Goal: Task Accomplishment & Management: Manage account settings

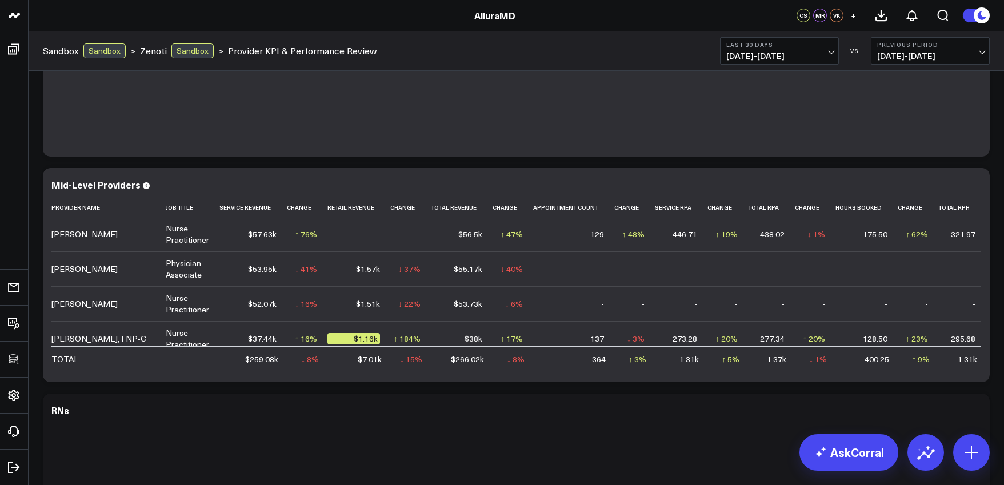
scroll to position [120, 0]
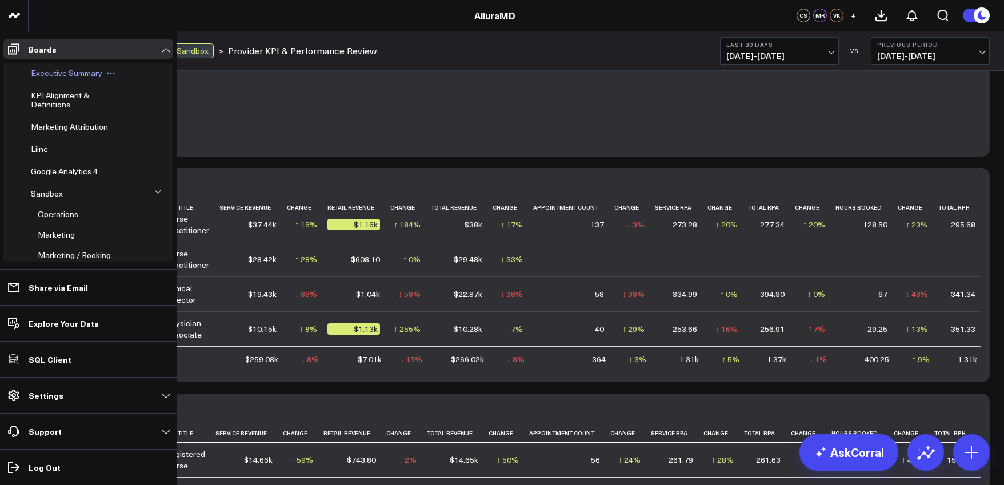
click at [53, 73] on span "Executive Summary" at bounding box center [66, 72] width 71 height 11
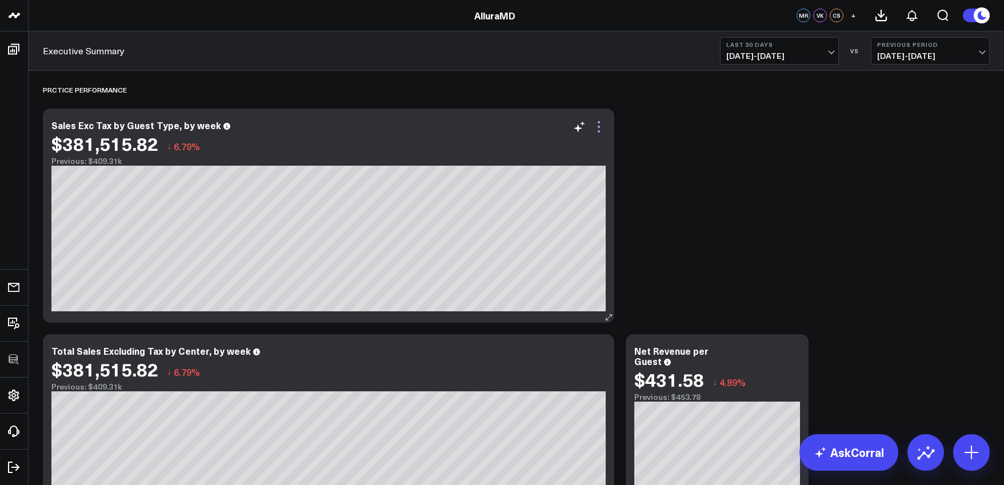
click at [596, 130] on icon at bounding box center [599, 127] width 14 height 14
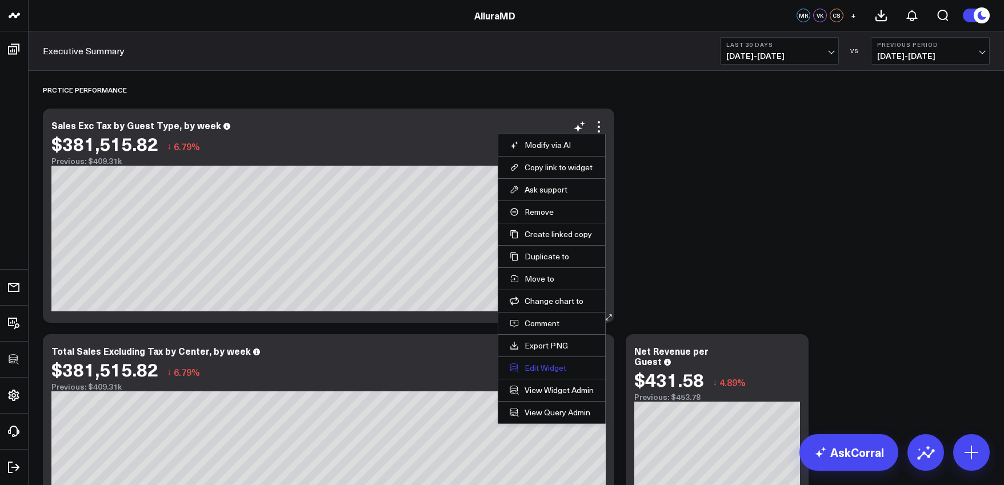
click at [548, 365] on button "Edit Widget" at bounding box center [552, 368] width 84 height 10
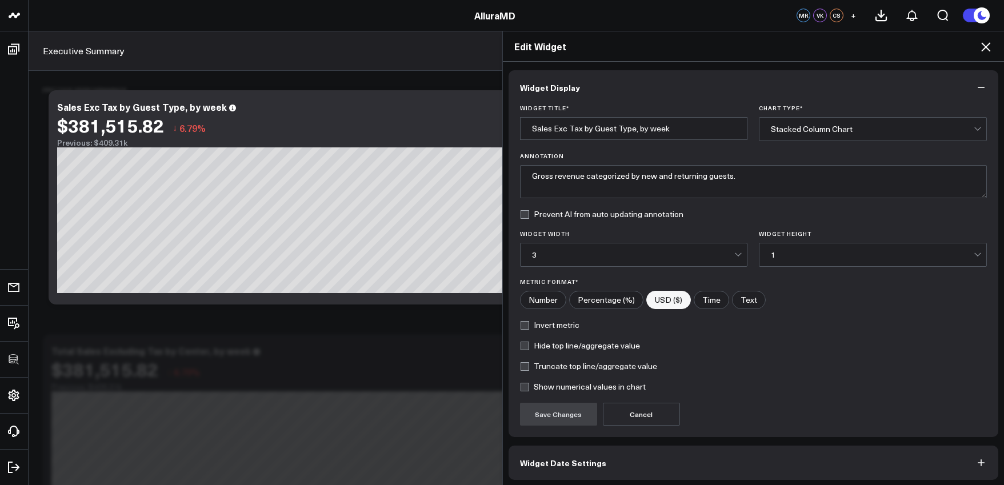
scroll to position [46, 0]
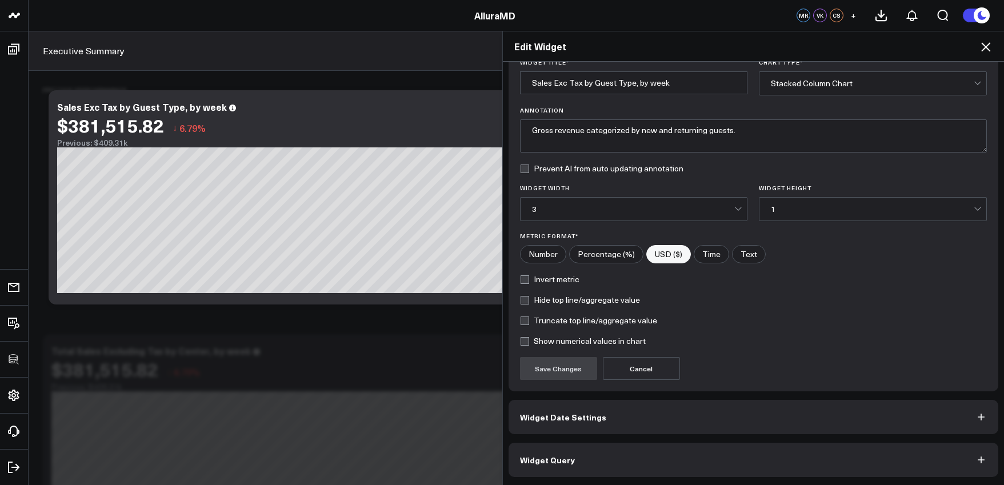
click at [658, 456] on button "Widget Query" at bounding box center [754, 460] width 490 height 34
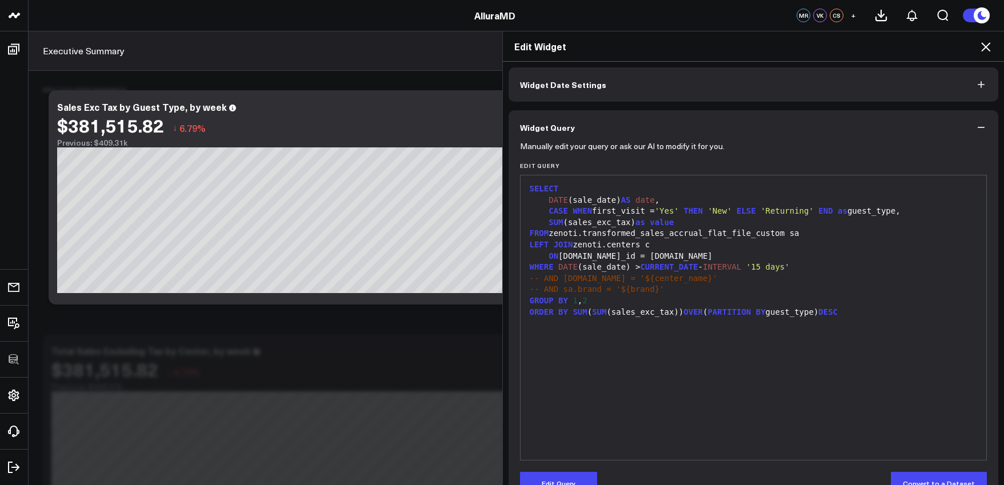
scroll to position [0, 0]
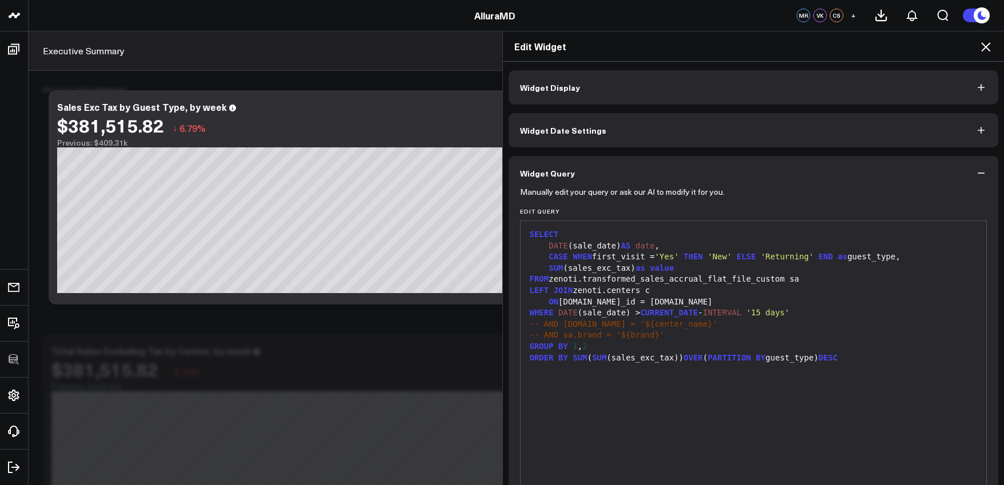
click at [982, 49] on icon at bounding box center [986, 47] width 14 height 14
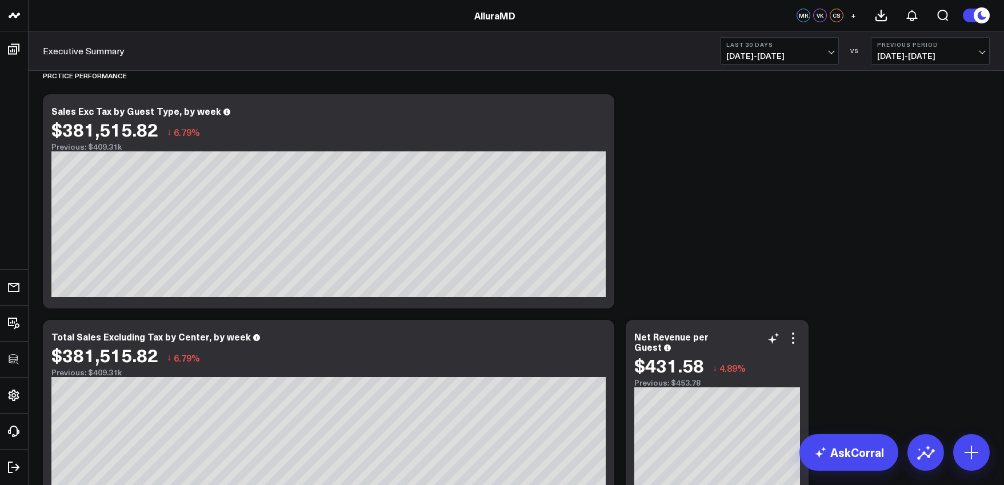
scroll to position [215, 0]
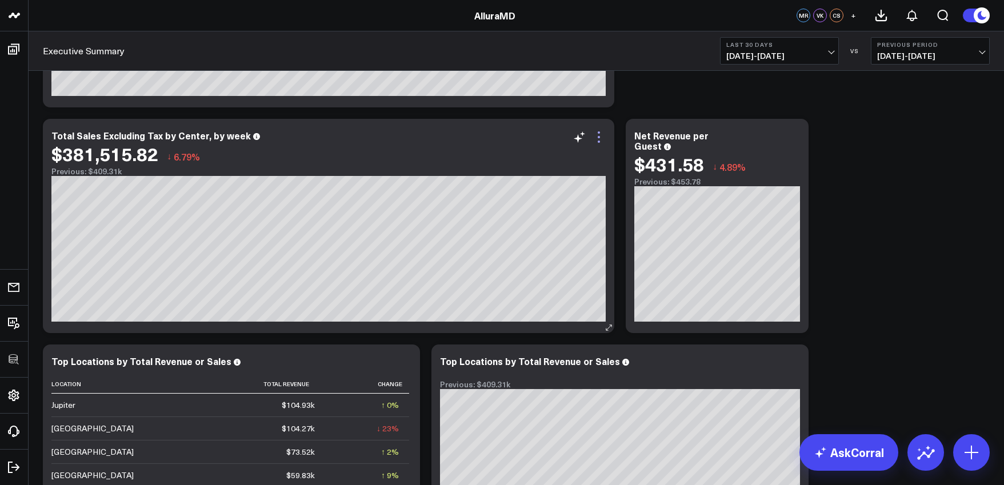
click at [601, 137] on icon at bounding box center [599, 137] width 14 height 14
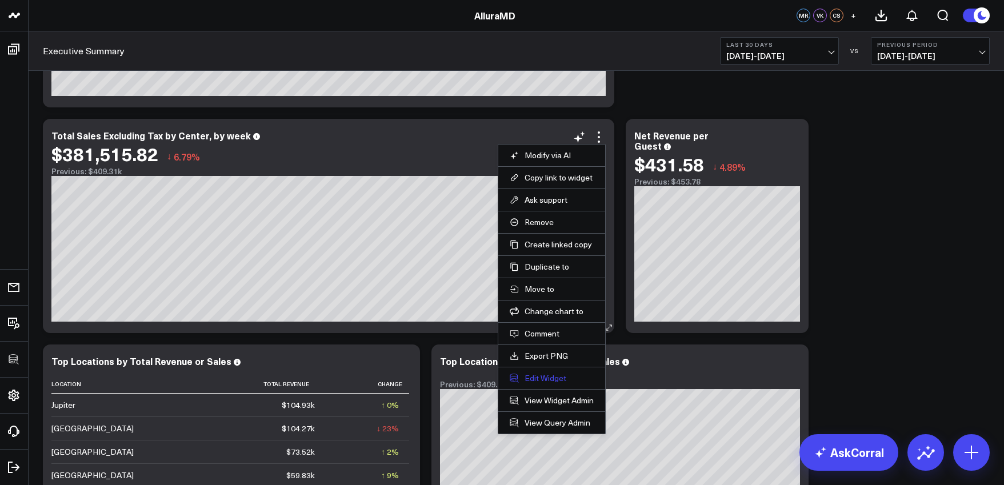
click at [554, 381] on button "Edit Widget" at bounding box center [552, 378] width 84 height 10
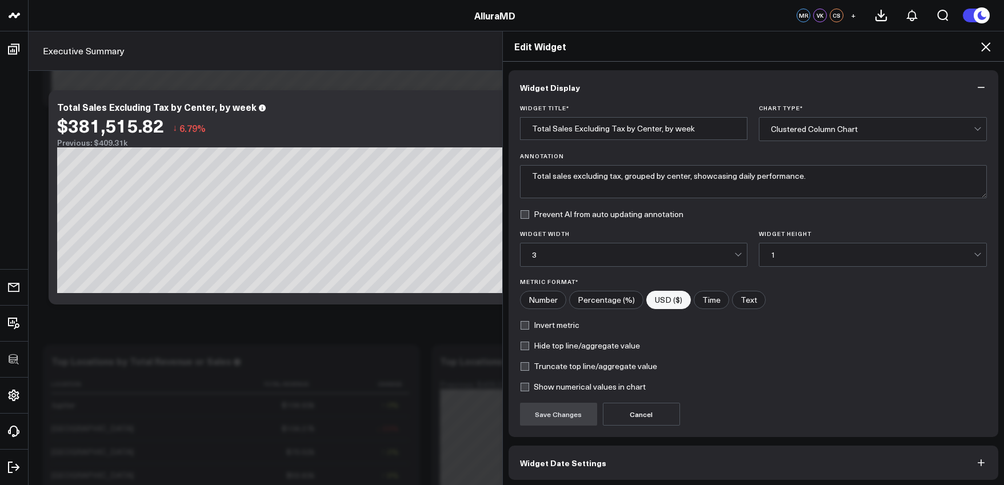
scroll to position [46, 0]
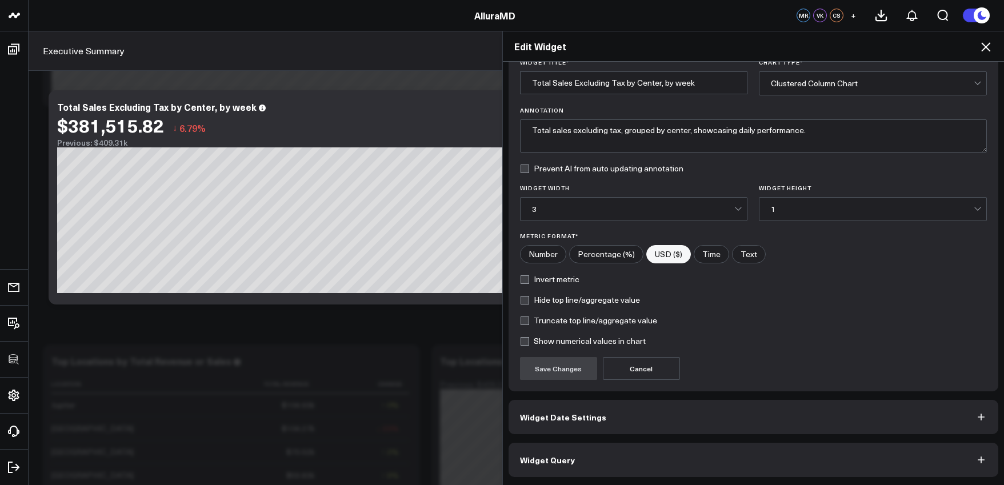
click at [647, 421] on button "Widget Date Settings" at bounding box center [754, 417] width 490 height 34
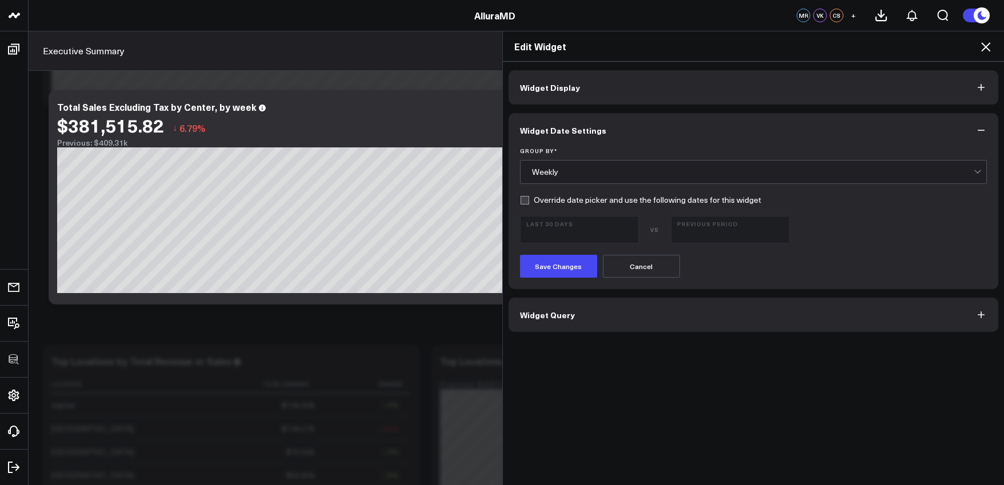
click at [689, 318] on button "Widget Query" at bounding box center [754, 315] width 490 height 34
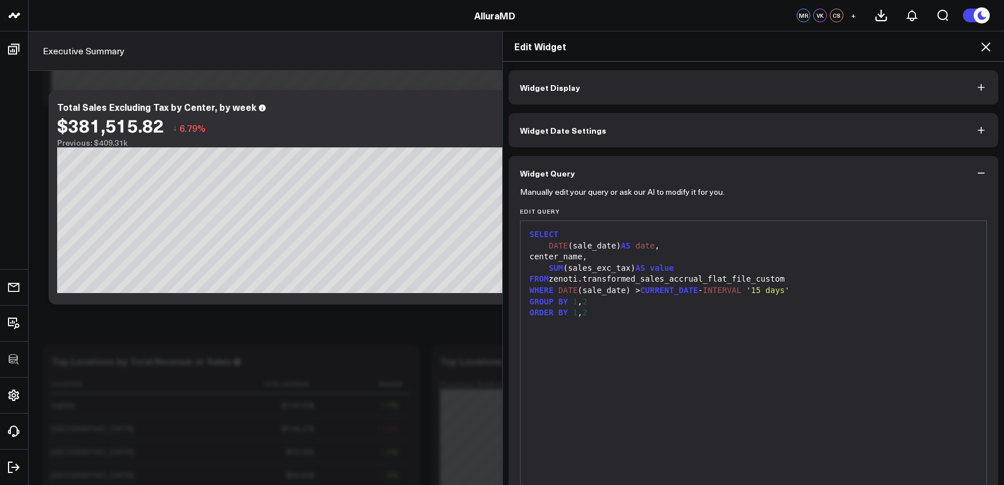
click at [987, 46] on icon at bounding box center [985, 46] width 9 height 9
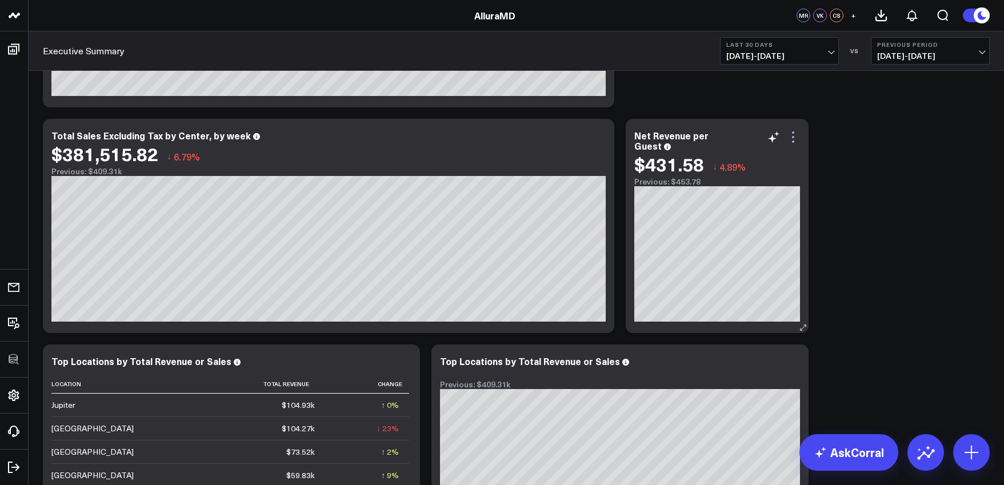
click at [793, 135] on icon at bounding box center [793, 137] width 14 height 14
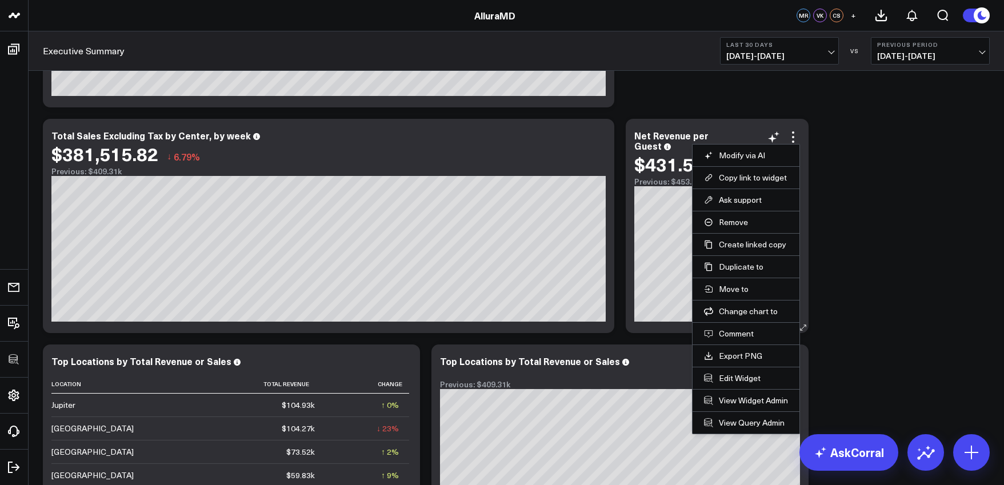
click at [736, 384] on li "Edit Widget" at bounding box center [746, 378] width 107 height 22
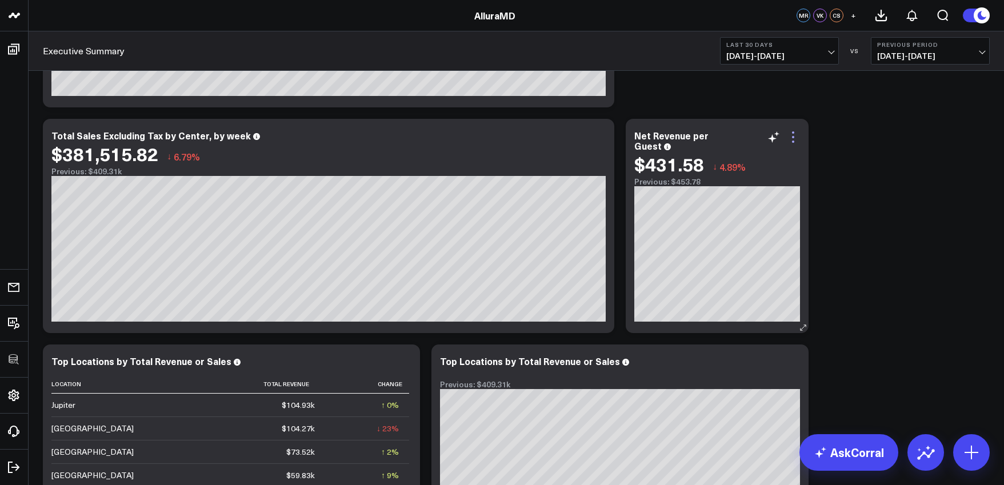
click at [796, 141] on icon at bounding box center [793, 137] width 14 height 14
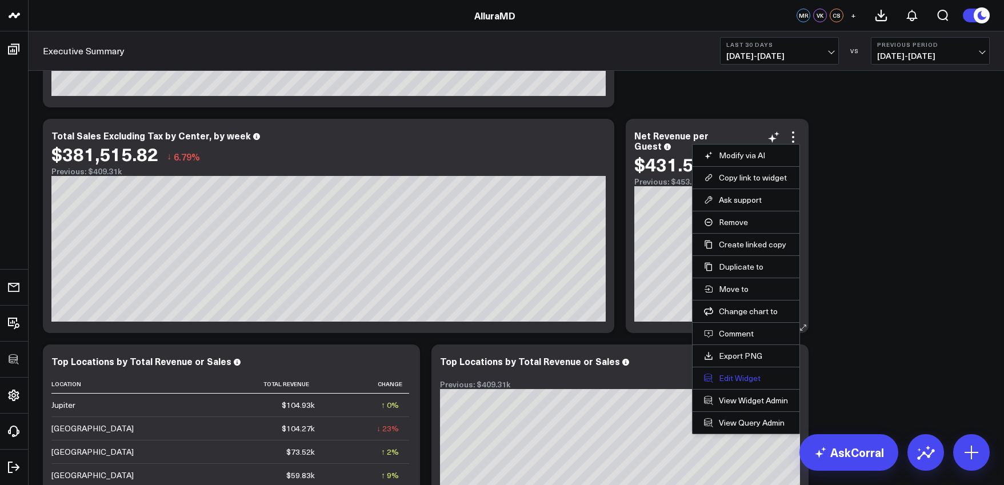
click at [753, 381] on button "Edit Widget" at bounding box center [746, 378] width 84 height 10
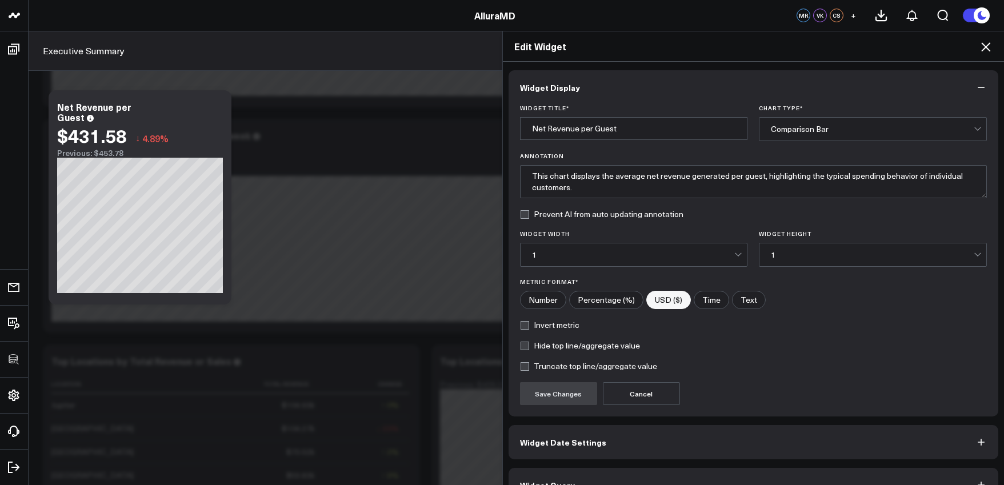
scroll to position [25, 0]
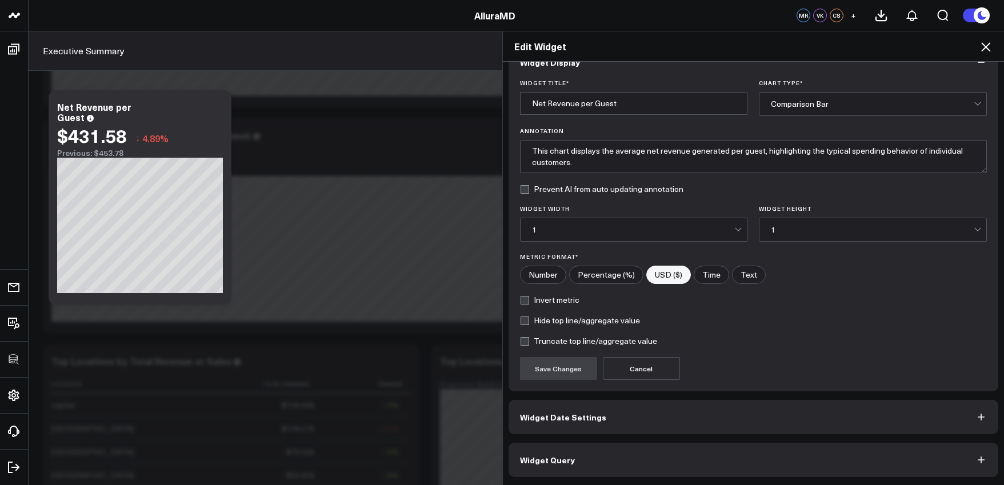
click at [798, 458] on button "Widget Query" at bounding box center [754, 460] width 490 height 34
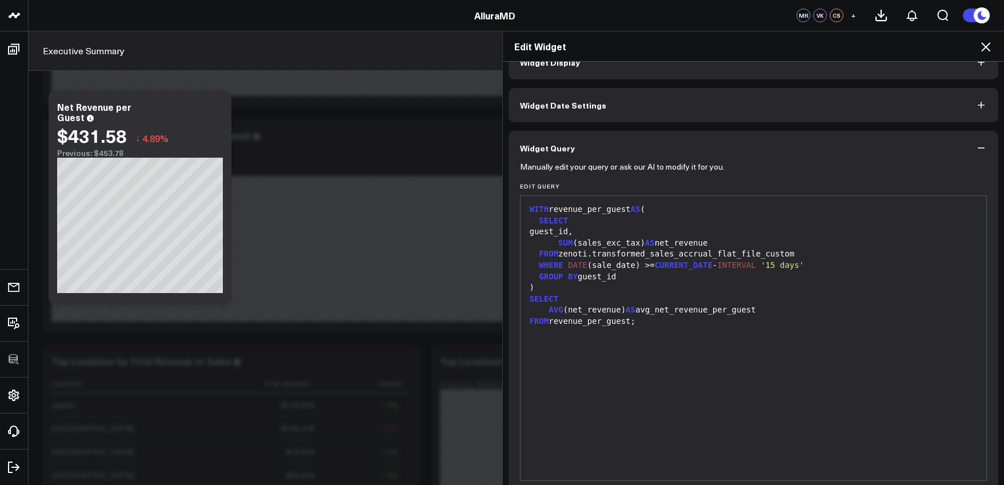
scroll to position [0, 0]
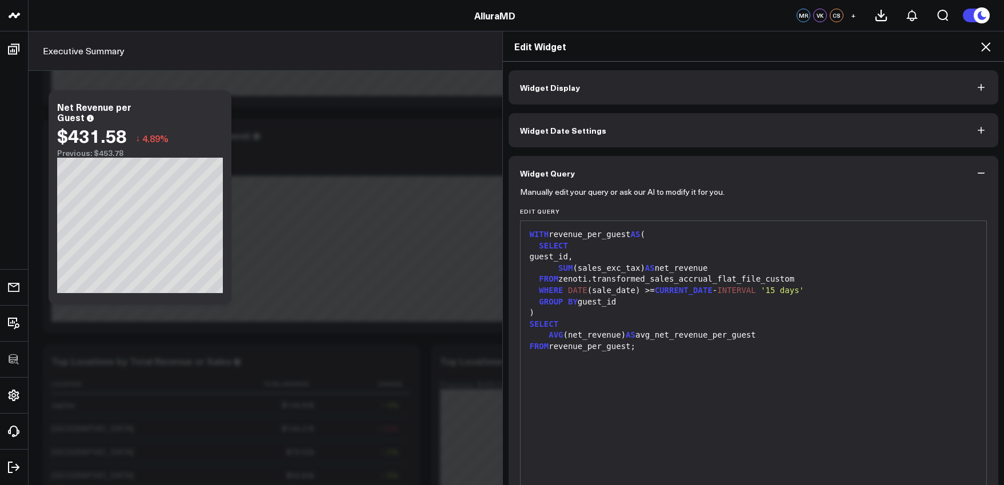
click at [990, 50] on icon at bounding box center [986, 47] width 14 height 14
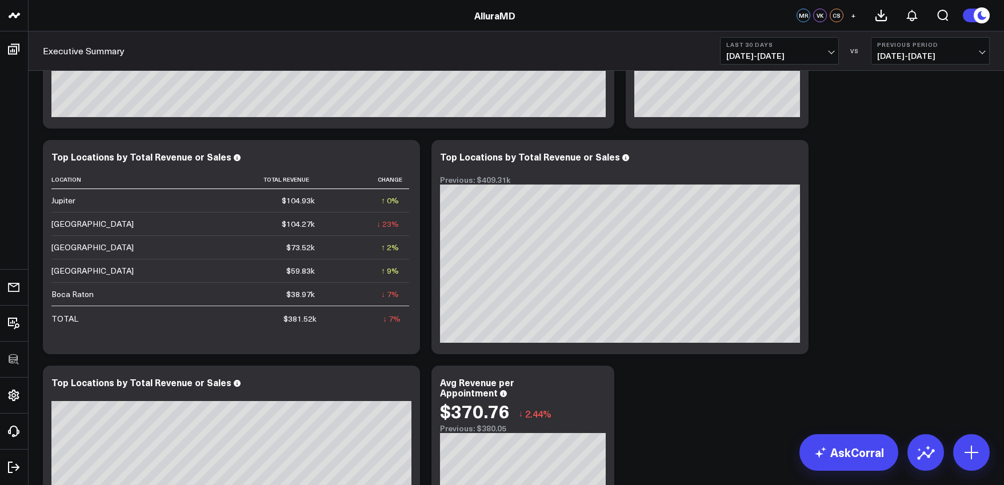
scroll to position [471, 0]
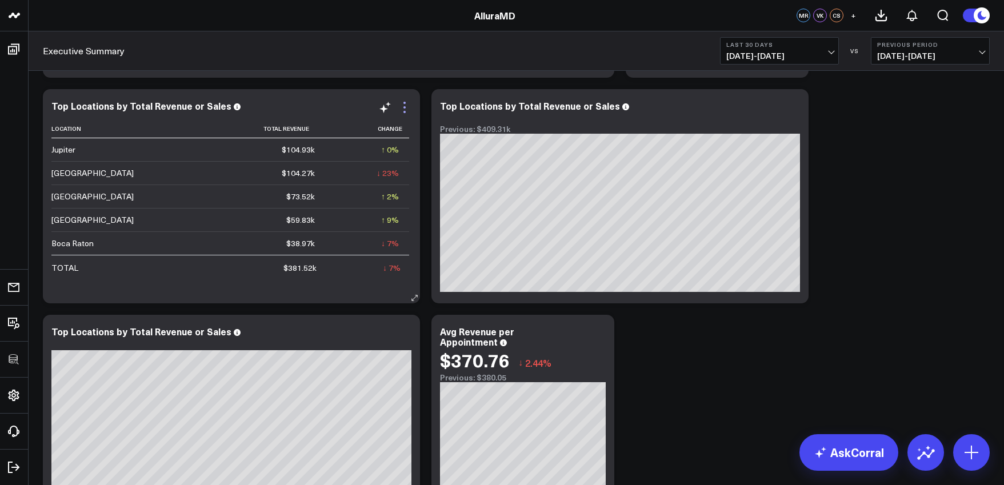
click at [403, 107] on icon at bounding box center [405, 108] width 14 height 14
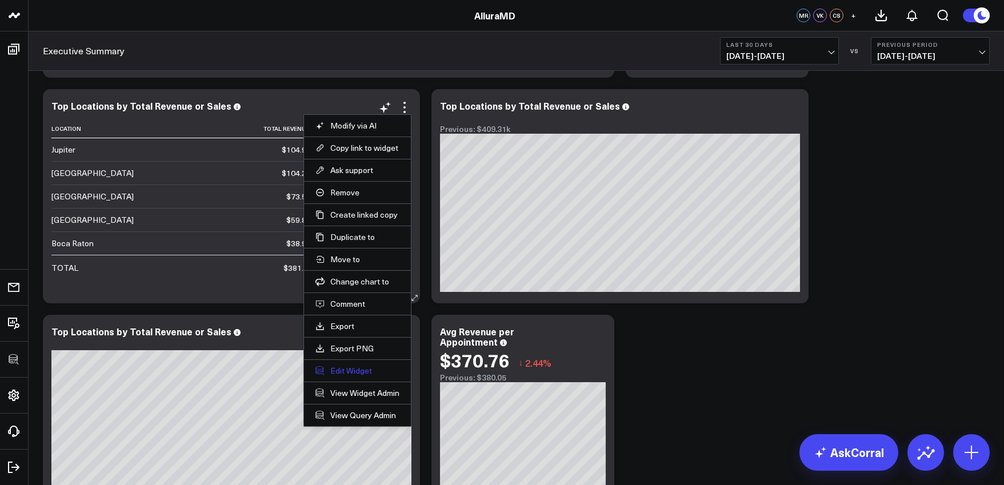
click at [357, 374] on button "Edit Widget" at bounding box center [357, 371] width 84 height 10
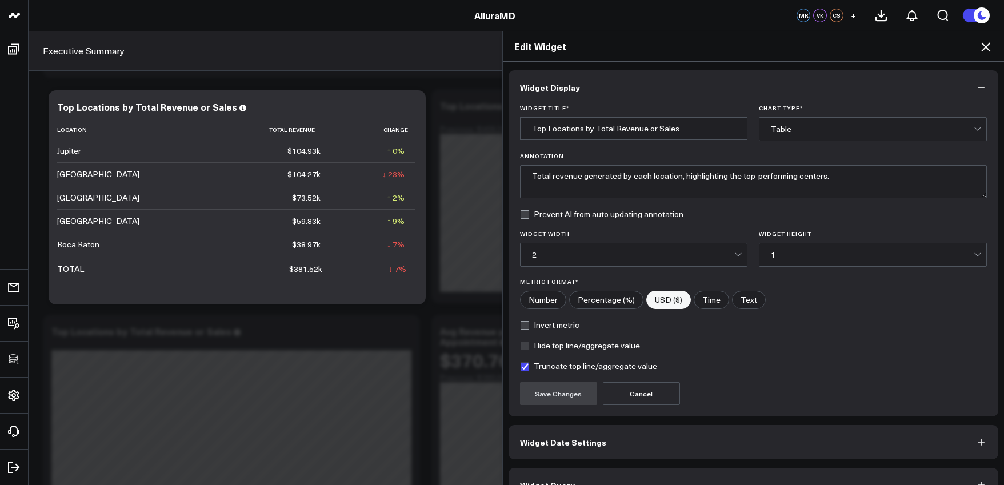
scroll to position [25, 0]
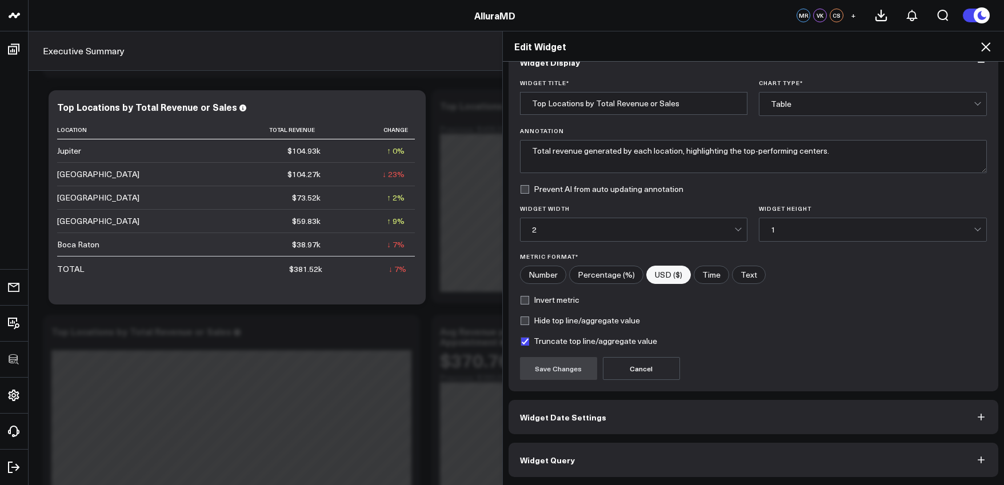
click at [667, 473] on button "Widget Query" at bounding box center [754, 460] width 490 height 34
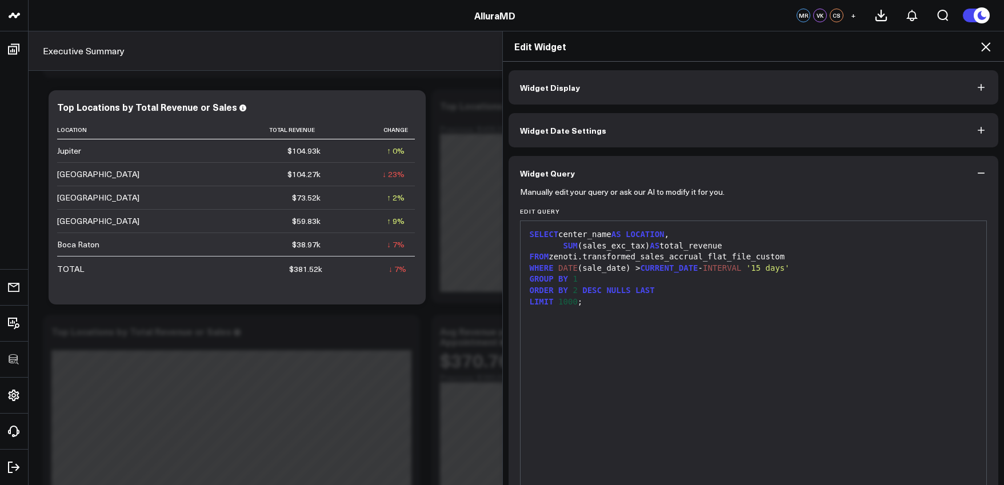
click at [989, 45] on icon at bounding box center [986, 47] width 14 height 14
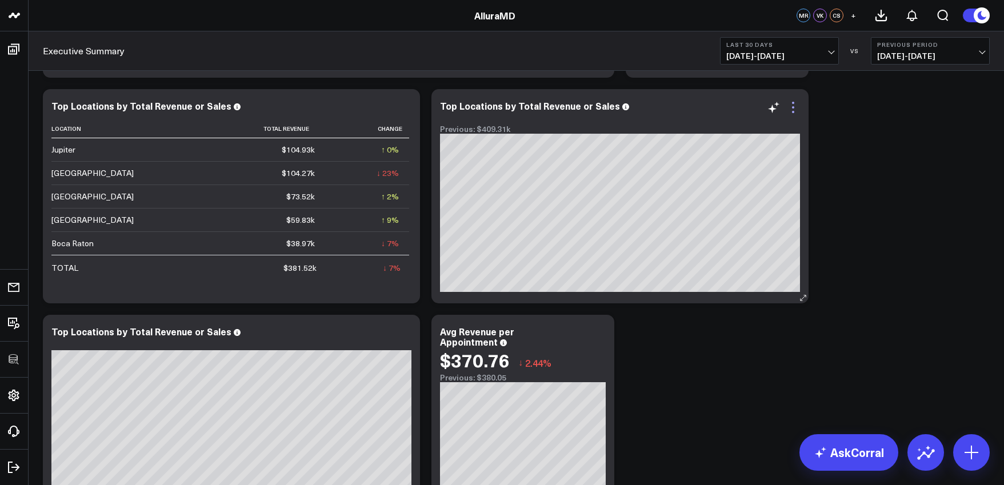
click at [791, 106] on icon at bounding box center [793, 108] width 14 height 14
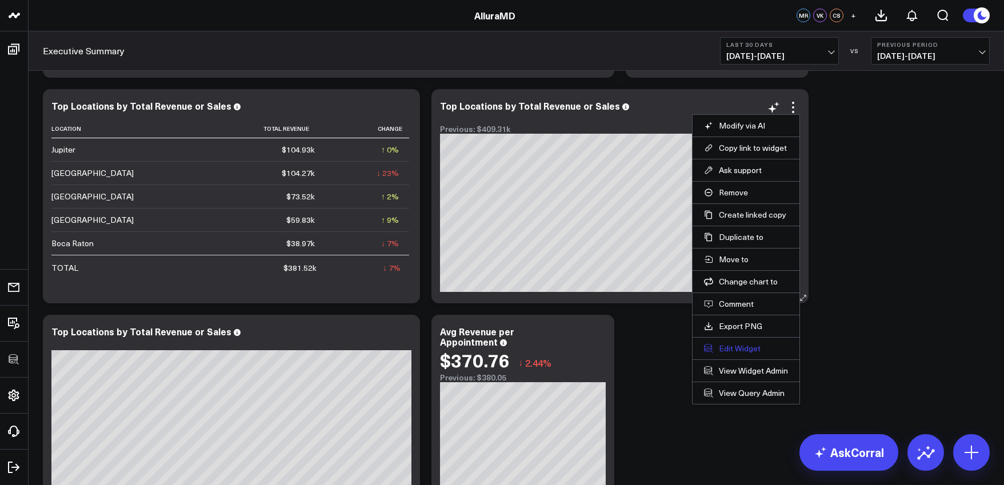
click at [742, 347] on button "Edit Widget" at bounding box center [746, 348] width 84 height 10
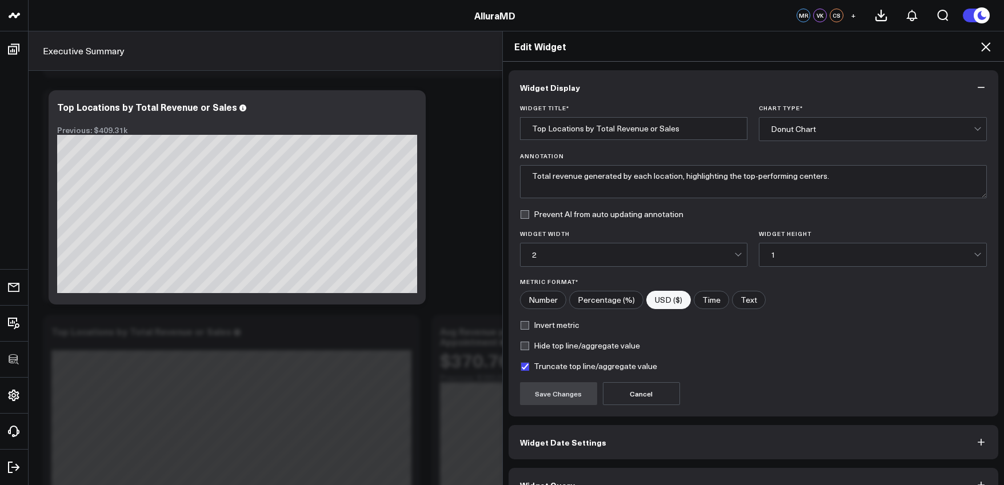
scroll to position [25, 0]
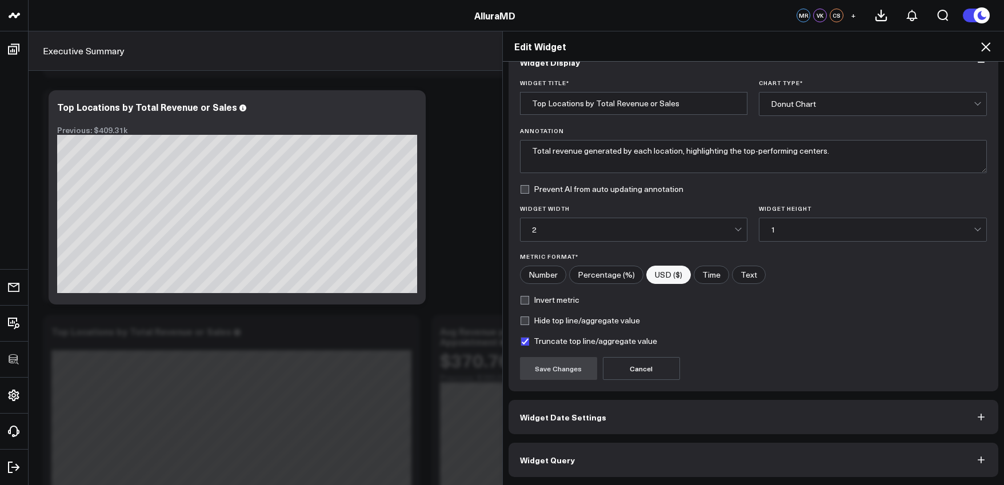
click at [799, 451] on button "Widget Query" at bounding box center [754, 460] width 490 height 34
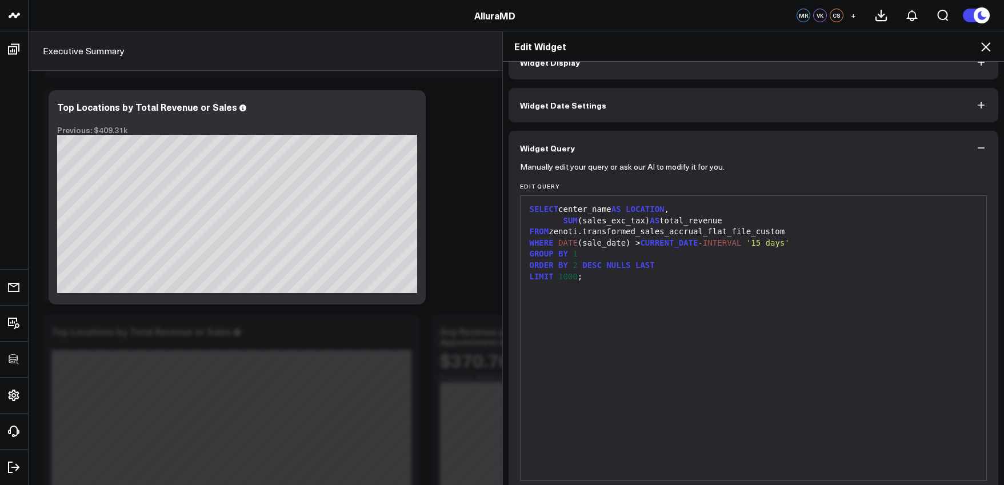
scroll to position [0, 0]
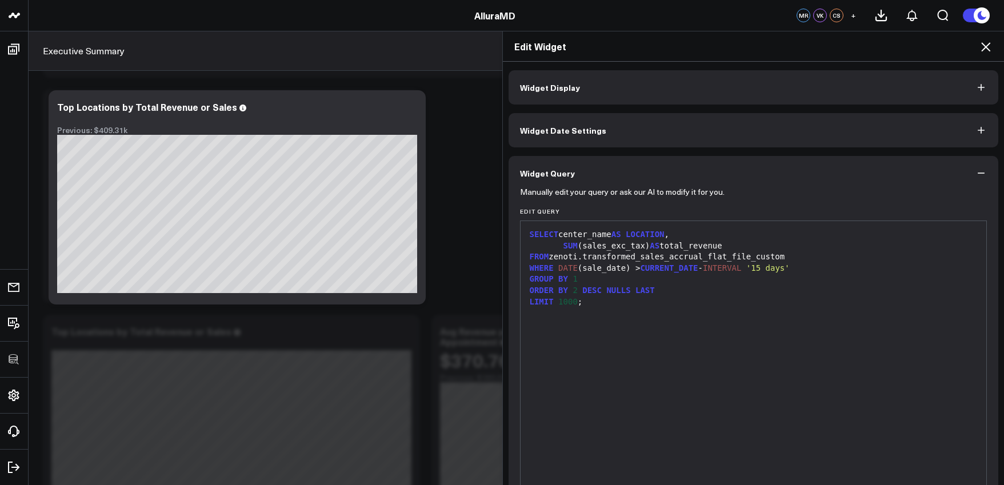
click at [990, 45] on icon at bounding box center [986, 47] width 14 height 14
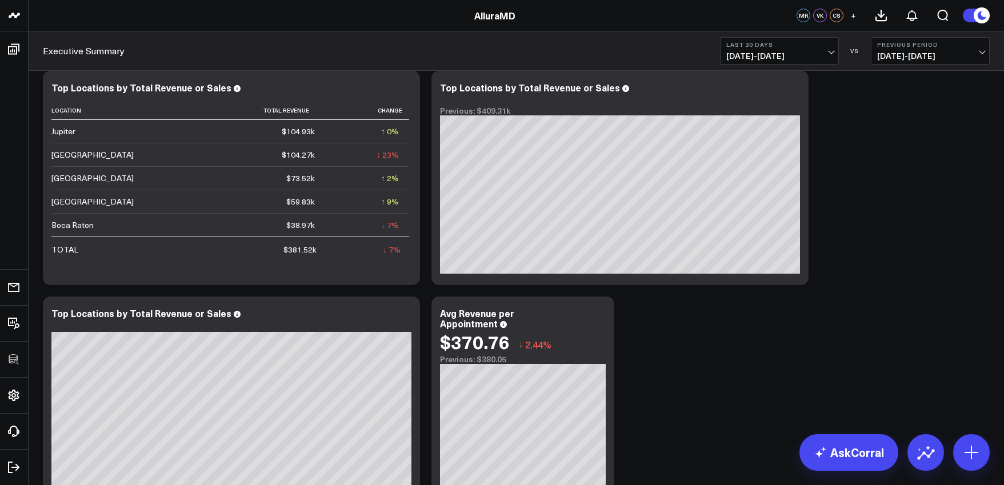
scroll to position [616, 0]
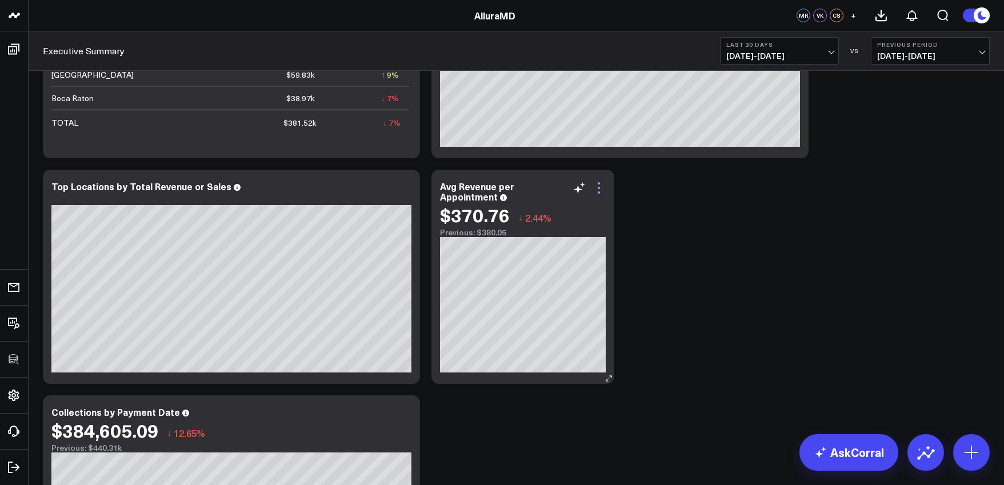
click at [604, 186] on icon at bounding box center [599, 188] width 14 height 14
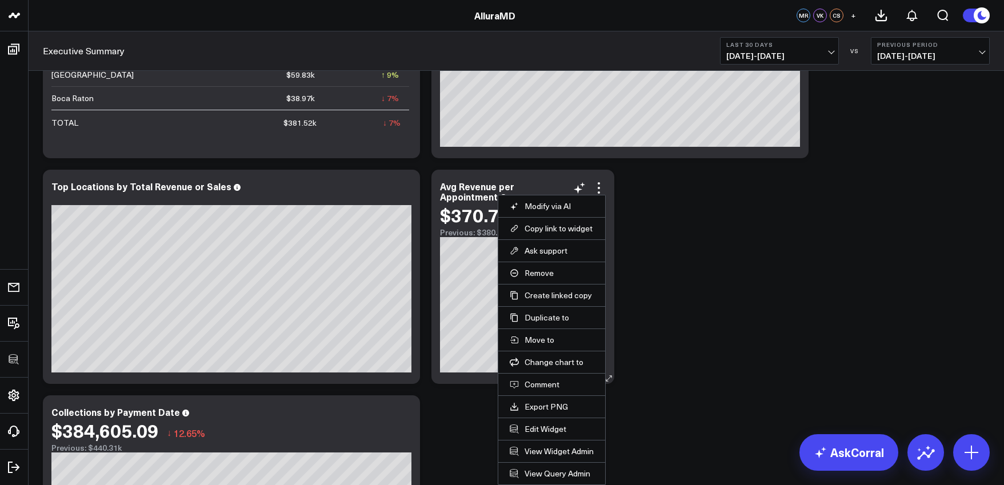
click at [561, 434] on li "Edit Widget" at bounding box center [551, 429] width 107 height 22
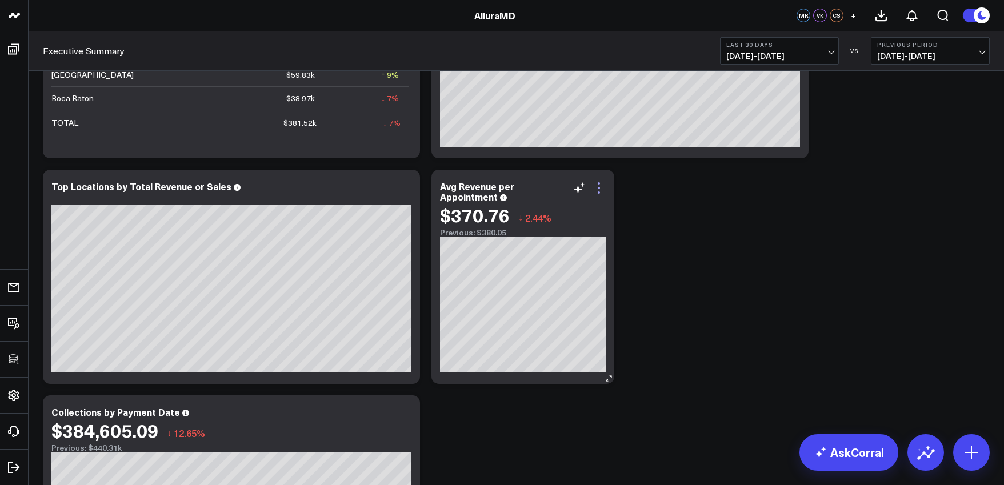
click at [597, 190] on icon at bounding box center [599, 188] width 14 height 14
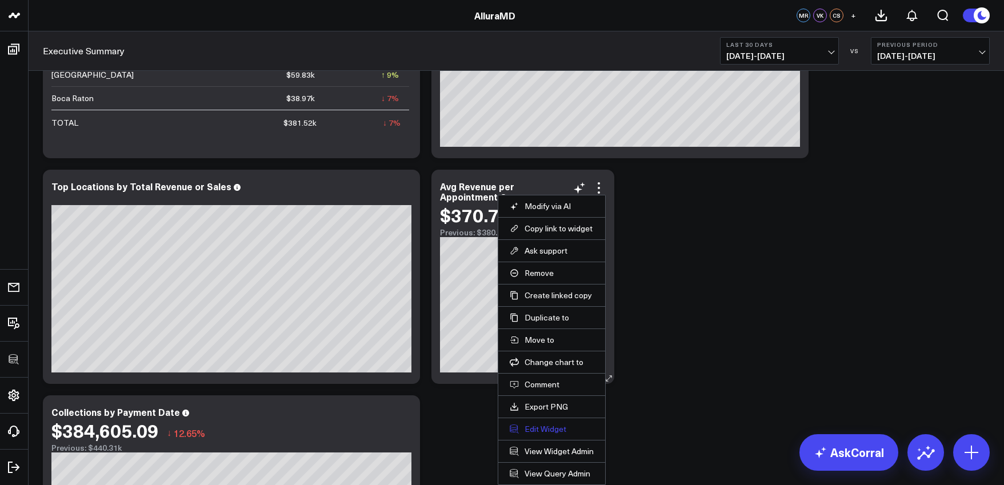
click at [561, 430] on button "Edit Widget" at bounding box center [552, 429] width 84 height 10
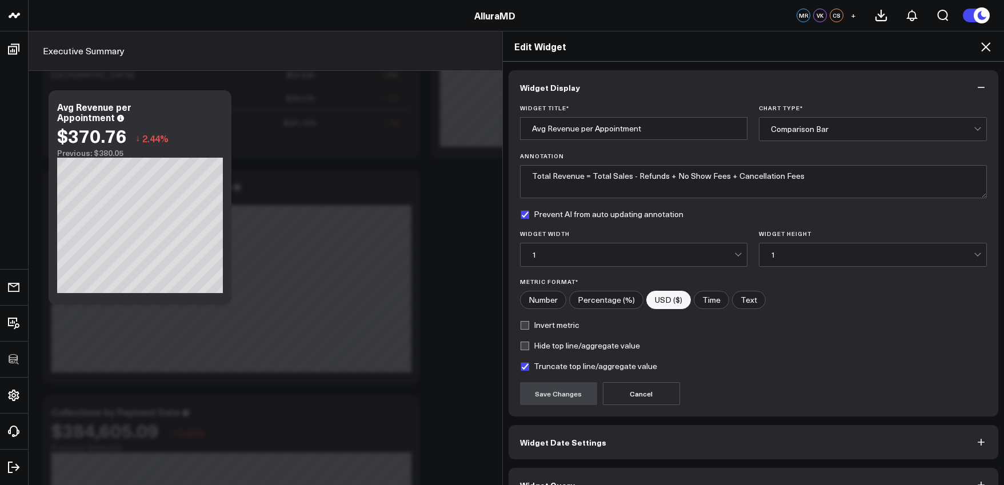
scroll to position [25, 0]
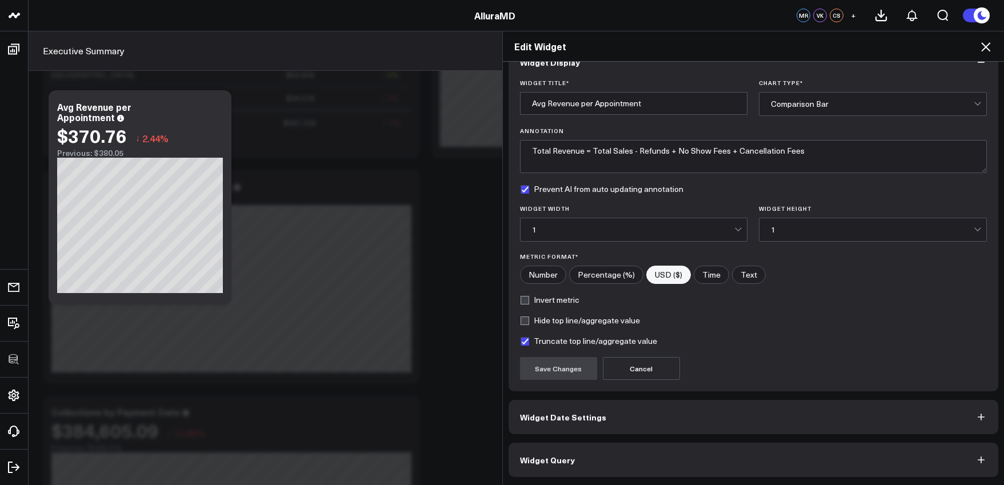
click at [658, 446] on button "Widget Query" at bounding box center [754, 460] width 490 height 34
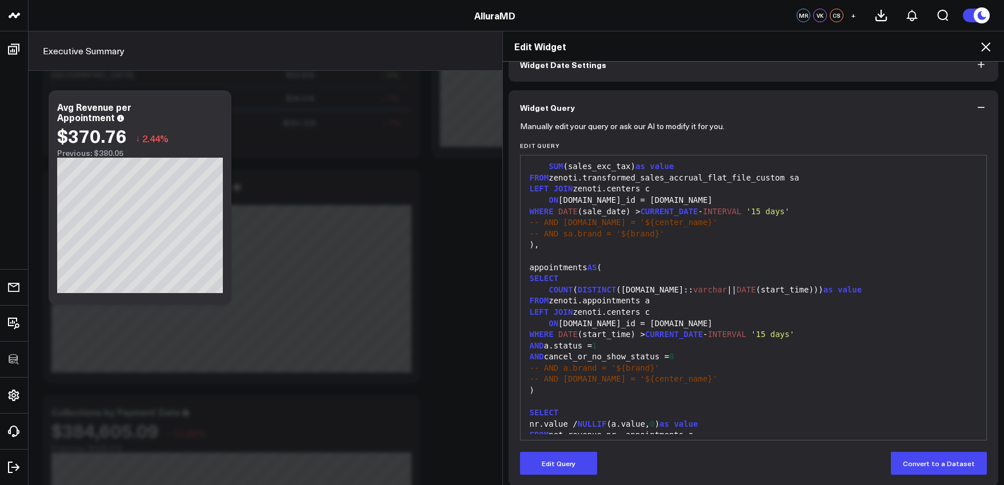
scroll to position [75, 0]
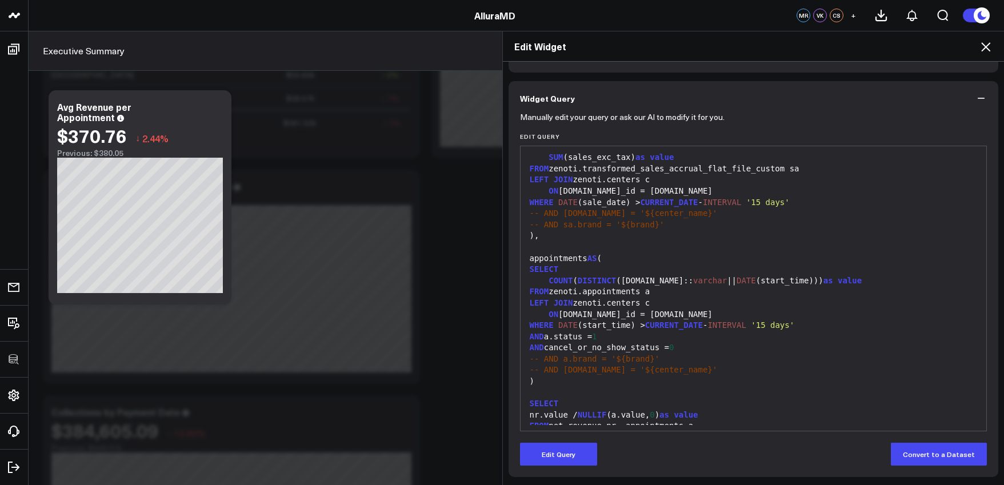
click at [988, 50] on icon at bounding box center [986, 47] width 14 height 14
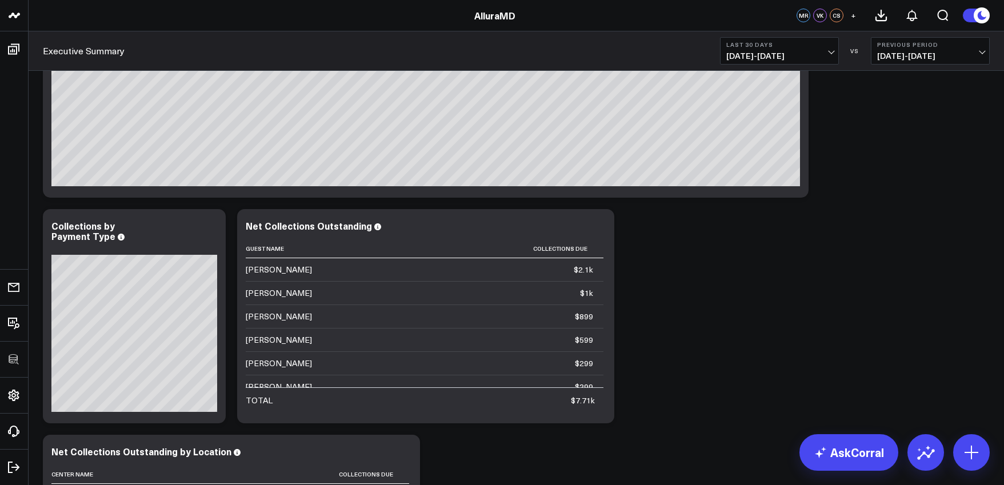
scroll to position [1169, 0]
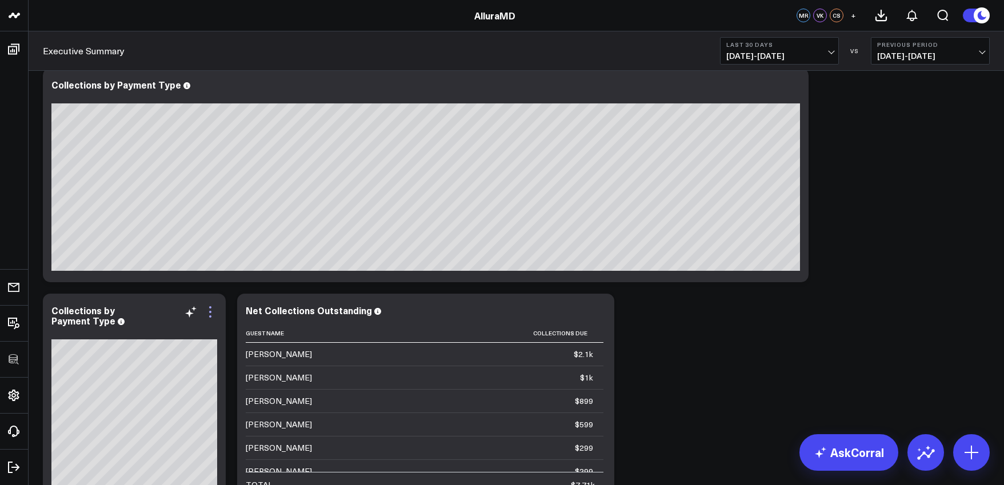
click at [213, 311] on icon at bounding box center [210, 312] width 14 height 14
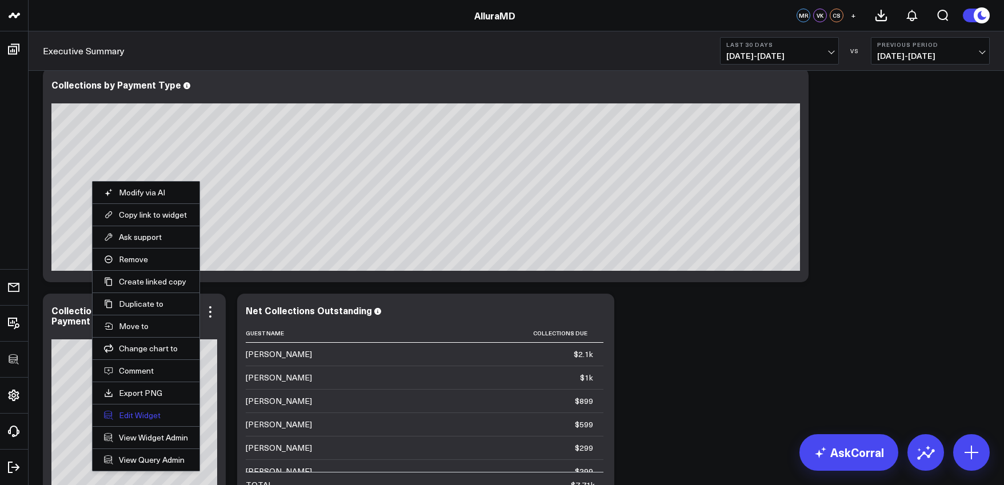
click at [150, 415] on button "Edit Widget" at bounding box center [146, 415] width 84 height 10
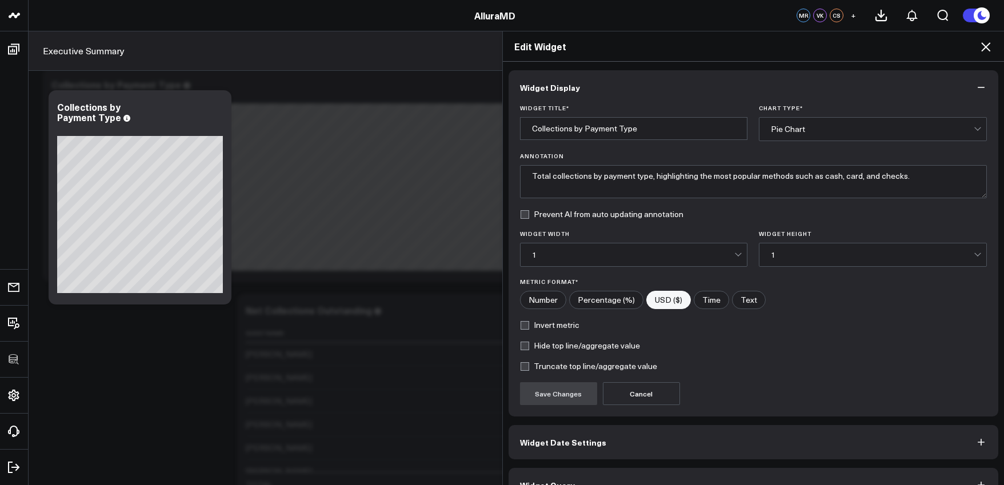
scroll to position [25, 0]
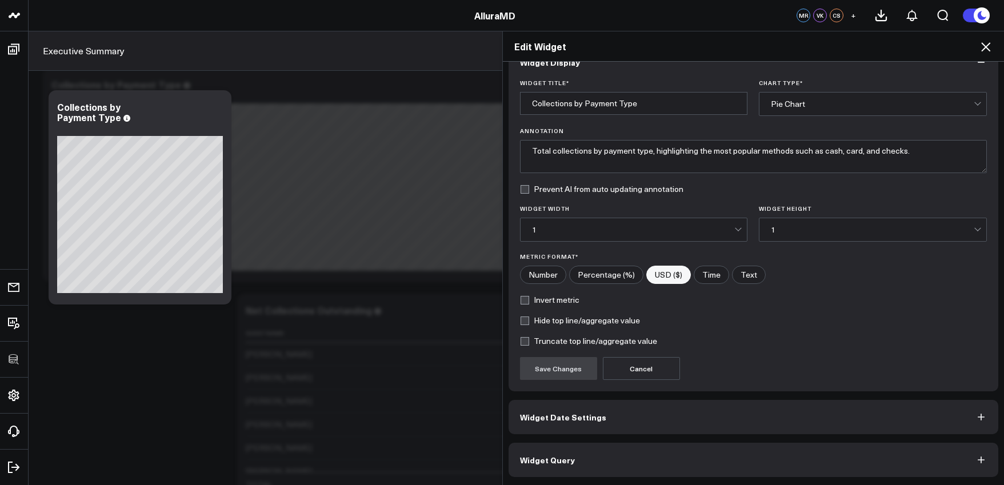
click at [623, 449] on button "Widget Query" at bounding box center [754, 460] width 490 height 34
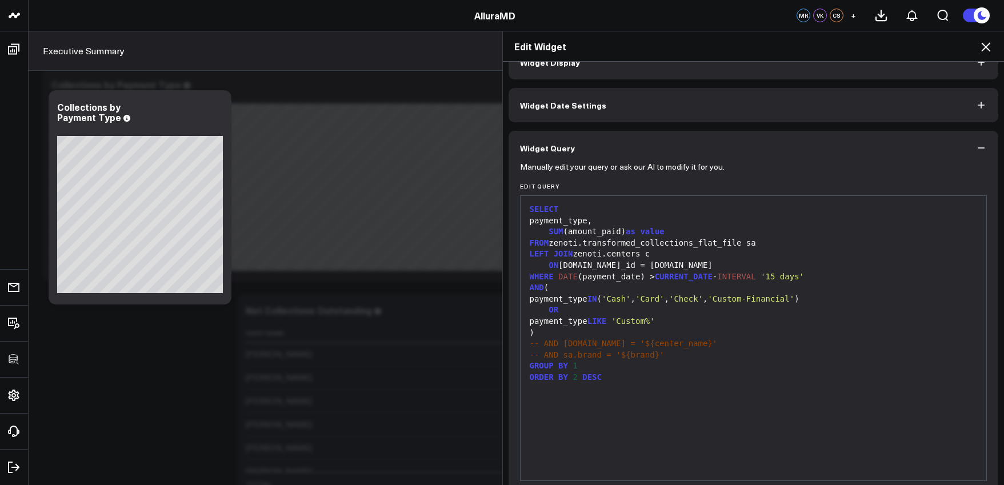
scroll to position [0, 0]
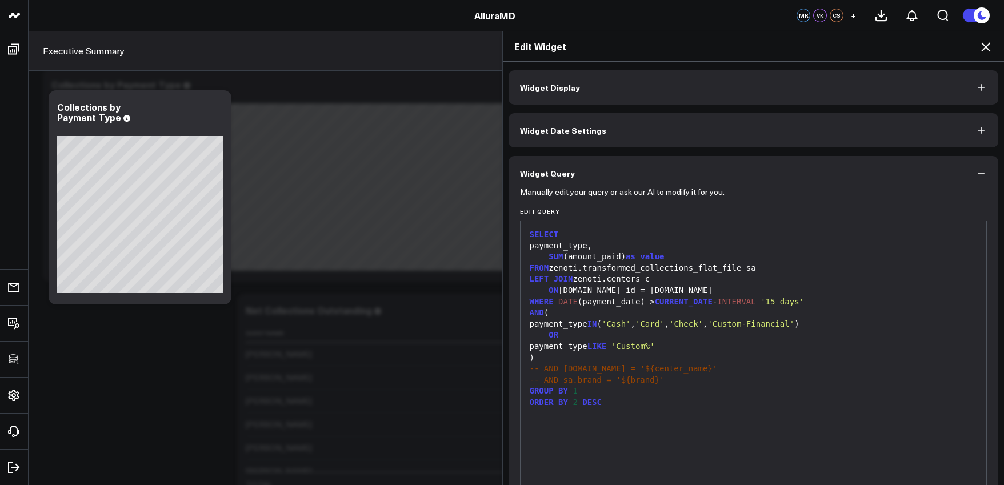
click at [980, 48] on icon at bounding box center [986, 47] width 14 height 14
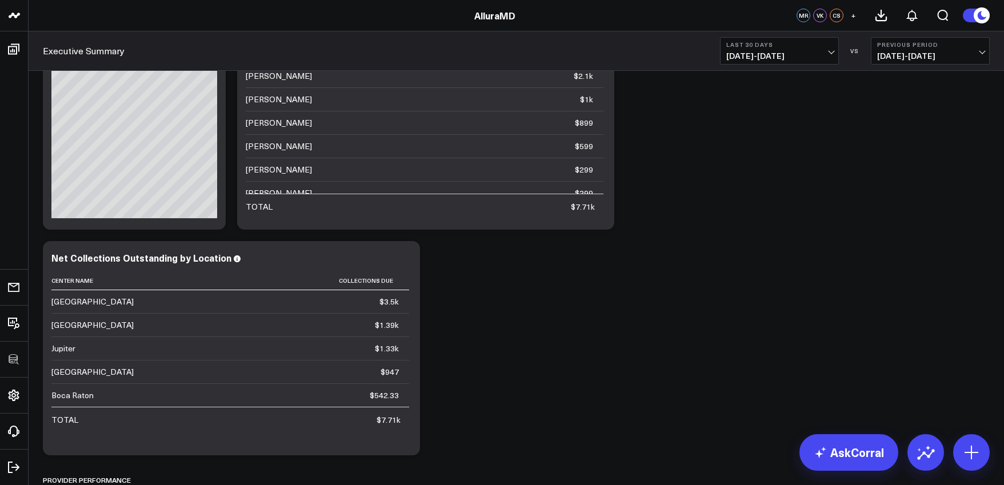
scroll to position [1526, 0]
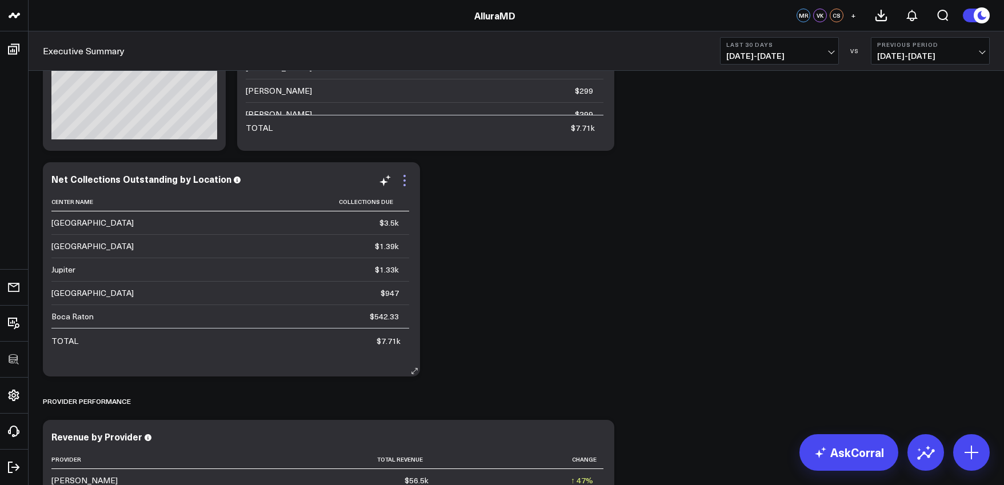
click at [402, 180] on icon at bounding box center [405, 181] width 14 height 14
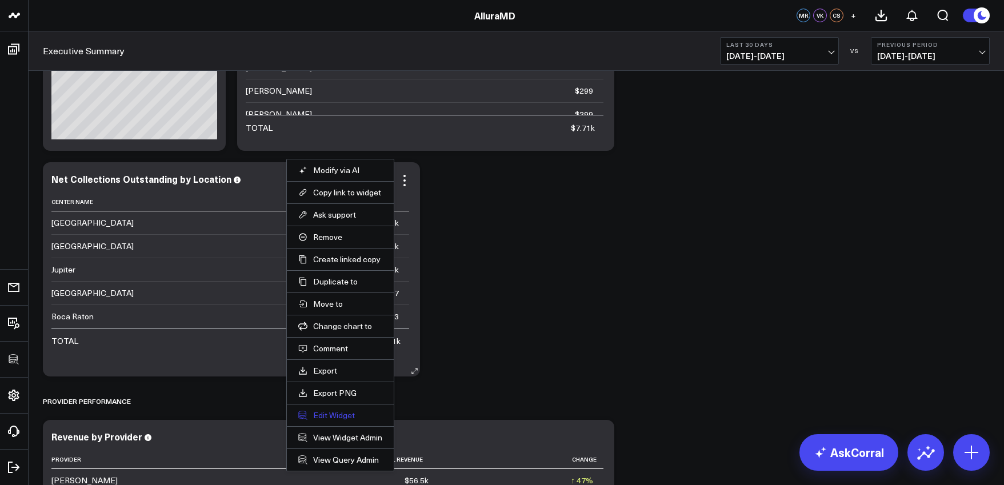
click at [332, 415] on button "Edit Widget" at bounding box center [340, 415] width 84 height 10
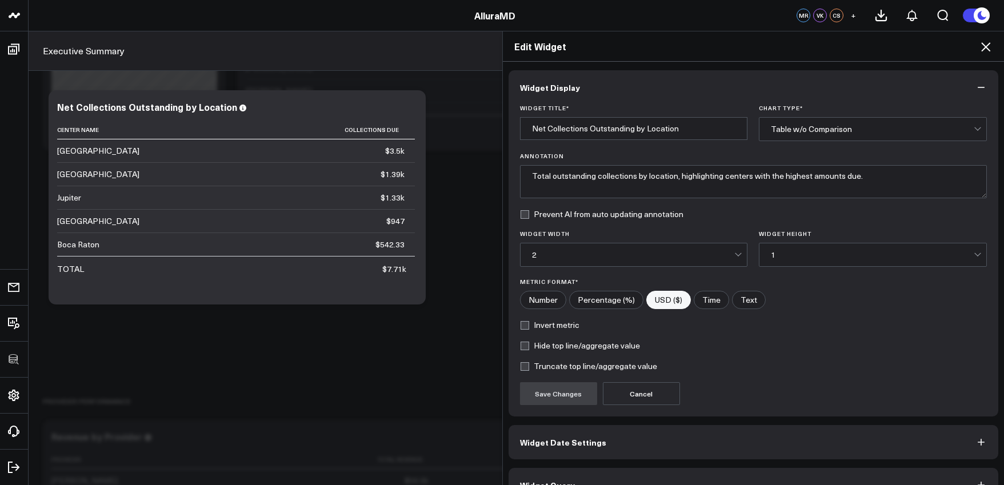
scroll to position [25, 0]
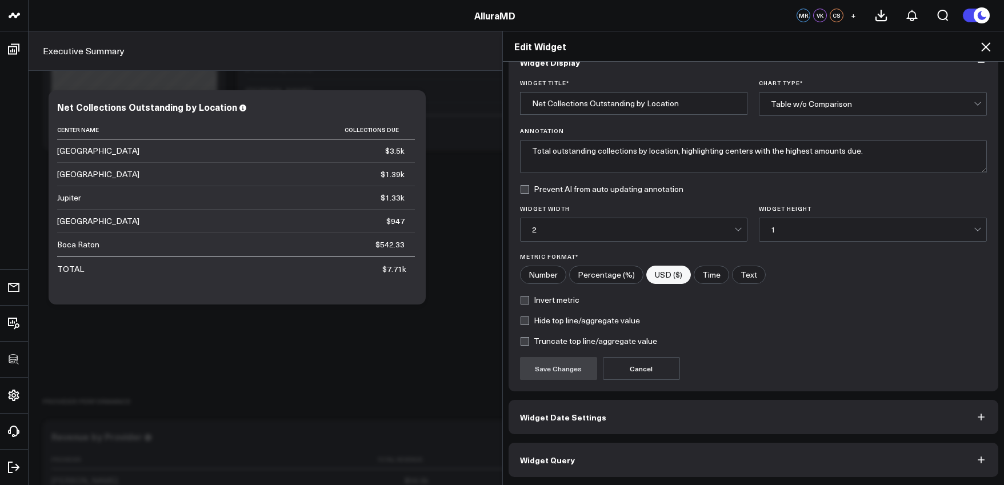
click at [702, 422] on button "Widget Date Settings" at bounding box center [754, 417] width 490 height 34
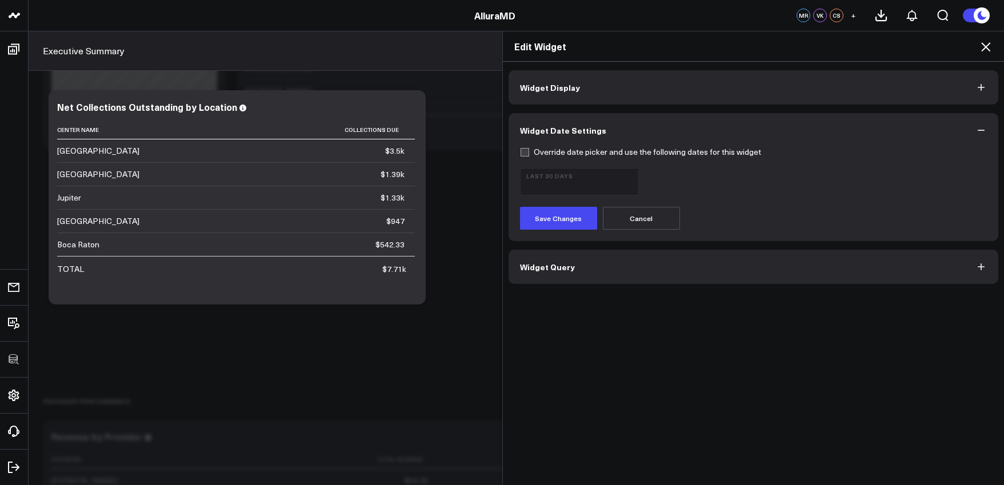
click at [738, 277] on button "Widget Query" at bounding box center [754, 267] width 490 height 34
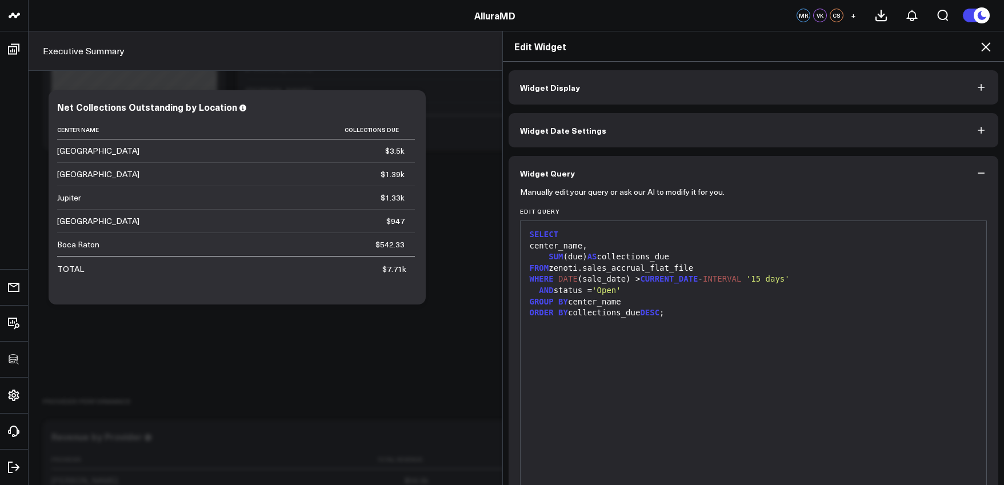
click at [984, 47] on icon at bounding box center [986, 47] width 14 height 14
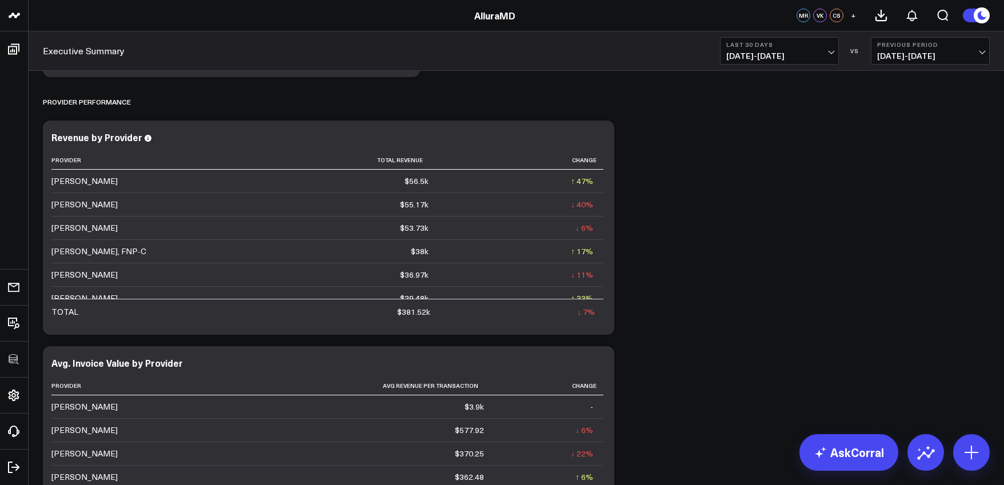
scroll to position [1845, 0]
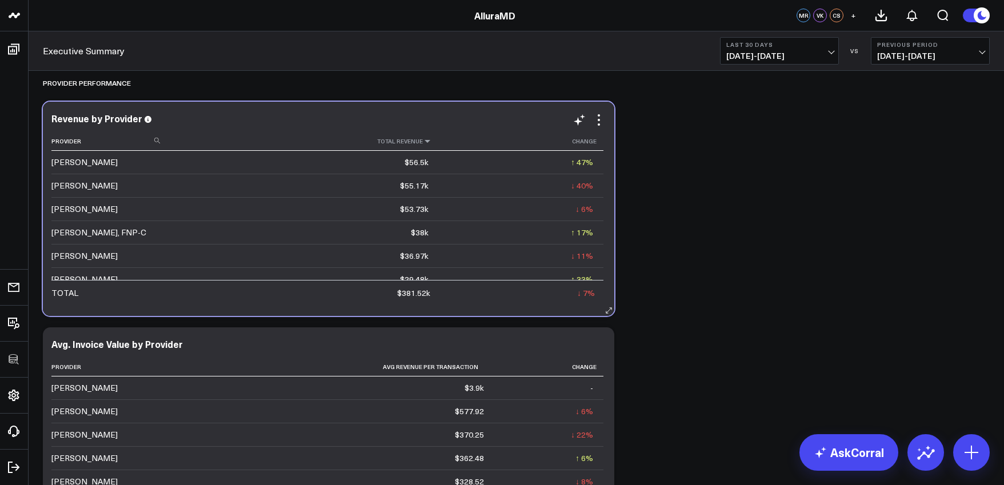
click at [423, 144] on icon at bounding box center [427, 141] width 9 height 7
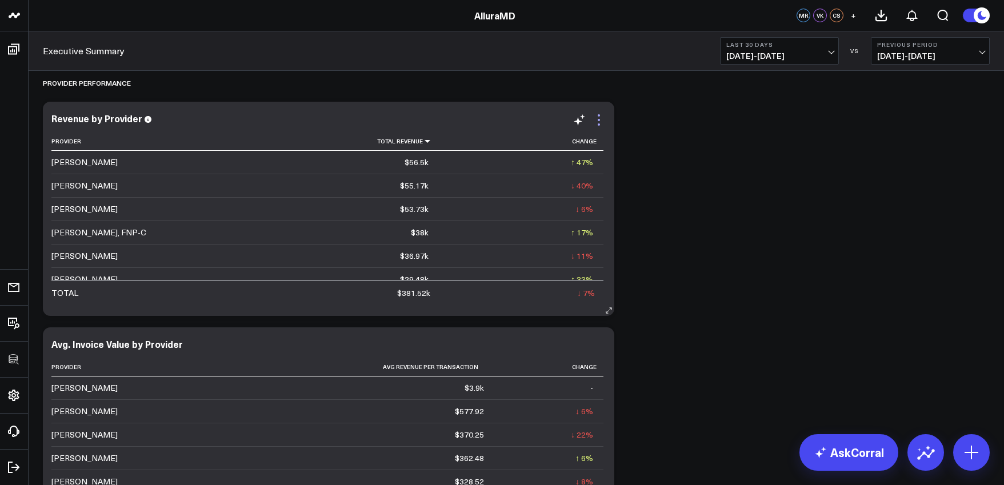
click at [602, 119] on icon at bounding box center [599, 120] width 14 height 14
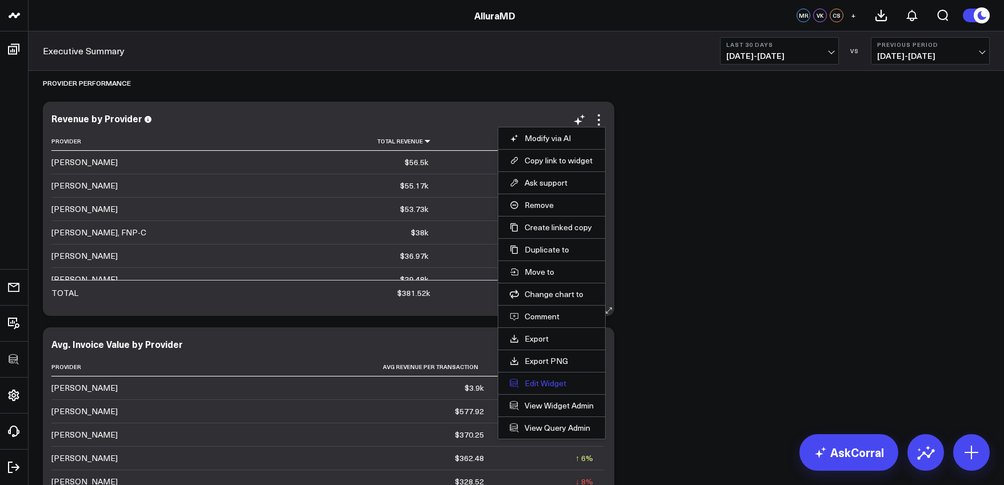
click at [554, 380] on button "Edit Widget" at bounding box center [552, 383] width 84 height 10
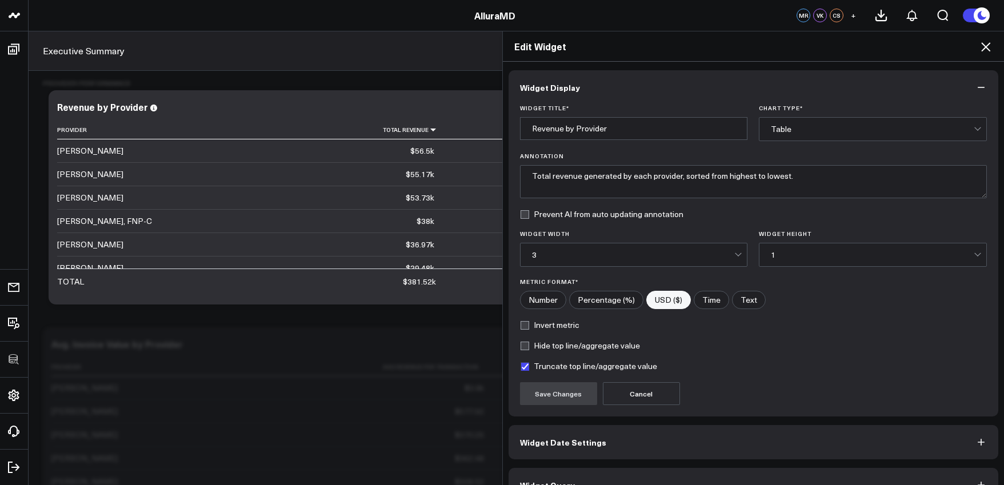
scroll to position [25, 0]
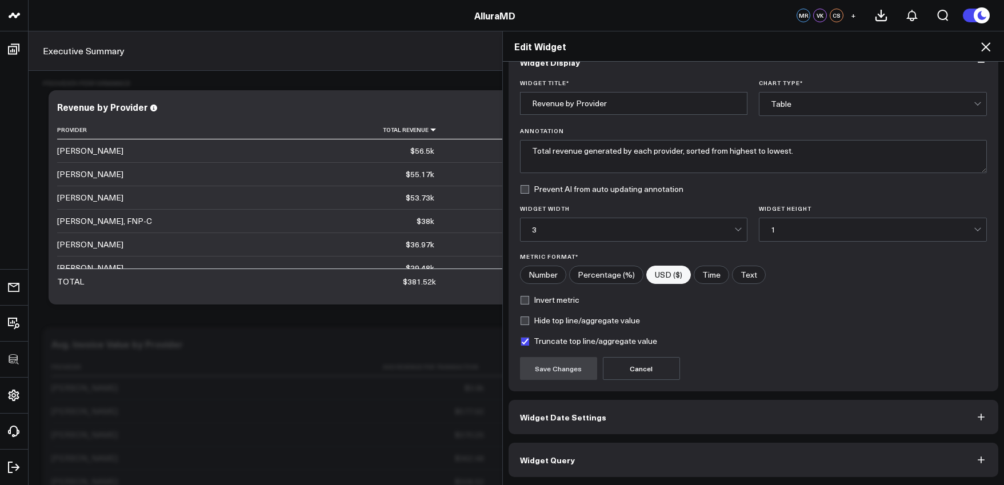
click at [638, 450] on button "Widget Query" at bounding box center [754, 460] width 490 height 34
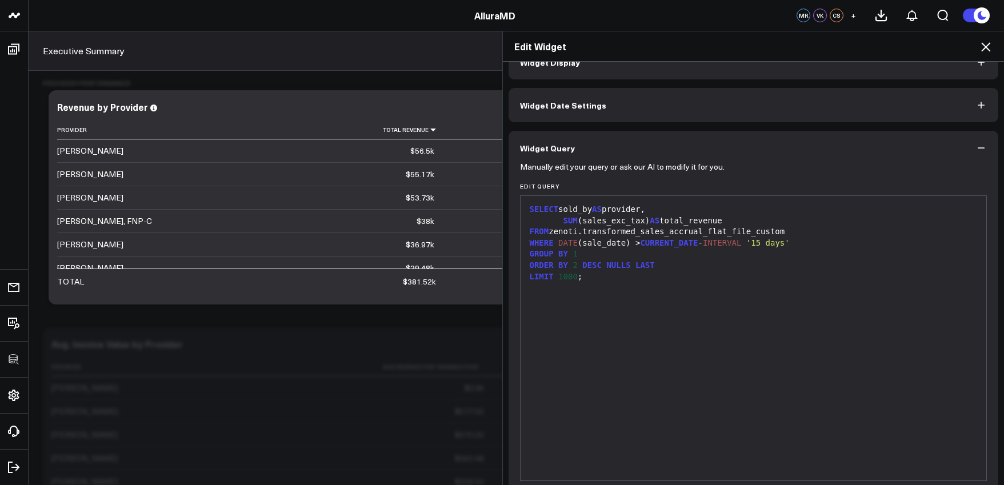
scroll to position [0, 0]
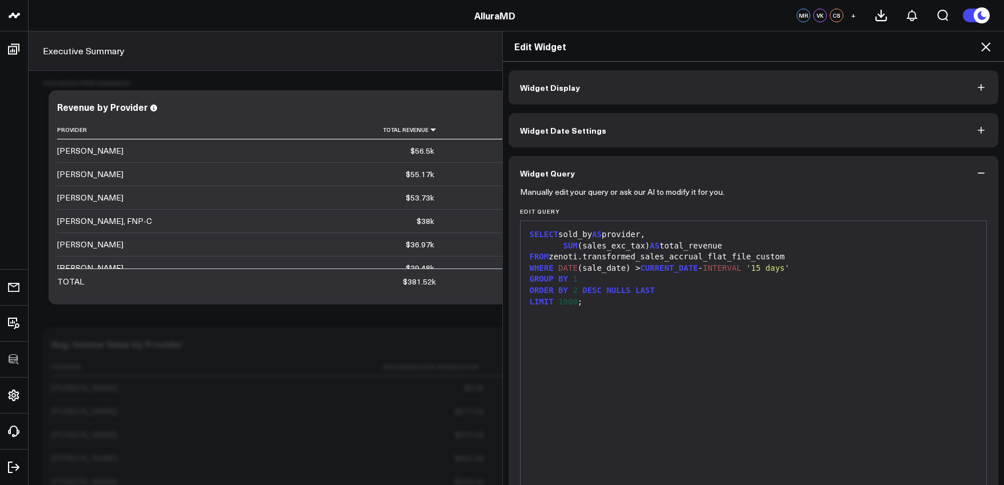
click at [266, 62] on div "Edit Widget Widget Display Widget Date Settings Widget Query Manually edit your…" at bounding box center [502, 258] width 1004 height 454
click at [987, 47] on icon at bounding box center [986, 47] width 14 height 14
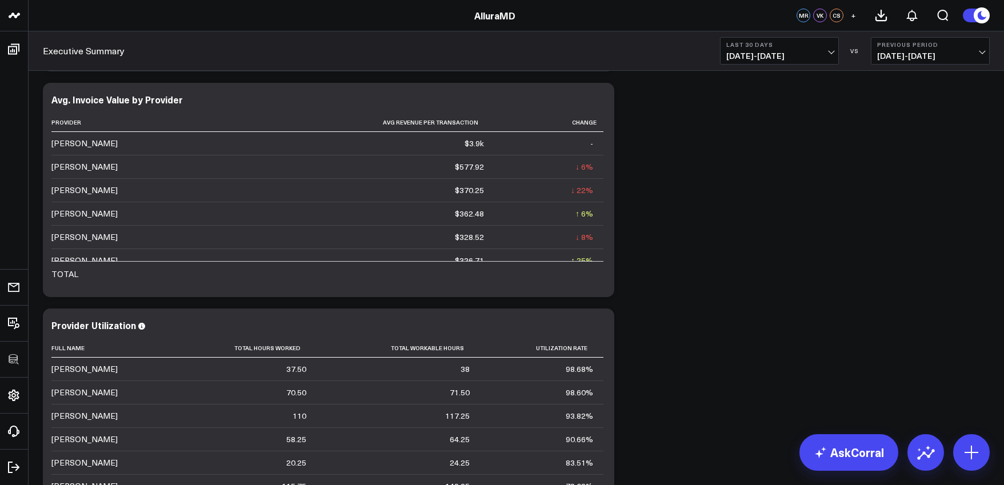
scroll to position [2312, 0]
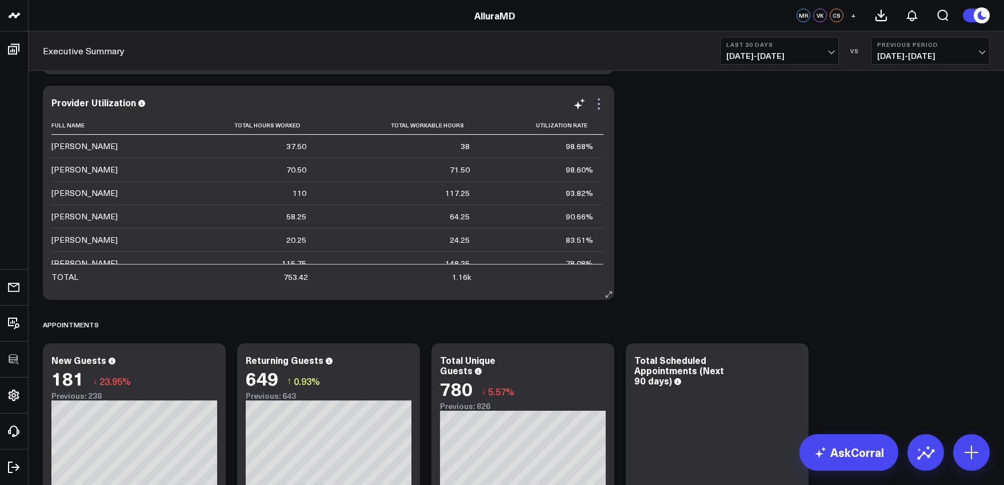
click at [599, 107] on icon at bounding box center [599, 108] width 2 height 2
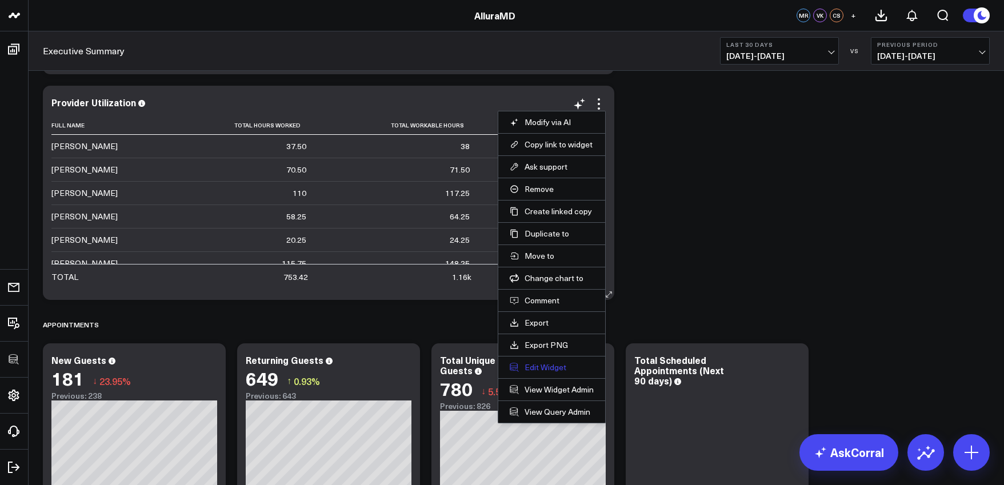
click at [554, 367] on button "Edit Widget" at bounding box center [552, 367] width 84 height 10
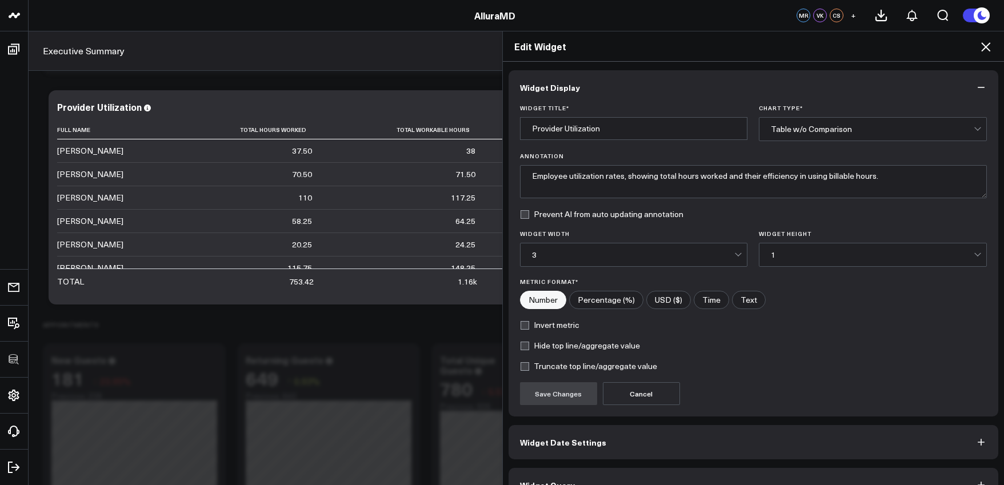
scroll to position [25, 0]
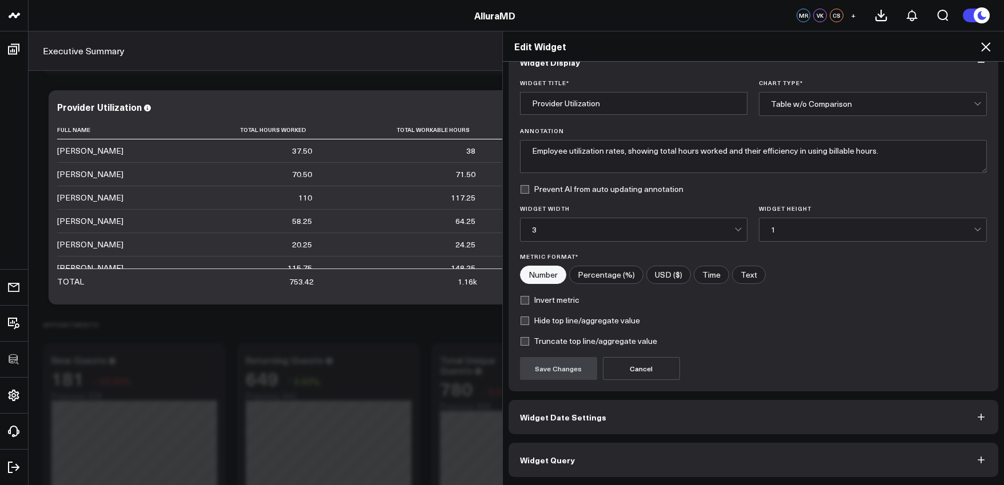
click at [669, 457] on button "Widget Query" at bounding box center [754, 460] width 490 height 34
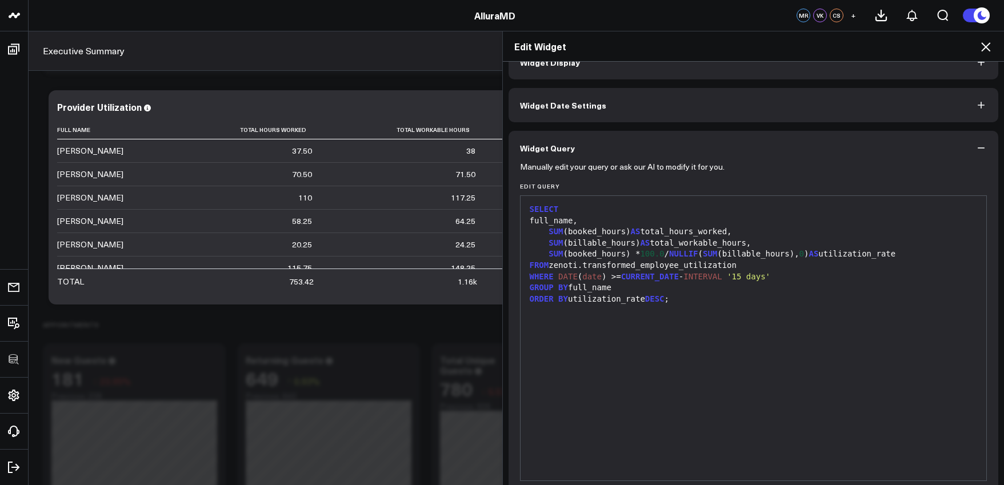
scroll to position [0, 0]
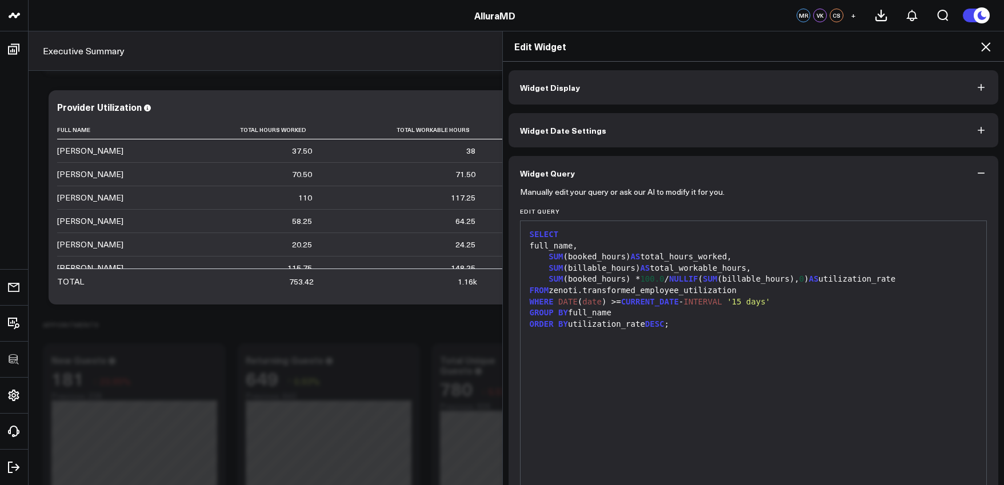
click at [984, 50] on icon at bounding box center [985, 46] width 9 height 9
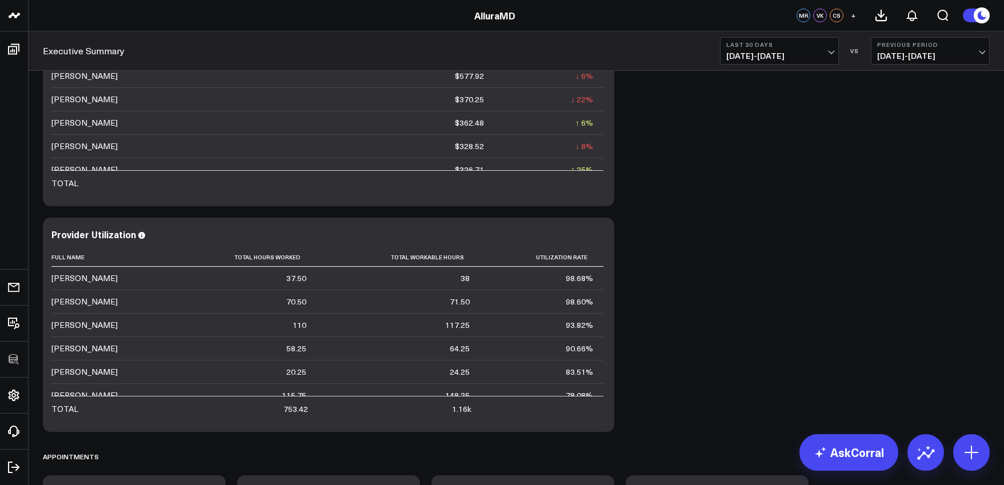
scroll to position [1963, 0]
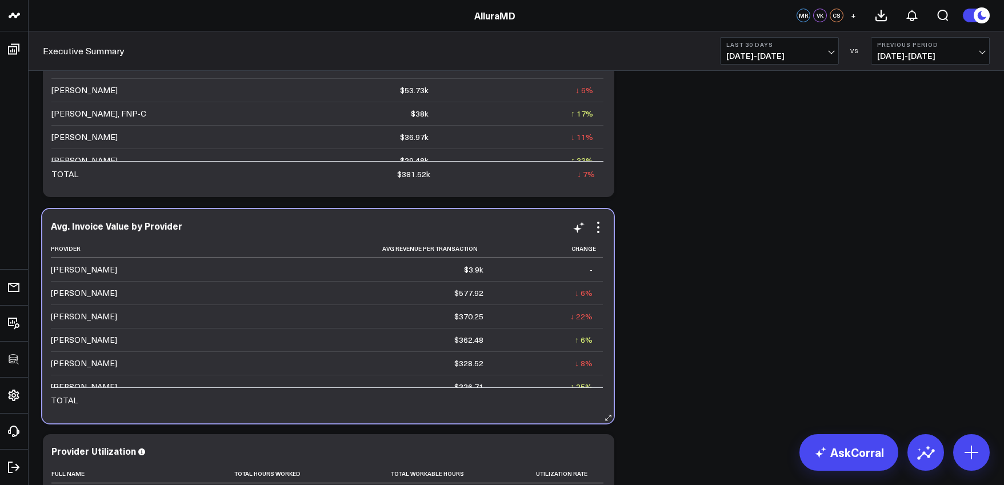
click at [606, 226] on div "Avg. Invoice Value by Provider Provider Avg Revenue Per Transaction Change Kyle…" at bounding box center [327, 316] width 571 height 214
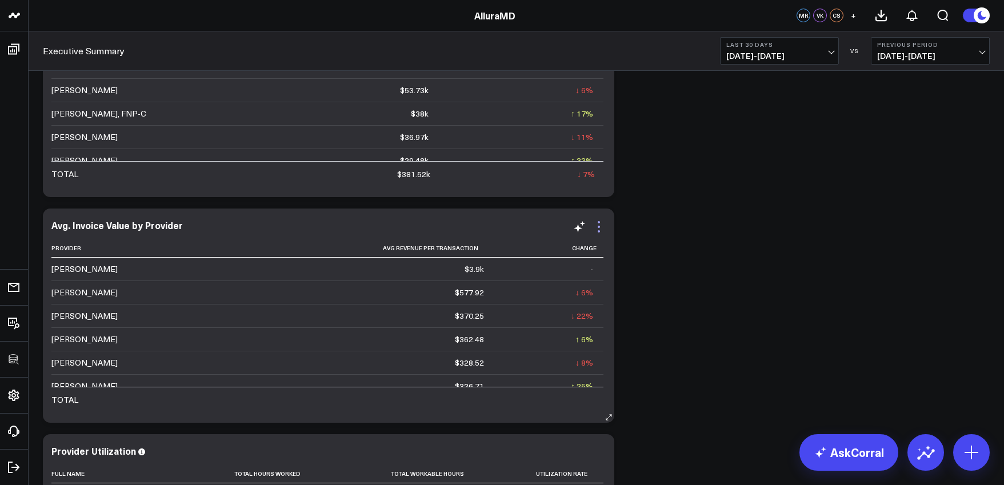
click at [598, 228] on icon at bounding box center [599, 227] width 14 height 14
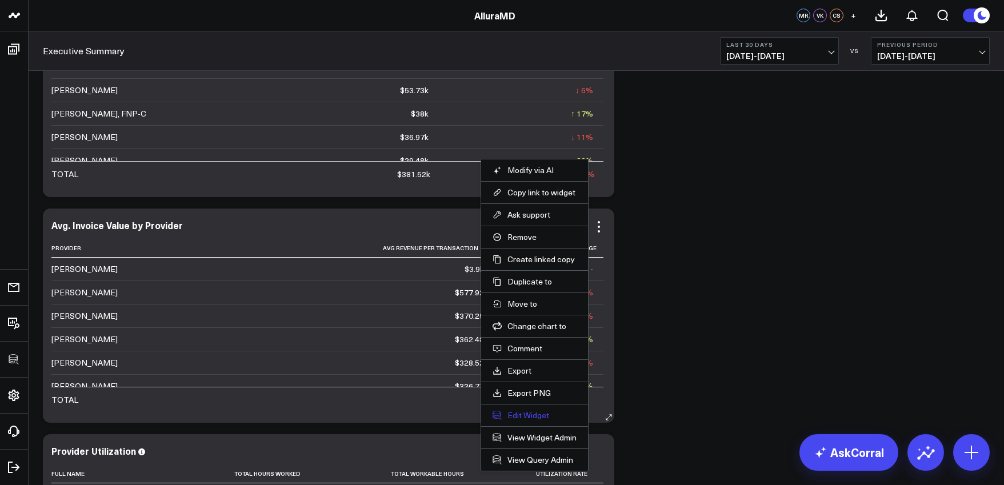
click at [539, 418] on button "Edit Widget" at bounding box center [535, 415] width 84 height 10
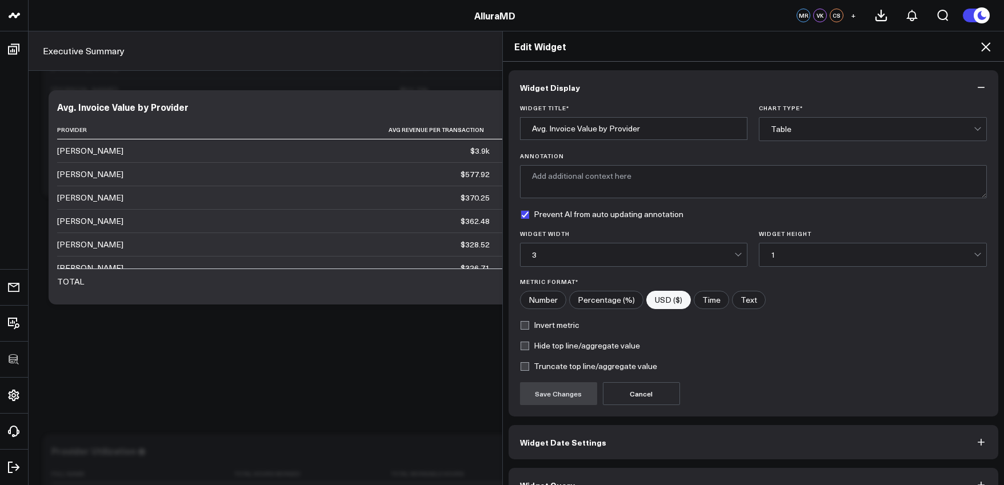
scroll to position [25, 0]
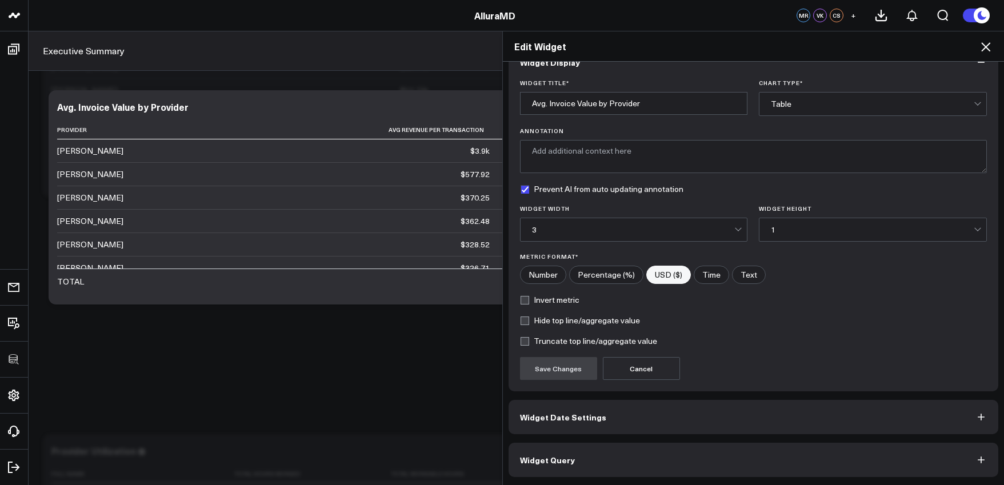
click at [664, 462] on button "Widget Query" at bounding box center [754, 460] width 490 height 34
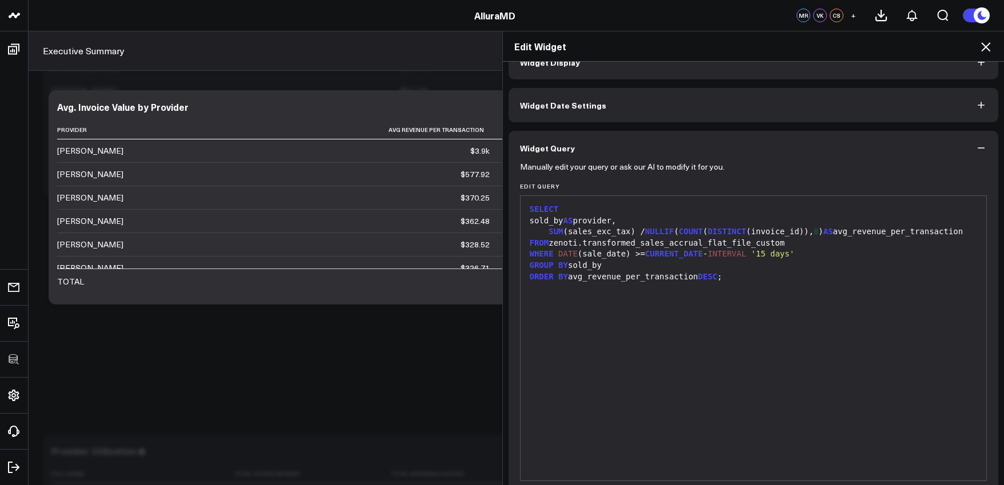
scroll to position [0, 0]
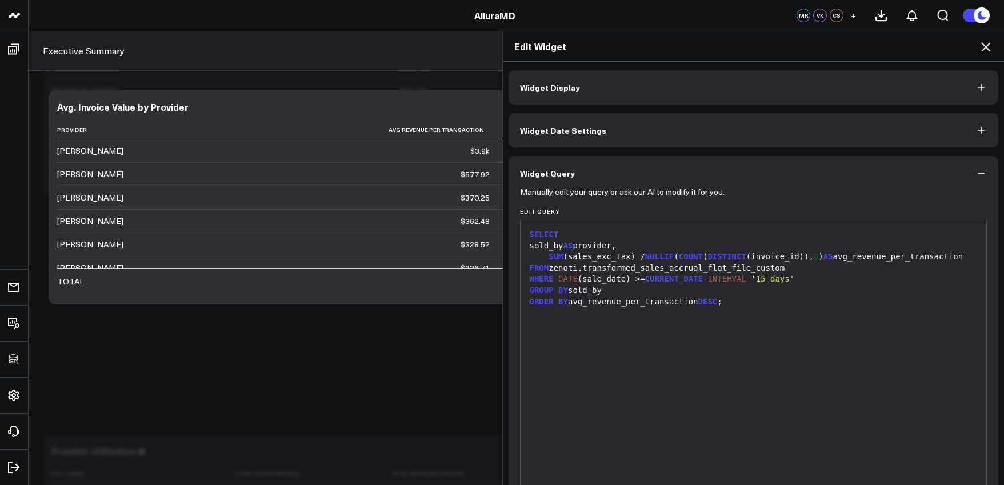
click at [981, 47] on icon at bounding box center [986, 47] width 14 height 14
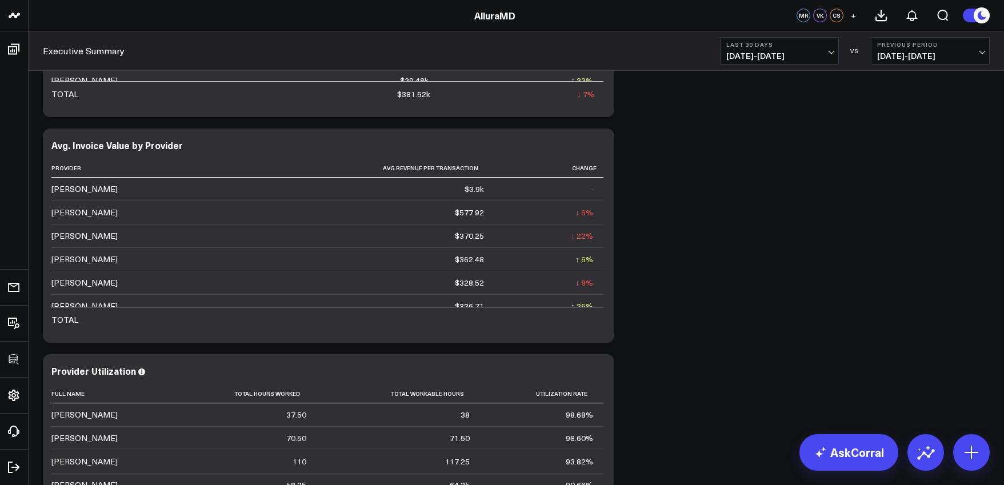
scroll to position [2197, 0]
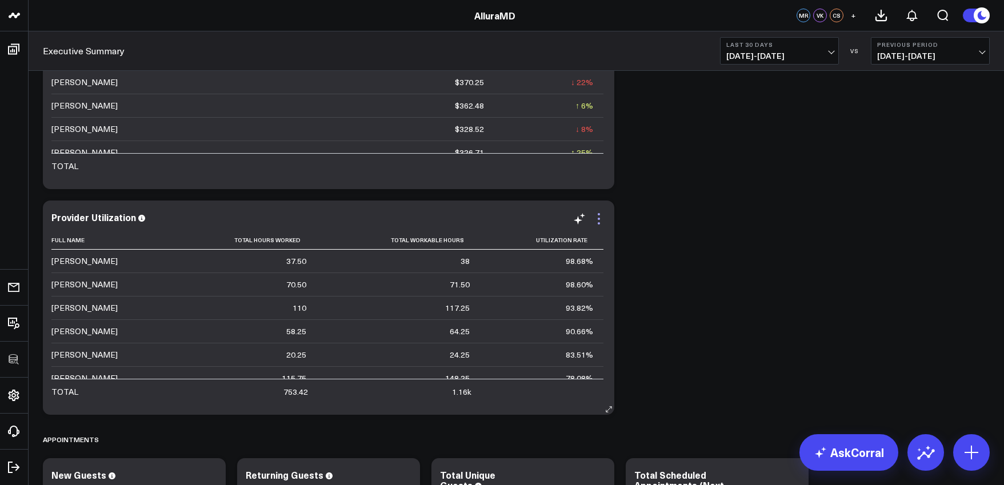
click at [597, 219] on icon at bounding box center [599, 219] width 14 height 14
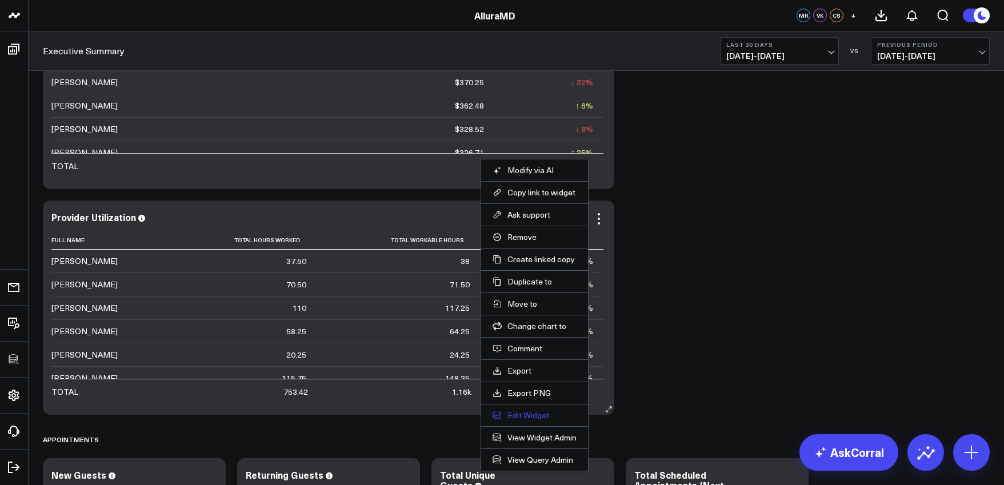
click at [537, 418] on button "Edit Widget" at bounding box center [535, 415] width 84 height 10
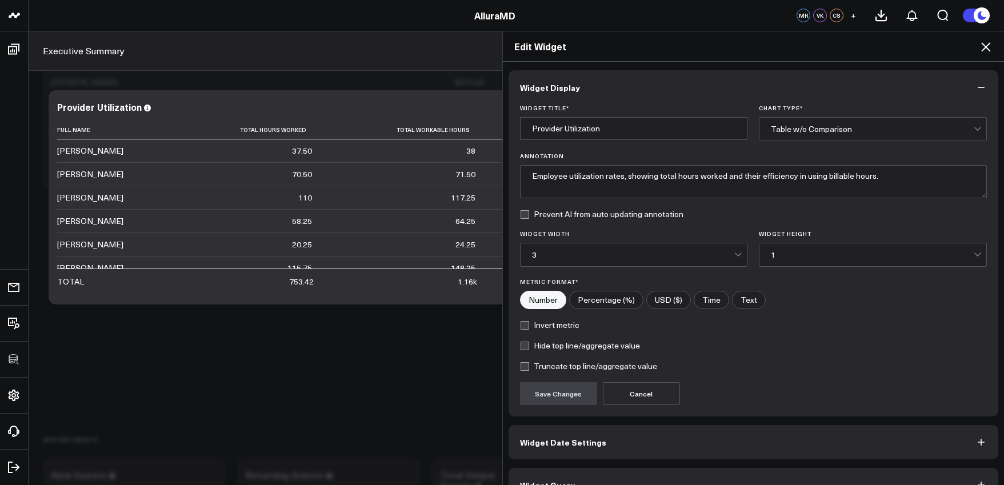
scroll to position [25, 0]
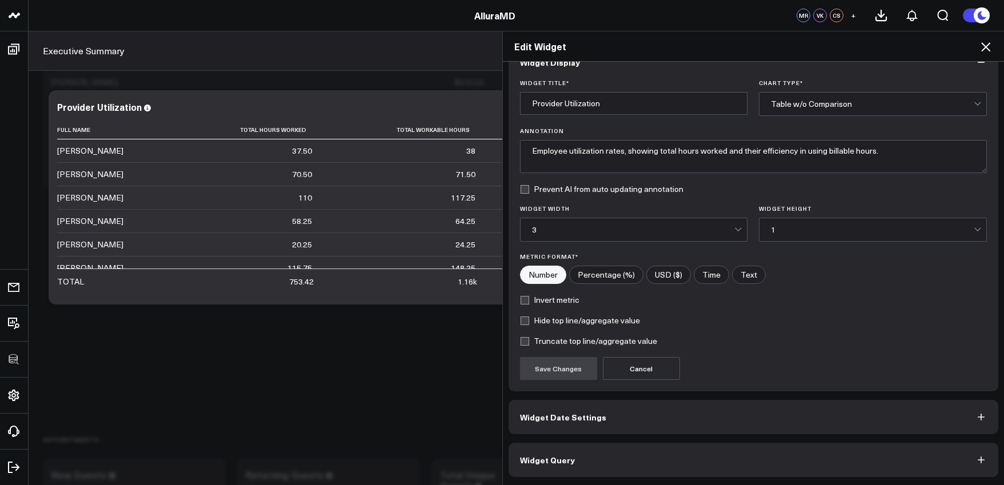
click at [593, 461] on button "Widget Query" at bounding box center [754, 460] width 490 height 34
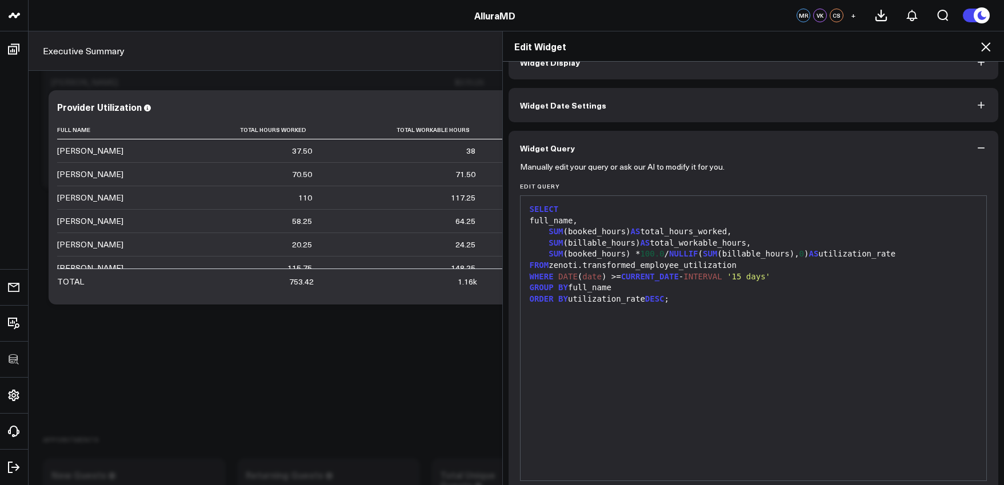
scroll to position [0, 0]
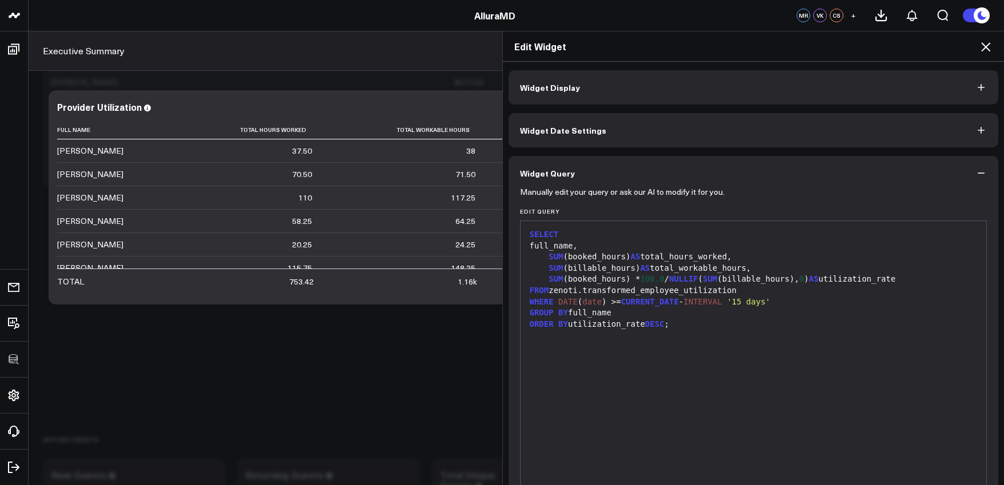
click at [986, 47] on icon at bounding box center [985, 46] width 9 height 9
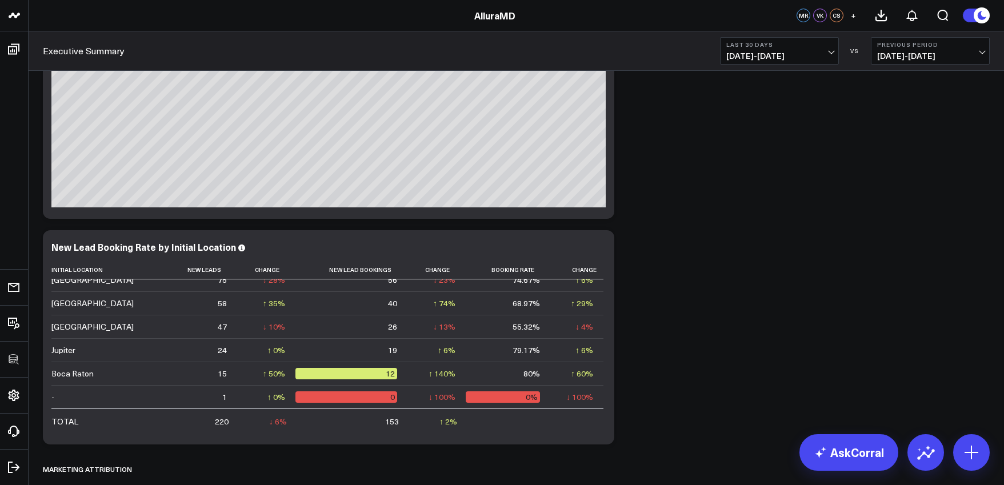
scroll to position [2377, 0]
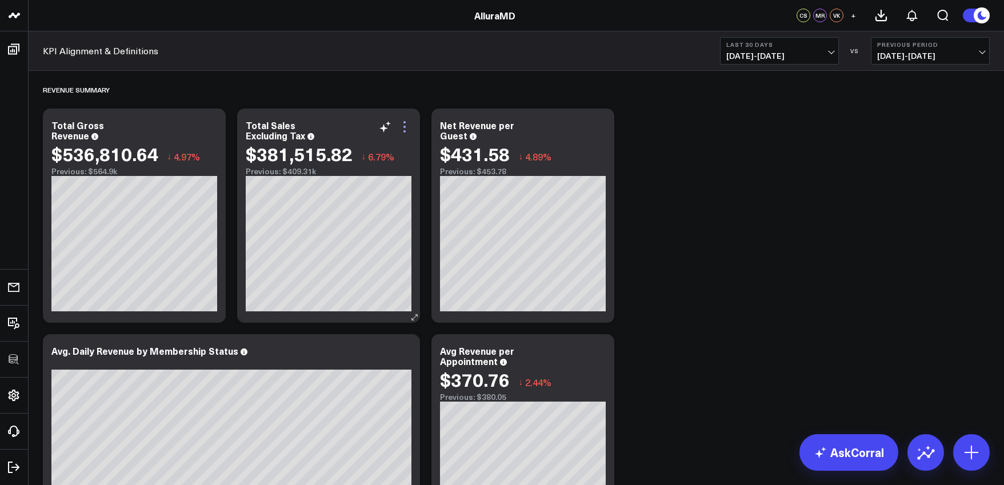
click at [406, 125] on icon at bounding box center [405, 127] width 14 height 14
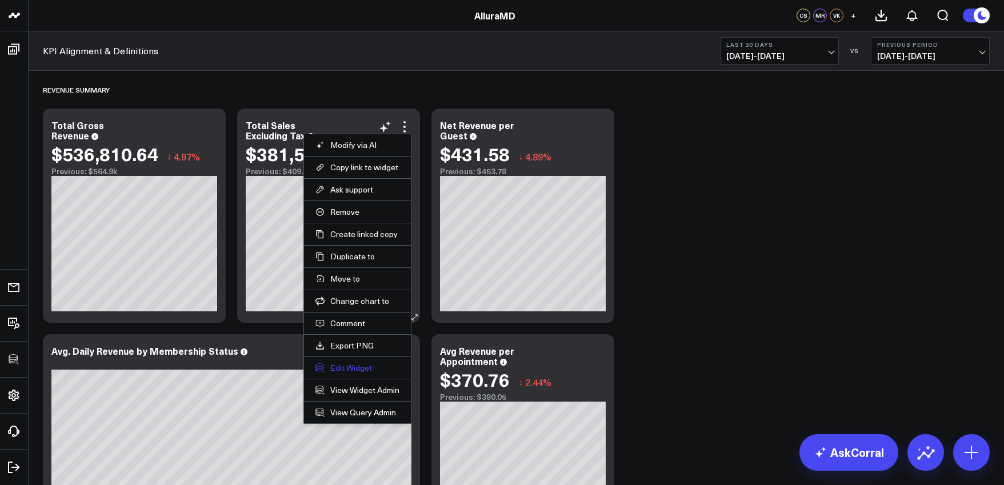
click at [370, 370] on button "Edit Widget" at bounding box center [357, 368] width 84 height 10
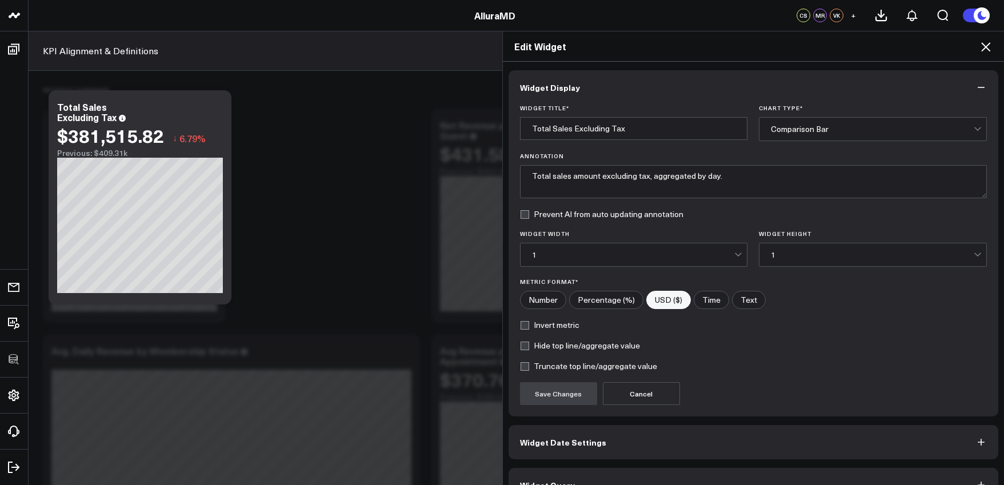
scroll to position [25, 0]
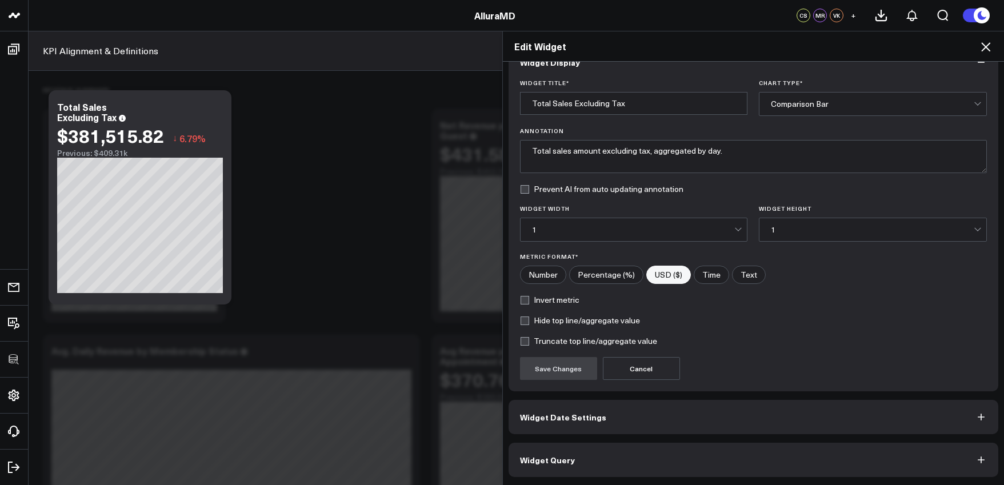
click at [678, 467] on button "Widget Query" at bounding box center [754, 460] width 490 height 34
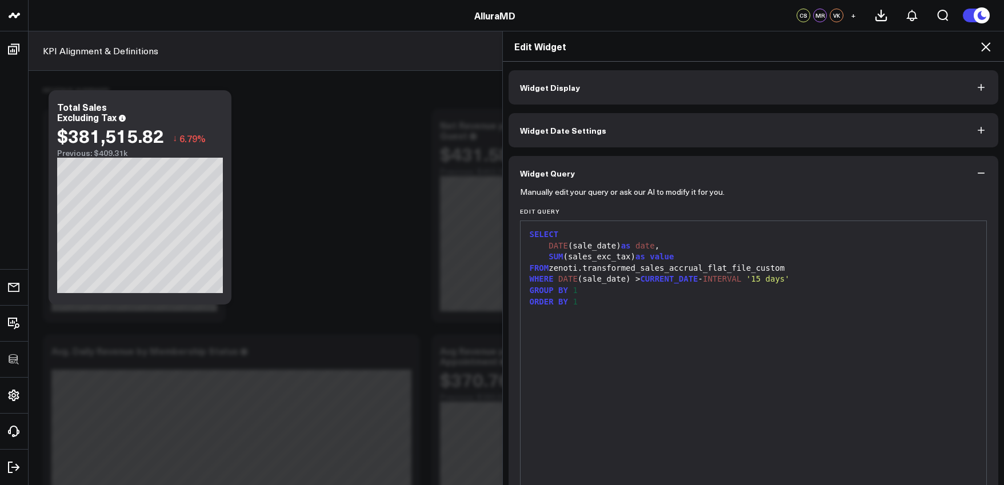
scroll to position [75, 0]
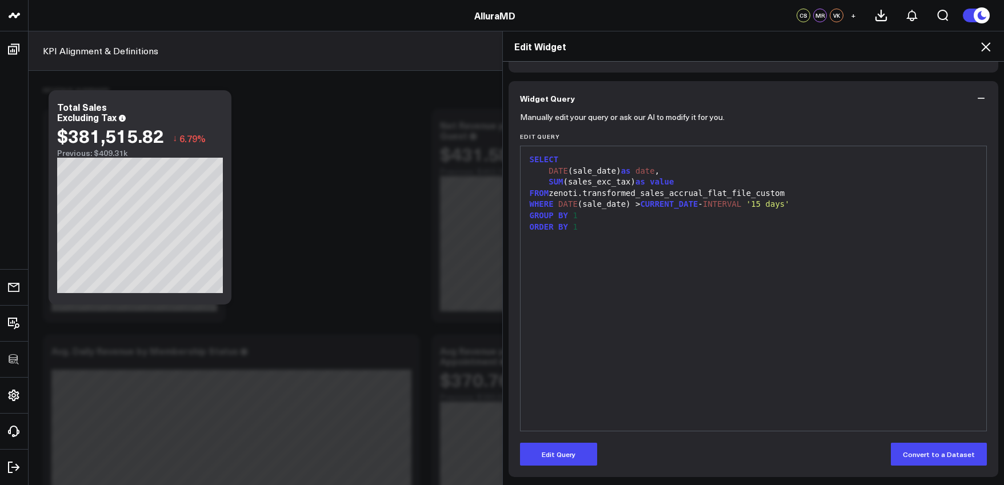
click at [315, 174] on div "Edit Widget Widget Display Widget Date Settings Widget Query Manually edit your…" at bounding box center [502, 258] width 1004 height 454
click at [993, 49] on div "Edit Widget" at bounding box center [754, 46] width 502 height 30
click at [989, 49] on icon at bounding box center [986, 47] width 14 height 14
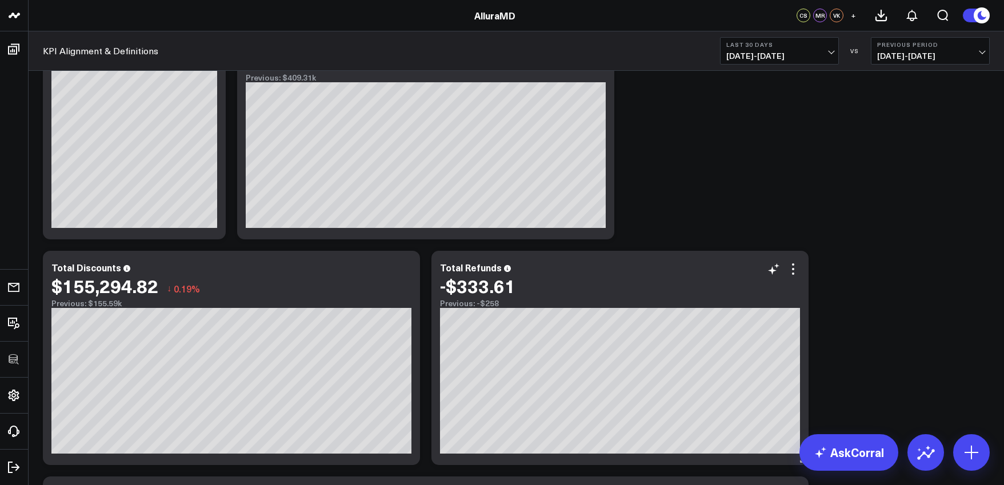
scroll to position [887, 0]
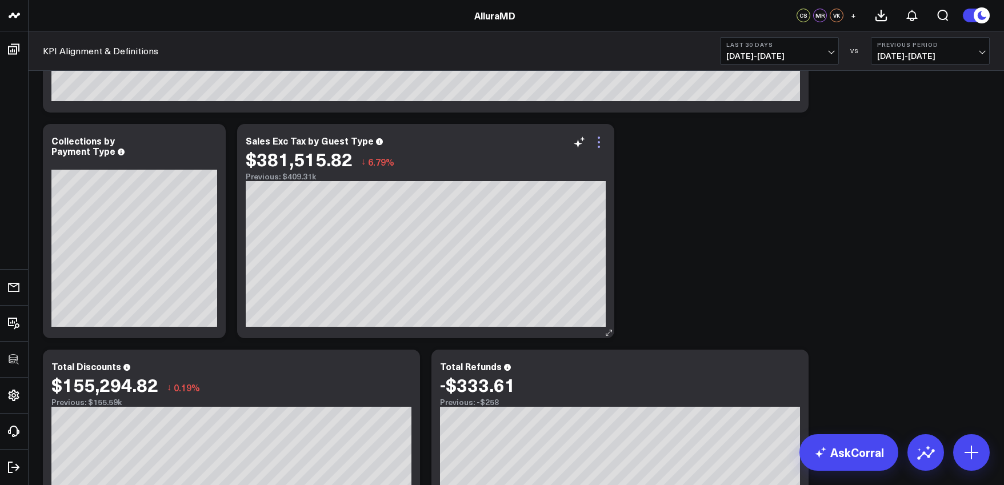
click at [601, 143] on icon at bounding box center [599, 142] width 14 height 14
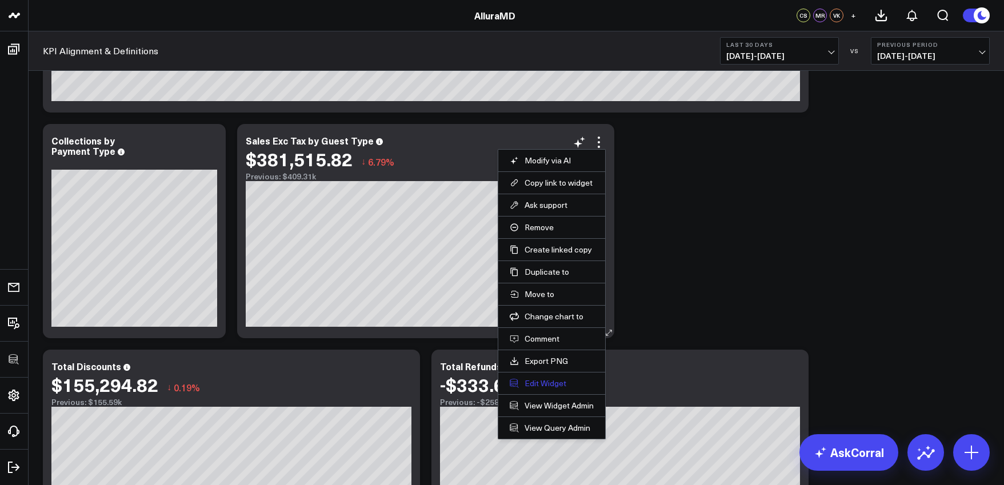
click at [563, 387] on button "Edit Widget" at bounding box center [552, 383] width 84 height 10
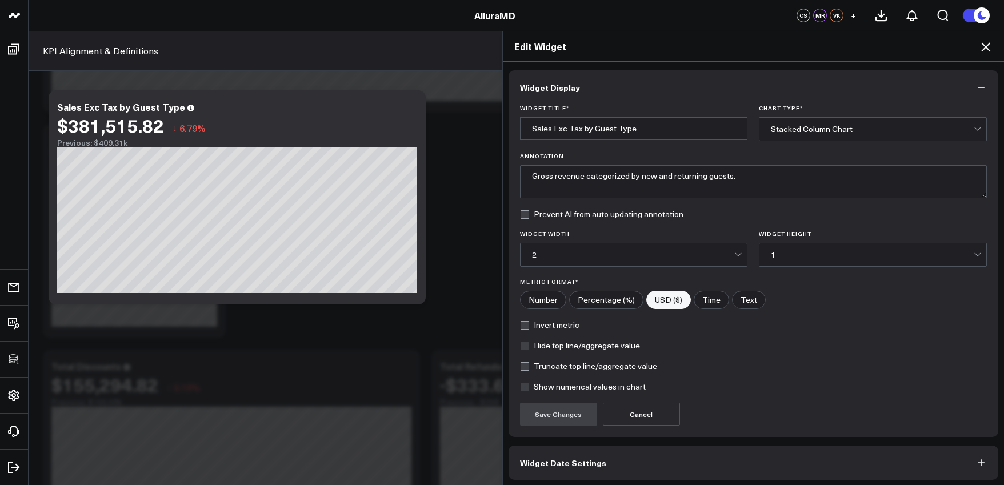
scroll to position [46, 0]
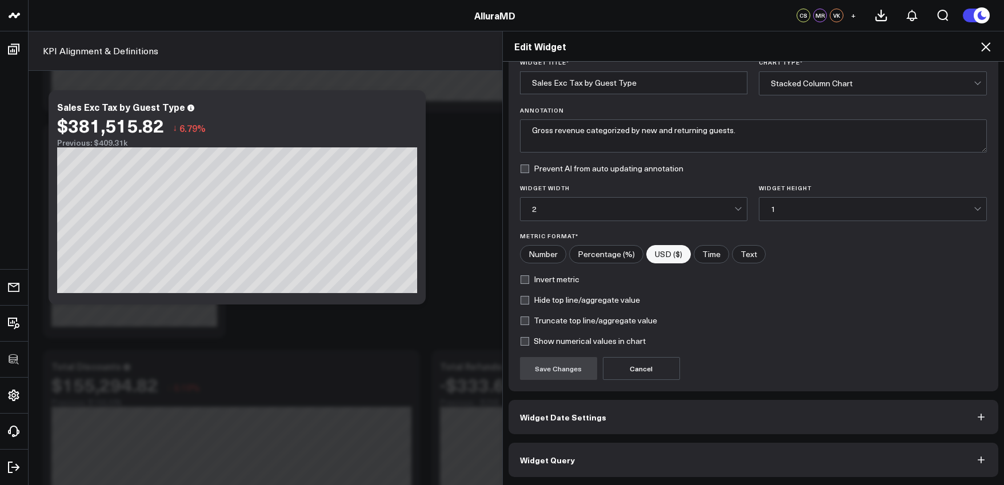
click at [653, 454] on button "Widget Query" at bounding box center [754, 460] width 490 height 34
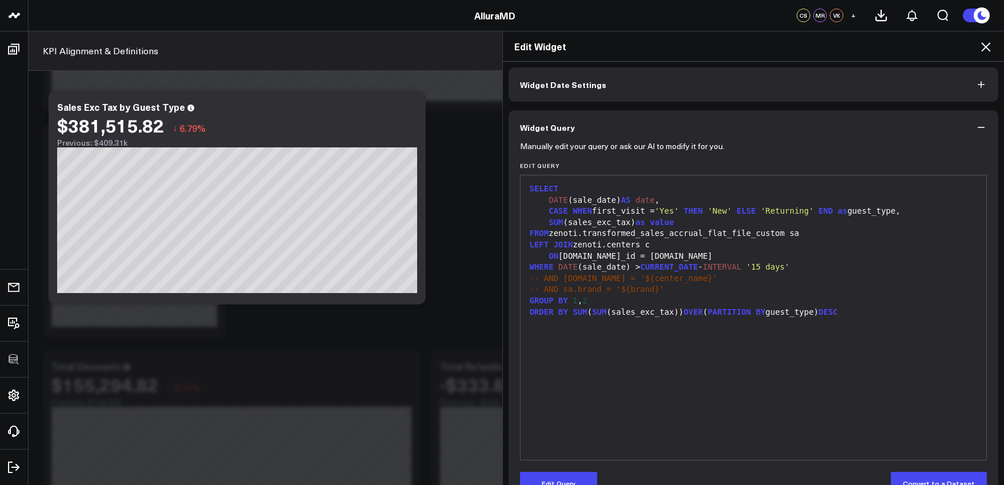
scroll to position [0, 0]
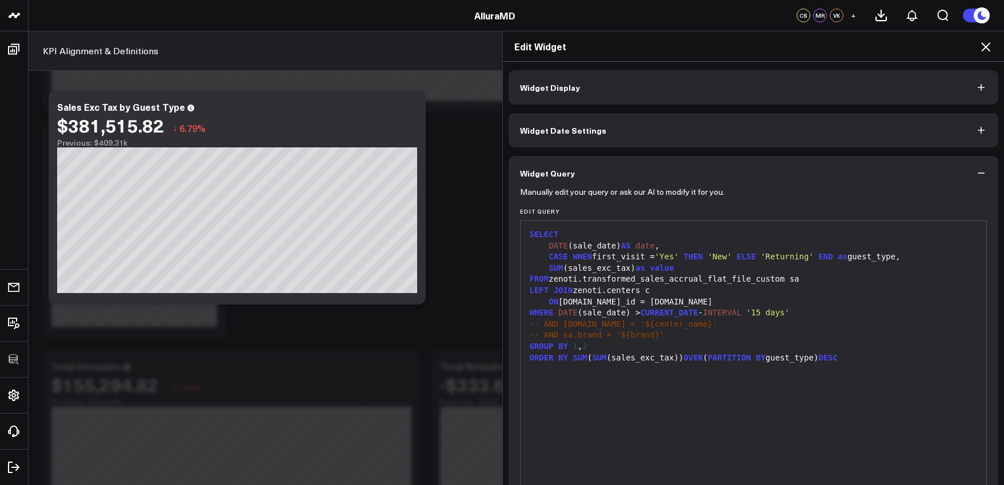
click at [982, 36] on div "Edit Widget" at bounding box center [754, 46] width 502 height 30
click at [983, 42] on icon at bounding box center [986, 47] width 14 height 14
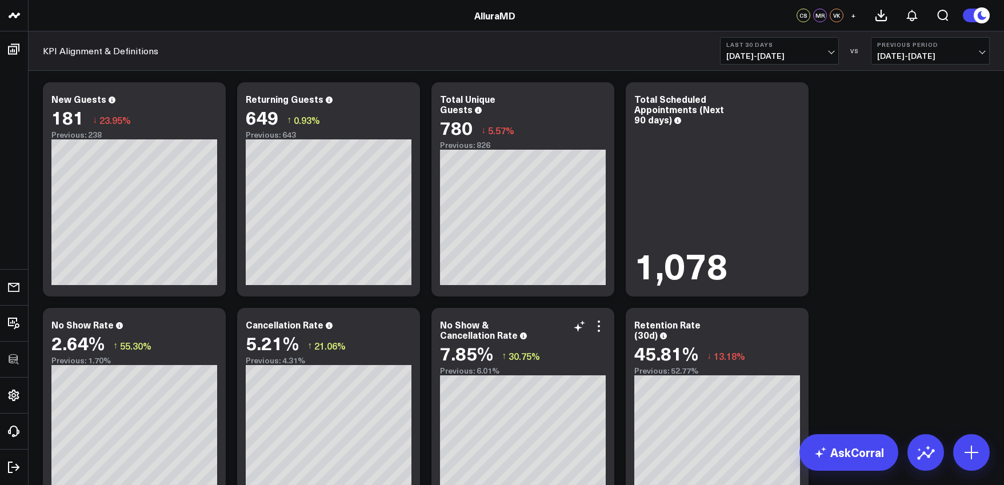
scroll to position [1845, 0]
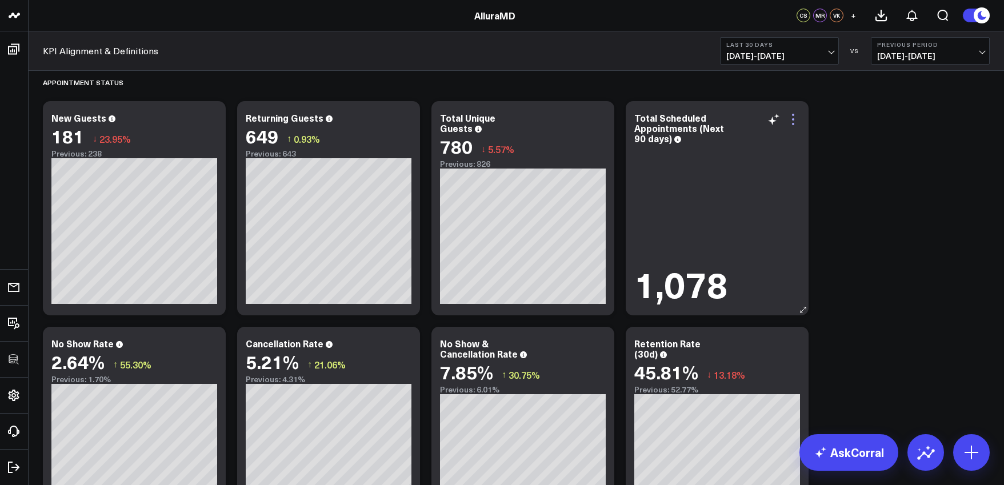
click at [793, 126] on icon at bounding box center [793, 120] width 14 height 14
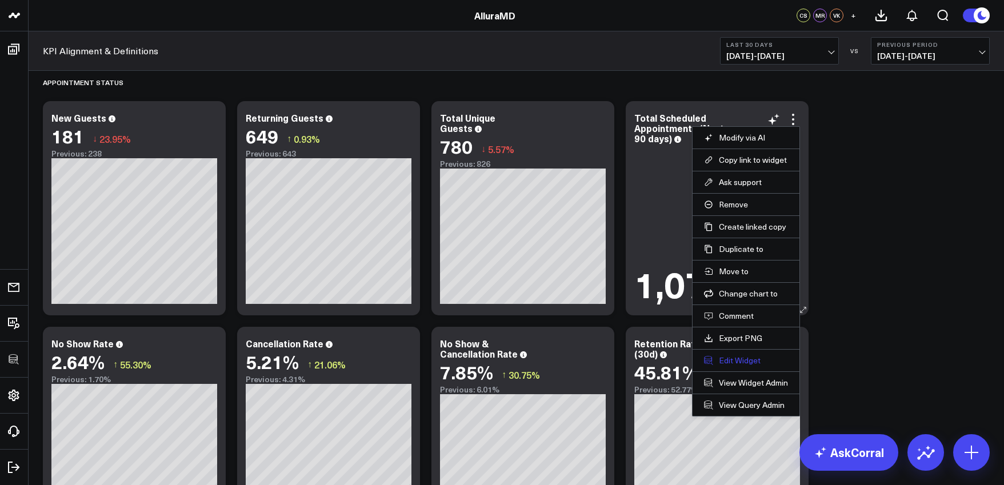
click at [763, 355] on button "Edit Widget" at bounding box center [746, 360] width 84 height 10
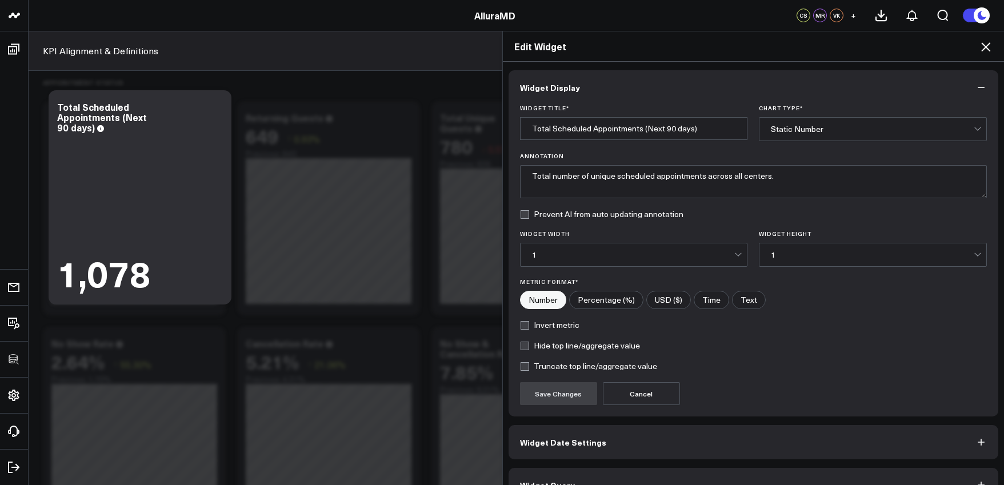
scroll to position [25, 0]
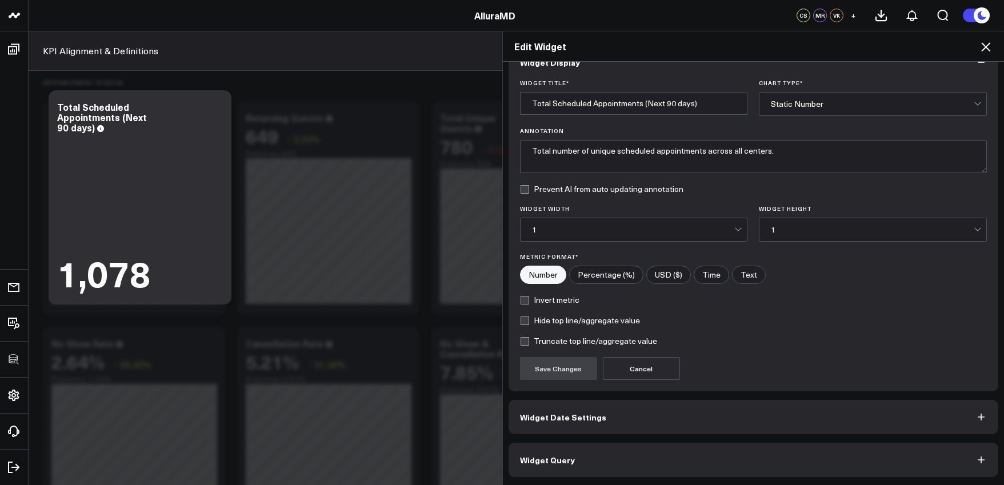
click at [813, 453] on button "Widget Query" at bounding box center [754, 460] width 490 height 34
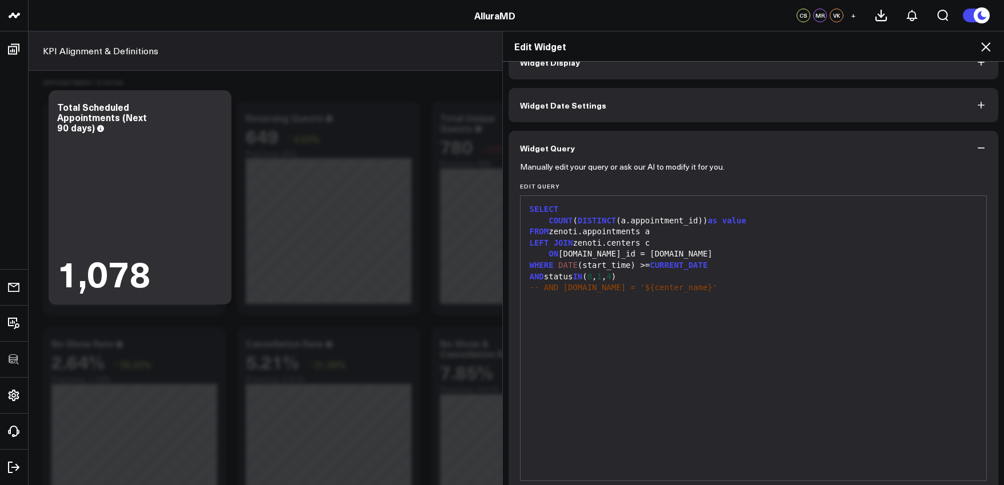
scroll to position [0, 0]
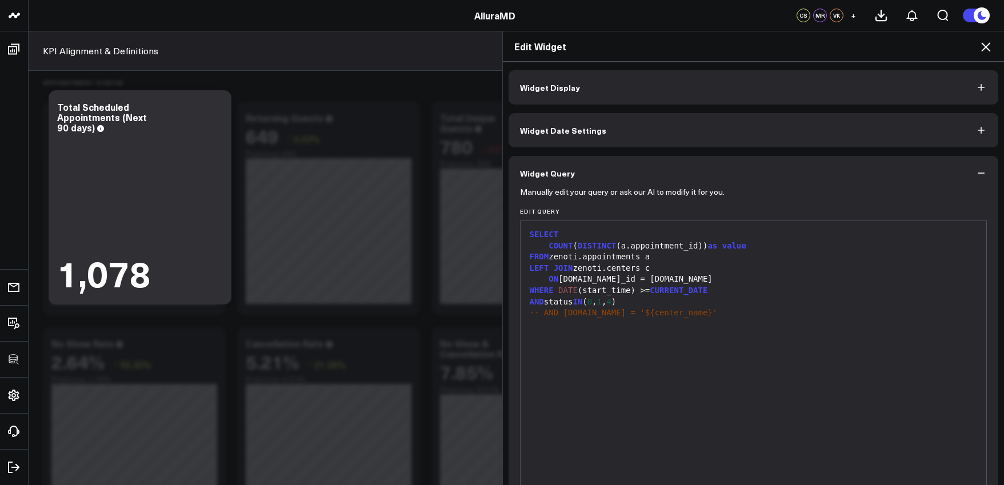
click at [987, 45] on icon at bounding box center [986, 47] width 14 height 14
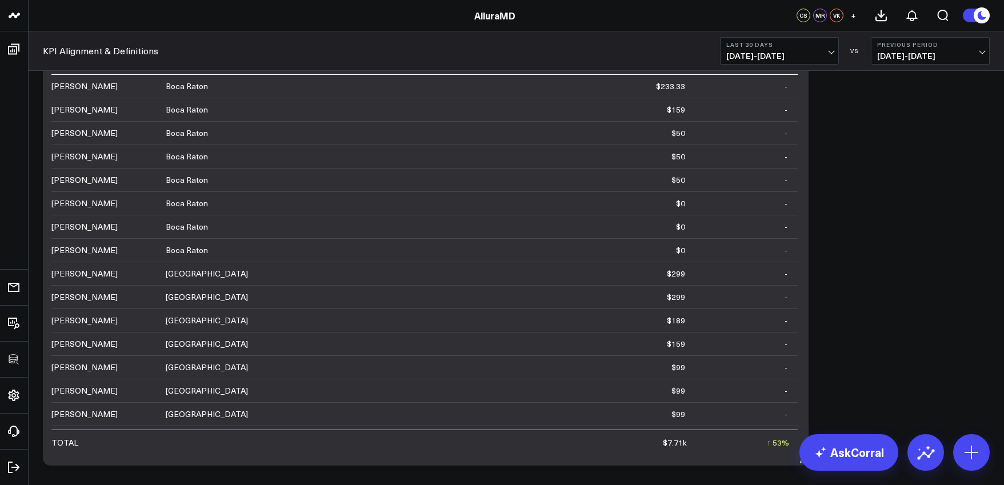
scroll to position [1342, 0]
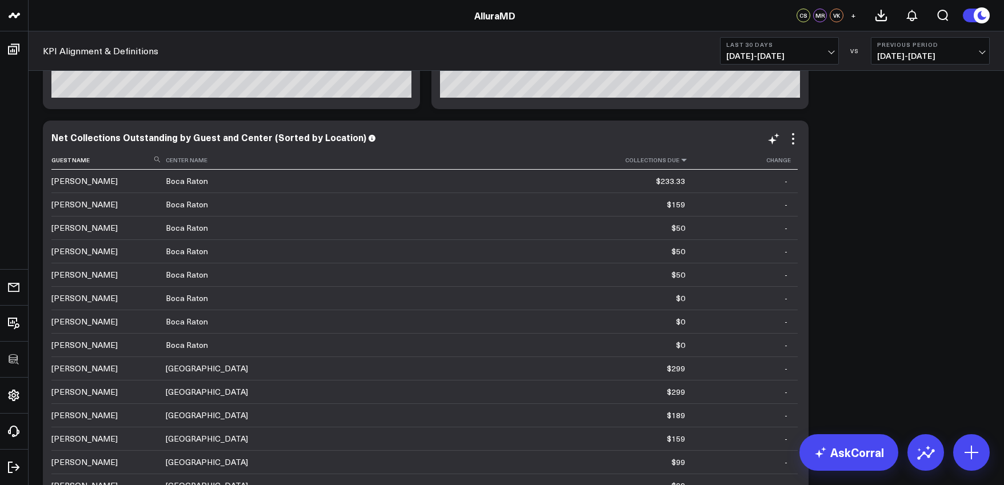
click at [679, 161] on icon at bounding box center [683, 160] width 9 height 7
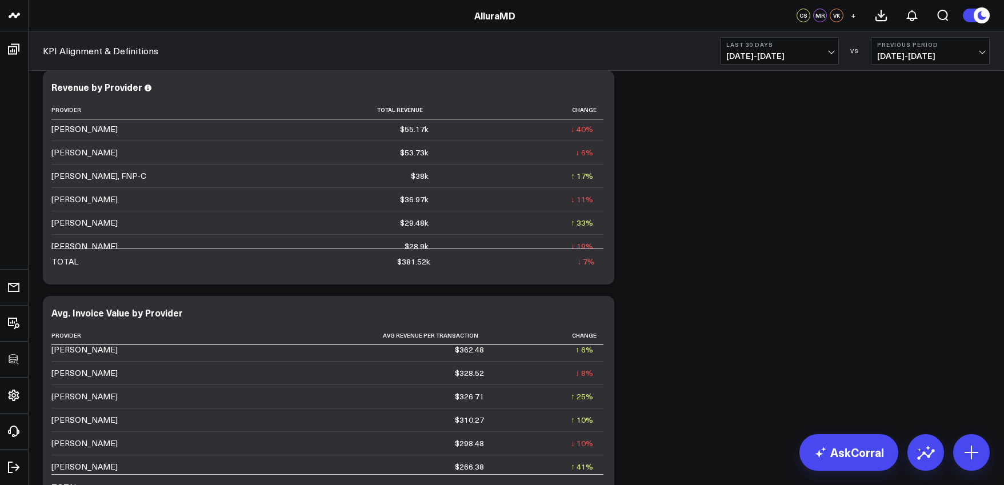
scroll to position [3016, 0]
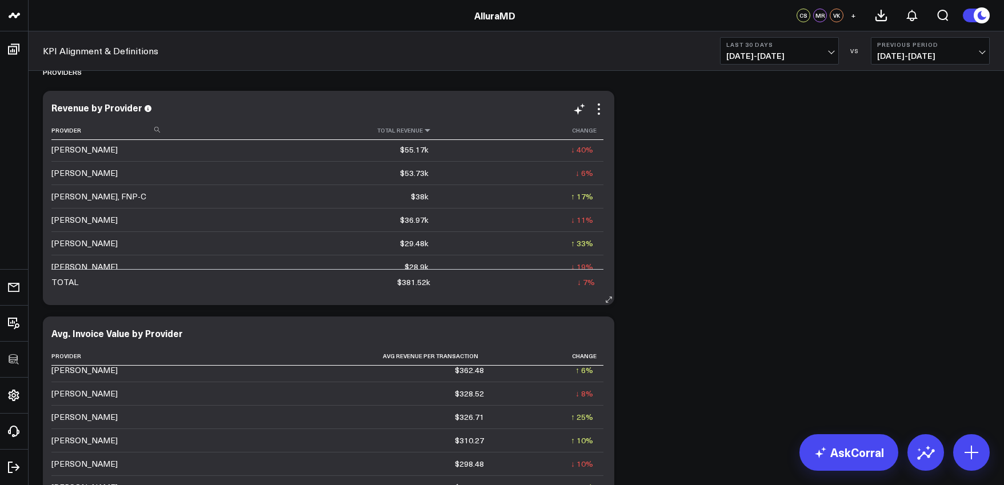
click at [423, 129] on icon at bounding box center [427, 130] width 9 height 7
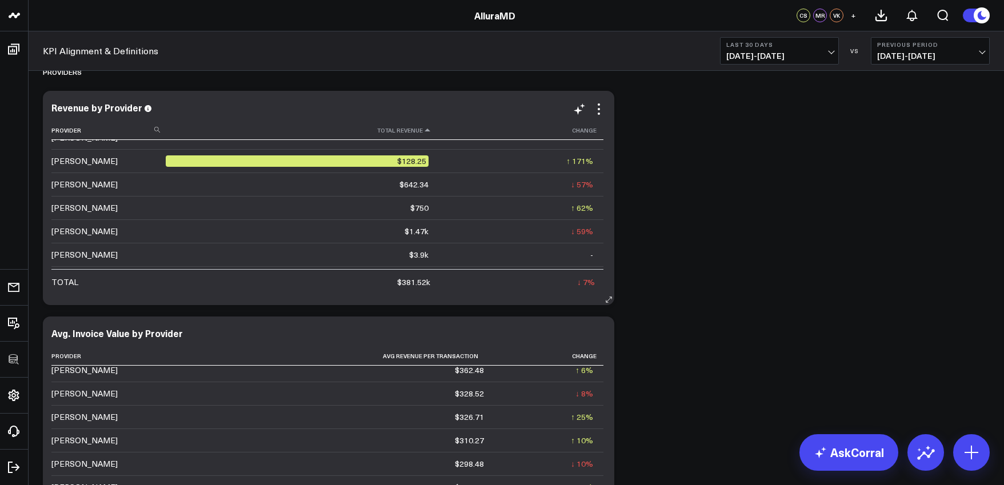
click at [423, 129] on icon at bounding box center [427, 130] width 9 height 7
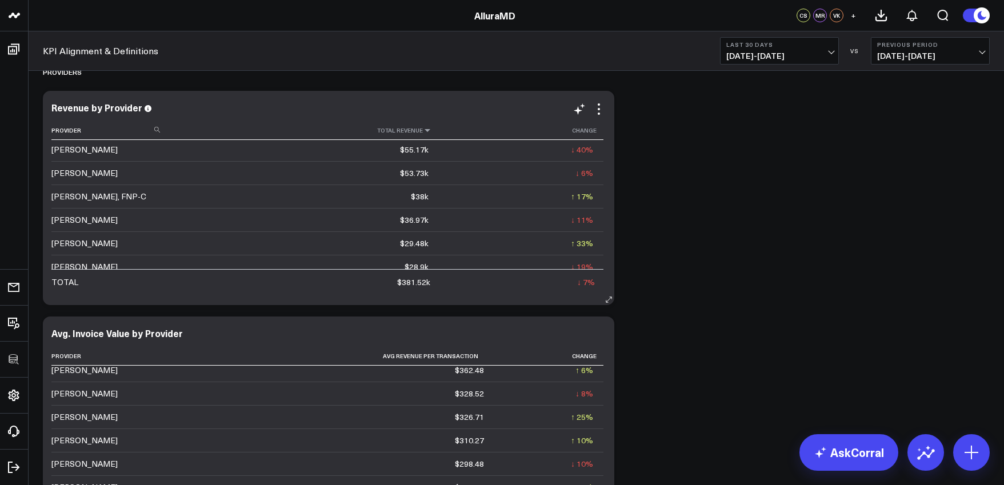
click at [425, 131] on icon at bounding box center [427, 130] width 9 height 7
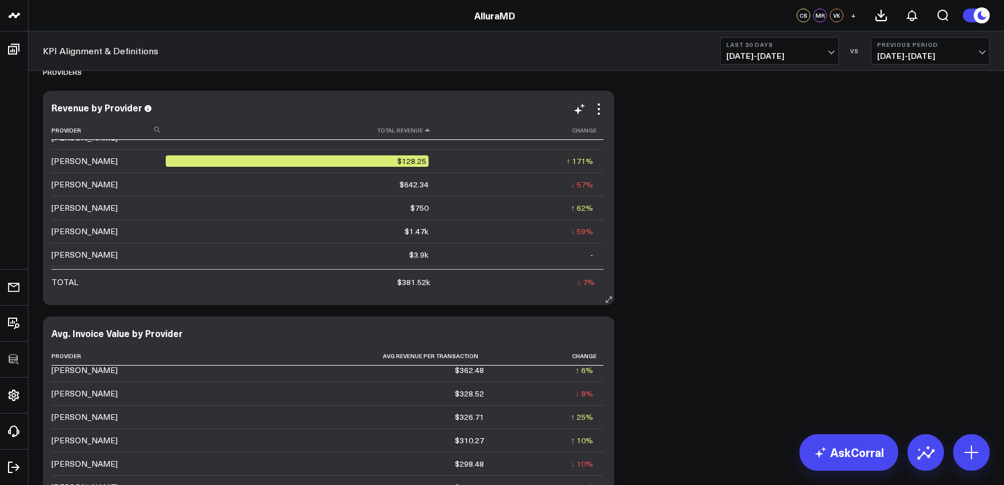
click at [425, 131] on icon at bounding box center [427, 130] width 9 height 7
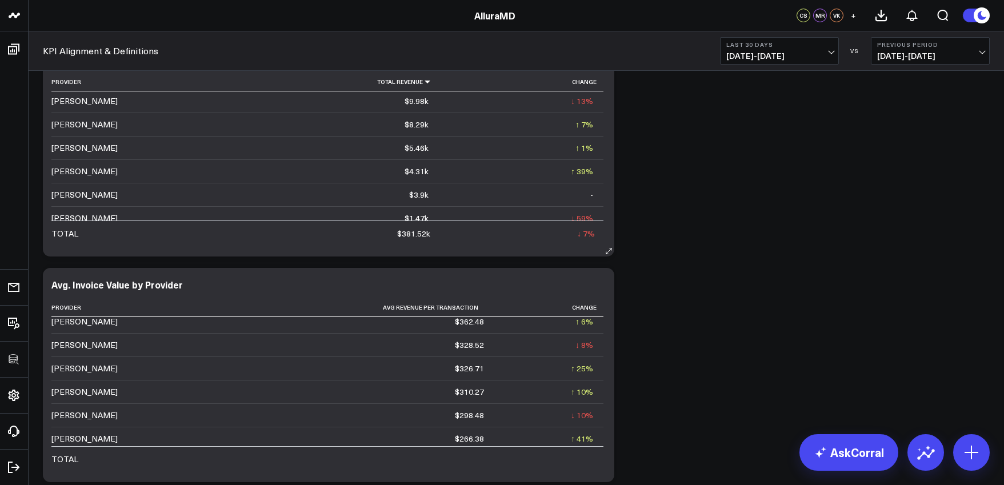
scroll to position [2927, 0]
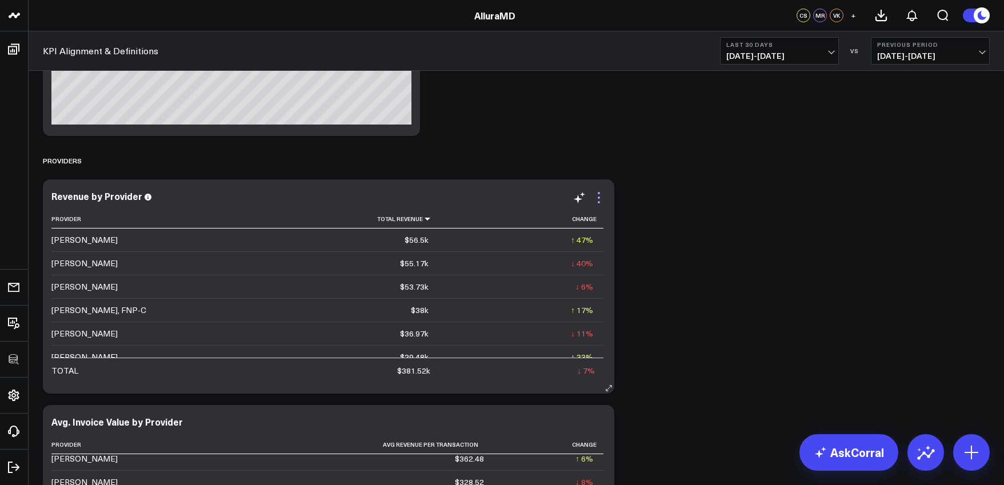
click at [599, 195] on icon at bounding box center [599, 198] width 14 height 14
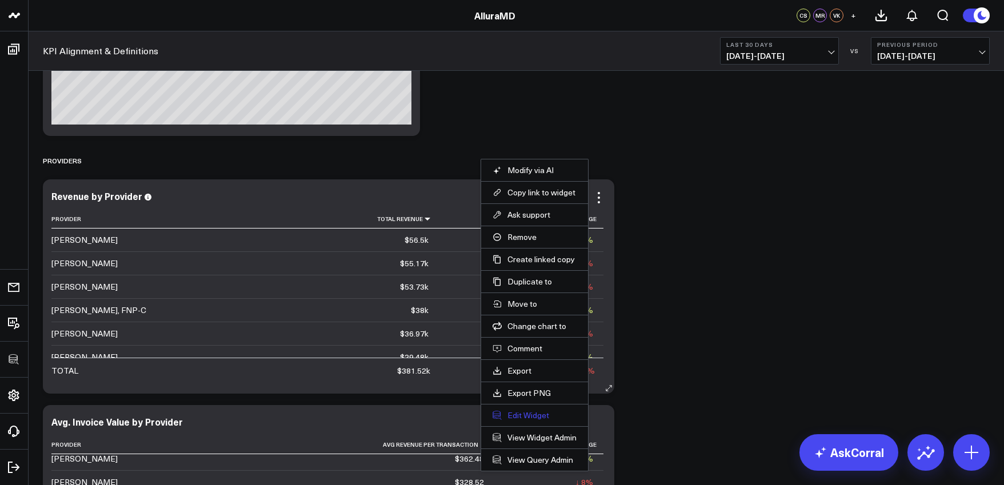
click at [525, 412] on button "Edit Widget" at bounding box center [535, 415] width 84 height 10
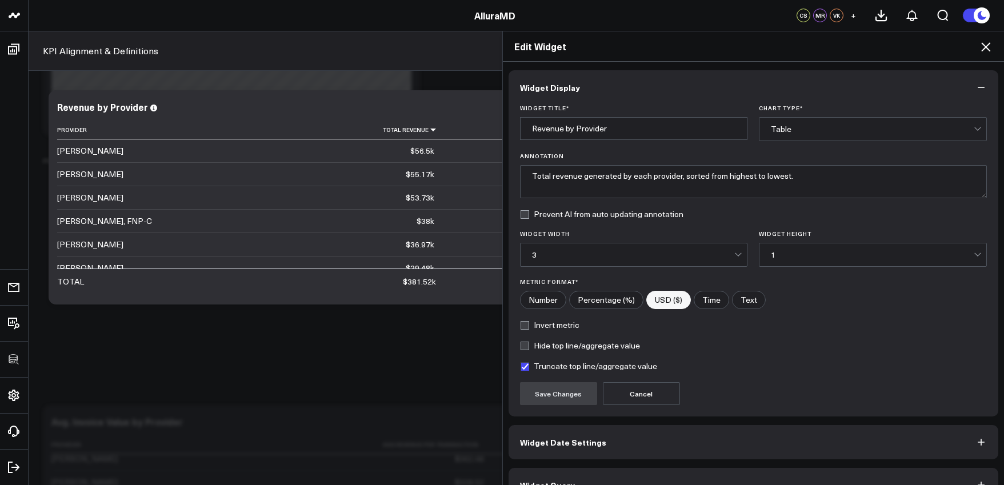
scroll to position [25, 0]
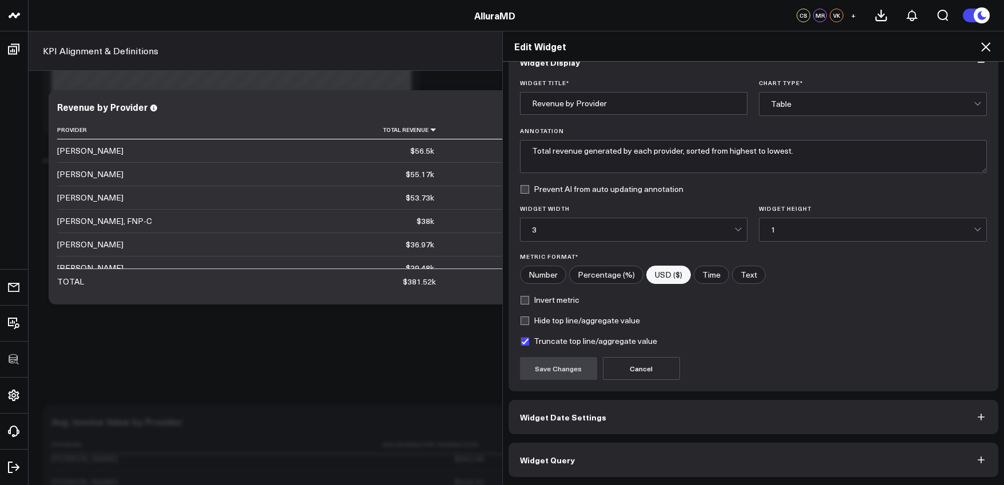
click at [669, 455] on button "Widget Query" at bounding box center [754, 460] width 490 height 34
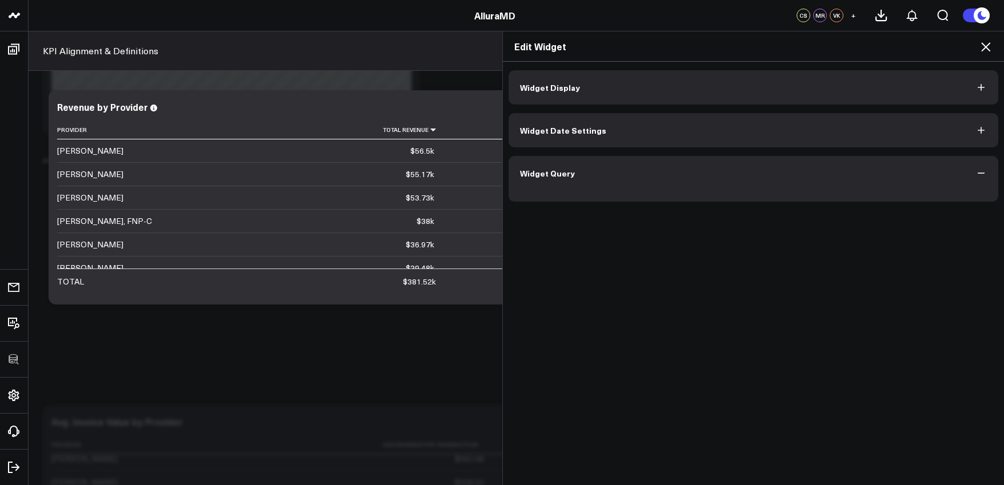
scroll to position [0, 0]
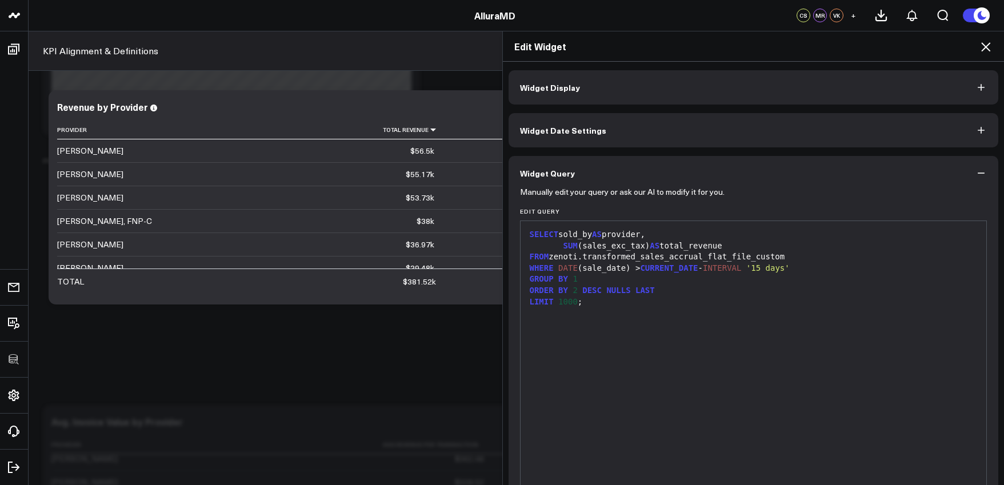
click at [985, 46] on icon at bounding box center [985, 46] width 9 height 9
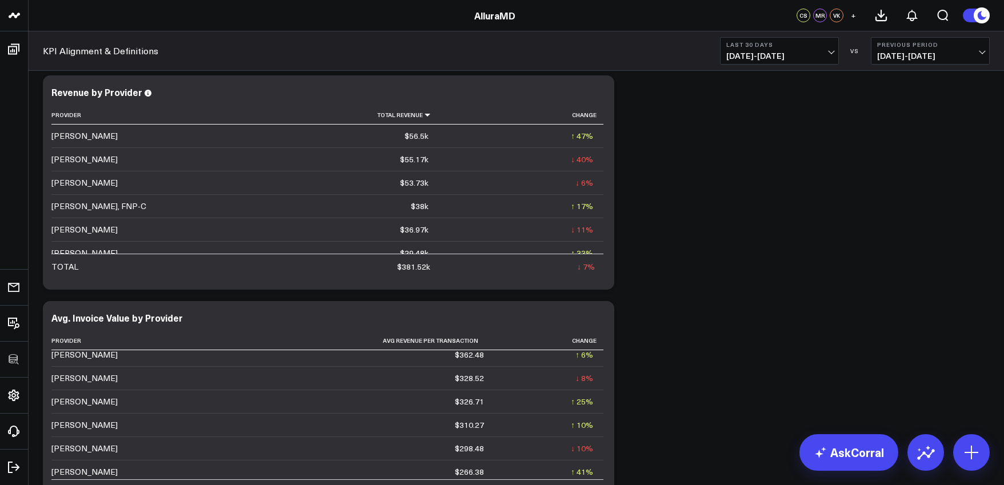
scroll to position [3224, 0]
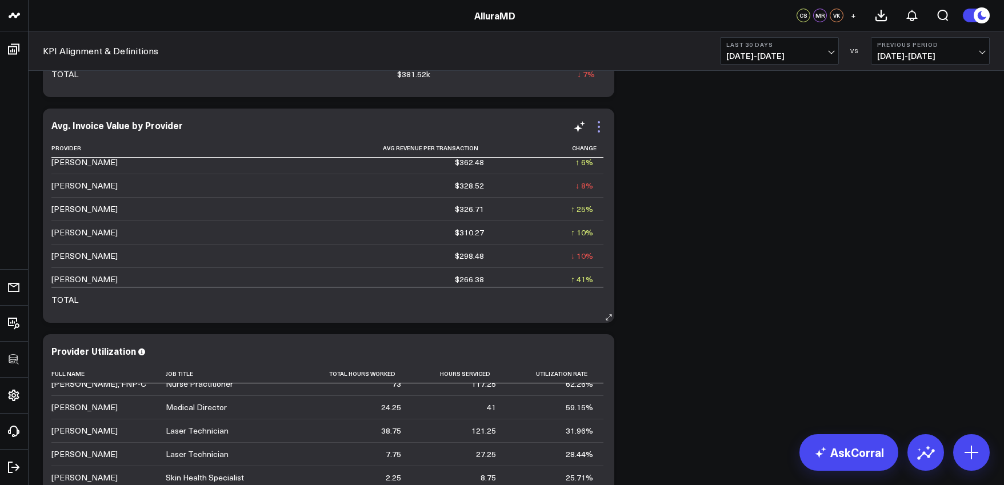
click at [598, 131] on icon at bounding box center [599, 131] width 2 height 2
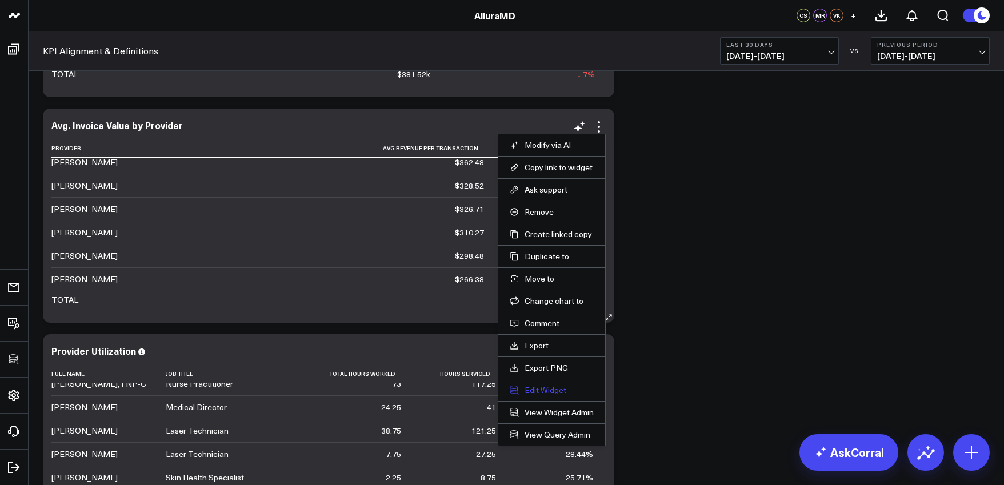
click at [562, 392] on button "Edit Widget" at bounding box center [552, 390] width 84 height 10
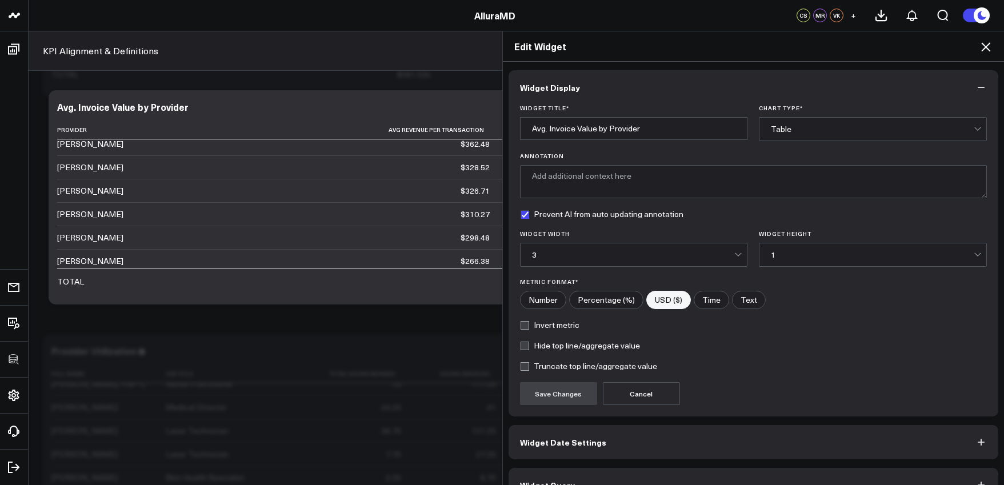
scroll to position [25, 0]
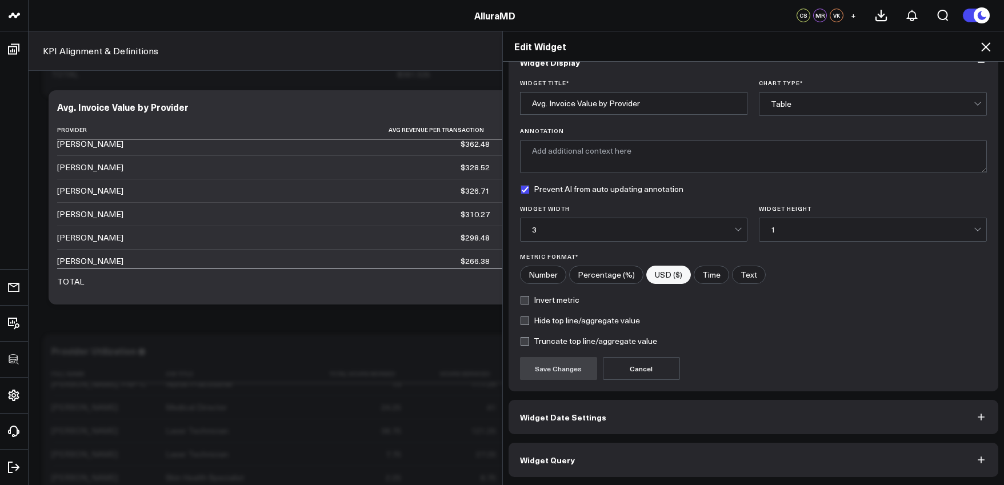
click at [709, 457] on button "Widget Query" at bounding box center [754, 460] width 490 height 34
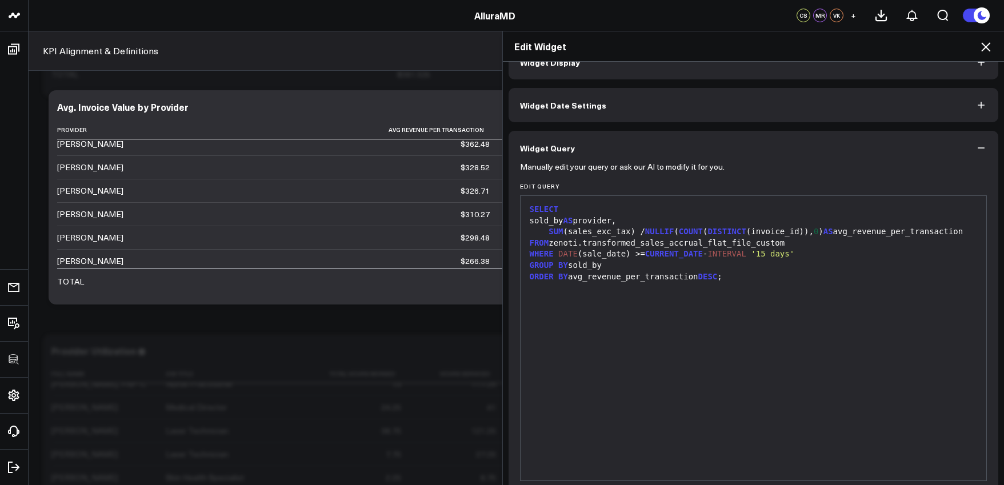
scroll to position [0, 0]
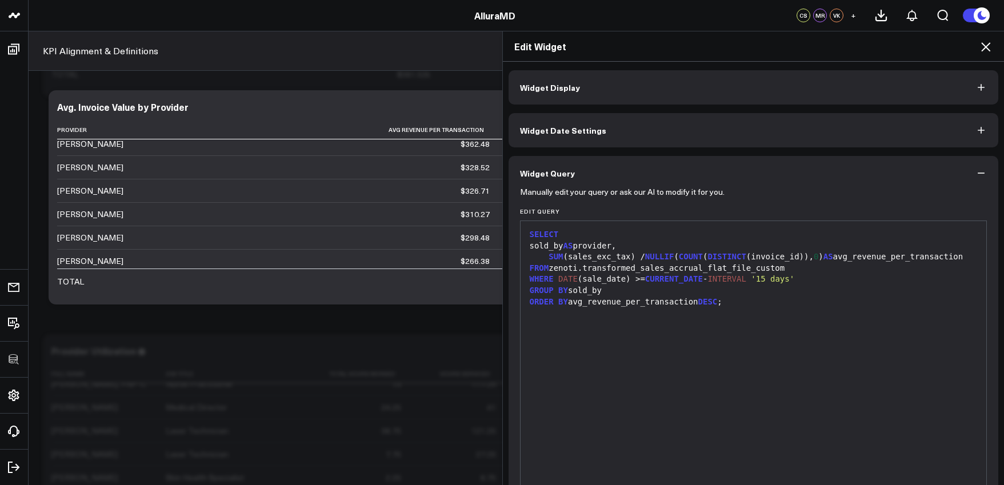
click at [163, 0] on header "3725 Test 829 Studios Accenture Activant Capital Agriculture & Farming Demo All…" at bounding box center [502, 15] width 1004 height 31
click at [979, 47] on icon at bounding box center [986, 47] width 14 height 14
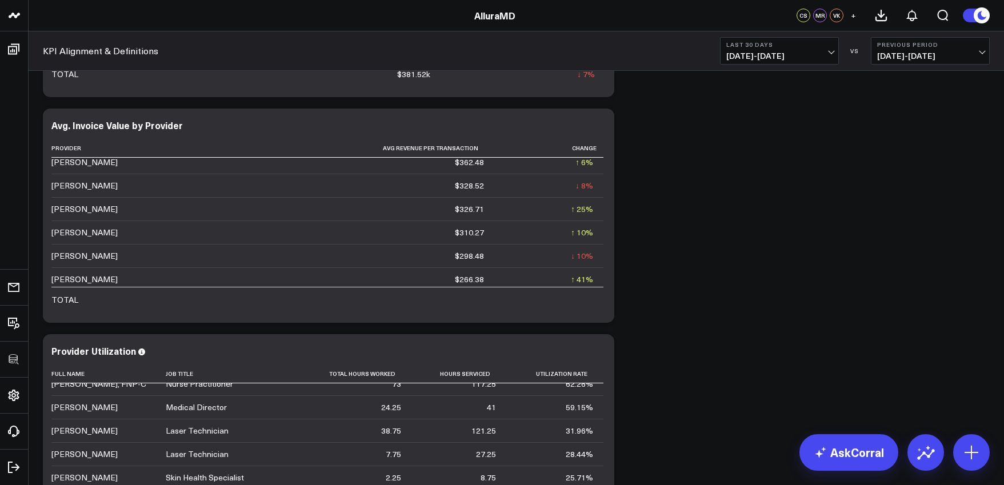
scroll to position [3317, 0]
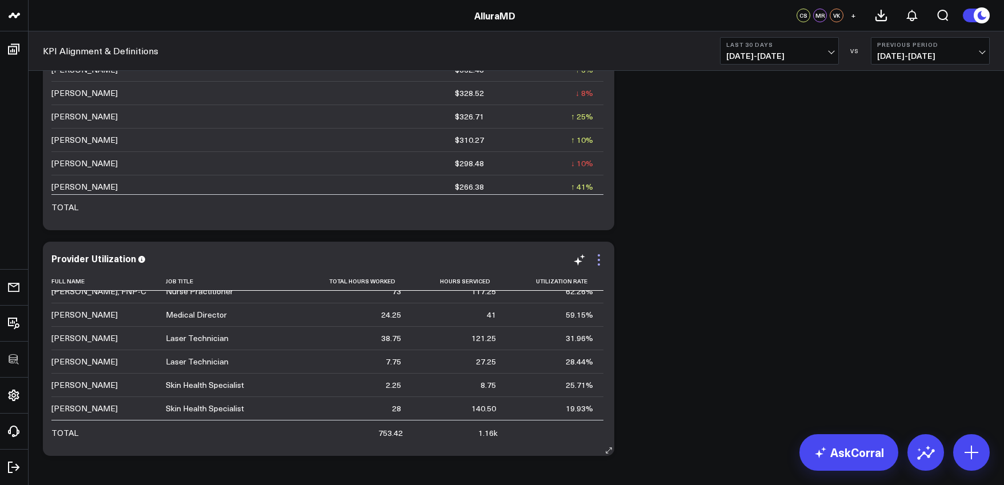
click at [602, 265] on icon at bounding box center [599, 260] width 14 height 14
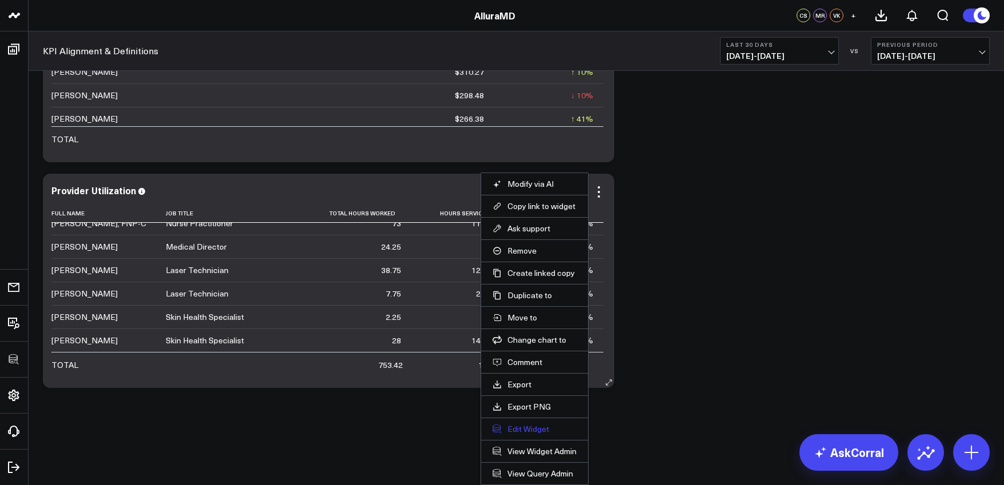
click at [529, 433] on button "Edit Widget" at bounding box center [535, 429] width 84 height 10
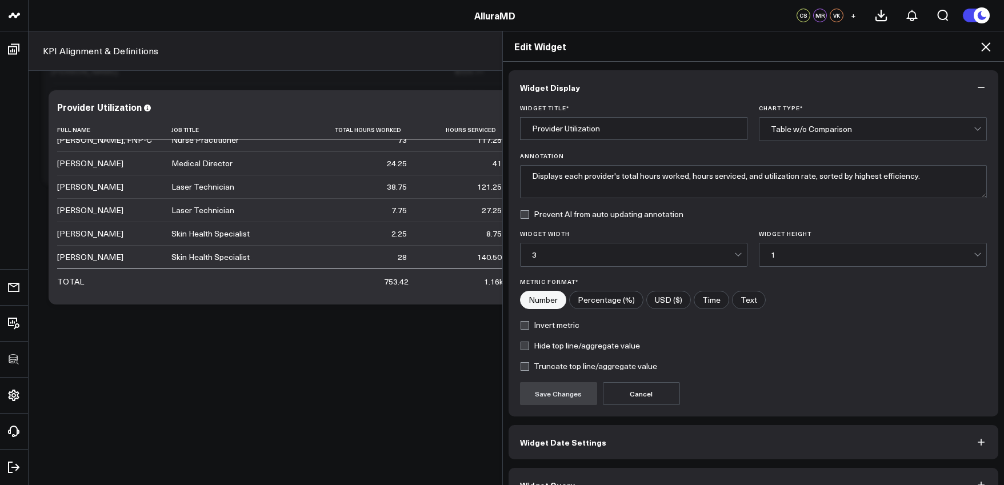
scroll to position [25, 0]
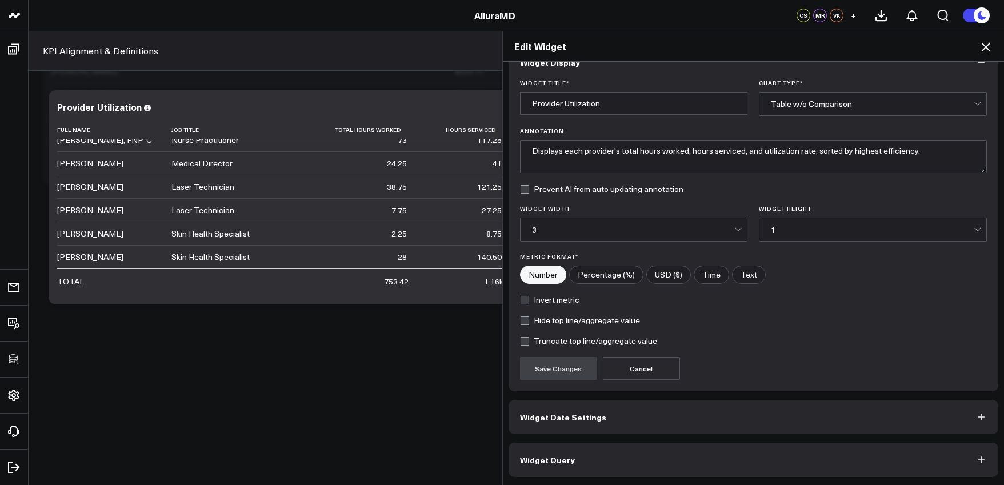
click at [563, 459] on span "Widget Query" at bounding box center [547, 459] width 55 height 9
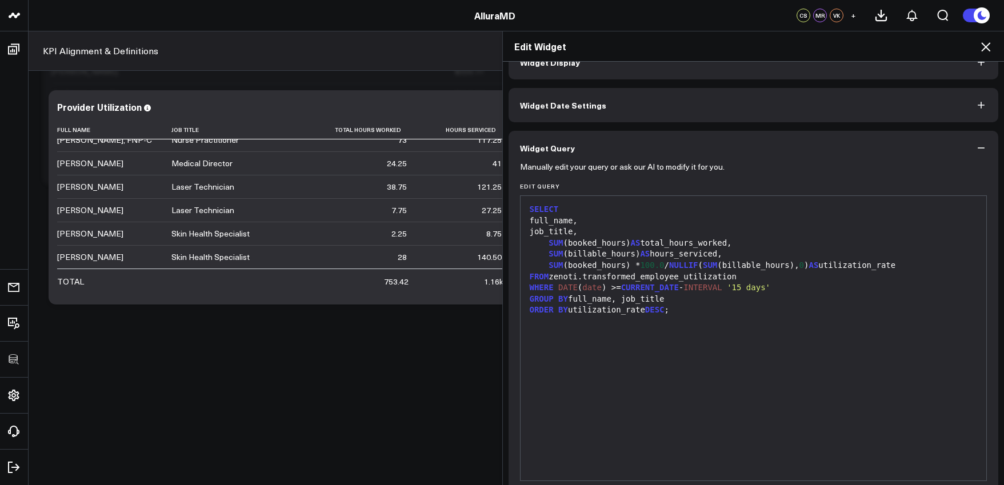
scroll to position [0, 0]
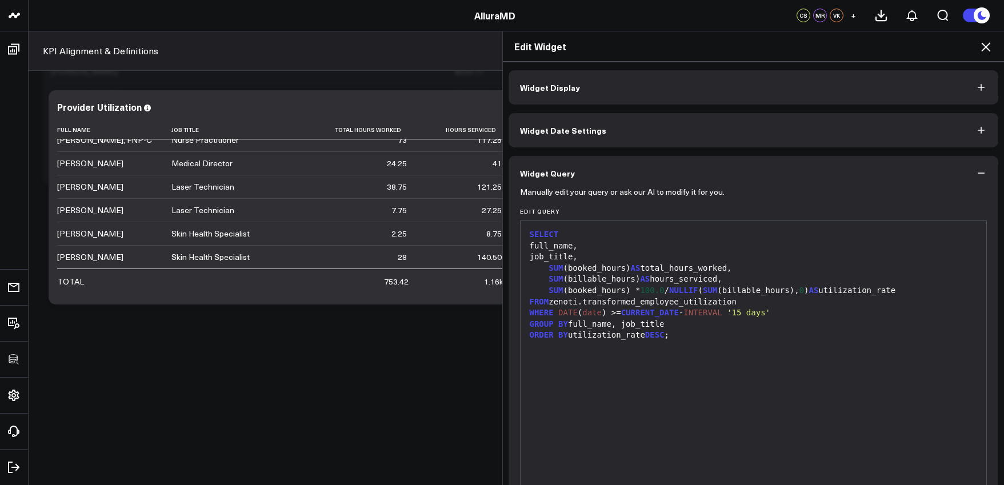
click at [985, 52] on icon at bounding box center [986, 47] width 14 height 14
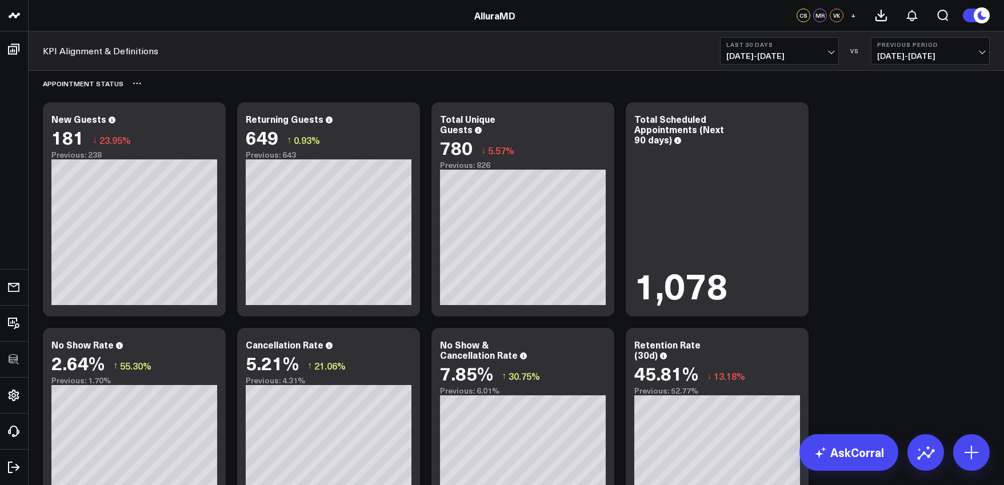
scroll to position [1949, 0]
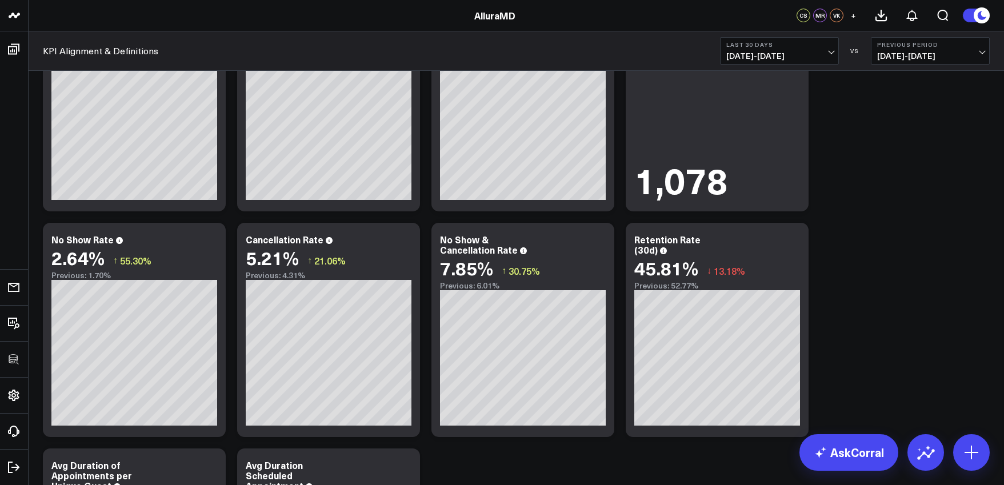
click at [134, 0] on header "3725 Test 829 Studios Accenture Activant Capital Agriculture & Farming Demo All…" at bounding box center [502, 15] width 1004 height 31
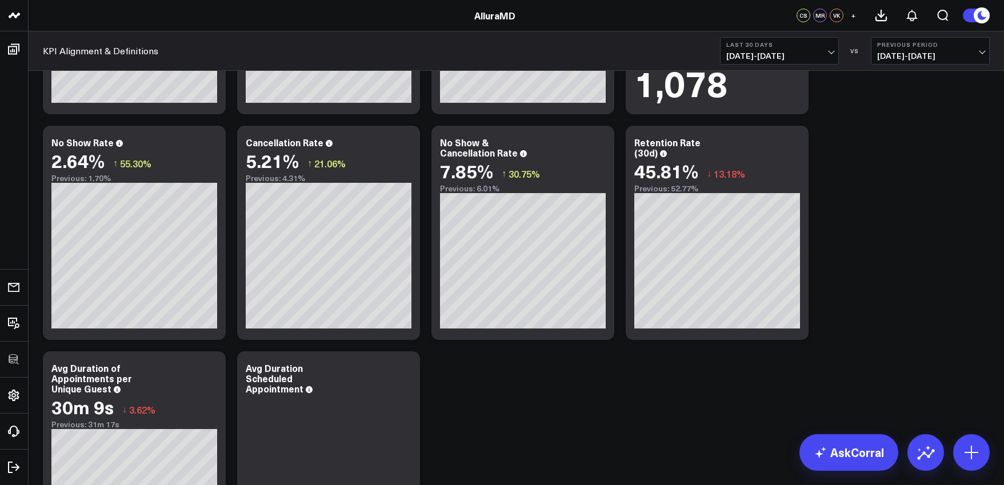
click at [151, 5] on header "3725 Test 829 Studios Accenture Activant Capital Agriculture & Farming Demo All…" at bounding box center [502, 15] width 1004 height 31
click at [151, 2] on header "3725 Test 829 Studios Accenture Activant Capital Agriculture & Farming Demo All…" at bounding box center [502, 15] width 1004 height 31
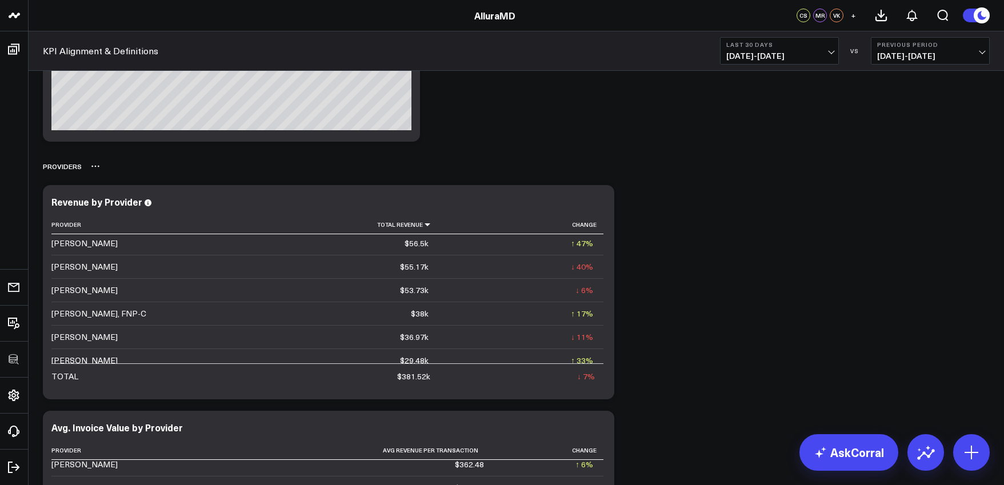
scroll to position [22, 0]
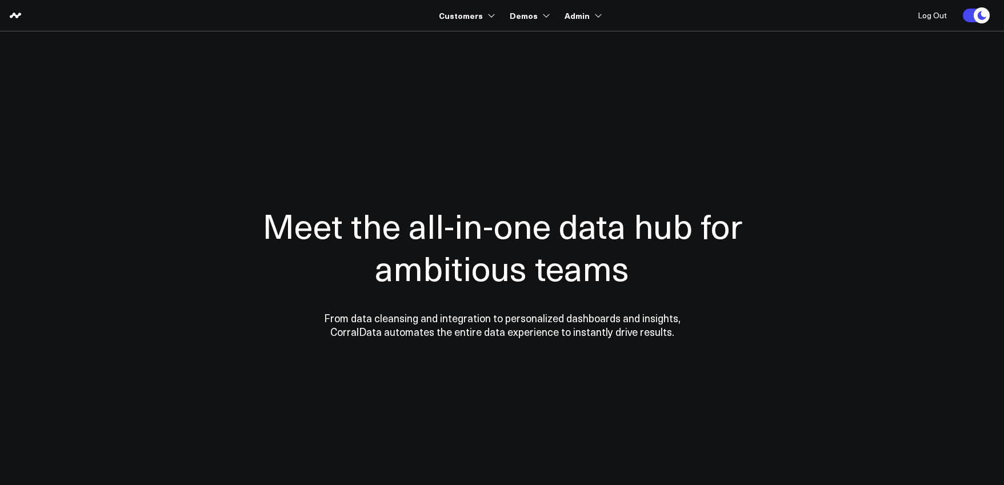
click at [21, 52] on body "Customers 3725 Test 829 Studios Accenture Activant Capital Agriculture & Farmin…" at bounding box center [502, 242] width 1004 height 485
click at [18, 15] on use at bounding box center [15, 15] width 11 height 5
click at [14, 20] on icon at bounding box center [16, 16] width 14 height 14
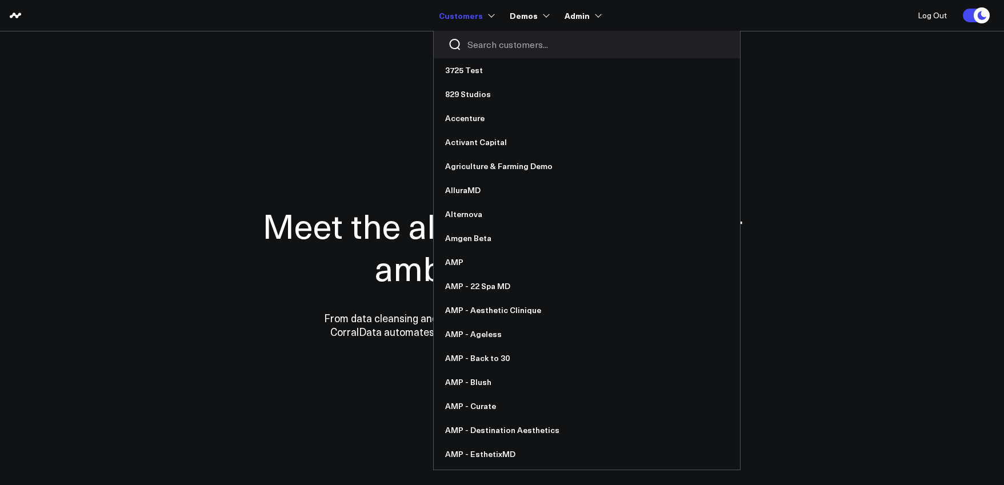
click at [490, 21] on link "Customers" at bounding box center [466, 15] width 54 height 21
click at [491, 41] on input "Search customers input" at bounding box center [596, 44] width 258 height 13
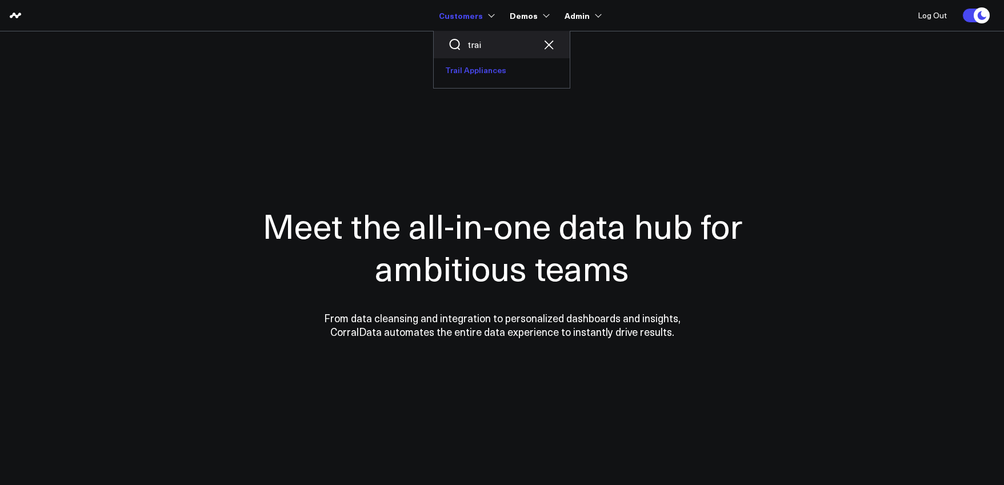
type input "trai"
click at [503, 75] on link "Trail Appliances" at bounding box center [502, 70] width 136 height 24
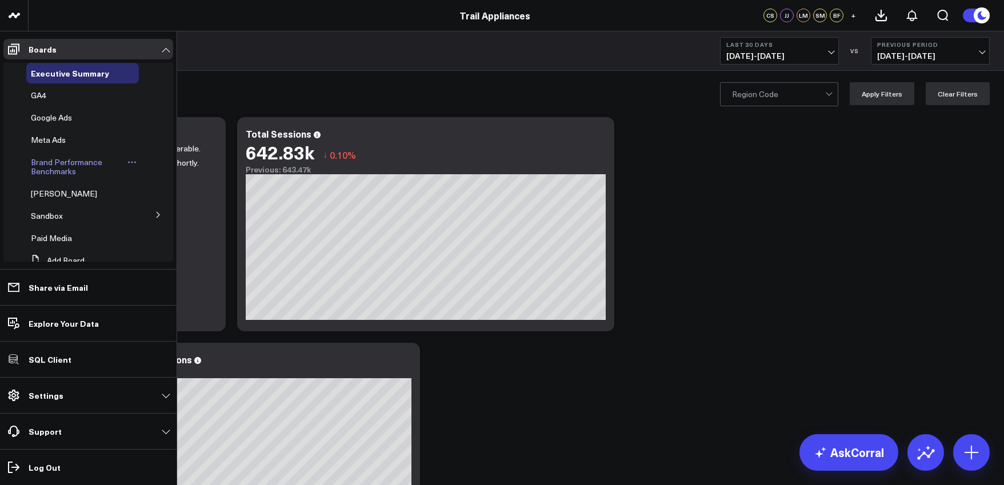
scroll to position [10, 0]
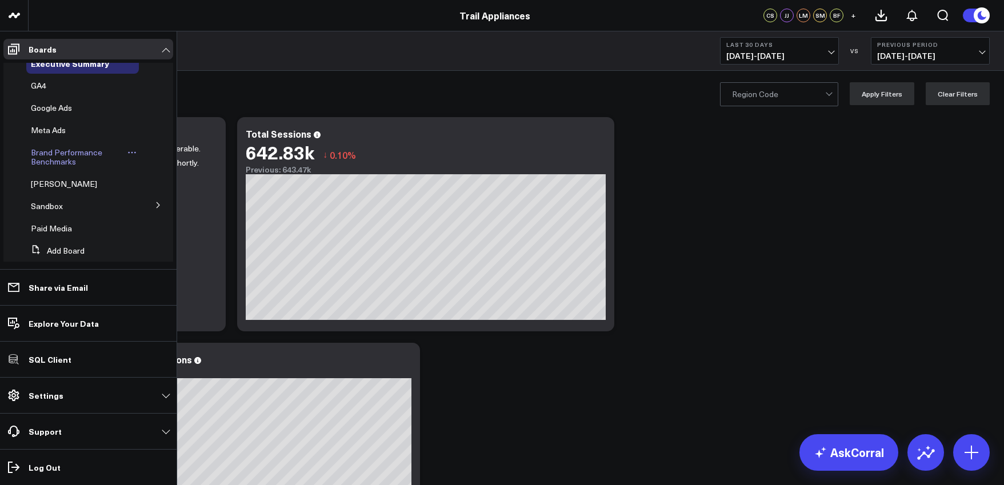
click at [86, 153] on span "Brand Performance Benchmarks" at bounding box center [66, 157] width 71 height 20
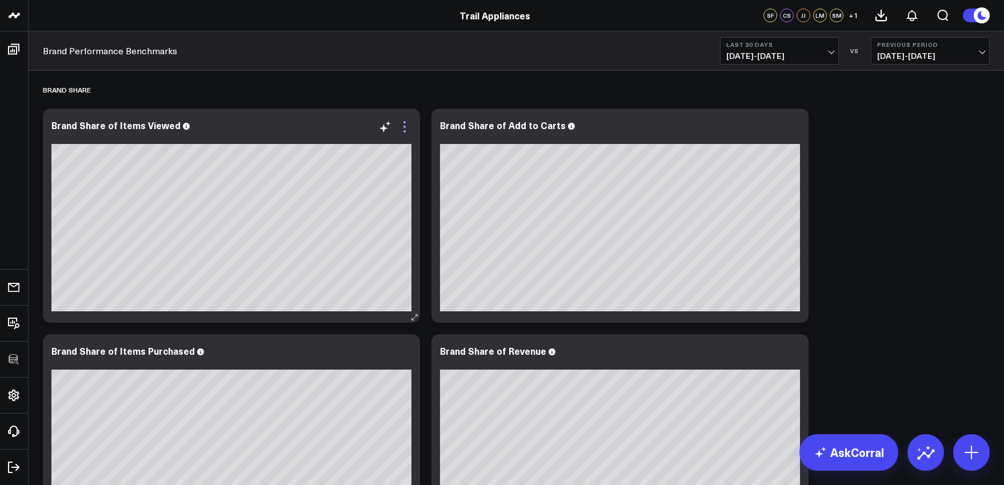
drag, startPoint x: 406, startPoint y: 133, endPoint x: 402, endPoint y: 129, distance: 6.1
click at [406, 133] on icon at bounding box center [405, 127] width 14 height 14
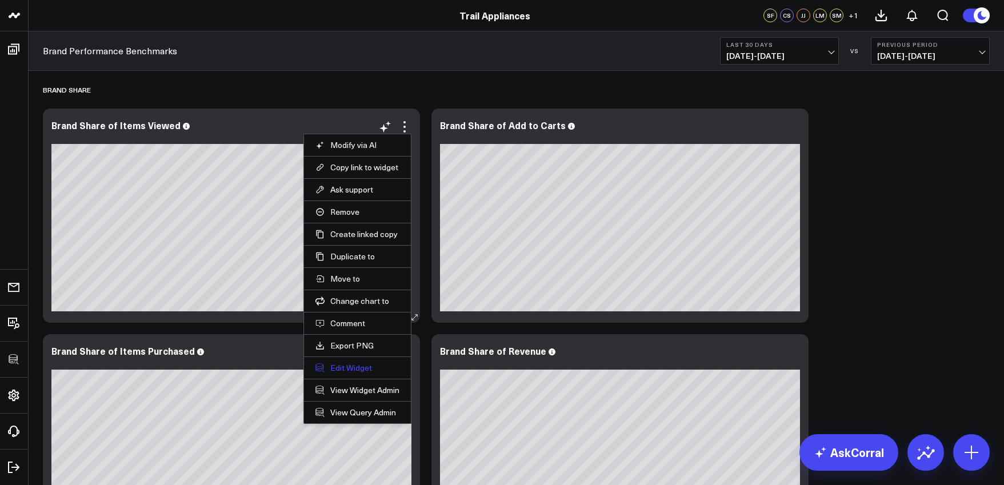
click at [351, 371] on button "Edit Widget" at bounding box center [357, 368] width 84 height 10
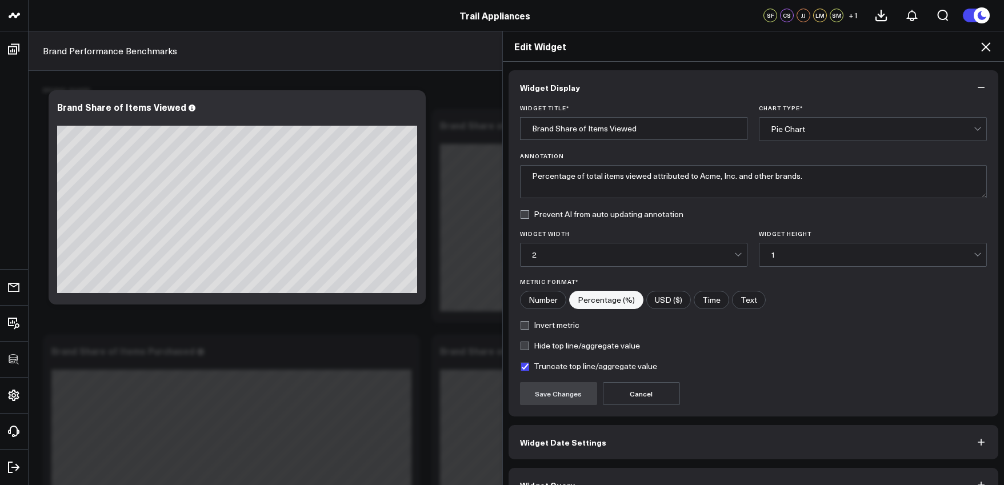
scroll to position [25, 0]
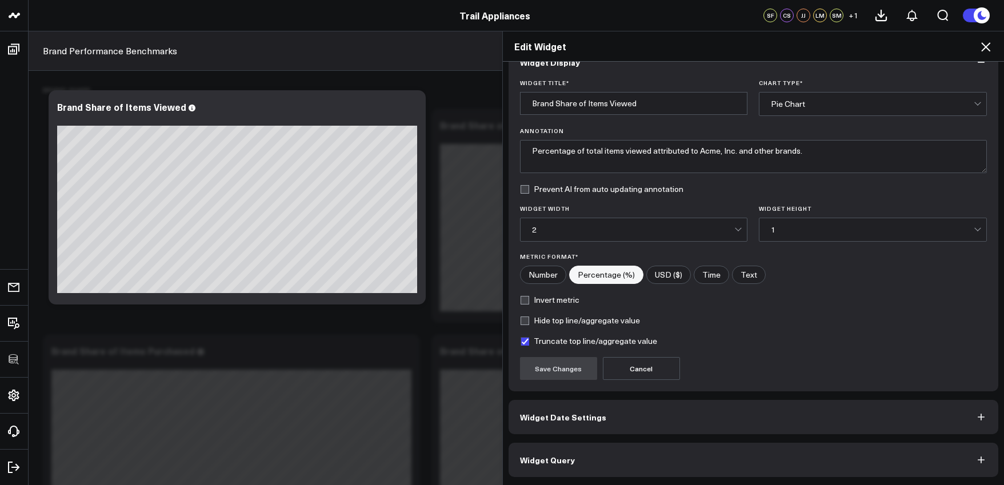
click at [615, 449] on button "Widget Query" at bounding box center [754, 460] width 490 height 34
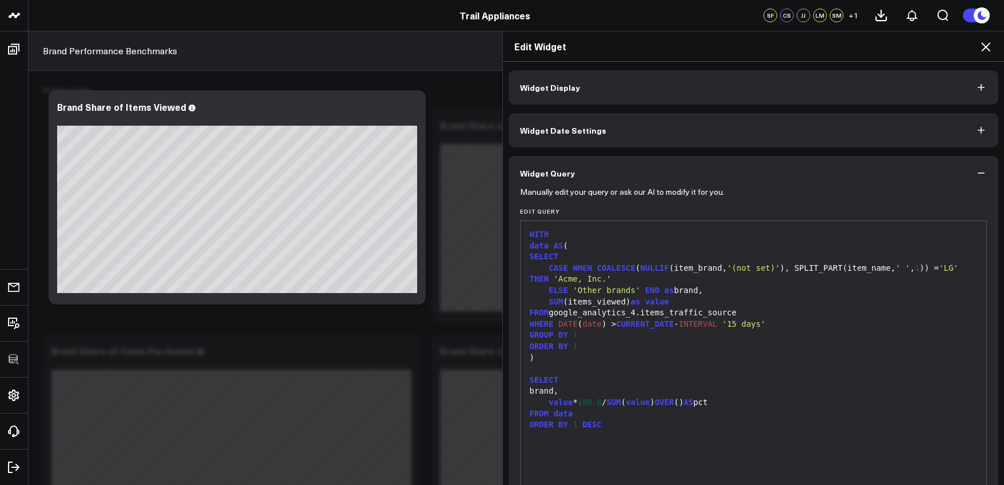
scroll to position [2, 0]
click at [427, 164] on div "Edit Widget Widget Display Widget Date Settings Widget Query Manually edit your…" at bounding box center [502, 258] width 1004 height 454
click at [982, 41] on icon at bounding box center [986, 47] width 14 height 14
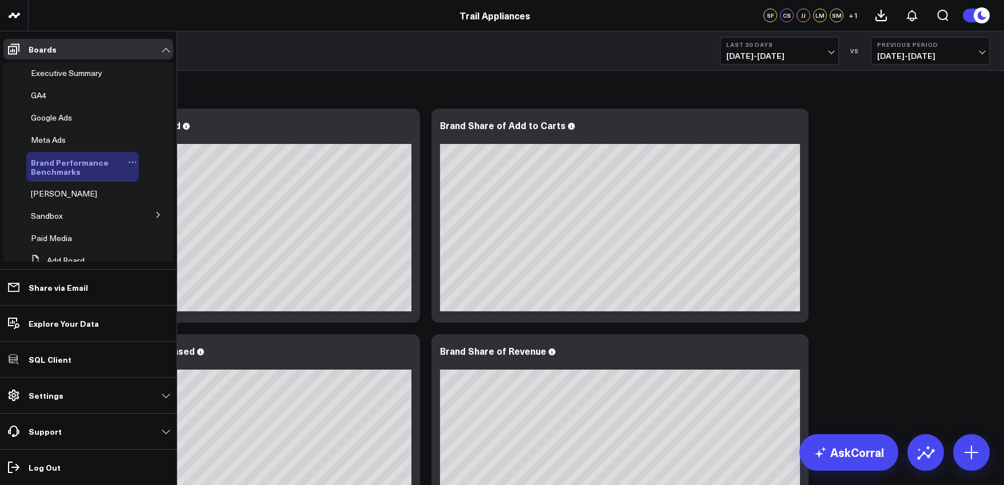
click at [132, 162] on icon at bounding box center [133, 163] width 2 height 2
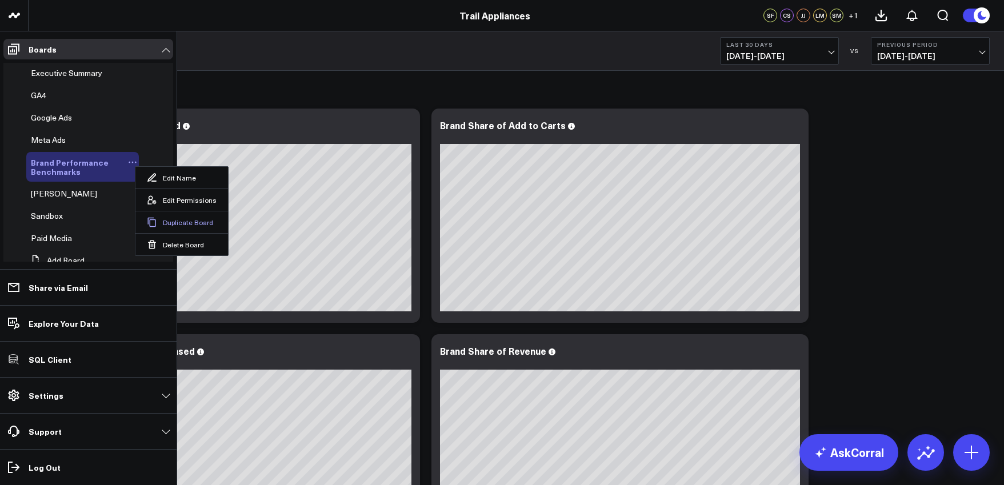
click at [169, 220] on button "Duplicate Board" at bounding box center [181, 222] width 93 height 22
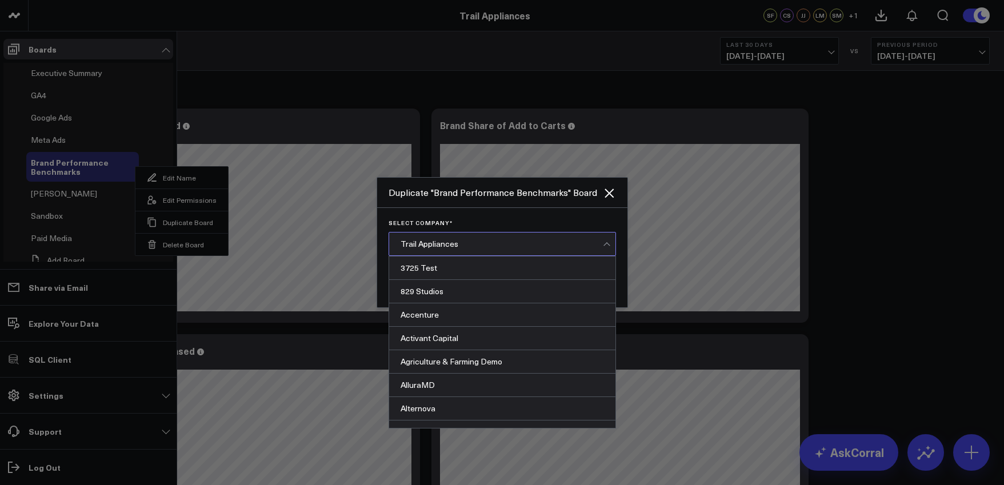
click at [463, 250] on div "Trail Appliances" at bounding box center [502, 244] width 202 height 23
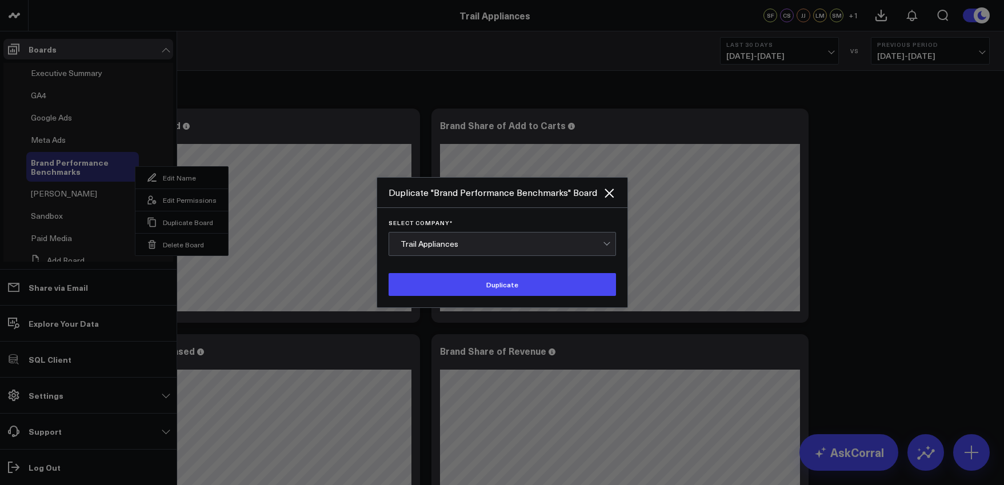
click at [463, 250] on div "Trail Appliances" at bounding box center [502, 244] width 202 height 23
click at [463, 287] on button "Duplicate" at bounding box center [502, 284] width 227 height 23
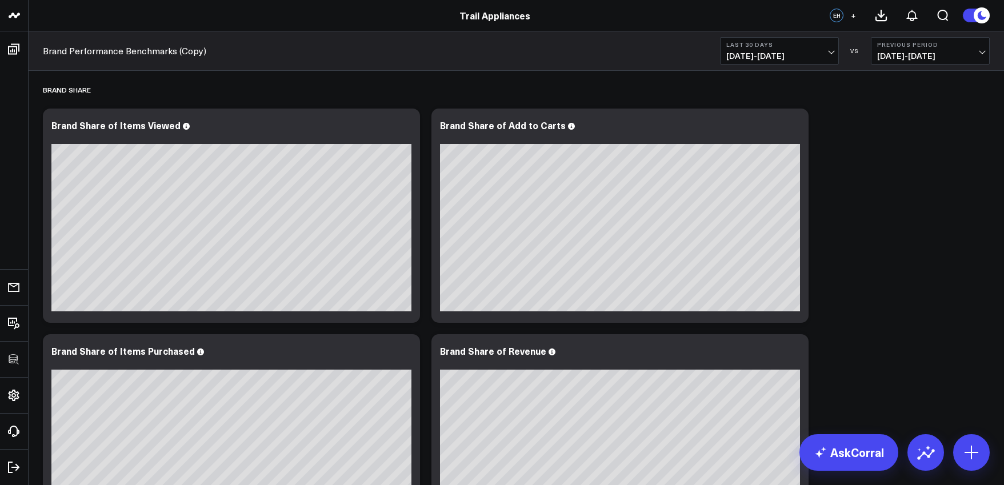
click at [191, 55] on link "Brand Performance Benchmarks (Copy)" at bounding box center [124, 51] width 163 height 13
click at [201, 52] on link "Brand Performance Benchmarks (Copy)" at bounding box center [124, 51] width 163 height 13
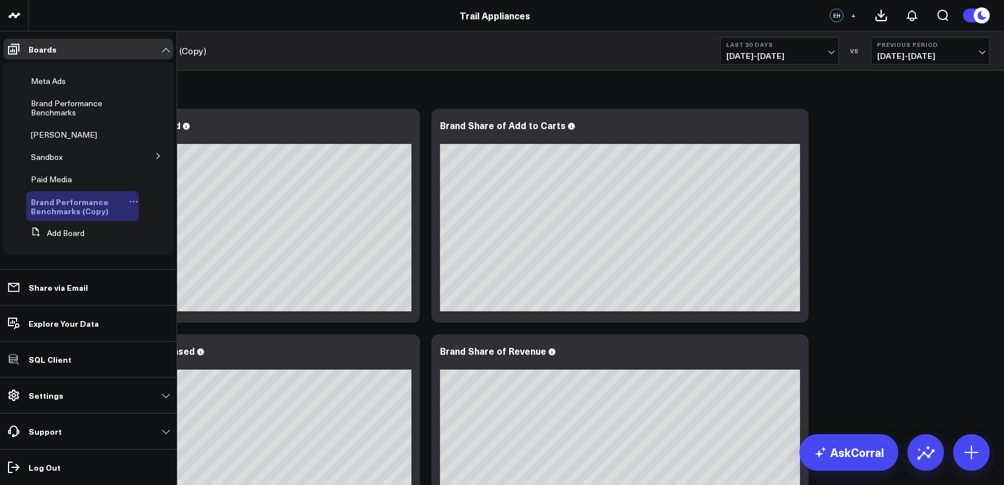
scroll to position [39, 0]
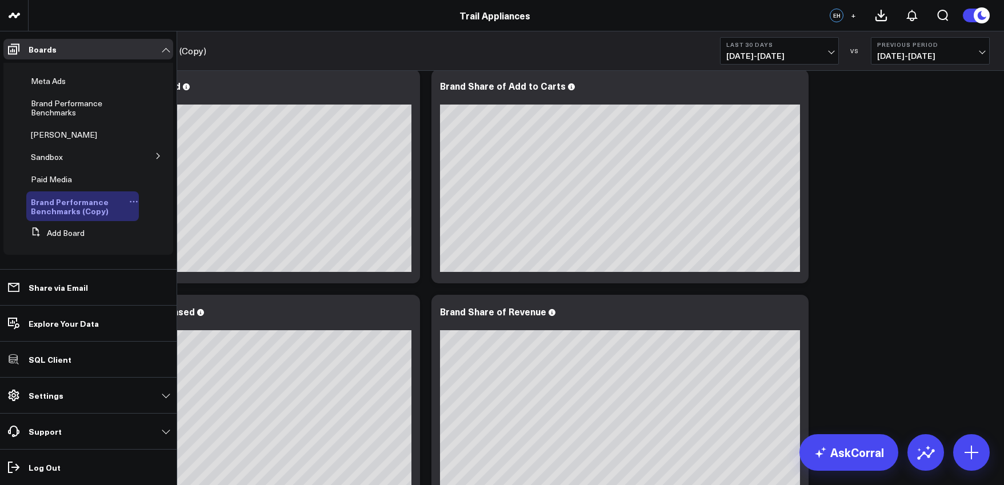
click at [130, 200] on icon at bounding box center [133, 201] width 9 height 9
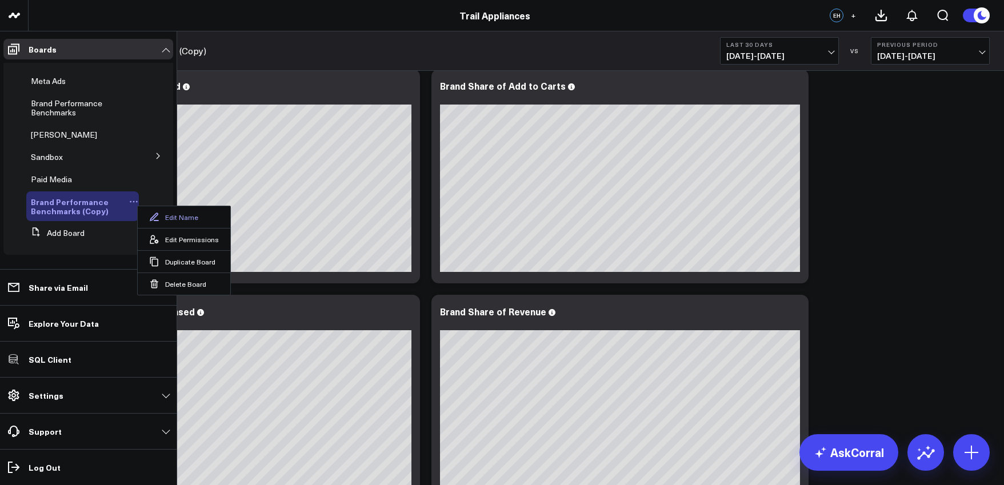
click at [162, 217] on button "Edit Name" at bounding box center [184, 217] width 93 height 22
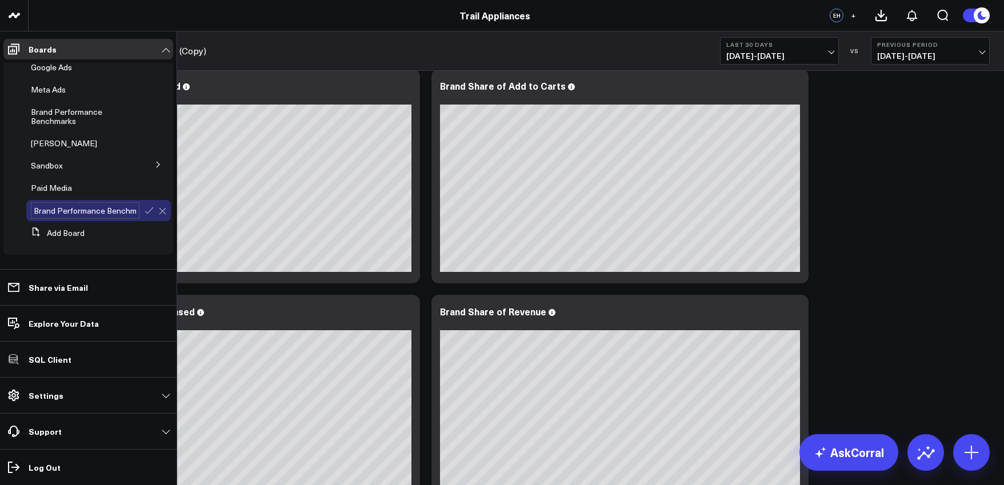
scroll to position [0, 45]
drag, startPoint x: 106, startPoint y: 211, endPoint x: 134, endPoint y: 211, distance: 28.0
click at [134, 211] on div "Brand Performance Benchmarks (Copy)" at bounding box center [98, 210] width 145 height 21
type input "Brand Performance Benchmarks - Whirlpool"
click at [145, 213] on icon at bounding box center [149, 210] width 8 height 6
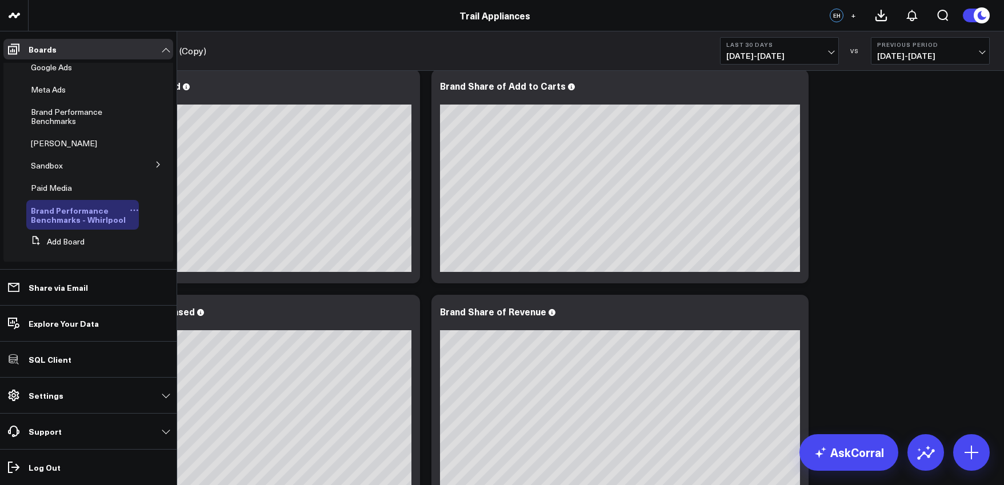
click at [130, 208] on icon at bounding box center [134, 210] width 9 height 9
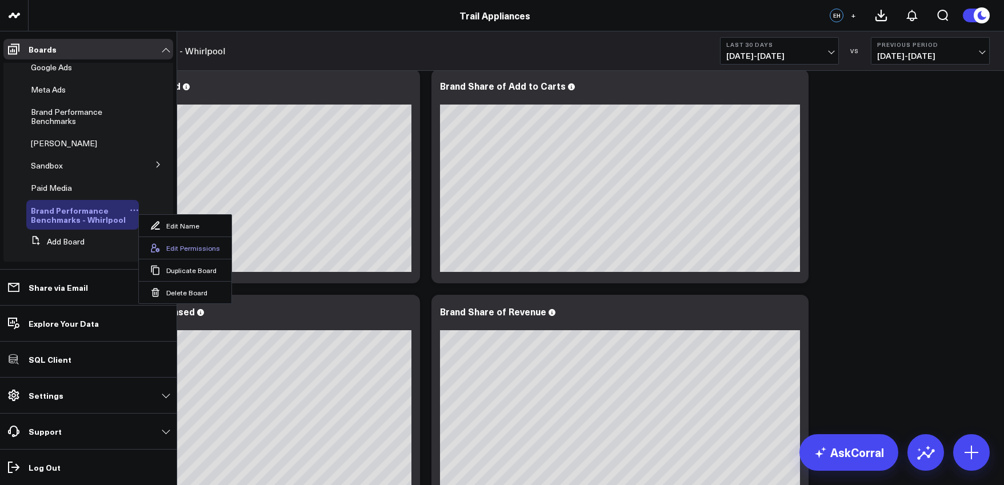
click at [174, 242] on button "Edit Permissions" at bounding box center [185, 248] width 93 height 22
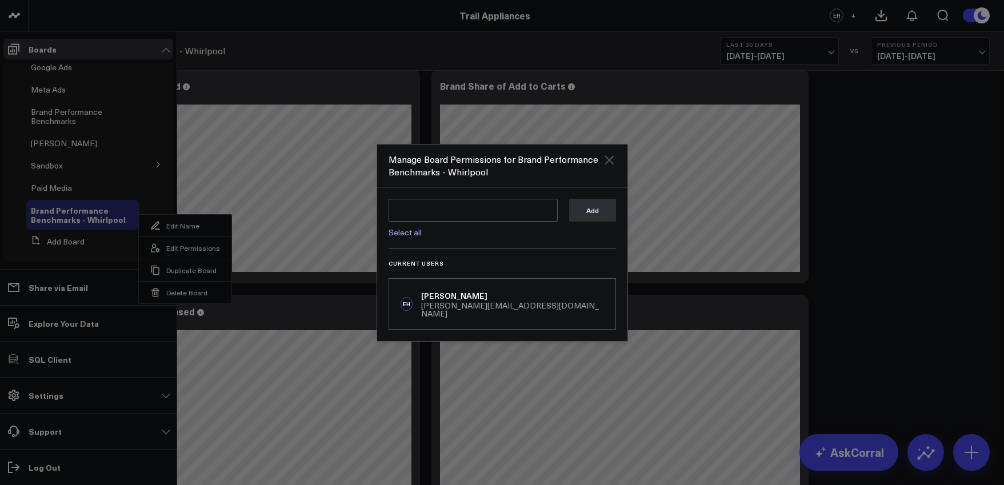
click at [609, 163] on icon "Close" at bounding box center [609, 159] width 9 height 9
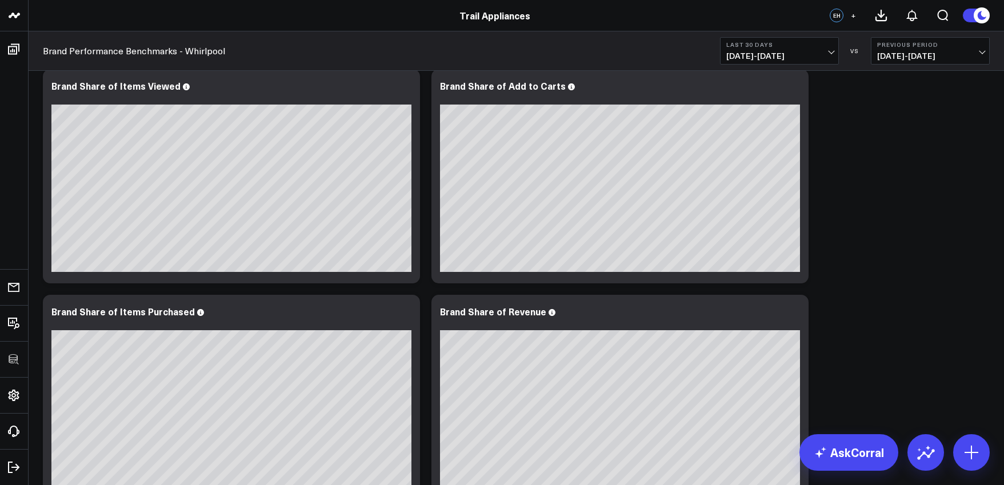
scroll to position [0, 0]
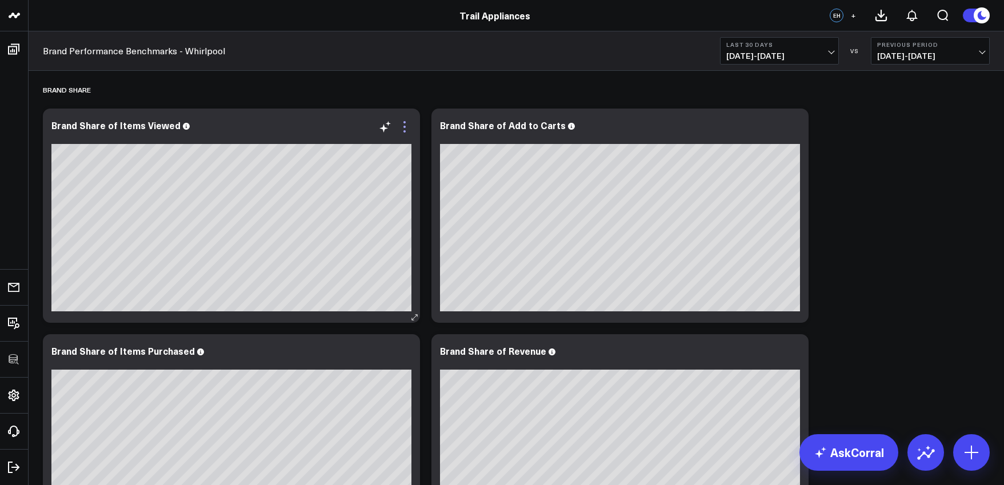
click at [407, 130] on icon at bounding box center [405, 127] width 14 height 14
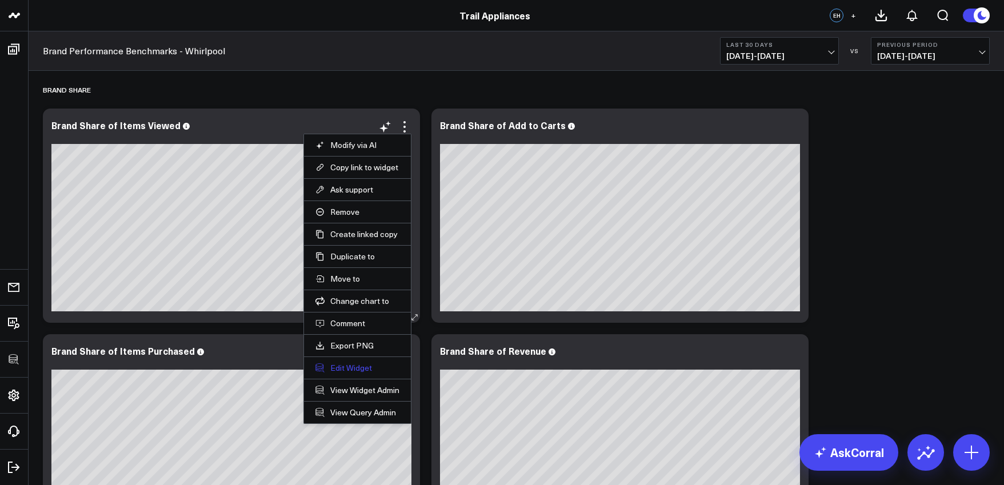
click at [362, 371] on button "Edit Widget" at bounding box center [357, 368] width 84 height 10
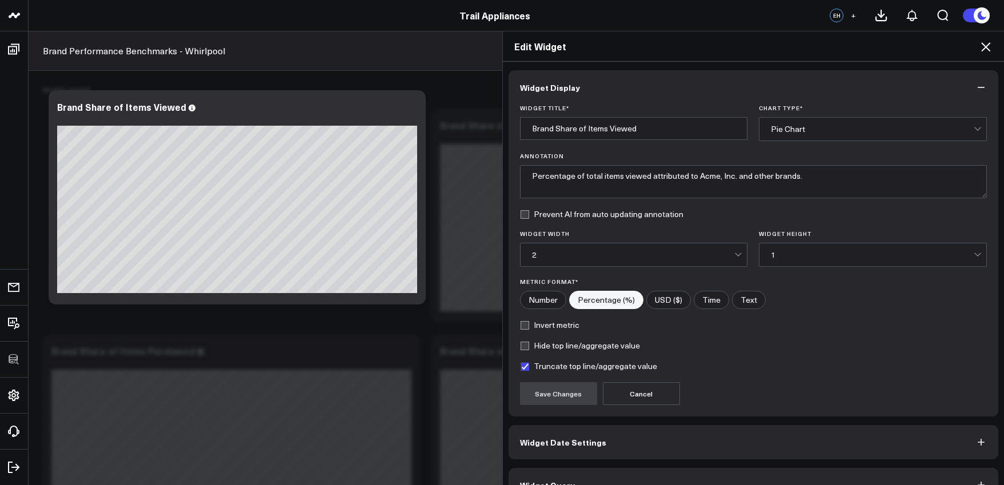
scroll to position [25, 0]
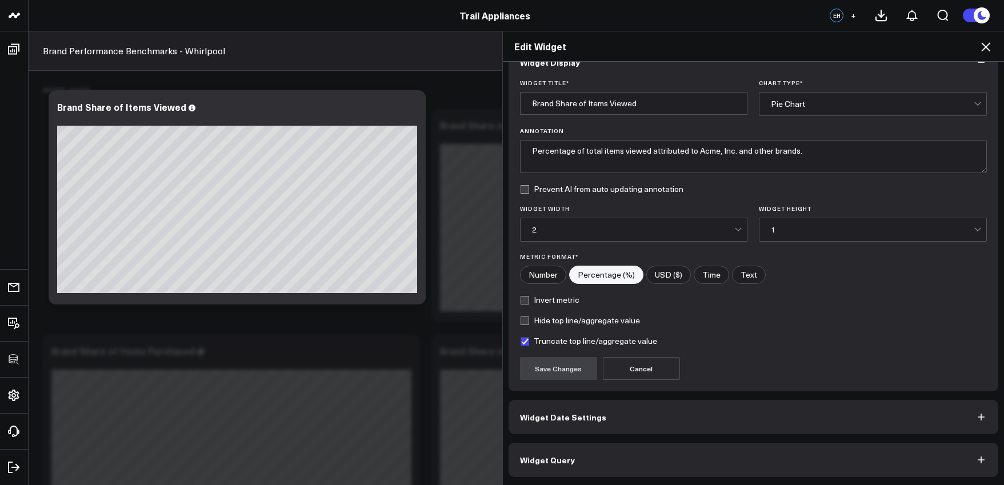
click at [620, 427] on button "Widget Date Settings" at bounding box center [754, 417] width 490 height 34
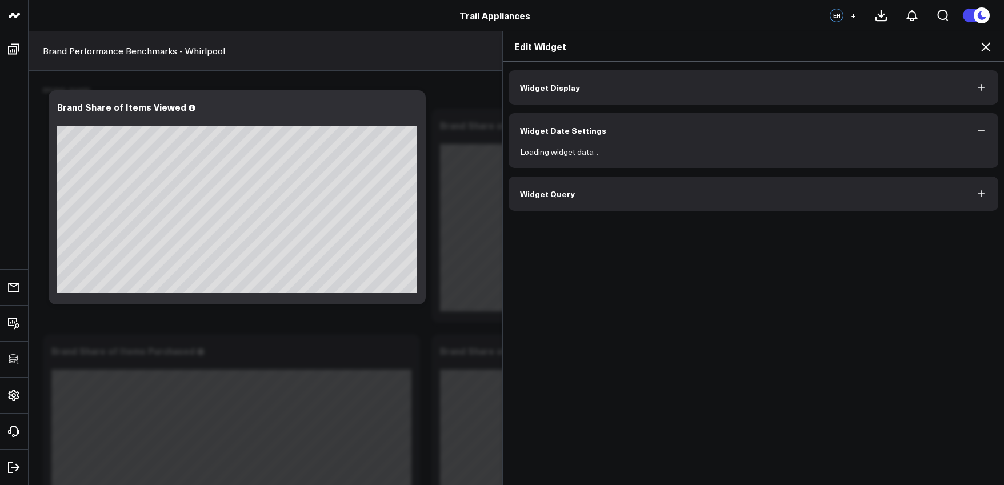
scroll to position [0, 0]
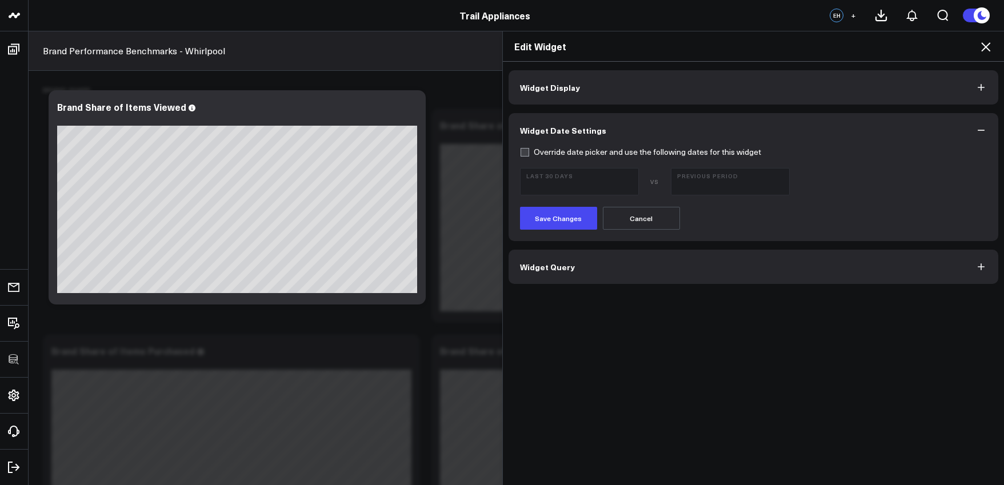
click at [979, 121] on button "Widget Date Settings" at bounding box center [754, 130] width 490 height 34
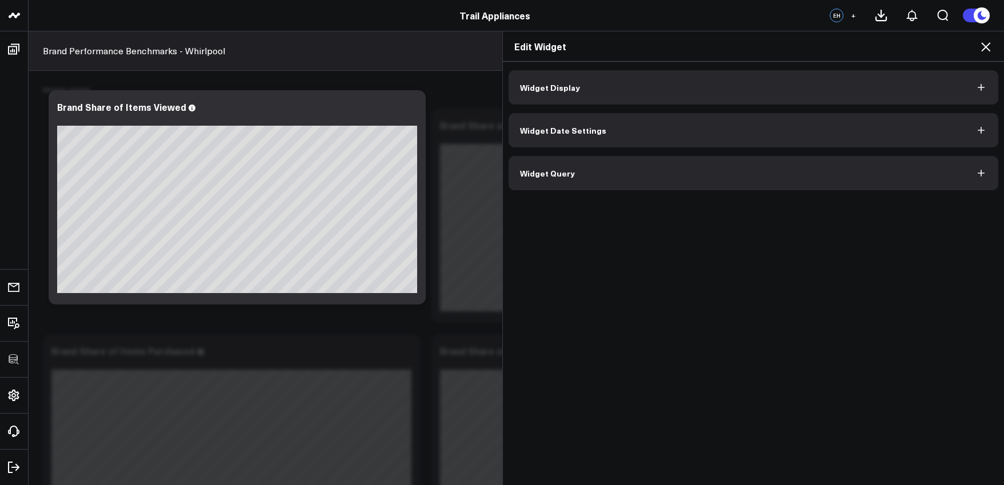
click at [945, 171] on button "Widget Query" at bounding box center [754, 173] width 490 height 34
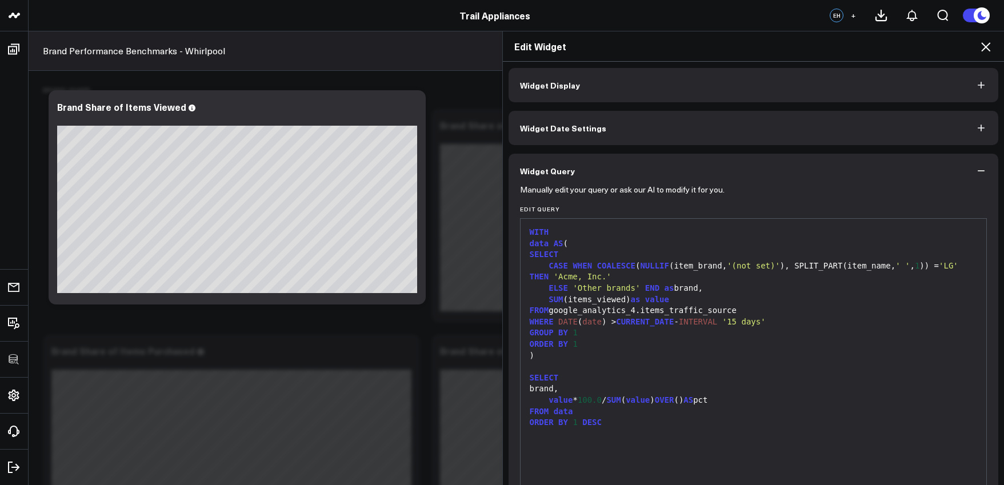
scroll to position [5, 0]
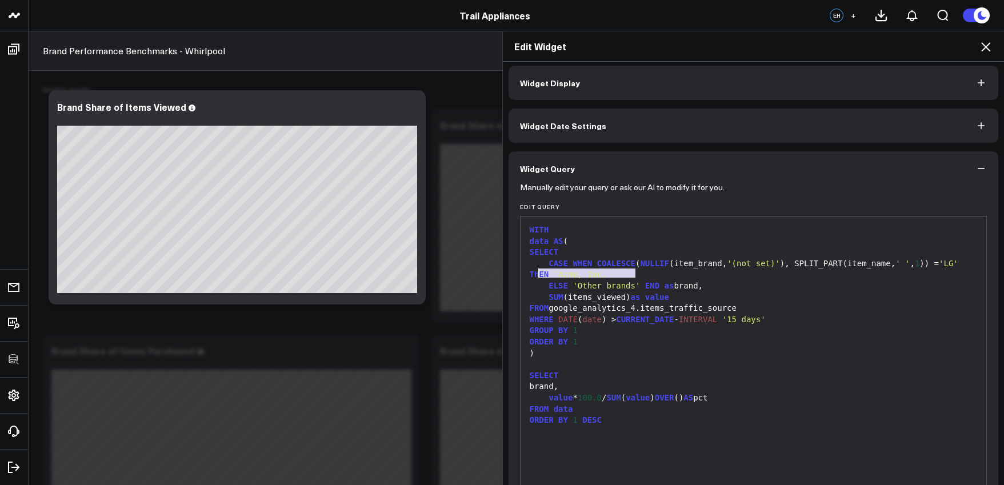
drag, startPoint x: 617, startPoint y: 273, endPoint x: 532, endPoint y: 272, distance: 85.1
click at [532, 272] on div "CASE WHEN COALESCE ( NULLIF (item_brand, '(not set)' ), SPLIT_PART(item_name, '…" at bounding box center [753, 269] width 455 height 22
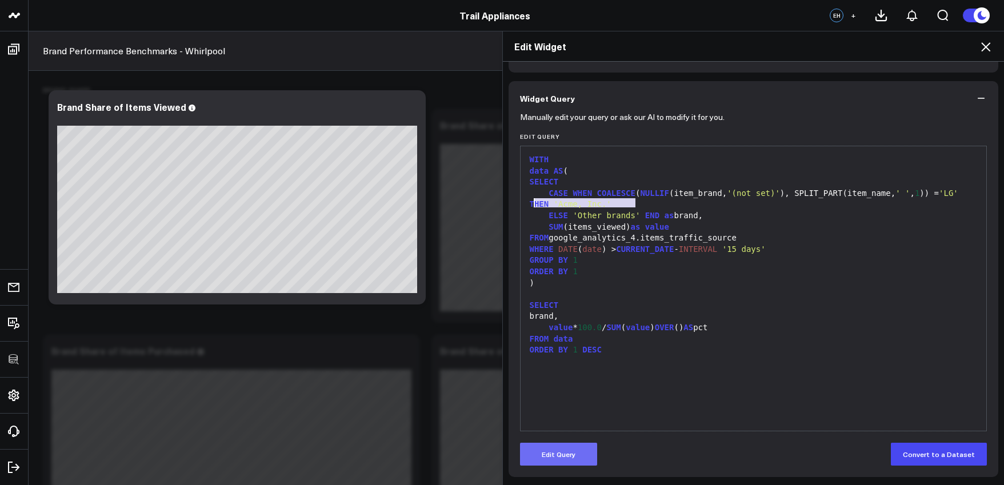
click at [568, 447] on button "Edit Query" at bounding box center [558, 454] width 77 height 23
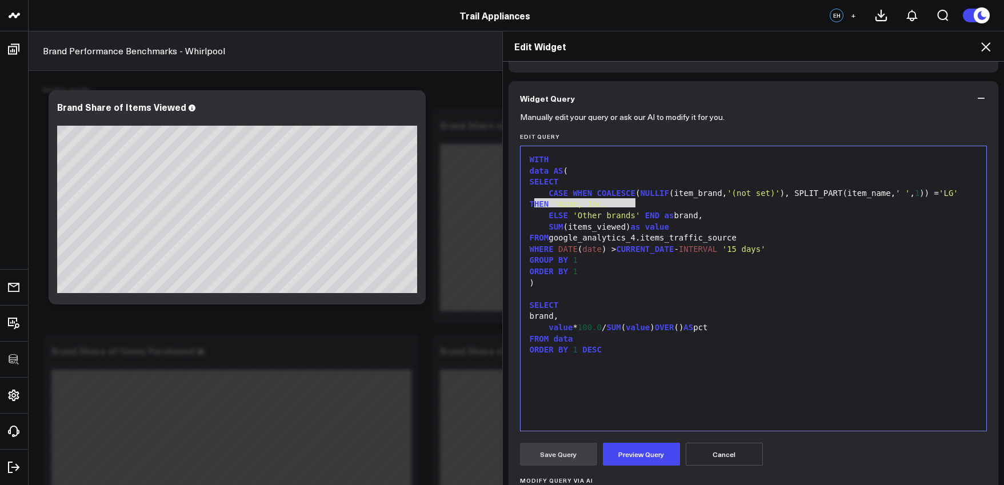
click at [549, 204] on span "THEN" at bounding box center [539, 203] width 19 height 9
click at [939, 198] on span "'LG'" at bounding box center [948, 193] width 19 height 9
drag, startPoint x: 548, startPoint y: 205, endPoint x: 699, endPoint y: 207, distance: 151.4
click at [699, 207] on div "CASE WHEN COALESCE ( NULLIF (item_brand, '(not set)' ), SPLIT_PART(item_name, '…" at bounding box center [753, 199] width 455 height 22
drag, startPoint x: 575, startPoint y: 214, endPoint x: 629, endPoint y: 214, distance: 53.7
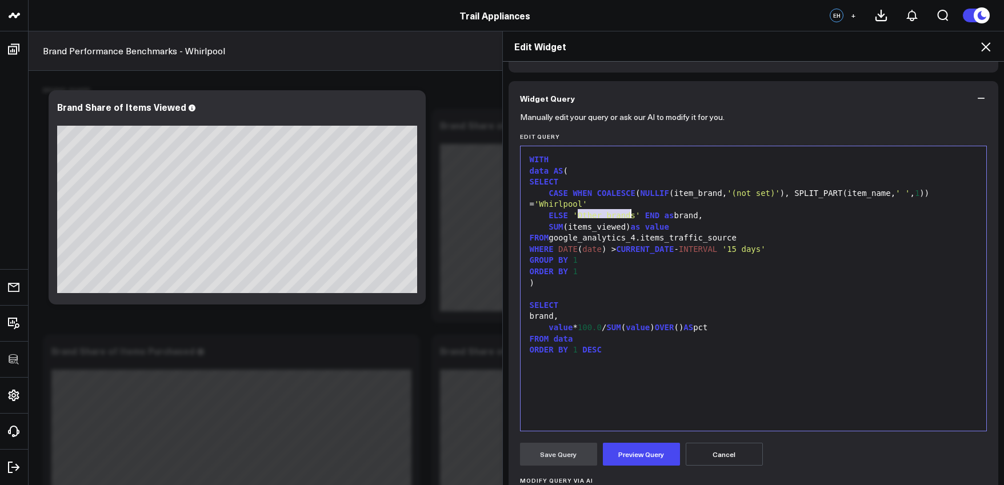
click at [629, 214] on span "'Other brands'" at bounding box center [606, 215] width 67 height 9
click at [639, 222] on span "as" at bounding box center [636, 226] width 10 height 9
drag, startPoint x: 632, startPoint y: 214, endPoint x: 575, endPoint y: 214, distance: 56.6
click at [575, 214] on span "'Other brands'" at bounding box center [606, 215] width 67 height 9
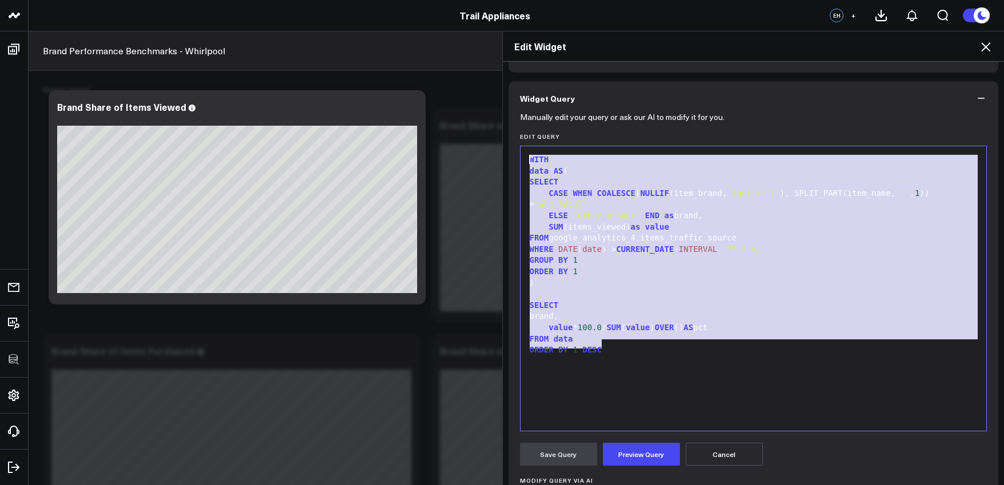
drag, startPoint x: 625, startPoint y: 351, endPoint x: 528, endPoint y: 153, distance: 220.6
click at [528, 153] on div "WITH data AS ( SELECT CASE WHEN COALESCE ( NULLIF (item_brand, '(not set)' ), S…" at bounding box center [753, 288] width 455 height 273
copy div "WITH data AS ( SELECT CASE WHEN COALESCE ( NULLIF (item_brand, '(not set)' ), S…"
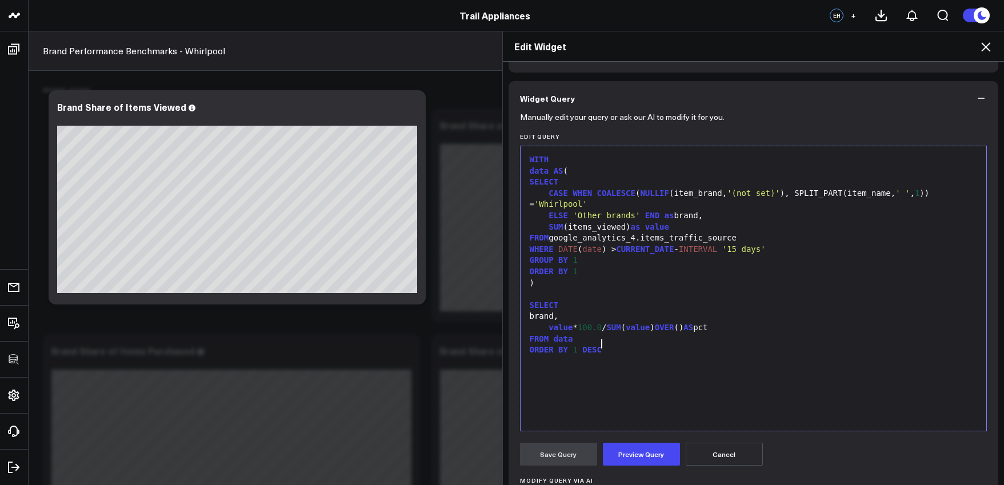
click at [653, 383] on div "WITH data AS ( SELECT CASE WHEN COALESCE ( NULLIF (item_brand, '(not set)' ), S…" at bounding box center [753, 288] width 455 height 273
click at [679, 278] on div ")" at bounding box center [753, 283] width 455 height 11
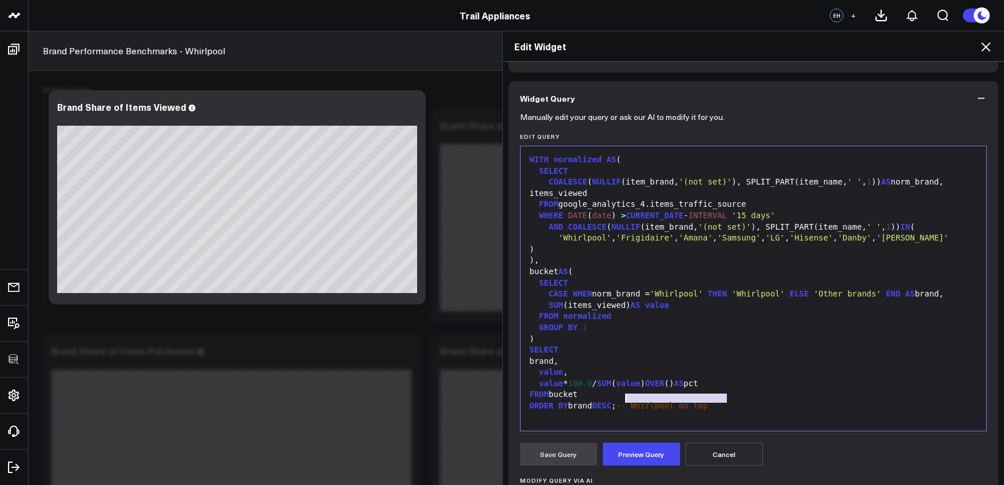
drag, startPoint x: 706, startPoint y: 398, endPoint x: 623, endPoint y: 403, distance: 83.0
click at [623, 403] on div "ORDER BY brand DESC ; -- Whirlpool on top" at bounding box center [753, 406] width 455 height 11
click at [546, 247] on div ")" at bounding box center [753, 249] width 455 height 11
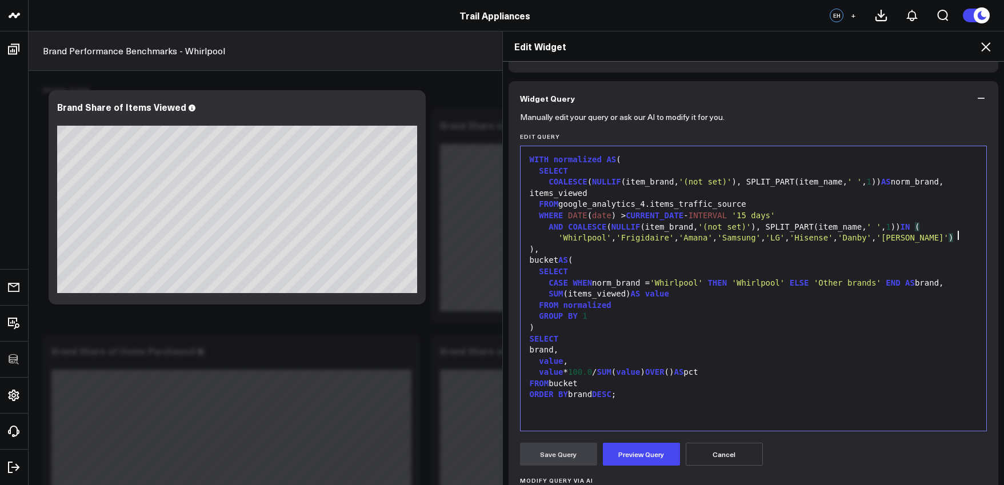
click at [942, 224] on div "AND COALESCE ( NULLIF (item_brand, '(not set)' ), SPLIT_PART(item_name, ' ' , 1…" at bounding box center [753, 227] width 455 height 11
click at [558, 238] on span "'Whirlpool'" at bounding box center [584, 237] width 53 height 9
click at [558, 239] on span "'Whirlpool'" at bounding box center [584, 237] width 53 height 9
click at [530, 236] on span "(" at bounding box center [532, 237] width 5 height 9
click at [577, 241] on div "AND COALESCE ( NULLIF (item_brand, '(not set)' ), SPLIT_PART(item_name, ' ' , 1…" at bounding box center [753, 233] width 455 height 22
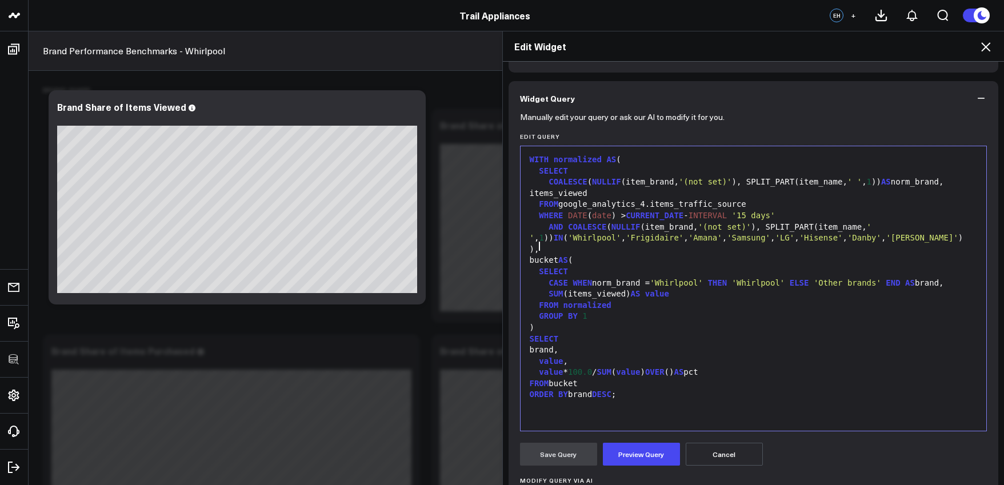
click at [578, 245] on div ")," at bounding box center [753, 249] width 455 height 11
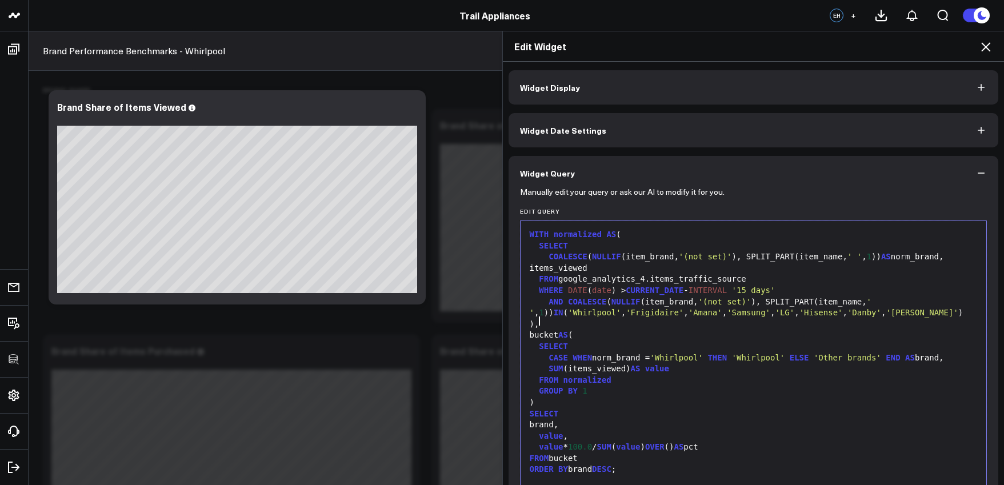
scroll to position [217, 0]
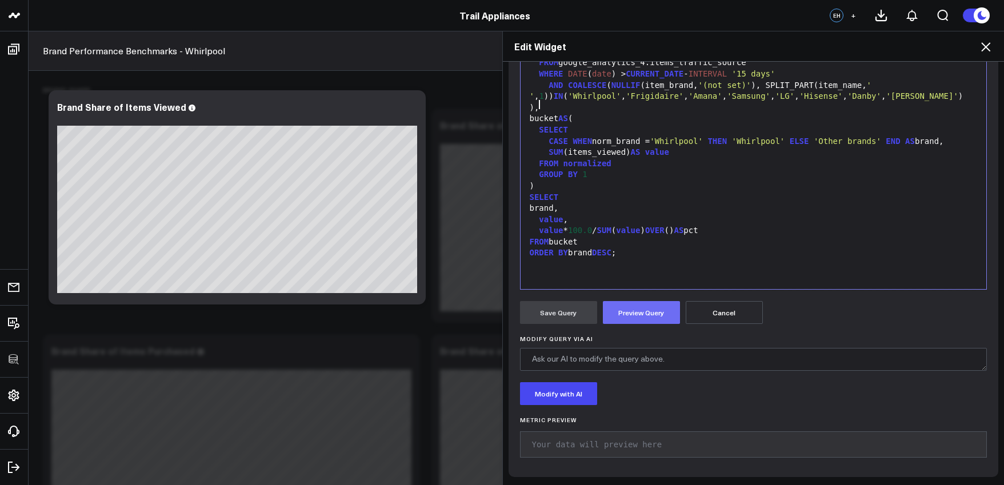
click at [634, 321] on button "Preview Query" at bounding box center [641, 312] width 77 height 23
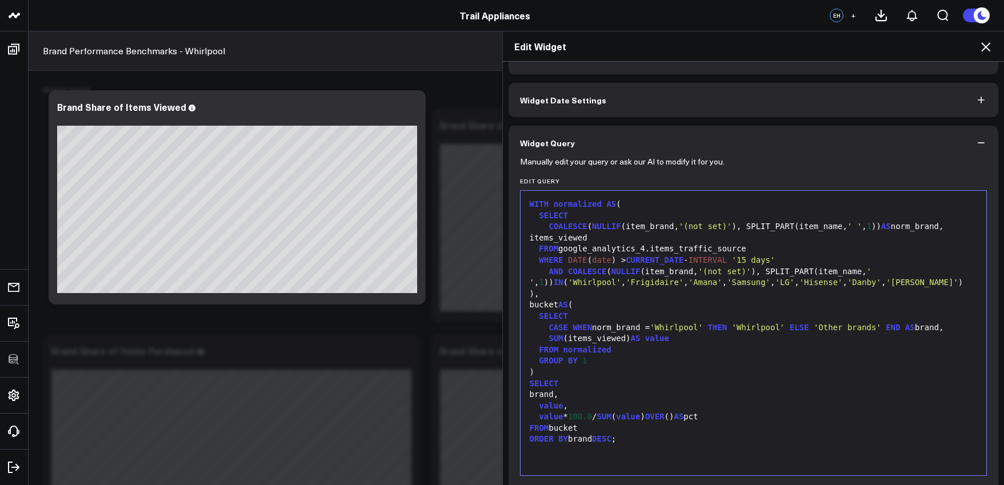
scroll to position [0, 0]
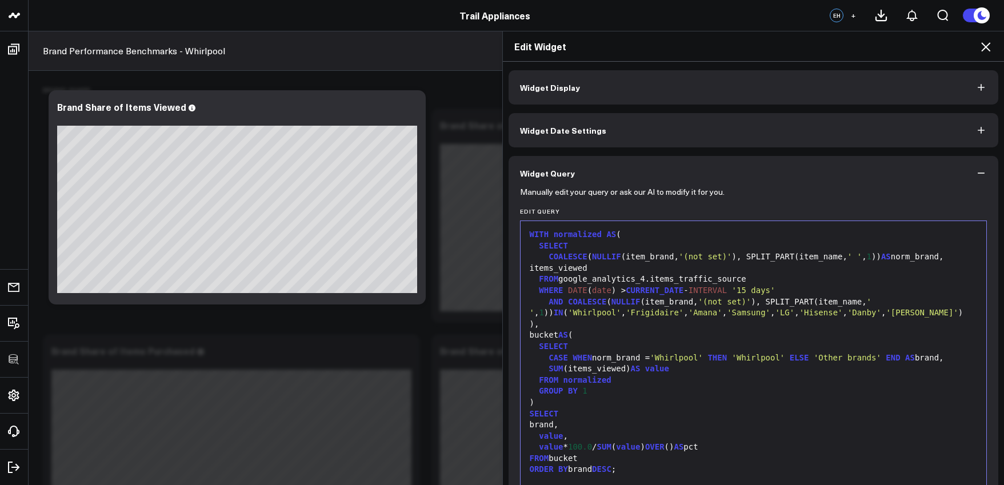
click at [674, 90] on button "Widget Display" at bounding box center [754, 87] width 490 height 34
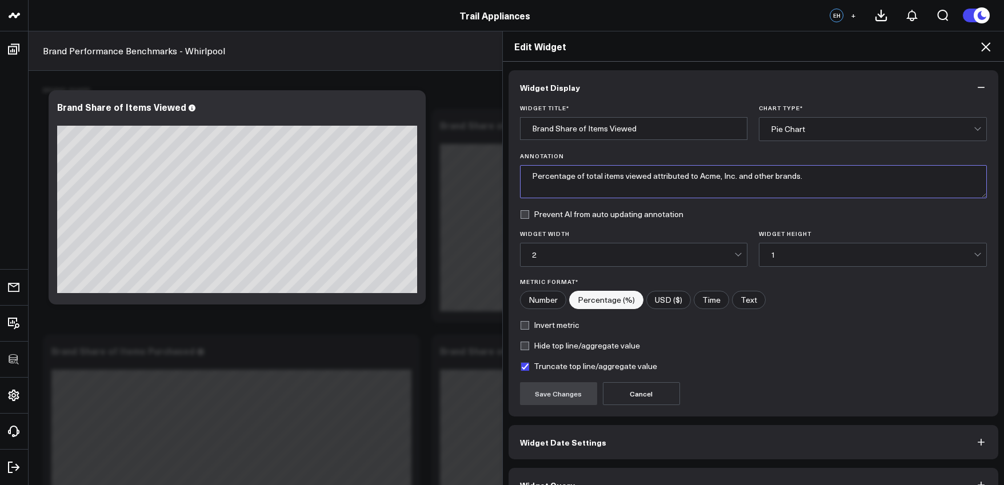
drag, startPoint x: 693, startPoint y: 178, endPoint x: 727, endPoint y: 178, distance: 34.9
click at [727, 178] on textarea "Percentage of total items viewed attributed to Acme, Inc. and other brands." at bounding box center [753, 181] width 467 height 33
drag, startPoint x: 796, startPoint y: 179, endPoint x: 729, endPoint y: 177, distance: 66.9
click at [729, 177] on textarea "Percentage of total items viewed attributed to Whirlpool and other brands." at bounding box center [753, 181] width 467 height 33
type textarea "Percentage of total items viewed attributed to Whirlpool vs. Frigidaire, Amana,…"
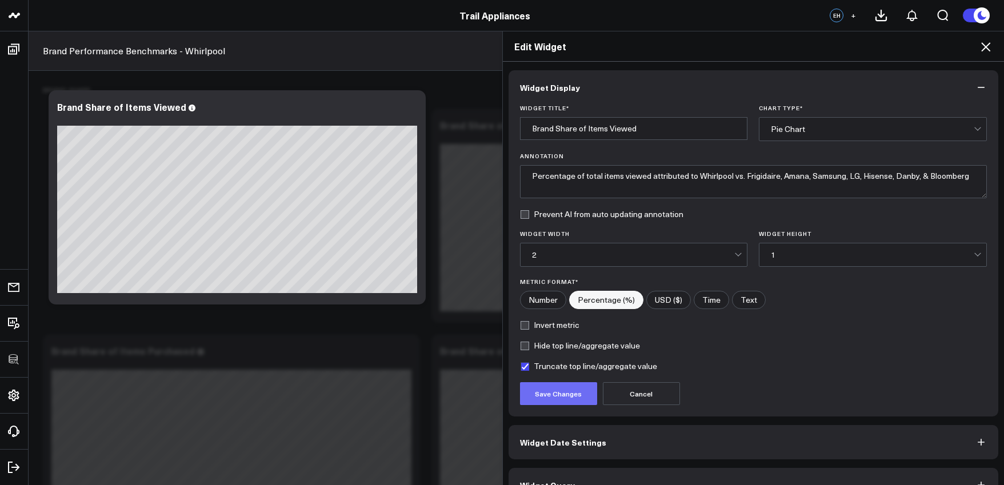
click at [534, 388] on button "Save Changes" at bounding box center [558, 393] width 77 height 23
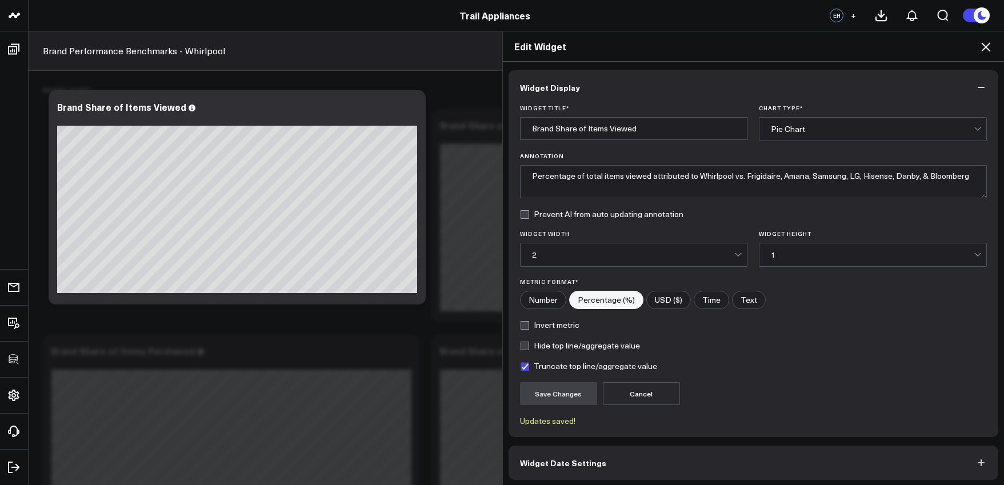
scroll to position [46, 0]
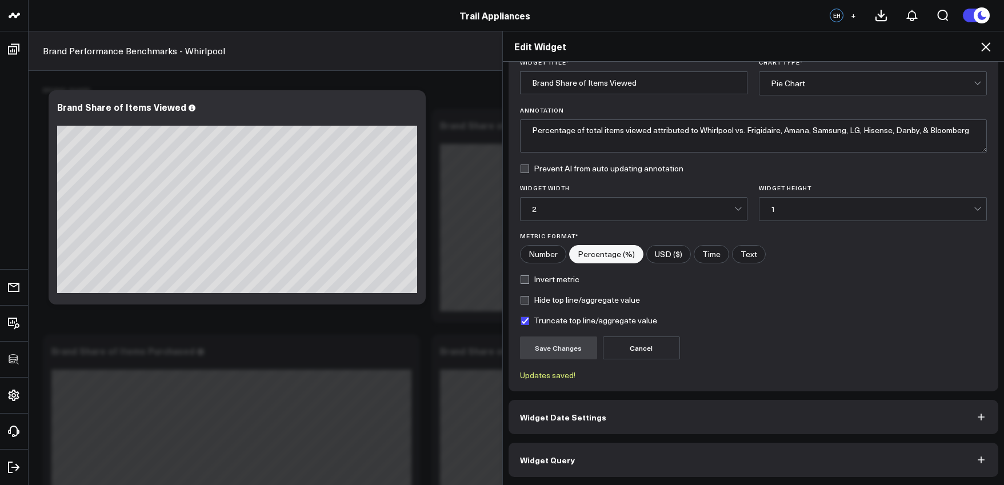
click at [693, 401] on button "Widget Date Settings" at bounding box center [754, 417] width 490 height 34
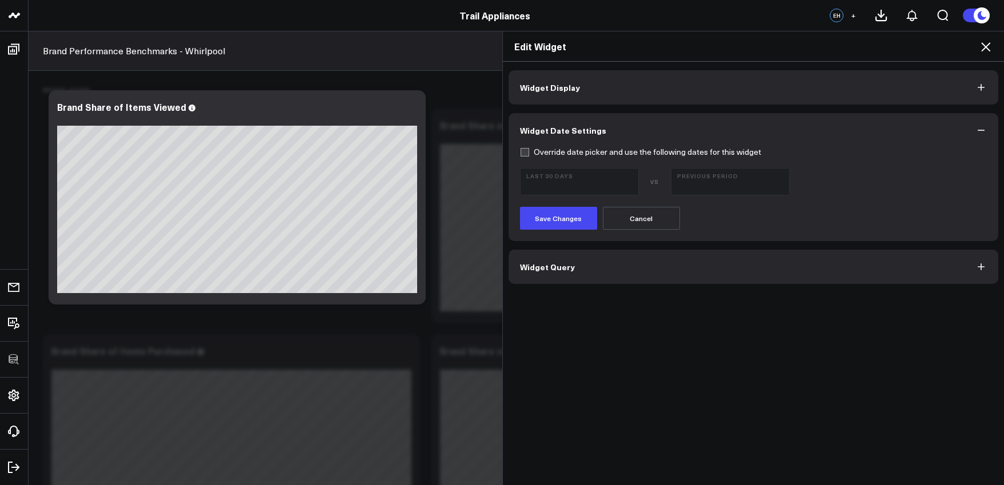
scroll to position [17, 0]
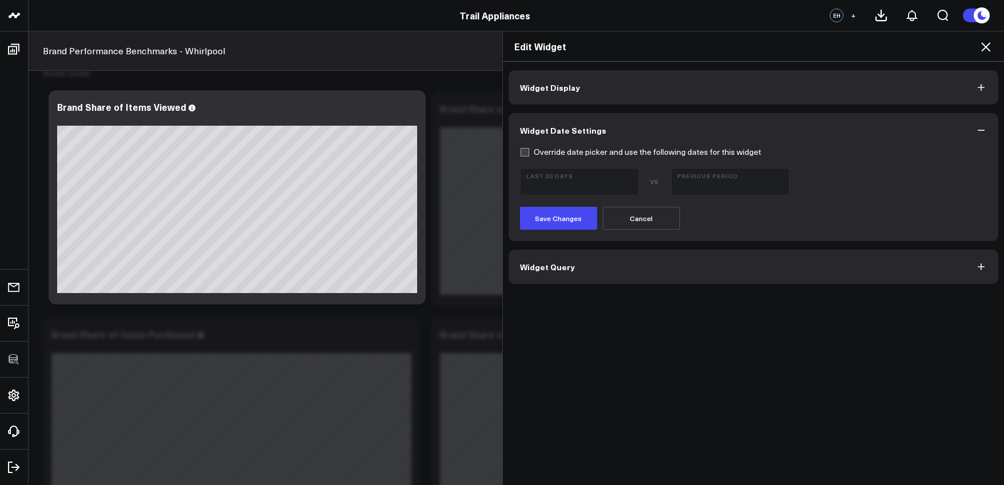
click at [653, 249] on div "Widget Display Widget Date Settings Override date picker and use the following …" at bounding box center [754, 177] width 490 height 214
click at [655, 259] on button "Widget Query" at bounding box center [754, 267] width 490 height 34
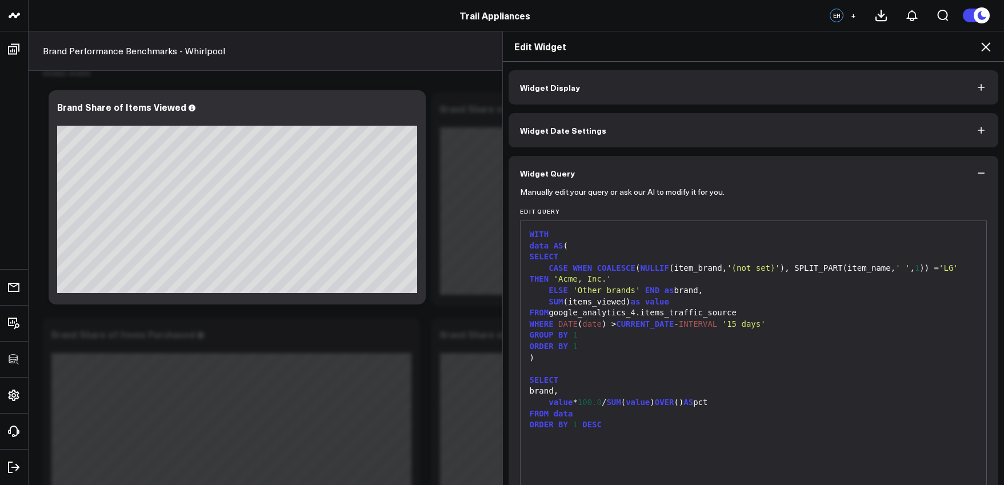
scroll to position [75, 0]
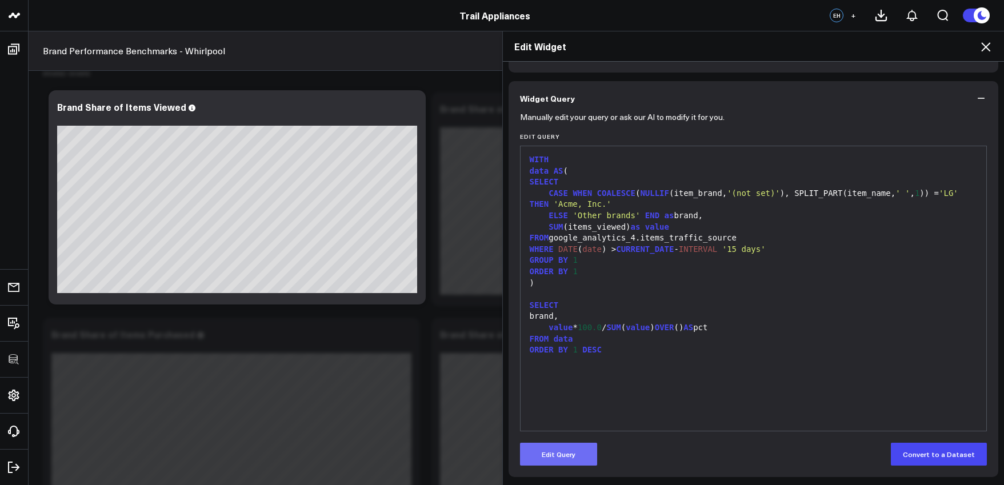
click at [576, 453] on button "Edit Query" at bounding box center [558, 454] width 77 height 23
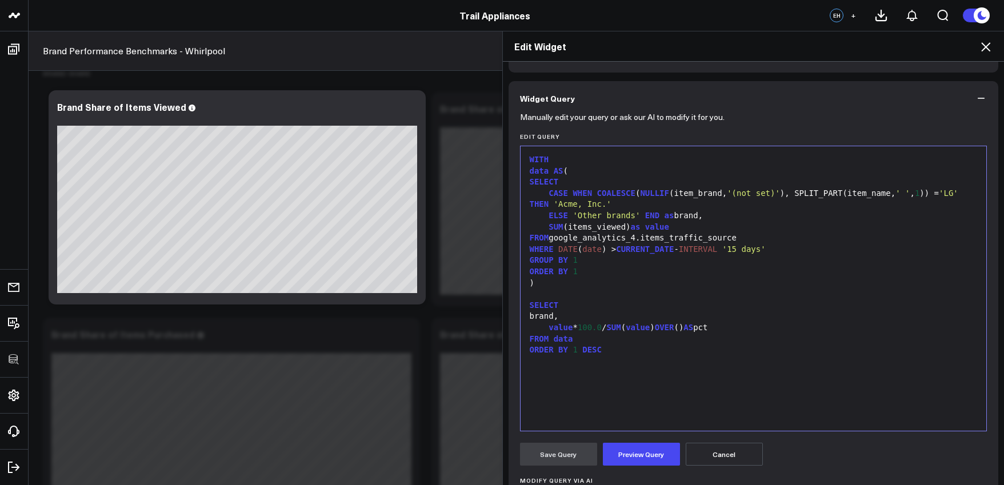
click at [673, 345] on div "ORDER BY 1 DESC" at bounding box center [753, 350] width 455 height 11
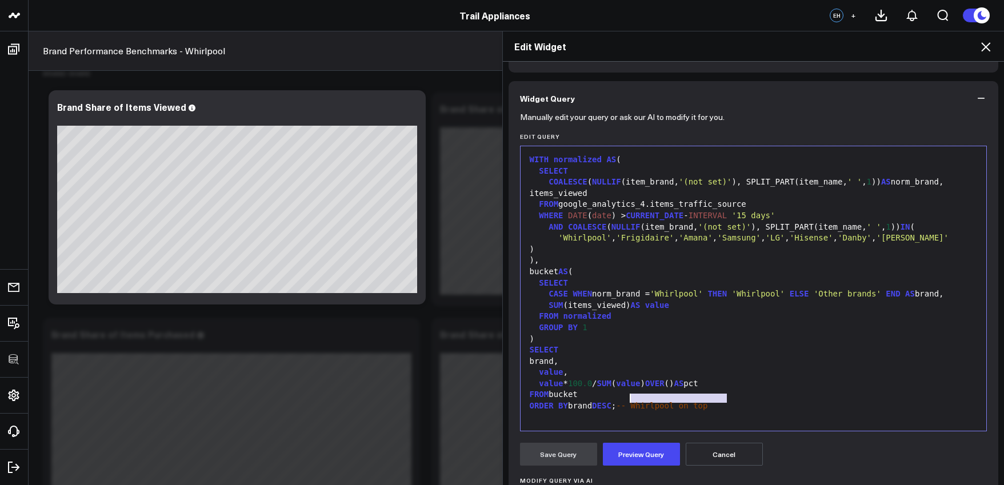
drag, startPoint x: 722, startPoint y: 398, endPoint x: 625, endPoint y: 402, distance: 97.8
click at [625, 402] on div "ORDER BY brand DESC ; -- Whirlpool on top" at bounding box center [753, 406] width 455 height 11
click at [543, 249] on div ")" at bounding box center [753, 249] width 455 height 11
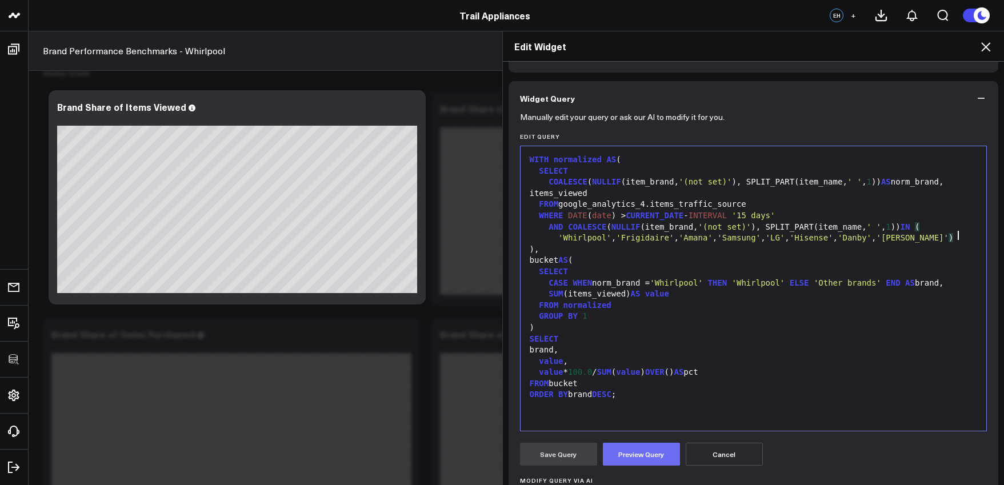
click at [633, 448] on button "Preview Query" at bounding box center [641, 454] width 77 height 23
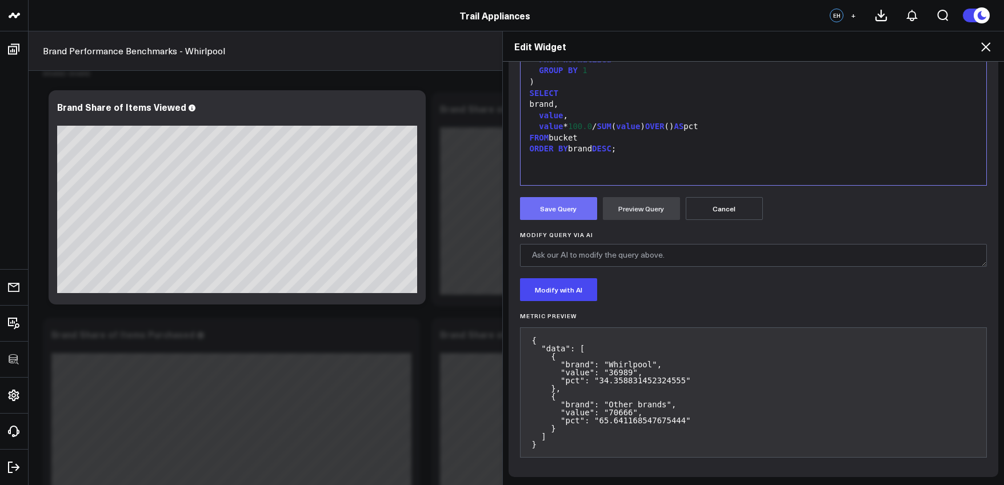
click at [553, 213] on button "Save Query" at bounding box center [558, 208] width 77 height 23
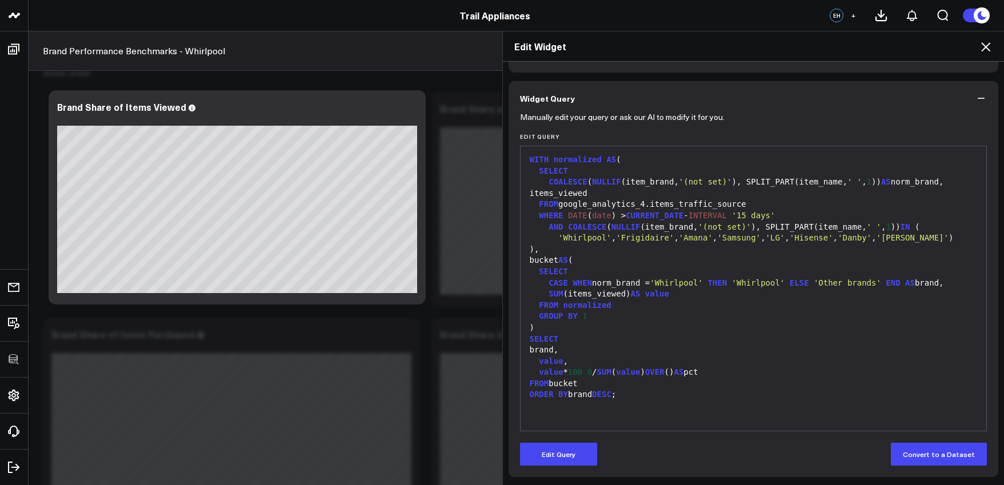
scroll to position [75, 0]
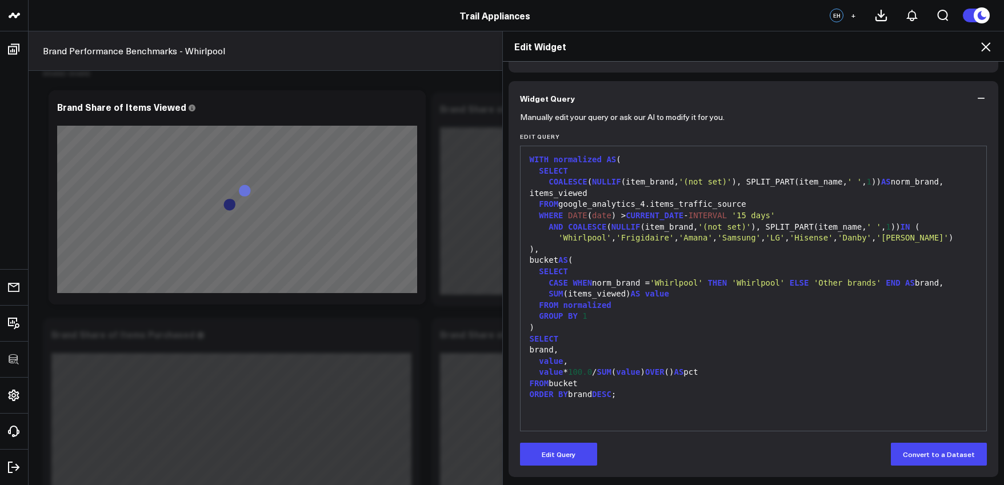
click at [634, 392] on div "ORDER BY brand DESC ;" at bounding box center [753, 394] width 455 height 11
drag, startPoint x: 635, startPoint y: 391, endPoint x: 506, endPoint y: 392, distance: 129.1
click at [509, 392] on div "Manually edit your query or ask our AI to modify it for you. Edit Query Selecti…" at bounding box center [754, 296] width 490 height 362
click at [645, 401] on div at bounding box center [753, 406] width 455 height 11
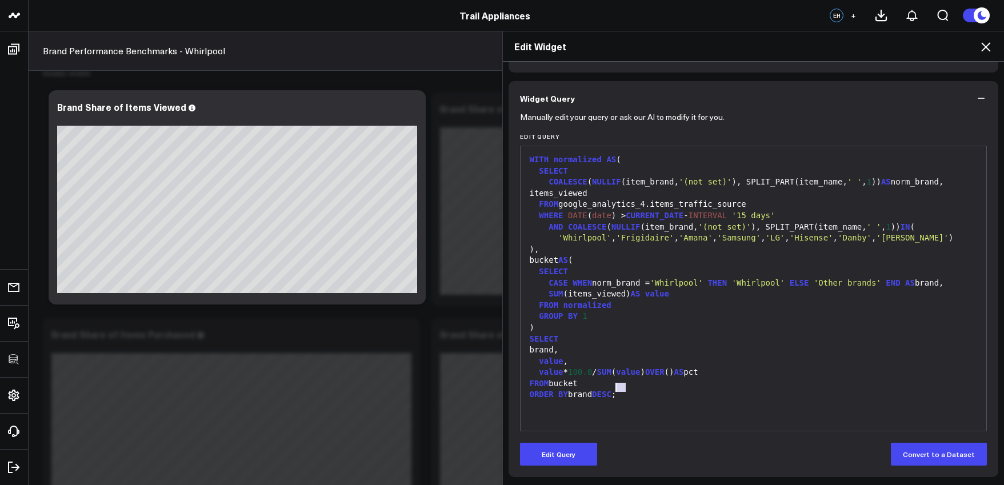
drag, startPoint x: 635, startPoint y: 389, endPoint x: 481, endPoint y: 387, distance: 154.9
click at [481, 387] on div "Edit Widget Widget Display Widget Date Settings Widget Query Manually edit your…" at bounding box center [502, 258] width 1004 height 454
click at [554, 448] on button "Edit Query" at bounding box center [558, 454] width 77 height 23
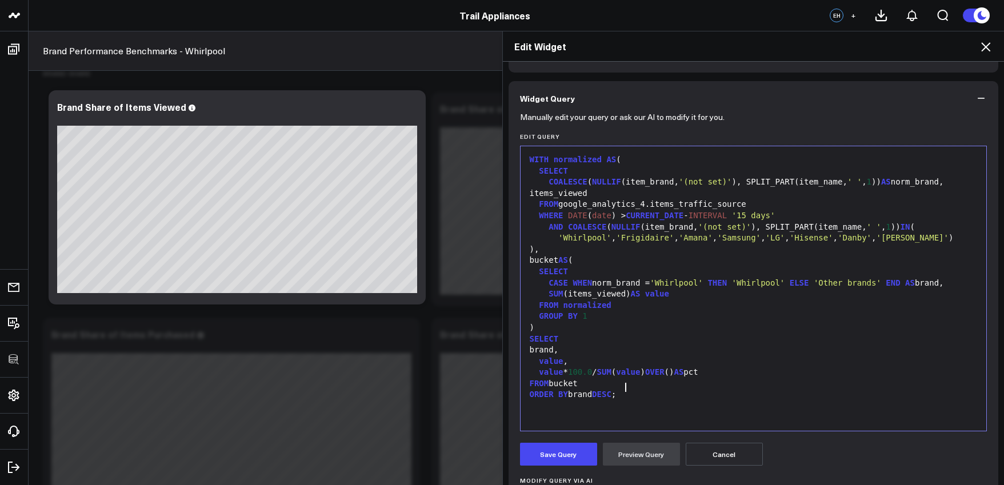
click at [634, 389] on div "ORDER BY brand DESC ;" at bounding box center [753, 394] width 455 height 11
drag, startPoint x: 503, startPoint y: 390, endPoint x: 479, endPoint y: 390, distance: 24.0
click at [479, 390] on div "Edit Widget Widget Display Widget Date Settings Widget Query Manually edit your…" at bounding box center [502, 258] width 1004 height 454
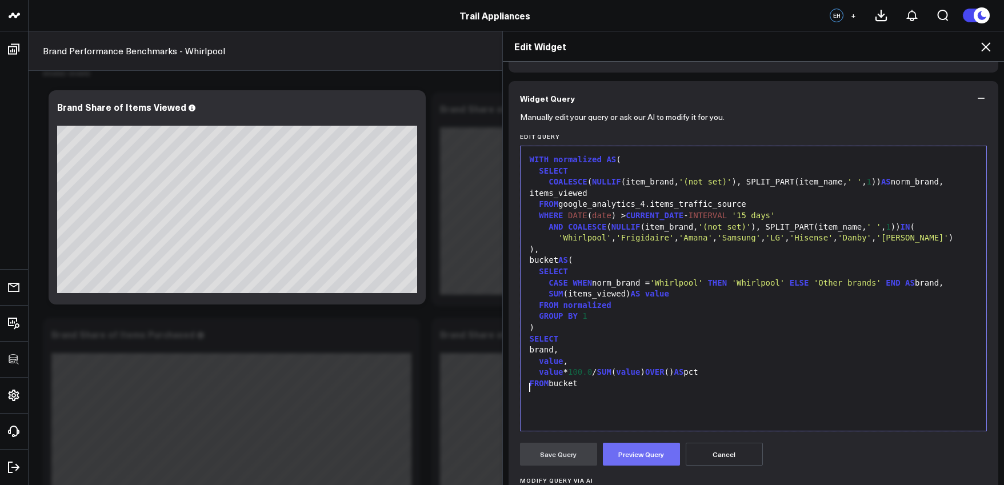
click at [620, 450] on button "Preview Query" at bounding box center [641, 454] width 77 height 23
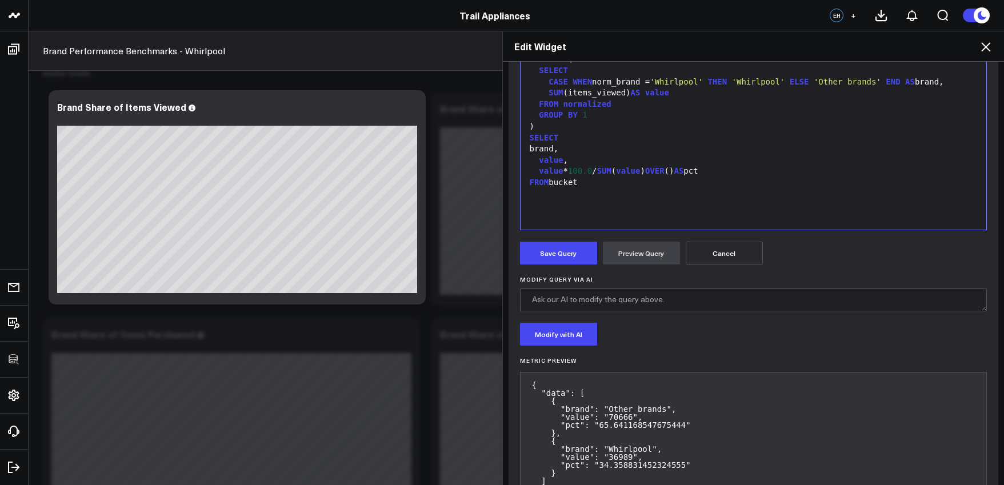
scroll to position [321, 0]
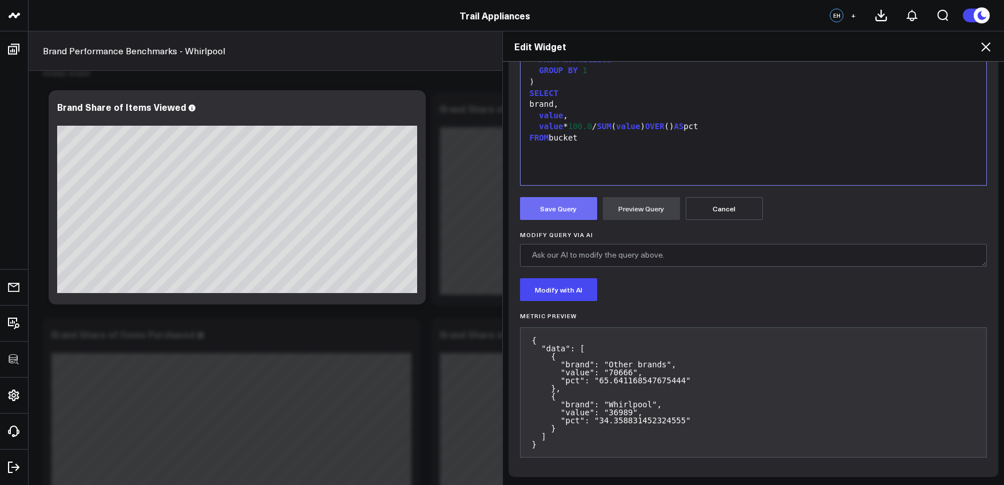
click at [551, 210] on button "Save Query" at bounding box center [558, 208] width 77 height 23
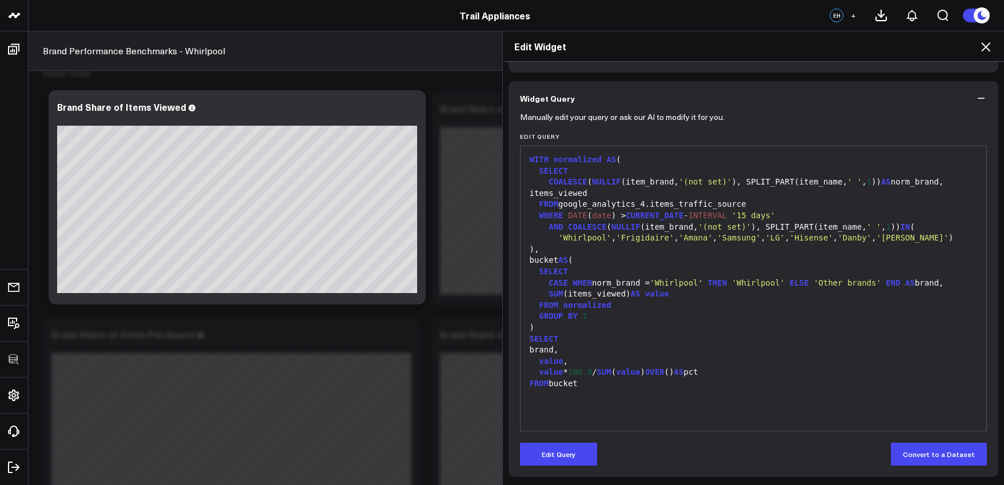
scroll to position [75, 0]
click at [985, 41] on icon at bounding box center [986, 47] width 14 height 14
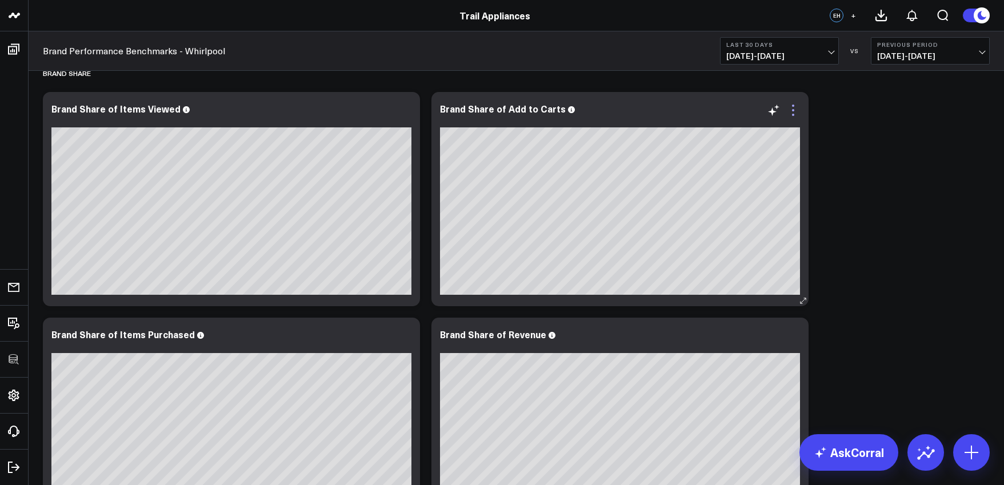
click at [791, 110] on icon at bounding box center [793, 110] width 14 height 14
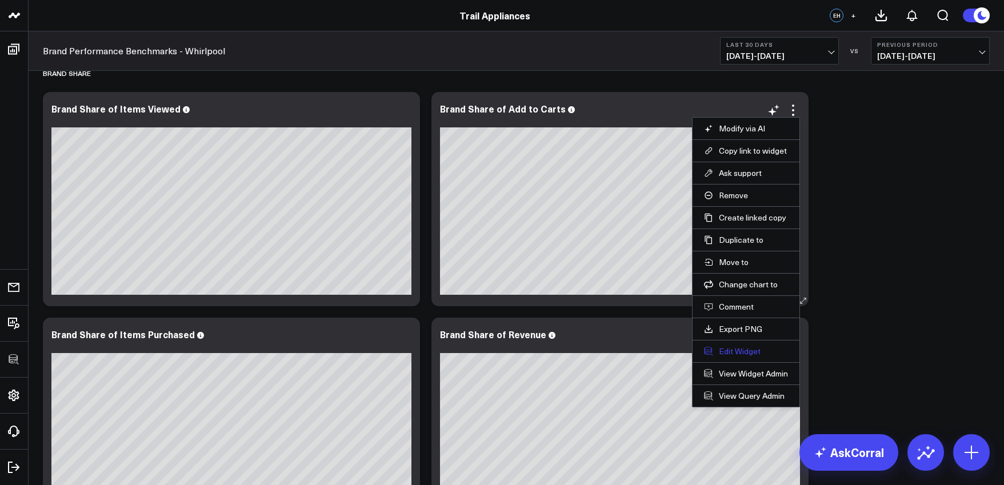
click at [750, 352] on button "Edit Widget" at bounding box center [746, 351] width 84 height 10
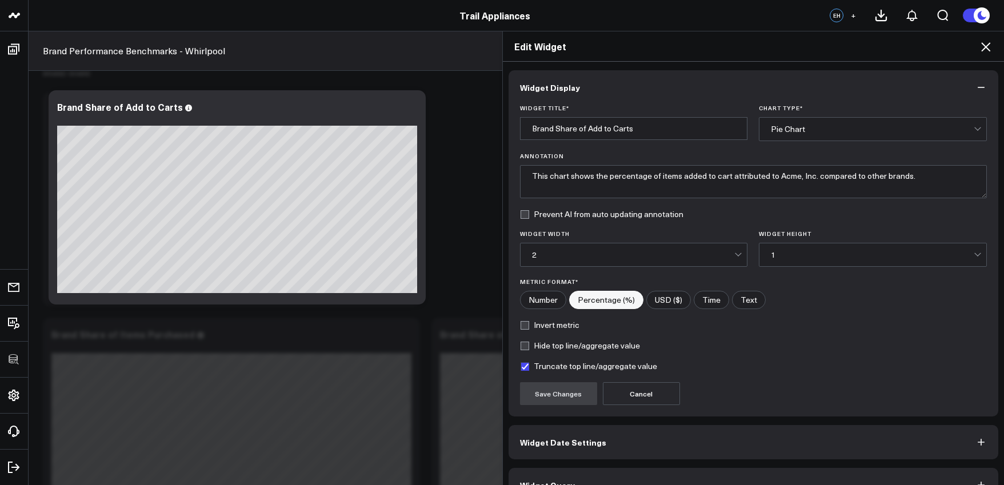
scroll to position [25, 0]
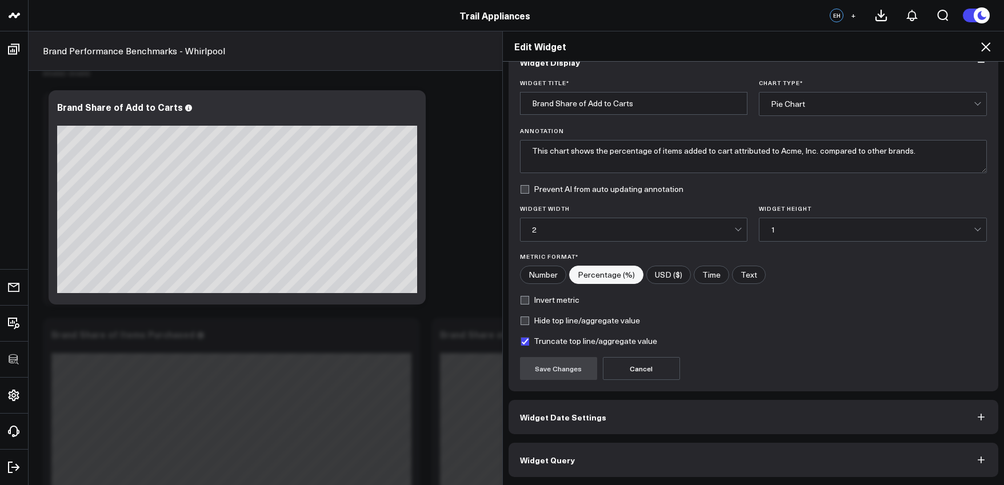
click at [766, 455] on button "Widget Query" at bounding box center [754, 460] width 490 height 34
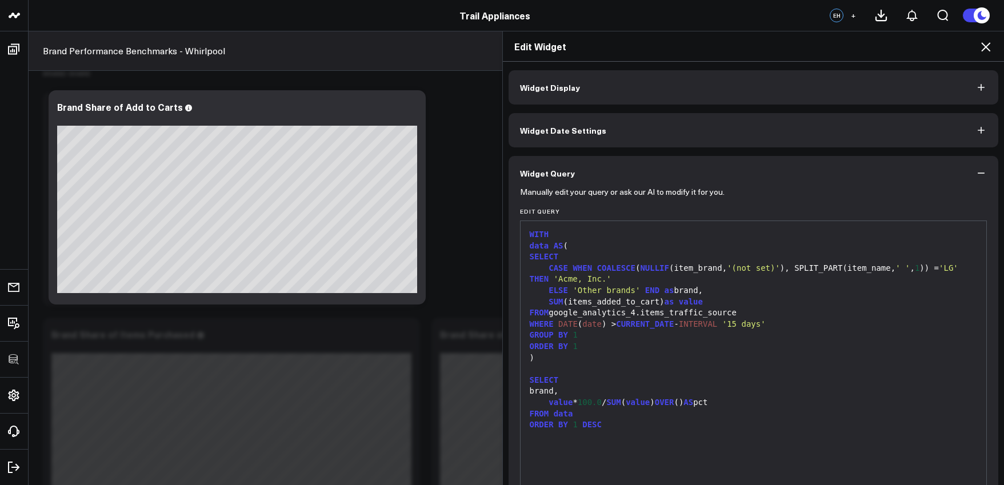
click at [760, 397] on div "value * 100.0 / SUM ( value ) OVER () AS pct" at bounding box center [753, 402] width 455 height 11
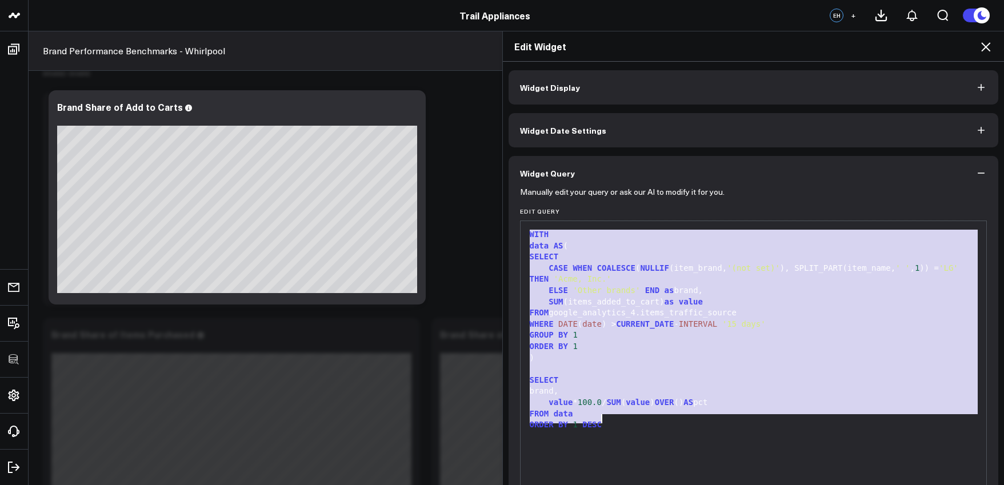
copy div "WITH data AS ( SELECT CASE WHEN COALESCE ( NULLIF (item_brand, '(not set)' ), S…"
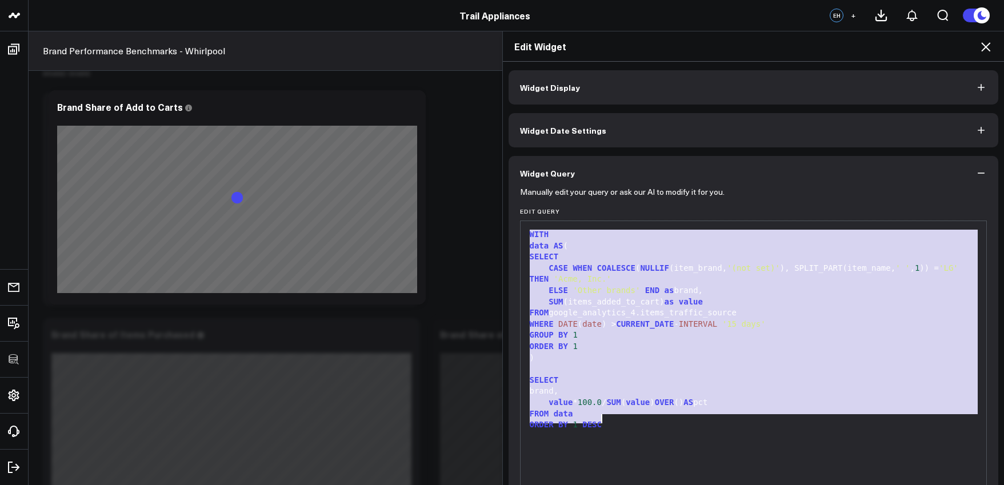
click at [621, 263] on div "CASE WHEN COALESCE ( NULLIF (item_brand, '(not set)' ), SPLIT_PART(item_name, '…" at bounding box center [753, 274] width 455 height 22
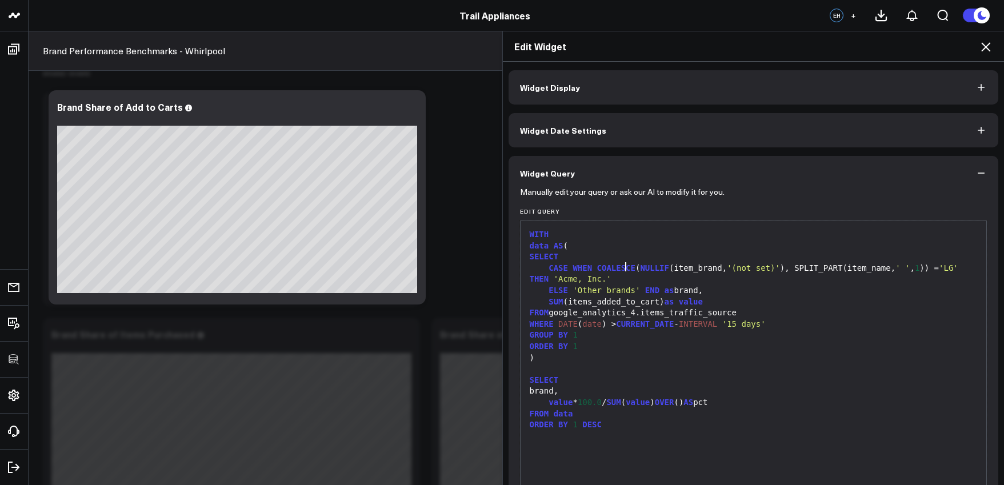
scroll to position [18, 0]
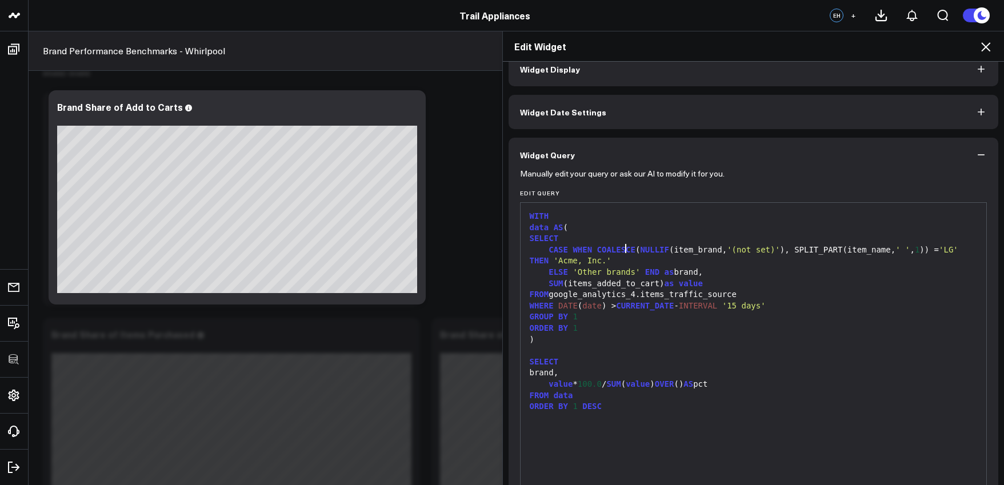
click at [639, 321] on div "WITH data AS ( SELECT CASE WHEN COALESCE ( NULLIF (item_brand, '(not set)' ), S…" at bounding box center [753, 345] width 455 height 273
click at [647, 330] on div "ORDER BY 1" at bounding box center [753, 328] width 455 height 11
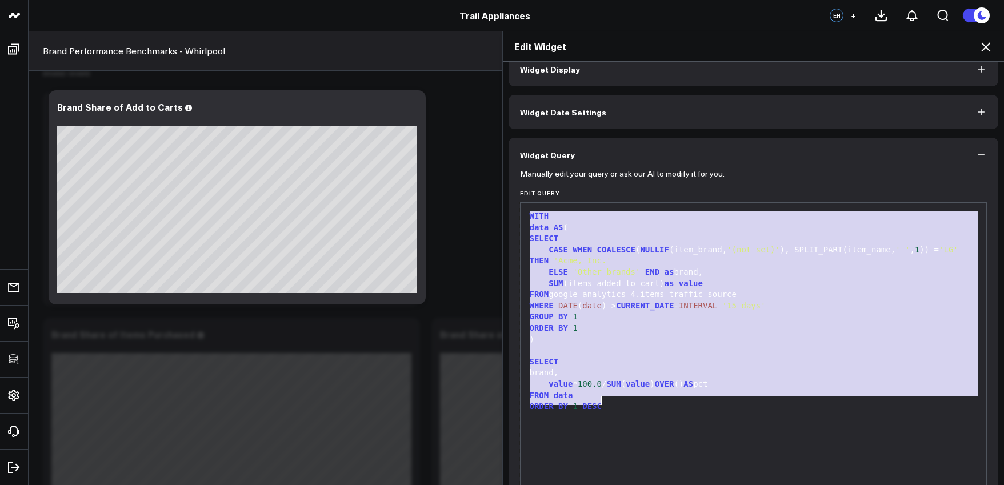
scroll to position [75, 0]
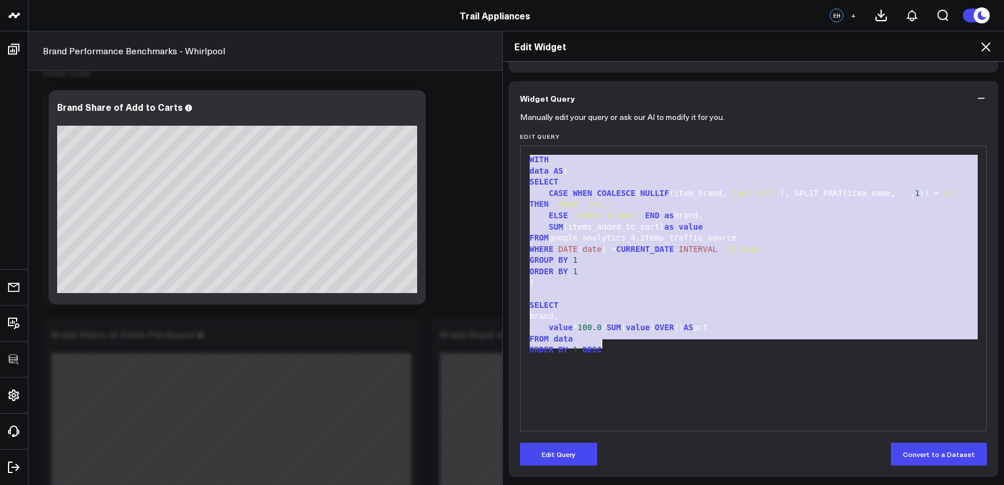
click at [564, 474] on div "Manually edit your query or ask our AI to modify it for you. Edit Query 99 1 2 …" at bounding box center [754, 296] width 490 height 362
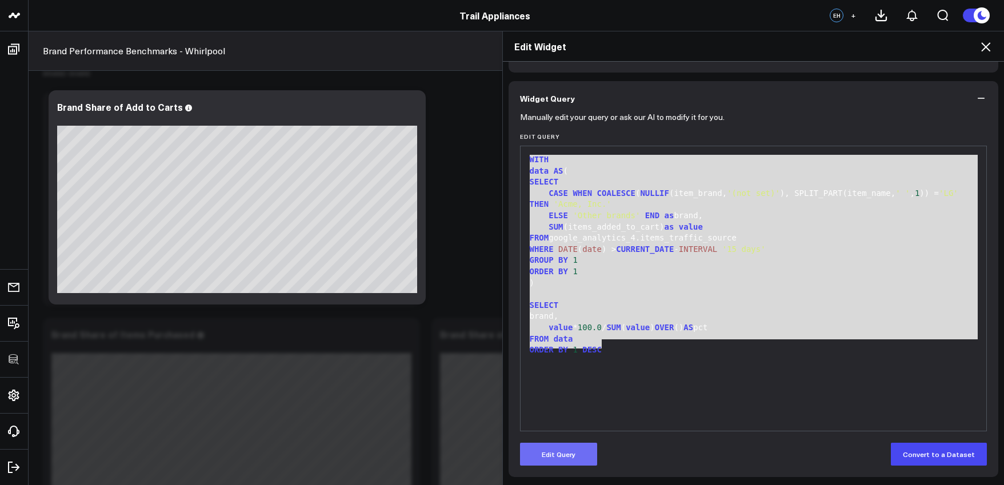
click at [567, 463] on button "Edit Query" at bounding box center [558, 454] width 77 height 23
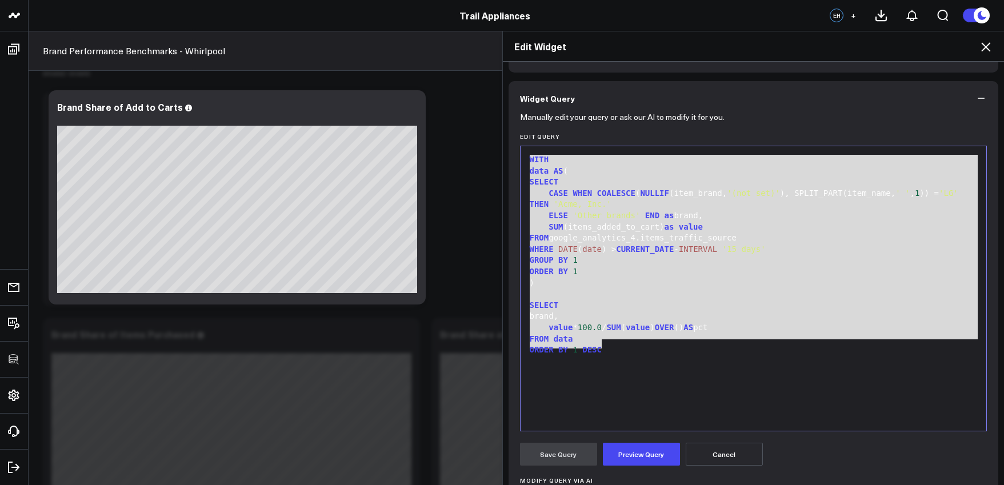
click at [651, 369] on div "WITH data AS ( SELECT CASE WHEN COALESCE ( NULLIF (item_brand, '(not set)' ), S…" at bounding box center [753, 288] width 455 height 273
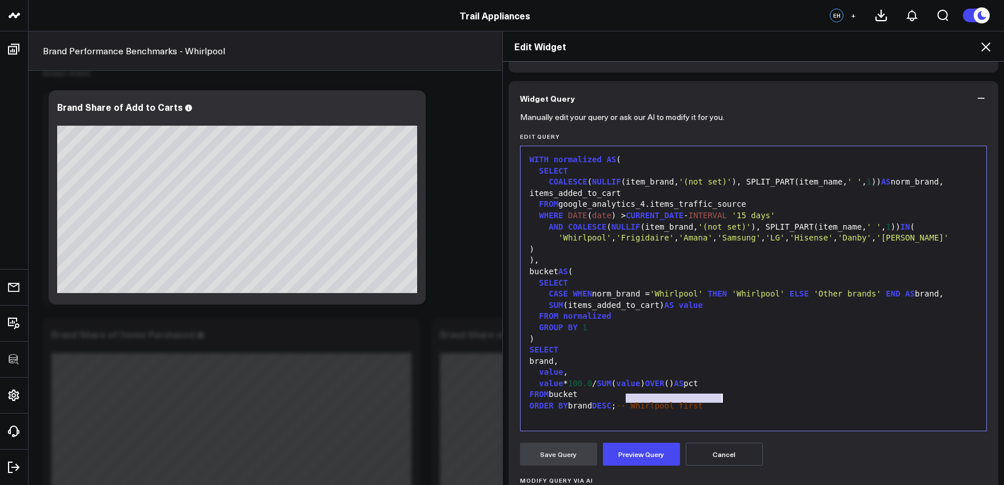
drag, startPoint x: 623, startPoint y: 399, endPoint x: 770, endPoint y: 397, distance: 146.9
click at [770, 401] on div "ORDER BY brand DESC ; -- Whirlpool first" at bounding box center [753, 406] width 455 height 11
click at [625, 461] on button "Preview Query" at bounding box center [641, 454] width 77 height 23
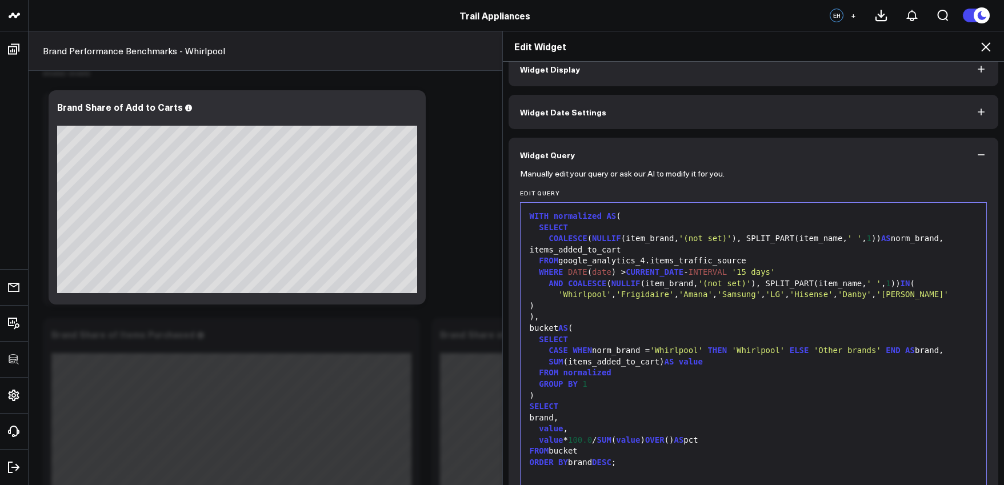
scroll to position [147, 0]
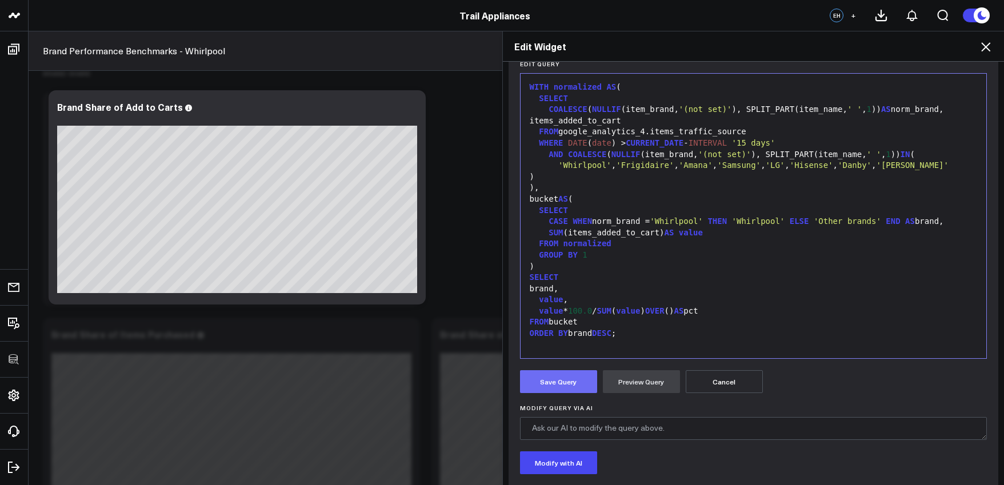
click at [569, 381] on button "Save Query" at bounding box center [558, 381] width 77 height 23
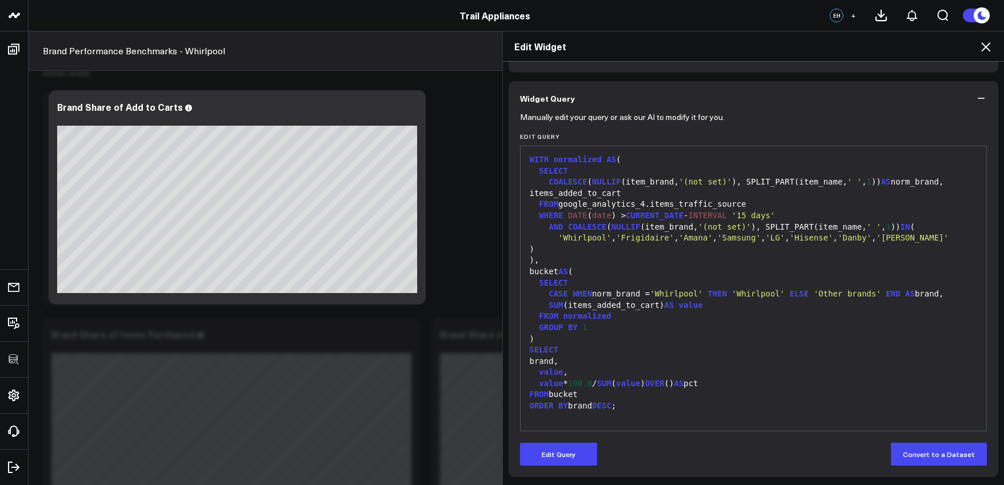
scroll to position [75, 0]
click at [983, 54] on div "Edit Widget" at bounding box center [754, 46] width 502 height 30
click at [984, 52] on icon at bounding box center [986, 47] width 14 height 14
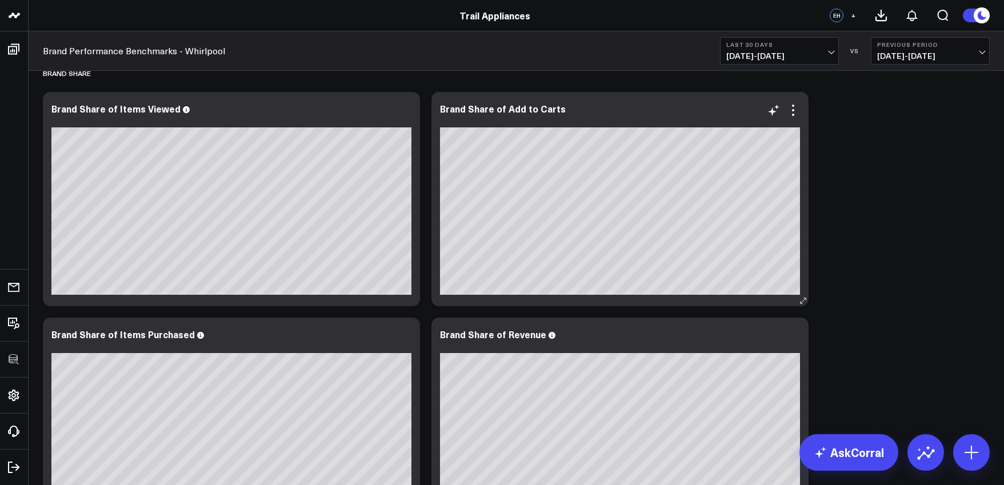
click at [797, 118] on div at bounding box center [620, 121] width 360 height 8
click at [798, 110] on icon at bounding box center [793, 110] width 14 height 14
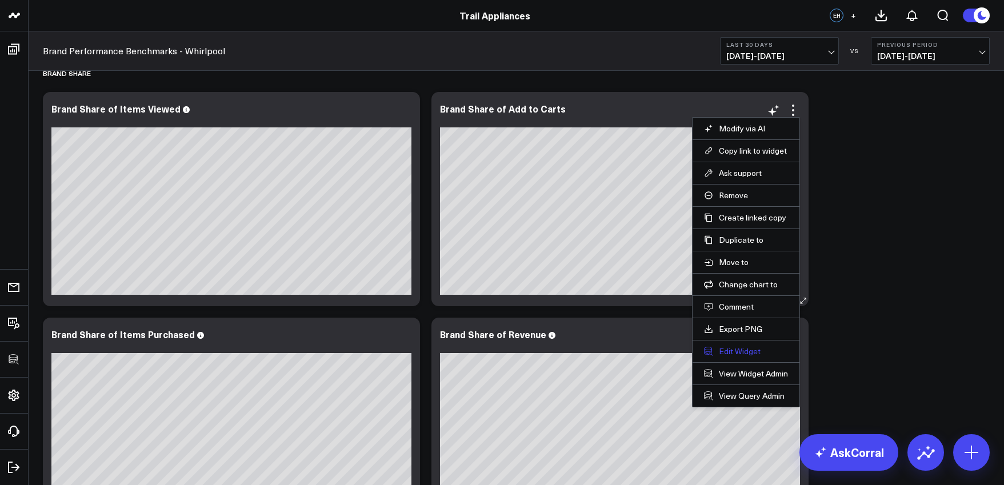
click at [748, 347] on button "Edit Widget" at bounding box center [746, 351] width 84 height 10
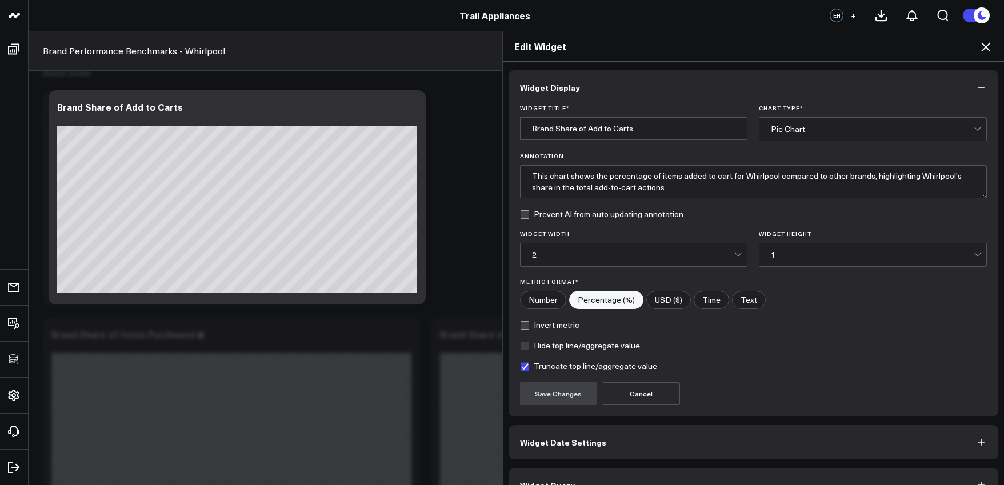
scroll to position [25, 0]
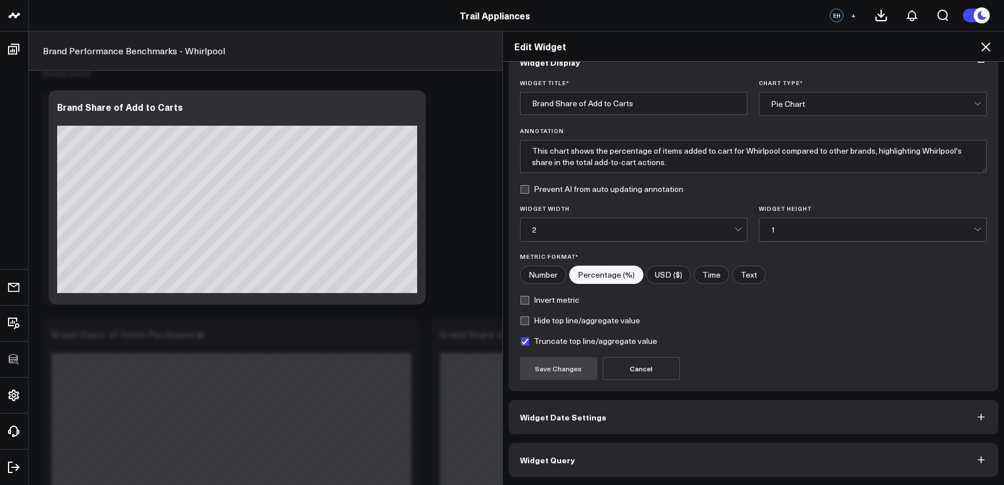
click at [678, 434] on div "Widget Display Widget Title * Brand Share of Add to Carts Chart Type * Pie Char…" at bounding box center [754, 261] width 490 height 432
click at [686, 448] on button "Widget Query" at bounding box center [754, 460] width 490 height 34
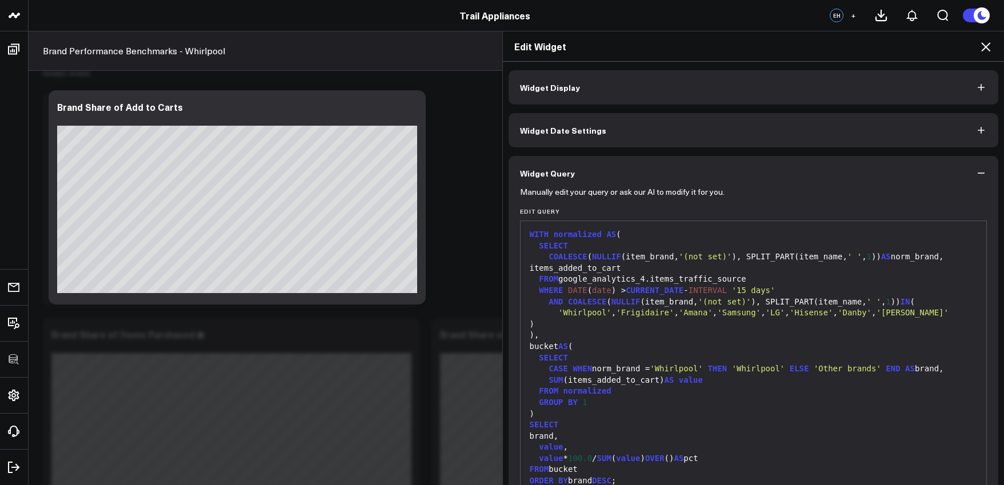
scroll to position [75, 0]
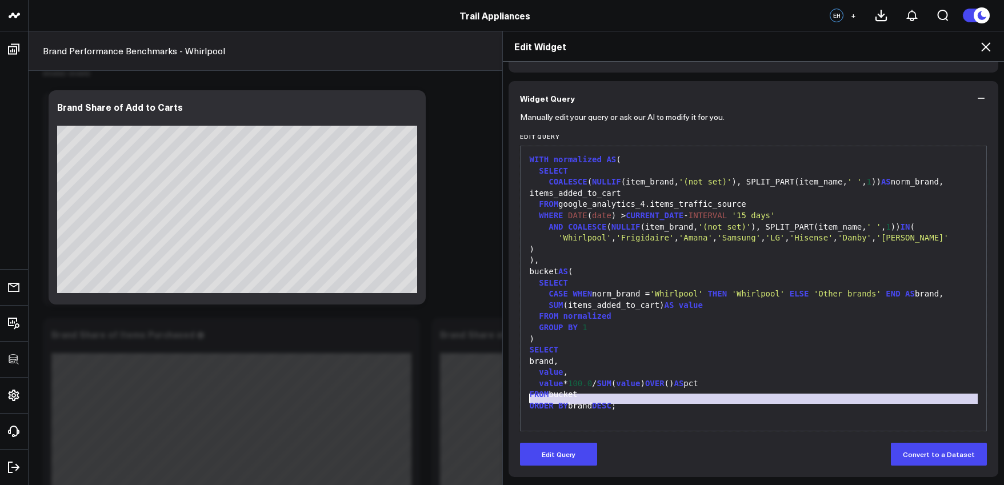
drag, startPoint x: 630, startPoint y: 405, endPoint x: 513, endPoint y: 399, distance: 117.9
click at [513, 399] on div "Manually edit your query or ask our AI to modify it for you. Edit Query 99 1 2 …" at bounding box center [754, 296] width 490 height 362
click at [570, 446] on button "Edit Query" at bounding box center [558, 454] width 77 height 23
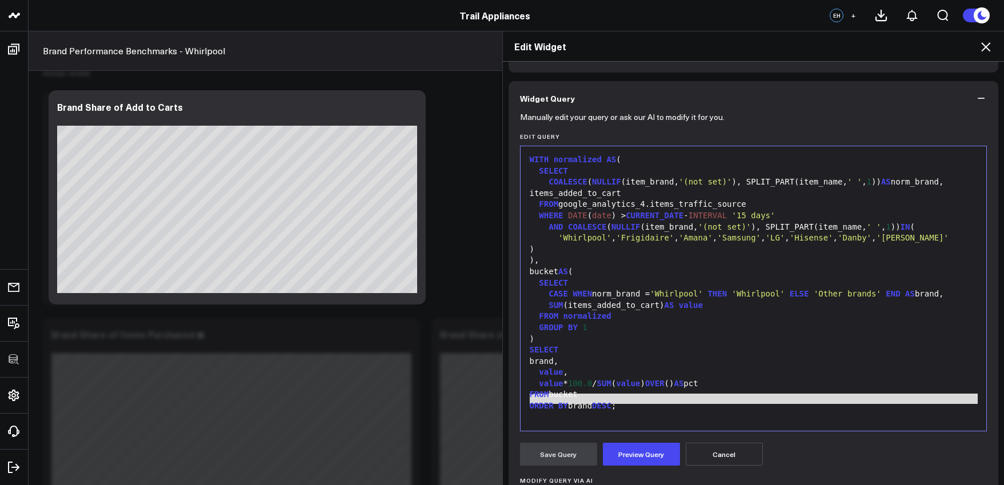
click at [602, 417] on div "WITH normalized AS ( SELECT COALESCE ( NULLIF (item_brand, '(not set)' ), SPLIT…" at bounding box center [753, 288] width 455 height 273
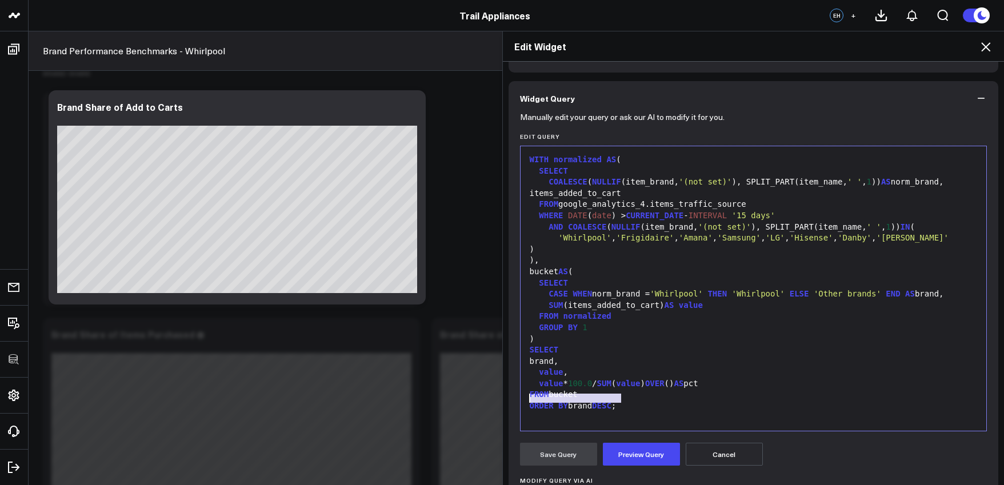
drag, startPoint x: 619, startPoint y: 398, endPoint x: 485, endPoint y: 402, distance: 134.3
click at [485, 402] on div "Edit Widget Widget Display Widget Date Settings Widget Query Manually edit your…" at bounding box center [502, 258] width 1004 height 454
click at [626, 452] on button "Preview Query" at bounding box center [641, 454] width 77 height 23
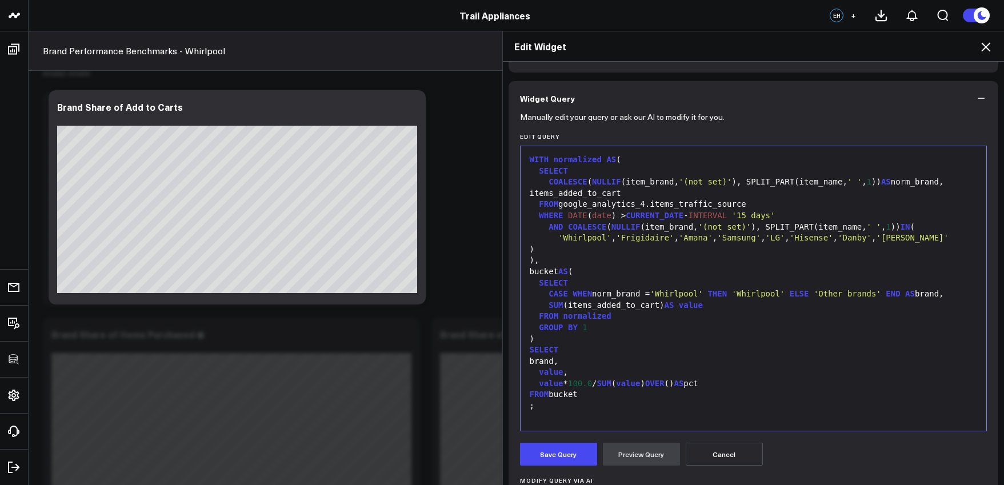
scroll to position [98, 0]
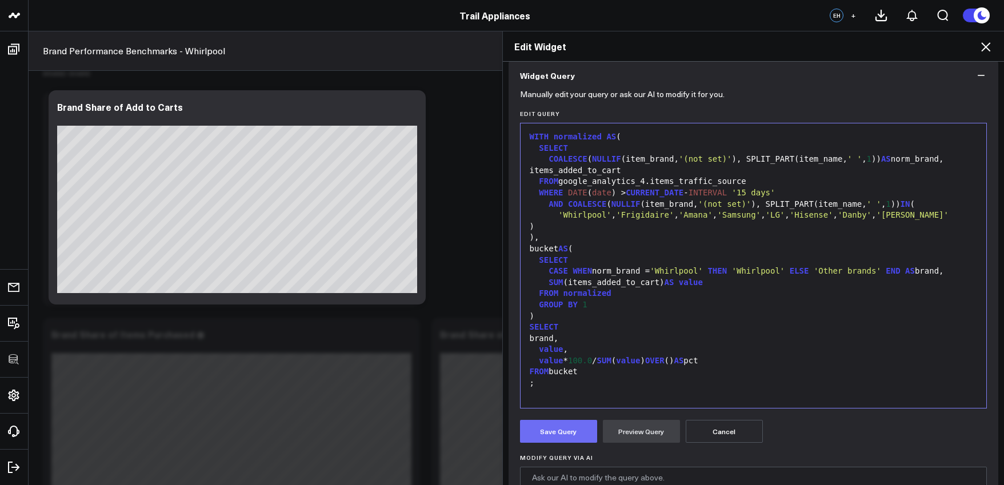
click at [567, 431] on button "Save Query" at bounding box center [558, 431] width 77 height 23
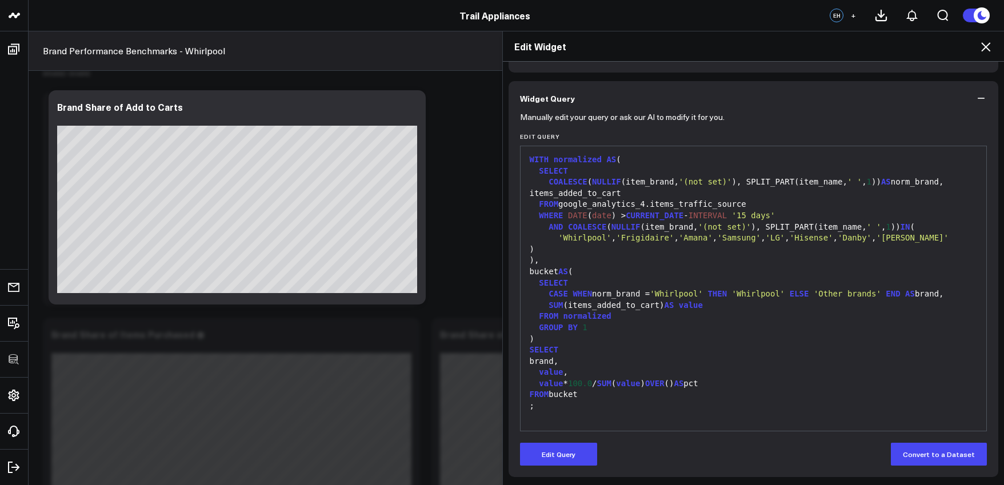
scroll to position [75, 0]
click at [987, 49] on icon at bounding box center [985, 46] width 9 height 9
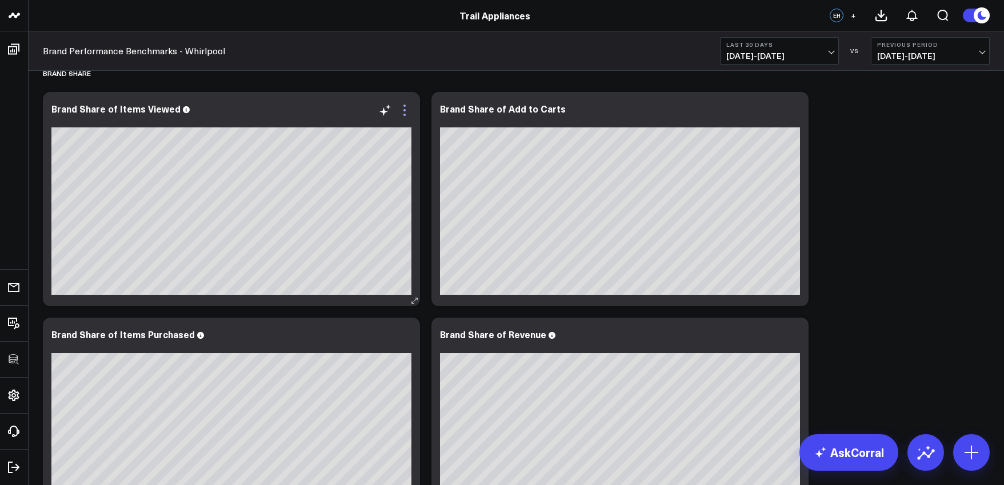
click at [407, 107] on icon at bounding box center [405, 110] width 14 height 14
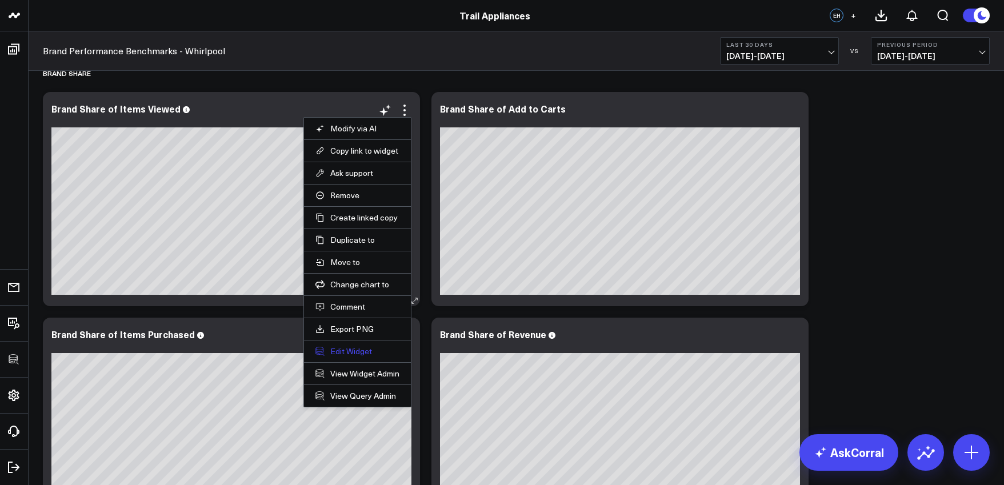
click at [354, 354] on button "Edit Widget" at bounding box center [357, 351] width 84 height 10
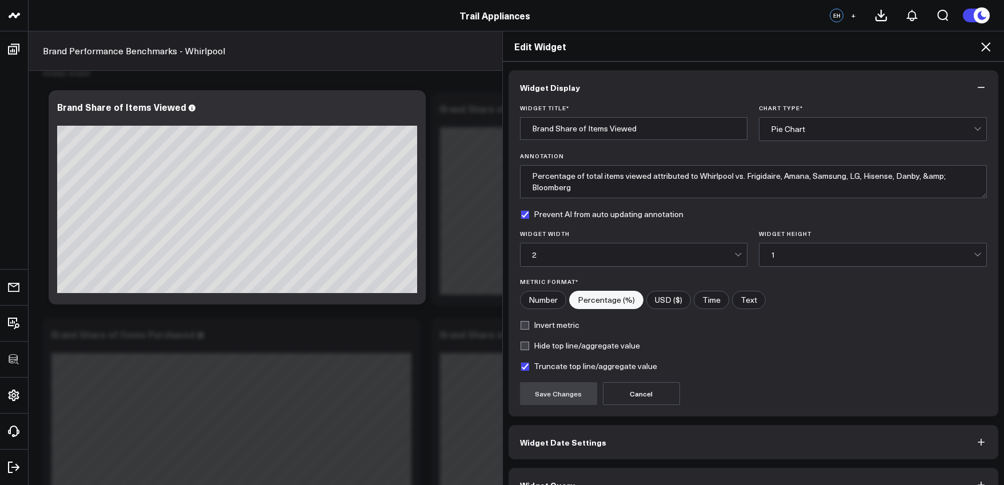
scroll to position [25, 0]
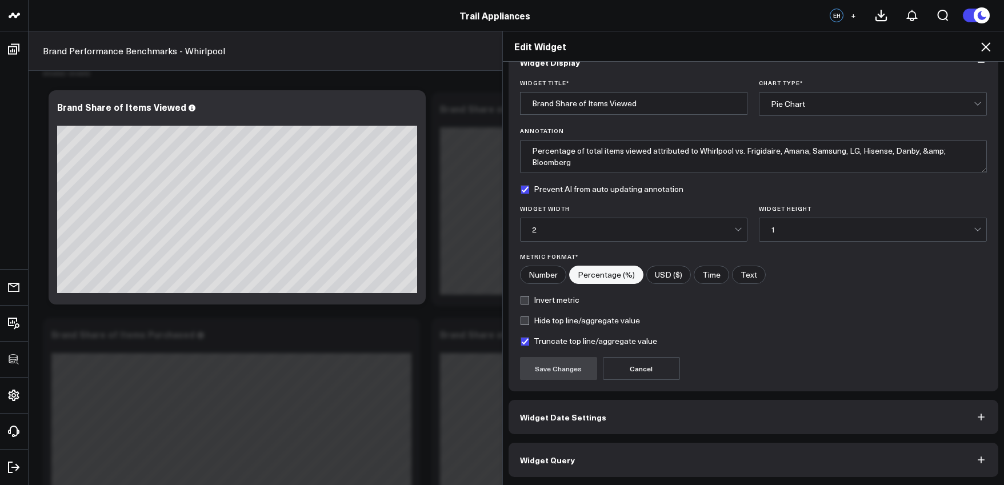
click at [637, 453] on button "Widget Query" at bounding box center [754, 460] width 490 height 34
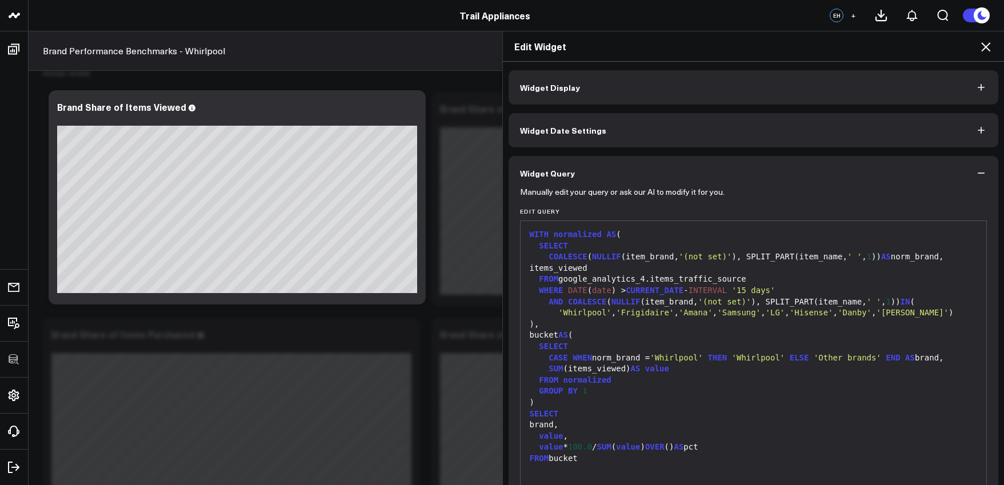
scroll to position [75, 0]
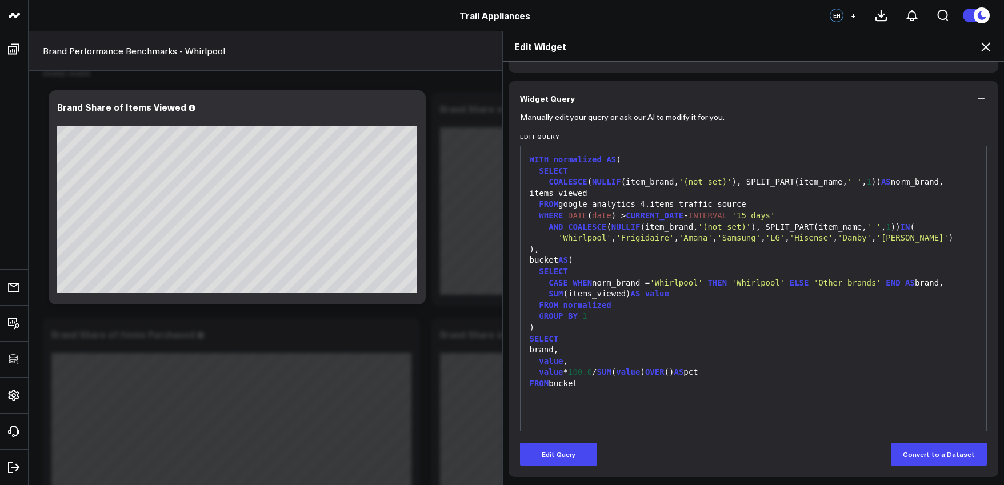
click at [981, 51] on icon at bounding box center [986, 47] width 14 height 14
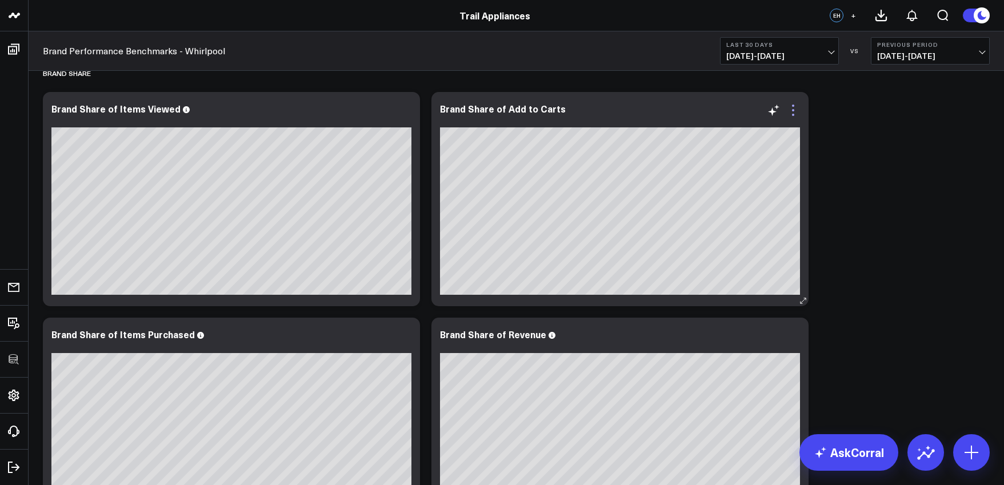
click at [795, 113] on icon at bounding box center [793, 110] width 14 height 14
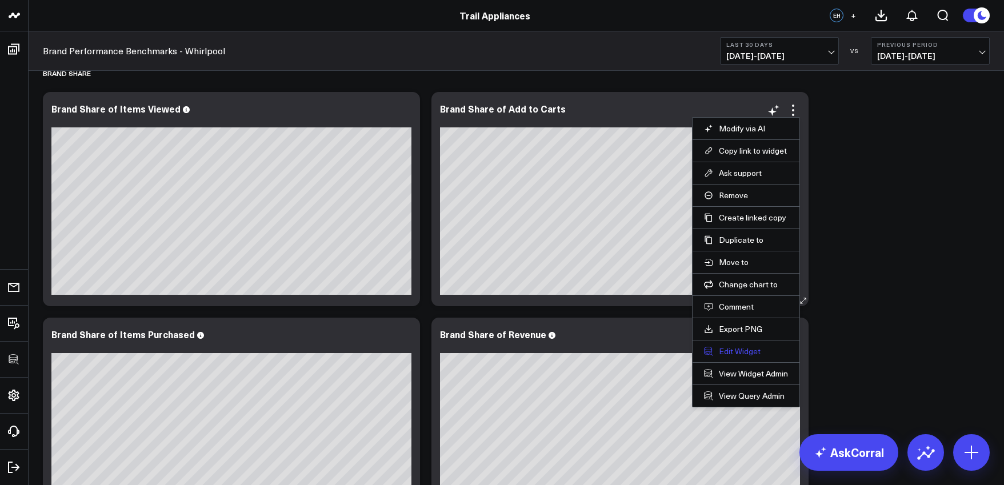
click at [731, 354] on button "Edit Widget" at bounding box center [746, 351] width 84 height 10
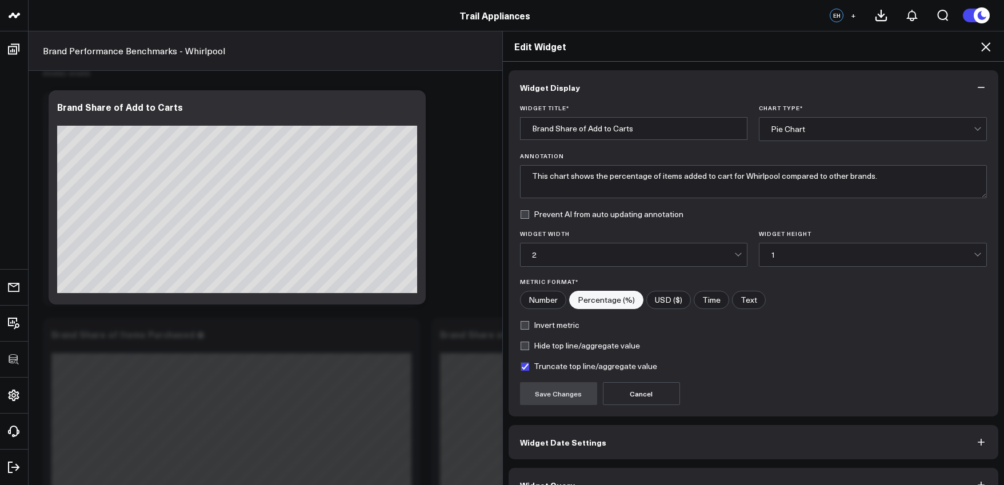
scroll to position [25, 0]
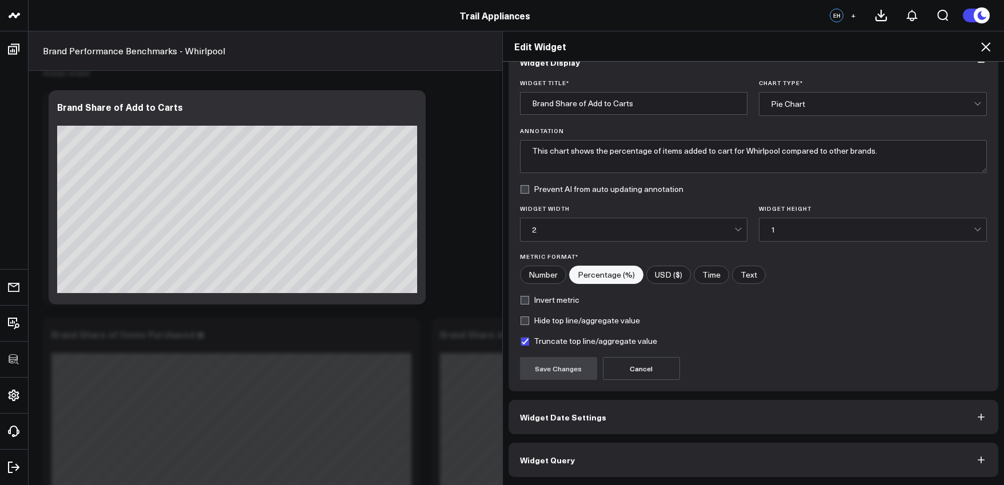
click at [682, 446] on button "Widget Query" at bounding box center [754, 460] width 490 height 34
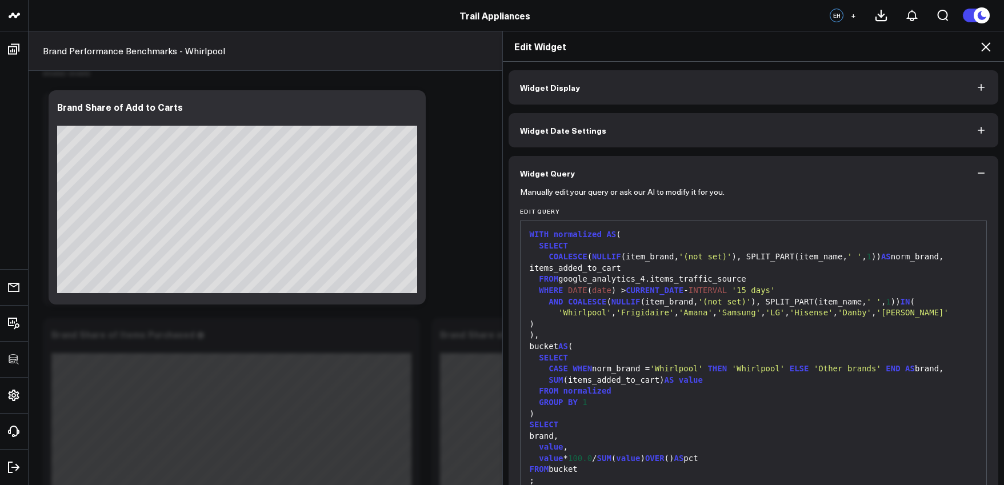
scroll to position [75, 0]
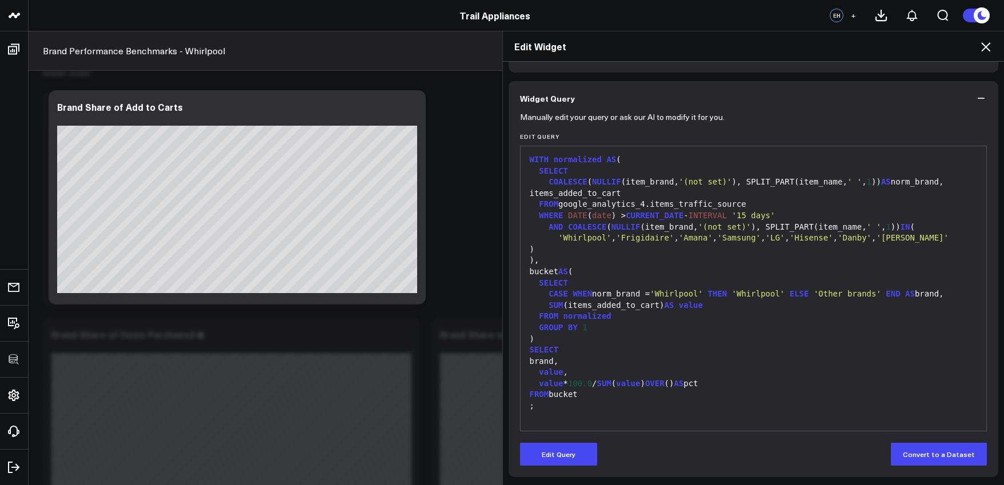
click at [641, 412] on div at bounding box center [753, 417] width 455 height 11
click at [639, 403] on div ";" at bounding box center [753, 406] width 455 height 11
click at [567, 459] on button "Edit Query" at bounding box center [558, 454] width 77 height 23
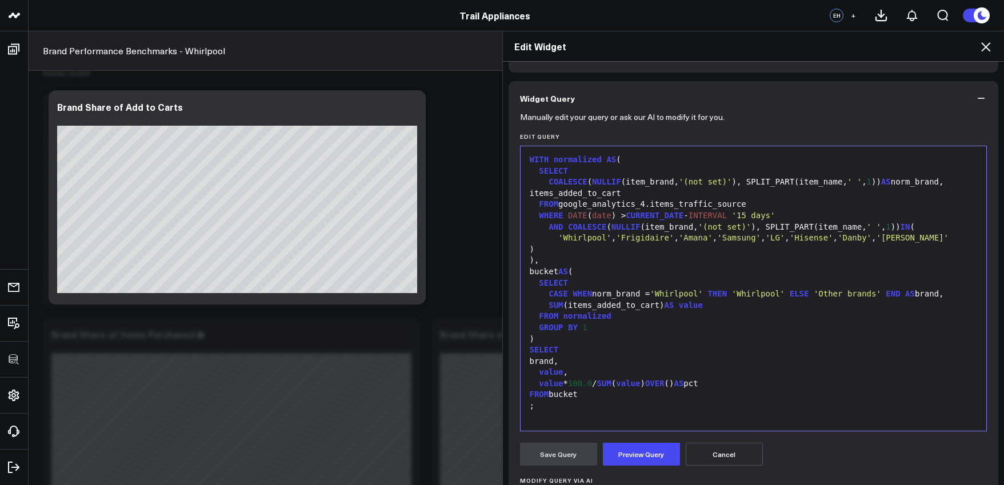
click at [574, 412] on div at bounding box center [753, 417] width 455 height 11
click at [626, 456] on button "Preview Query" at bounding box center [641, 454] width 77 height 23
click at [554, 454] on button "Save Query" at bounding box center [558, 454] width 77 height 23
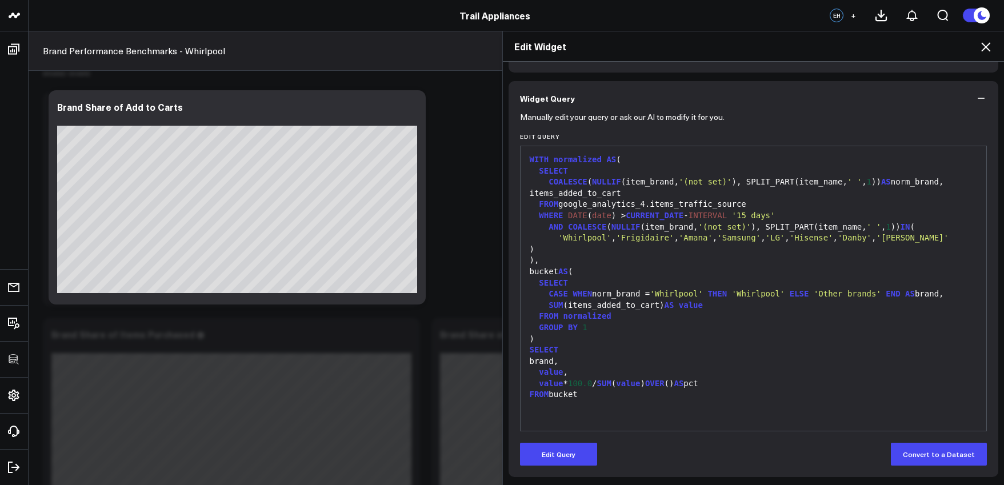
click at [413, 214] on div "Edit Widget Widget Display Widget Date Settings Widget Query Manually edit your…" at bounding box center [502, 258] width 1004 height 454
click at [978, 43] on h2 "Edit Widget" at bounding box center [753, 46] width 479 height 13
click at [980, 44] on icon at bounding box center [986, 47] width 14 height 14
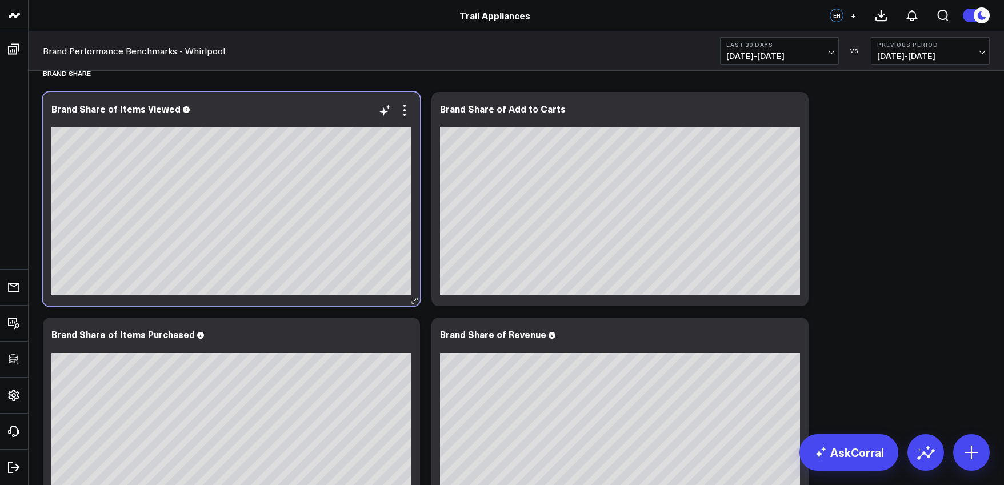
click at [413, 109] on div "Brand Share of Items Viewed [fontSize:14px lineHeight:16px]Whirlpool[/]: [fontS…" at bounding box center [231, 199] width 377 height 214
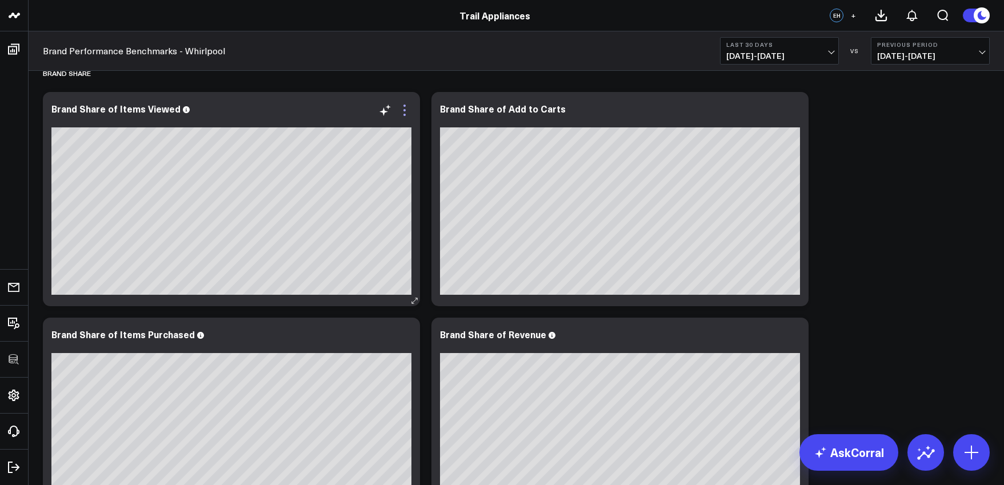
click at [410, 110] on icon at bounding box center [405, 110] width 14 height 14
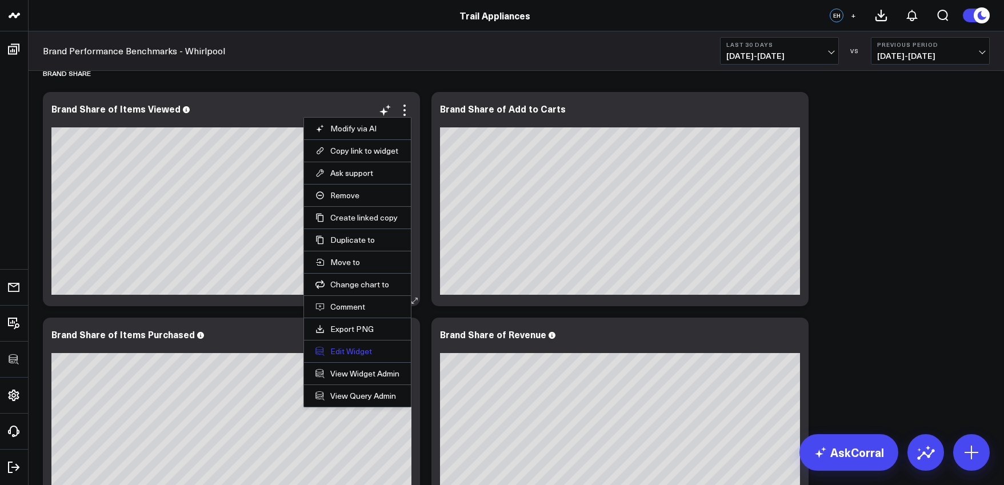
click at [373, 349] on button "Edit Widget" at bounding box center [357, 351] width 84 height 10
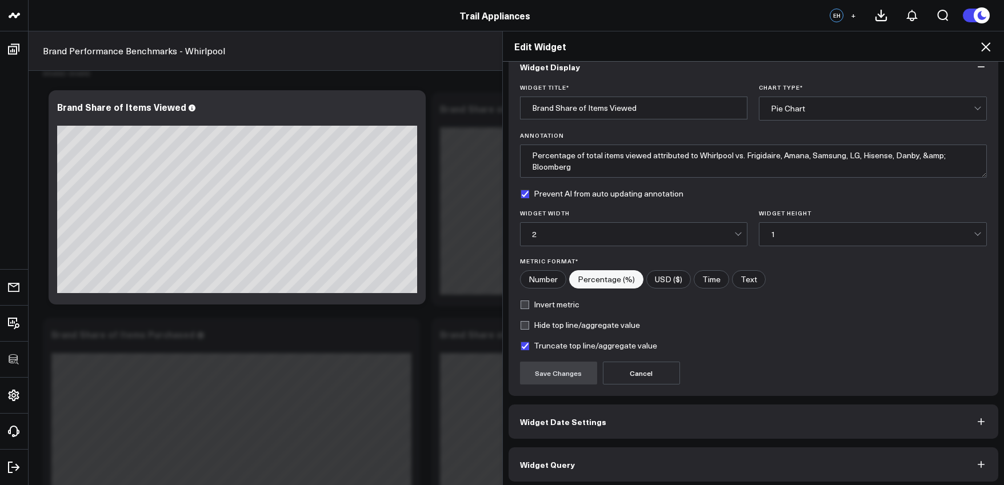
scroll to position [25, 0]
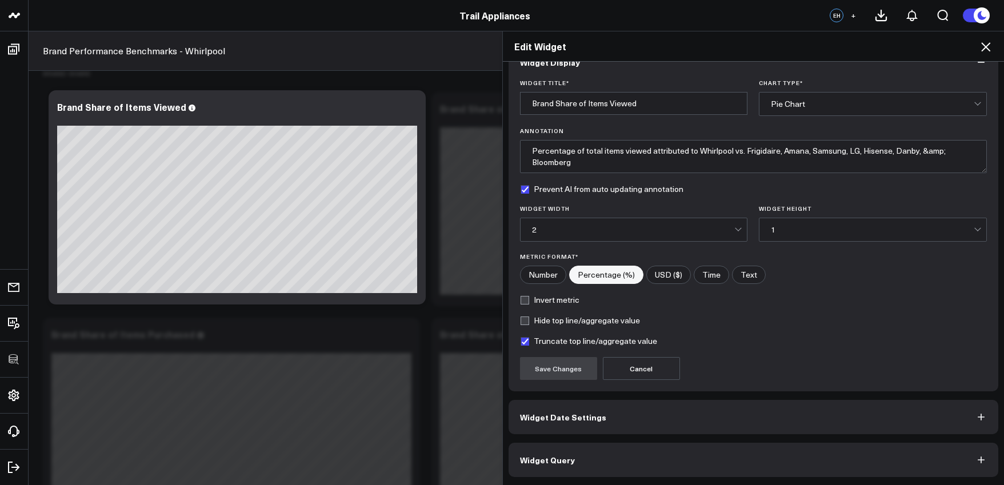
click at [654, 449] on button "Widget Query" at bounding box center [754, 460] width 490 height 34
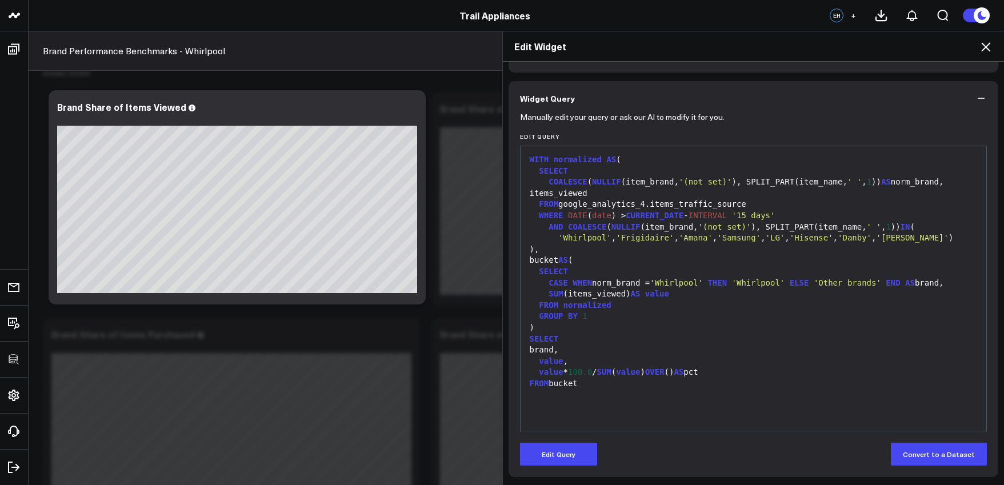
scroll to position [53, 0]
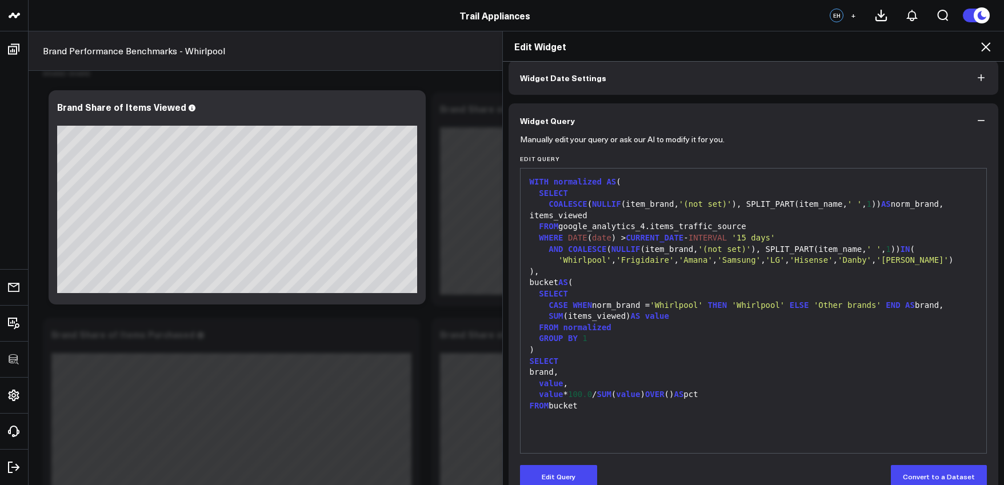
click at [975, 115] on icon "button" at bounding box center [980, 120] width 11 height 11
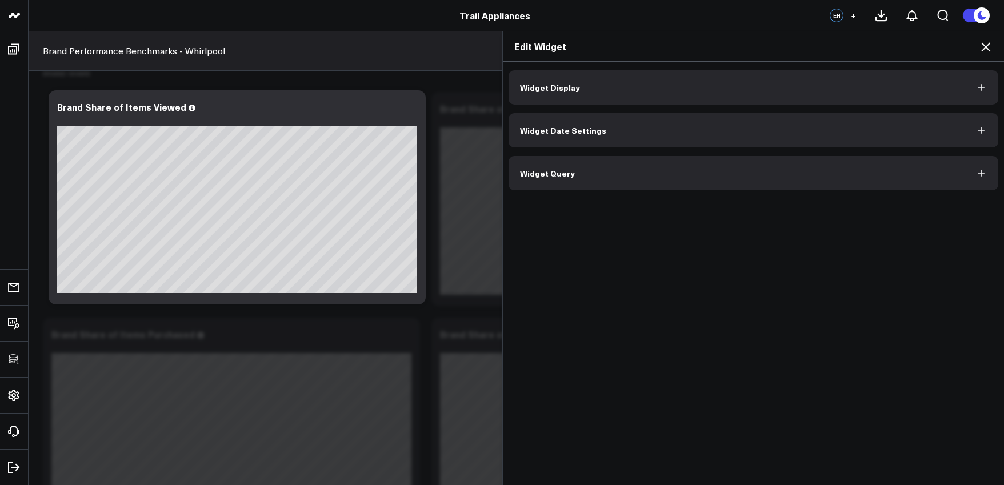
scroll to position [0, 0]
click at [998, 41] on div "Edit Widget" at bounding box center [754, 46] width 502 height 30
click at [997, 42] on div "Edit Widget" at bounding box center [754, 46] width 502 height 30
click at [995, 45] on div "Edit Widget" at bounding box center [754, 46] width 502 height 30
click at [993, 46] on div "Edit Widget" at bounding box center [754, 46] width 502 height 30
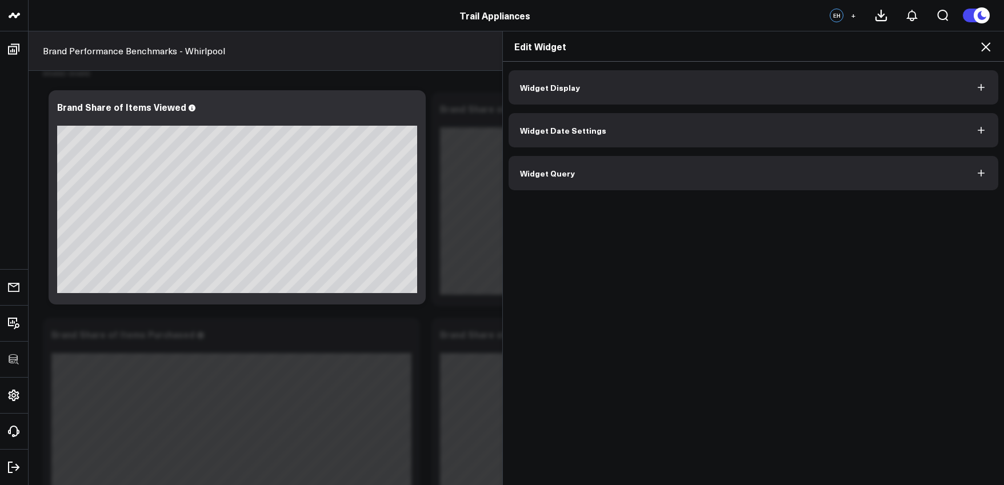
click at [986, 49] on icon at bounding box center [986, 47] width 14 height 14
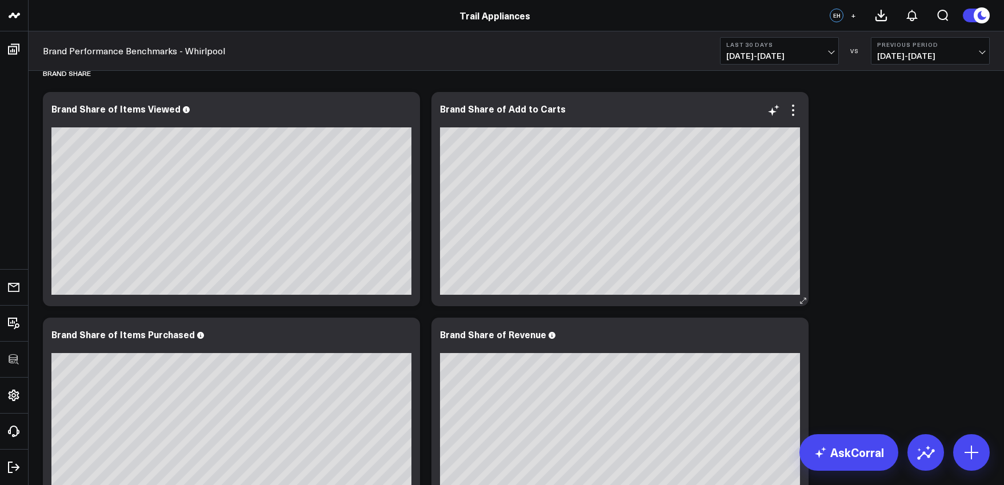
click at [794, 120] on div at bounding box center [620, 121] width 360 height 8
click at [797, 114] on icon at bounding box center [793, 110] width 14 height 14
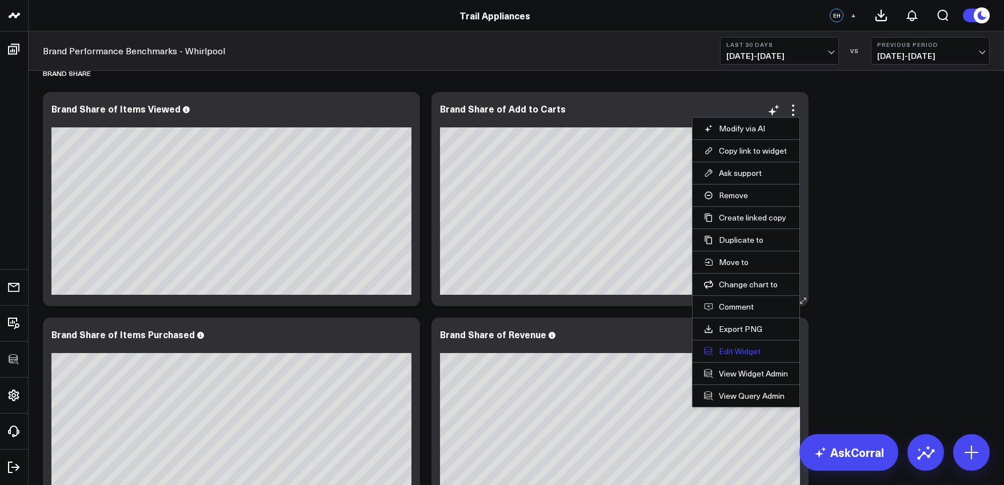
click at [756, 353] on button "Edit Widget" at bounding box center [746, 351] width 84 height 10
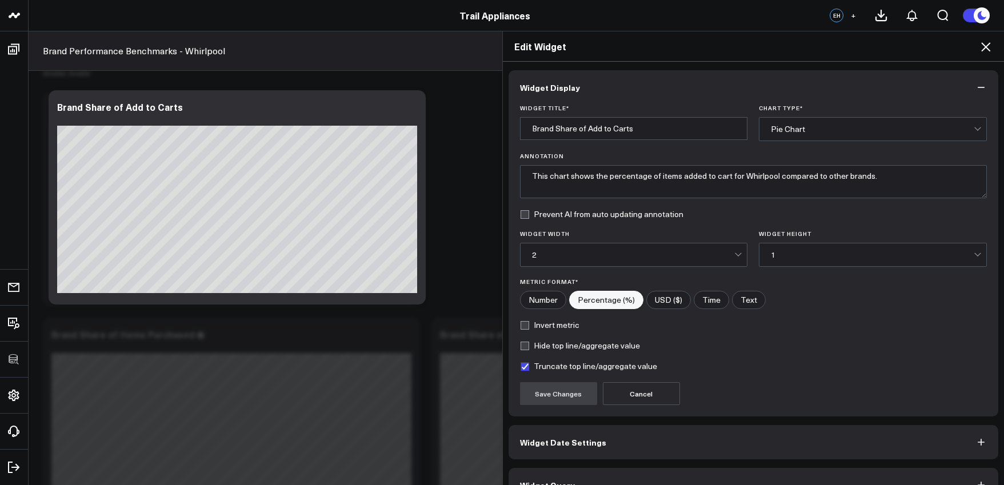
scroll to position [25, 0]
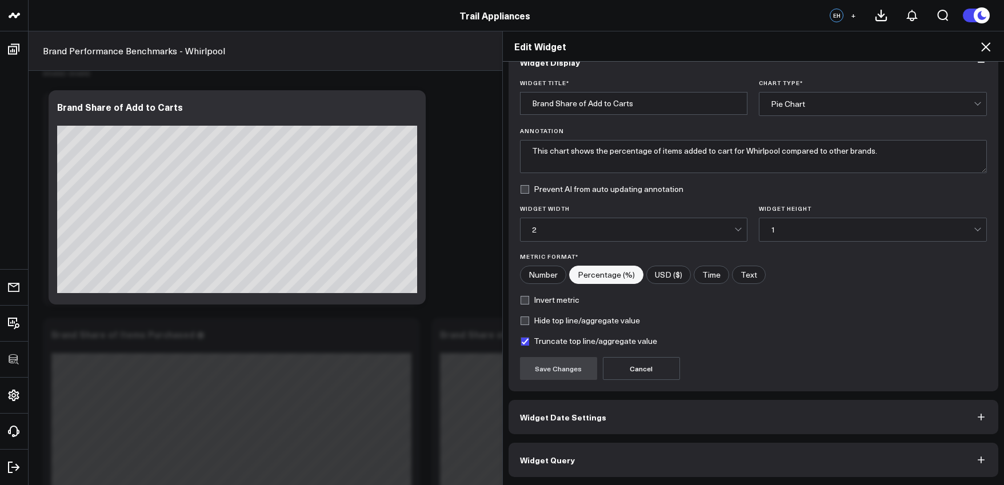
click at [771, 429] on button "Widget Date Settings" at bounding box center [754, 417] width 490 height 34
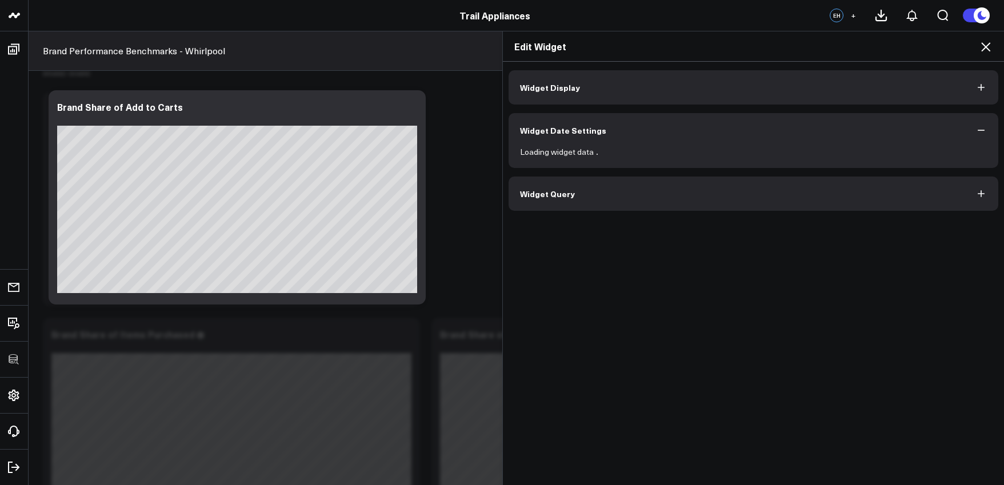
scroll to position [0, 0]
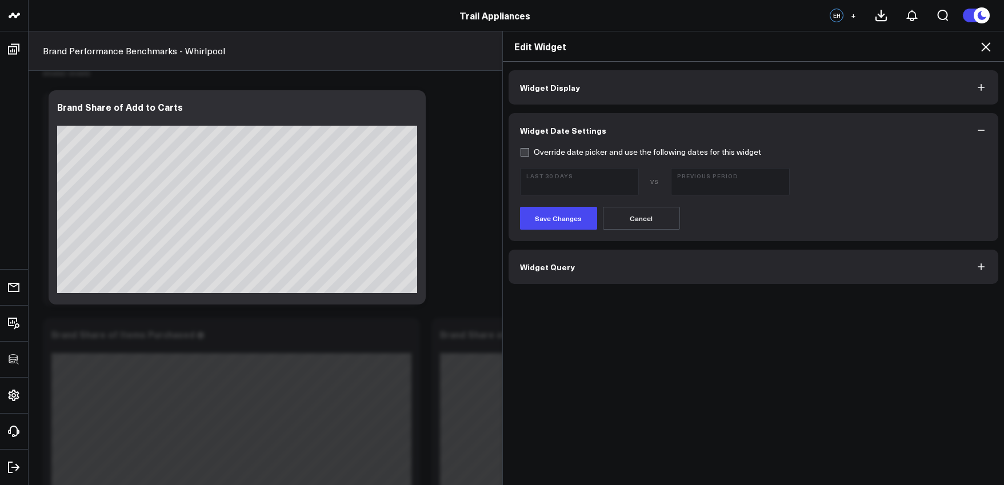
click at [757, 263] on button "Widget Query" at bounding box center [754, 267] width 490 height 34
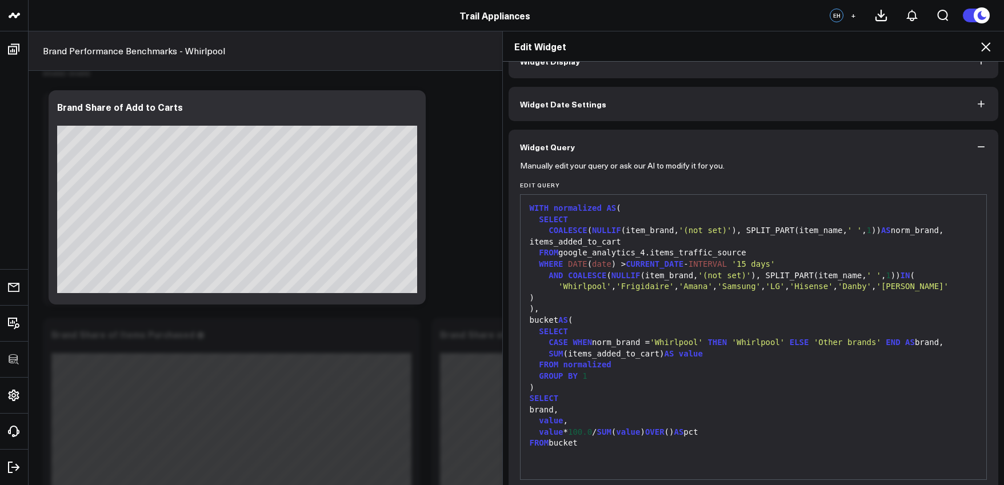
scroll to position [29, 0]
click at [986, 50] on icon at bounding box center [986, 47] width 14 height 14
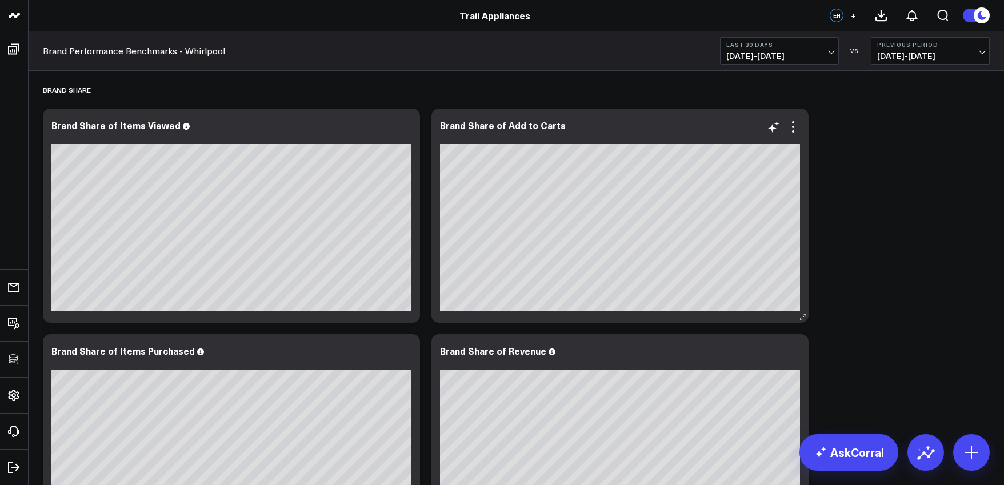
scroll to position [17, 0]
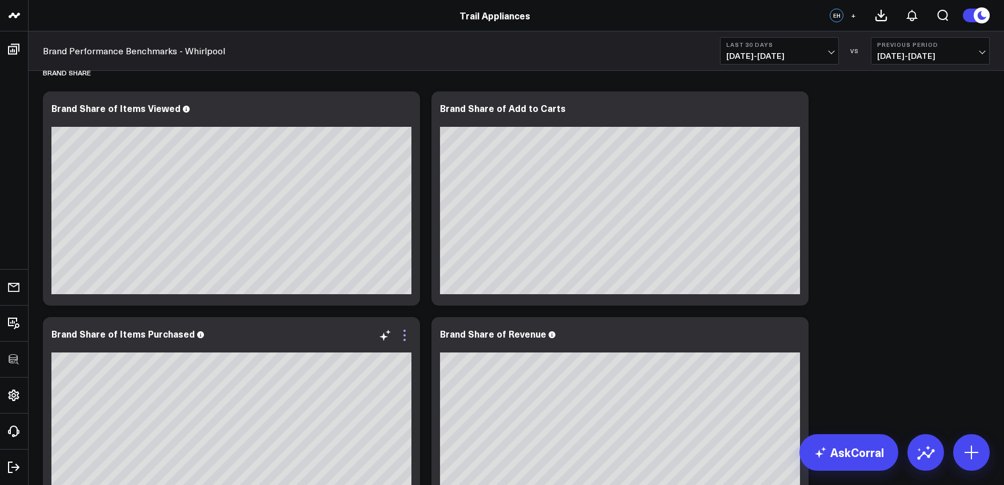
click at [407, 338] on icon at bounding box center [405, 336] width 14 height 14
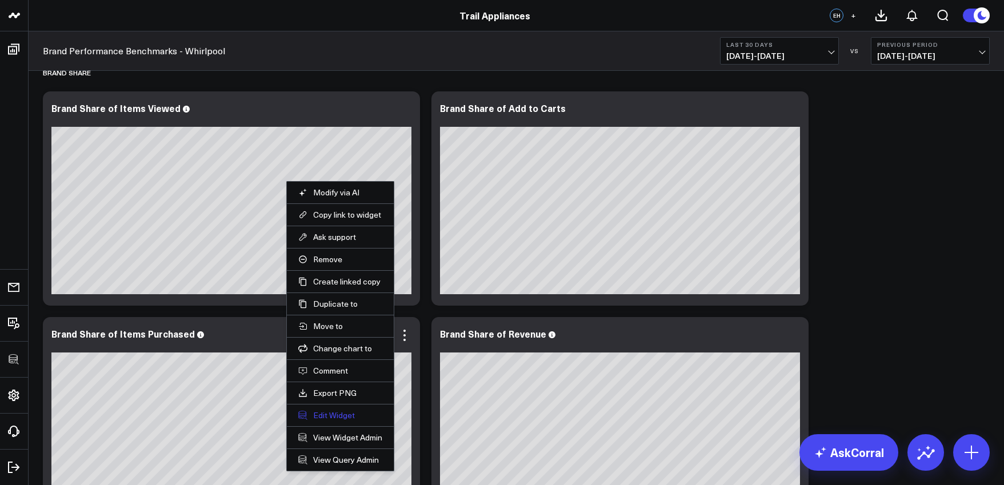
click at [354, 418] on button "Edit Widget" at bounding box center [340, 415] width 84 height 10
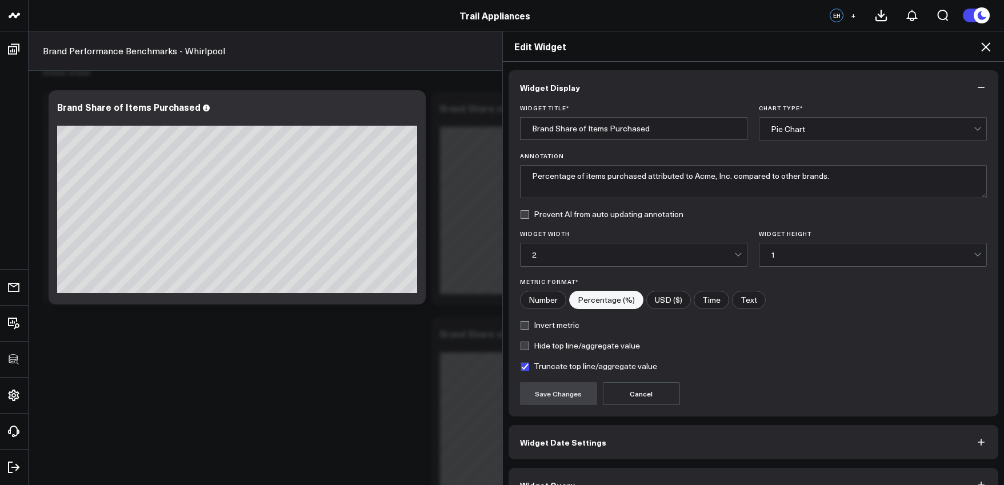
scroll to position [25, 0]
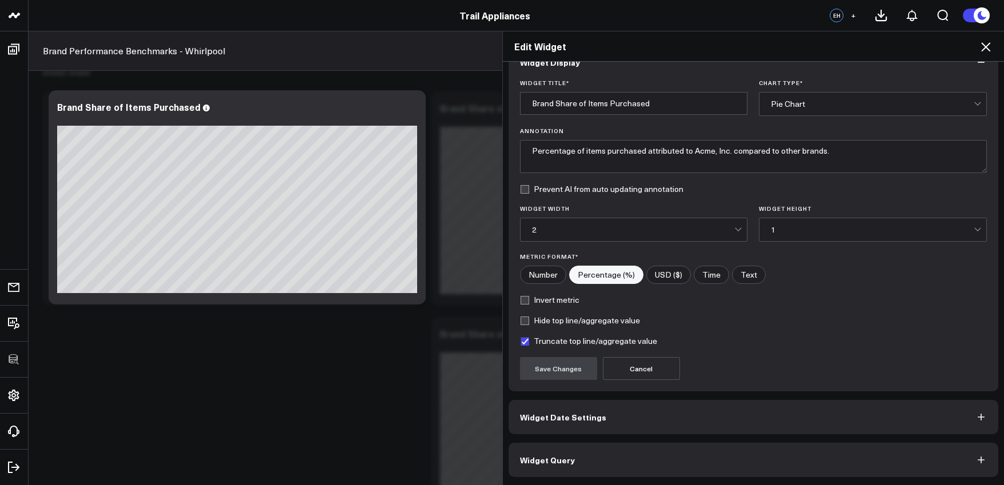
click at [685, 450] on button "Widget Query" at bounding box center [754, 460] width 490 height 34
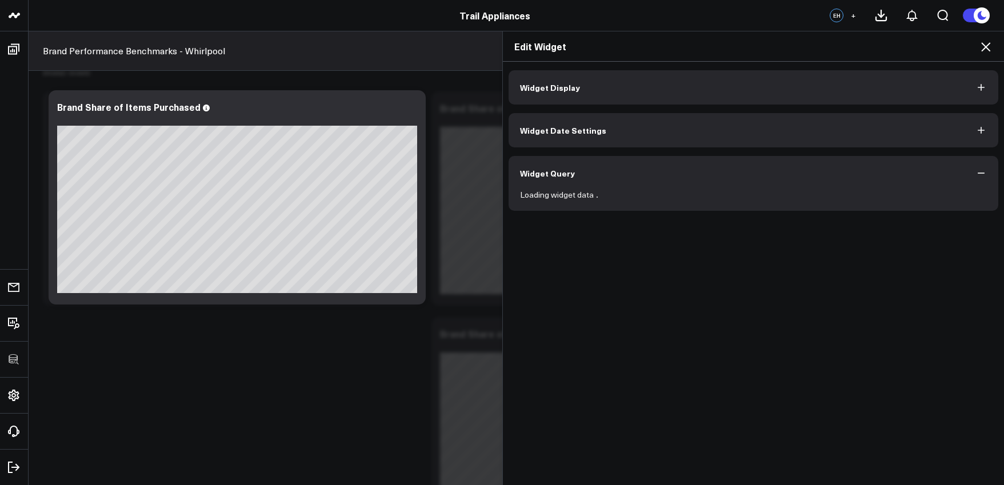
scroll to position [0, 0]
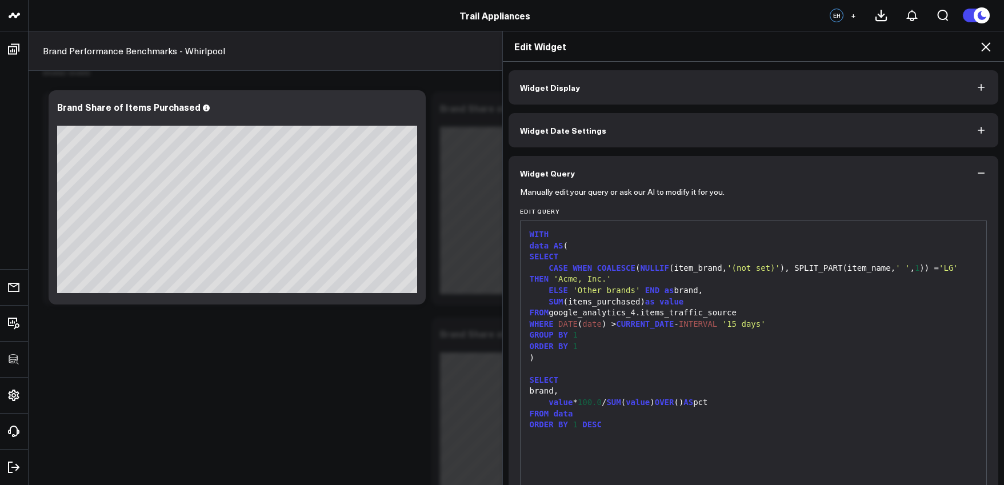
click at [782, 397] on div "value * 100.0 / SUM ( value ) OVER () AS pct" at bounding box center [753, 402] width 455 height 11
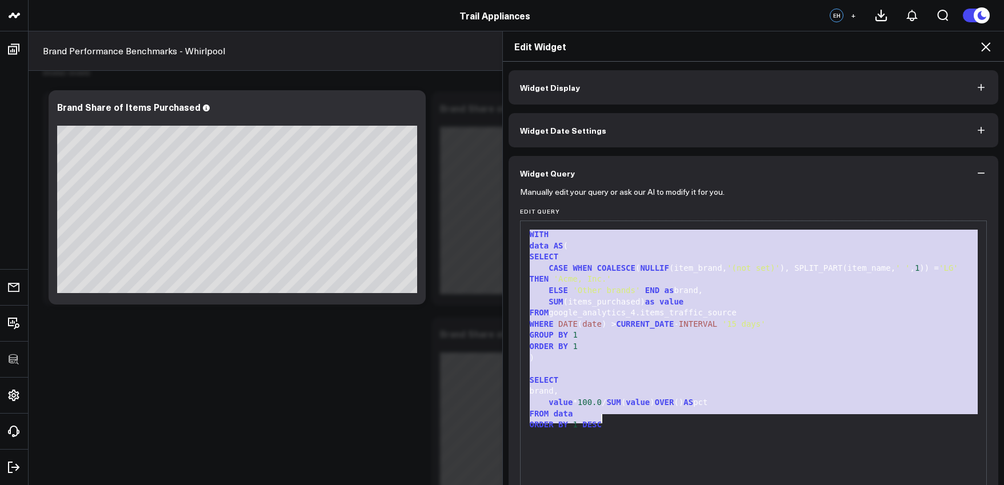
copy div "WITH data AS ( SELECT CASE WHEN COALESCE ( NULLIF (item_brand, '(not set)' ), S…"
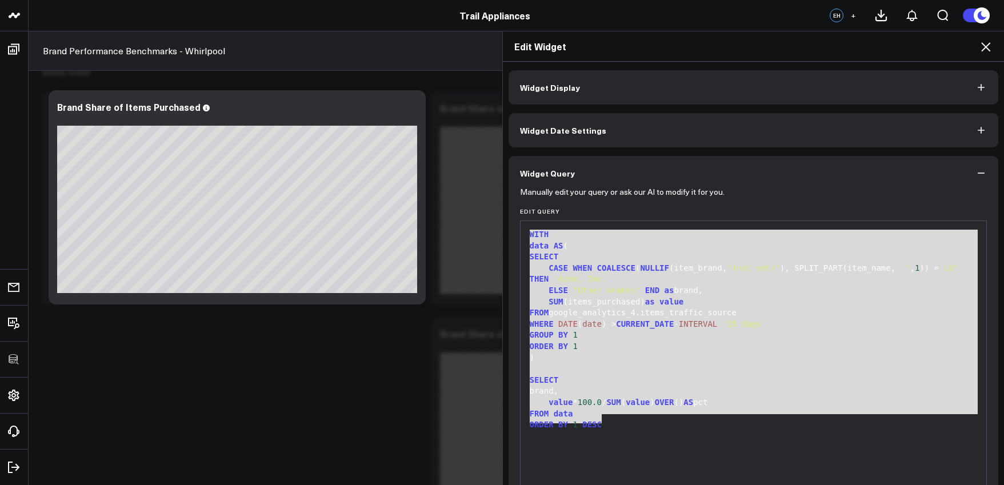
scroll to position [75, 0]
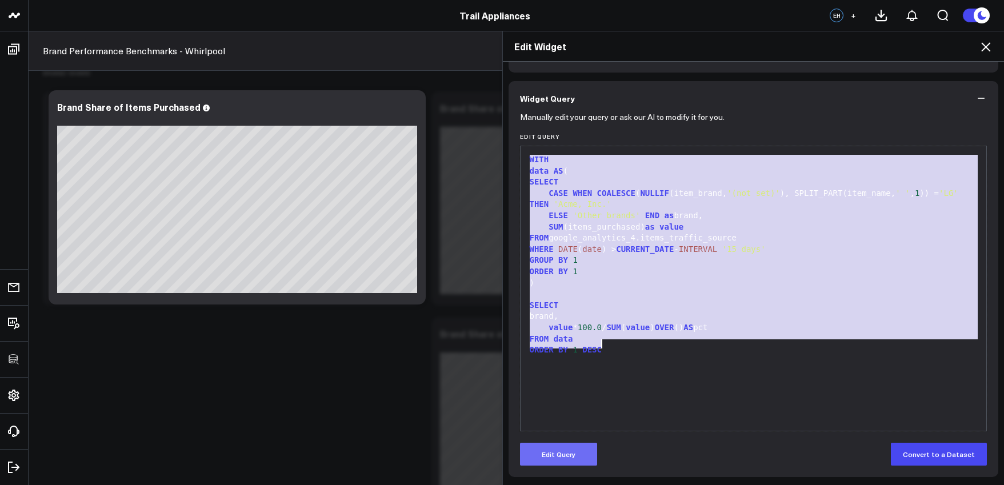
click at [570, 454] on button "Edit Query" at bounding box center [558, 454] width 77 height 23
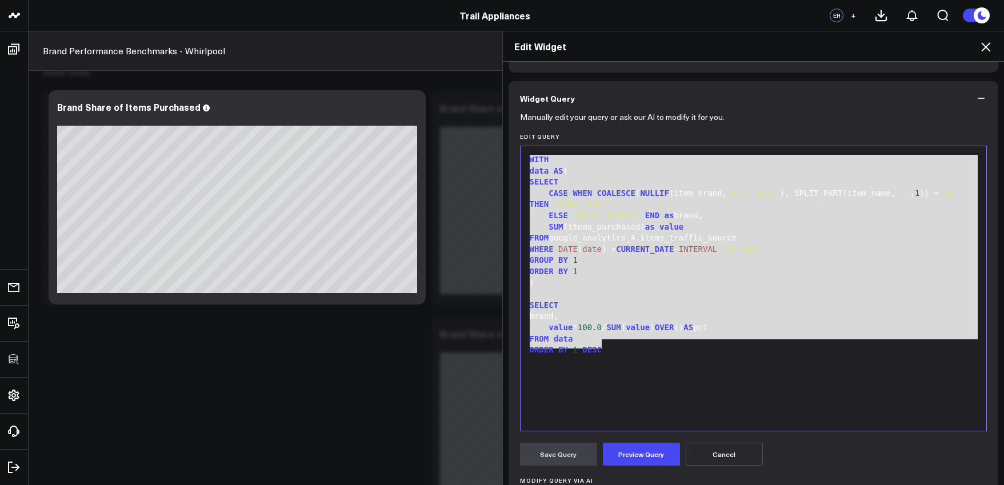
click at [635, 392] on div "WITH data AS ( SELECT CASE WHEN COALESCE ( NULLIF (item_brand, '(not set)' ), S…" at bounding box center [753, 288] width 455 height 273
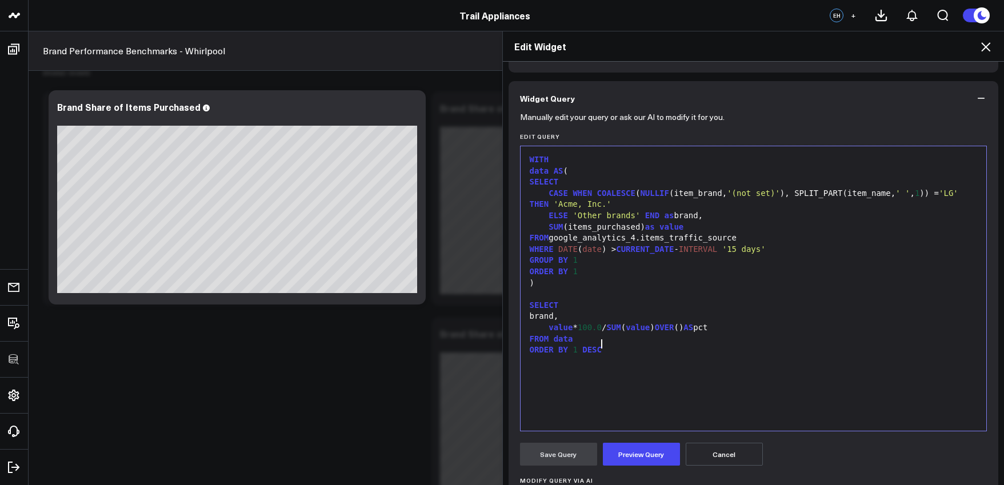
click at [611, 351] on div "WITH data AS ( SELECT CASE WHEN COALESCE ( NULLIF (item_brand, '(not set)' ), S…" at bounding box center [753, 288] width 455 height 273
click at [605, 349] on div "ORDER BY 1 DESC" at bounding box center [753, 350] width 455 height 11
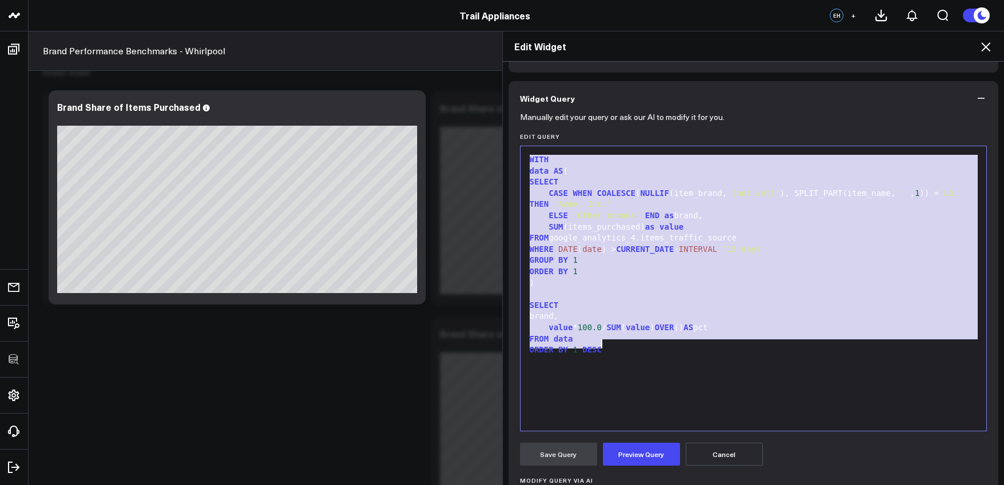
paste div
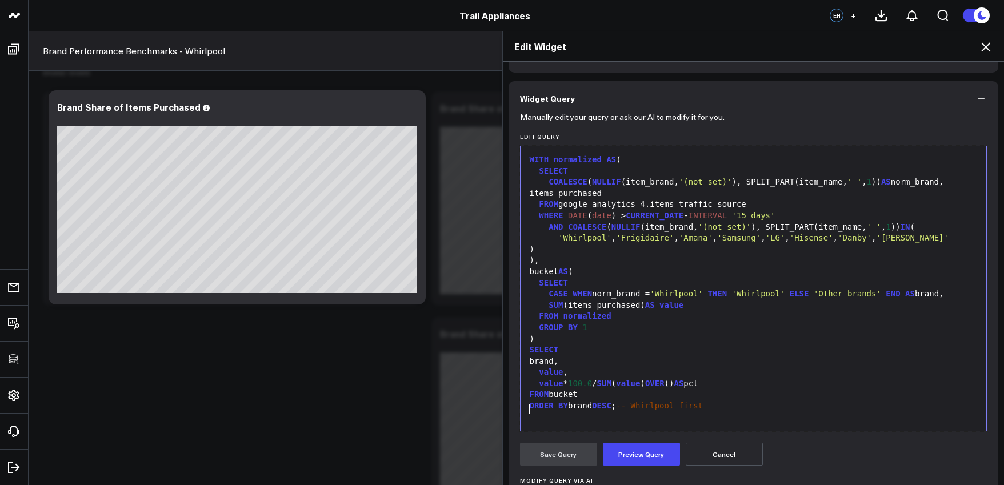
click at [582, 401] on div "ORDER BY brand DESC ; -- Whirlpool first" at bounding box center [753, 406] width 455 height 11
drag, startPoint x: 687, startPoint y: 401, endPoint x: 605, endPoint y: 402, distance: 82.9
click at [605, 402] on div "ORDER BY 1 DESC ; -- Whirlpool first" at bounding box center [753, 406] width 455 height 11
click at [642, 449] on button "Preview Query" at bounding box center [641, 454] width 77 height 23
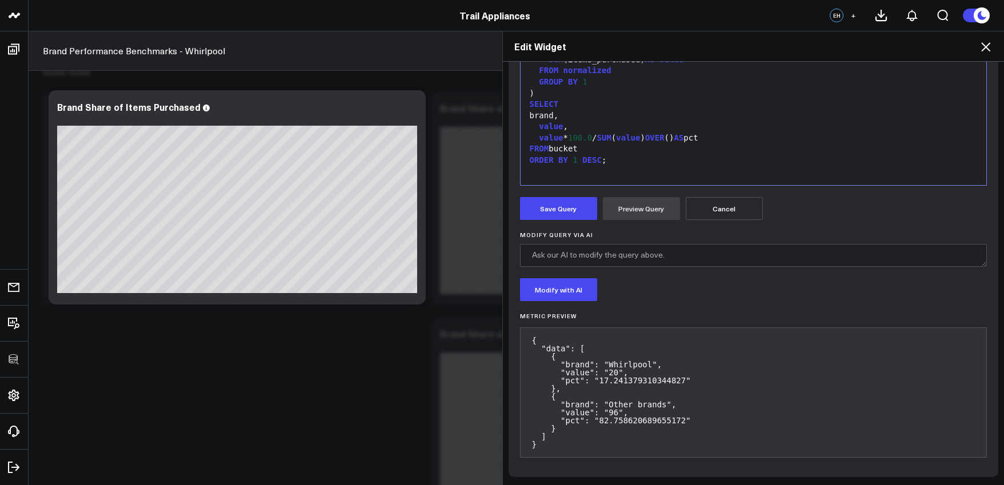
scroll to position [219, 0]
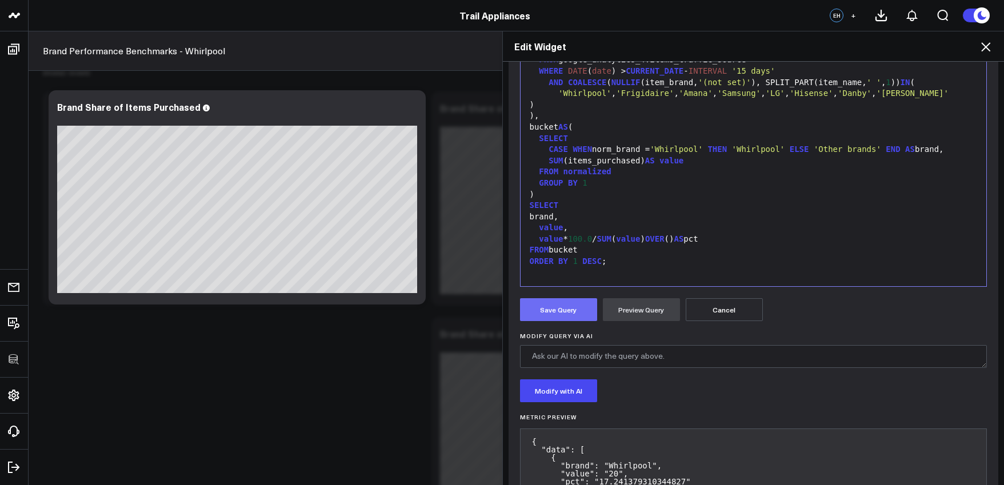
click at [569, 306] on button "Save Query" at bounding box center [558, 309] width 77 height 23
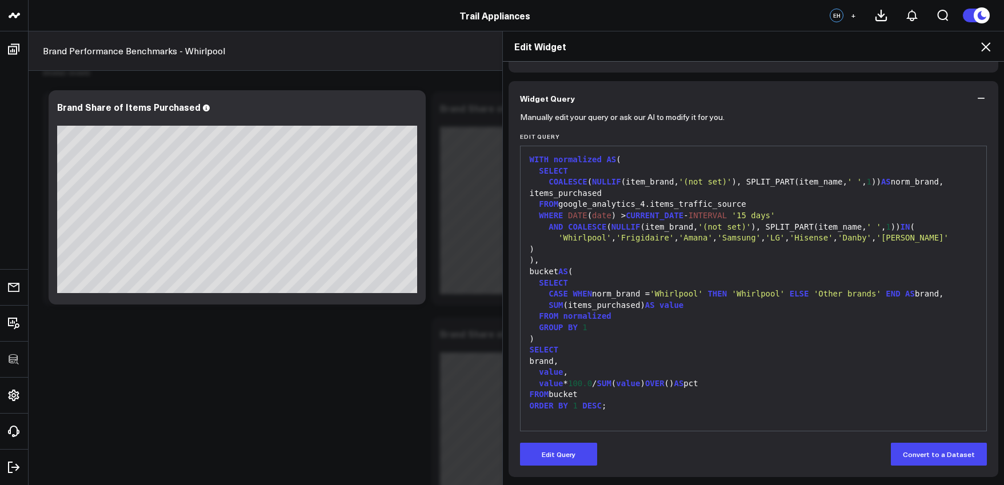
scroll to position [75, 0]
click at [975, 91] on button "Widget Query" at bounding box center [754, 98] width 490 height 34
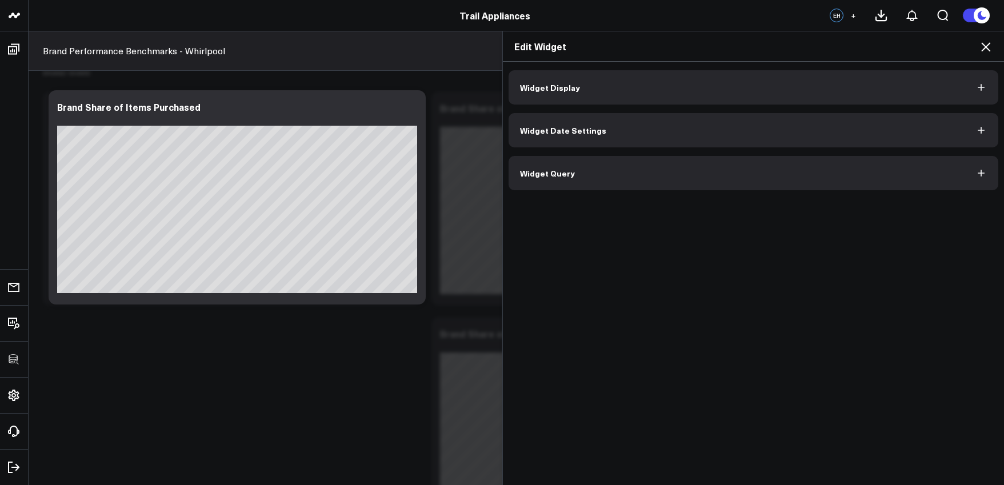
scroll to position [0, 0]
click at [985, 49] on icon at bounding box center [985, 46] width 9 height 9
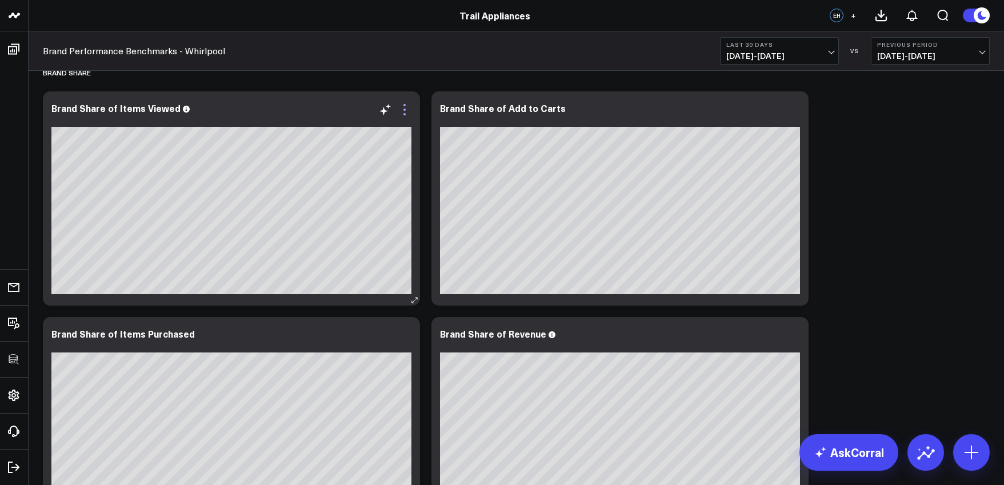
click at [406, 114] on icon at bounding box center [405, 110] width 14 height 14
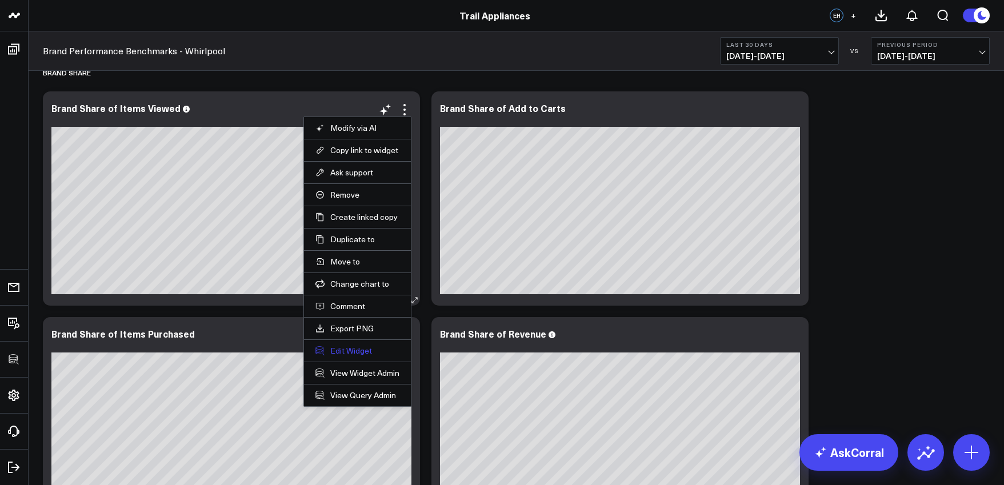
click at [360, 354] on button "Edit Widget" at bounding box center [357, 351] width 84 height 10
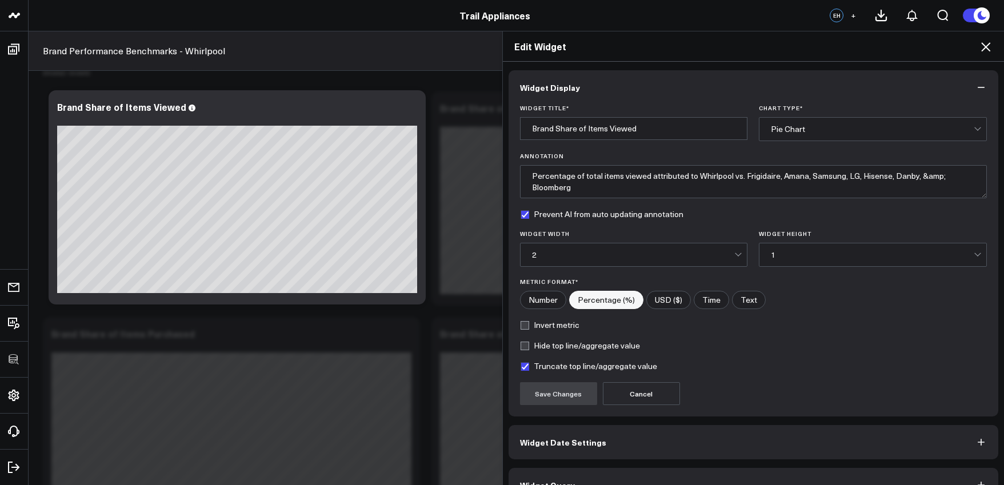
scroll to position [25, 0]
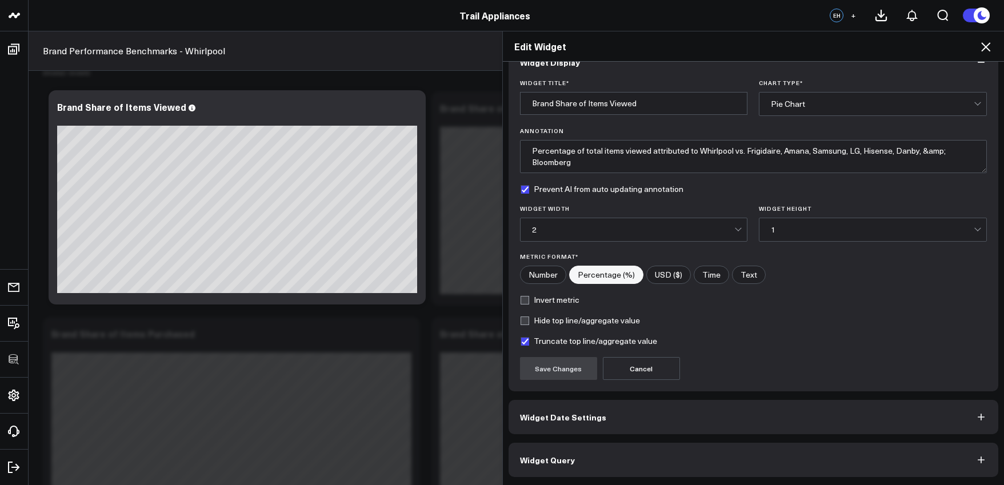
click at [599, 474] on button "Widget Query" at bounding box center [754, 460] width 490 height 34
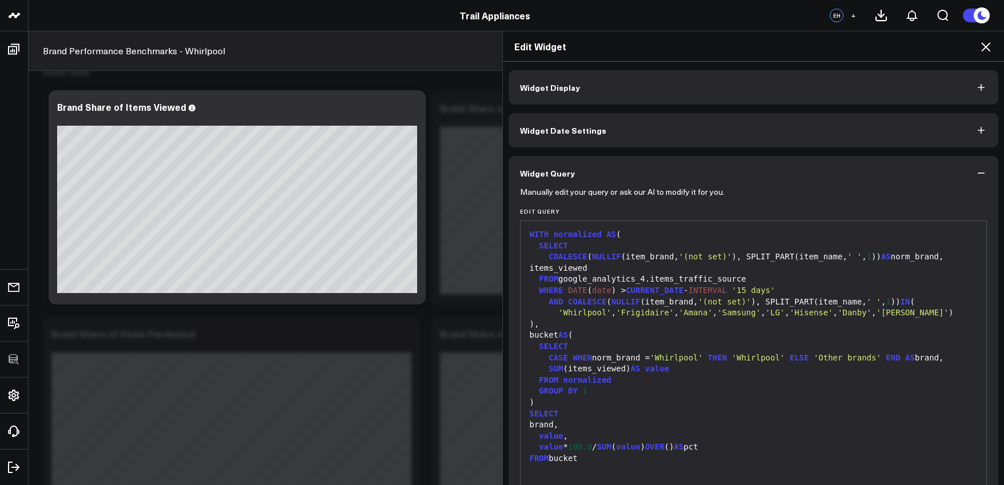
scroll to position [75, 0]
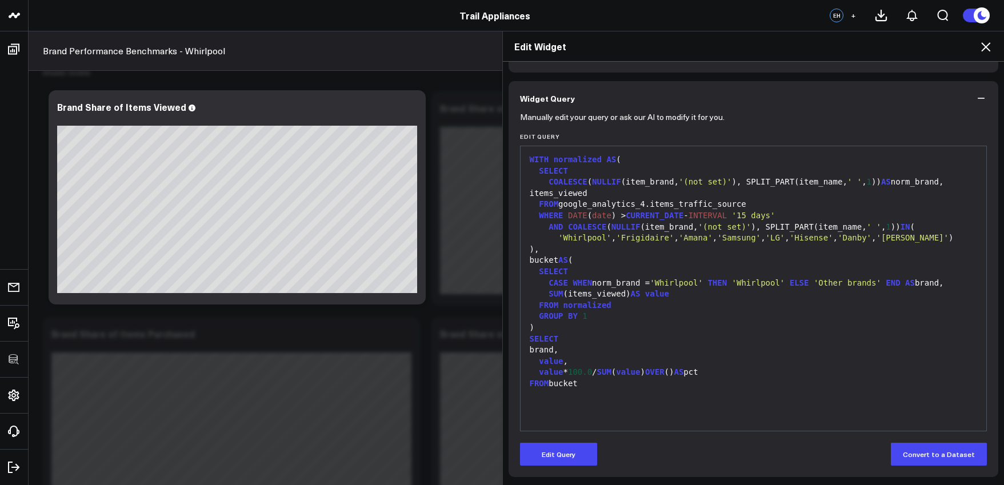
click at [589, 389] on div at bounding box center [753, 394] width 455 height 11
click at [530, 450] on button "Edit Query" at bounding box center [558, 454] width 77 height 23
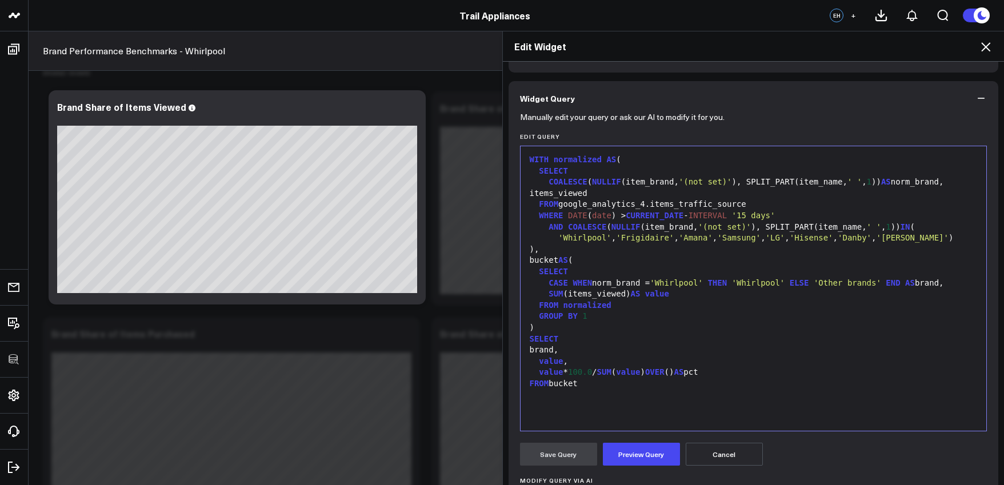
click at [534, 410] on div "WITH normalized AS ( SELECT COALESCE ( NULLIF (item_brand, '(not set)' ), SPLIT…" at bounding box center [753, 288] width 455 height 273
click at [607, 449] on button "Preview Query" at bounding box center [641, 454] width 77 height 23
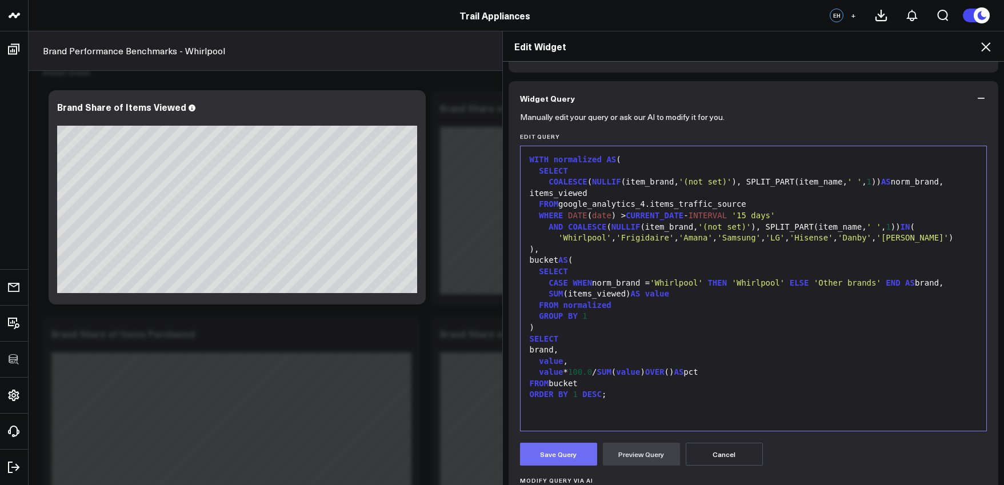
click at [566, 450] on button "Save Query" at bounding box center [558, 454] width 77 height 23
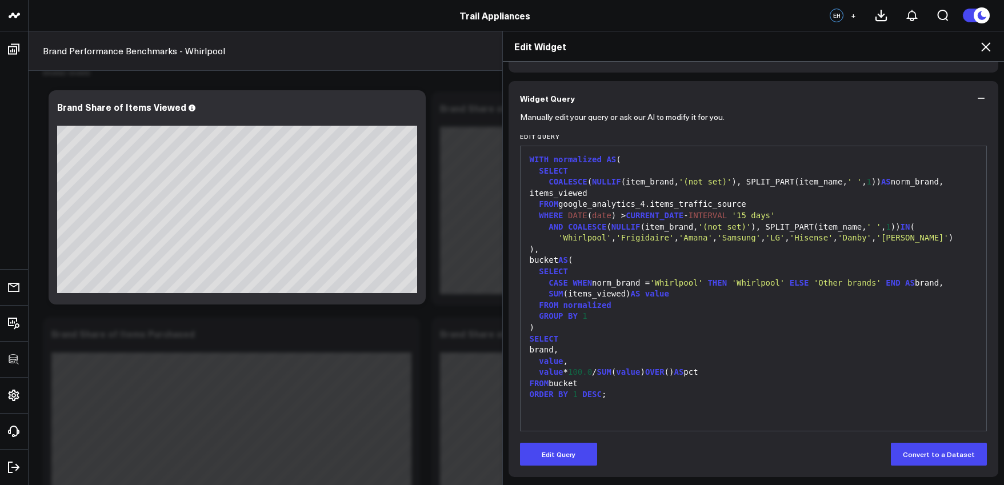
click at [986, 50] on icon at bounding box center [986, 47] width 14 height 14
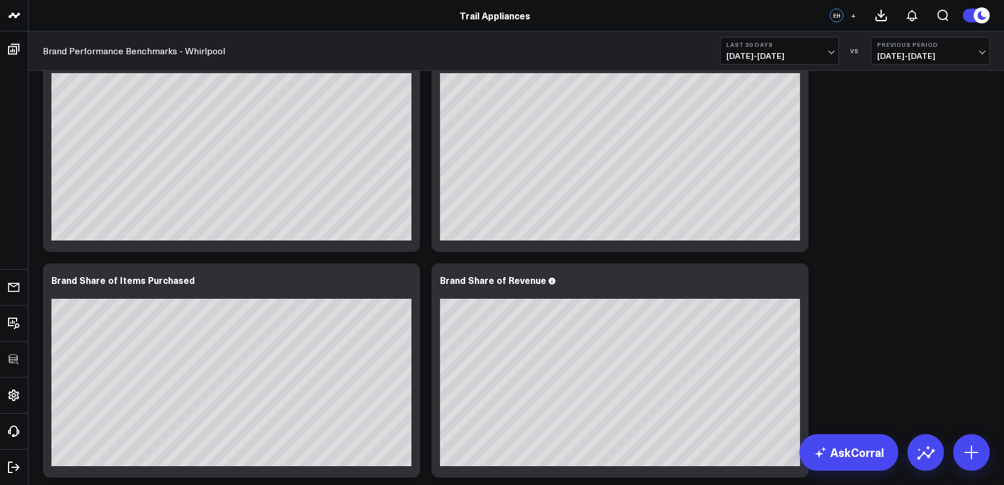
scroll to position [90, 0]
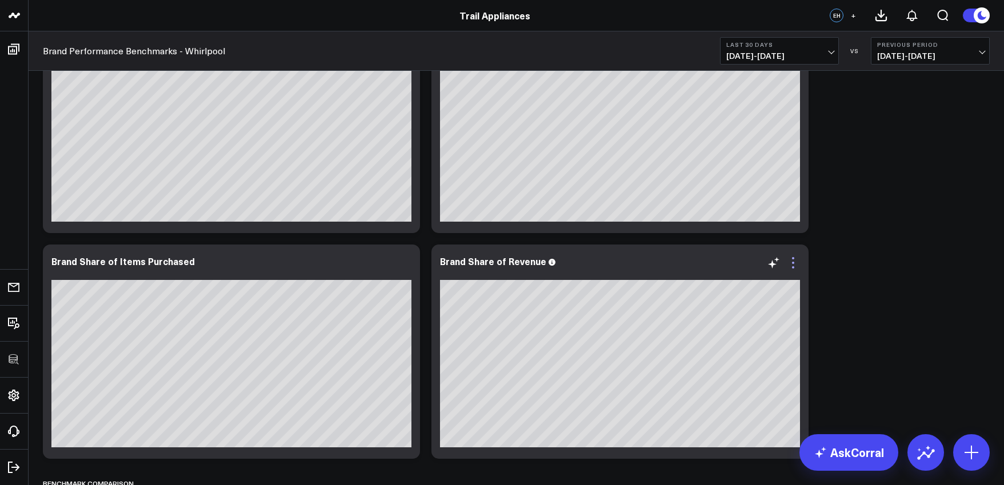
click at [794, 266] on icon at bounding box center [793, 263] width 14 height 14
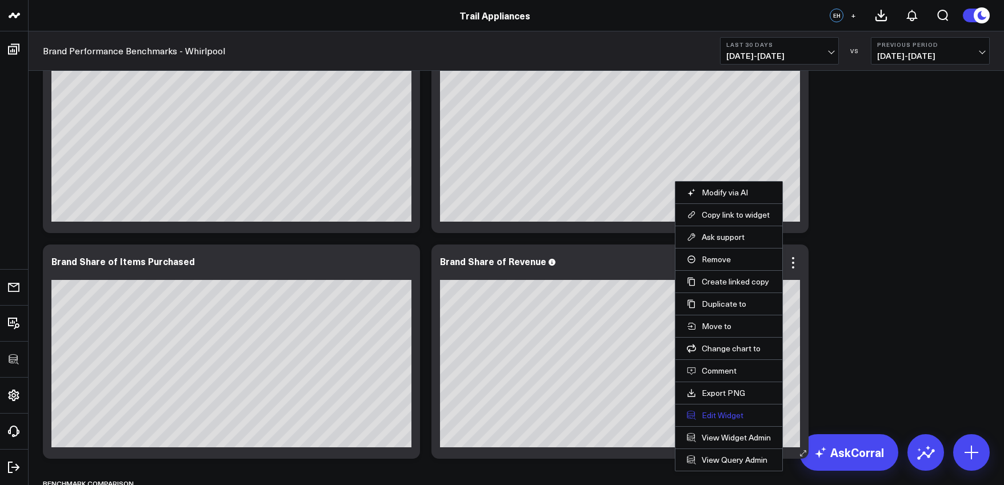
click at [731, 411] on button "Edit Widget" at bounding box center [729, 415] width 84 height 10
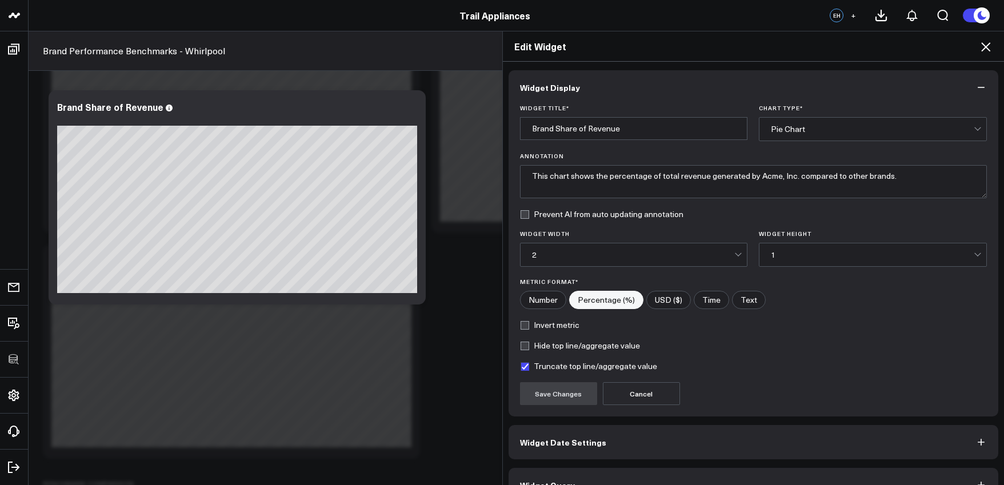
scroll to position [25, 0]
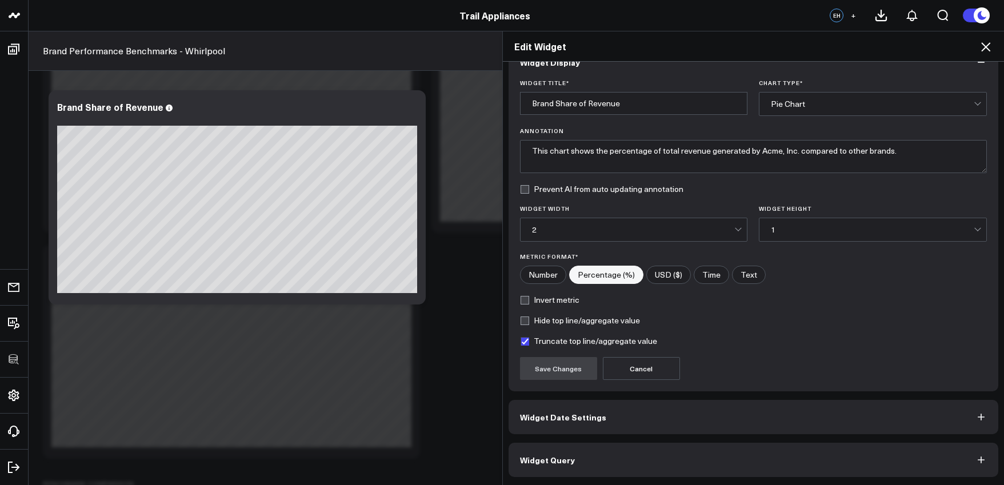
click at [733, 478] on div "Widget Display Widget Title * Brand Share of Revenue Chart Type * Pie Chart Ann…" at bounding box center [754, 274] width 502 height 424
click at [733, 473] on button "Widget Query" at bounding box center [754, 460] width 490 height 34
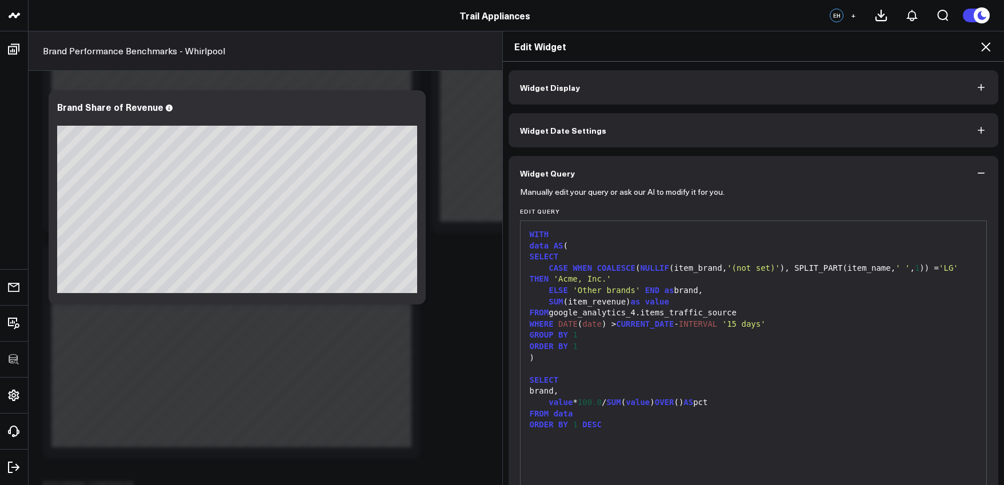
click at [733, 359] on div ")" at bounding box center [753, 358] width 455 height 11
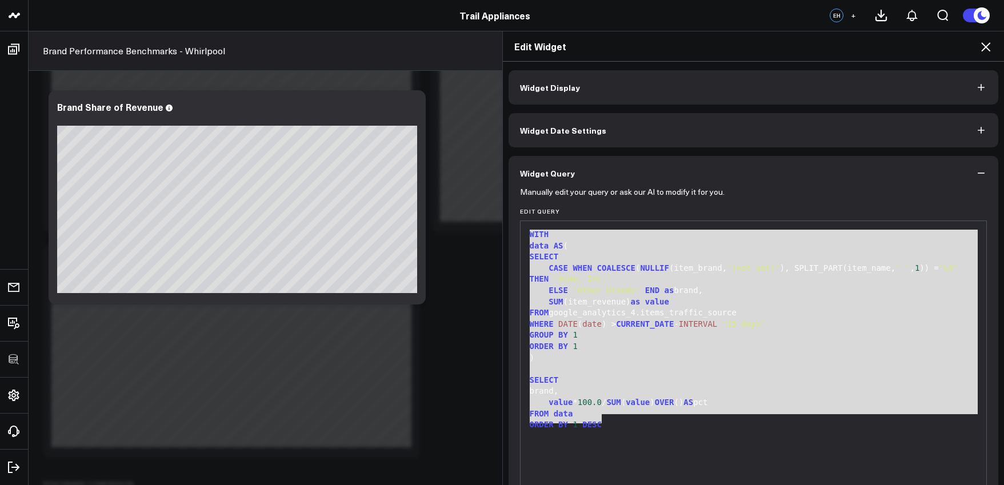
scroll to position [75, 0]
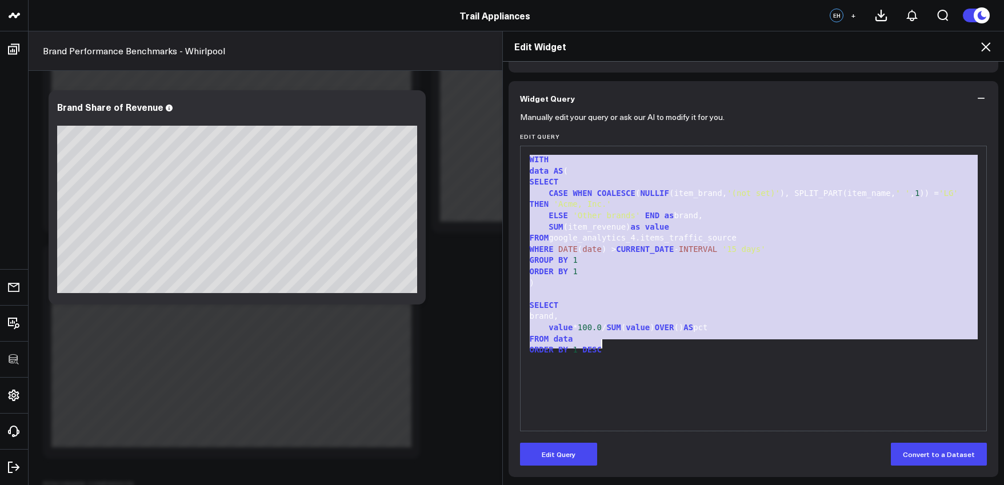
click at [574, 451] on button "Edit Query" at bounding box center [558, 454] width 77 height 23
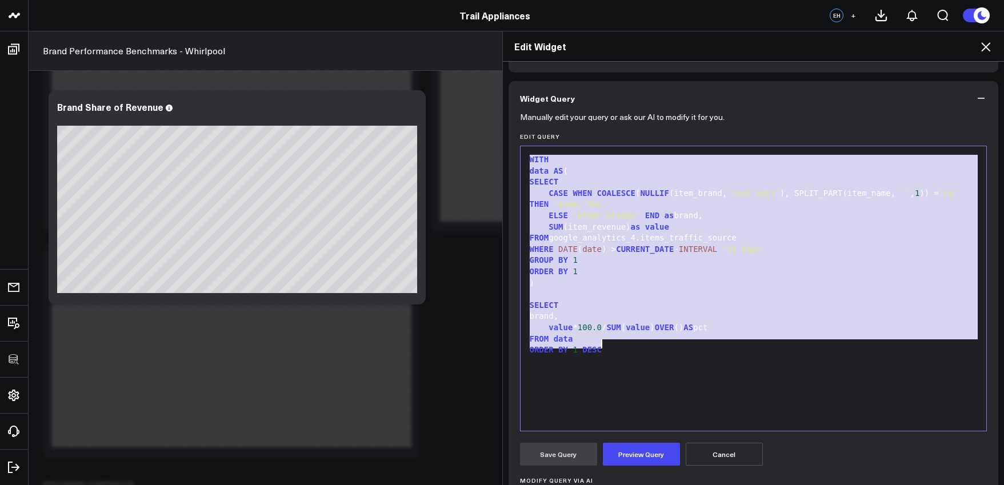
click at [595, 371] on div "WITH data AS ( SELECT CASE WHEN COALESCE ( NULLIF (item_brand, '(not set)' ), S…" at bounding box center [753, 288] width 455 height 273
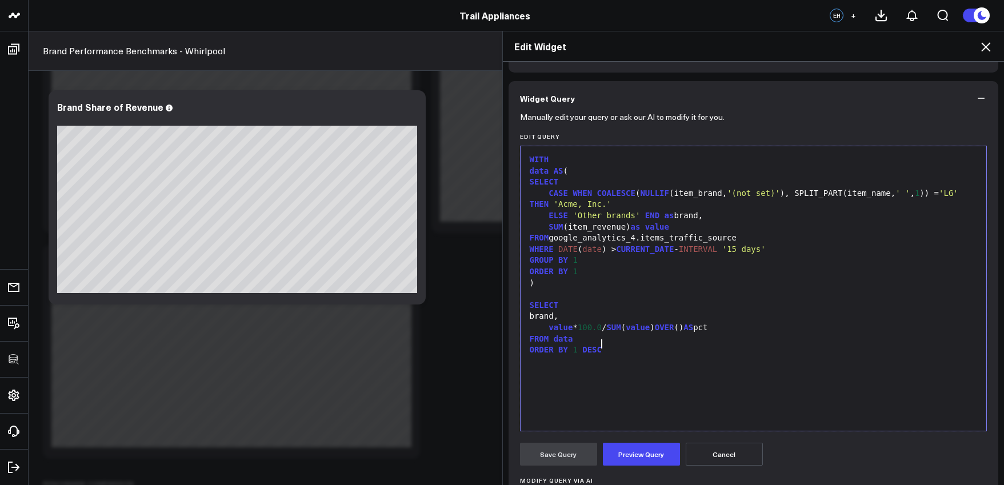
click at [634, 362] on div "WITH data AS ( SELECT CASE WHEN COALESCE ( NULLIF (item_brand, '(not set)' ), S…" at bounding box center [753, 288] width 455 height 273
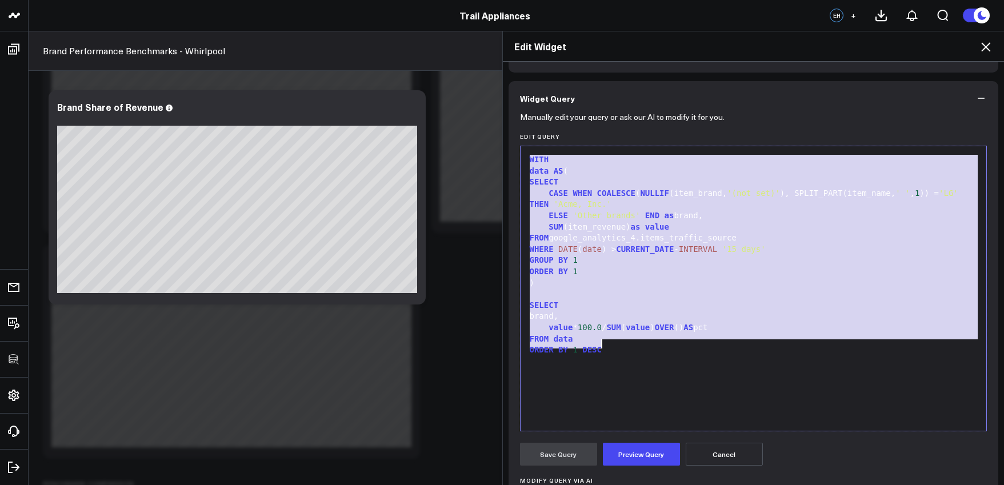
paste div
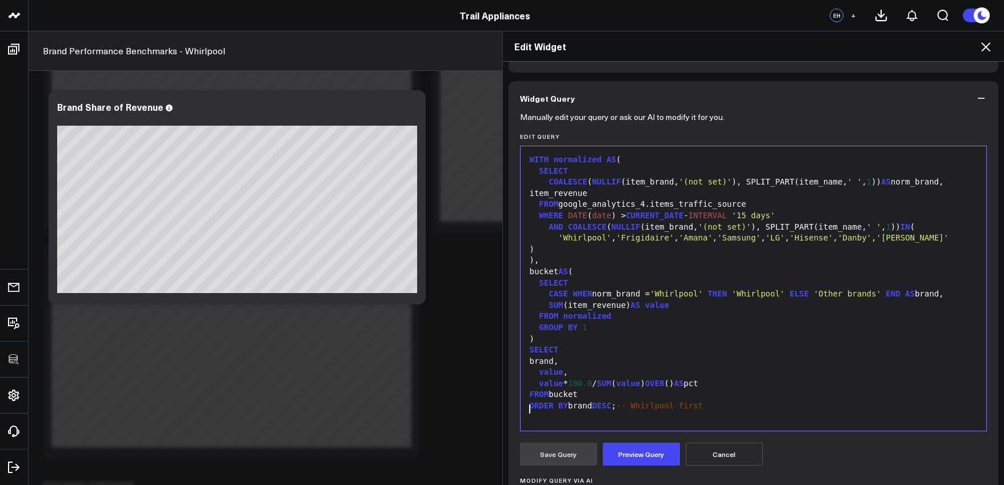
click at [577, 401] on div "ORDER BY brand DESC ; -- Whirlpool first" at bounding box center [753, 406] width 455 height 11
drag, startPoint x: 672, startPoint y: 399, endPoint x: 599, endPoint y: 402, distance: 72.6
click at [599, 402] on div "ORDER BY 1 DESC ; -- Whirlpool first" at bounding box center [753, 406] width 455 height 11
click at [641, 461] on button "Preview Query" at bounding box center [641, 454] width 77 height 23
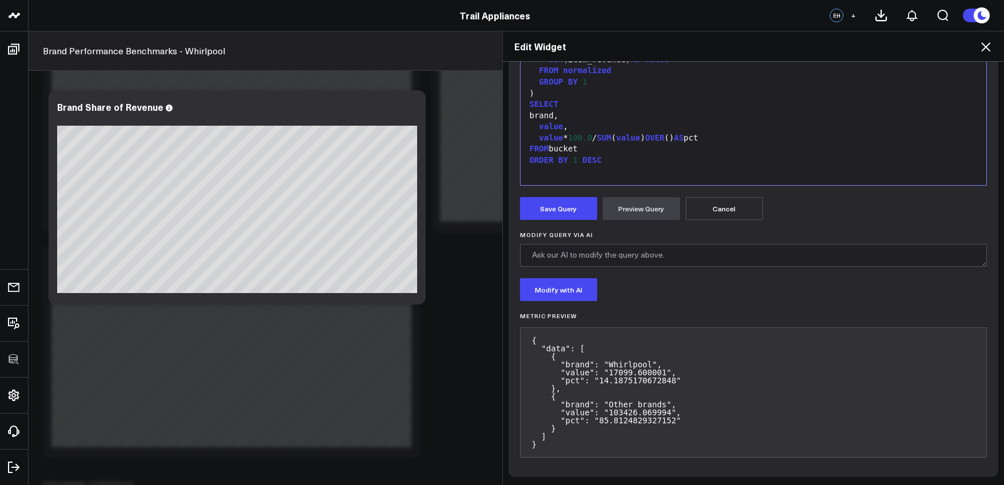
scroll to position [231, 0]
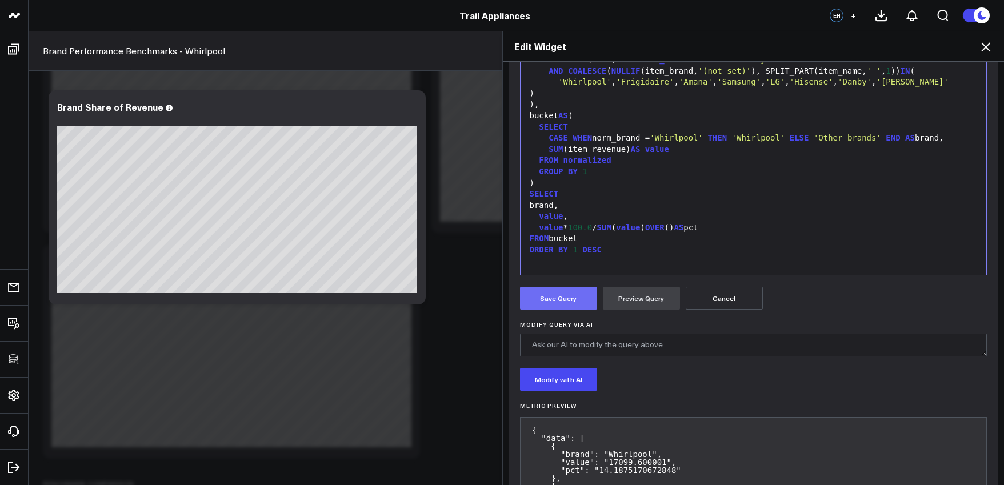
click at [583, 302] on button "Save Query" at bounding box center [558, 298] width 77 height 23
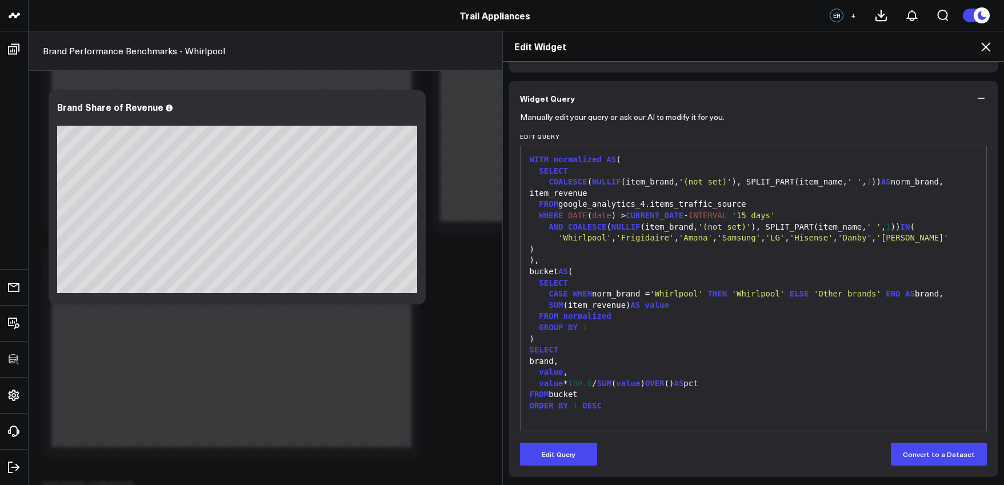
scroll to position [75, 0]
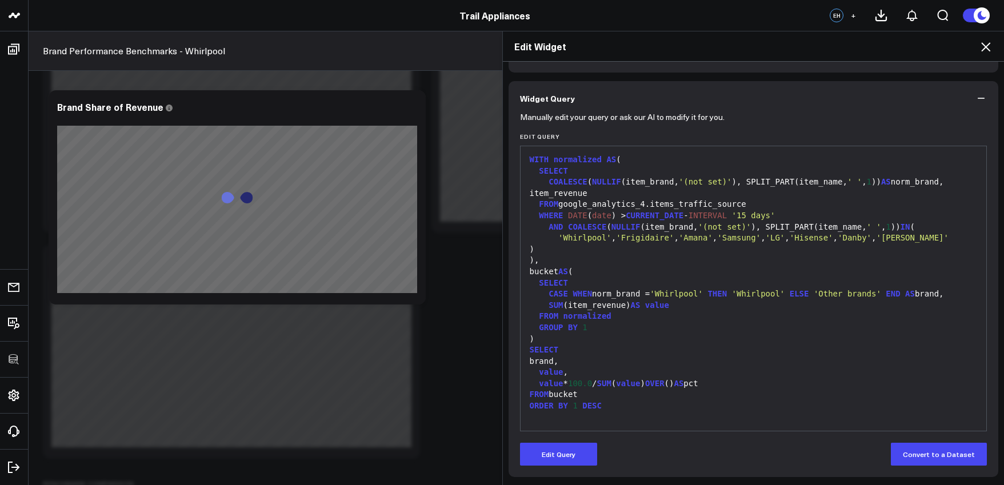
click at [982, 42] on icon at bounding box center [986, 47] width 14 height 14
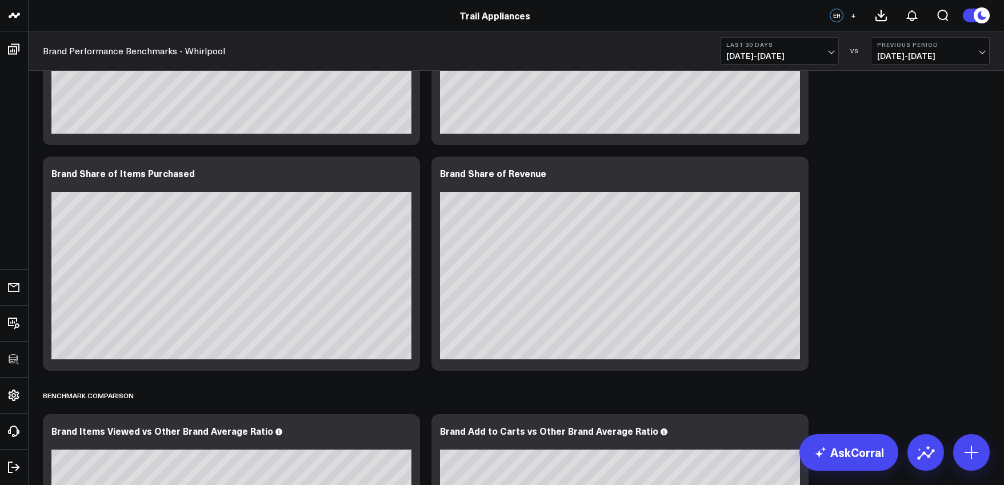
scroll to position [410, 0]
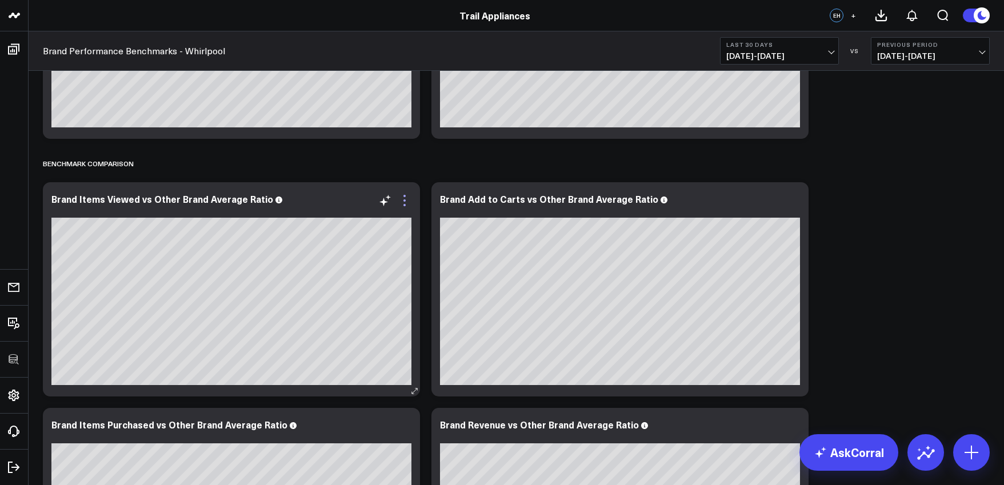
click at [404, 199] on icon at bounding box center [405, 201] width 14 height 14
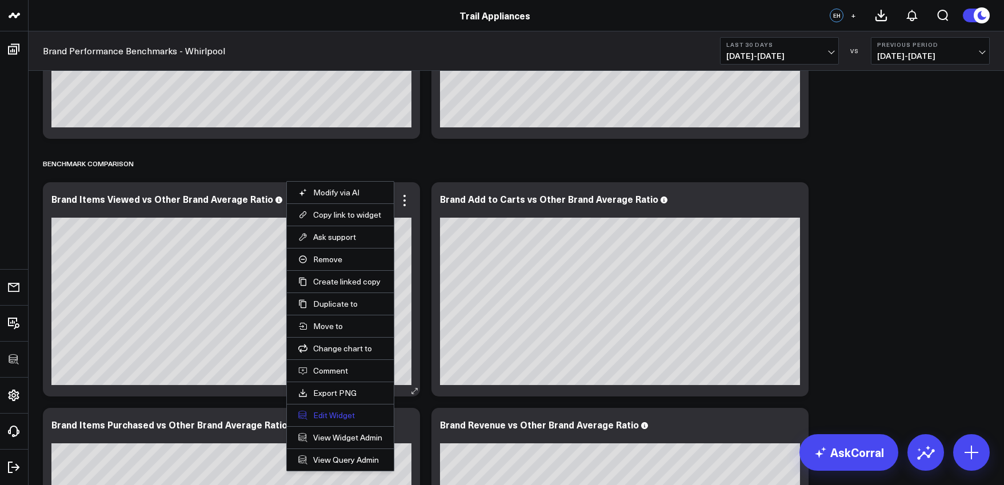
click at [342, 418] on button "Edit Widget" at bounding box center [340, 415] width 84 height 10
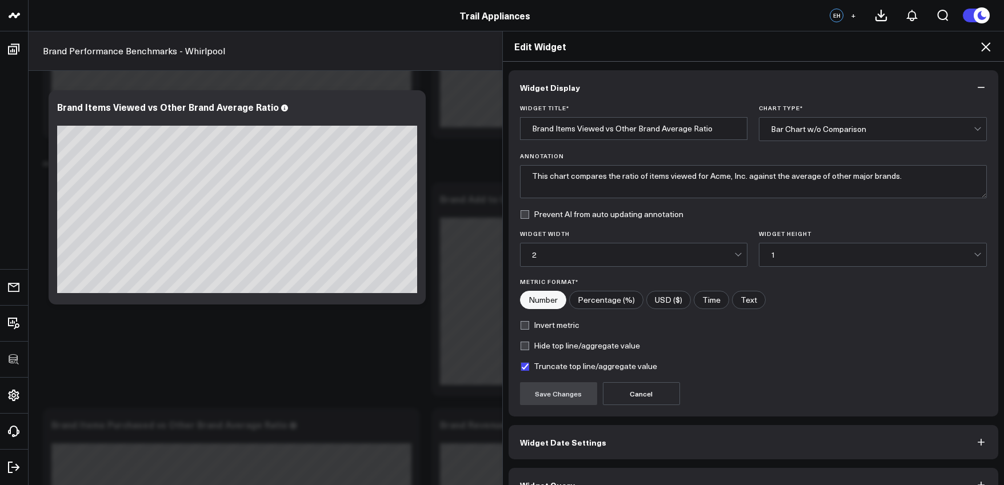
scroll to position [25, 0]
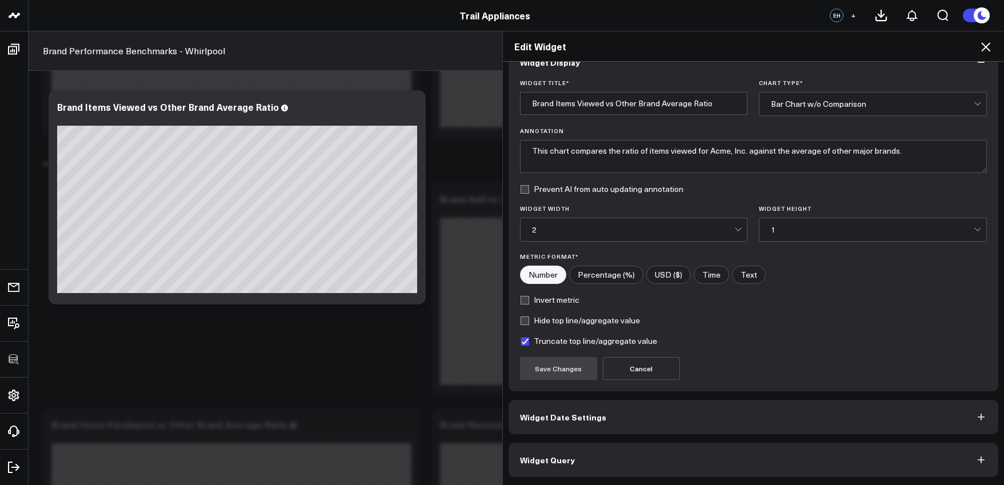
click at [650, 454] on button "Widget Query" at bounding box center [754, 460] width 490 height 34
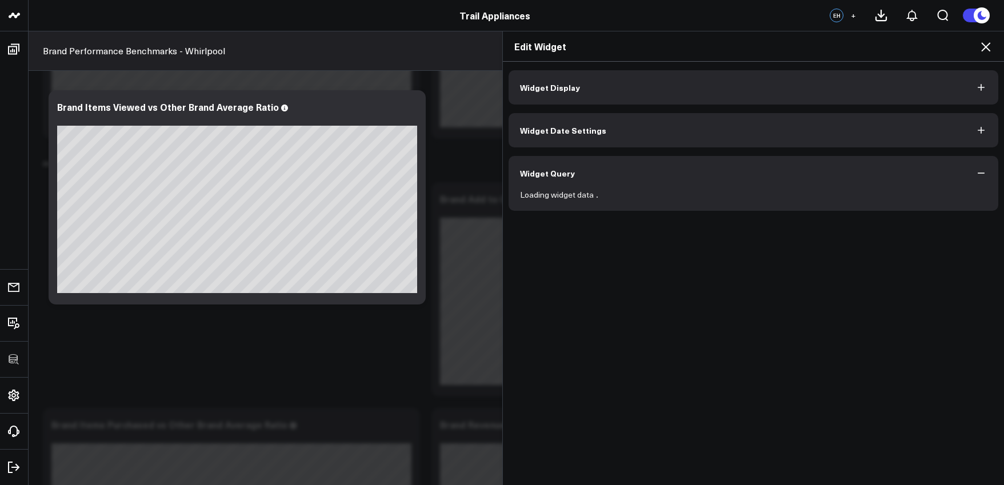
scroll to position [0, 0]
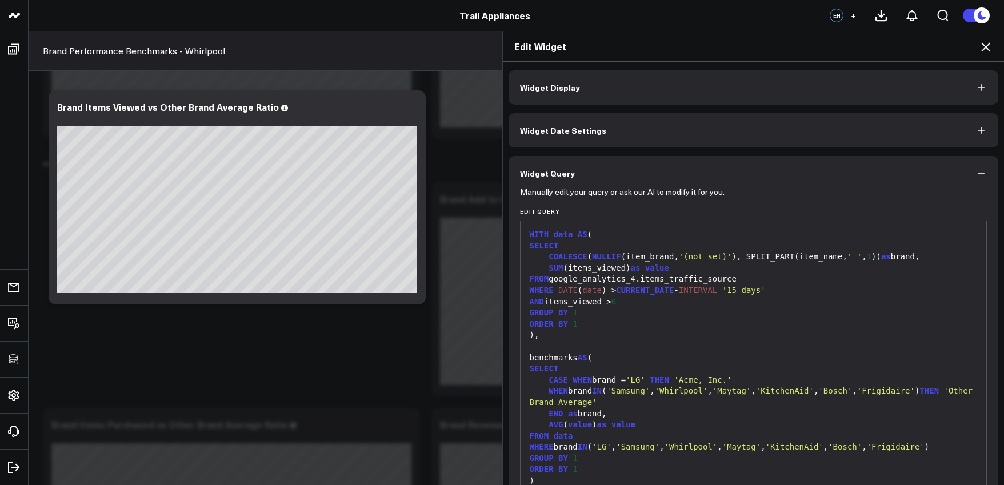
click at [678, 346] on div at bounding box center [753, 346] width 455 height 11
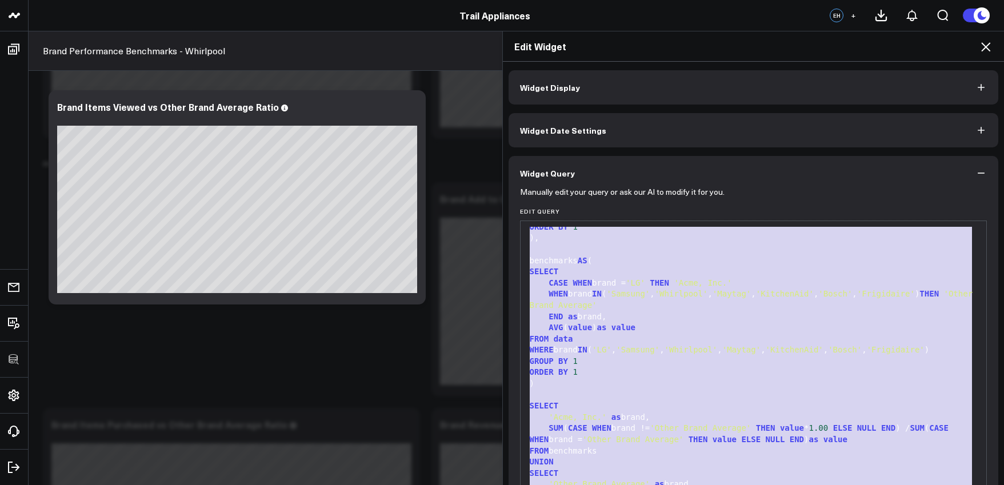
copy div "WITH data AS ( SELECT COALESCE ( NULLIF (item_brand, '(not set)' ), SPLIT_PART(…"
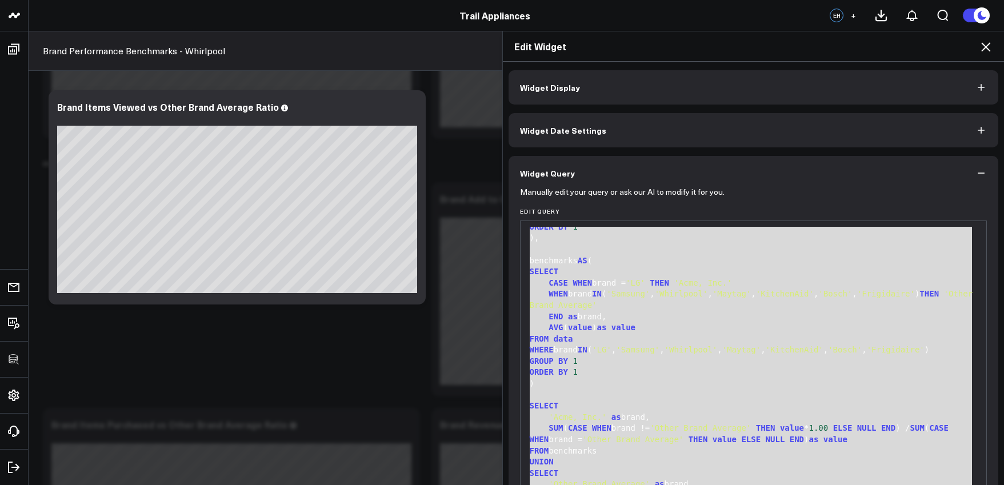
drag, startPoint x: 16, startPoint y: 367, endPoint x: 742, endPoint y: 326, distance: 726.9
click at [742, 326] on div "AVG ( value ) as value" at bounding box center [753, 327] width 455 height 11
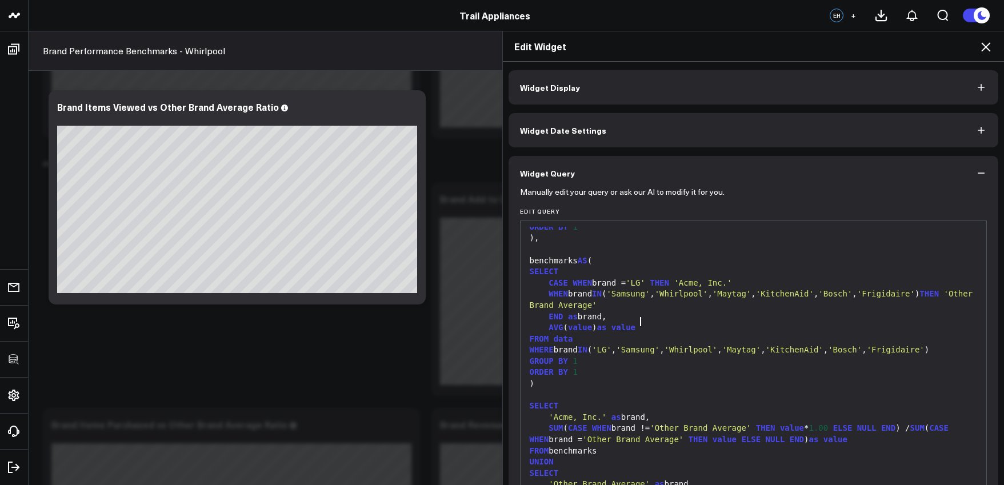
click at [725, 322] on div "AVG ( value ) as value" at bounding box center [753, 327] width 455 height 11
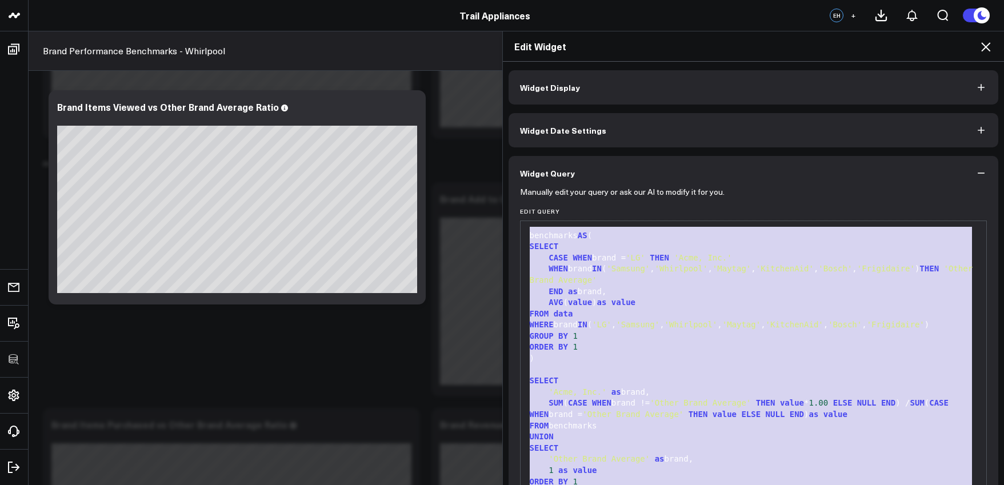
scroll to position [75, 0]
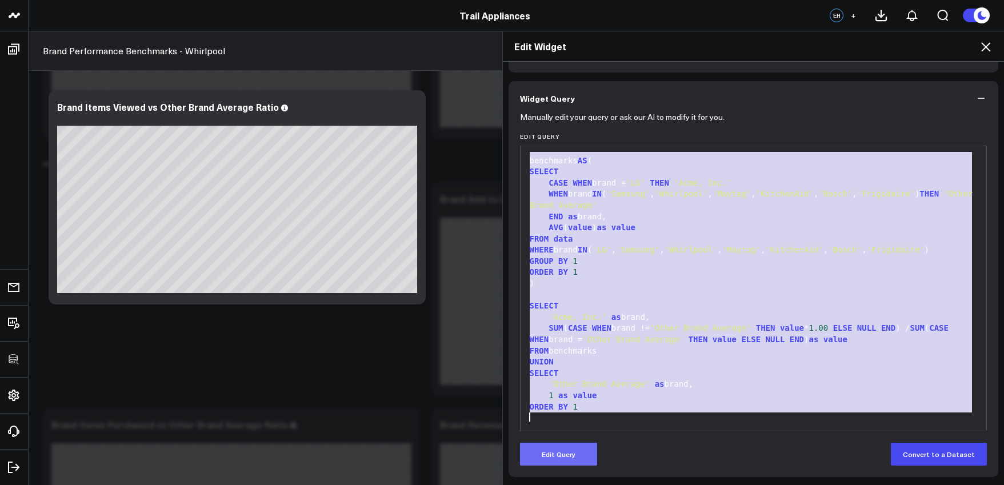
click at [570, 447] on button "Edit Query" at bounding box center [558, 454] width 77 height 23
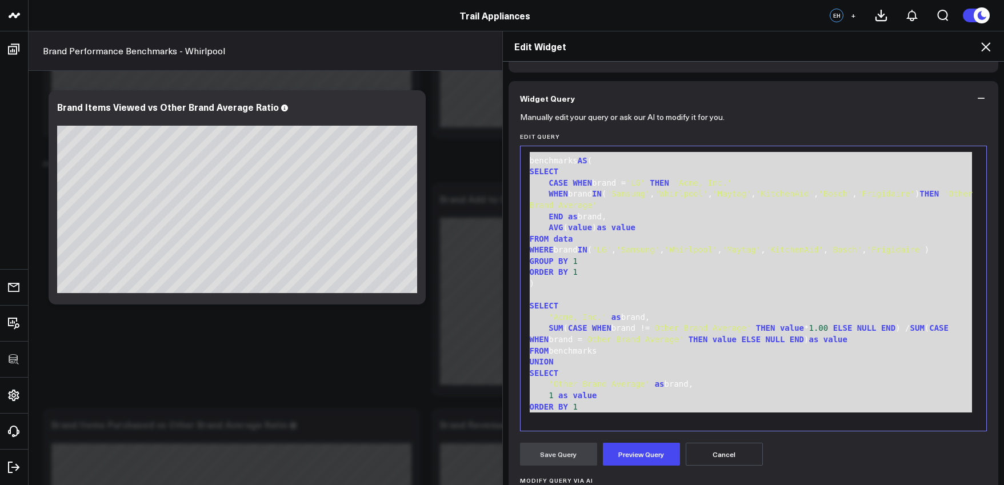
click at [664, 315] on div "'Acme, Inc.' as brand," at bounding box center [753, 317] width 455 height 11
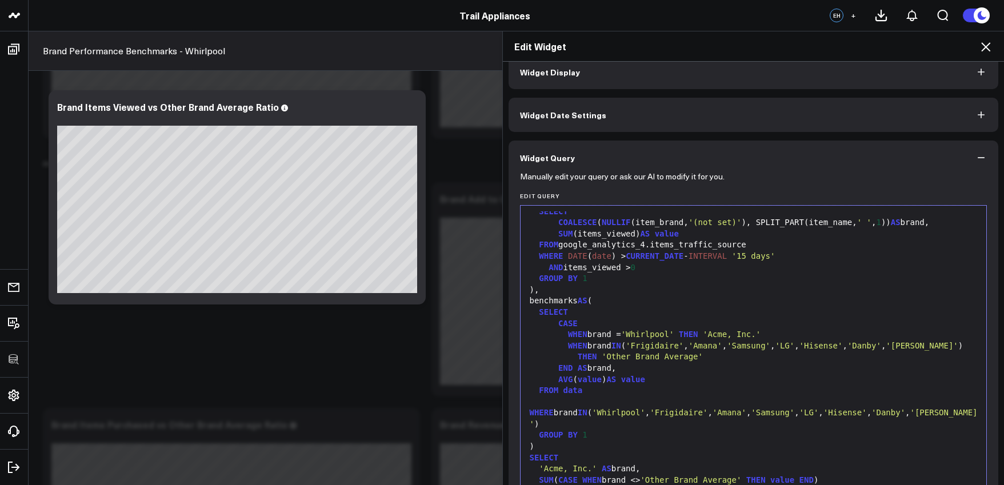
scroll to position [49, 0]
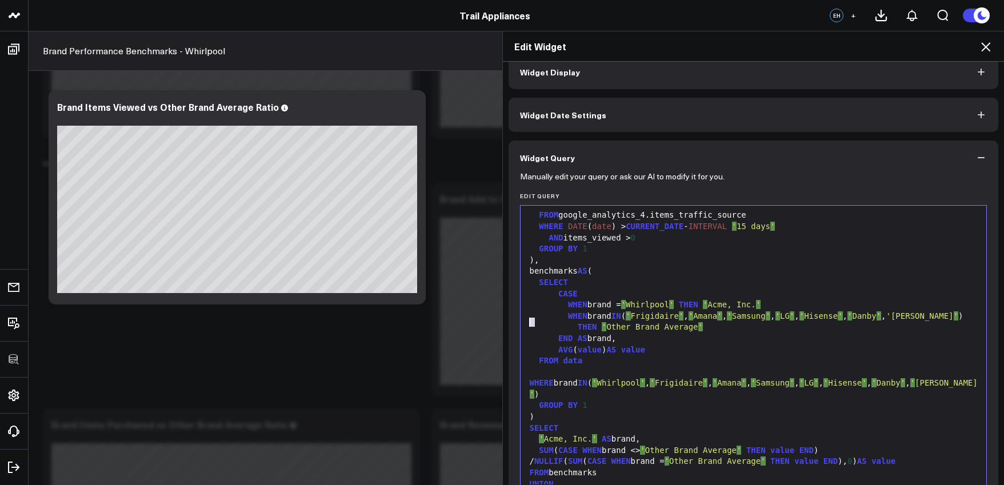
click at [886, 321] on span "'Blomberg" at bounding box center [919, 315] width 67 height 9
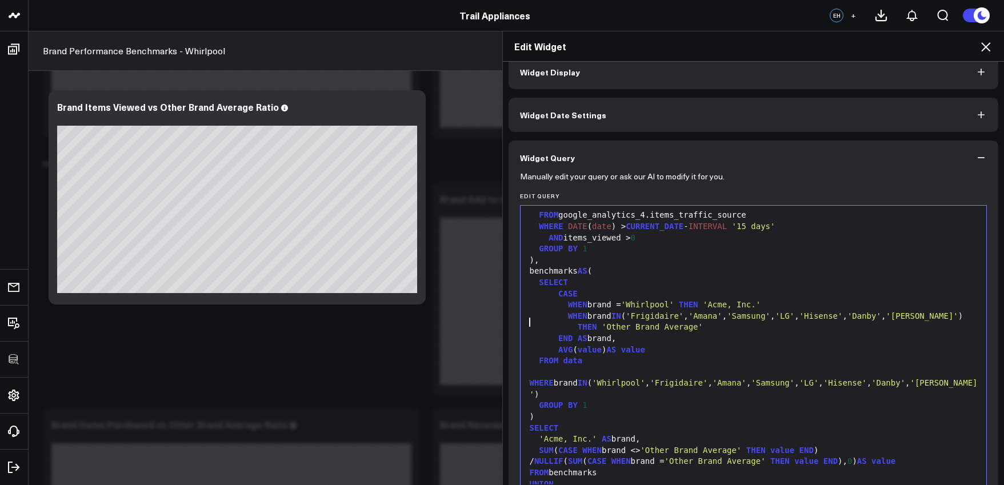
click at [886, 321] on span "'[PERSON_NAME]'" at bounding box center [922, 315] width 72 height 9
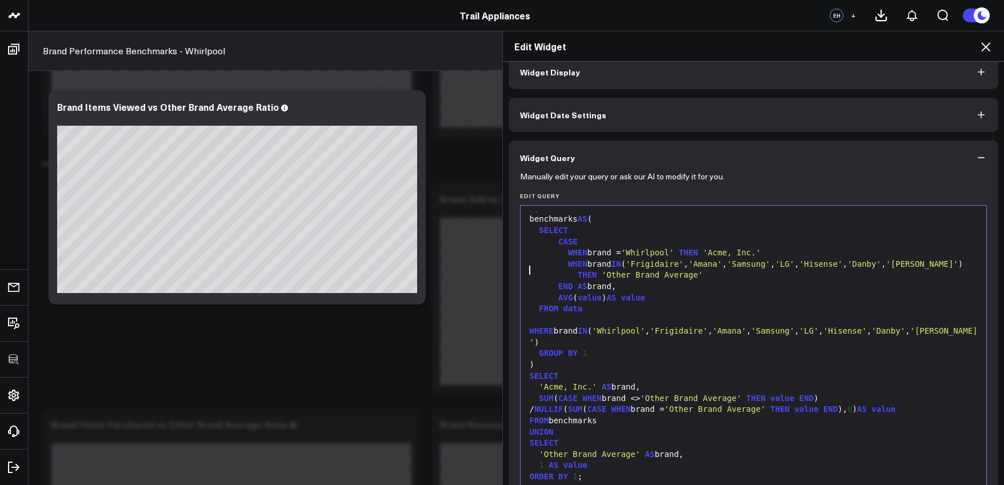
scroll to position [81, 0]
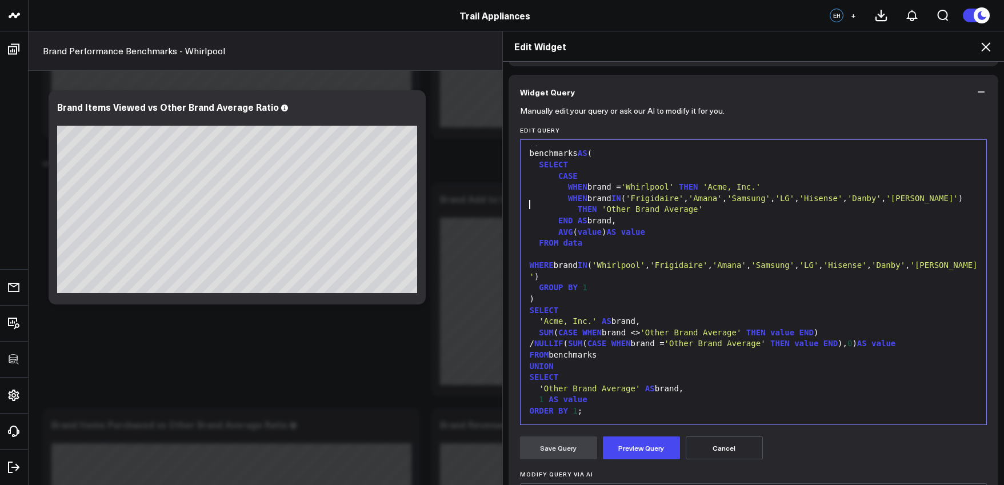
click at [617, 394] on div "1 AS value" at bounding box center [753, 399] width 455 height 11
click at [637, 441] on button "Preview Query" at bounding box center [641, 448] width 77 height 23
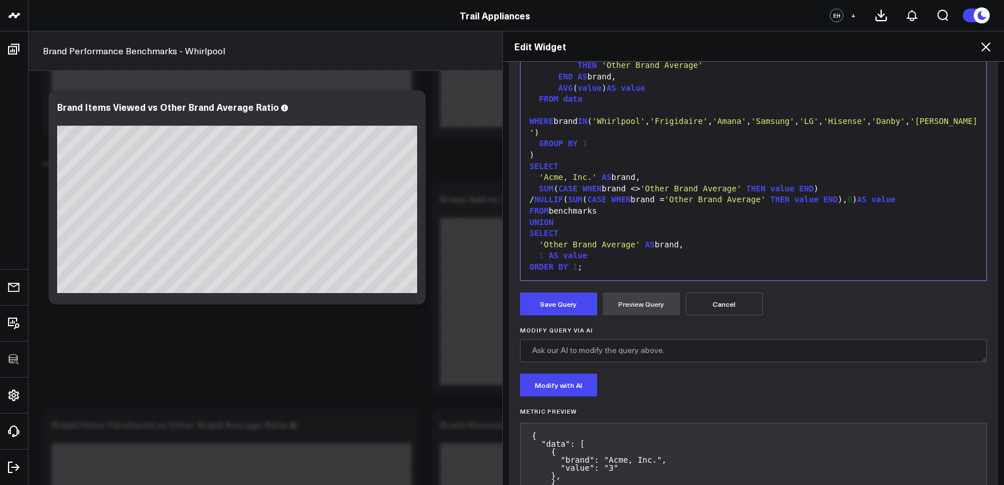
scroll to position [0, 0]
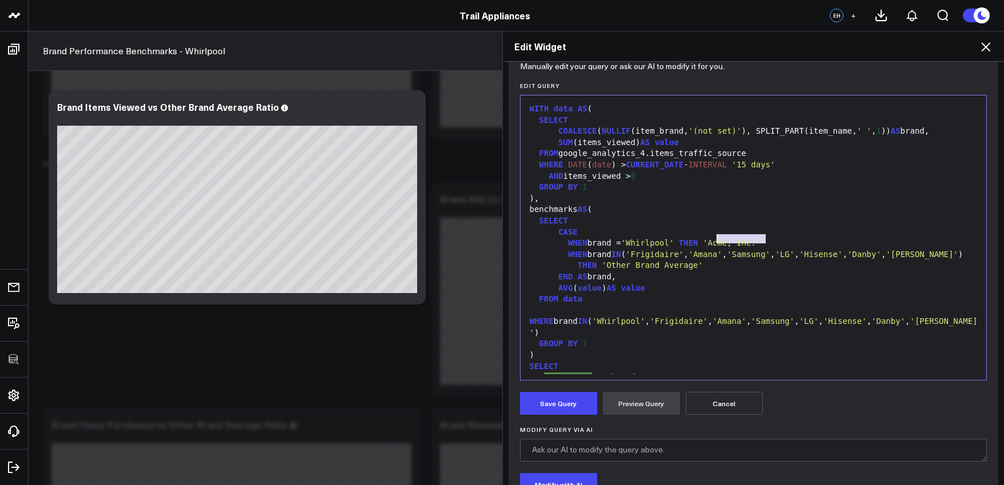
drag, startPoint x: 759, startPoint y: 238, endPoint x: 714, endPoint y: 237, distance: 45.7
click at [714, 238] on span "'Acme, Inc.'" at bounding box center [732, 242] width 58 height 9
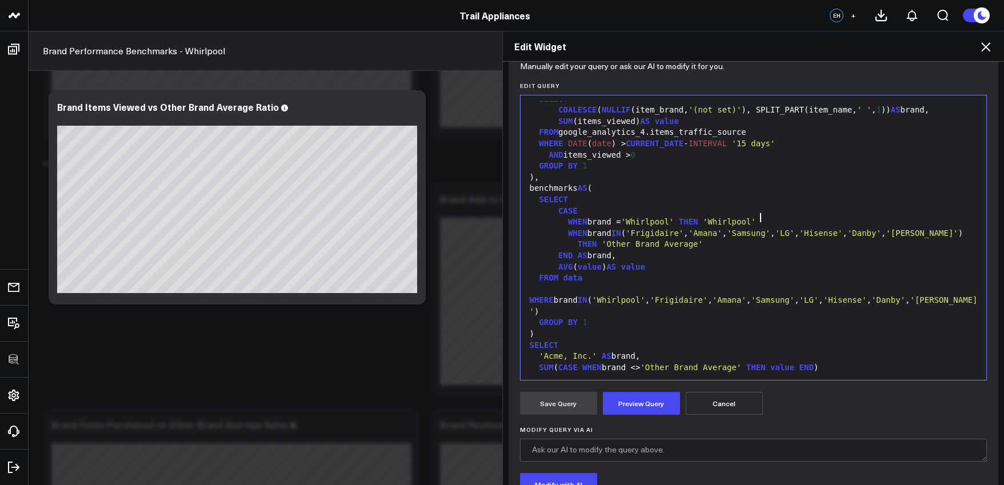
scroll to position [61, 0]
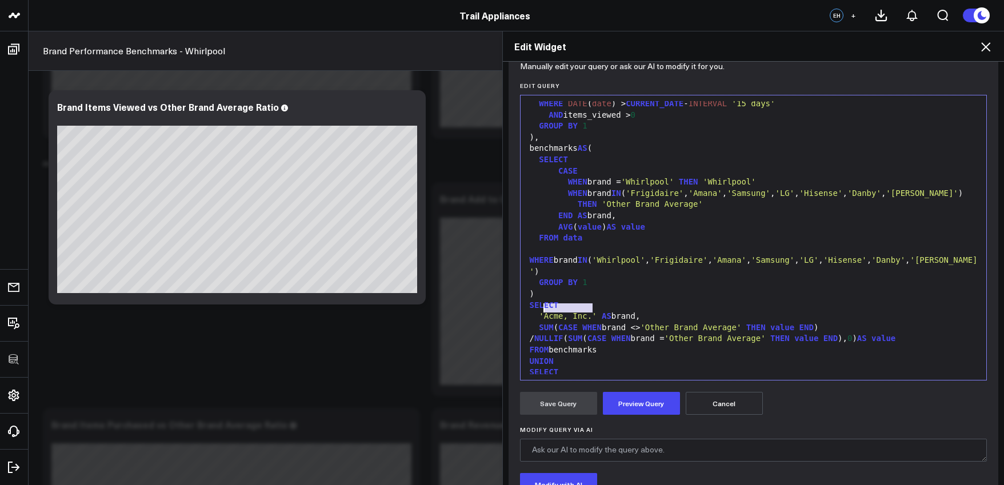
drag, startPoint x: 586, startPoint y: 309, endPoint x: 542, endPoint y: 310, distance: 44.6
click at [542, 311] on span "'Acme, Inc.'" at bounding box center [568, 315] width 58 height 9
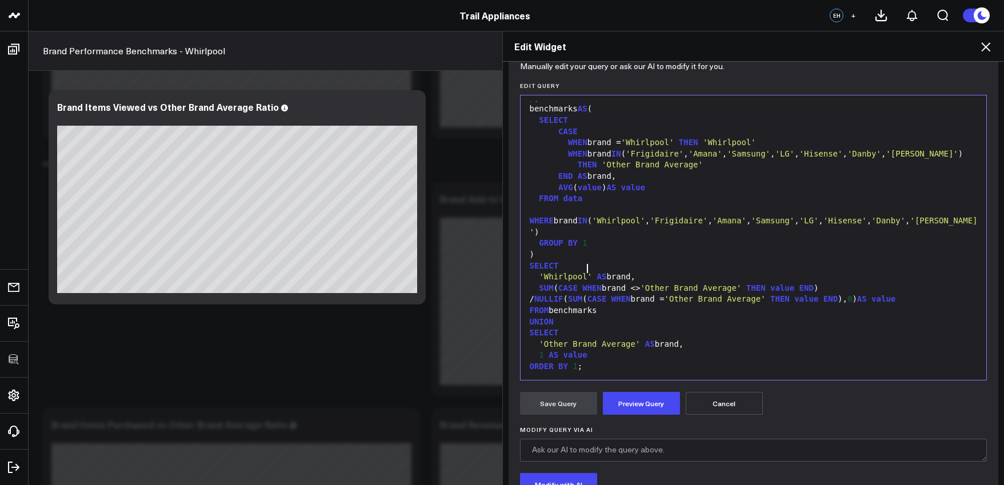
scroll to position [128, 0]
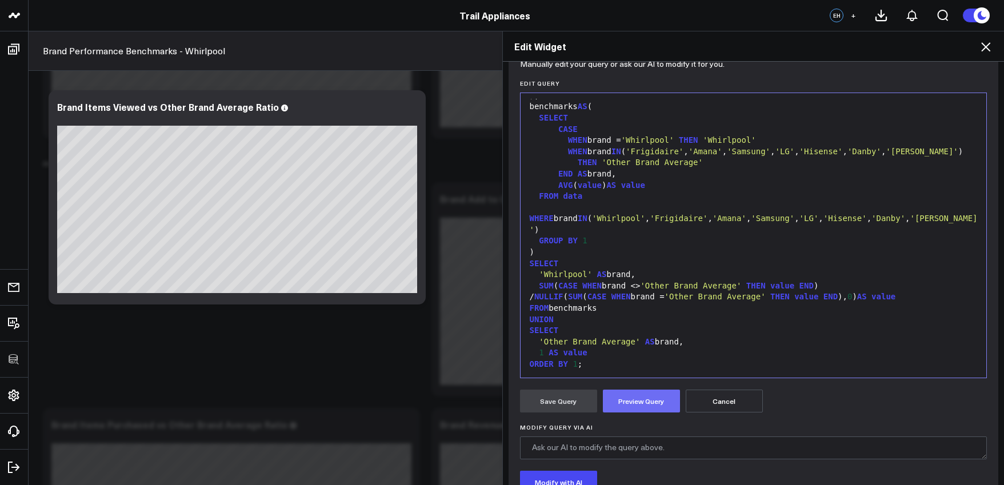
click at [641, 401] on button "Preview Query" at bounding box center [641, 401] width 77 height 23
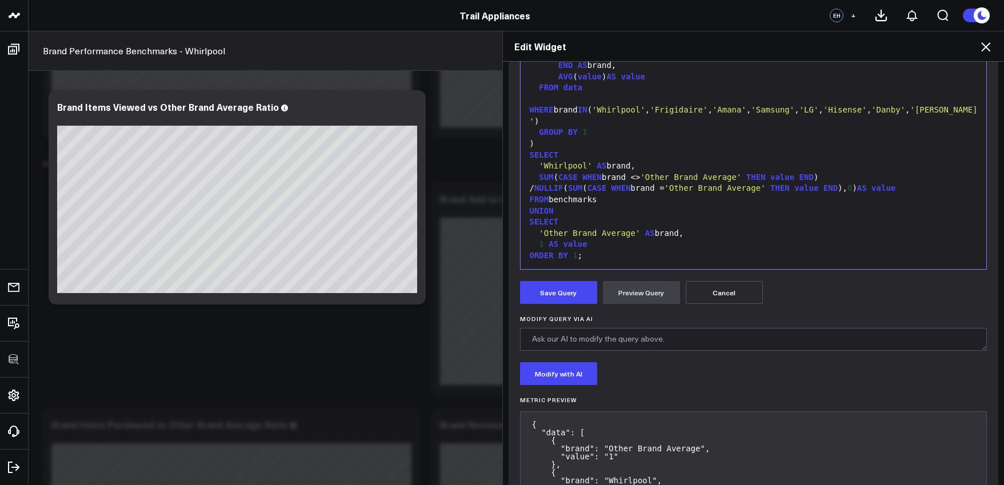
scroll to position [305, 0]
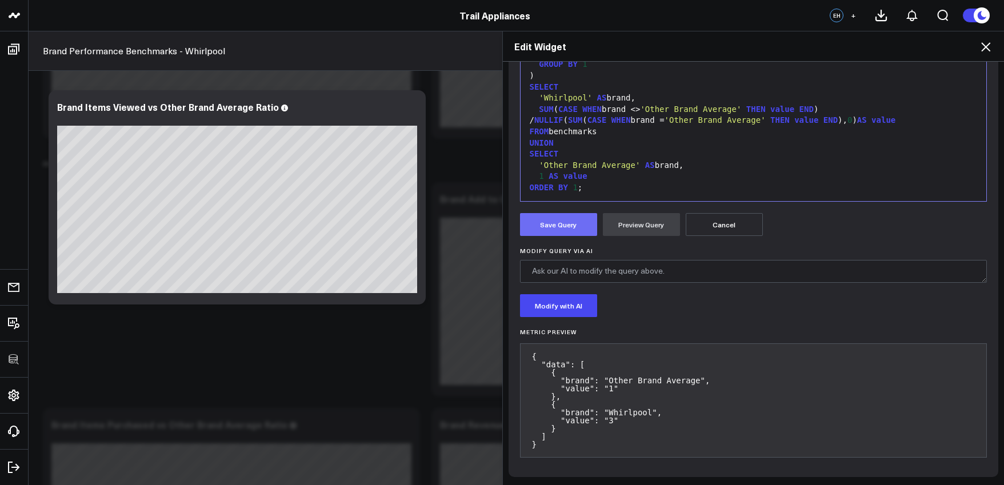
click at [575, 231] on button "Save Query" at bounding box center [558, 224] width 77 height 23
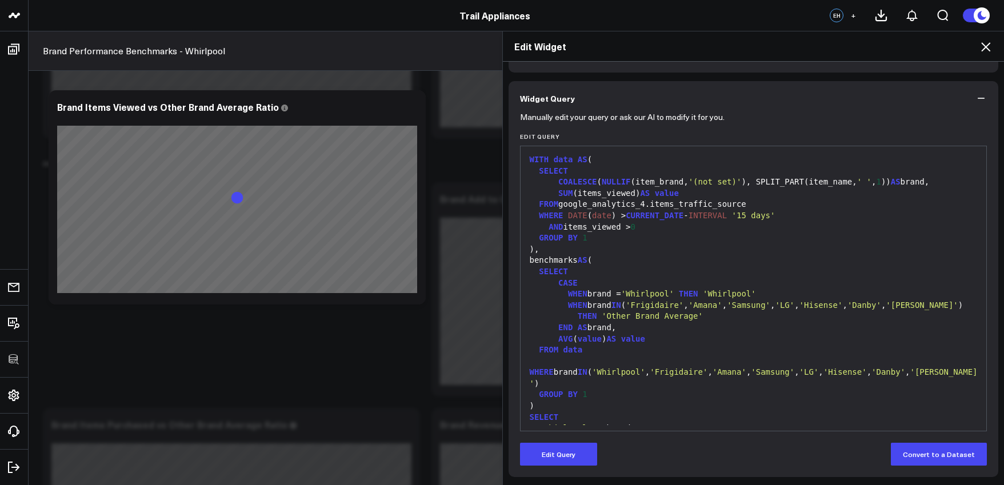
scroll to position [0, 0]
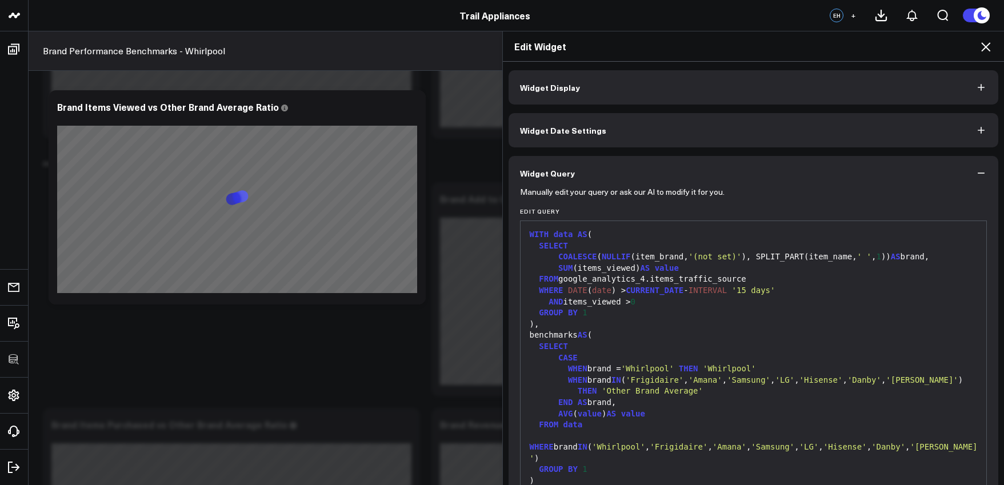
click at [639, 84] on button "Widget Display" at bounding box center [754, 87] width 490 height 34
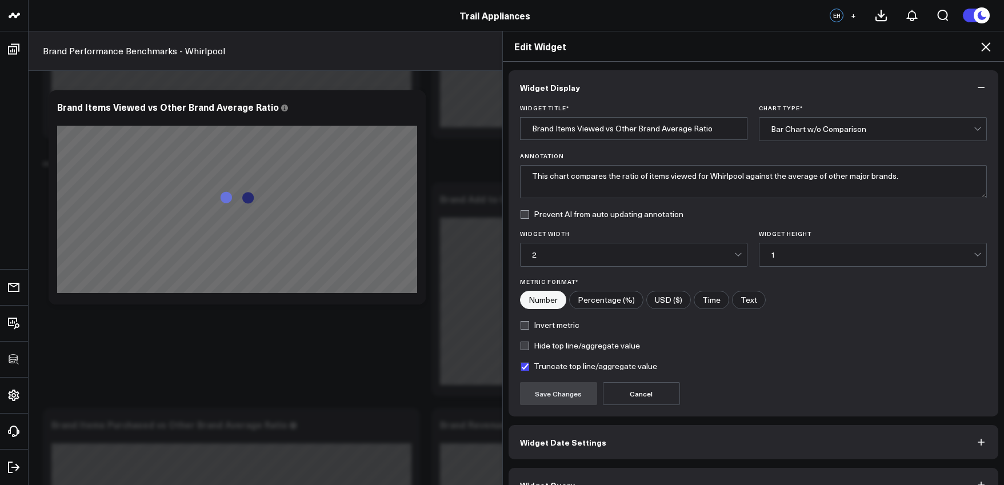
click at [975, 87] on icon "button" at bounding box center [980, 87] width 11 height 11
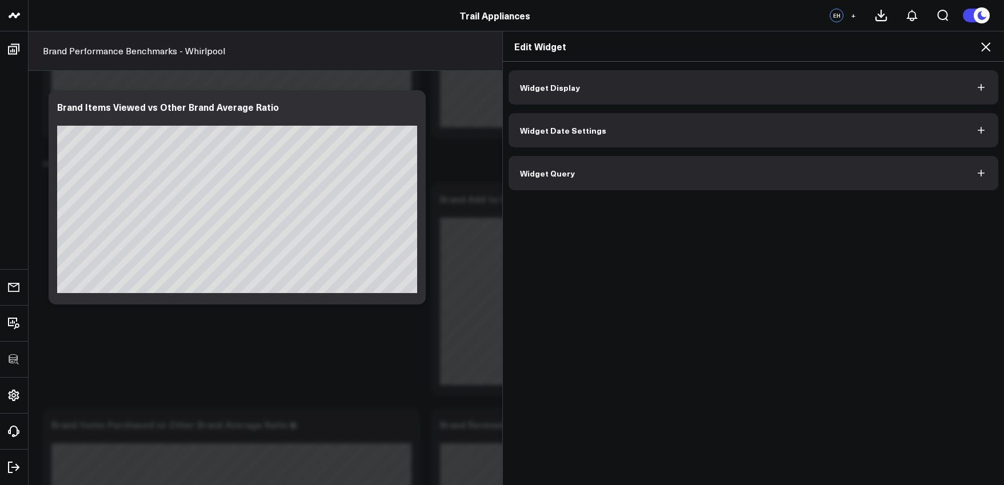
click at [629, 182] on button "Widget Query" at bounding box center [754, 173] width 490 height 34
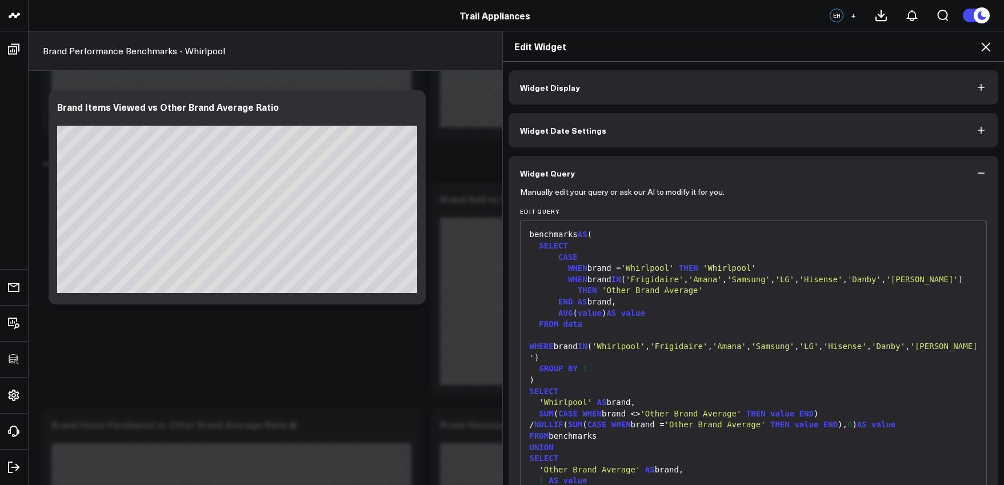
scroll to position [75, 0]
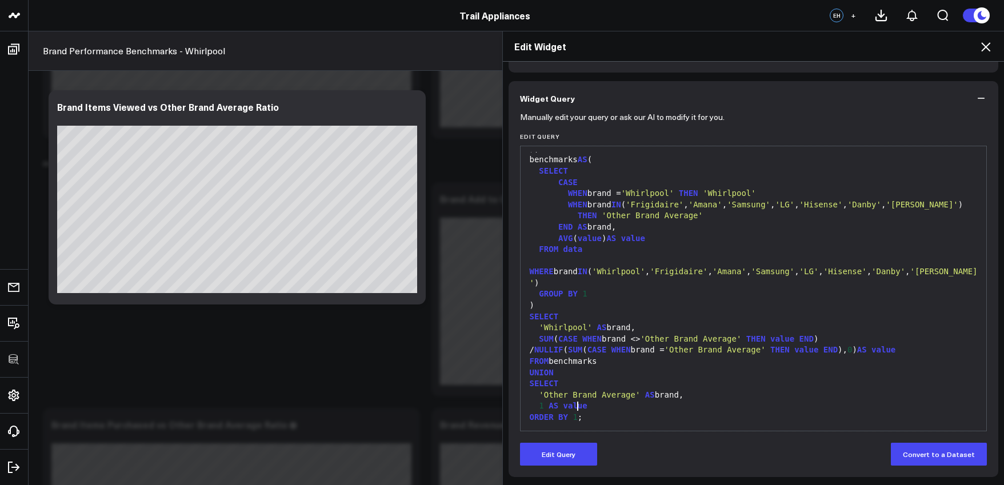
click at [575, 412] on div "ORDER BY 1 ;" at bounding box center [753, 417] width 455 height 11
click at [585, 446] on button "Edit Query" at bounding box center [558, 454] width 77 height 23
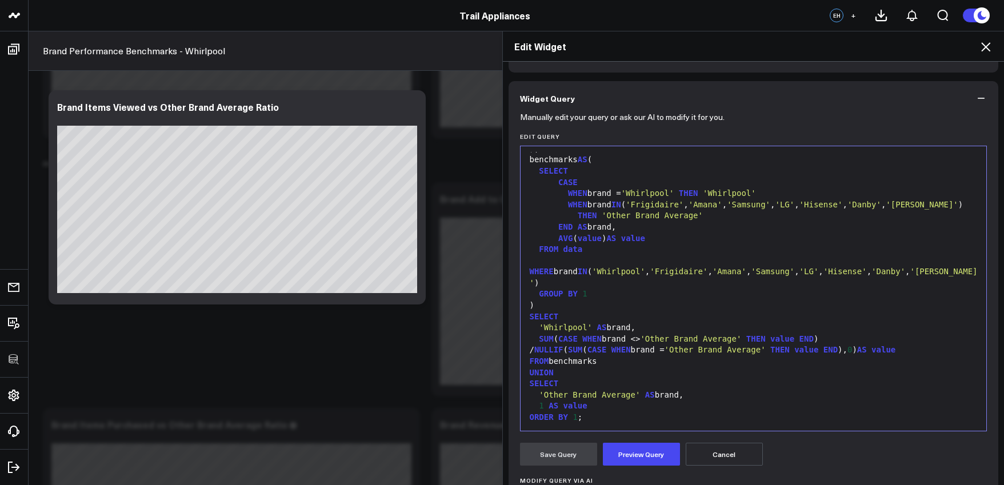
click at [575, 412] on div "ORDER BY 1 ;" at bounding box center [753, 417] width 455 height 11
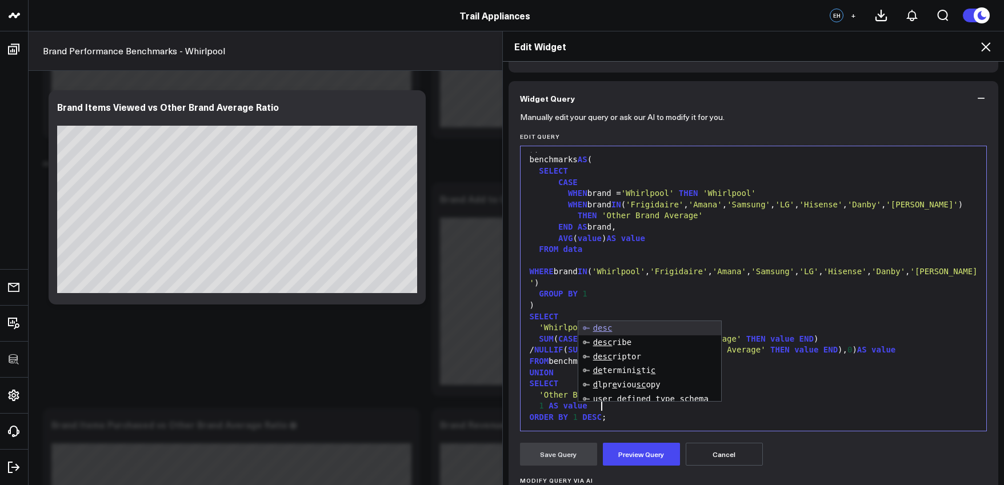
click at [621, 423] on div "WITH data AS ( SELECT COALESCE ( NULLIF (item_brand, '(not set)' ), SPLIT_PART(…" at bounding box center [753, 243] width 455 height 385
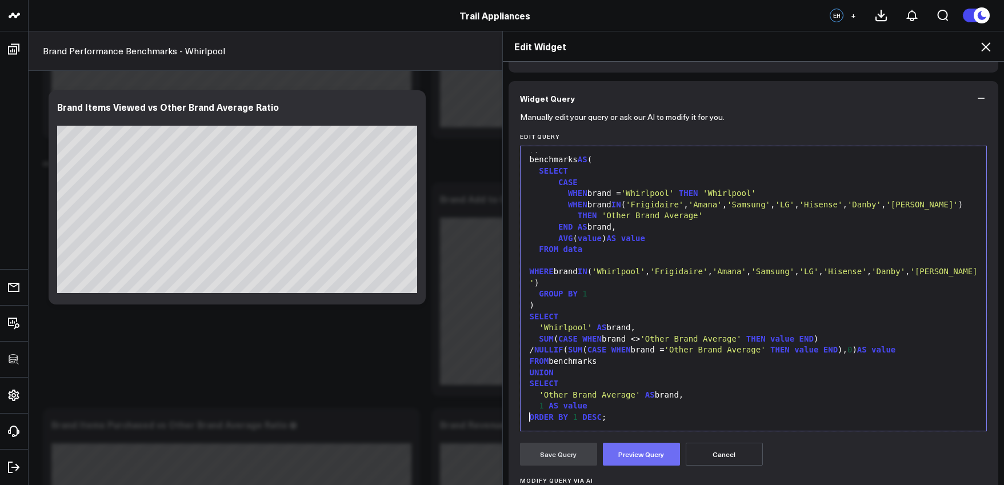
click at [629, 451] on button "Preview Query" at bounding box center [641, 454] width 77 height 23
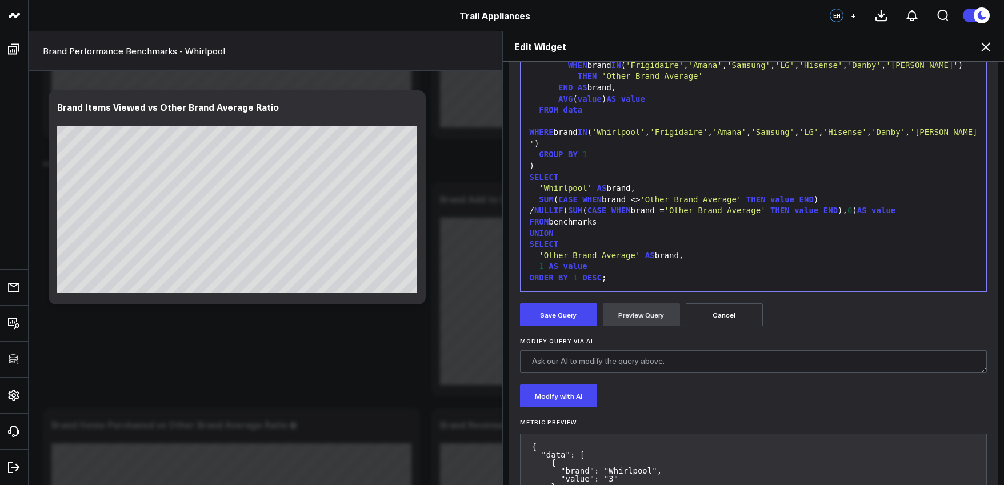
scroll to position [212, 0]
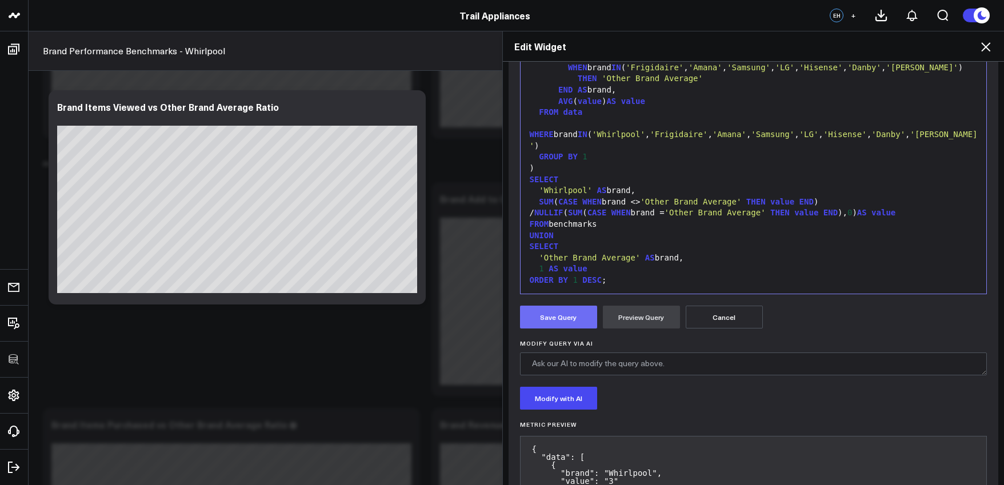
click at [566, 318] on button "Save Query" at bounding box center [558, 317] width 77 height 23
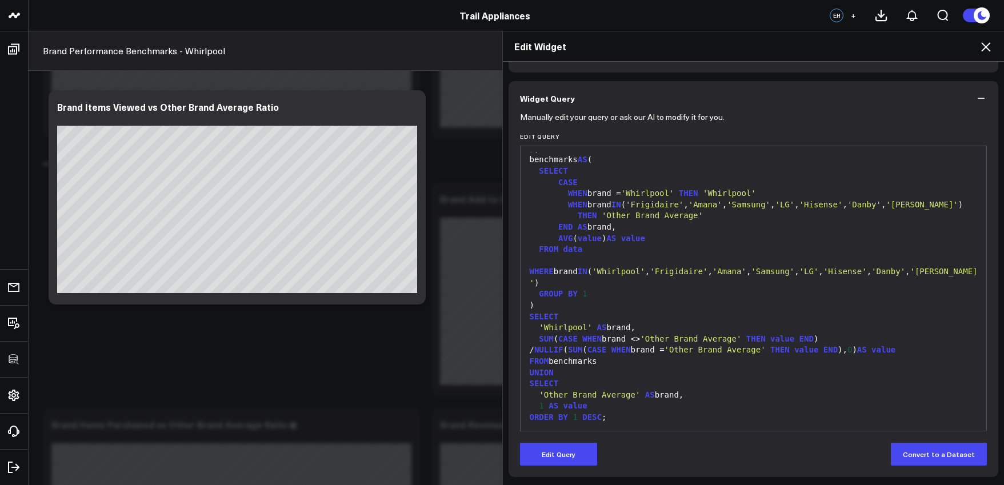
scroll to position [75, 0]
click at [983, 49] on icon at bounding box center [986, 47] width 14 height 14
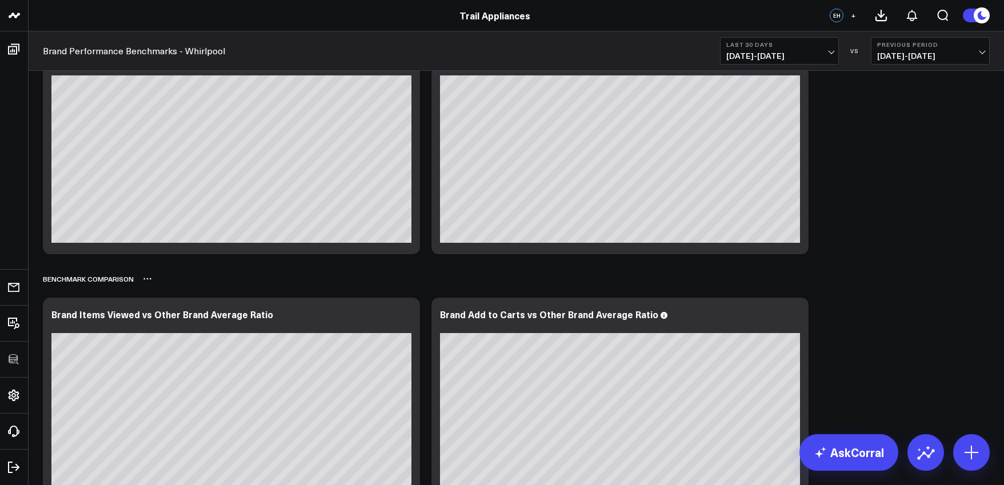
scroll to position [399, 0]
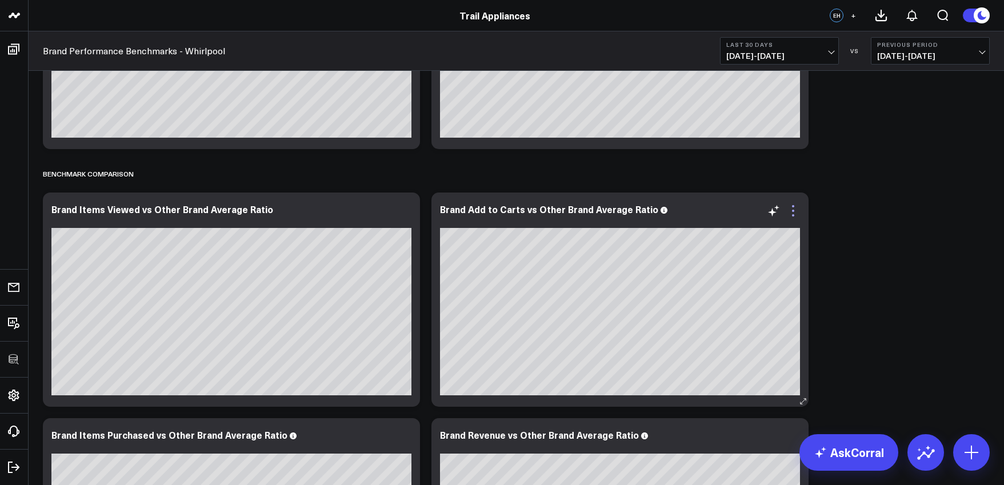
click at [793, 214] on icon at bounding box center [793, 211] width 14 height 14
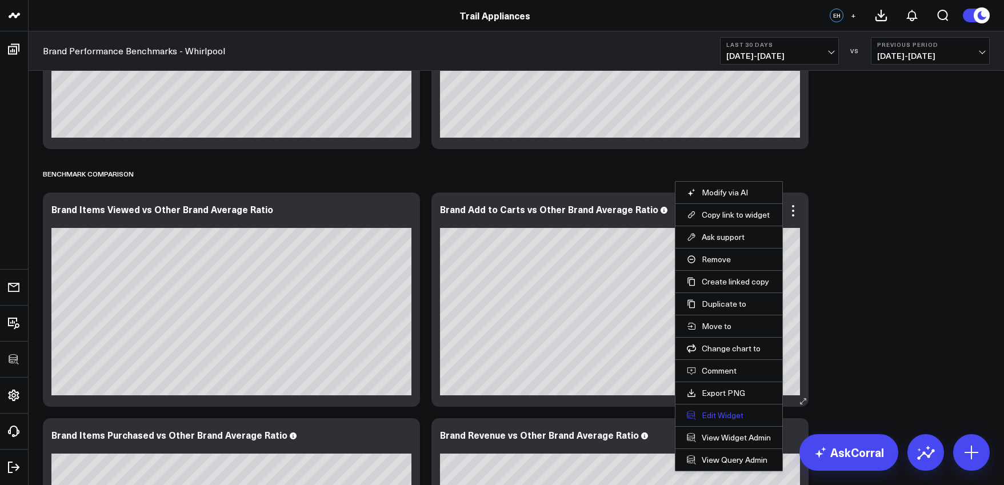
click at [735, 414] on button "Edit Widget" at bounding box center [729, 415] width 84 height 10
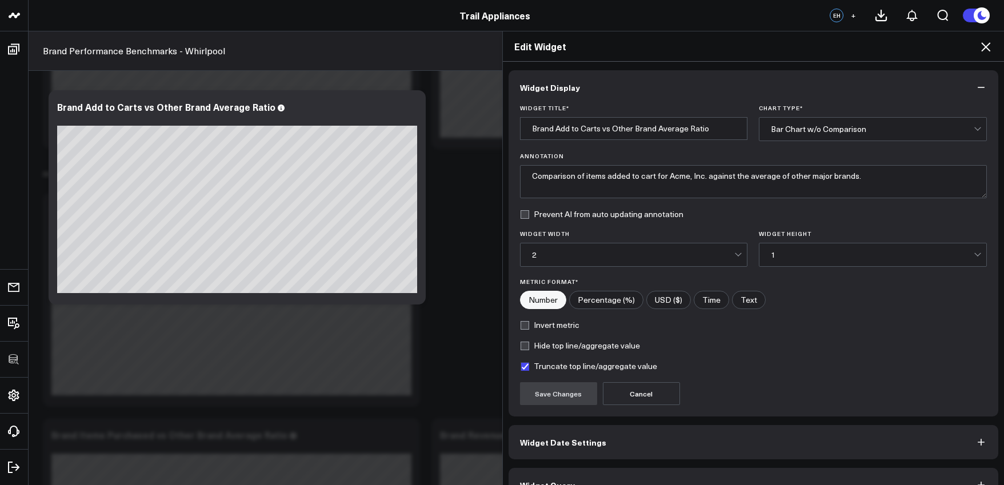
scroll to position [25, 0]
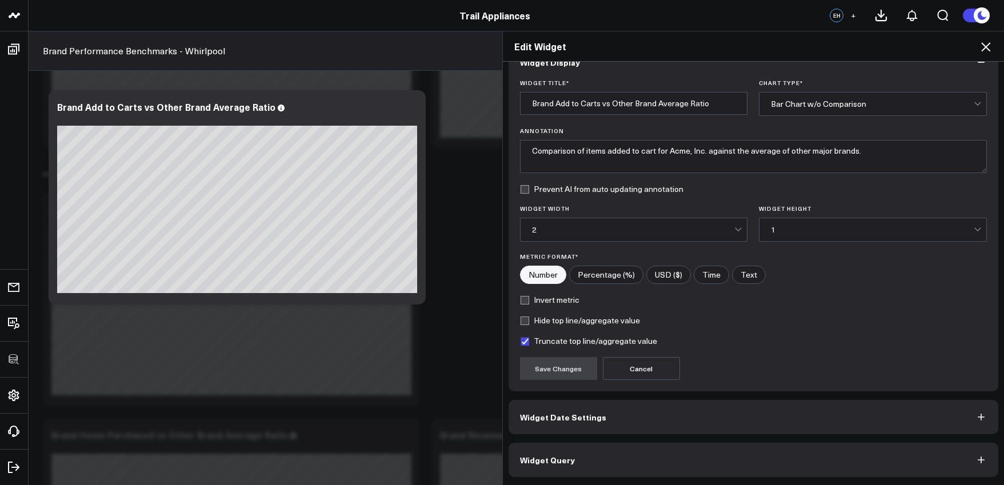
click at [714, 456] on button "Widget Query" at bounding box center [754, 460] width 490 height 34
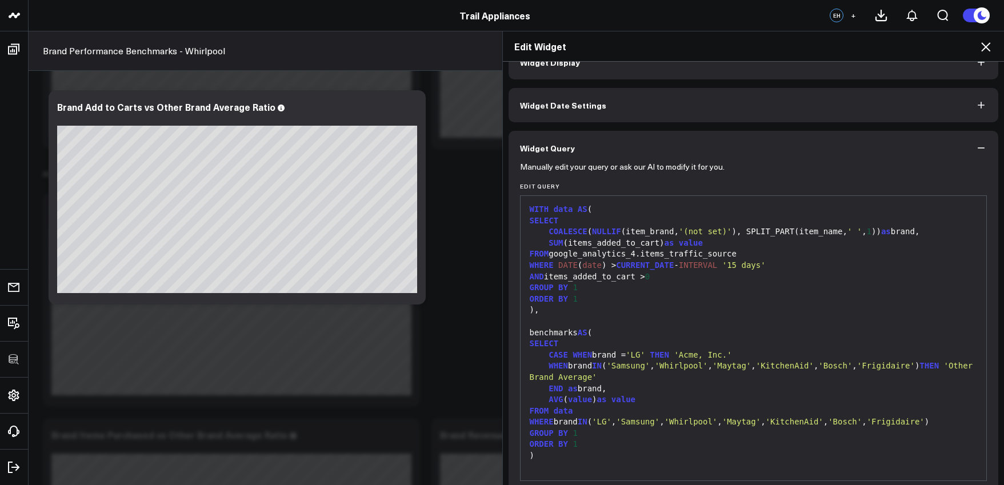
scroll to position [0, 0]
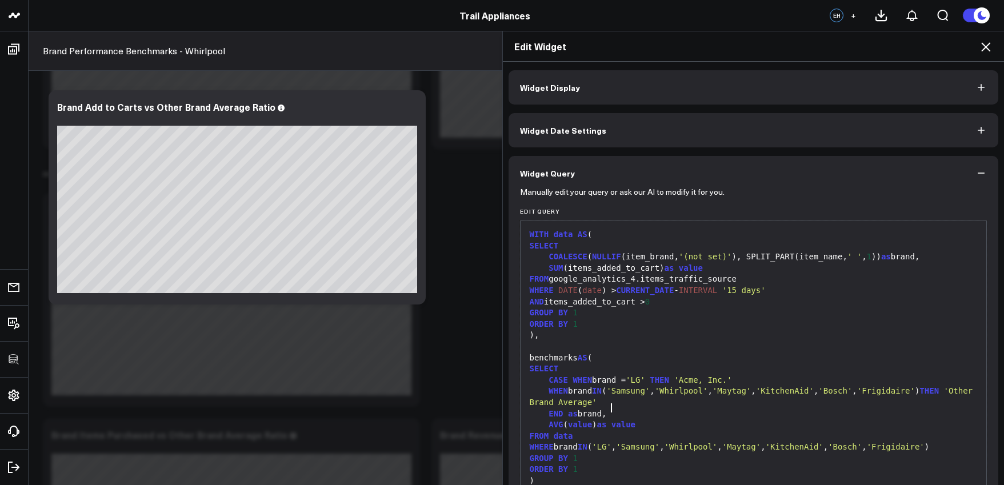
click at [703, 411] on div "END as brand," at bounding box center [753, 414] width 455 height 11
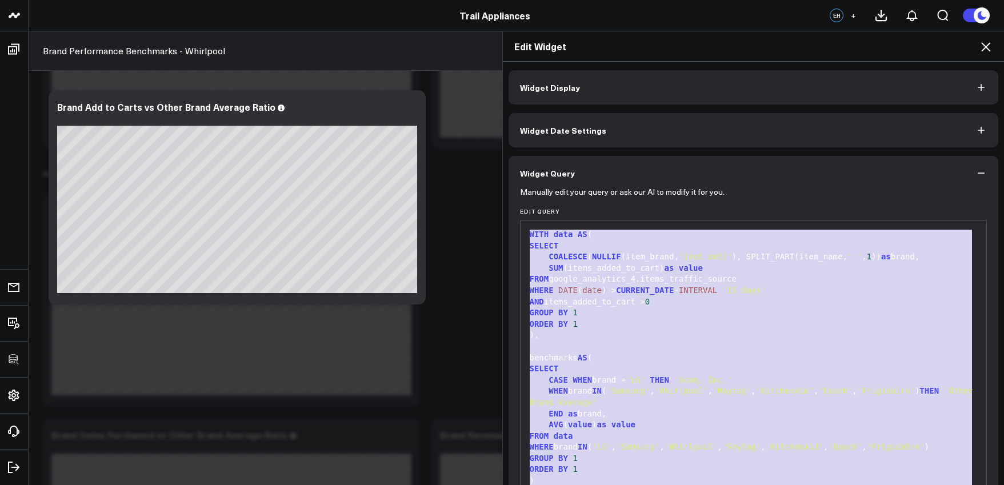
copy div "WITH data AS ( SELECT COALESCE ( NULLIF (item_brand, '(not set)' ), SPLIT_PART(…"
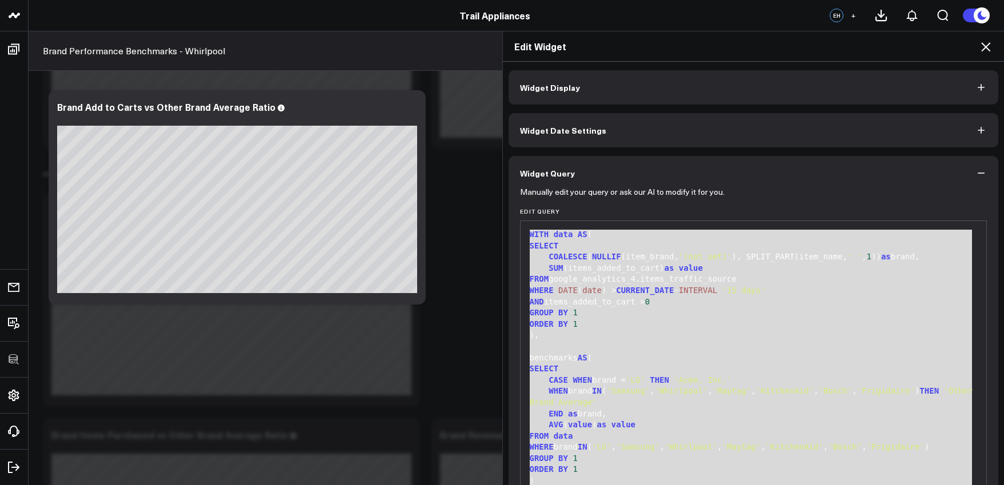
drag, startPoint x: 2, startPoint y: 407, endPoint x: 758, endPoint y: 342, distance: 758.9
click at [758, 342] on div at bounding box center [753, 346] width 455 height 11
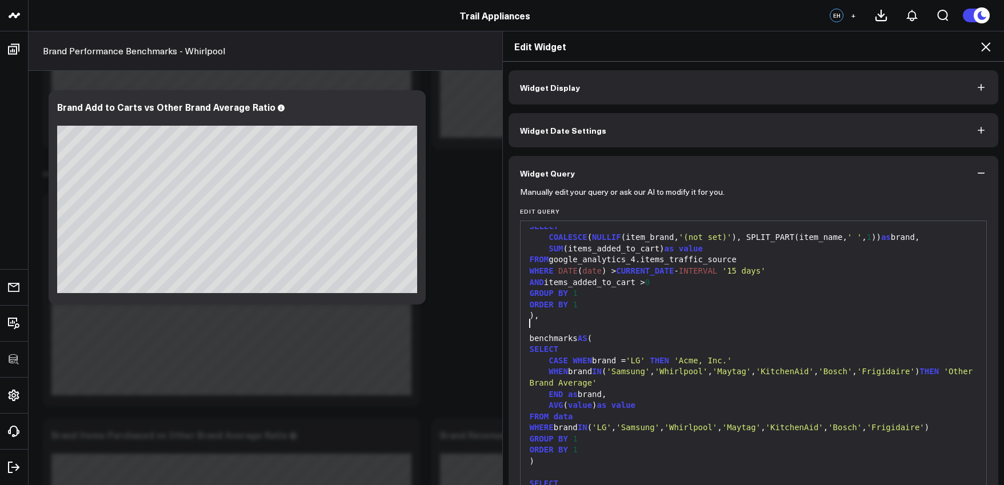
scroll to position [122, 0]
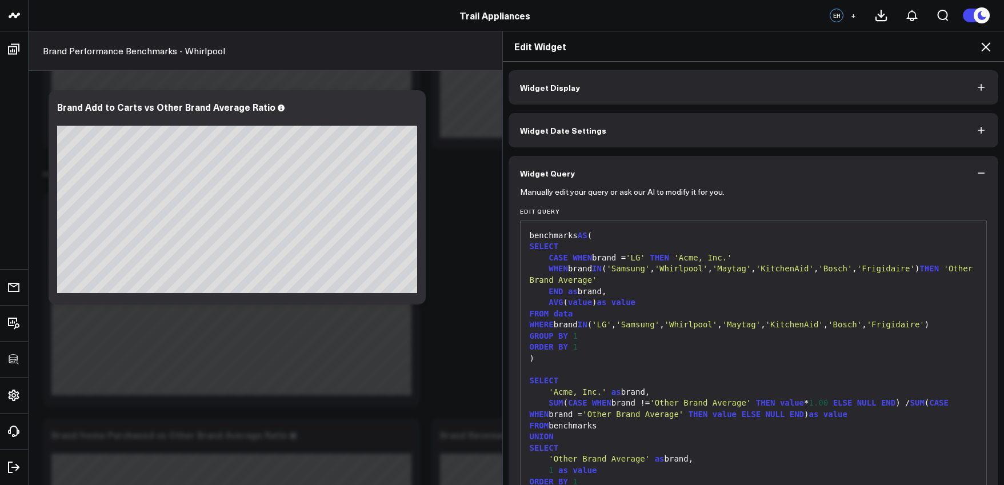
click at [655, 331] on div "WHERE brand IN ( 'LG' , 'Samsung' , 'Whirlpool' , 'Maytag' , 'KitchenAid' , 'Bo…" at bounding box center [753, 324] width 455 height 11
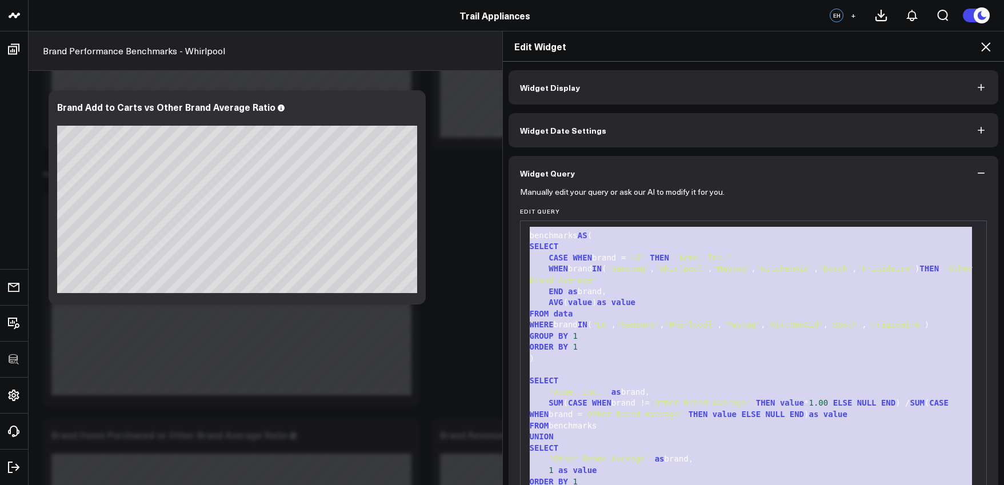
scroll to position [75, 0]
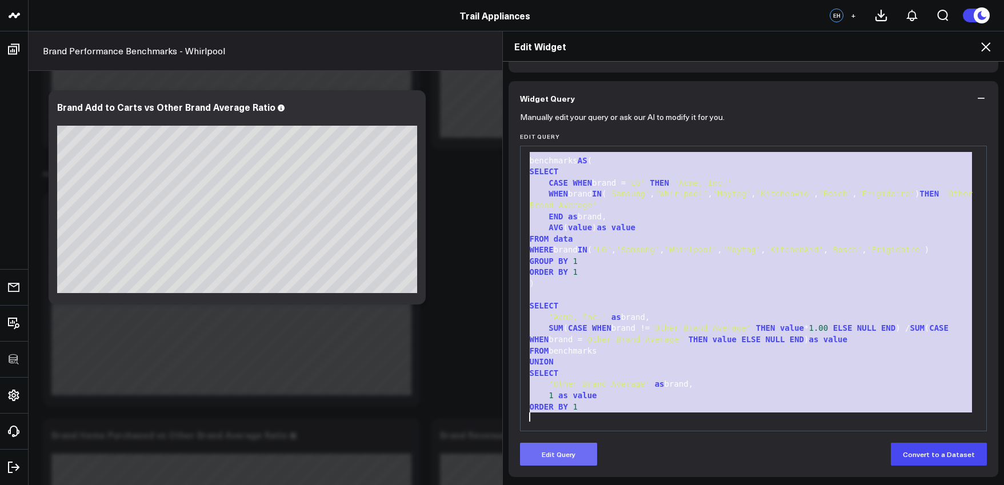
click at [553, 444] on button "Edit Query" at bounding box center [558, 454] width 77 height 23
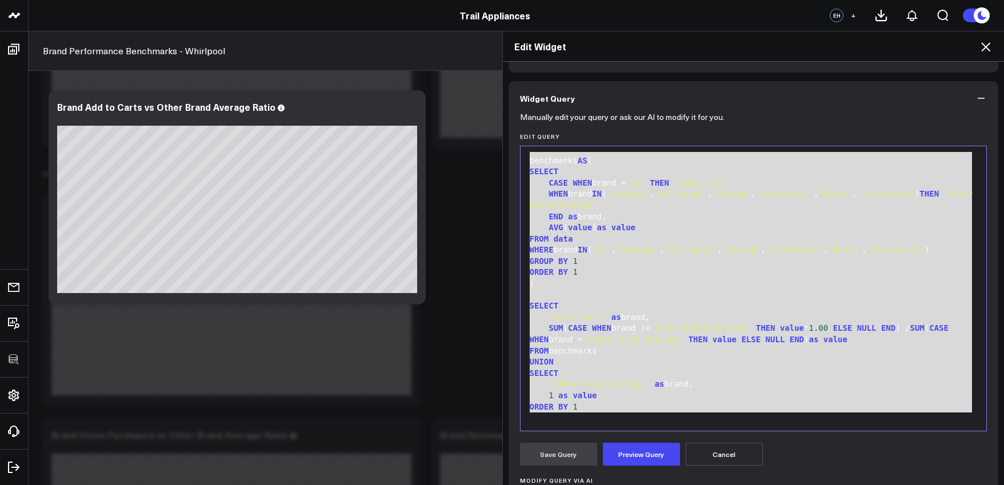
click at [619, 378] on div "SELECT" at bounding box center [753, 373] width 455 height 11
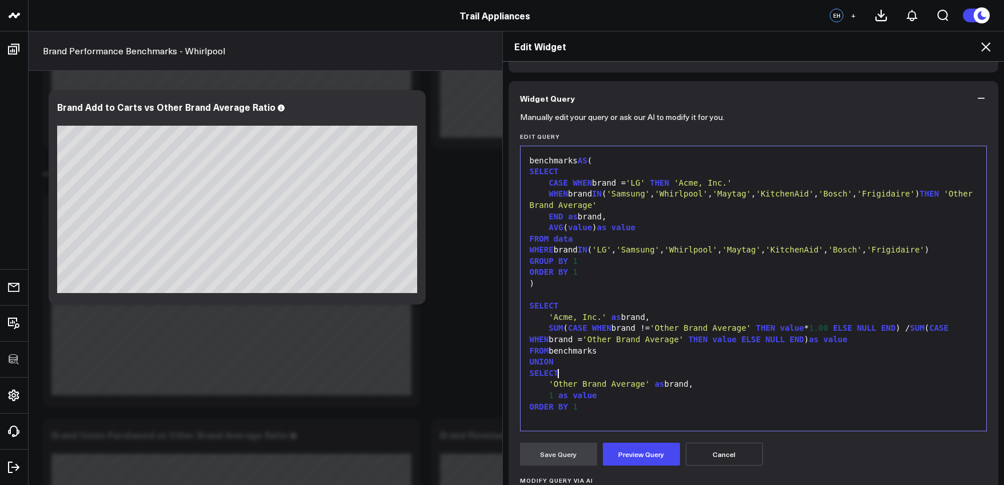
click at [623, 370] on div "SELECT" at bounding box center [753, 373] width 455 height 11
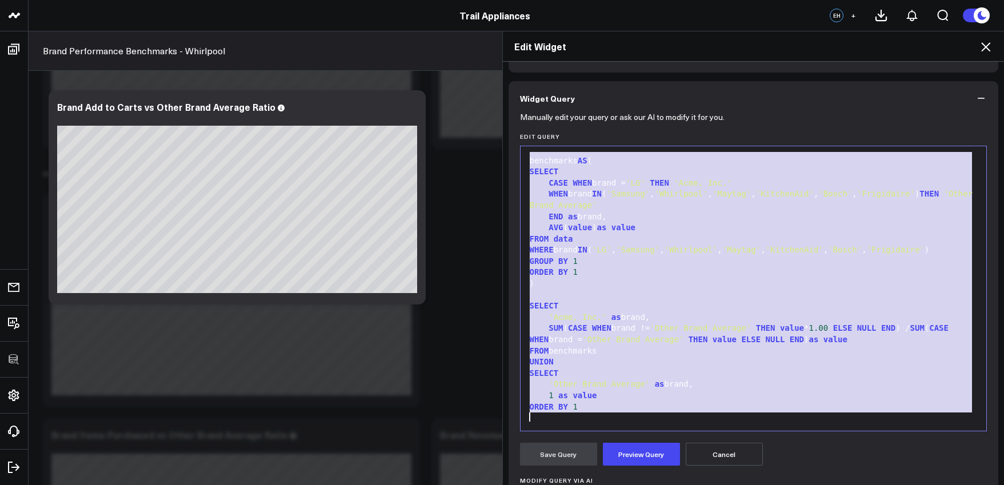
paste div
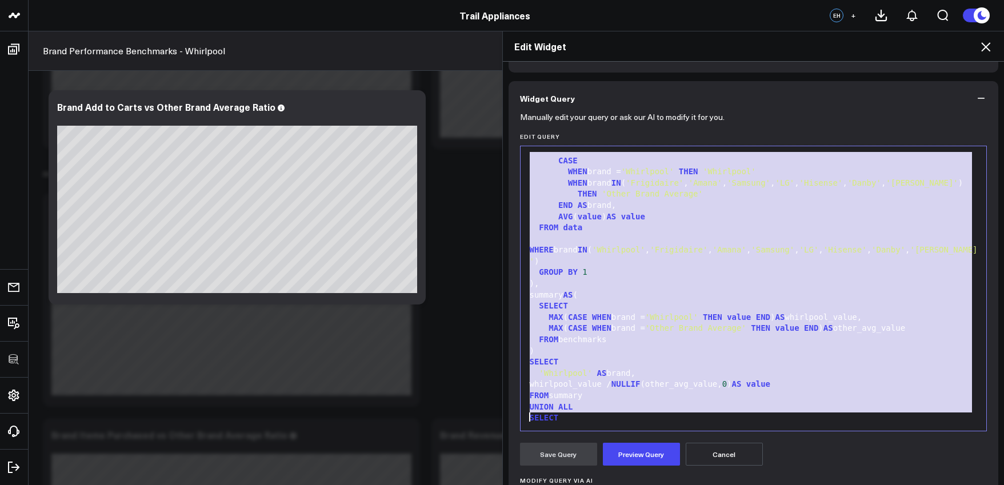
scroll to position [154, 0]
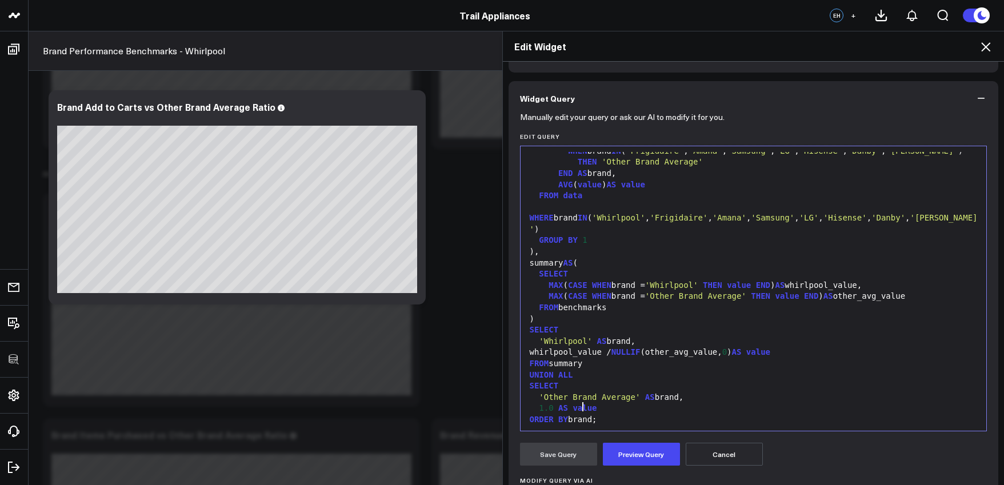
click at [577, 414] on div "ORDER BY brand;" at bounding box center [753, 419] width 455 height 11
click at [640, 453] on button "Preview Query" at bounding box center [641, 454] width 77 height 23
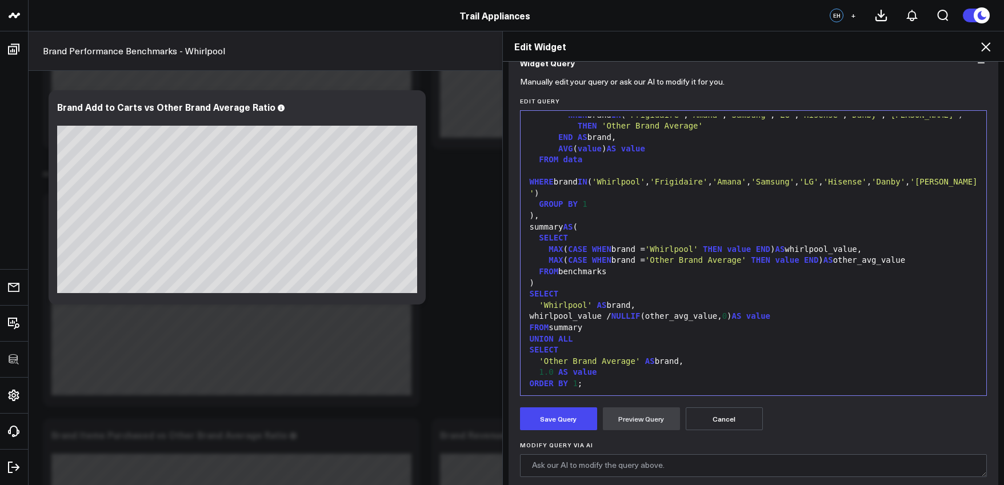
scroll to position [113, 0]
click at [575, 376] on div "ORDER BY 1 ;" at bounding box center [753, 381] width 455 height 11
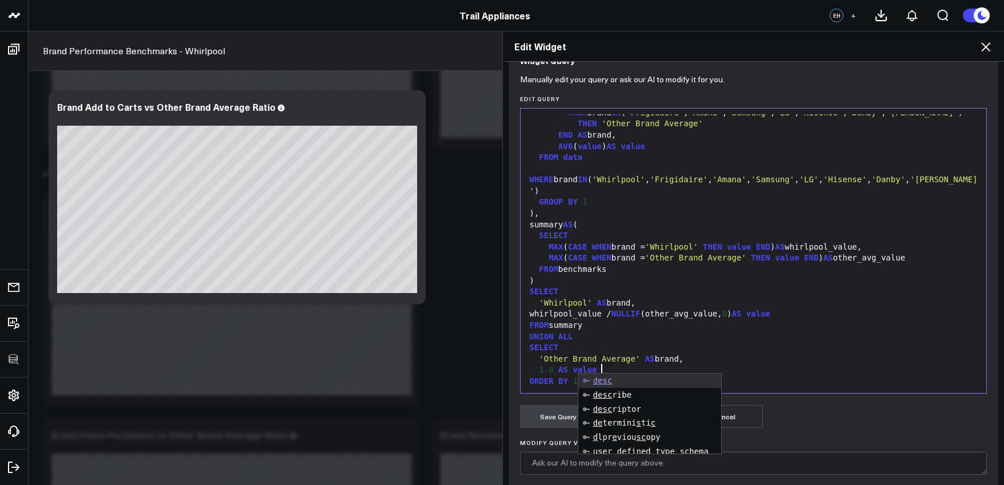
click at [613, 376] on div "ORDER BY 1 DESC ;" at bounding box center [753, 381] width 455 height 11
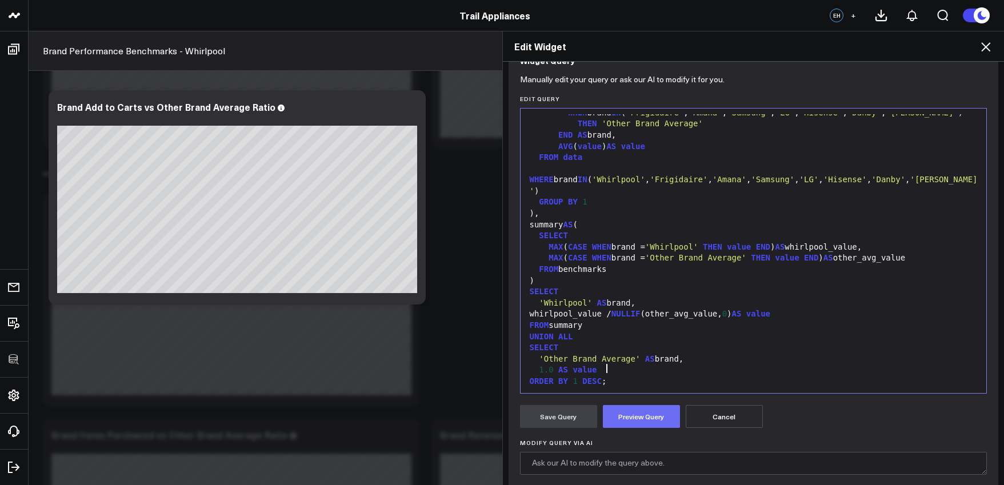
click at [636, 416] on button "Preview Query" at bounding box center [641, 416] width 77 height 23
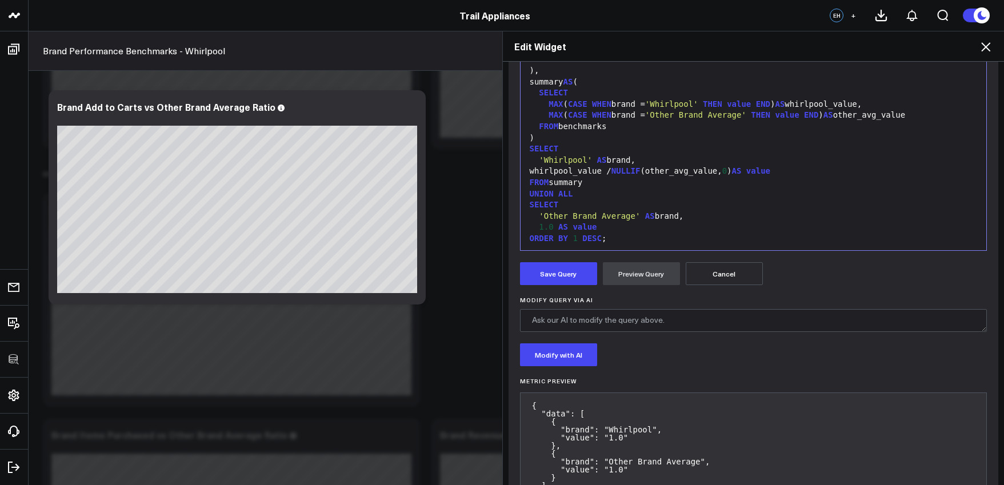
scroll to position [210, 0]
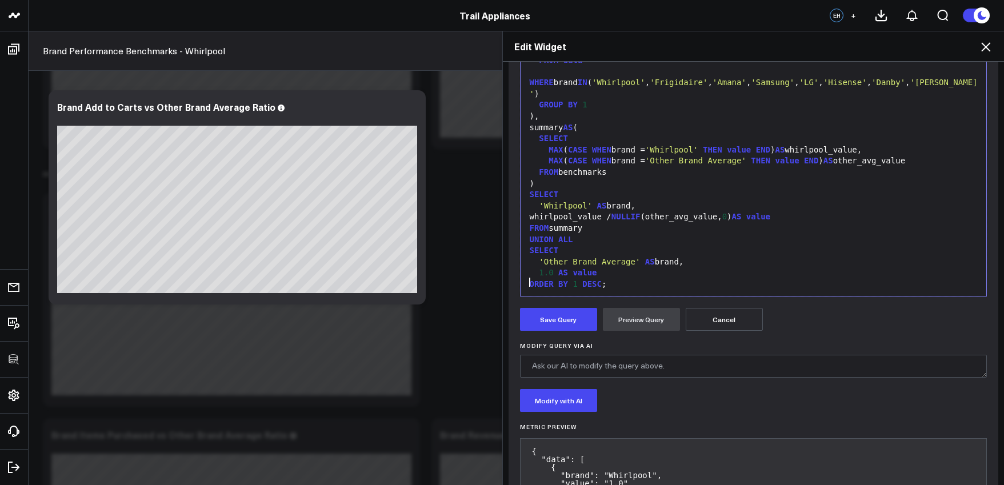
click at [645, 290] on div at bounding box center [753, 295] width 455 height 11
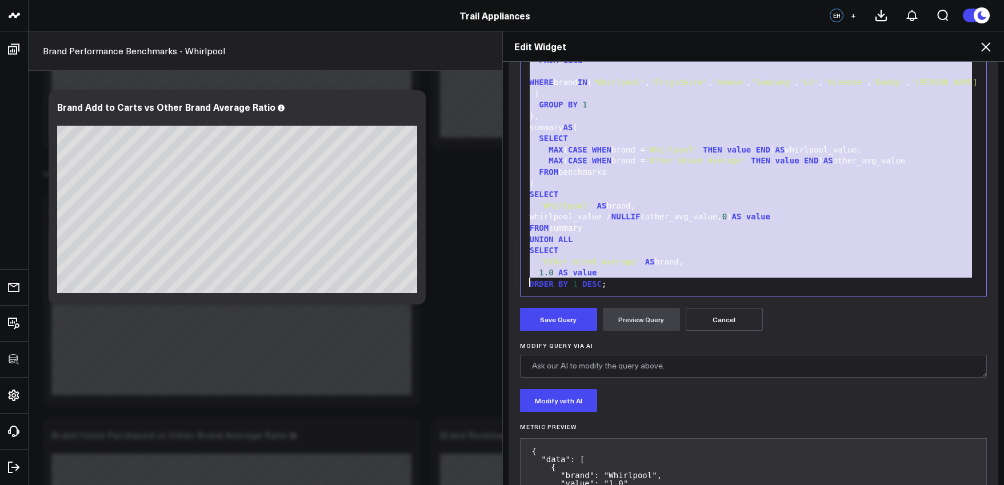
copy div "WITH data AS ( SELECT COALESCE ( NULLIF (item_brand, '(not set)' ), SPLIT_PART(…"
click at [550, 322] on button "Save Query" at bounding box center [558, 319] width 77 height 23
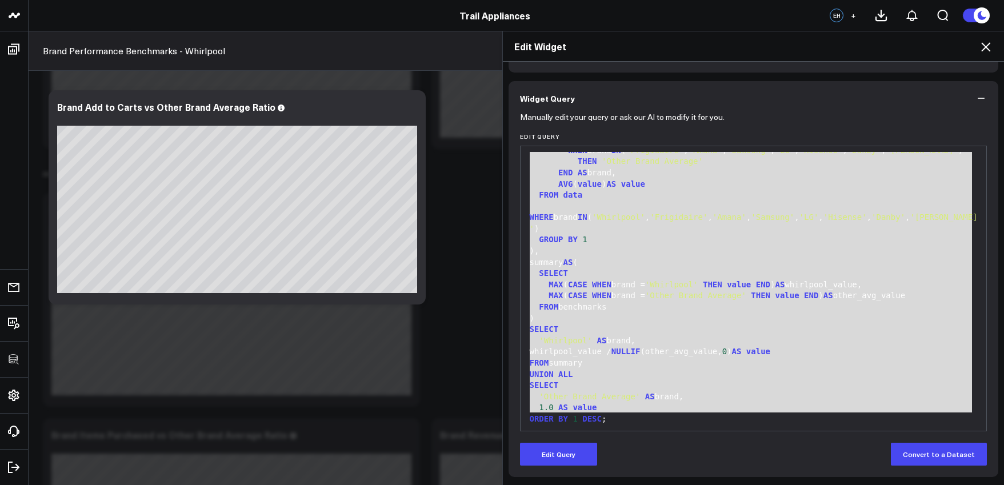
scroll to position [75, 0]
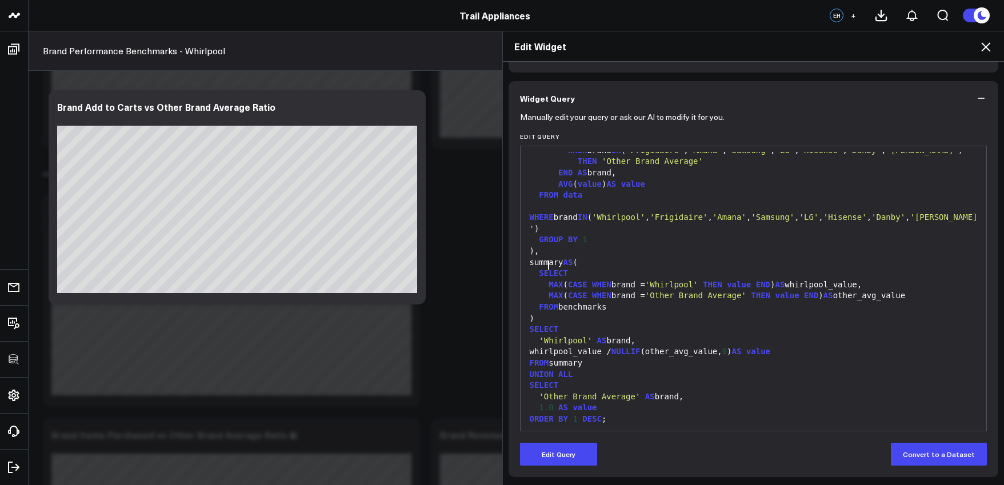
click at [543, 269] on span "SELECT" at bounding box center [553, 273] width 29 height 9
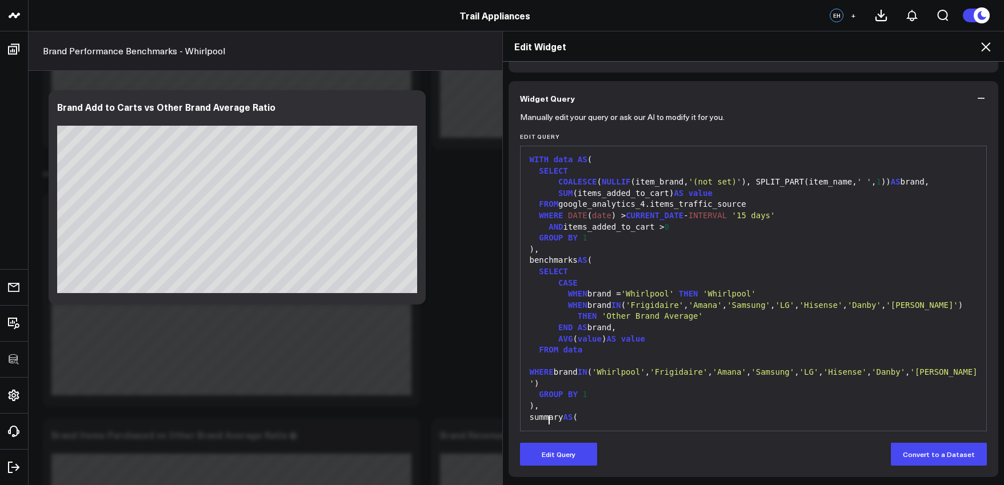
scroll to position [55, 0]
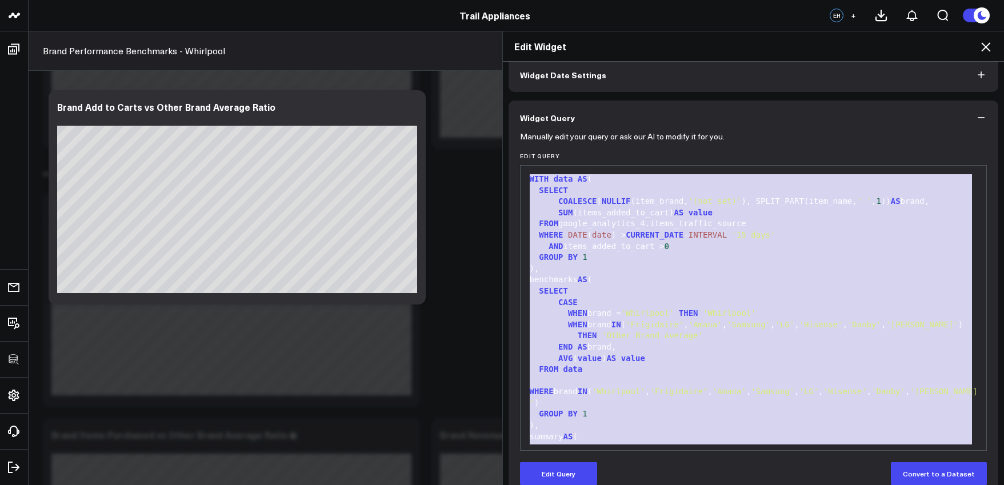
click at [573, 462] on form "Manually edit your query or ask our AI to modify it for you. Edit Query 99 1 2 …" at bounding box center [753, 310] width 467 height 350
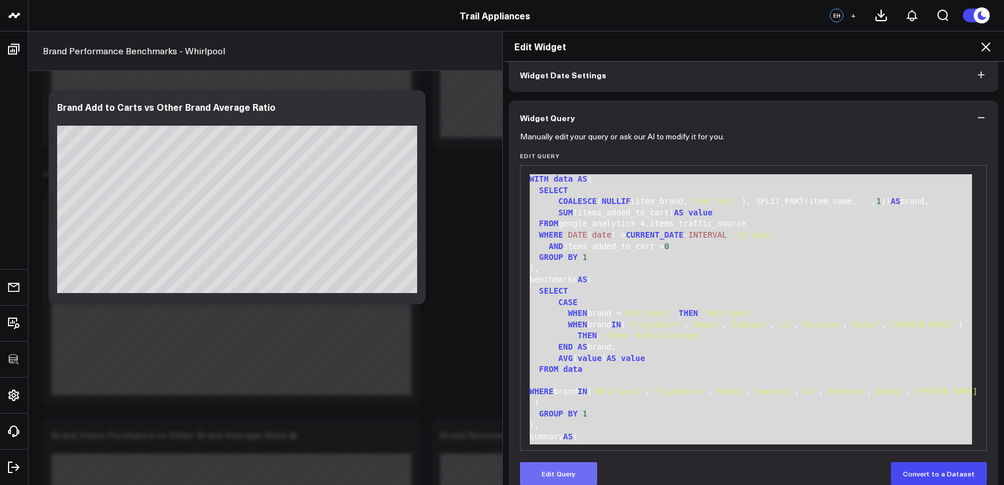
click at [578, 467] on button "Edit Query" at bounding box center [558, 473] width 77 height 23
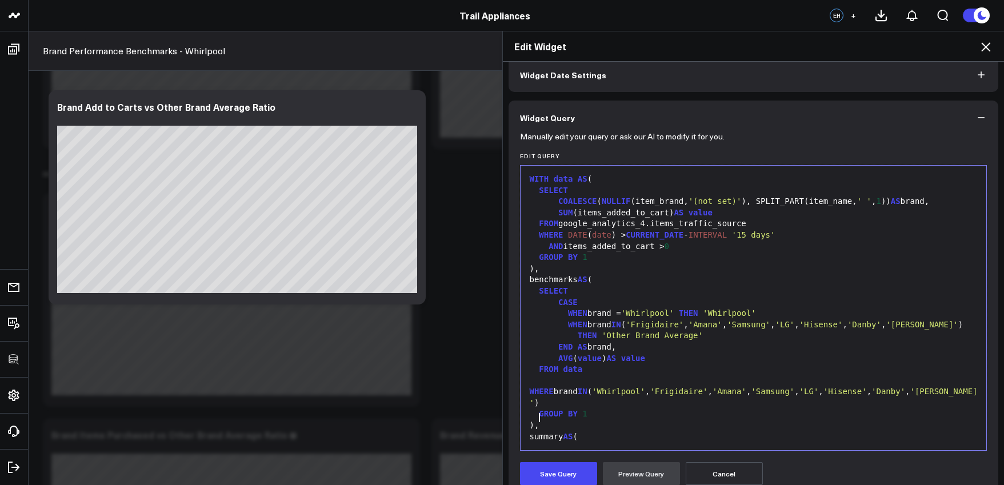
click at [630, 420] on div ")," at bounding box center [753, 425] width 455 height 11
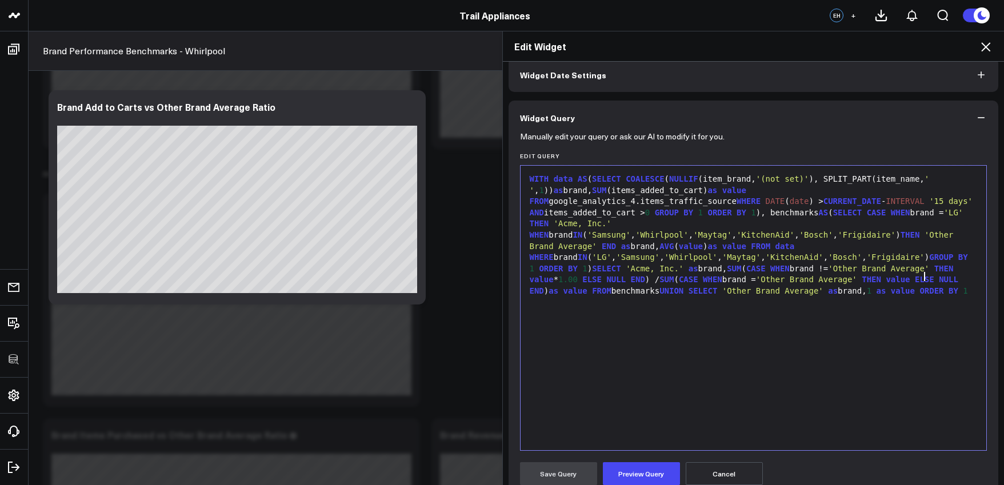
scroll to position [0, 0]
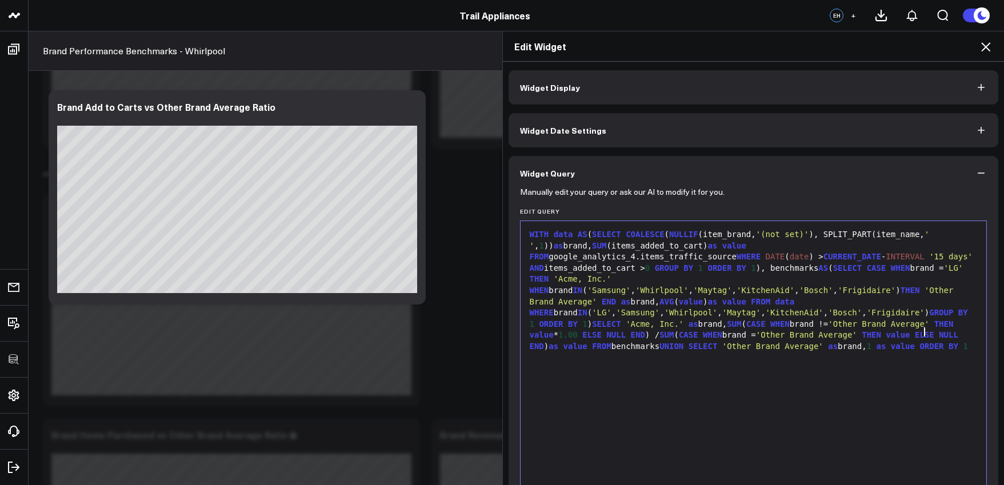
click at [789, 262] on div "WITH data AS ( SELECT COALESCE ( NULLIF (item_brand, '(not set)' ), SPLIT_PART(…" at bounding box center [753, 290] width 455 height 123
click at [590, 235] on div "WITH data AS ( SELECT COALESCE ( NULLIF (item_brand, '(not set)' ), SPLIT_PART(…" at bounding box center [753, 290] width 455 height 123
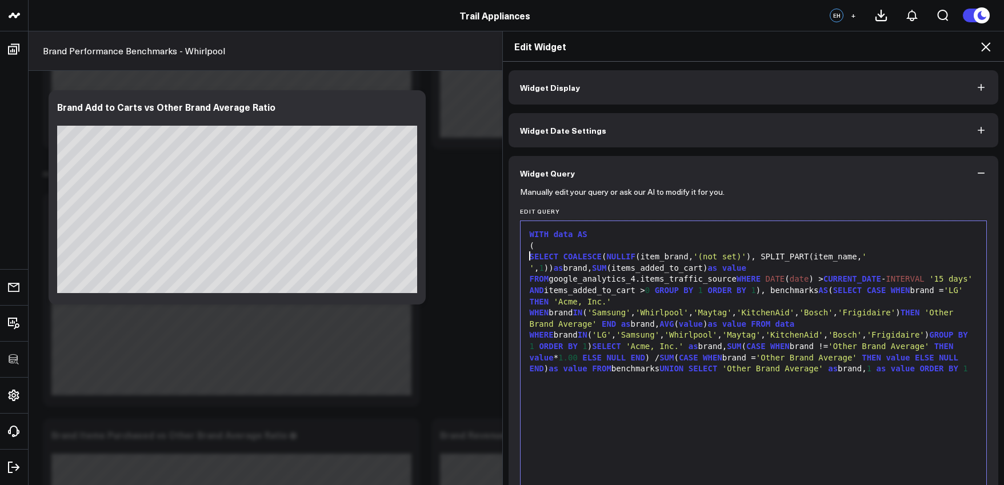
click at [563, 258] on span "COALESCE" at bounding box center [582, 256] width 38 height 9
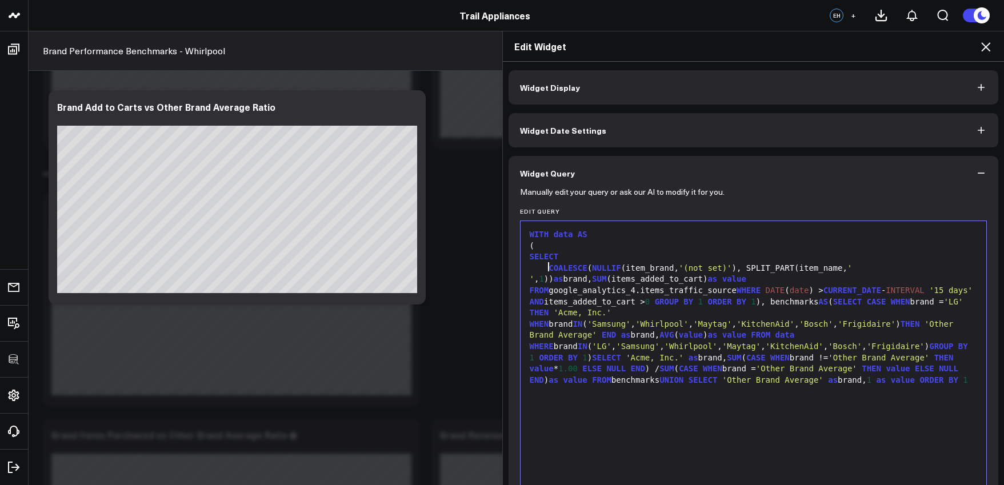
click at [761, 286] on span "WHERE" at bounding box center [749, 290] width 24 height 9
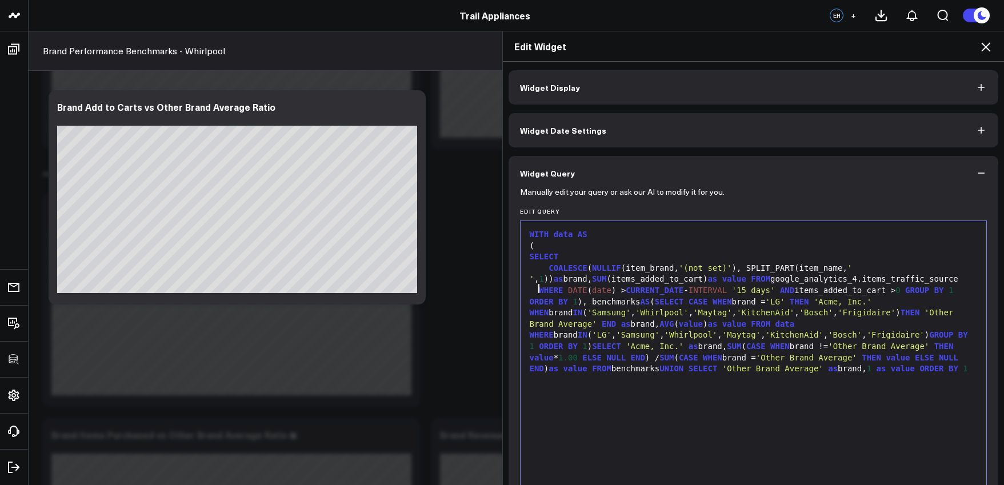
click at [791, 291] on span "AND" at bounding box center [787, 290] width 14 height 9
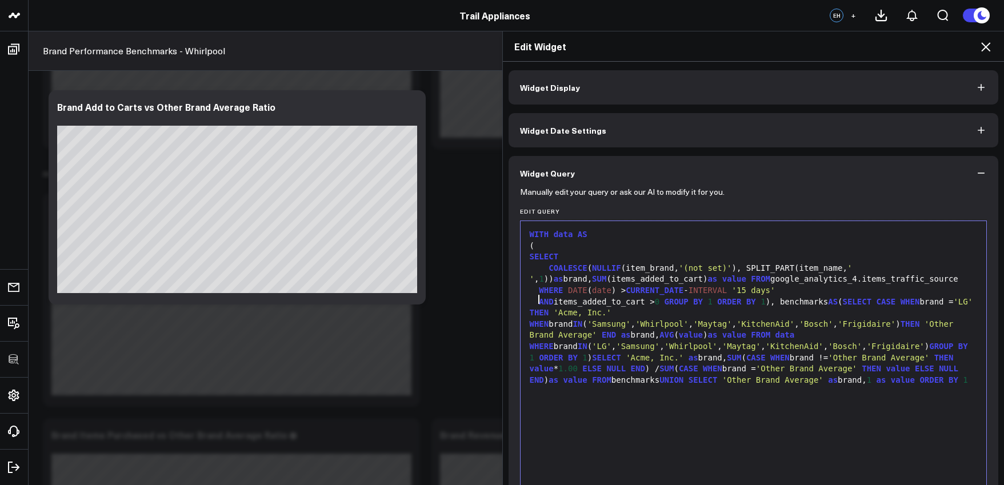
click at [672, 301] on span "GROUP" at bounding box center [677, 301] width 24 height 9
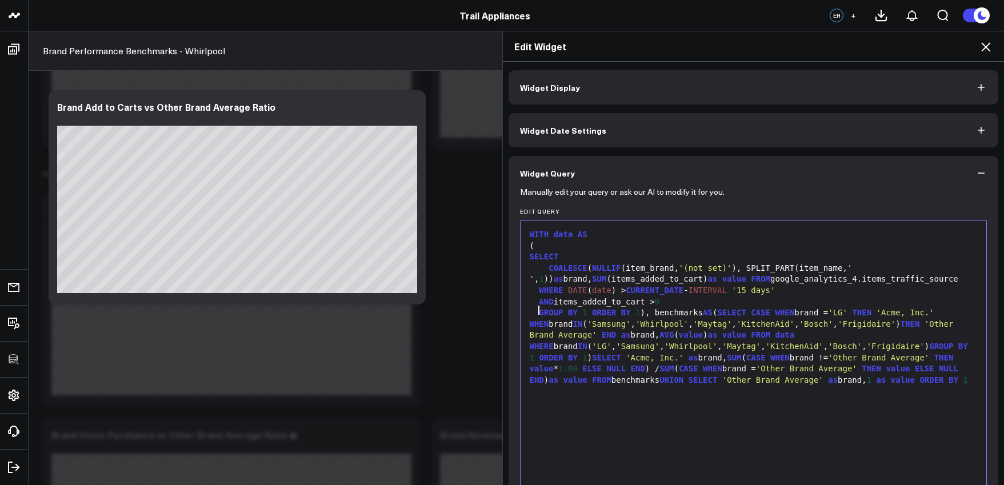
click at [656, 313] on div "GROUP BY 1 ORDER BY 1 ), benchmarks AS ( SELECT CASE WHEN brand = 'LG' THEN 'Ac…" at bounding box center [753, 346] width 455 height 78
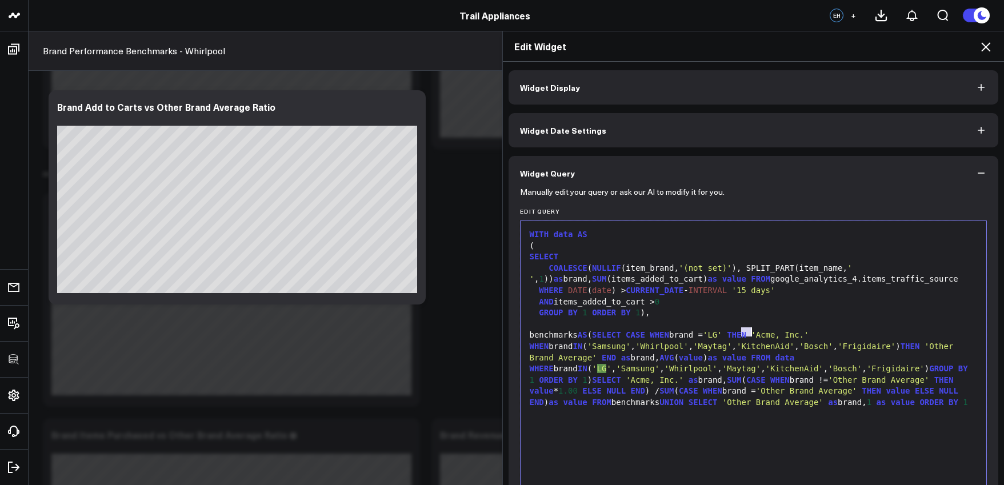
drag, startPoint x: 738, startPoint y: 333, endPoint x: 746, endPoint y: 333, distance: 8.0
click at [722, 333] on span "'LG'" at bounding box center [712, 334] width 19 height 9
drag, startPoint x: 793, startPoint y: 333, endPoint x: 870, endPoint y: 333, distance: 77.1
click at [870, 333] on div "benchmarks AS ( SELECT CASE WHEN brand = 'Whirlpool' THEN 'Acme, Inc.' WHEN bra…" at bounding box center [753, 369] width 455 height 78
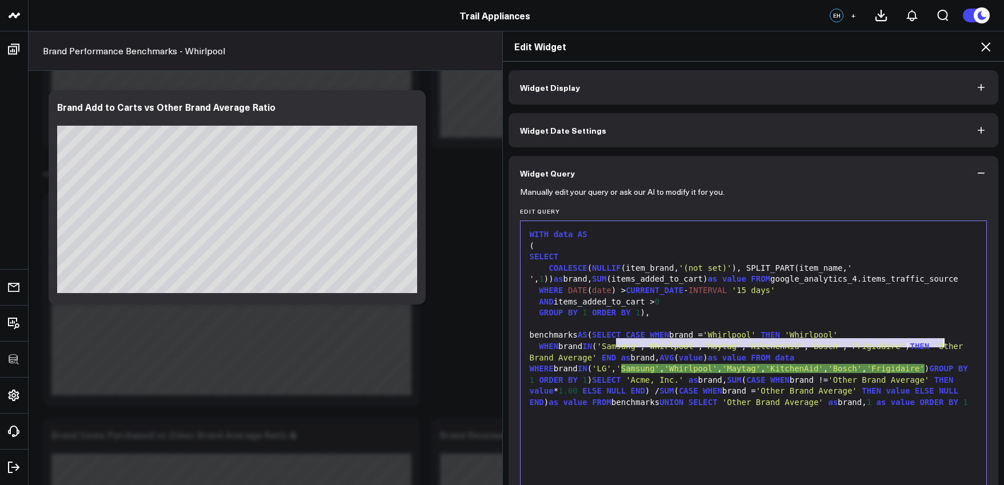
drag, startPoint x: 610, startPoint y: 343, endPoint x: 938, endPoint y: 339, distance: 328.6
click at [938, 341] on div "WHEN brand IN ( 'Samsung' , 'Whirlpool' , 'Maytag' , 'KitchenAid' , 'Bosch' , '…" at bounding box center [753, 374] width 455 height 67
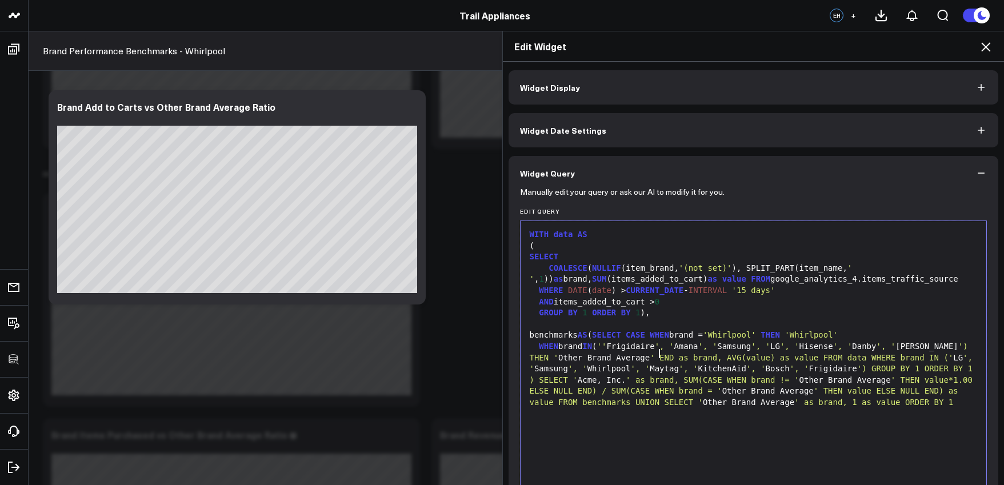
click at [657, 354] on span "' END as brand, AVG(value) as value FROM data WHERE brand IN ('" at bounding box center [801, 357] width 303 height 9
click at [607, 345] on span "''" at bounding box center [602, 346] width 10 height 9
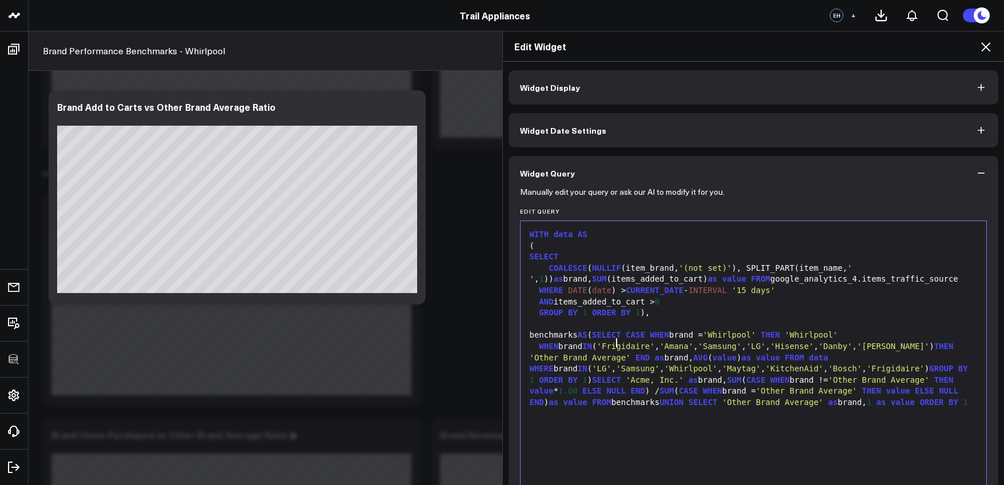
click at [630, 357] on span "'Other Brand Average'" at bounding box center [580, 357] width 101 height 9
click at [650, 355] on span "END" at bounding box center [642, 357] width 14 height 9
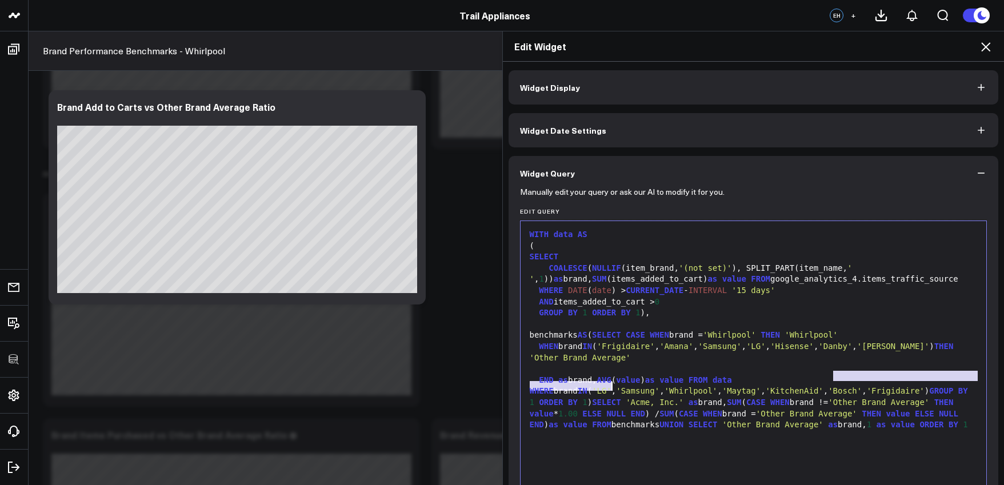
drag, startPoint x: 826, startPoint y: 375, endPoint x: 654, endPoint y: 387, distance: 173.0
click at [628, 389] on div "END as brand, AVG ( value ) as value FROM data WHERE brand IN ( 'LG' , 'Samsung…" at bounding box center [753, 403] width 455 height 56
click at [611, 386] on span "'LG'" at bounding box center [601, 390] width 19 height 9
drag, startPoint x: 825, startPoint y: 375, endPoint x: 741, endPoint y: 386, distance: 84.7
click at [741, 386] on div "END as brand, AVG ( value ) as value FROM data WHERE brand IN ( 'LG' , 'Samsung…" at bounding box center [753, 403] width 455 height 56
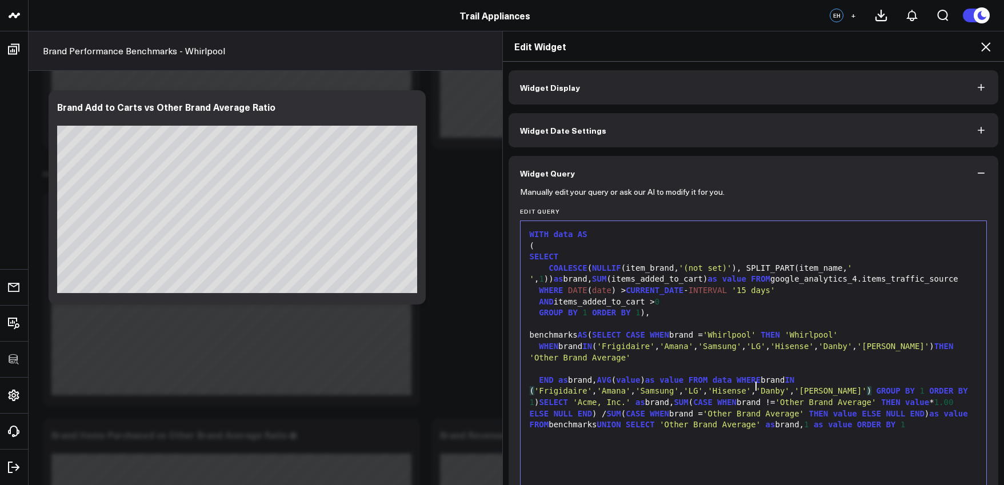
click at [592, 386] on span "'Frigidaire'" at bounding box center [563, 390] width 58 height 9
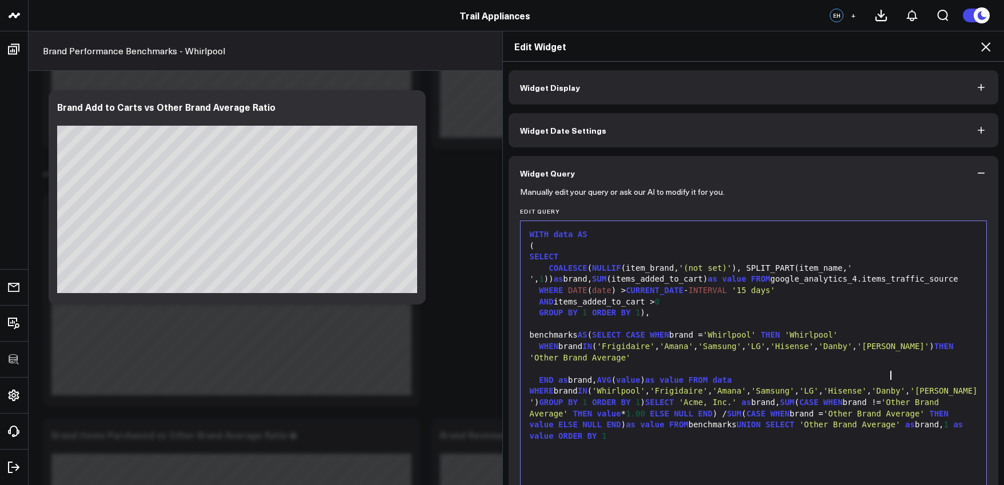
click at [563, 398] on span "GROUP" at bounding box center [551, 402] width 24 height 9
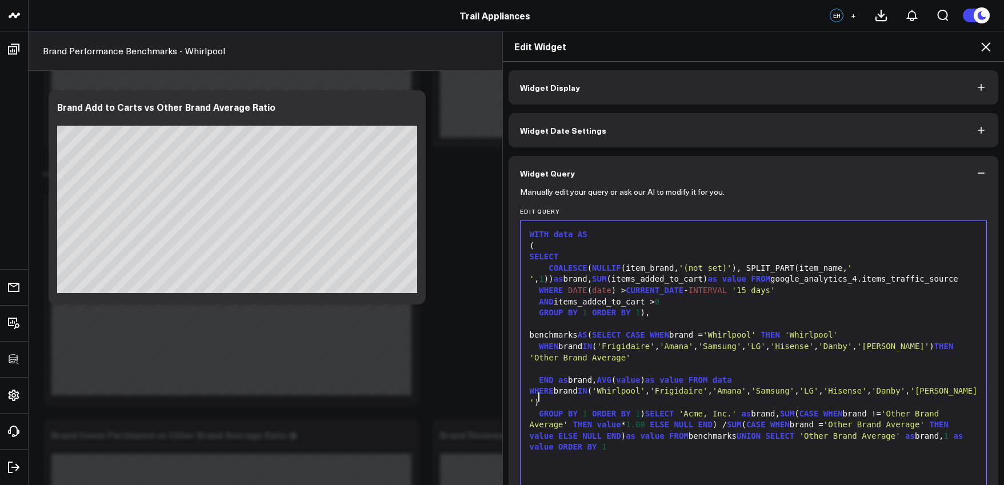
click at [643, 409] on div "GROUP BY 1 ORDER BY 1 ) SELECT 'Acme, Inc.' as brand, SUM ( CASE WHEN brand != …" at bounding box center [753, 431] width 455 height 45
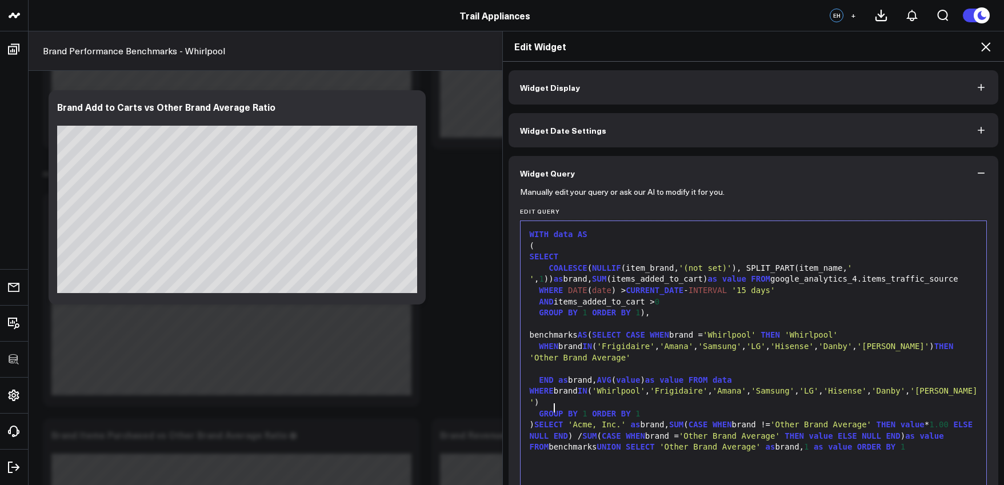
click at [547, 420] on span "SELECT" at bounding box center [548, 424] width 29 height 9
click at [546, 420] on span "SELECT" at bounding box center [548, 424] width 29 height 9
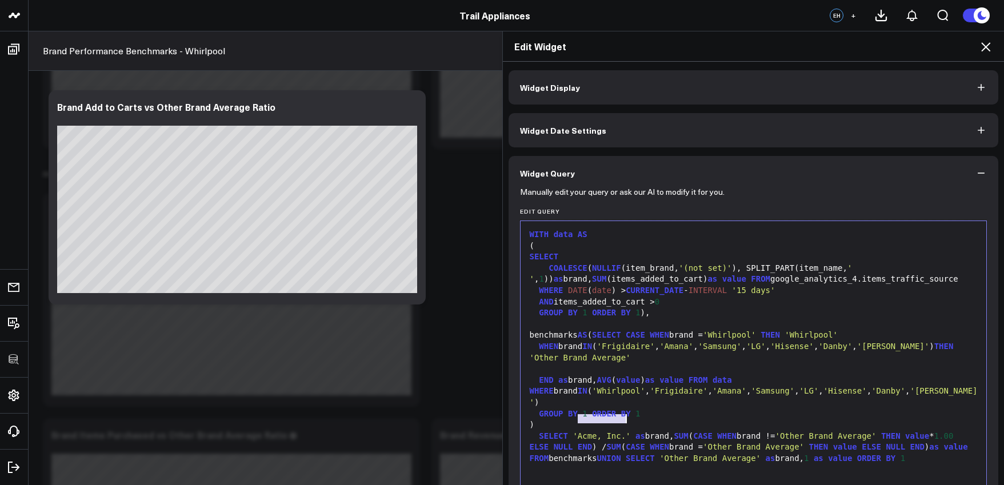
drag, startPoint x: 575, startPoint y: 421, endPoint x: 621, endPoint y: 421, distance: 45.7
click at [621, 431] on span "'Acme, Inc.'" at bounding box center [602, 435] width 58 height 9
click at [675, 431] on span "SUM" at bounding box center [676, 435] width 14 height 9
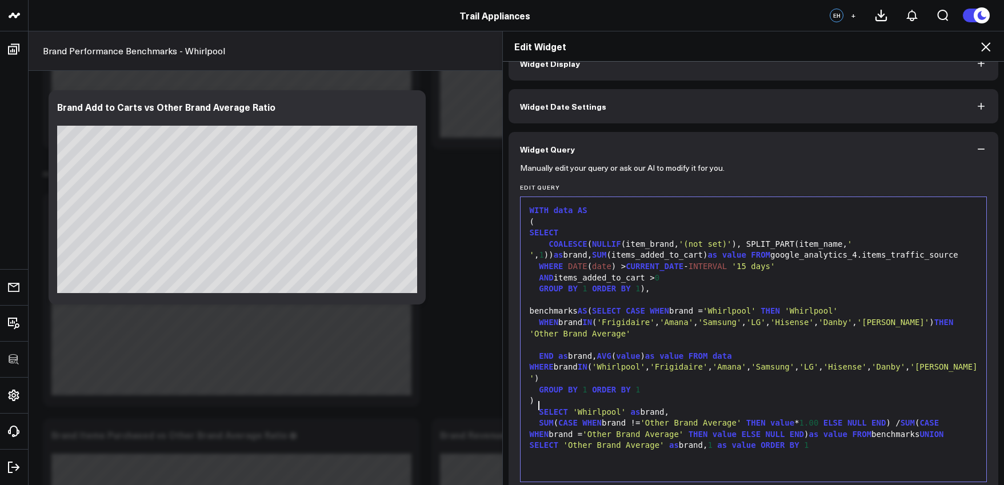
scroll to position [74, 0]
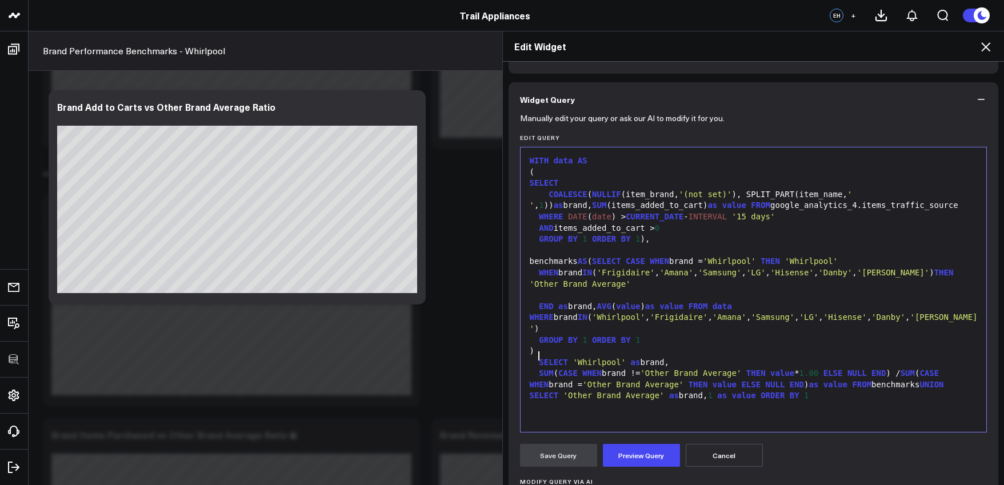
click at [767, 391] on span "ORDER" at bounding box center [773, 395] width 24 height 9
click at [754, 369] on span "THEN" at bounding box center [755, 373] width 19 height 9
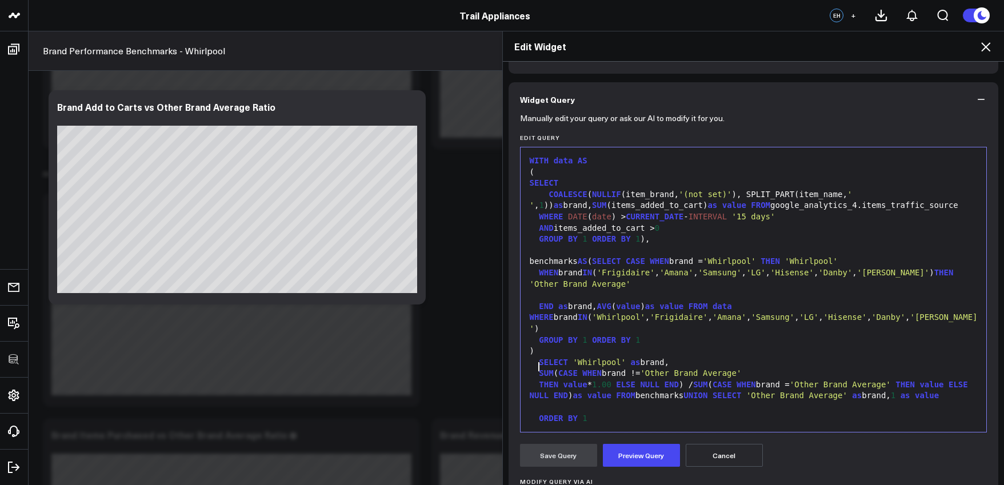
click at [909, 380] on span "THEN" at bounding box center [904, 384] width 19 height 9
click at [911, 380] on span "THEN" at bounding box center [904, 384] width 19 height 9
click at [907, 380] on span "THEN" at bounding box center [904, 384] width 19 height 9
click at [781, 391] on span "UNION" at bounding box center [782, 395] width 24 height 9
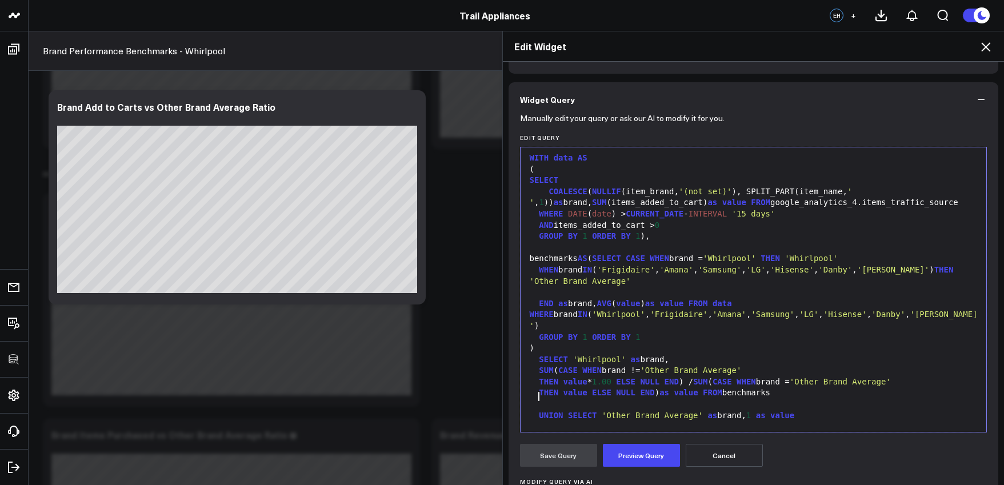
scroll to position [99, 0]
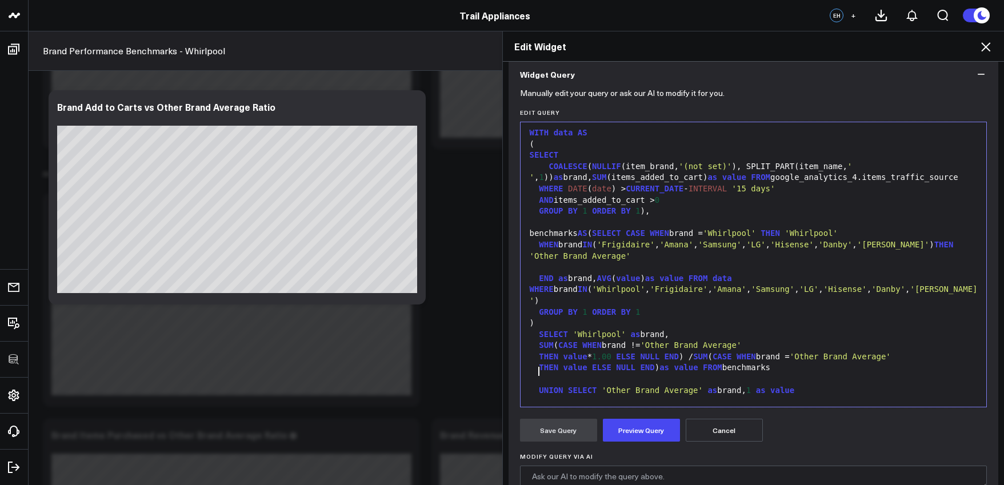
click at [598, 407] on div "ORDER BY 1" at bounding box center [753, 412] width 455 height 11
click at [619, 433] on button "Preview Query" at bounding box center [641, 430] width 77 height 23
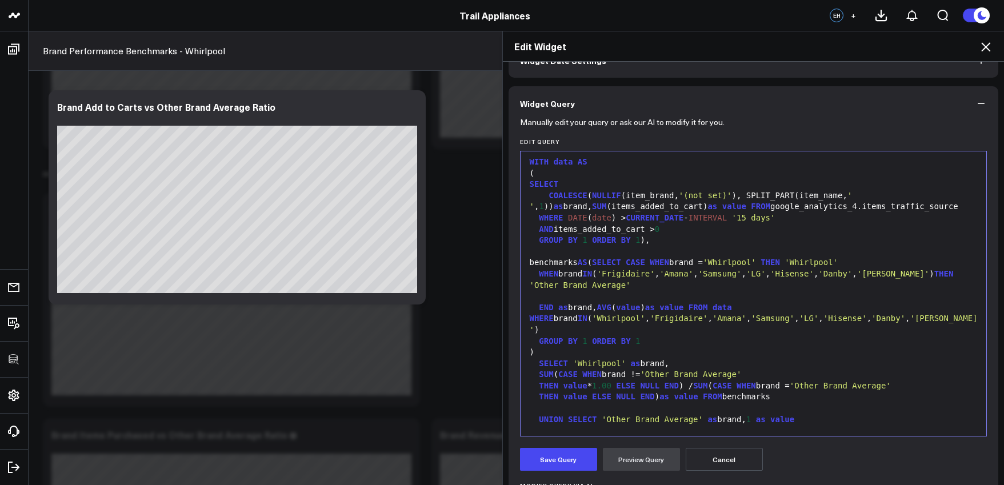
scroll to position [94, 0]
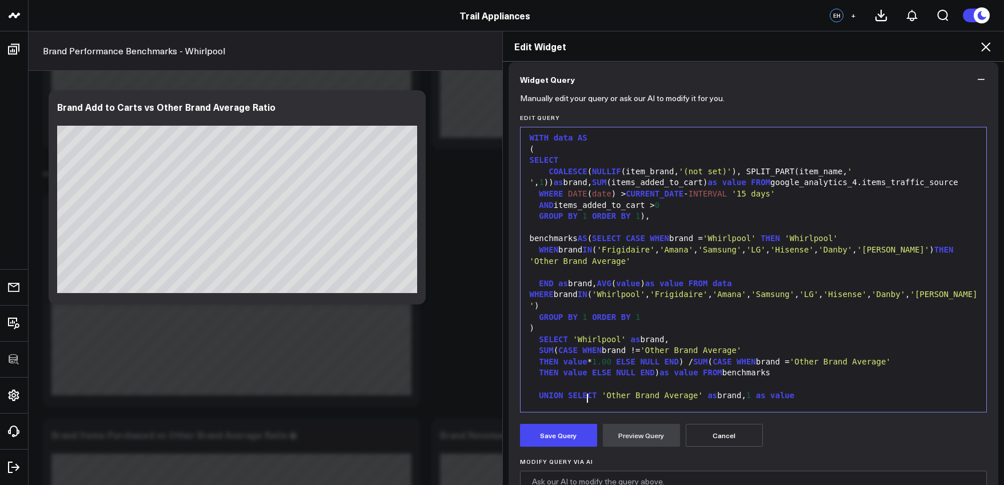
click at [614, 413] on div "ORDER BY 1" at bounding box center [753, 418] width 455 height 11
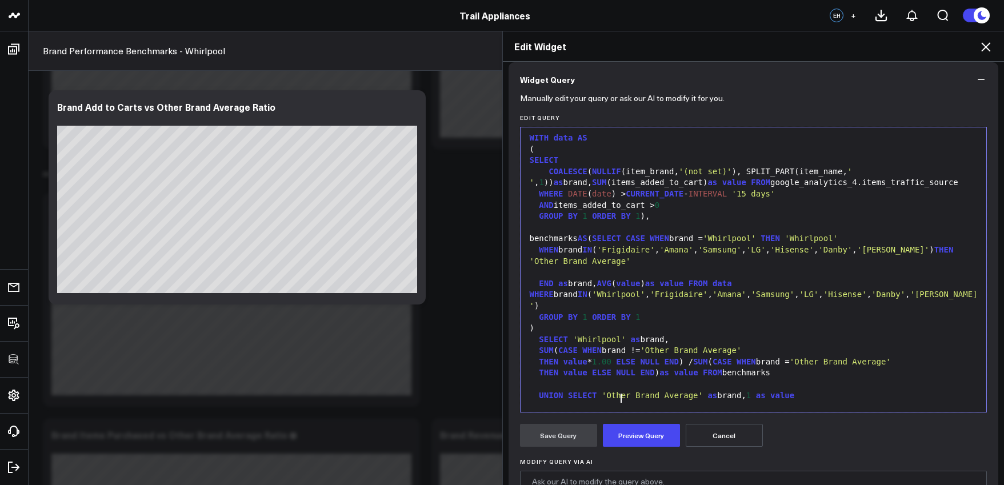
scroll to position [186, 0]
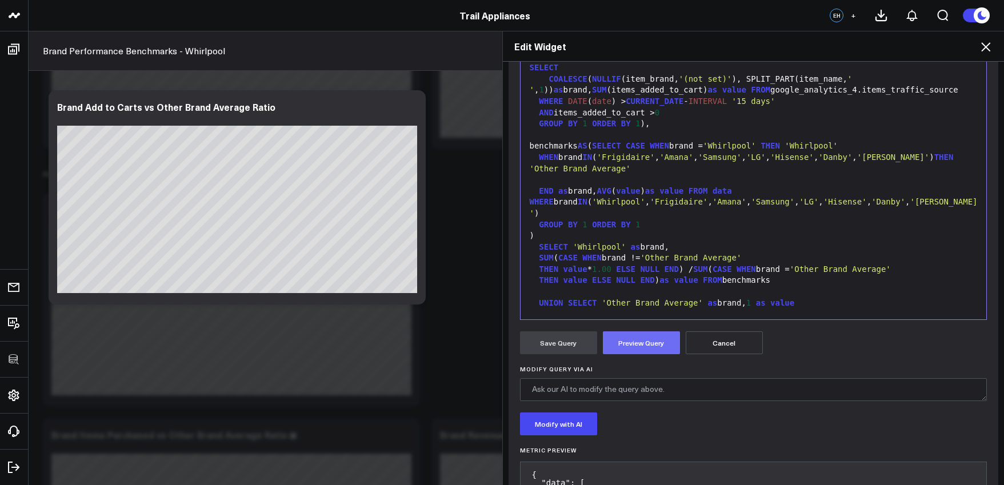
click at [626, 348] on button "Preview Query" at bounding box center [641, 342] width 77 height 23
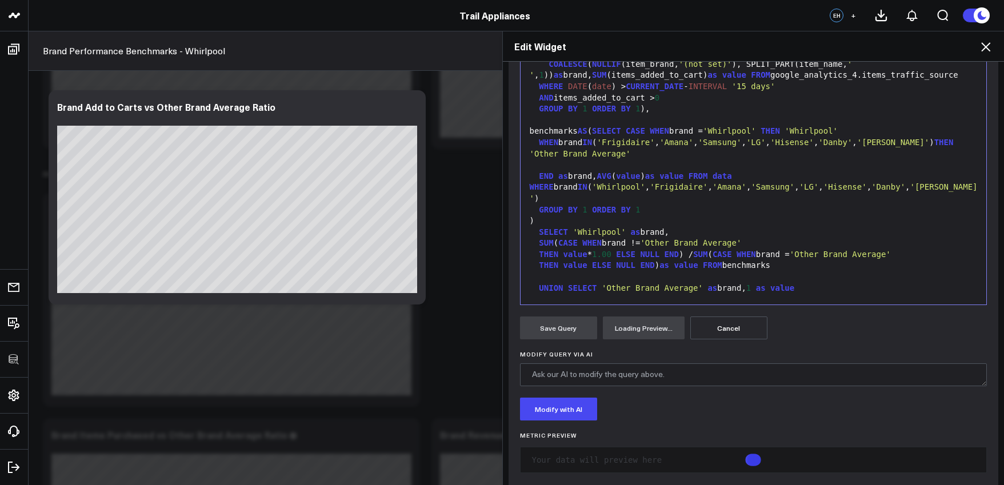
scroll to position [162, 0]
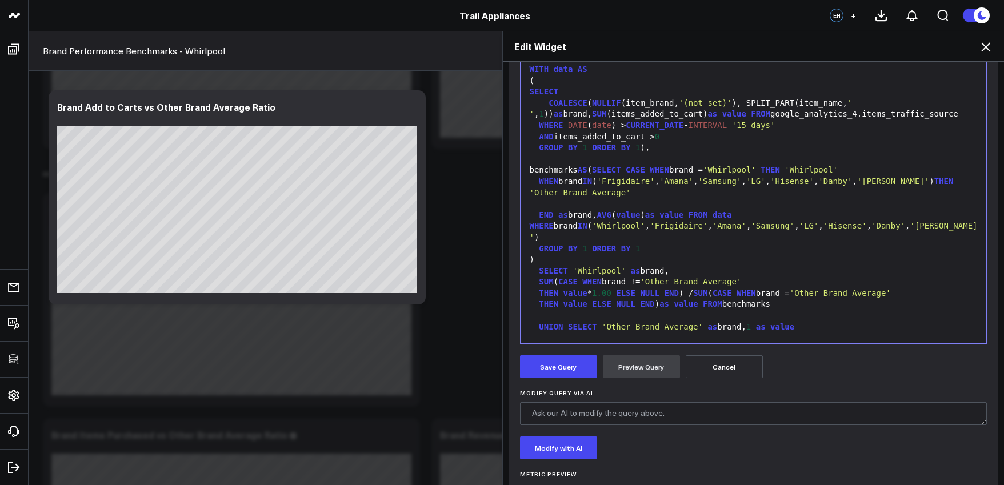
click at [660, 344] on div "ORDER BY 1 DESC ;" at bounding box center [753, 349] width 455 height 11
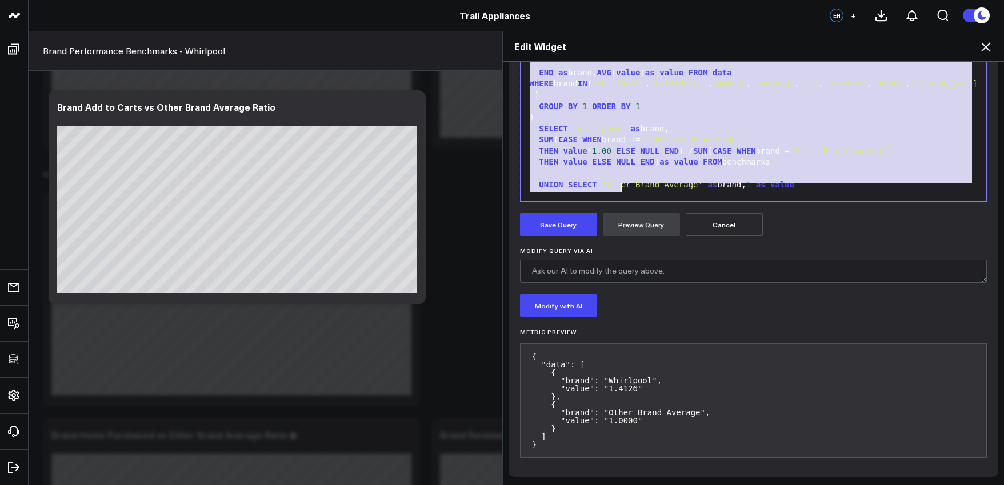
scroll to position [293, 0]
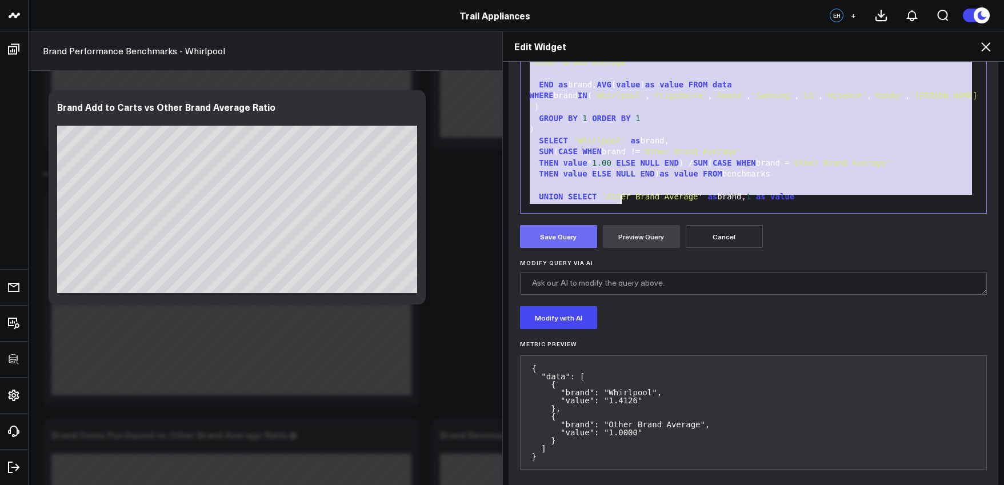
click at [562, 242] on button "Save Query" at bounding box center [558, 236] width 77 height 23
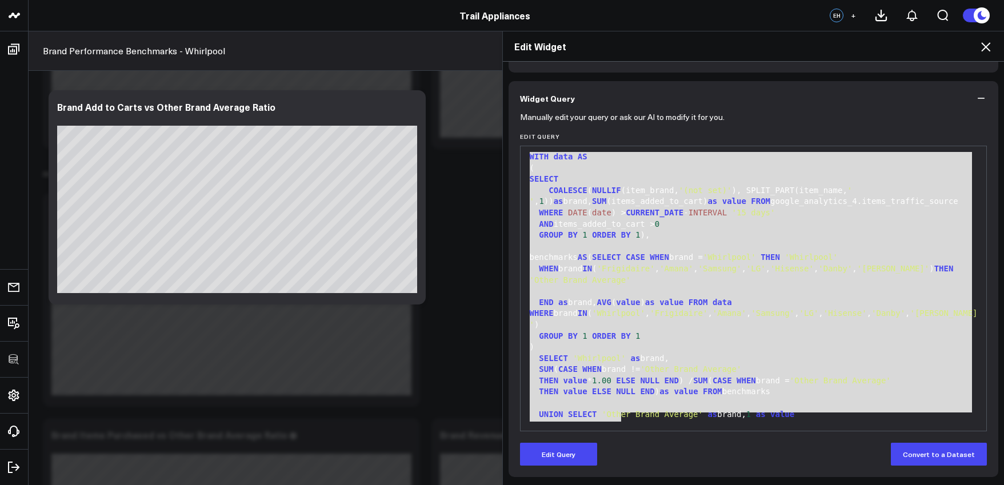
scroll to position [75, 0]
click at [981, 51] on icon at bounding box center [986, 47] width 14 height 14
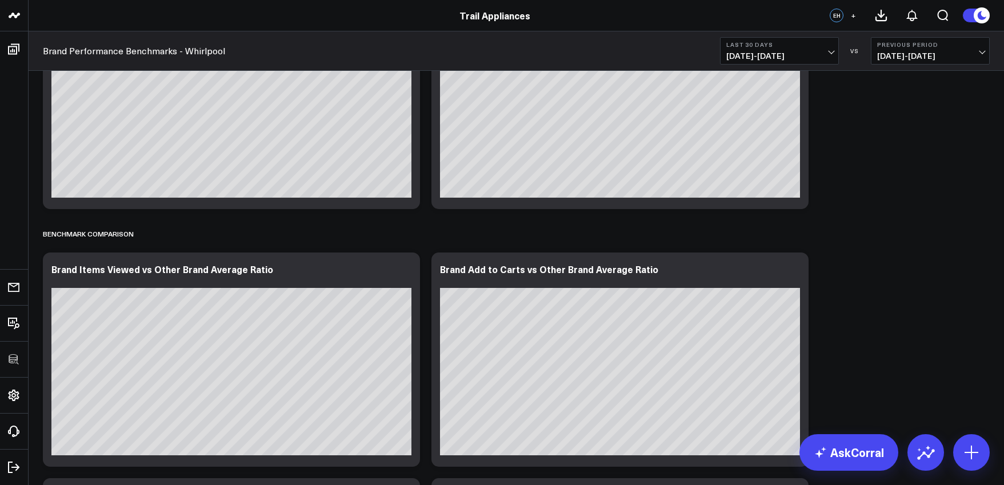
scroll to position [266, 0]
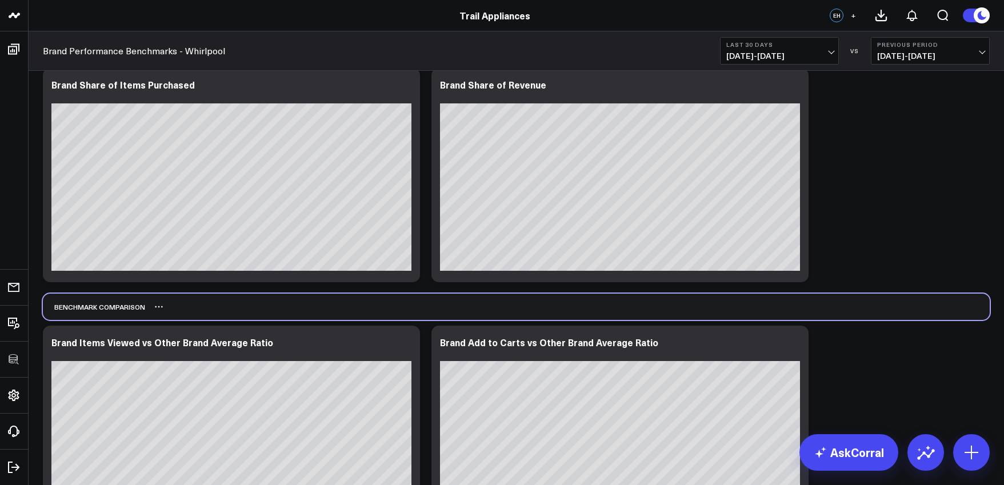
click at [361, 303] on div "Benchmark Comparison" at bounding box center [516, 307] width 947 height 26
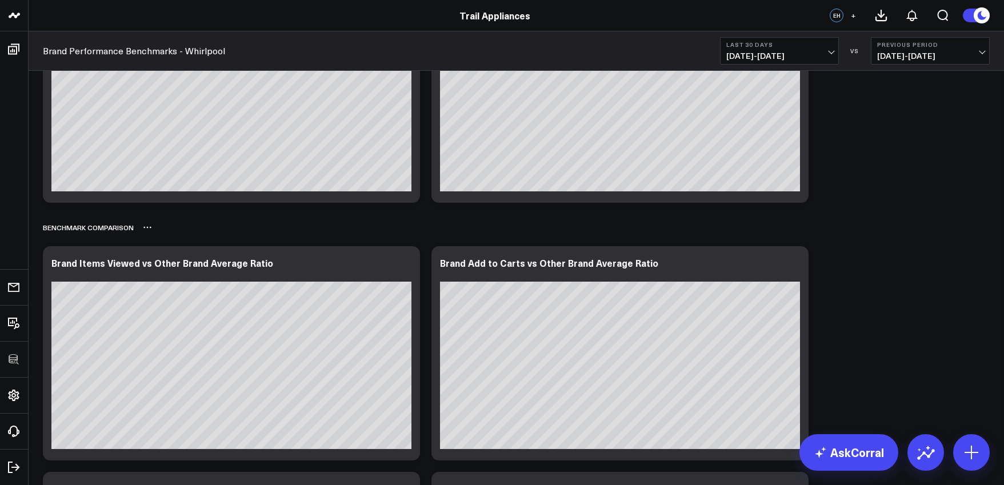
scroll to position [413, 0]
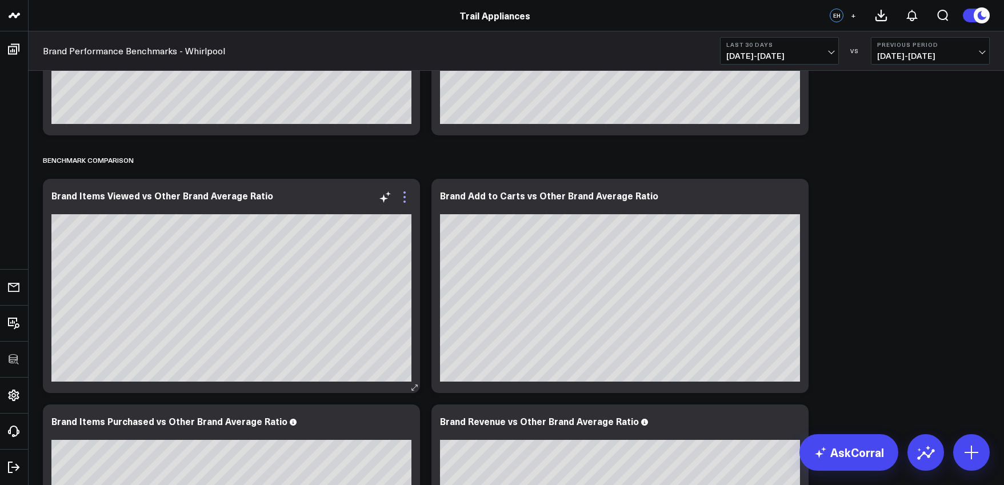
click at [406, 197] on icon at bounding box center [404, 197] width 2 height 2
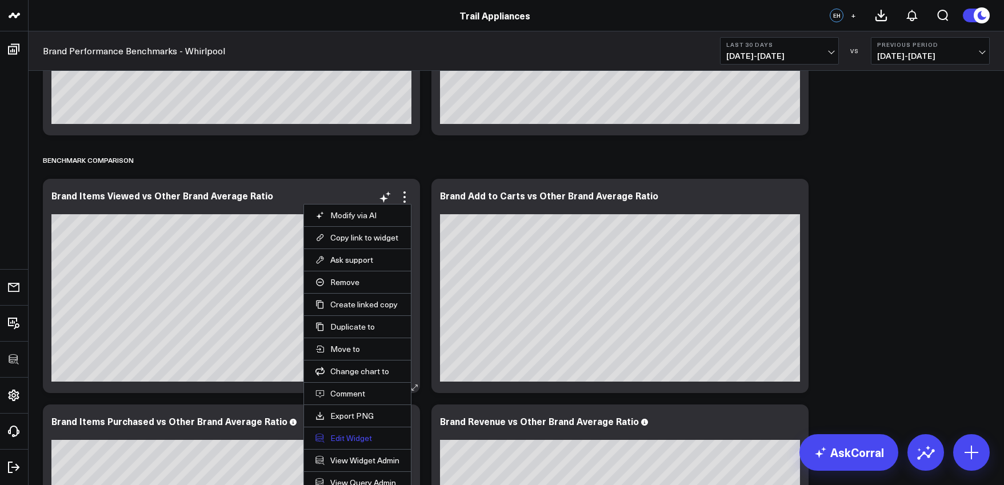
click at [366, 437] on button "Edit Widget" at bounding box center [357, 438] width 84 height 10
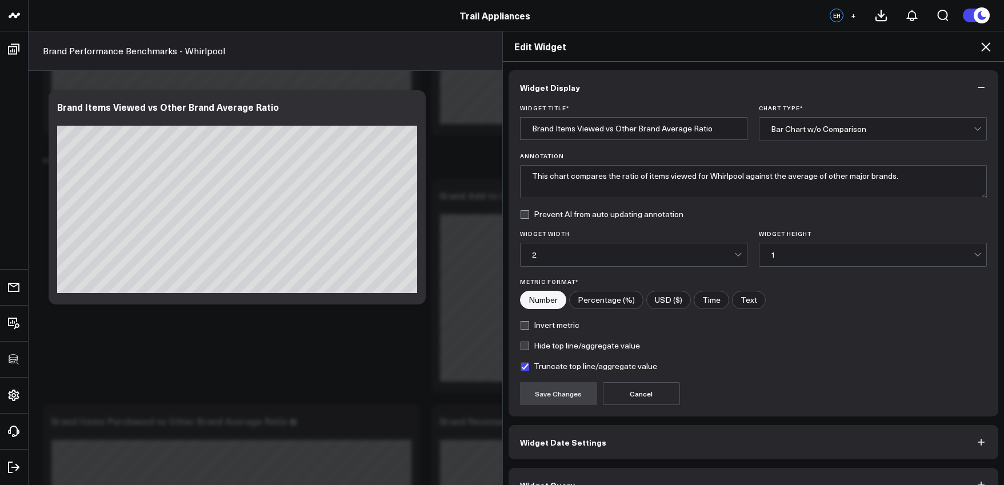
scroll to position [25, 0]
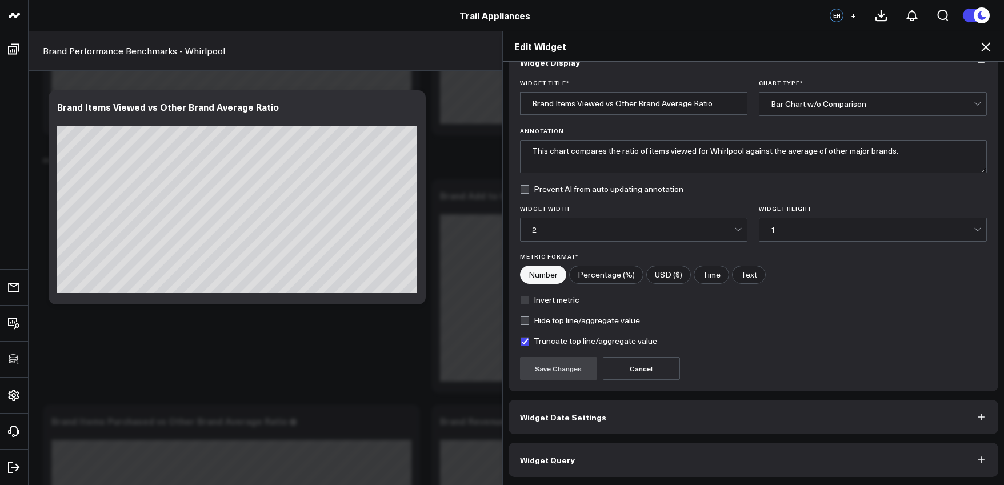
click at [638, 465] on button "Widget Query" at bounding box center [754, 460] width 490 height 34
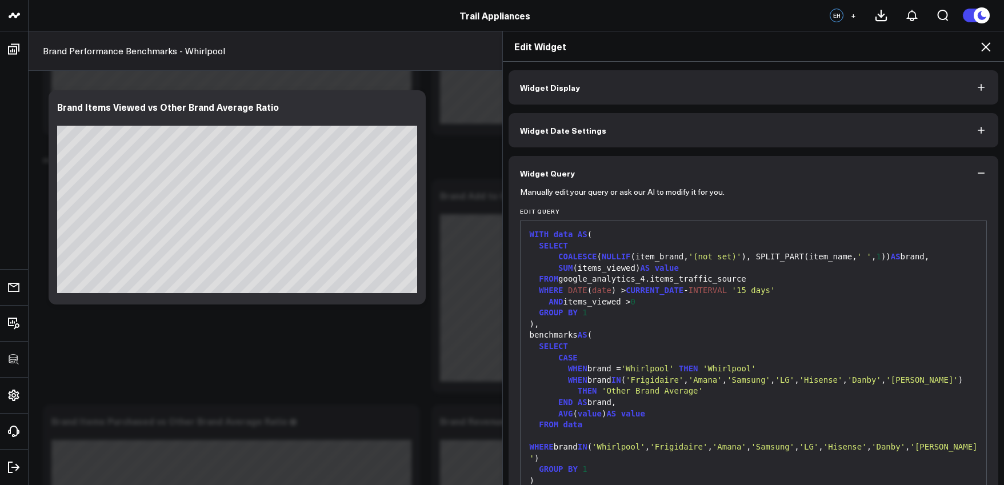
scroll to position [101, 0]
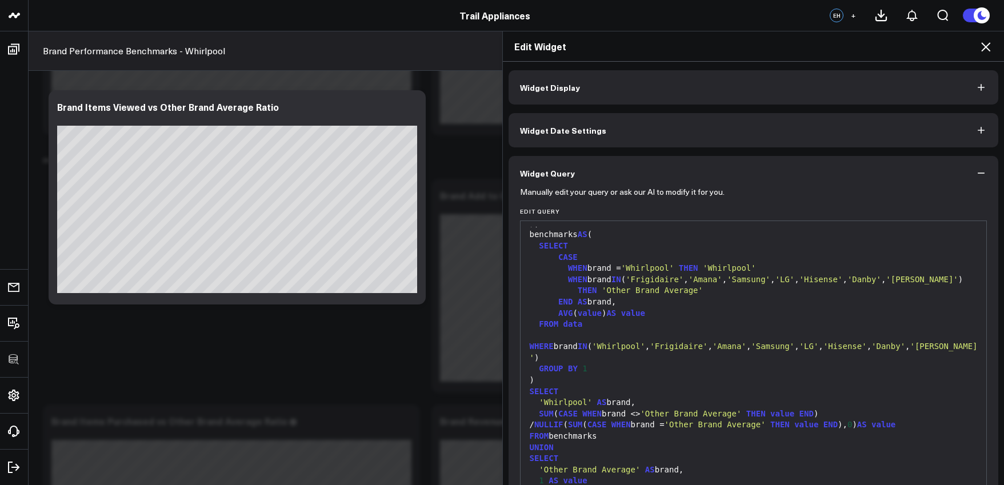
click at [622, 386] on div "SELECT" at bounding box center [753, 391] width 455 height 11
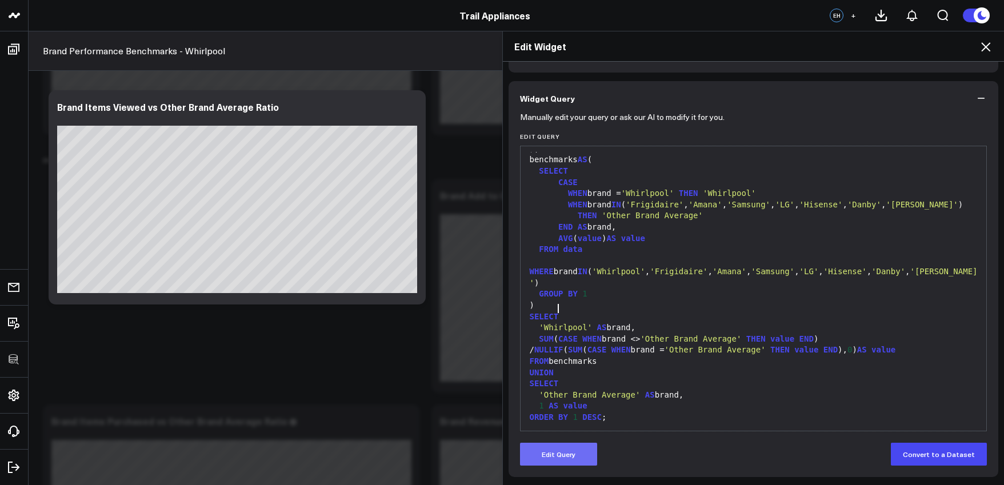
click at [571, 453] on button "Edit Query" at bounding box center [558, 454] width 77 height 23
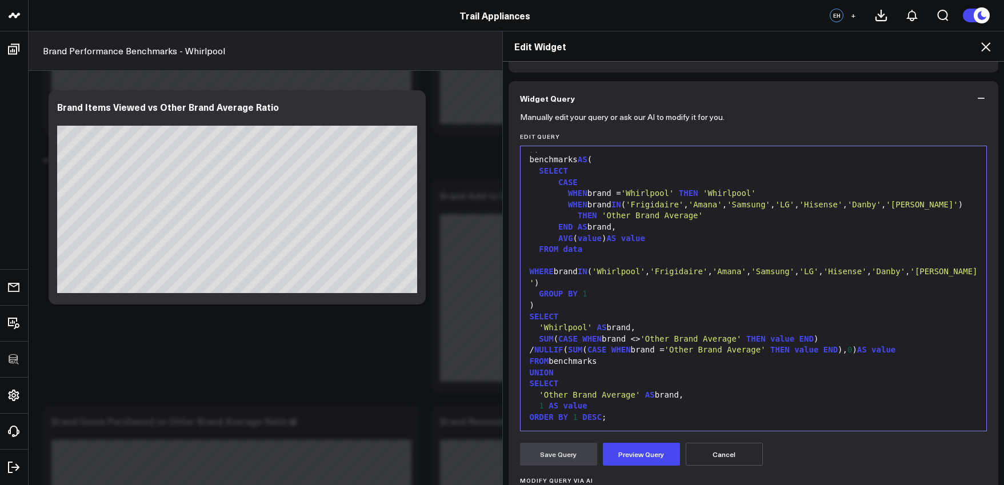
click at [642, 412] on div "ORDER BY 1 DESC ;" at bounding box center [753, 417] width 455 height 11
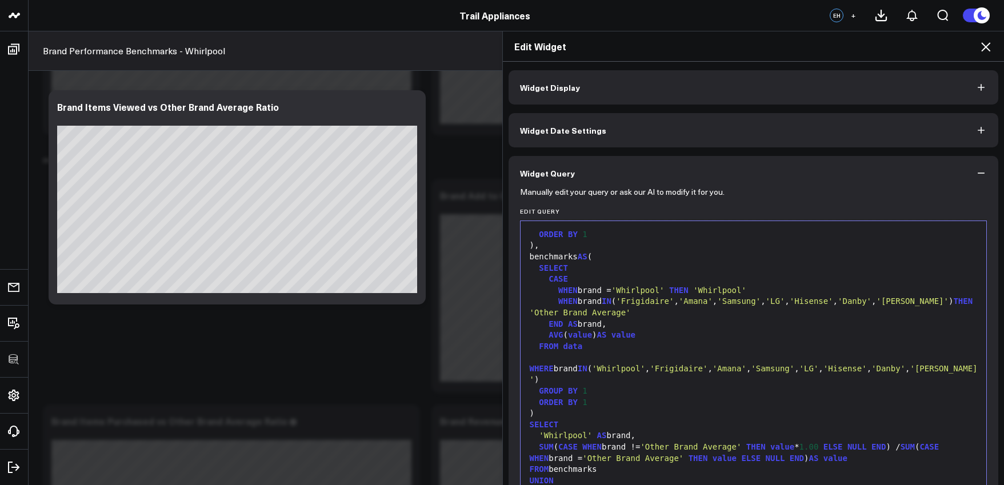
scroll to position [217, 0]
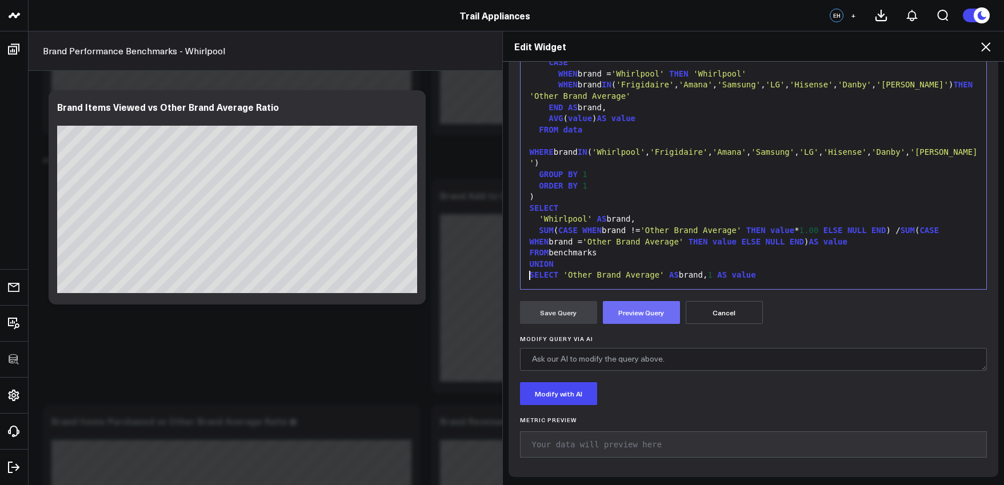
click at [641, 302] on button "Preview Query" at bounding box center [641, 312] width 77 height 23
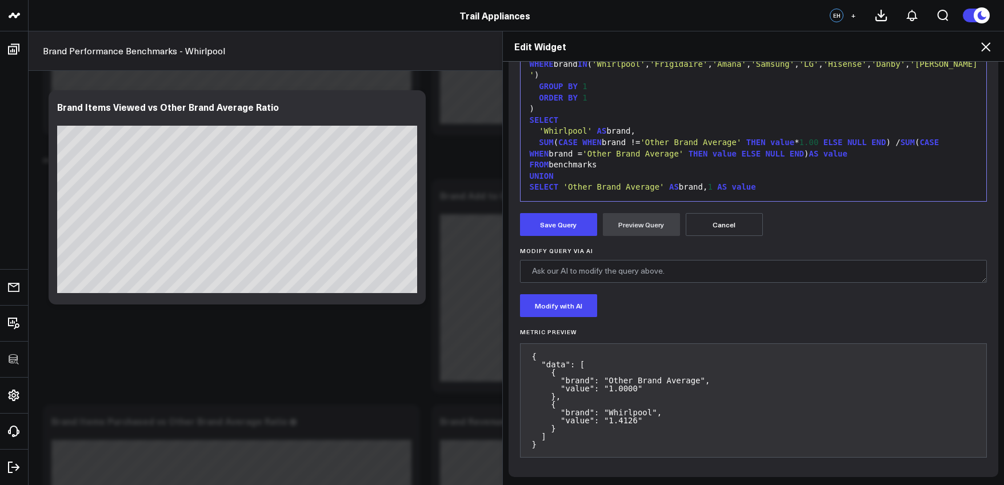
scroll to position [72, 0]
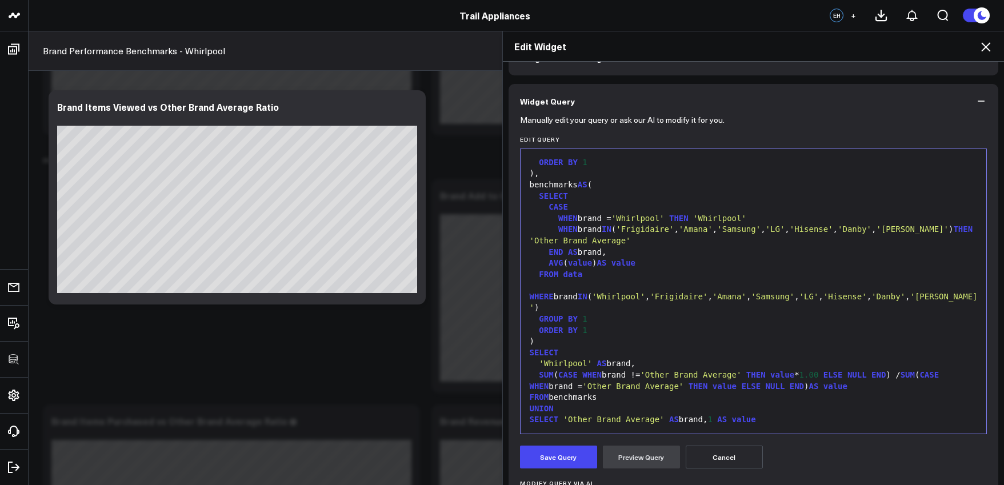
click at [575, 426] on div "ORDER BY 1 ;" at bounding box center [753, 431] width 455 height 11
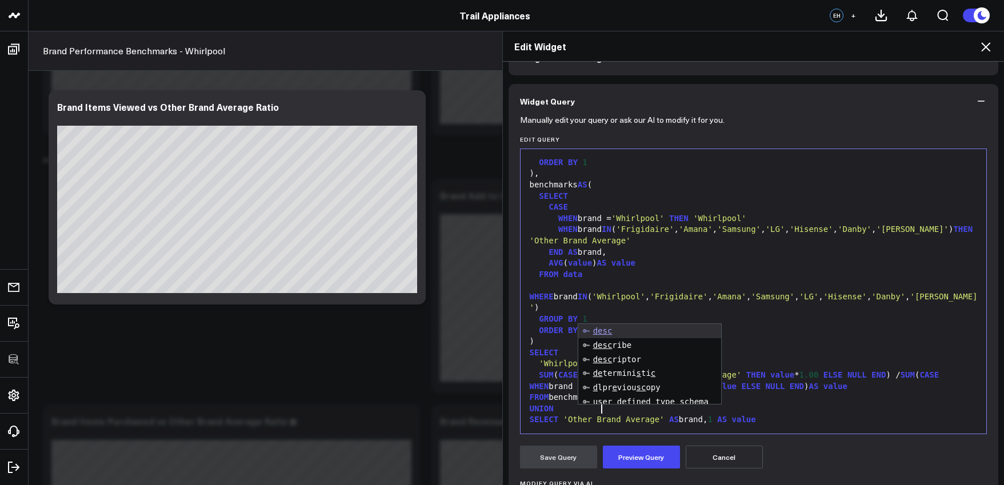
click at [638, 437] on div at bounding box center [753, 442] width 455 height 11
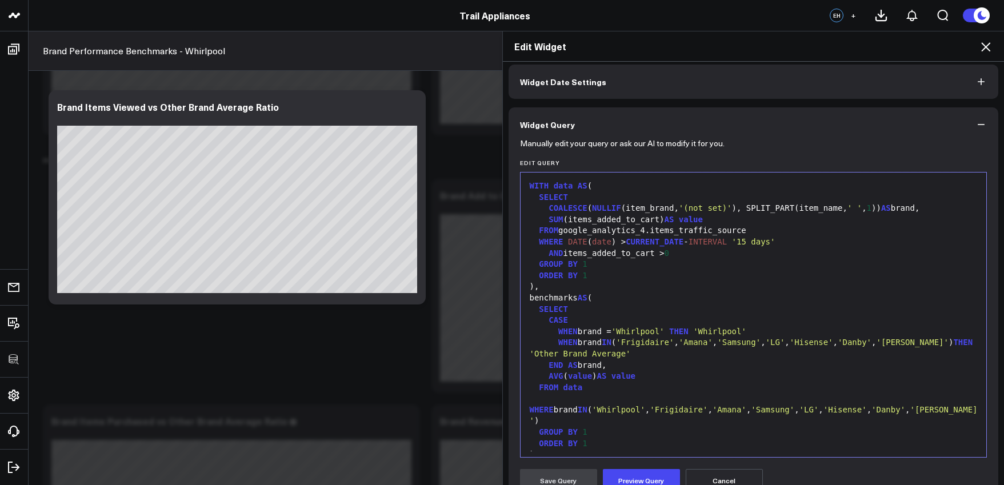
scroll to position [0, 0]
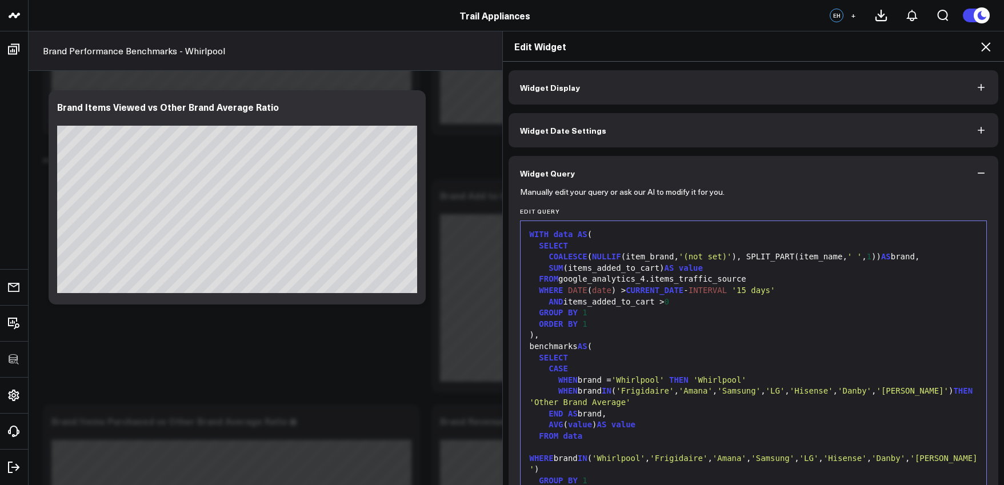
click at [985, 52] on icon at bounding box center [986, 47] width 14 height 14
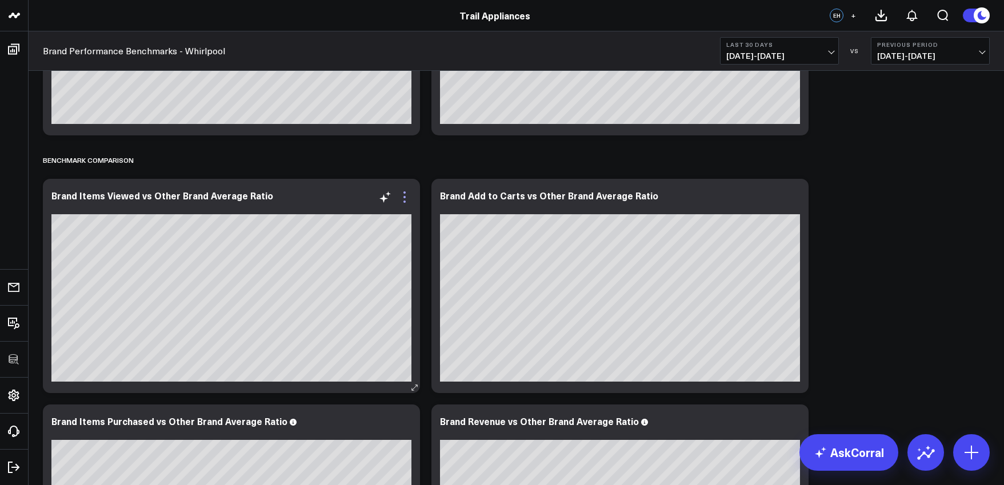
click at [407, 193] on icon at bounding box center [405, 197] width 14 height 14
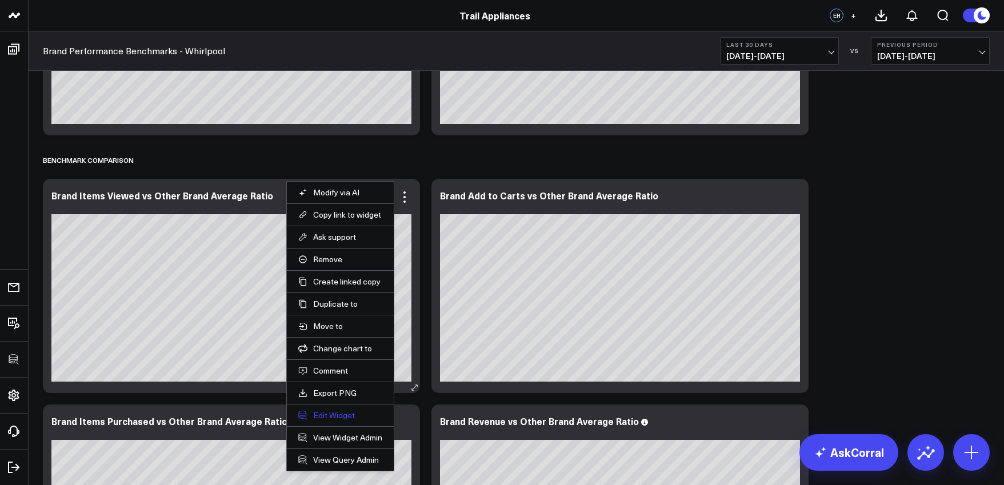
click at [334, 416] on button "Edit Widget" at bounding box center [340, 415] width 84 height 10
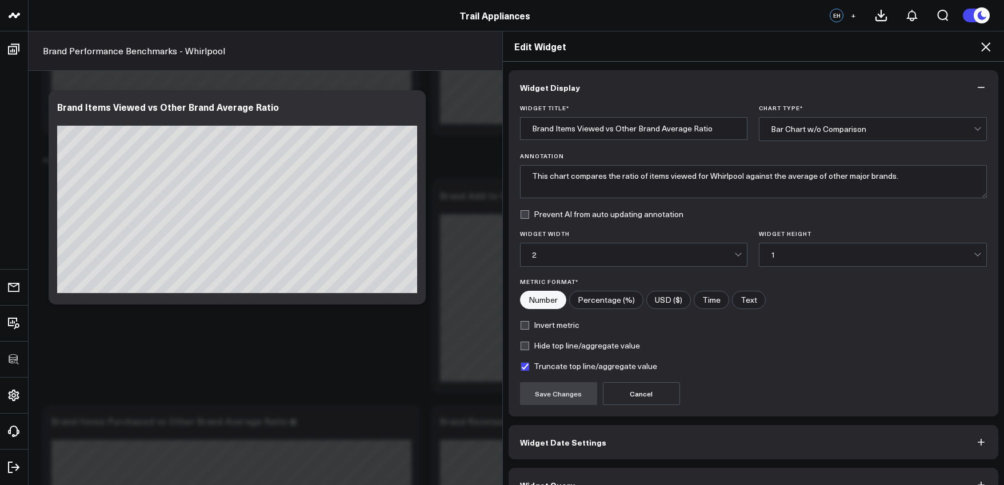
scroll to position [25, 0]
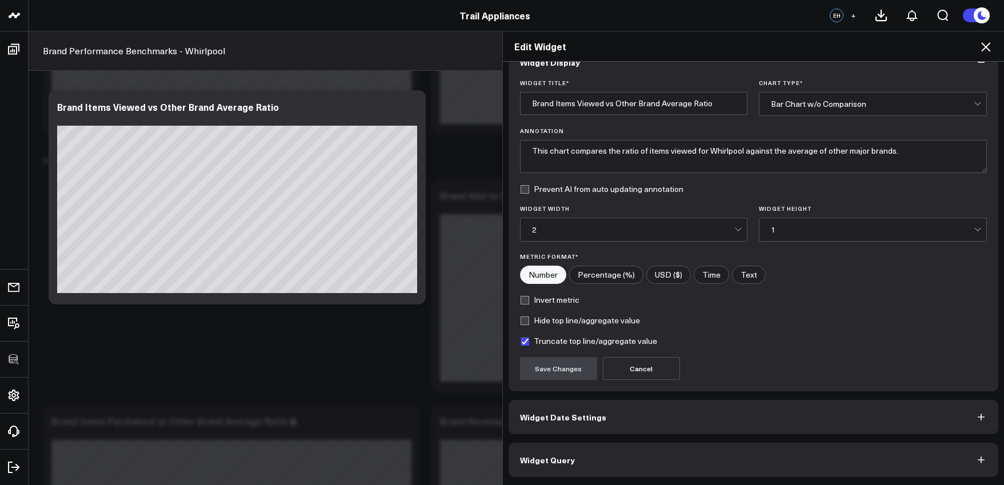
click at [593, 463] on button "Widget Query" at bounding box center [754, 460] width 490 height 34
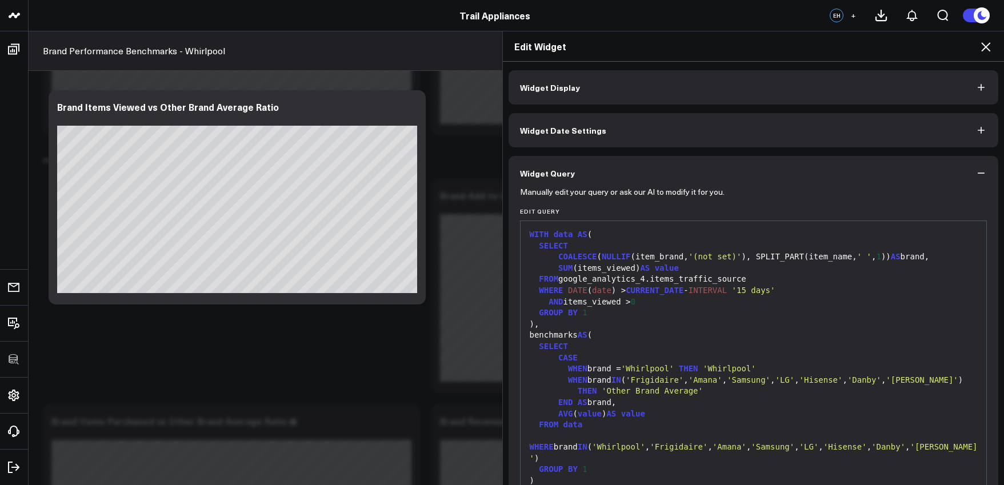
scroll to position [75, 0]
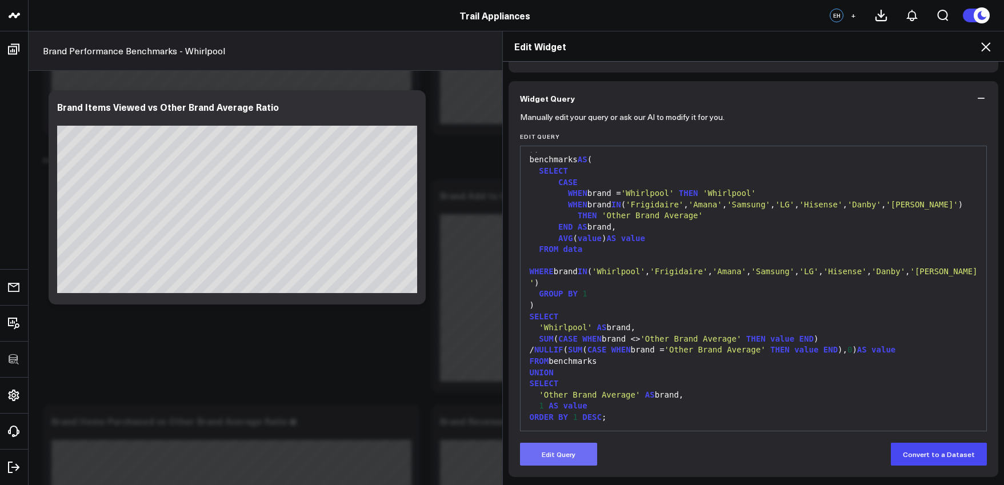
click at [577, 458] on button "Edit Query" at bounding box center [558, 454] width 77 height 23
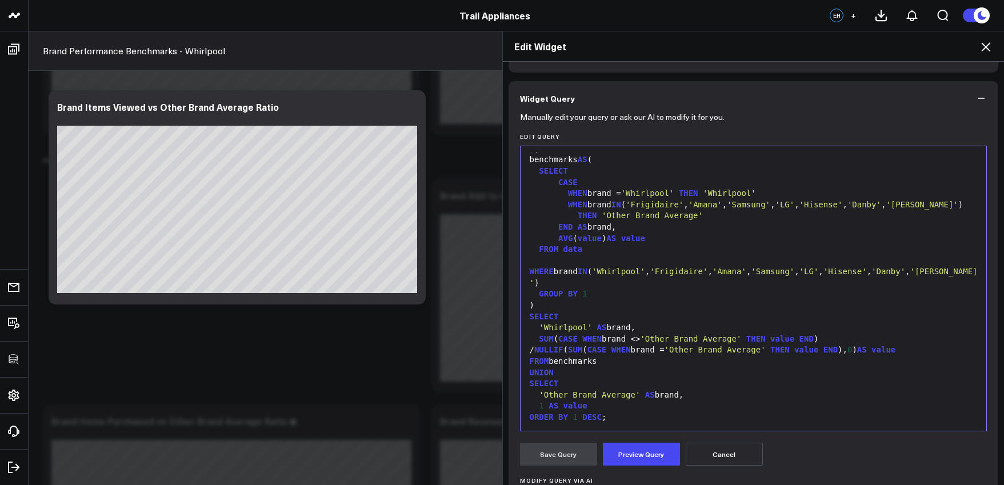
click at [628, 423] on div at bounding box center [753, 428] width 455 height 11
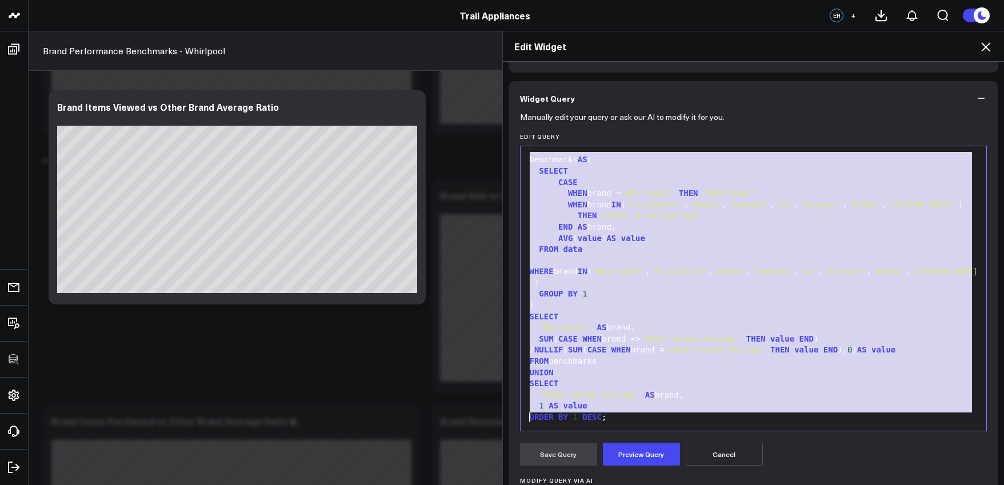
paste div
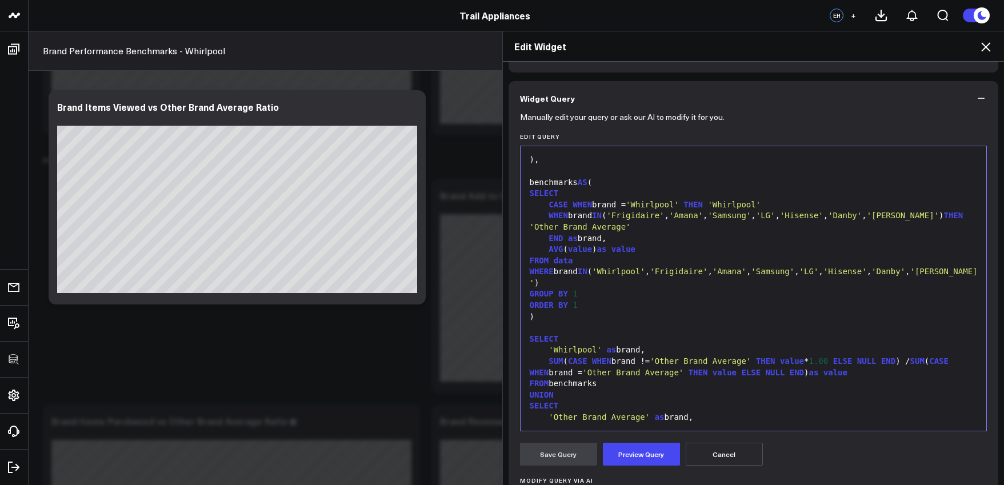
scroll to position [122, 0]
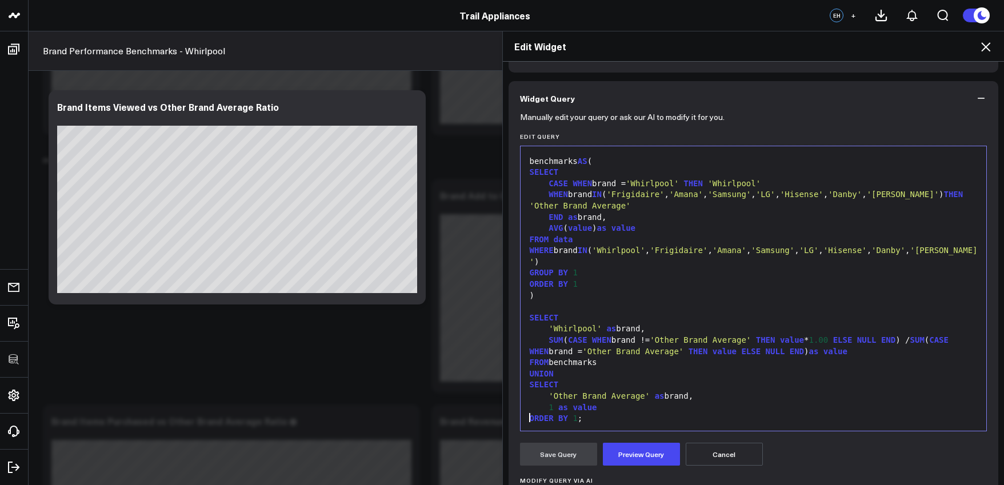
click at [574, 413] on div "ORDER BY 1 ;" at bounding box center [753, 418] width 455 height 11
click at [635, 449] on button "Preview Query" at bounding box center [641, 454] width 77 height 23
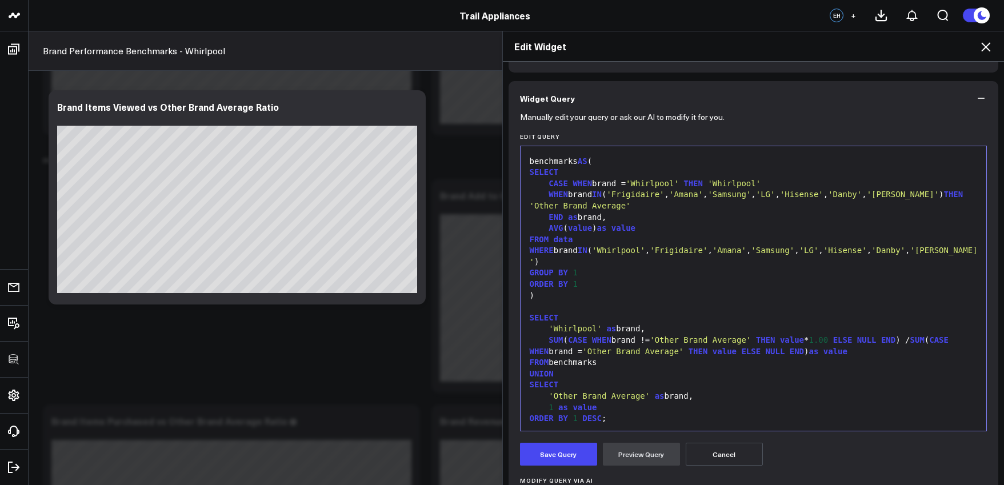
scroll to position [293, 0]
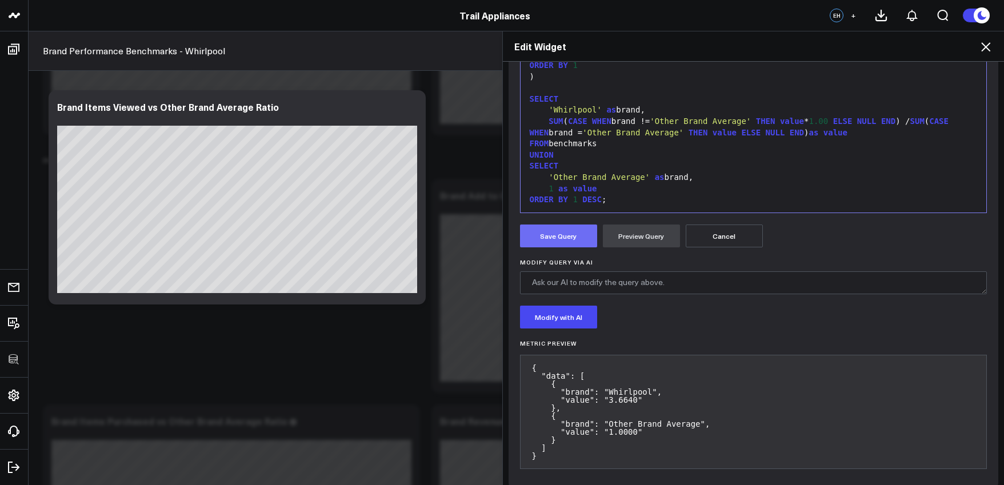
click at [544, 245] on button "Save Query" at bounding box center [558, 236] width 77 height 23
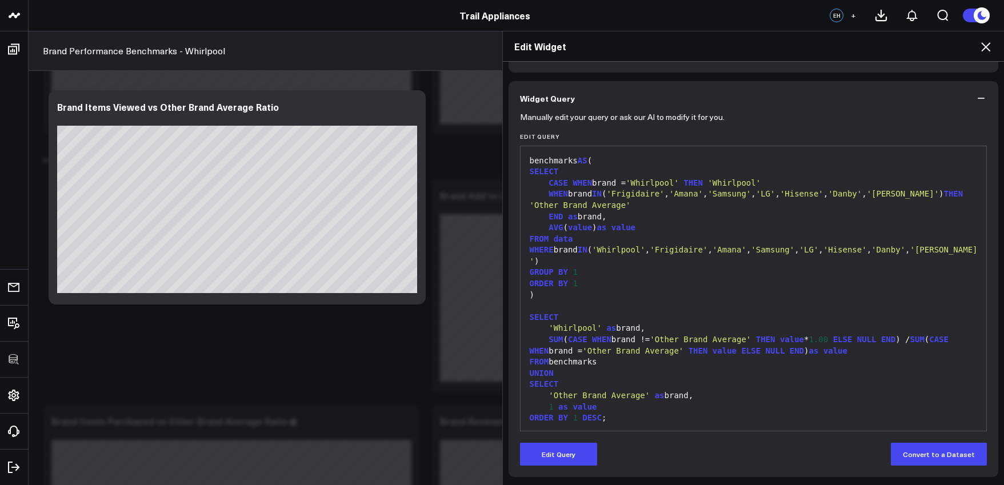
scroll to position [75, 0]
click at [983, 47] on icon at bounding box center [986, 47] width 14 height 14
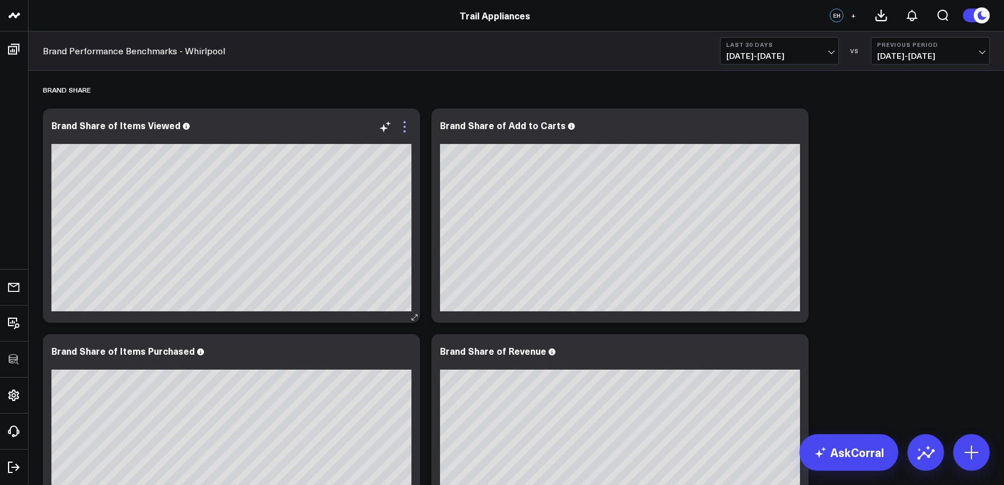
click at [403, 127] on icon at bounding box center [405, 127] width 14 height 14
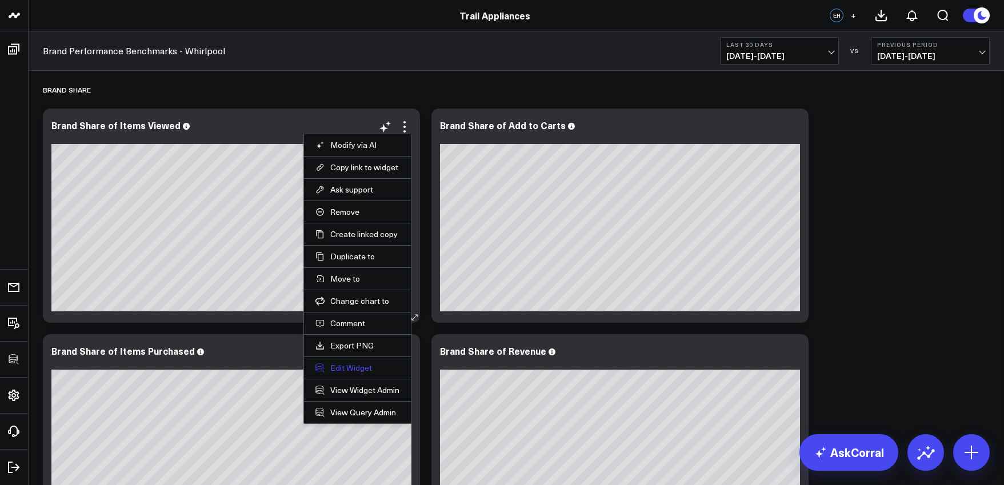
click at [374, 373] on button "Edit Widget" at bounding box center [357, 368] width 84 height 10
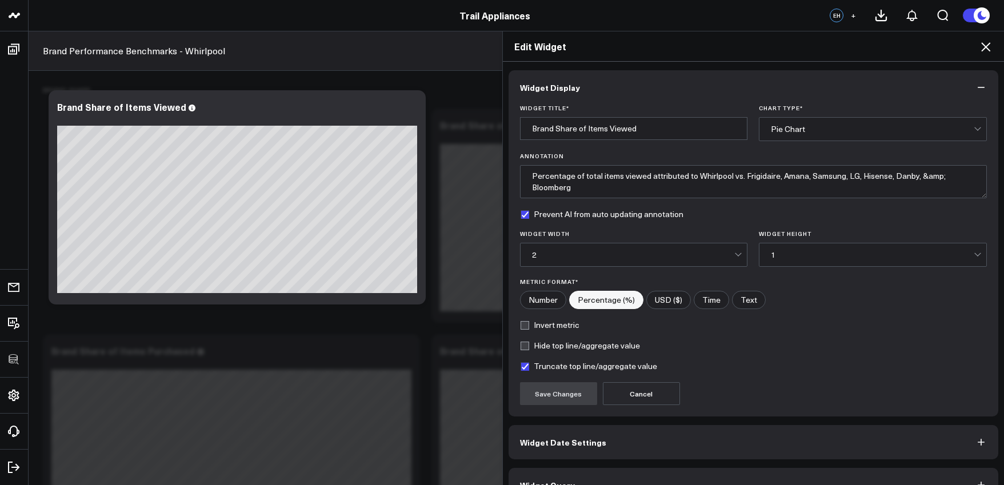
scroll to position [25, 0]
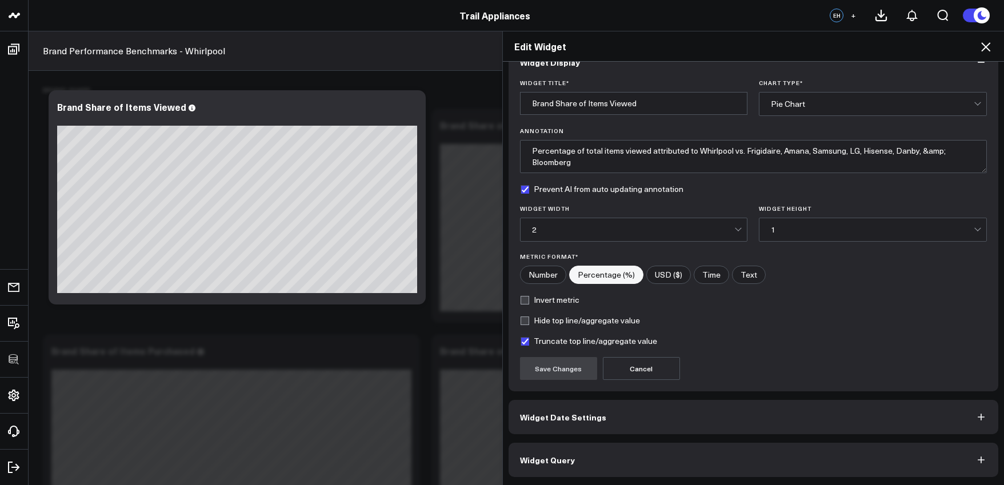
click at [667, 448] on button "Widget Query" at bounding box center [754, 460] width 490 height 34
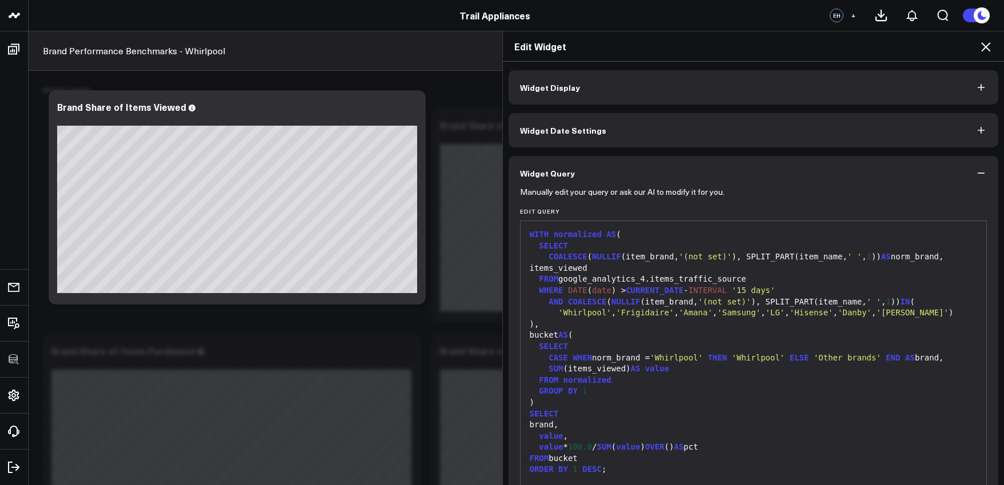
scroll to position [16, 0]
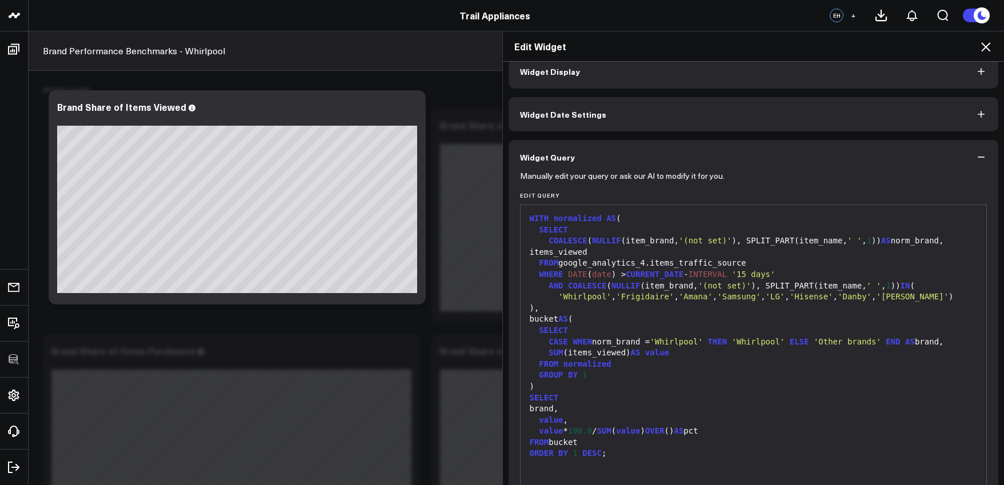
click at [647, 437] on div "FROM bucket" at bounding box center [753, 442] width 455 height 11
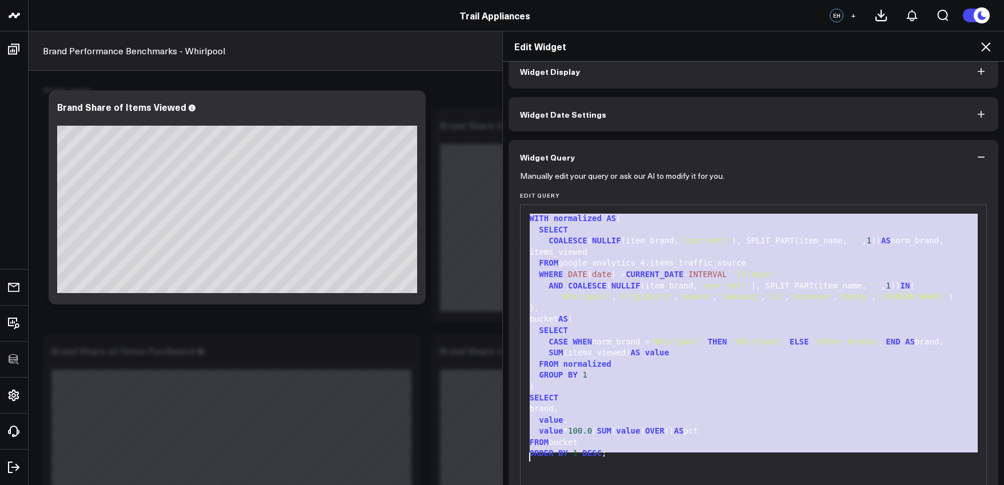
scroll to position [75, 0]
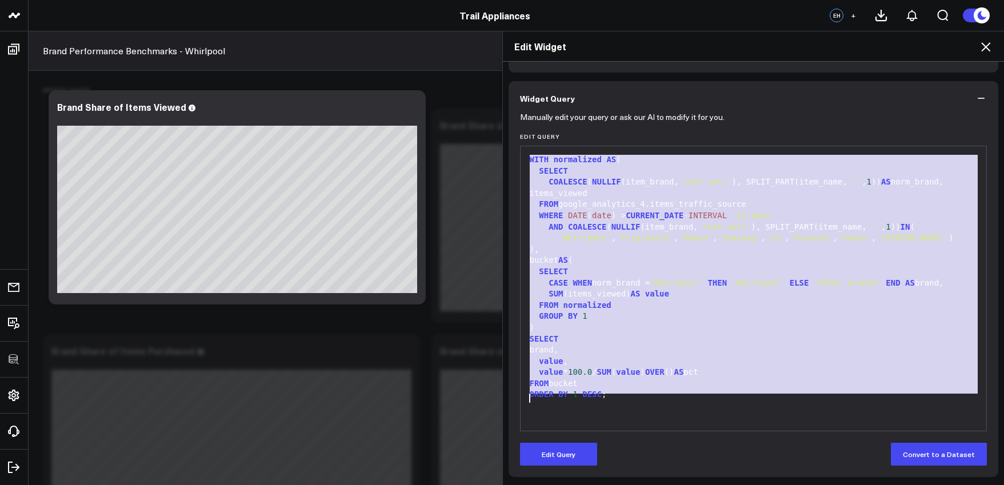
click at [593, 451] on div "Edit Query Convert to a Dataset" at bounding box center [753, 454] width 467 height 23
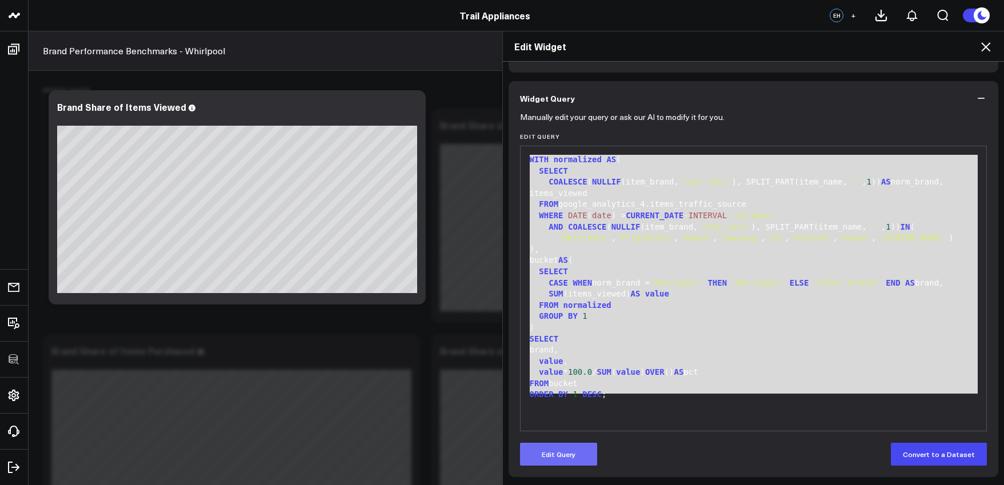
click at [590, 452] on button "Edit Query" at bounding box center [558, 454] width 77 height 23
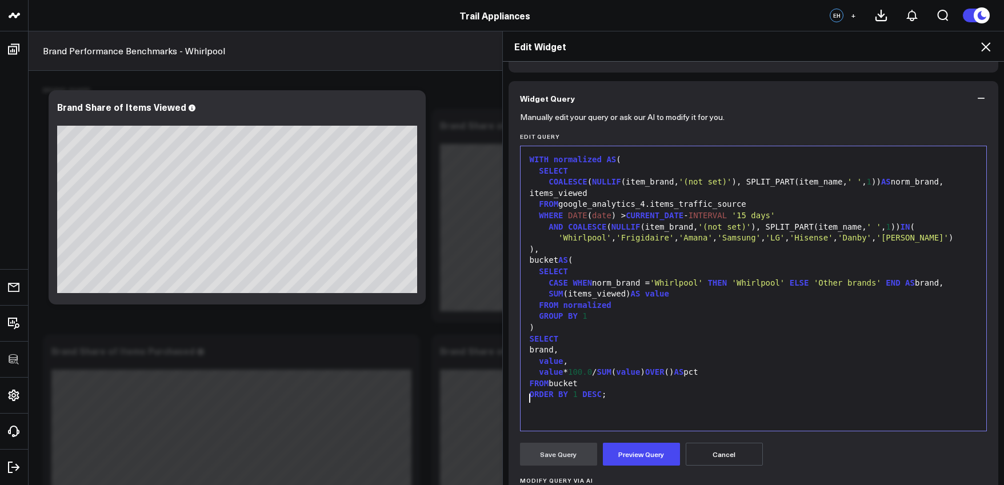
click at [636, 410] on div "WITH normalized AS ( SELECT COALESCE ( NULLIF (item_brand, '(not set)' ), SPLIT…" at bounding box center [753, 288] width 455 height 273
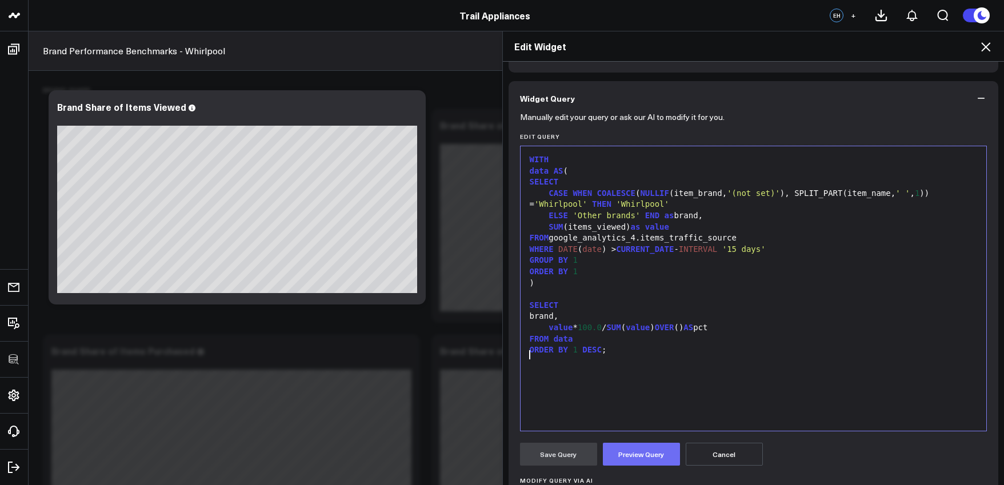
click at [638, 454] on button "Preview Query" at bounding box center [641, 454] width 77 height 23
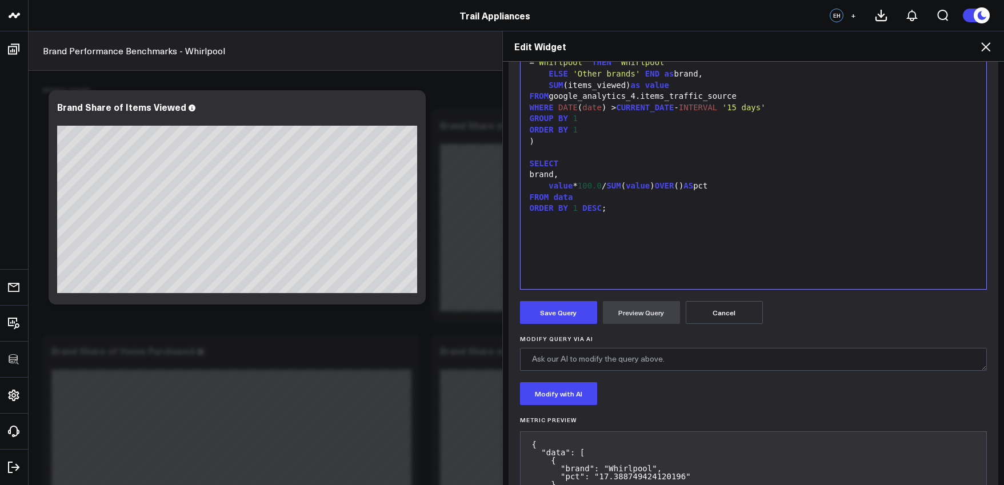
scroll to position [305, 0]
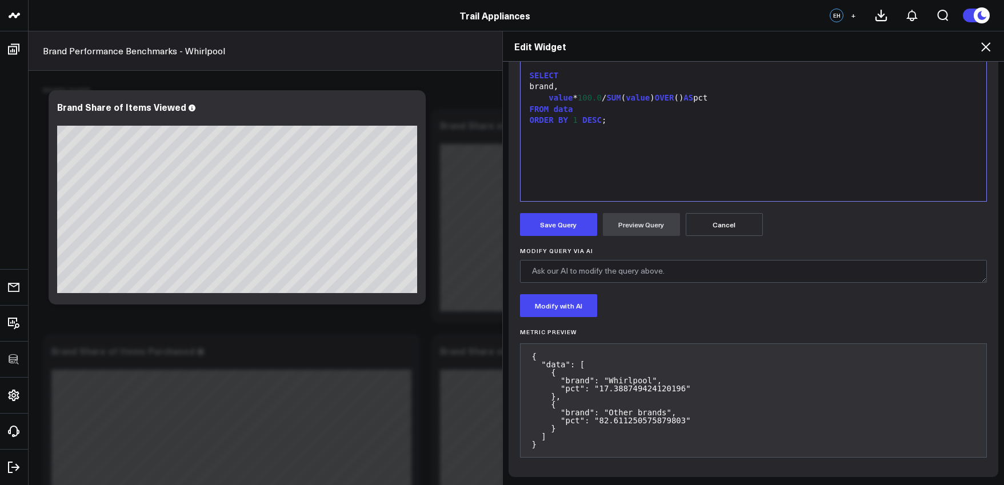
click at [657, 163] on div "WITH data AS ( SELECT CASE WHEN COALESCE ( NULLIF (item_brand, '(not set)' ), S…" at bounding box center [753, 58] width 455 height 273
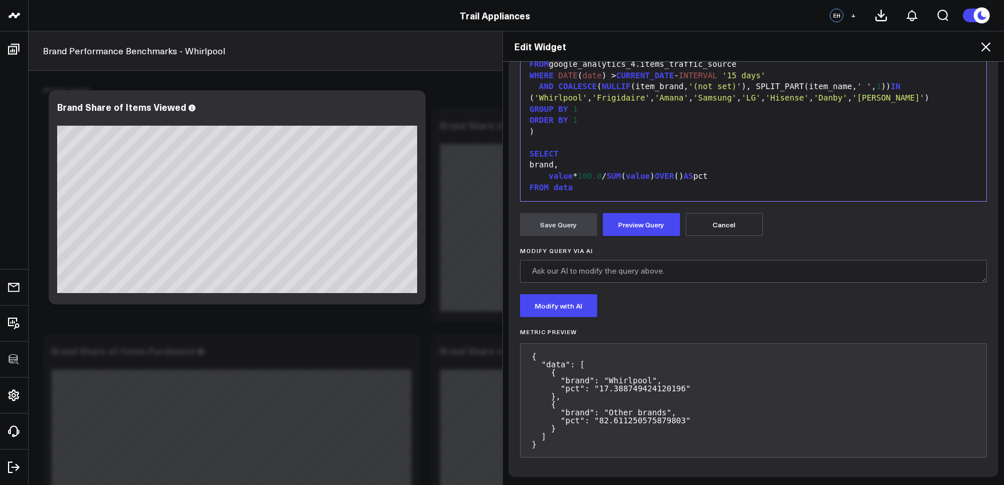
scroll to position [13, 0]
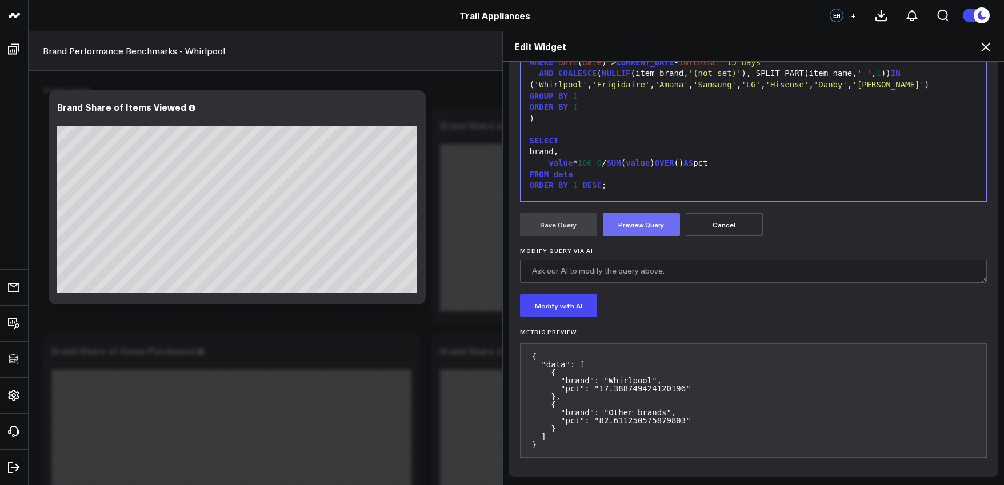
click at [632, 228] on button "Preview Query" at bounding box center [641, 224] width 77 height 23
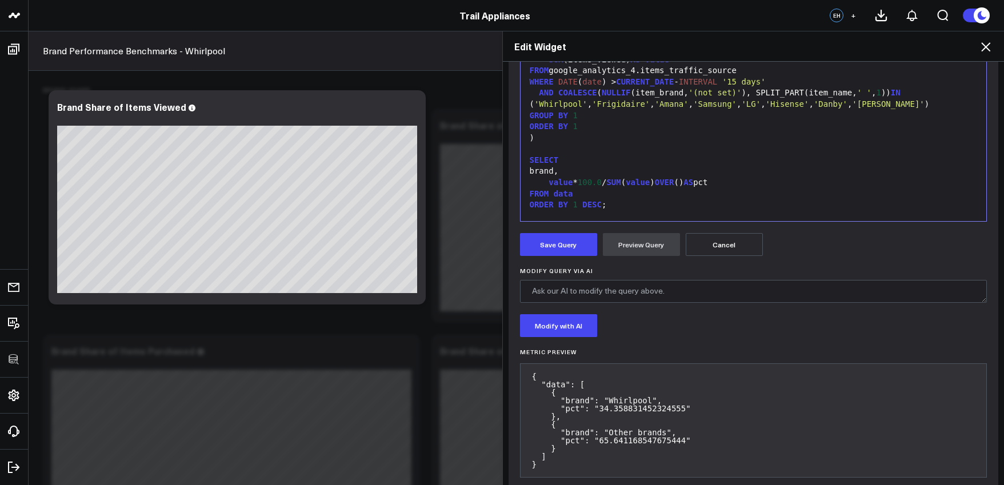
scroll to position [282, 0]
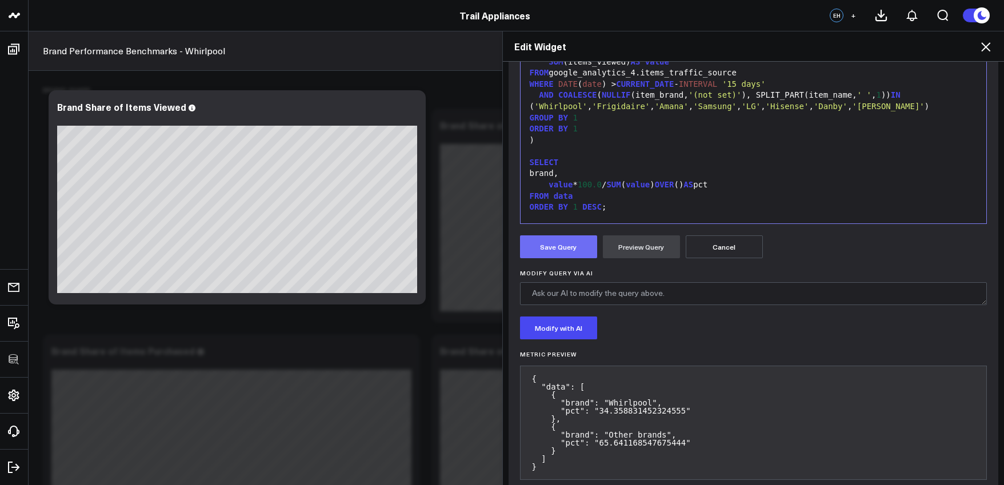
click at [582, 254] on button "Save Query" at bounding box center [558, 246] width 77 height 23
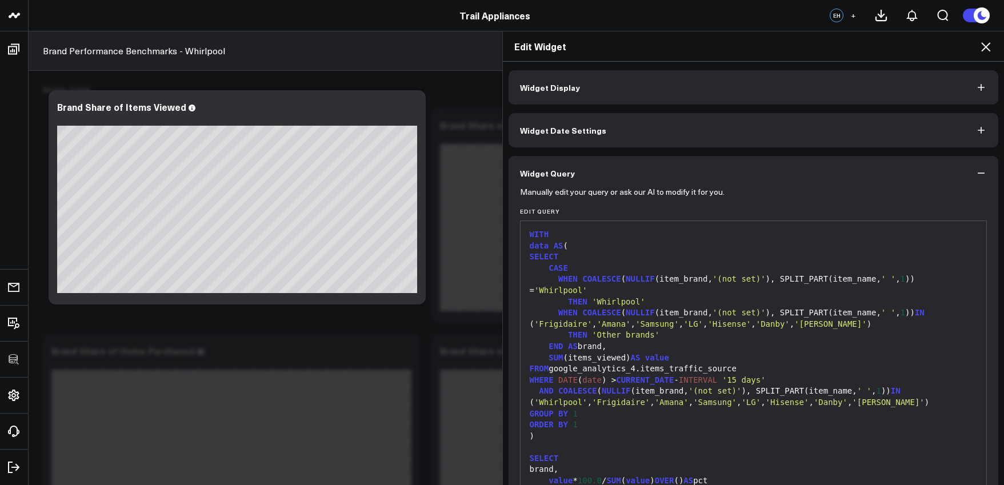
scroll to position [75, 0]
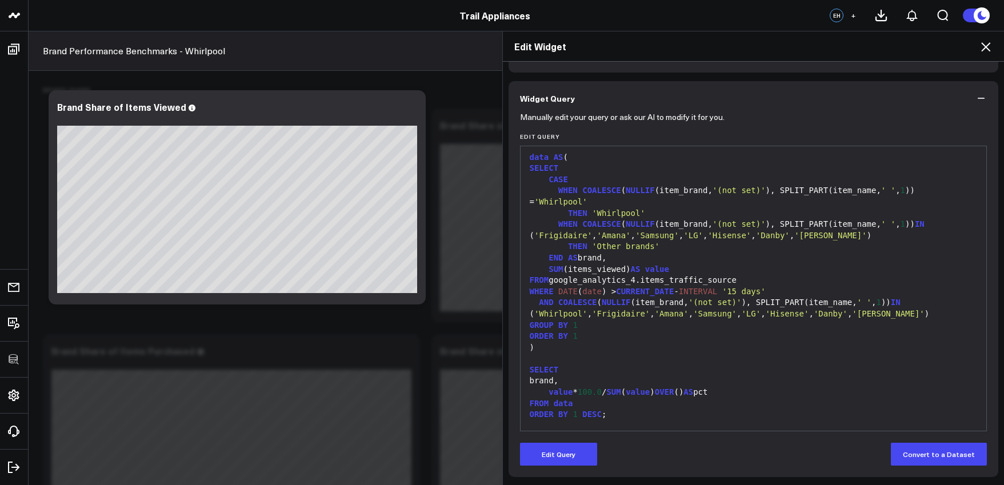
click at [985, 53] on icon at bounding box center [986, 47] width 14 height 14
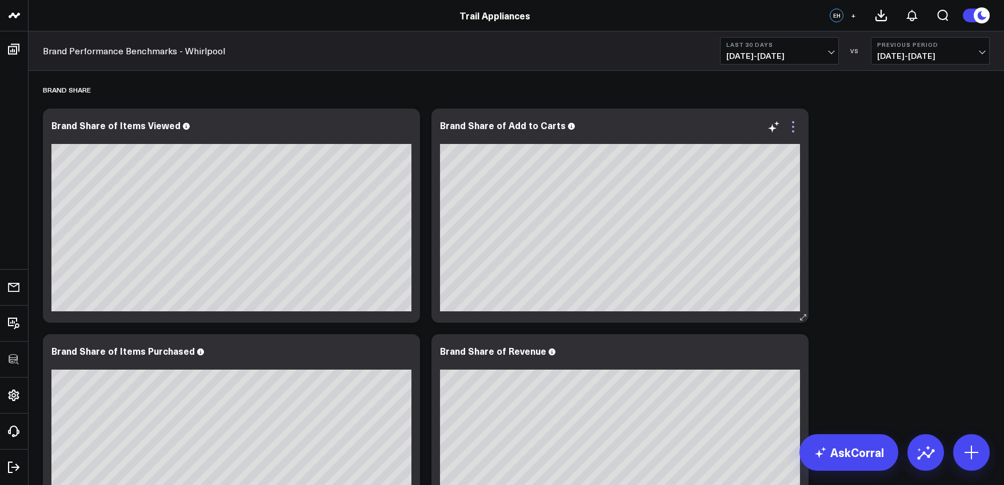
click at [790, 132] on icon at bounding box center [793, 127] width 14 height 14
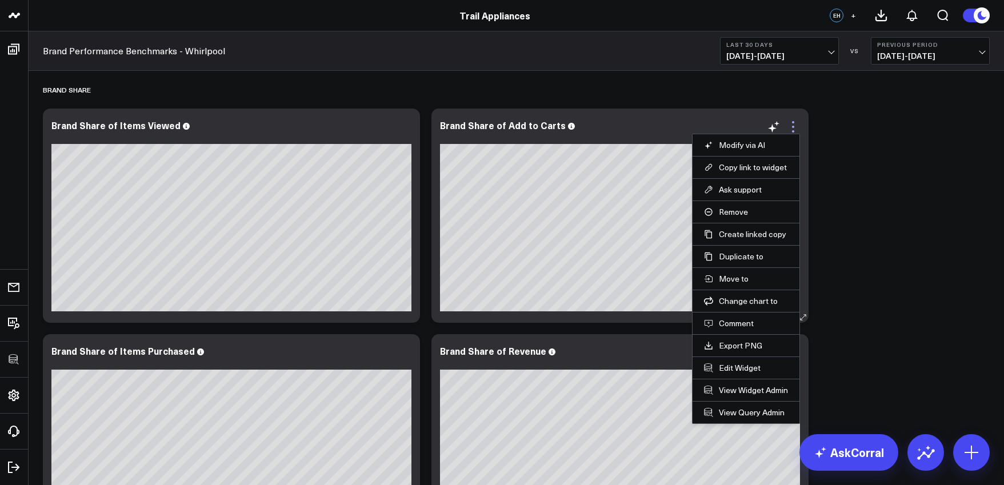
click at [794, 129] on icon at bounding box center [793, 127] width 14 height 14
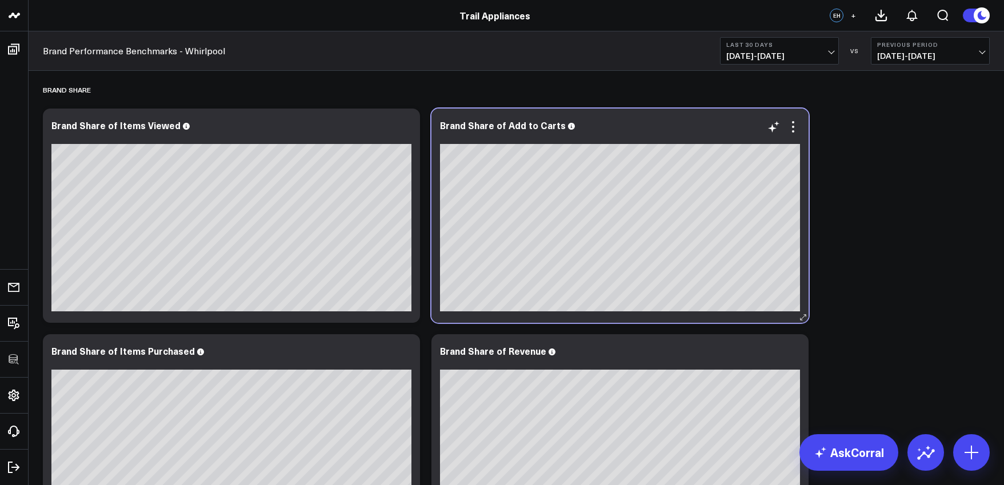
click at [794, 119] on div "Brand Share of Add to Carts [fontSize:14px lineHeight:16px][/]: [fontSize:14px …" at bounding box center [619, 216] width 377 height 214
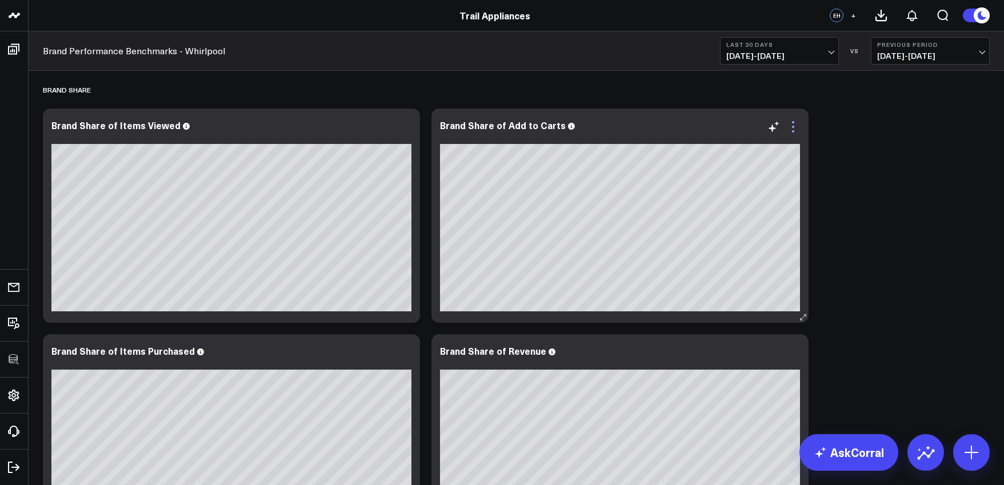
click at [794, 122] on icon at bounding box center [793, 122] width 2 height 2
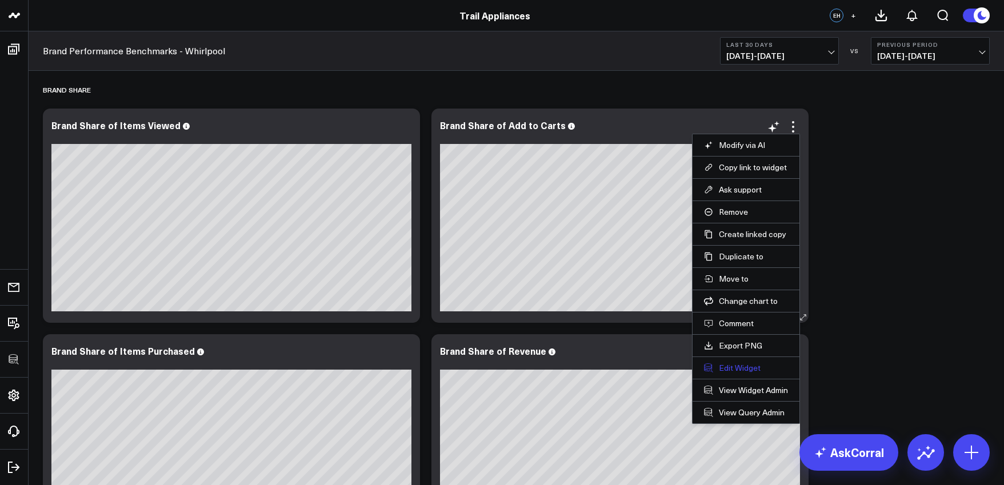
click at [738, 369] on button "Edit Widget" at bounding box center [746, 368] width 84 height 10
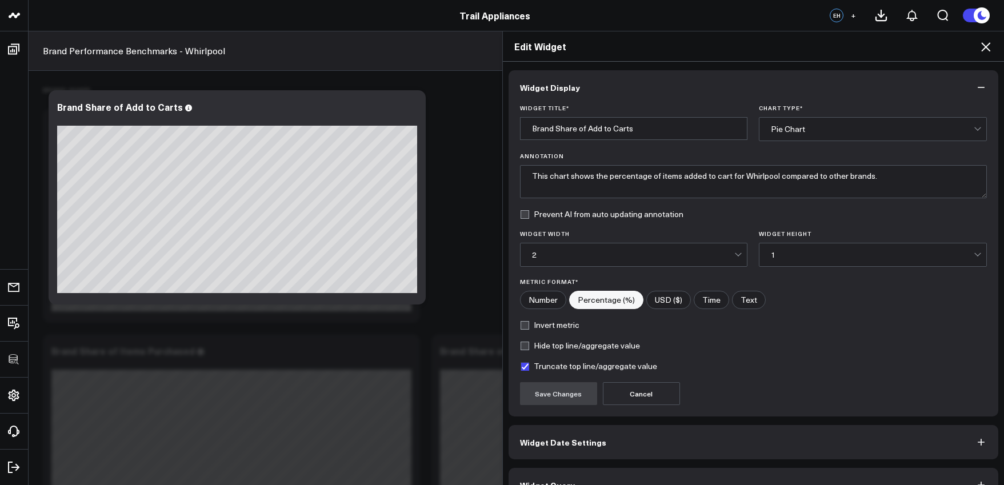
scroll to position [25, 0]
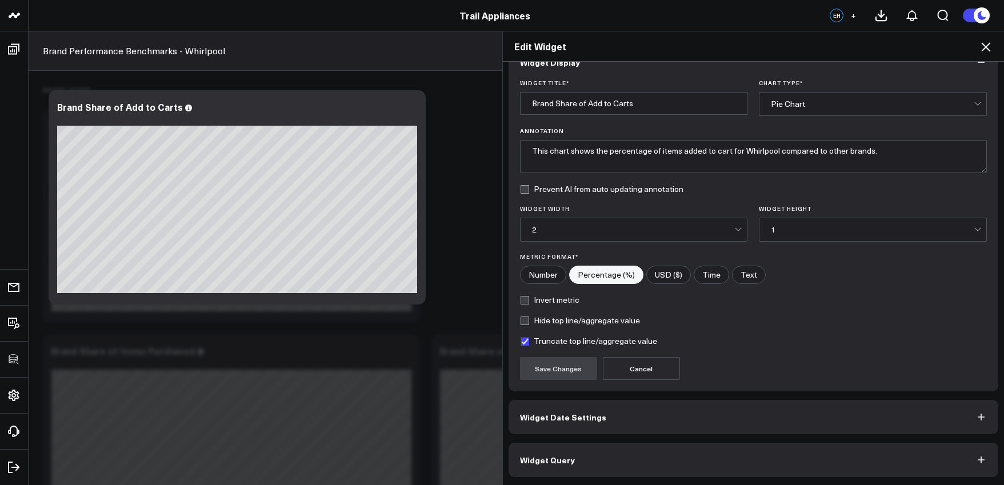
click at [748, 454] on button "Widget Query" at bounding box center [754, 460] width 490 height 34
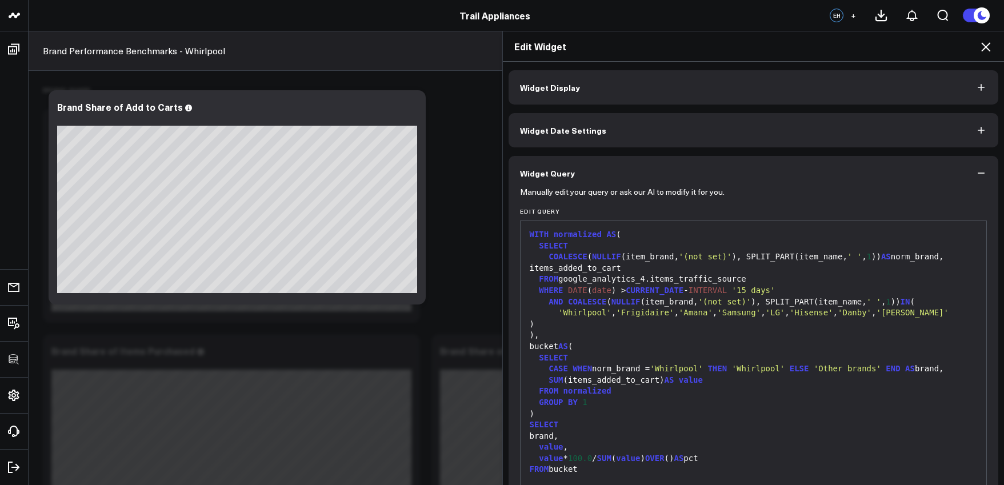
click at [733, 387] on div "FROM normalized" at bounding box center [753, 391] width 455 height 11
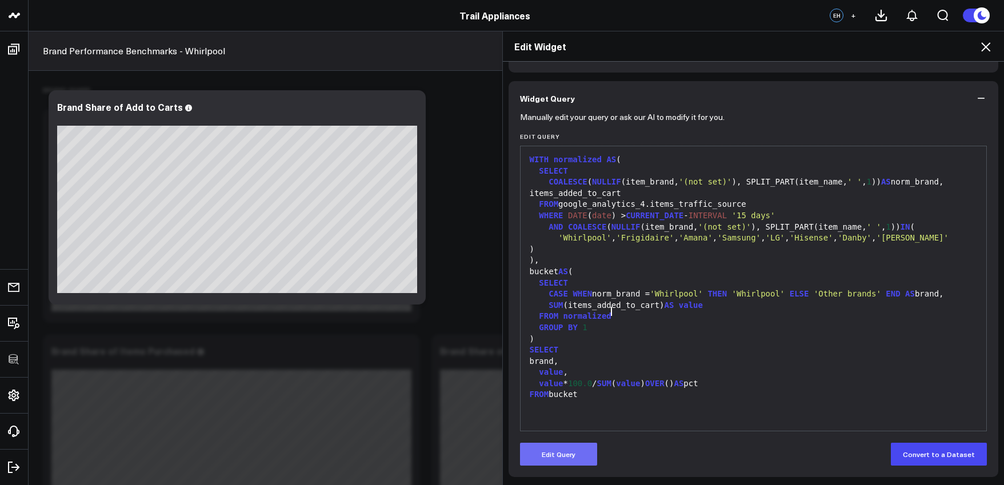
click at [584, 459] on button "Edit Query" at bounding box center [558, 454] width 77 height 23
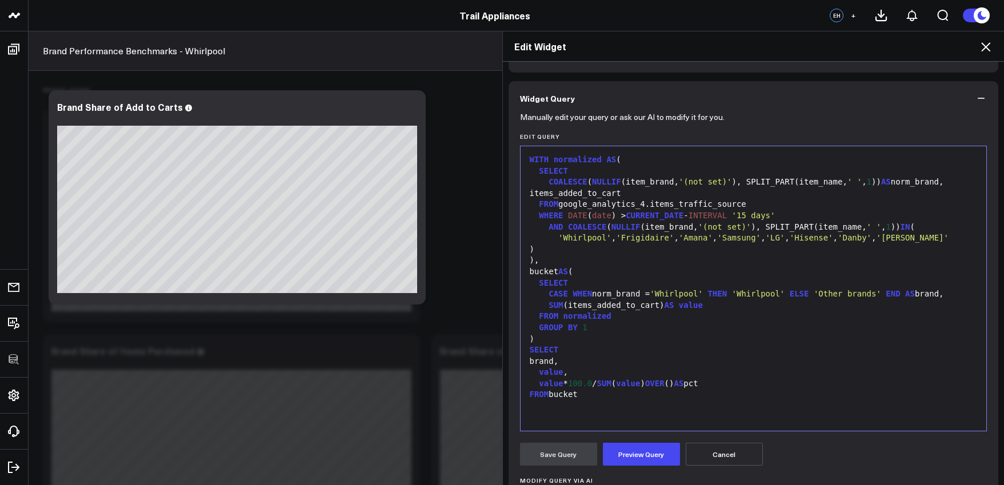
click at [668, 406] on div "WITH normalized AS ( SELECT COALESCE ( NULLIF (item_brand, '(not set)' ), SPLIT…" at bounding box center [753, 288] width 455 height 273
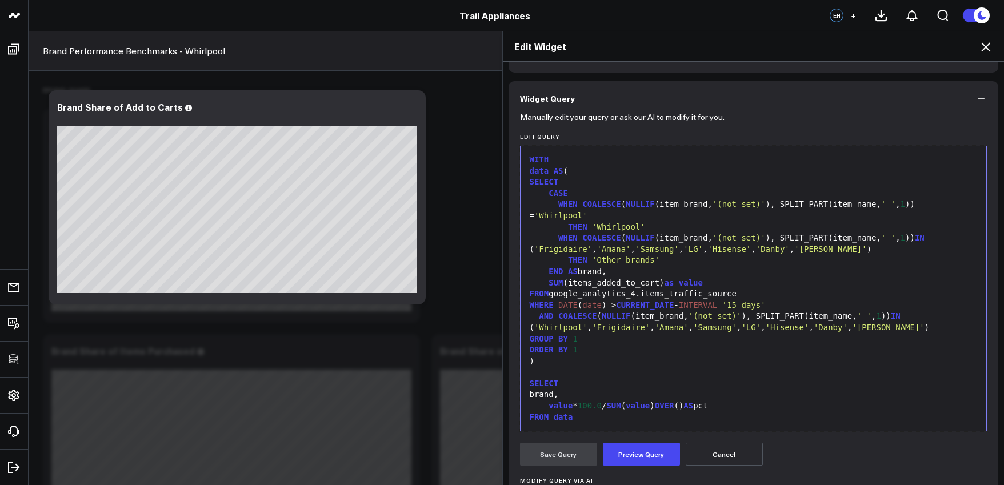
scroll to position [13, 0]
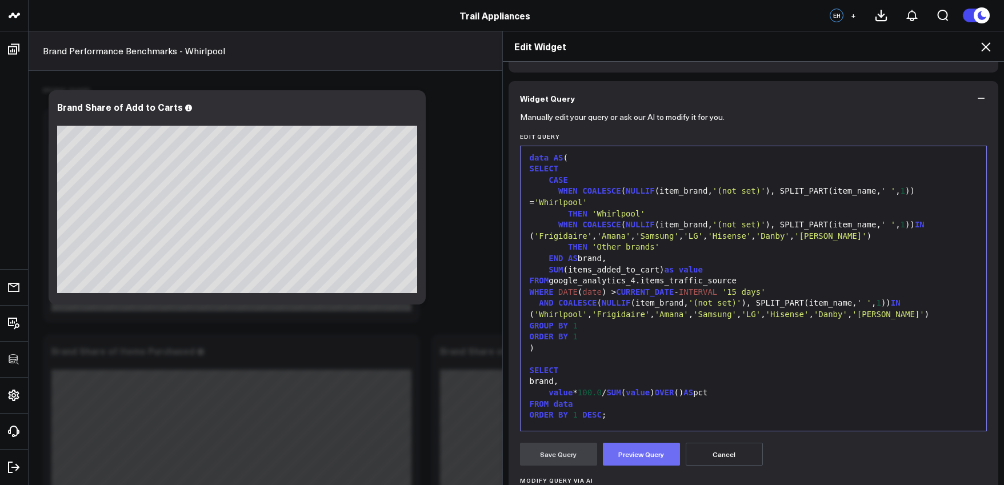
click at [635, 459] on button "Preview Query" at bounding box center [641, 454] width 77 height 23
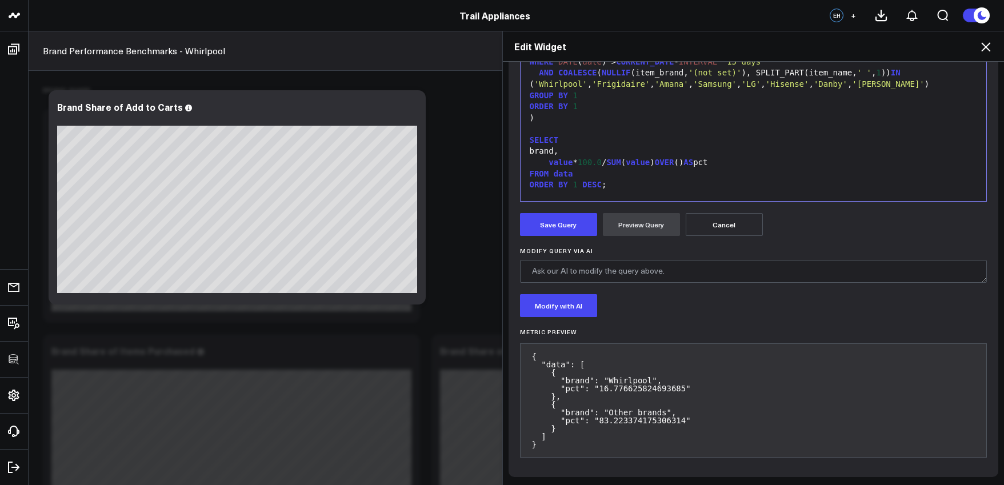
scroll to position [302, 0]
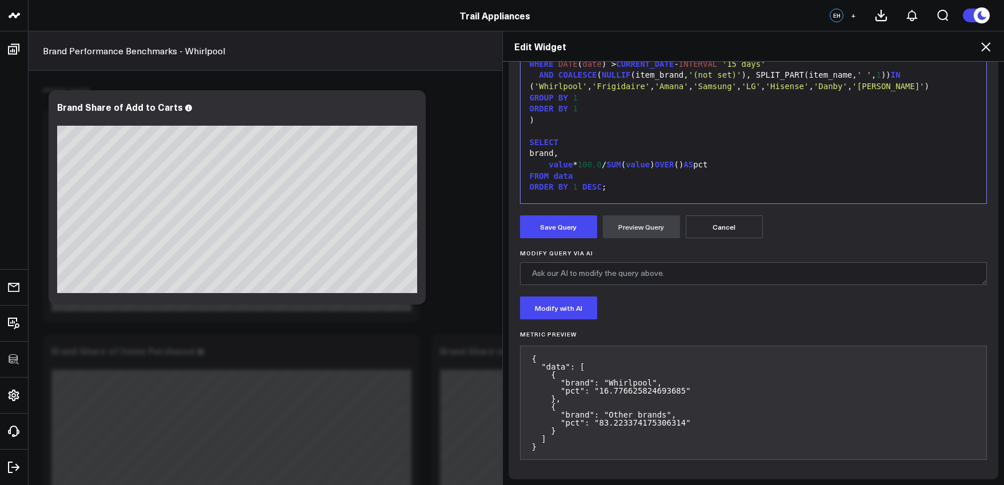
click at [562, 239] on form "Manually edit your query or ask our AI to modify it for you. Edit Query 99 1 2 …" at bounding box center [753, 178] width 467 height 580
click at [561, 232] on button "Save Query" at bounding box center [558, 226] width 77 height 23
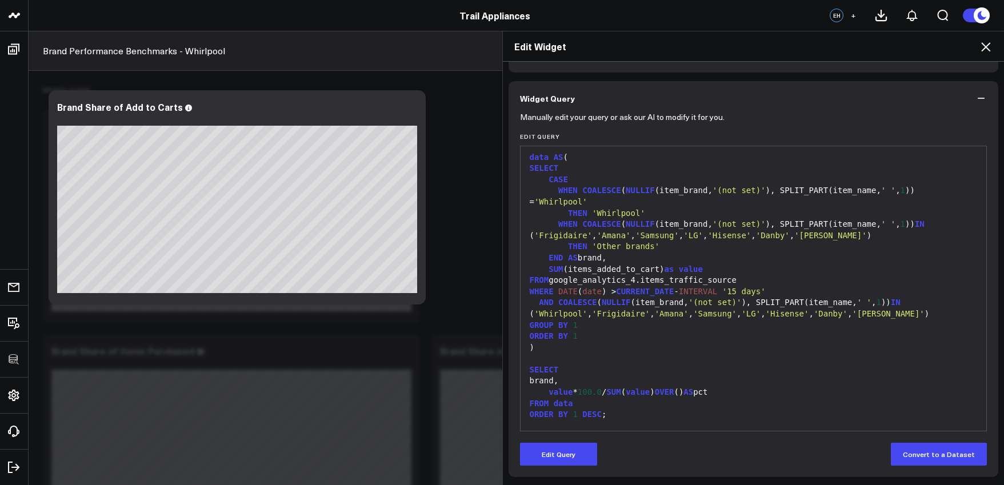
scroll to position [75, 0]
click at [981, 51] on icon at bounding box center [986, 47] width 14 height 14
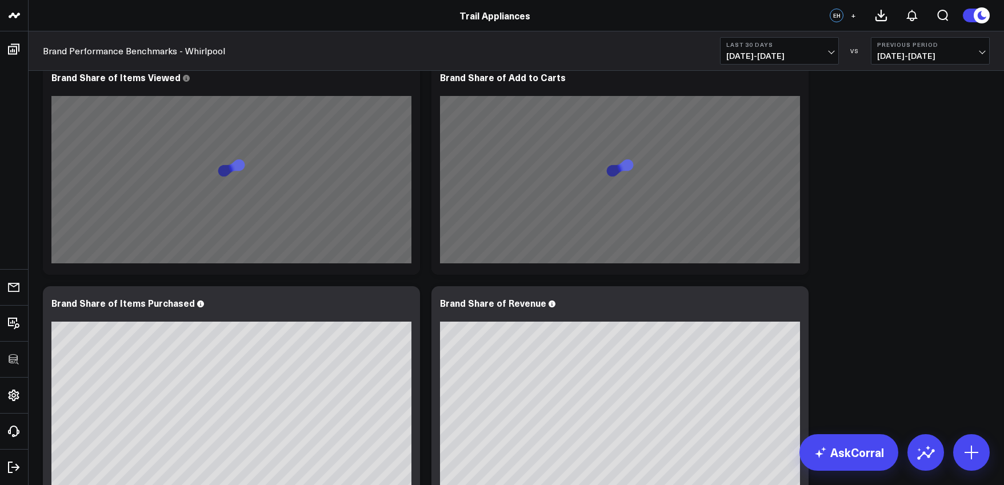
scroll to position [96, 0]
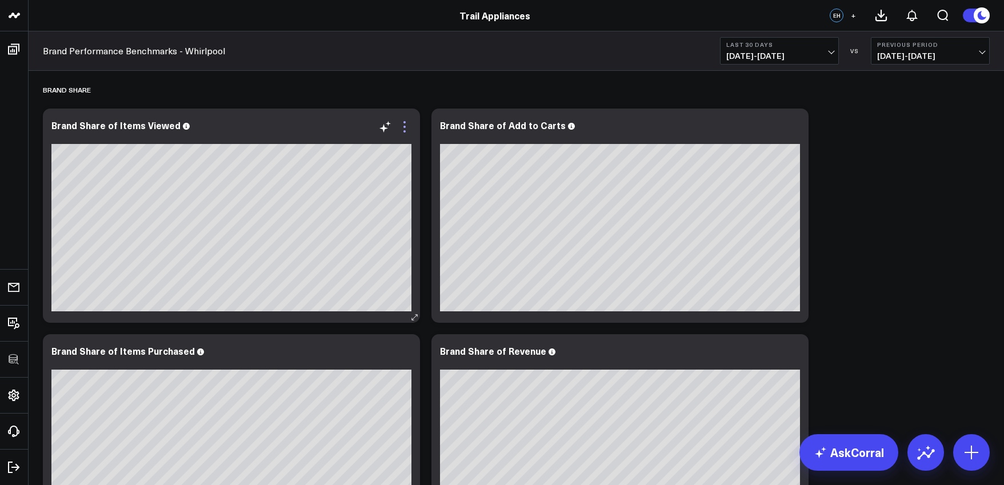
click at [407, 129] on icon at bounding box center [405, 127] width 14 height 14
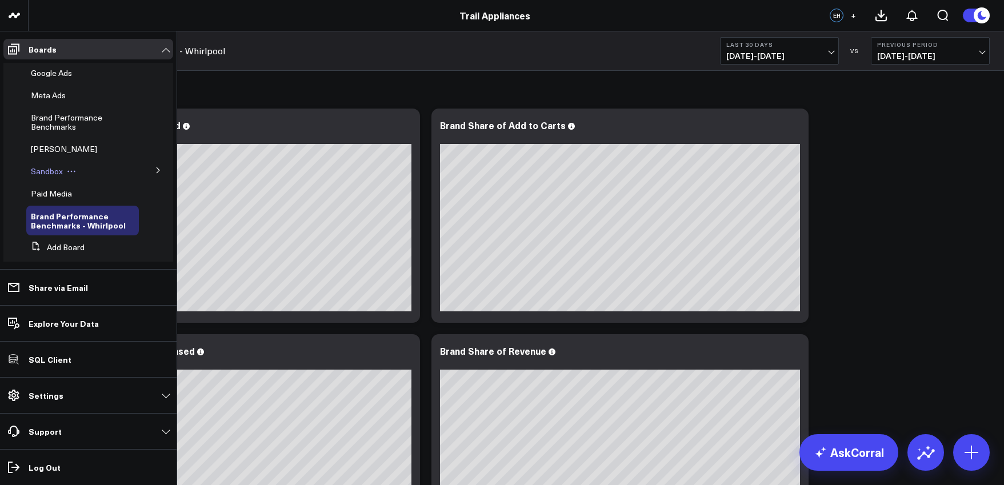
scroll to position [42, 0]
click at [53, 123] on span "Brand Performance Benchmarks" at bounding box center [66, 124] width 71 height 20
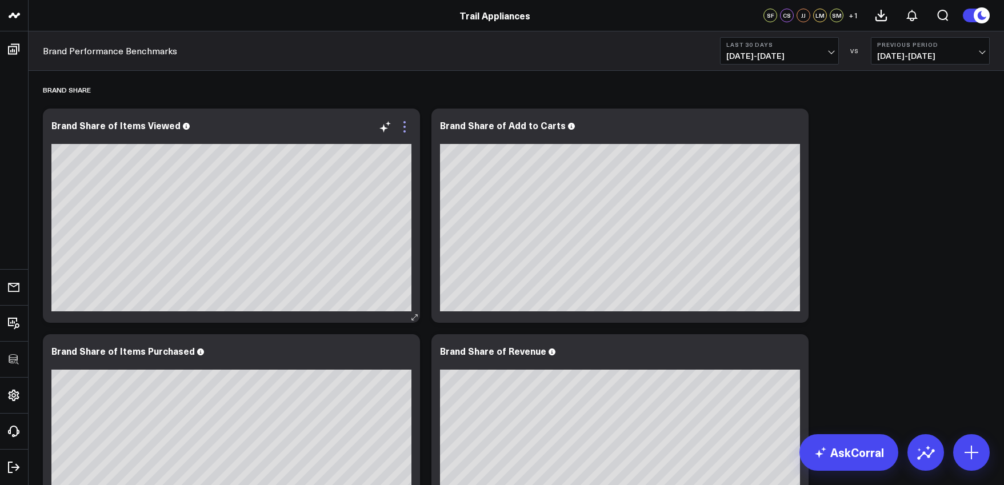
click at [406, 128] on icon at bounding box center [405, 127] width 14 height 14
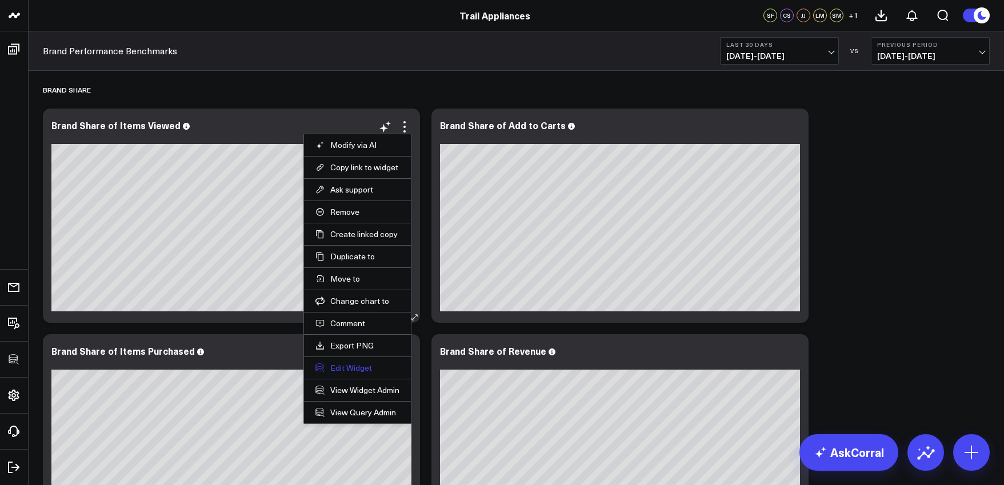
click at [334, 367] on button "Edit Widget" at bounding box center [357, 368] width 84 height 10
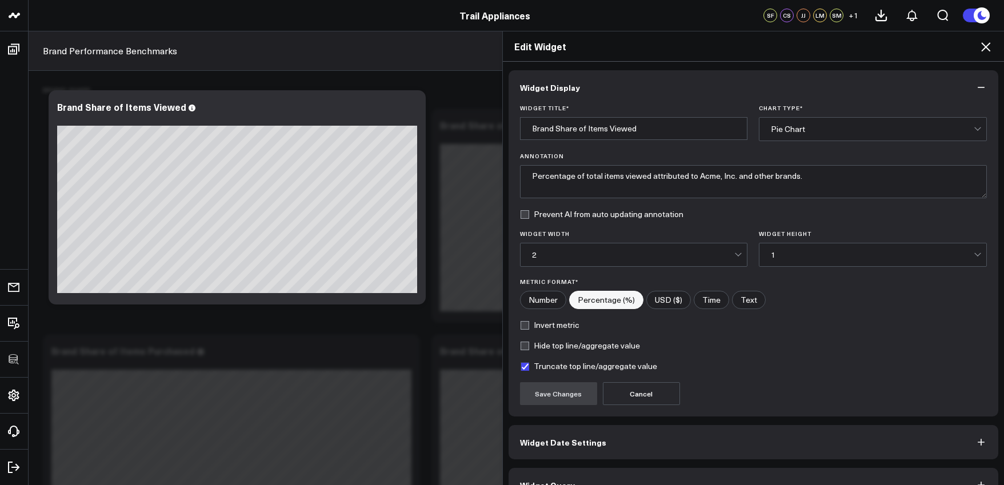
scroll to position [25, 0]
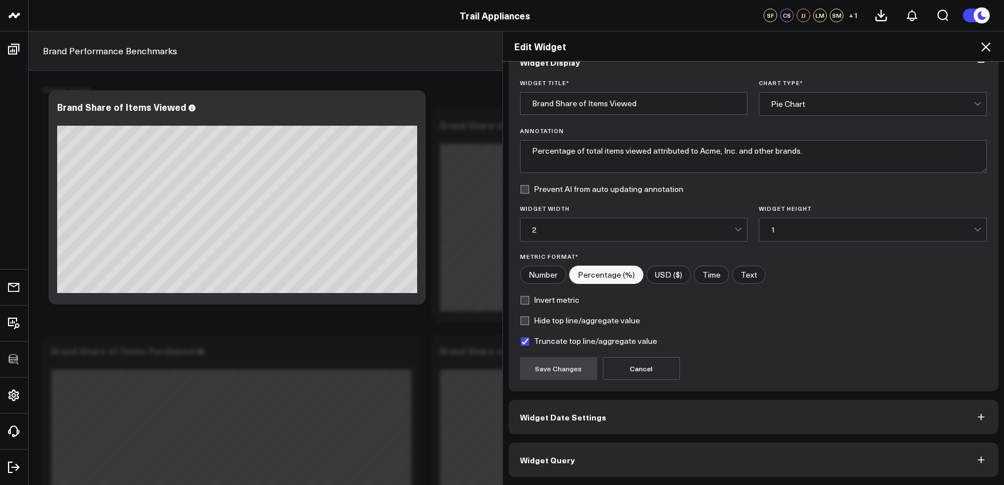
click at [674, 462] on button "Widget Query" at bounding box center [754, 460] width 490 height 34
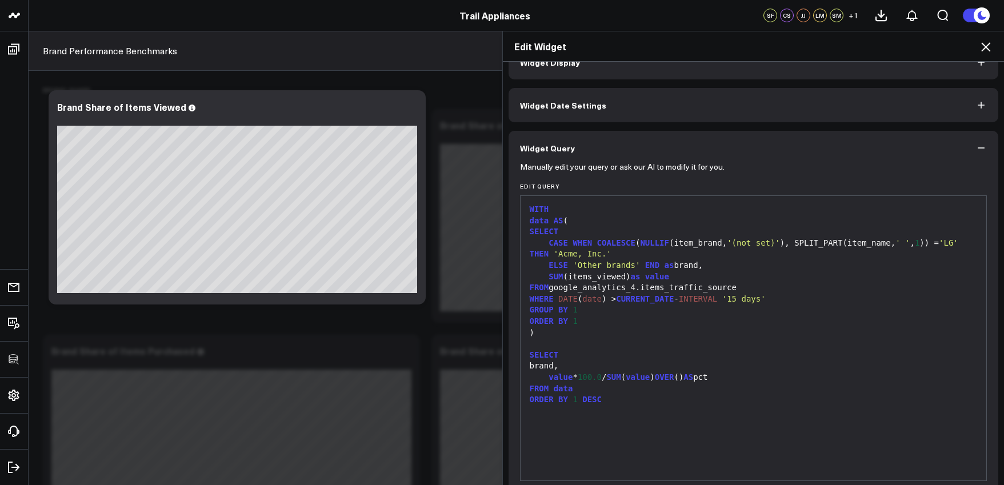
scroll to position [0, 0]
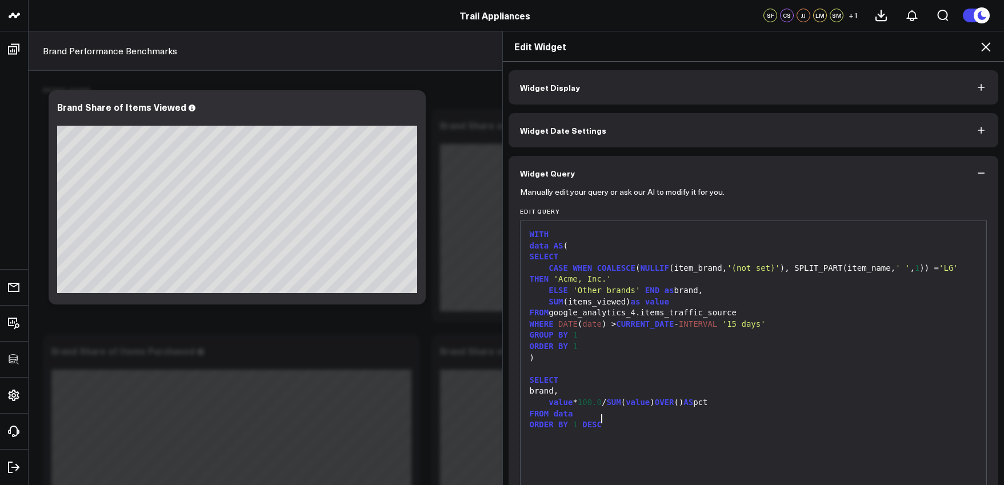
click at [659, 423] on div "ORDER BY 1 DESC" at bounding box center [753, 424] width 455 height 11
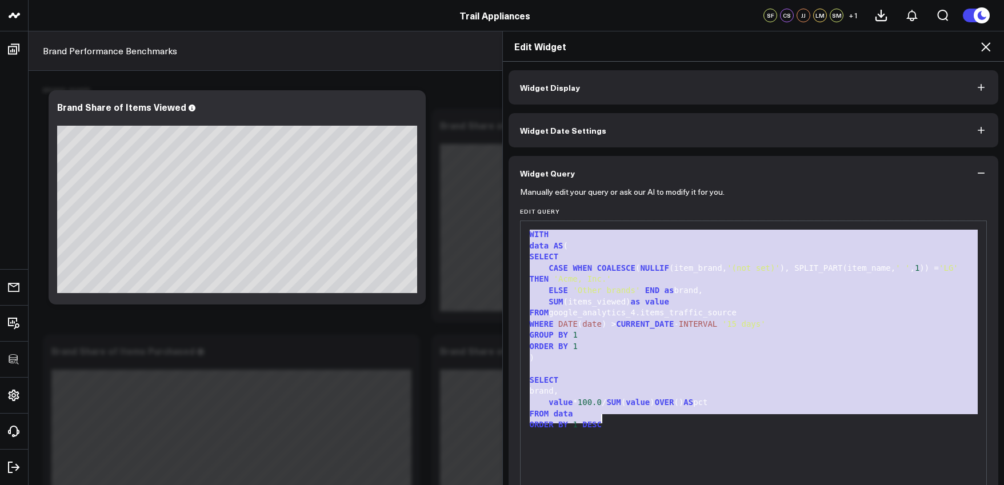
copy div "WITH data AS ( SELECT CASE WHEN COALESCE ( NULLIF (item_brand, '(not set)' ), S…"
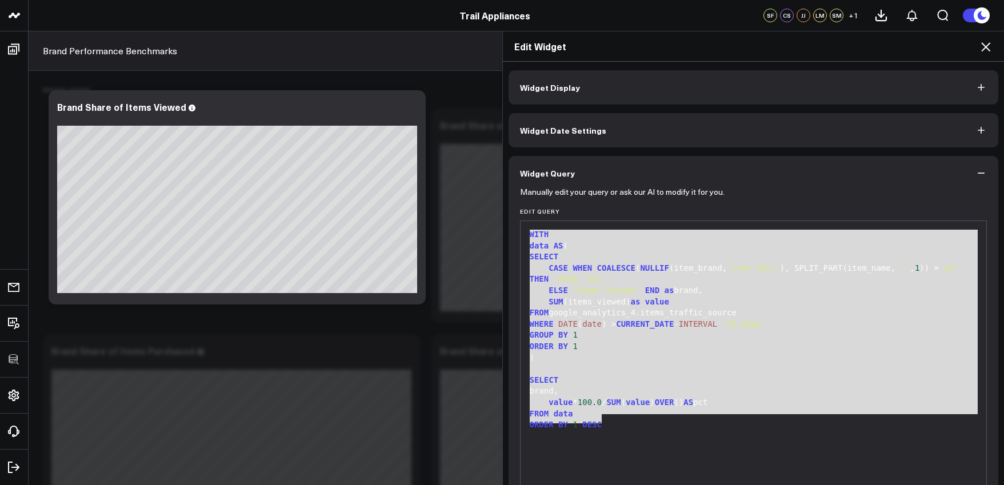
click at [981, 50] on icon at bounding box center [986, 47] width 14 height 14
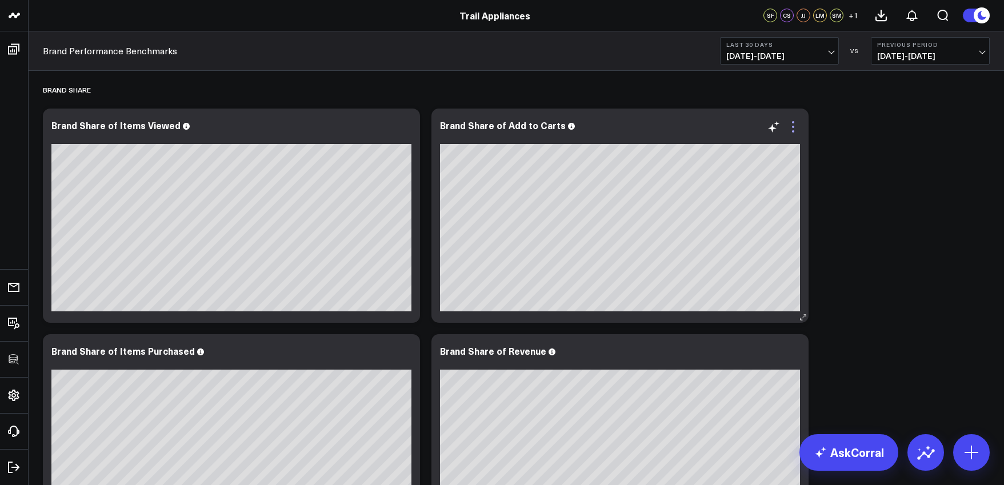
click at [791, 133] on icon at bounding box center [793, 127] width 14 height 14
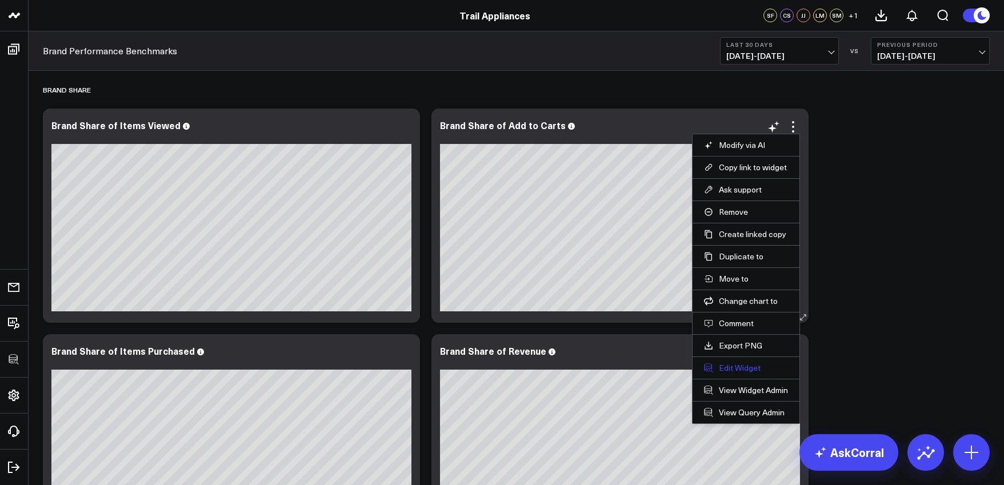
click at [738, 369] on button "Edit Widget" at bounding box center [746, 368] width 84 height 10
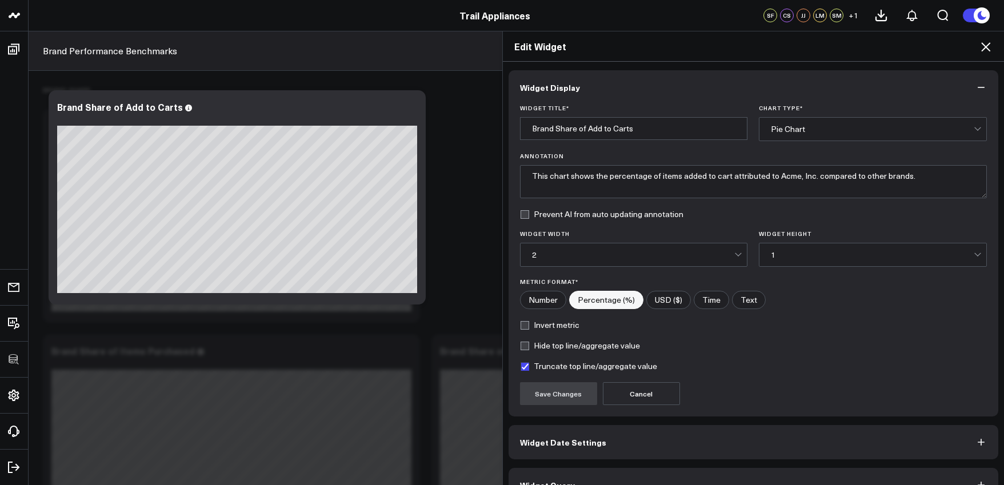
scroll to position [25, 0]
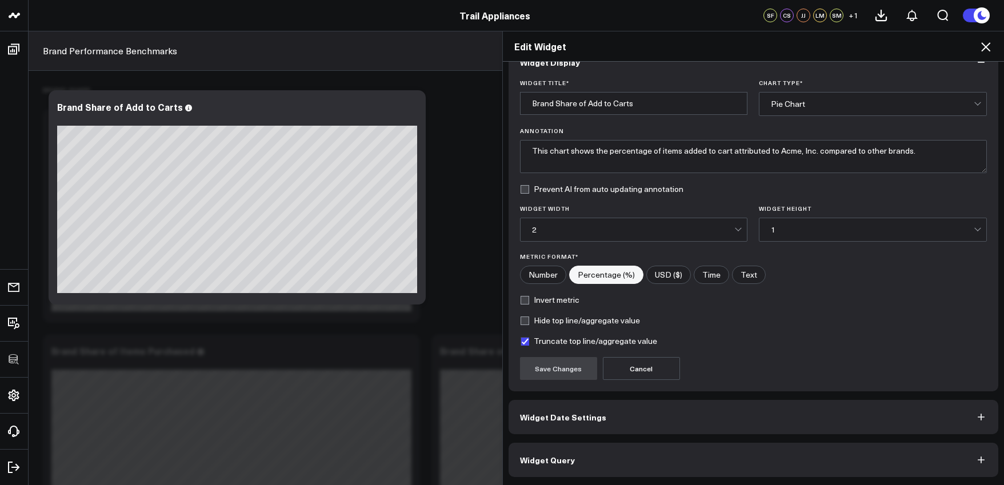
click at [710, 452] on button "Widget Query" at bounding box center [754, 460] width 490 height 34
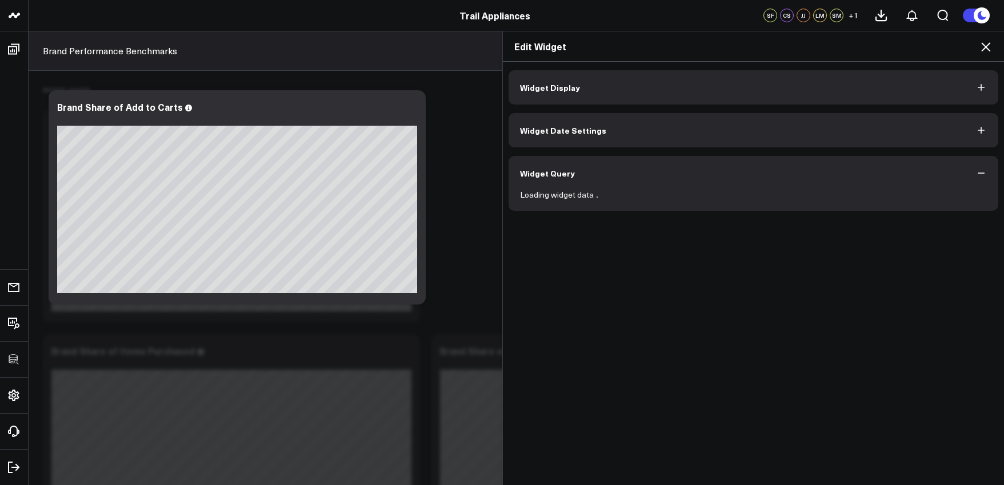
scroll to position [0, 0]
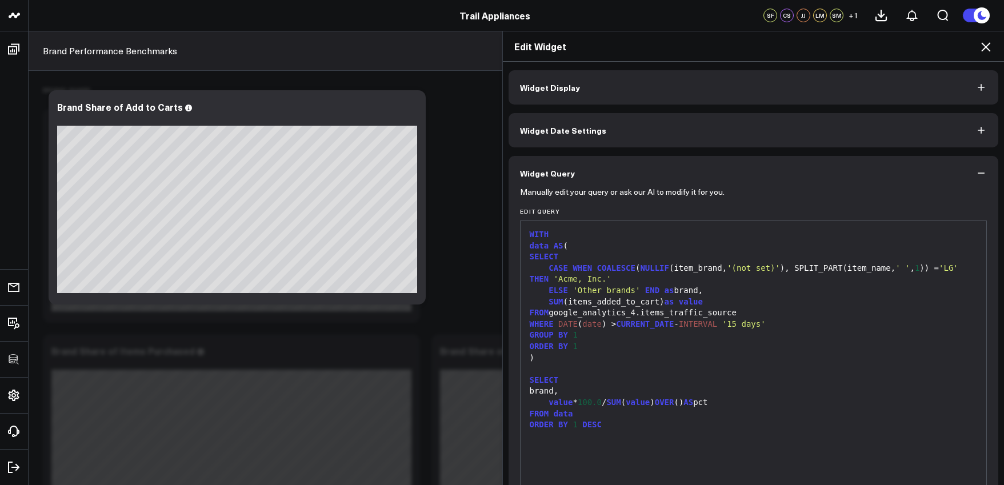
click at [733, 387] on div "brand," at bounding box center [753, 391] width 455 height 11
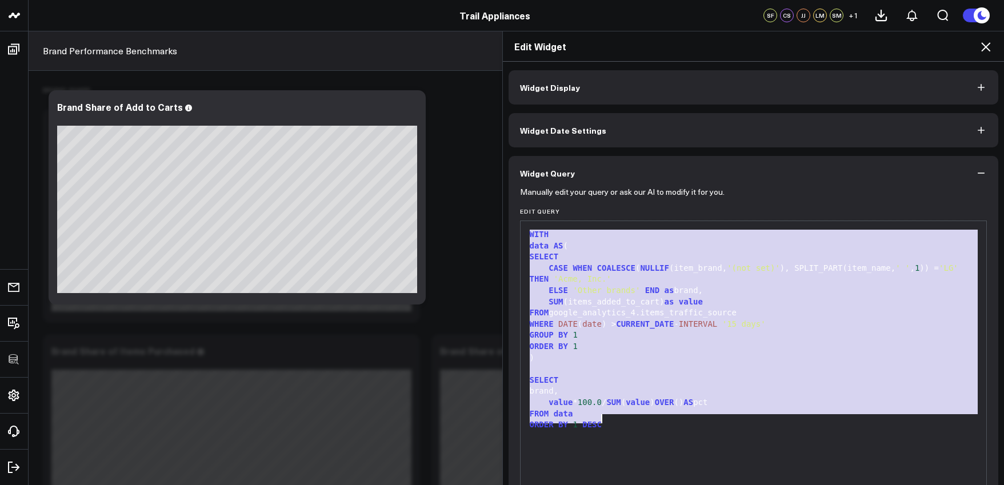
copy div "WITH data AS ( SELECT CASE WHEN COALESCE ( NULLIF (item_brand, '(not set)' ), S…"
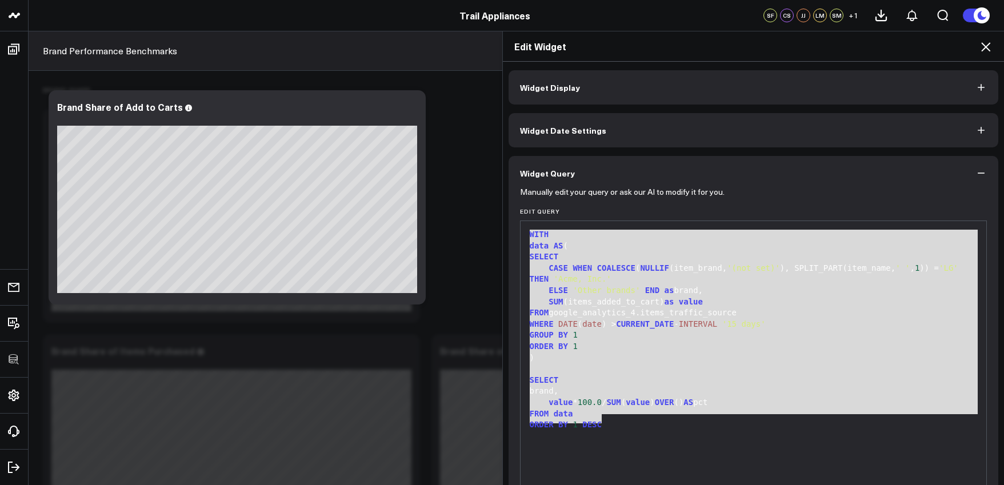
click at [629, 337] on div "GROUP BY 1" at bounding box center [753, 335] width 455 height 11
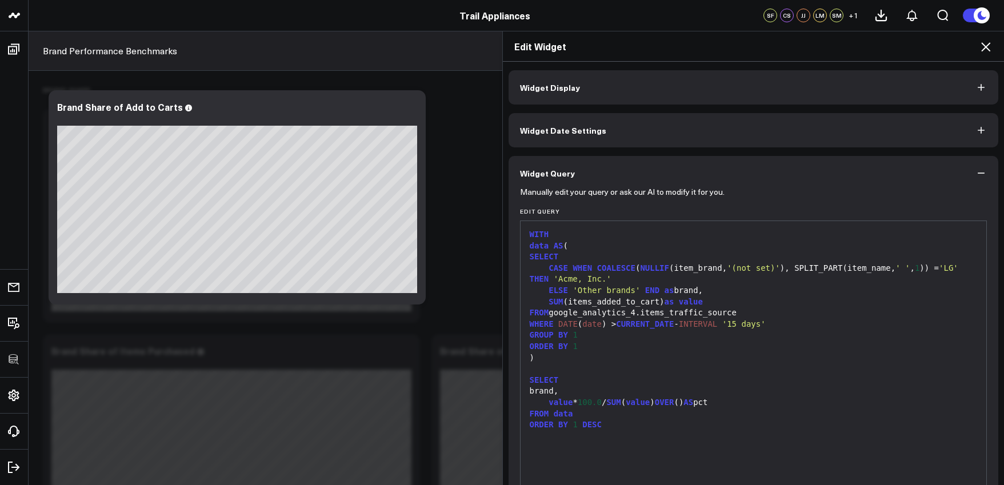
click at [986, 51] on icon at bounding box center [986, 47] width 14 height 14
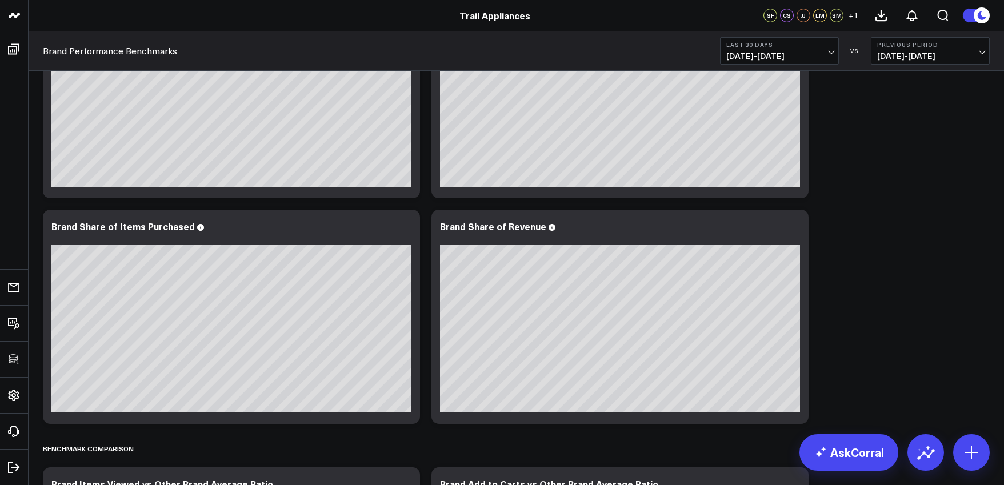
scroll to position [127, 0]
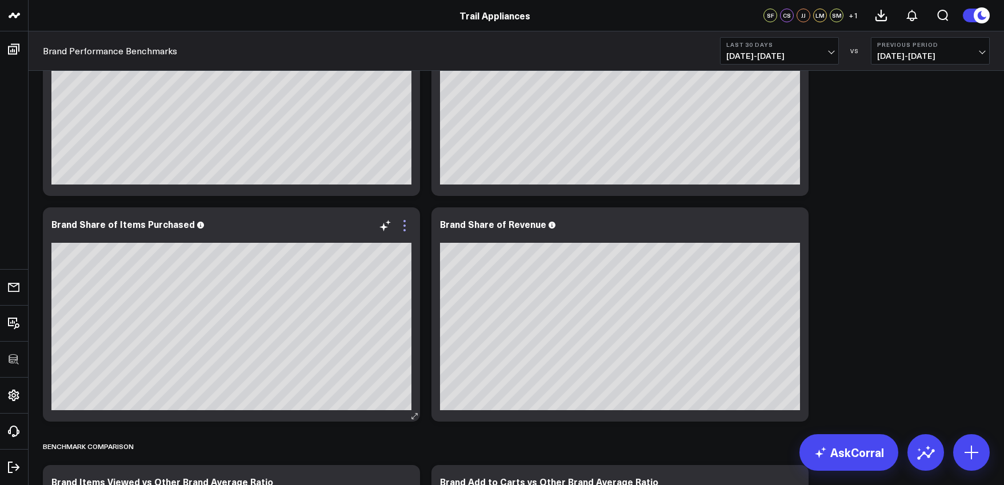
click at [407, 227] on icon at bounding box center [405, 226] width 14 height 14
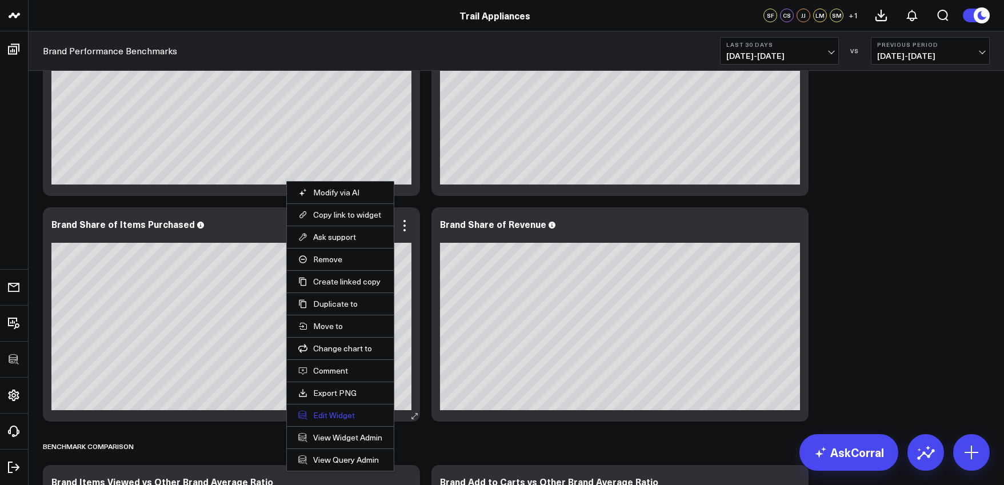
click at [345, 414] on button "Edit Widget" at bounding box center [340, 415] width 84 height 10
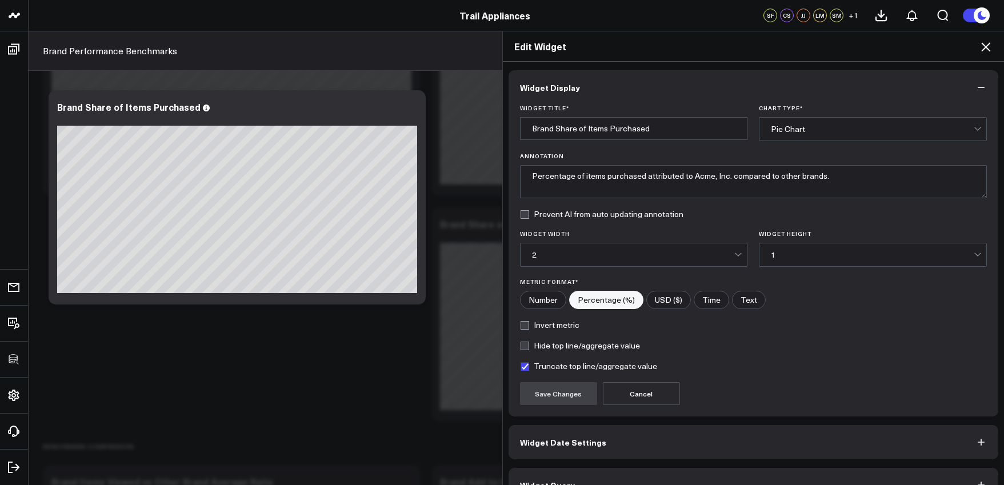
scroll to position [25, 0]
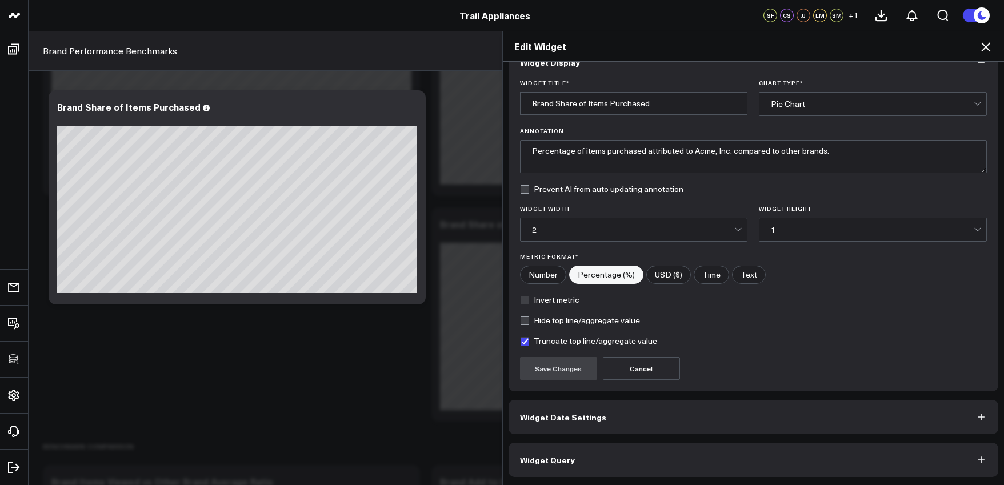
click at [610, 458] on button "Widget Query" at bounding box center [754, 460] width 490 height 34
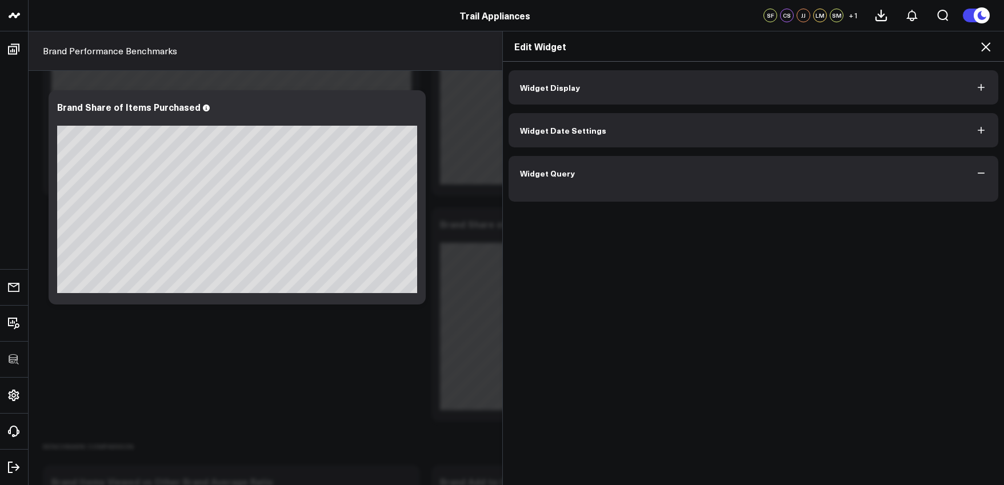
scroll to position [0, 0]
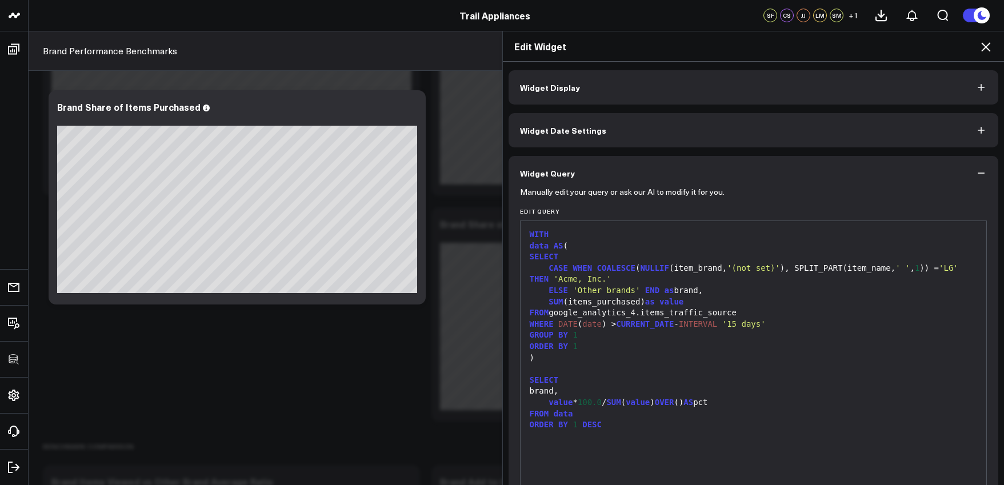
click at [637, 419] on div "ORDER BY 1 DESC" at bounding box center [753, 424] width 455 height 11
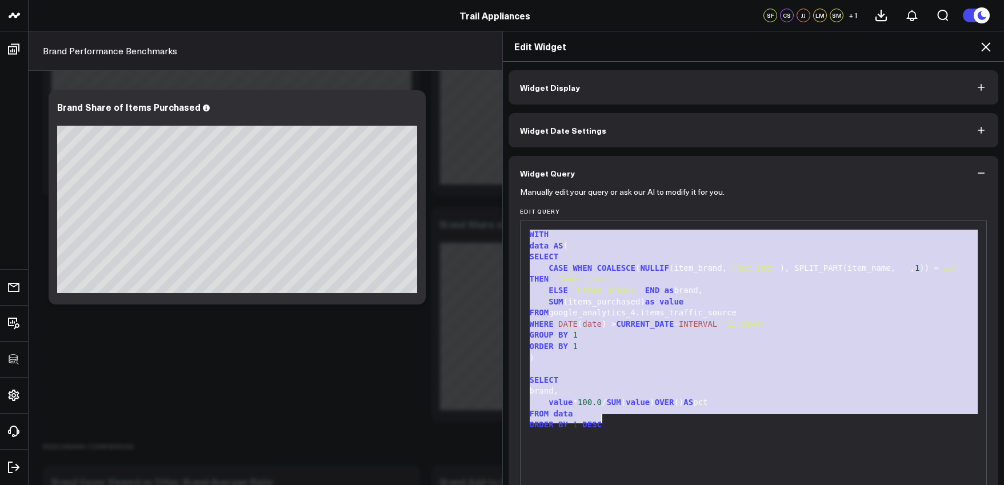
copy div "WITH data AS ( SELECT CASE WHEN COALESCE ( NULLIF (item_brand, '(not set)' ), S…"
click at [437, 214] on div "Edit Widget Widget Display Widget Date Settings Widget Query Manually edit your…" at bounding box center [502, 258] width 1004 height 454
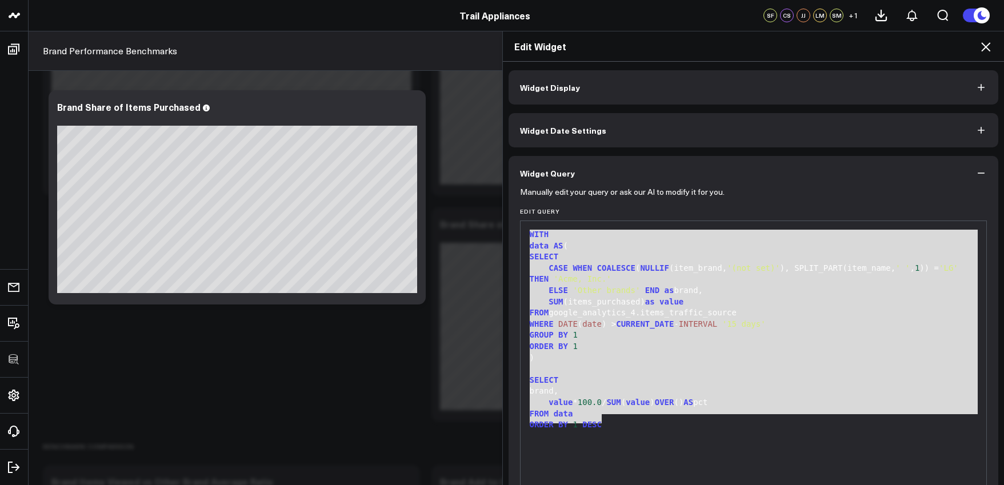
click at [987, 51] on icon at bounding box center [986, 47] width 14 height 14
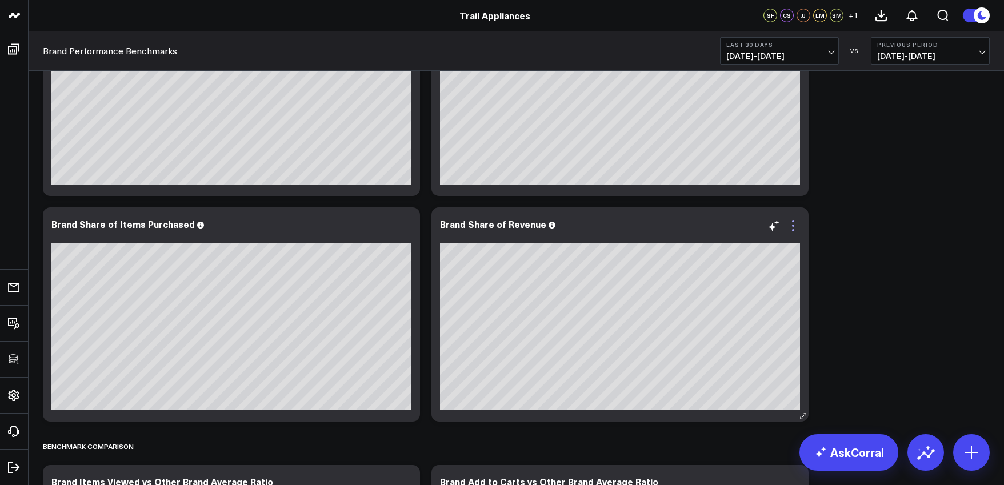
click at [791, 229] on icon at bounding box center [793, 226] width 14 height 14
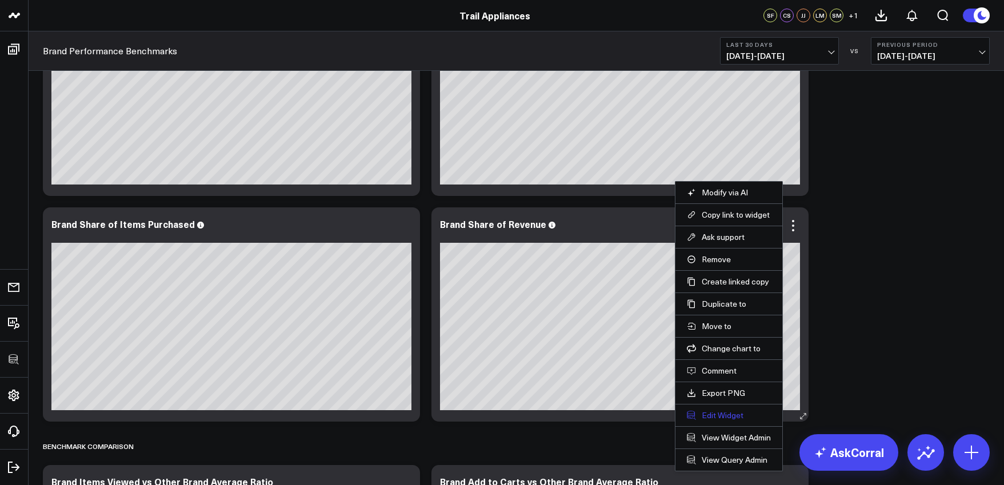
click at [708, 416] on button "Edit Widget" at bounding box center [729, 415] width 84 height 10
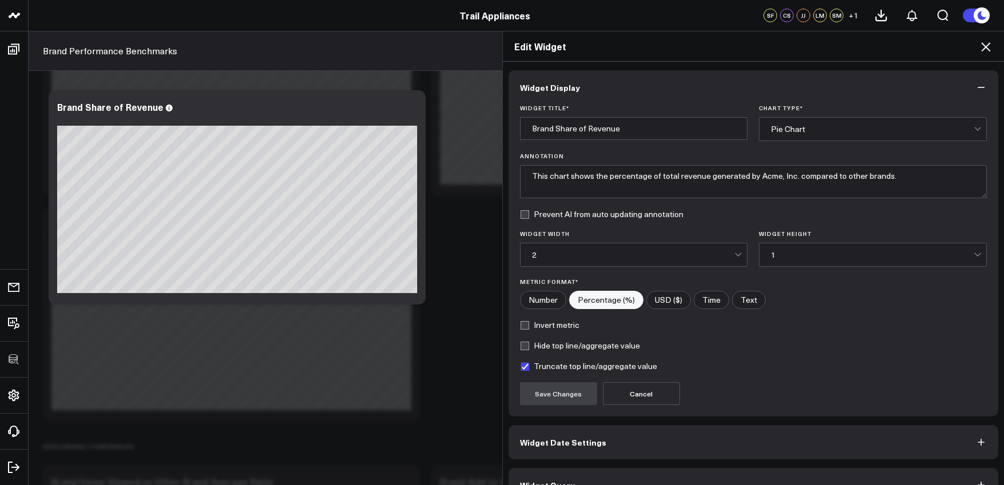
scroll to position [25, 0]
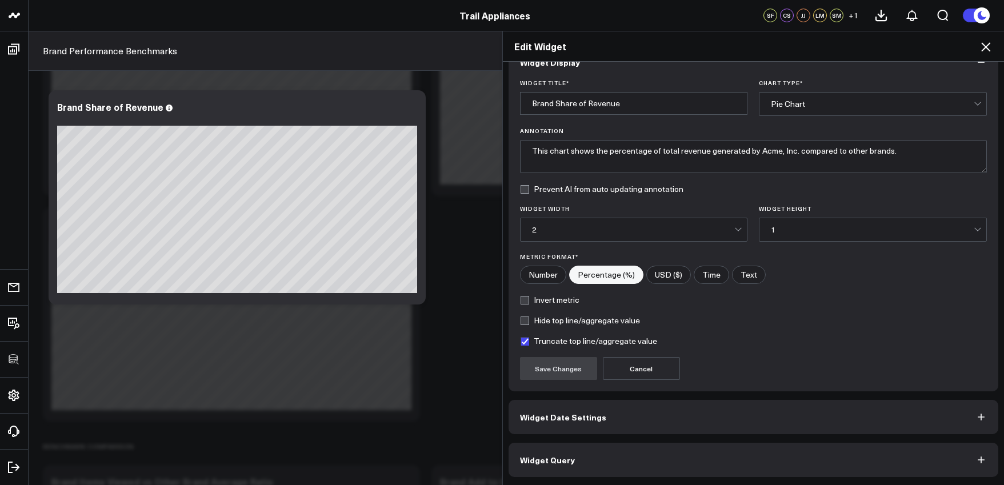
click at [653, 454] on button "Widget Query" at bounding box center [754, 460] width 490 height 34
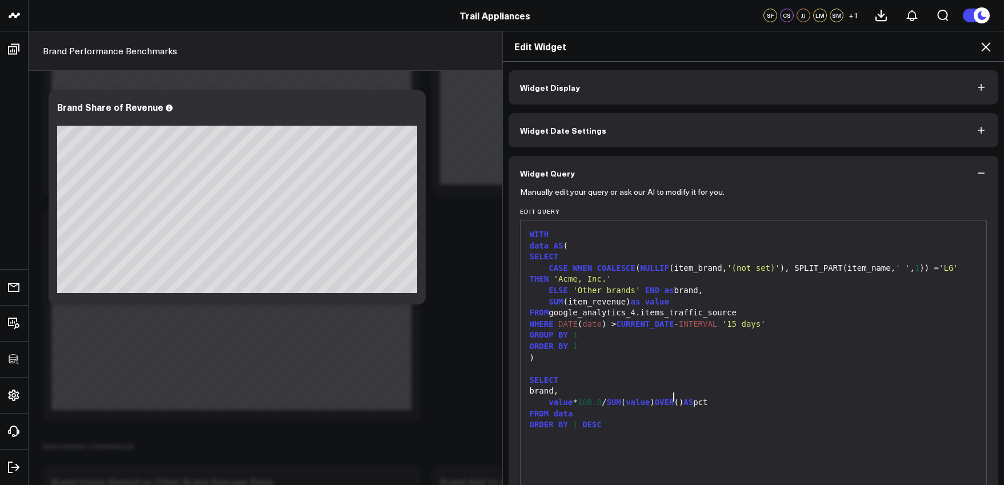
click at [670, 401] on span "OVER" at bounding box center [664, 402] width 19 height 9
click at [669, 421] on div "ORDER BY 1 DESC" at bounding box center [753, 424] width 455 height 11
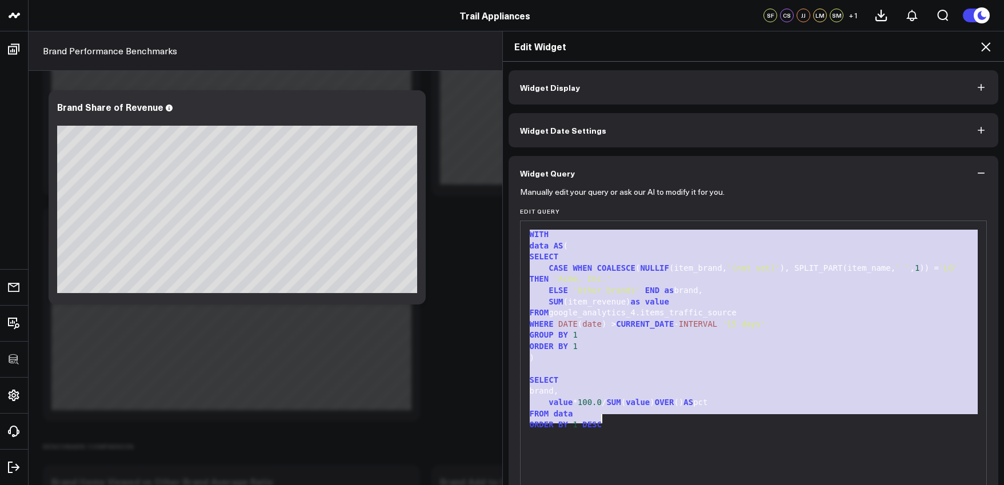
copy div "WITH data AS ( SELECT CASE WHEN COALESCE ( NULLIF (item_brand, '(not set)' ), S…"
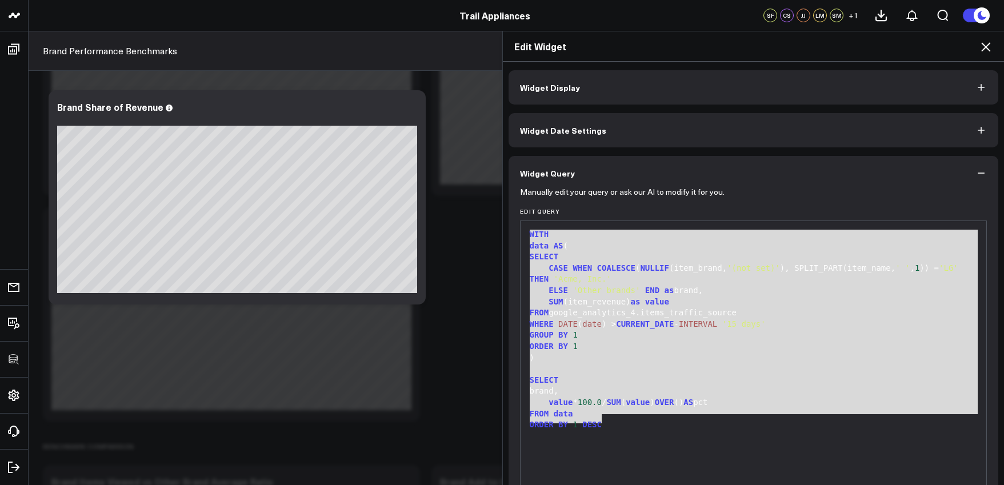
click at [622, 286] on span "'Other brands'" at bounding box center [606, 290] width 67 height 9
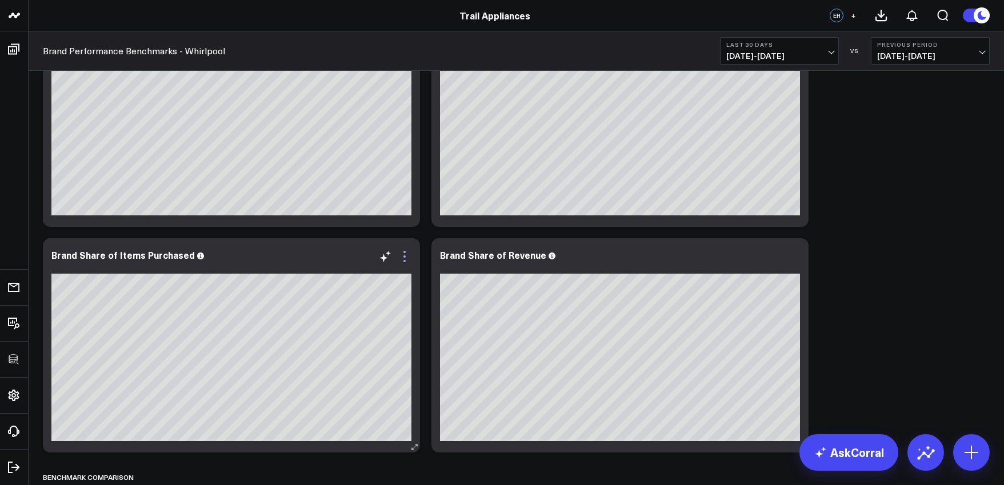
click at [407, 258] on icon at bounding box center [405, 257] width 14 height 14
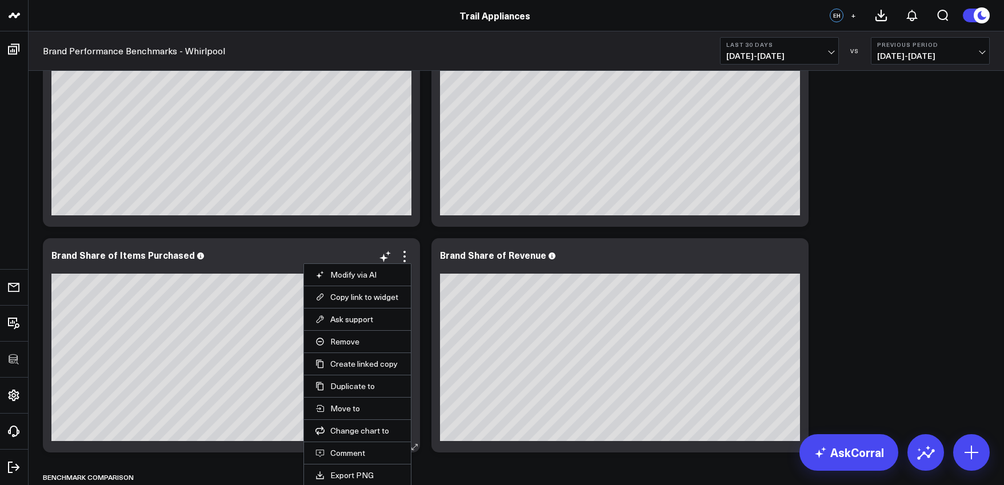
scroll to position [182, 0]
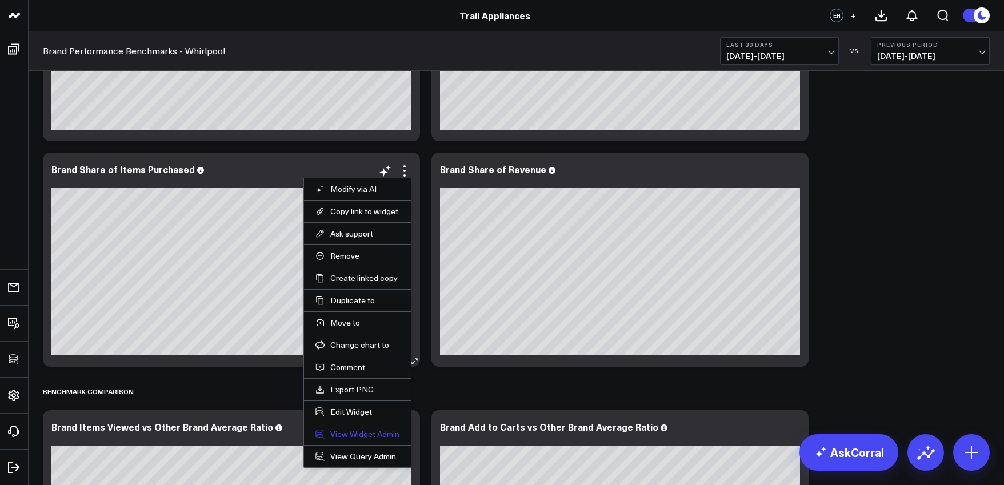
click at [358, 434] on link "View Widget Admin" at bounding box center [357, 434] width 84 height 10
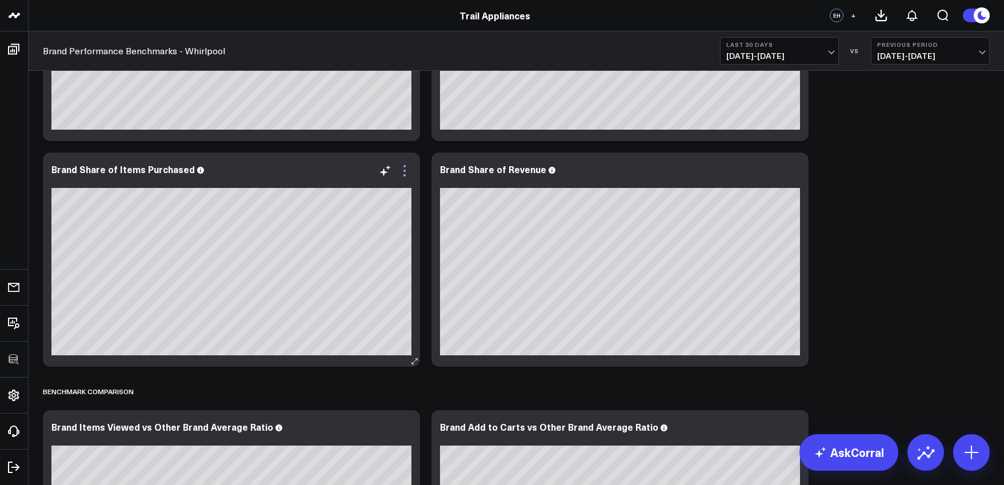
click at [405, 173] on icon at bounding box center [405, 171] width 14 height 14
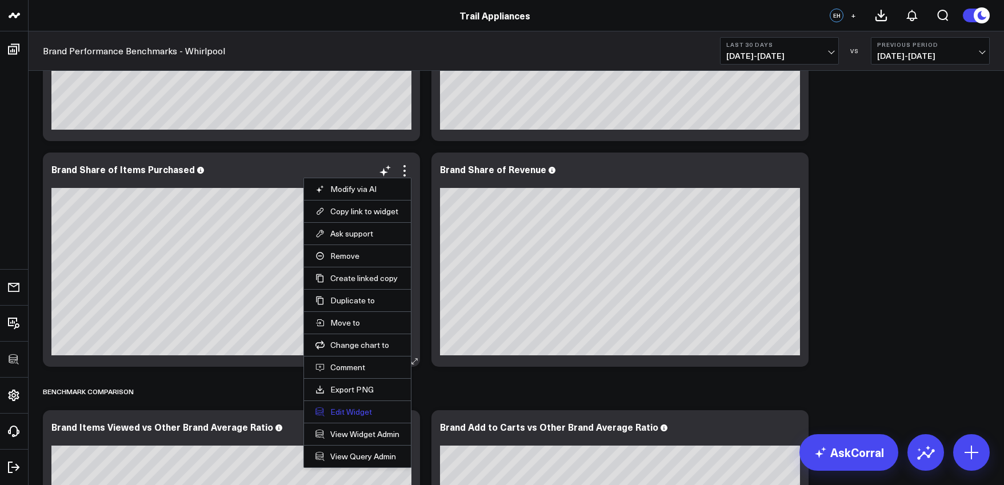
click at [355, 414] on button "Edit Widget" at bounding box center [357, 412] width 84 height 10
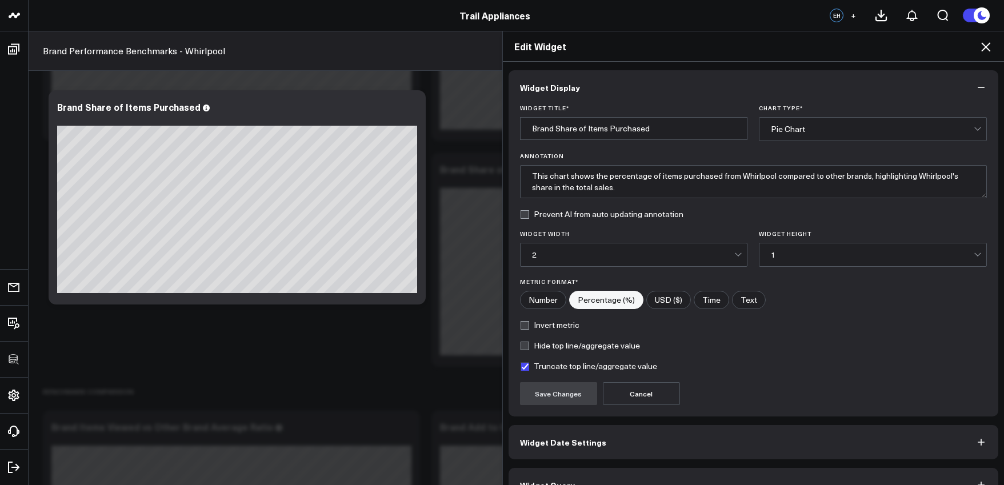
scroll to position [25, 0]
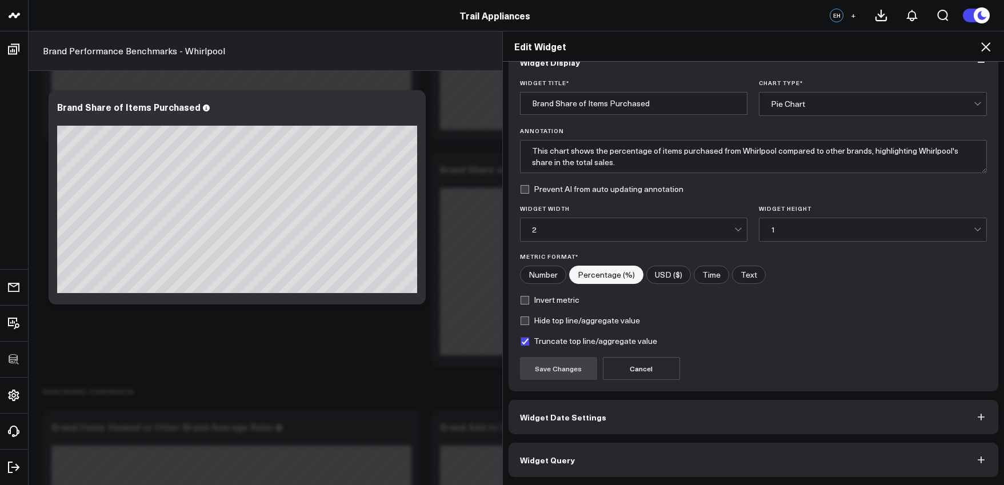
click at [578, 458] on button "Widget Query" at bounding box center [754, 460] width 490 height 34
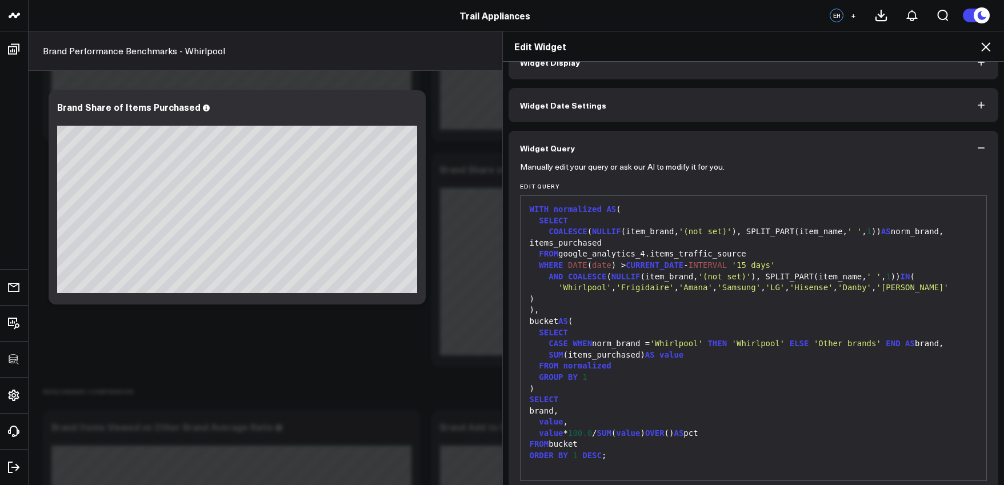
scroll to position [0, 0]
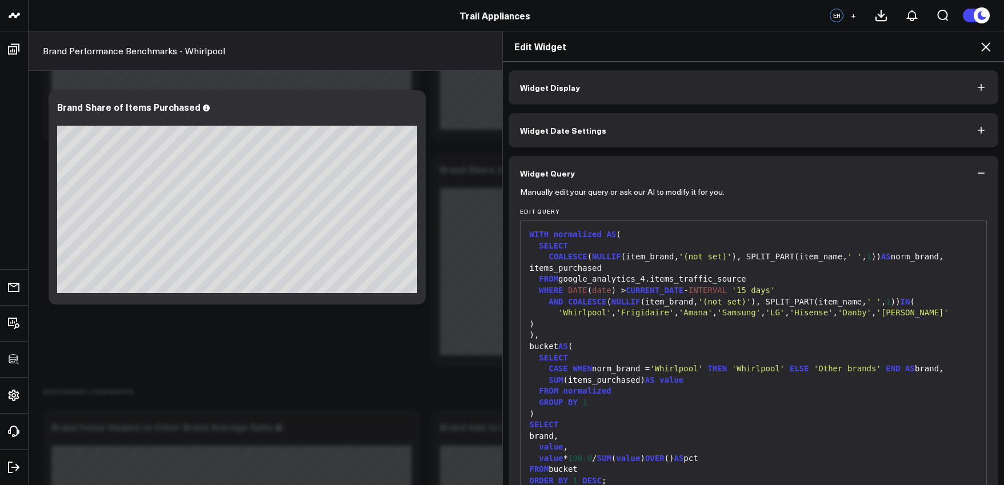
click at [599, 410] on div ")" at bounding box center [753, 414] width 455 height 11
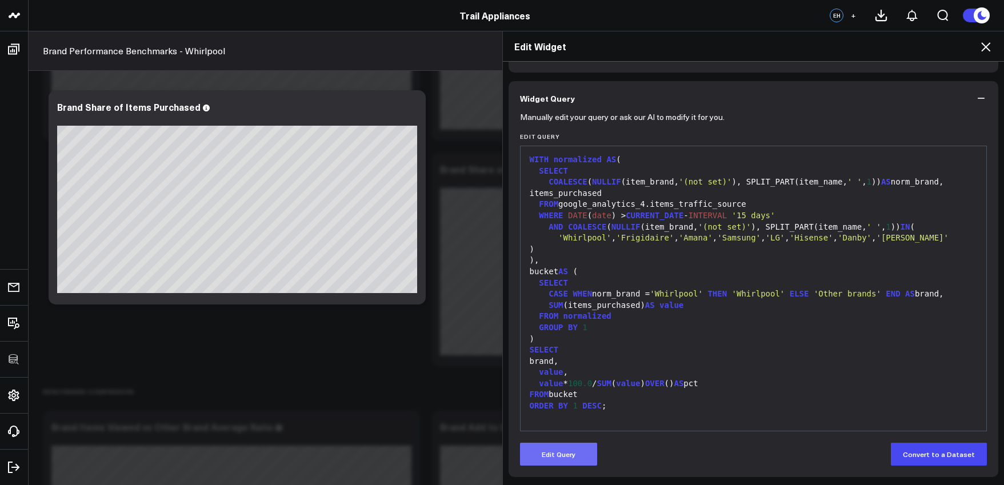
click at [573, 456] on button "Edit Query" at bounding box center [558, 454] width 77 height 23
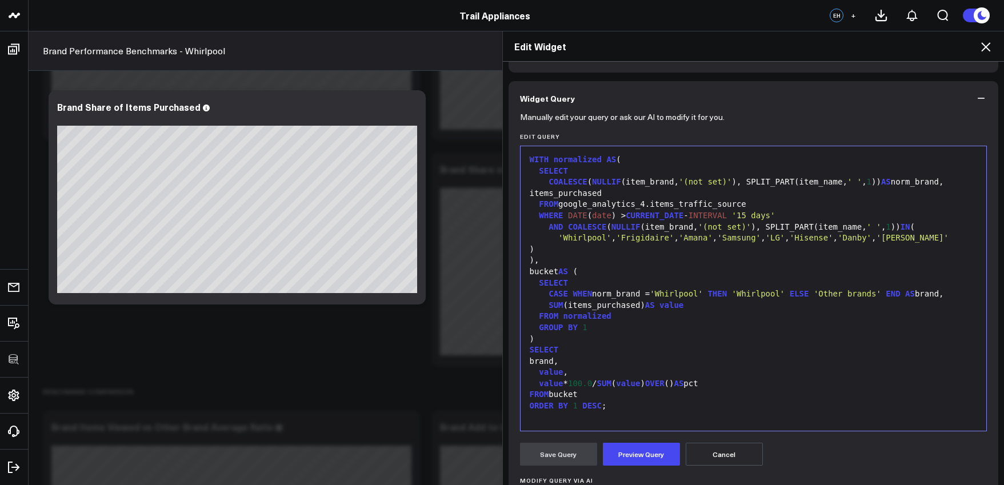
click at [629, 403] on div "ORDER BY 1 DESC ;" at bounding box center [753, 406] width 455 height 11
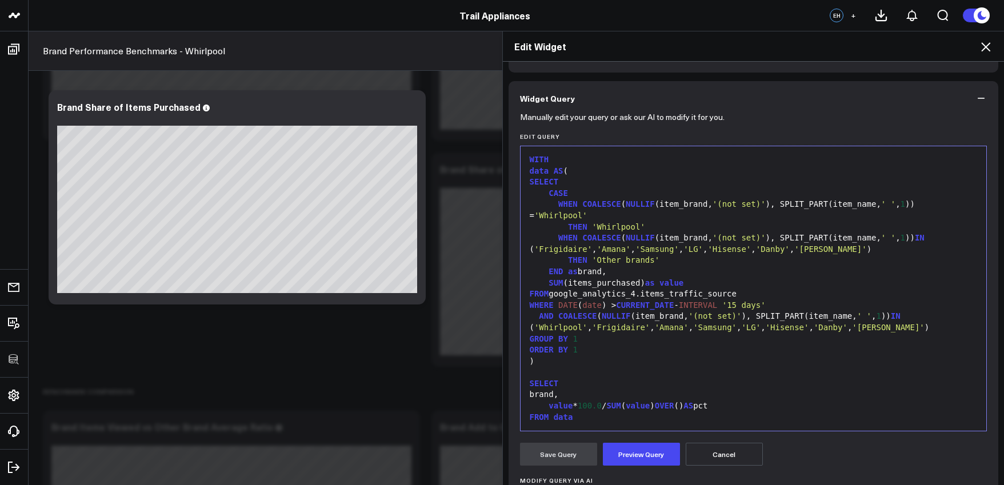
scroll to position [13, 0]
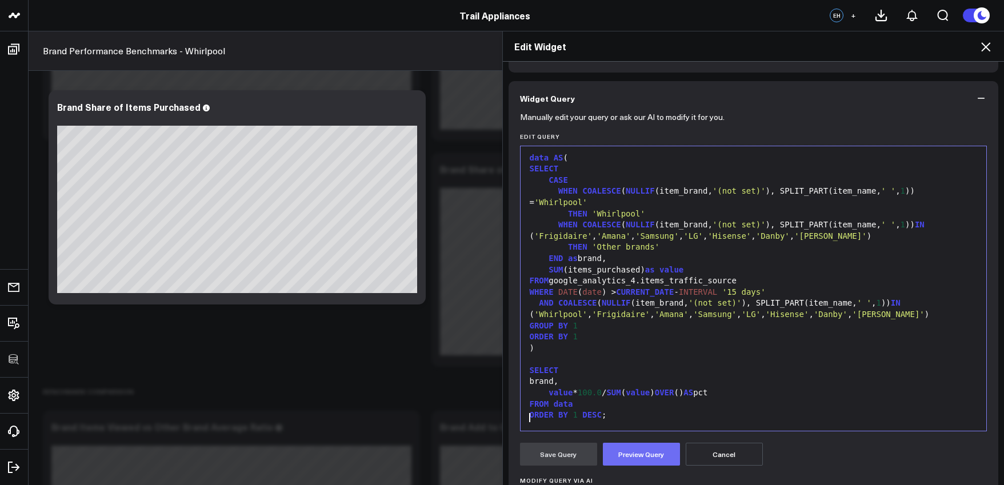
click at [627, 450] on button "Preview Query" at bounding box center [641, 454] width 77 height 23
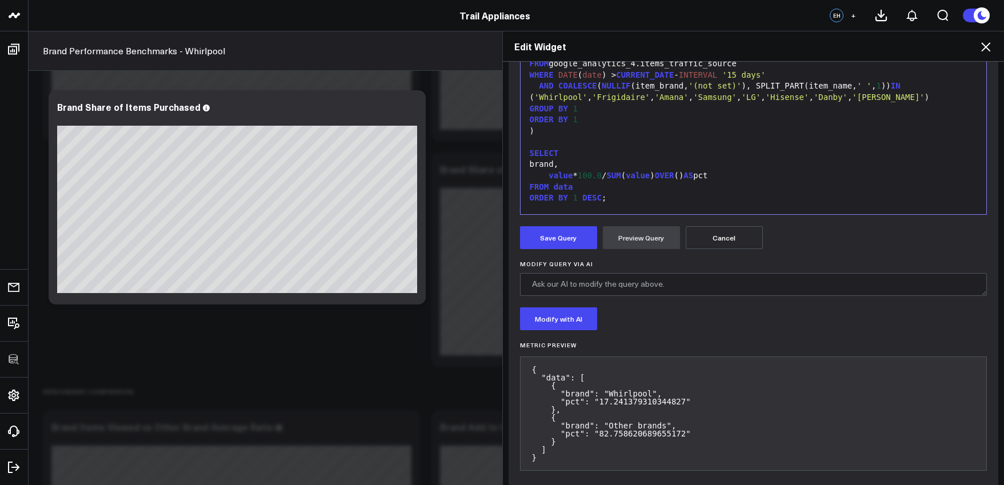
click at [558, 249] on form "Manually edit your query or ask our AI to modify it for you. Edit Query 99 1 2 …" at bounding box center [753, 189] width 467 height 580
click at [559, 246] on button "Save Query" at bounding box center [558, 237] width 77 height 23
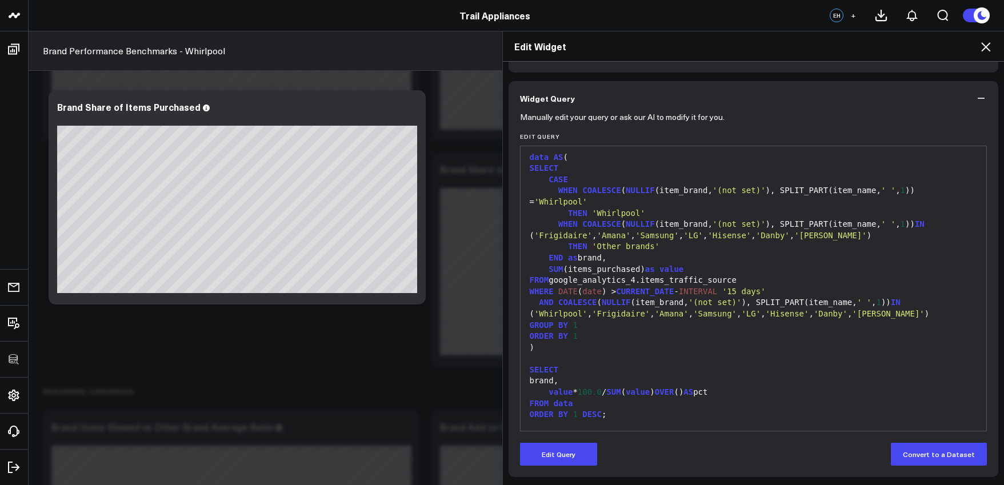
scroll to position [75, 0]
click at [981, 48] on icon at bounding box center [986, 47] width 14 height 14
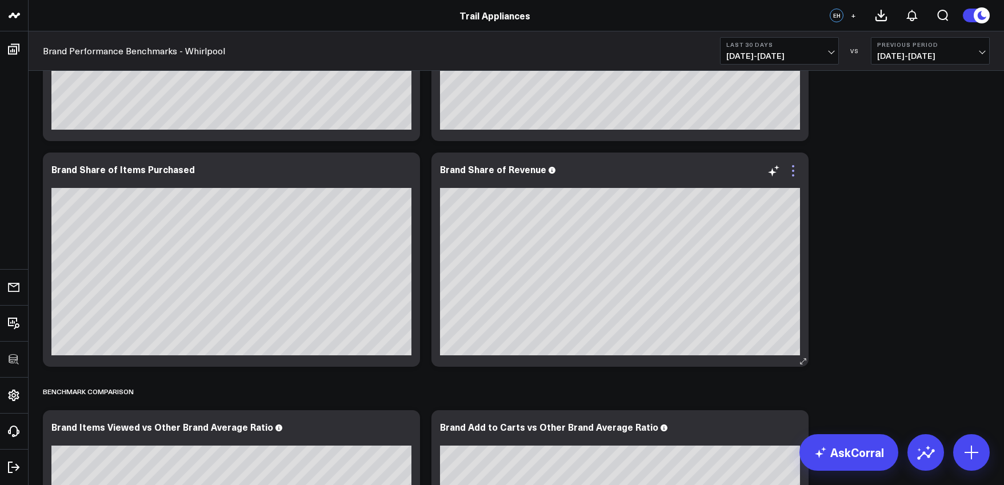
click at [794, 173] on icon at bounding box center [793, 171] width 14 height 14
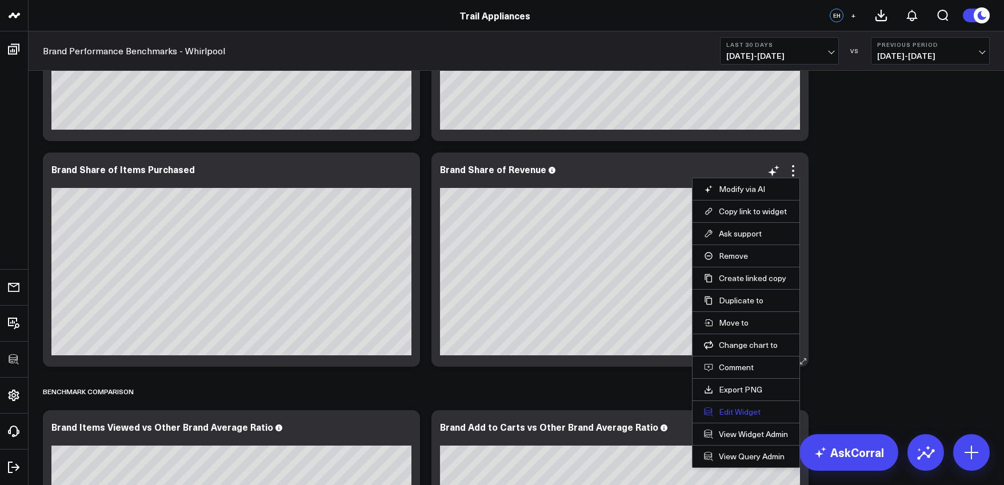
click at [739, 417] on button "Edit Widget" at bounding box center [746, 412] width 84 height 10
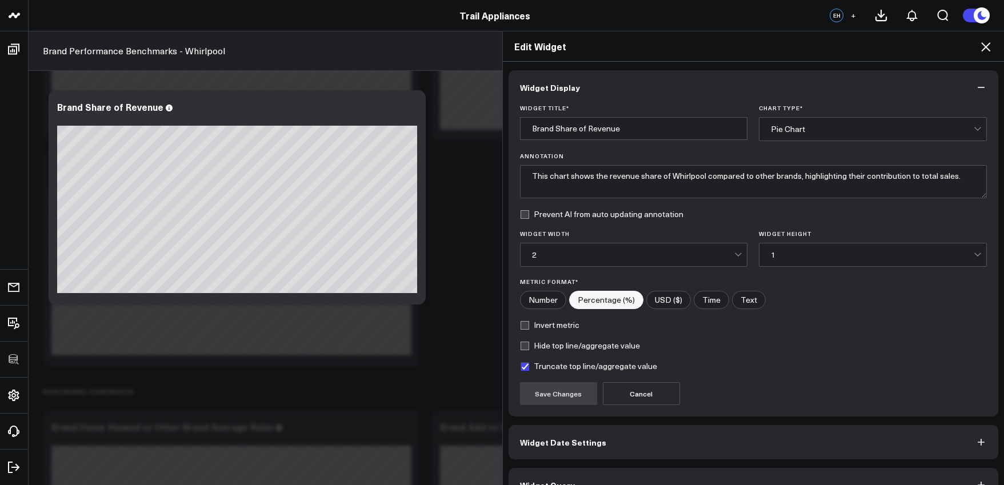
scroll to position [25, 0]
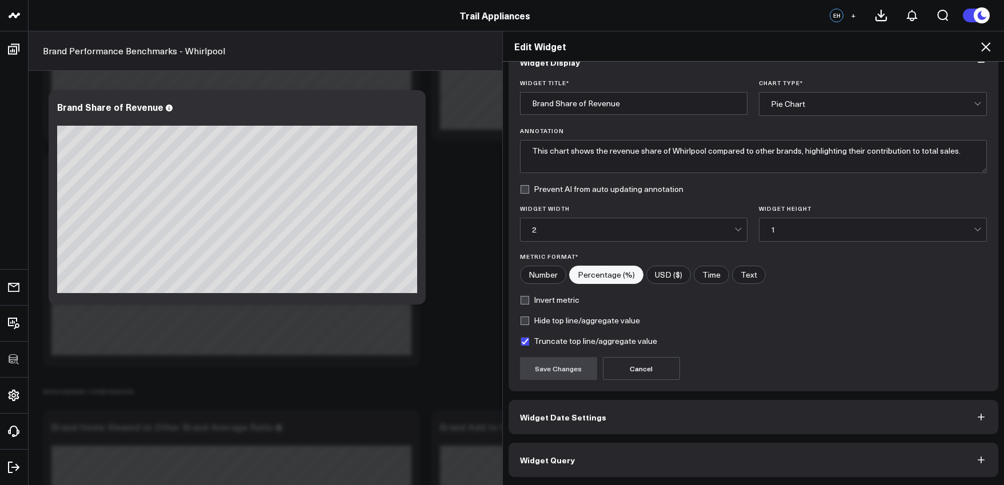
click at [641, 458] on button "Widget Query" at bounding box center [754, 460] width 490 height 34
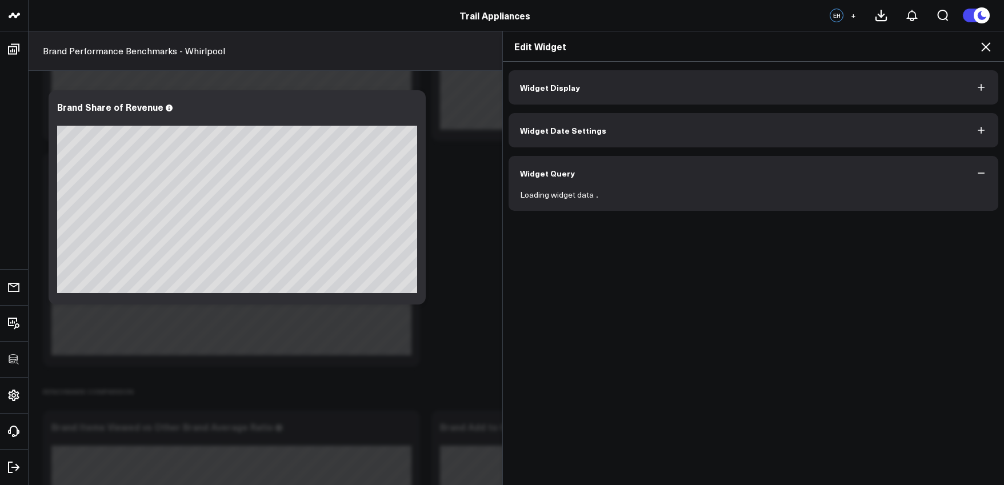
click at [641, 458] on div "Widget Display Widget Date Settings Widget Query Loading widget data" at bounding box center [754, 274] width 502 height 424
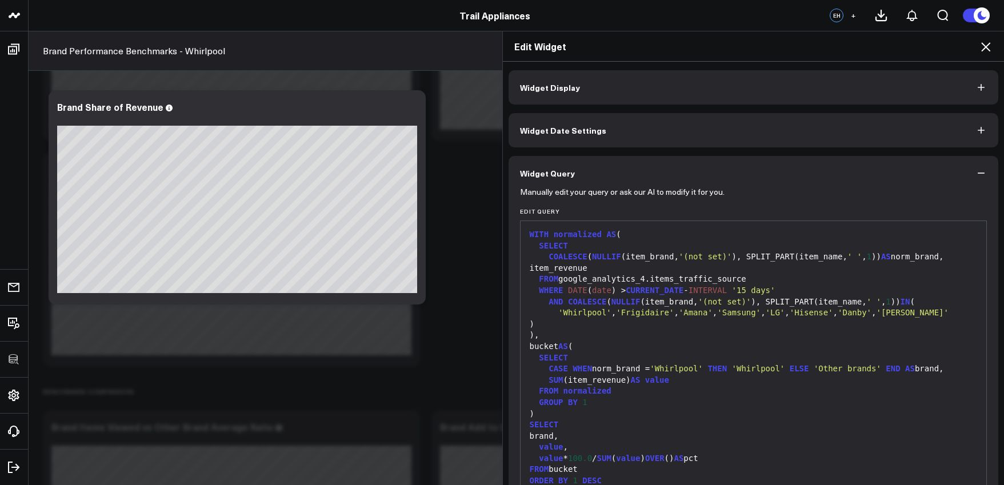
scroll to position [75, 0]
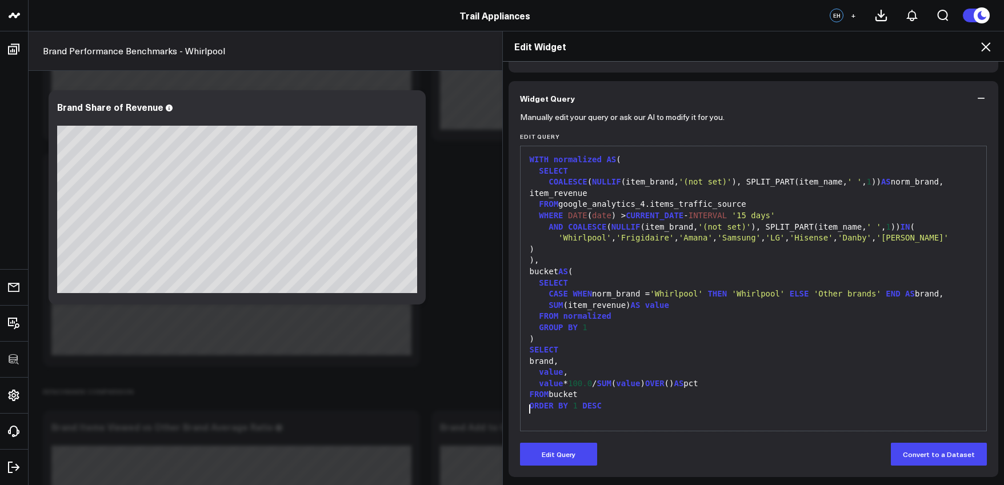
click at [643, 412] on div at bounding box center [753, 417] width 455 height 11
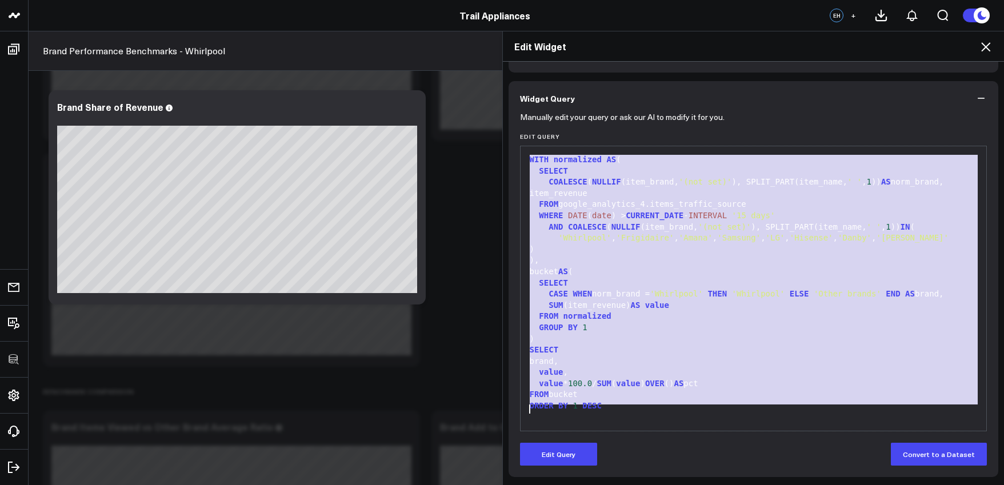
copy div "WITH normalized AS ( SELECT COALESCE ( NULLIF (item_brand, '(not set)' ), SPLIT…"
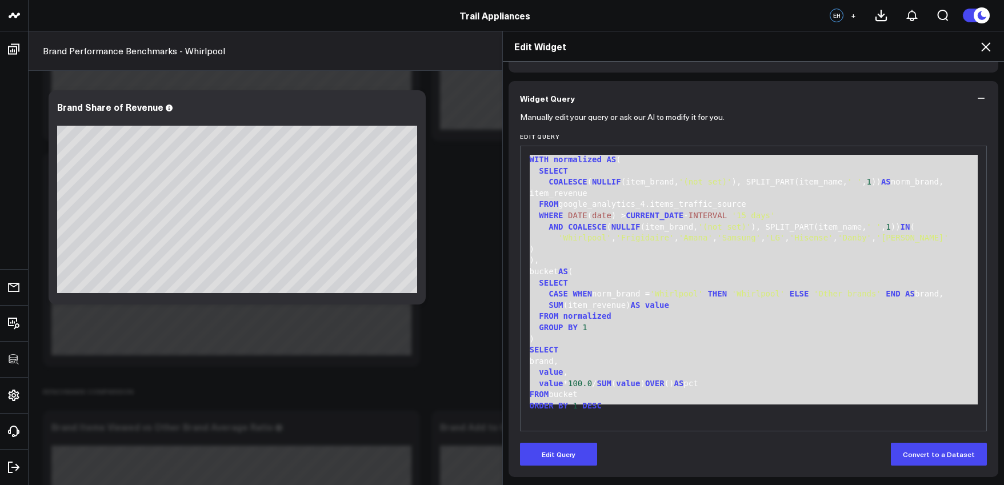
click at [686, 300] on div "SUM (item_revenue) AS value" at bounding box center [753, 305] width 455 height 11
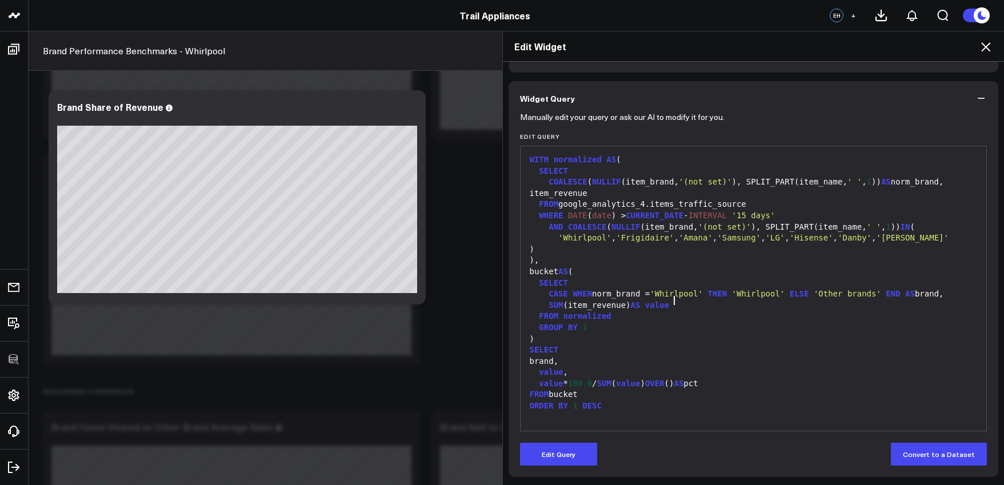
click at [994, 51] on div "Edit Widget" at bounding box center [754, 46] width 502 height 30
click at [990, 51] on icon at bounding box center [985, 46] width 9 height 9
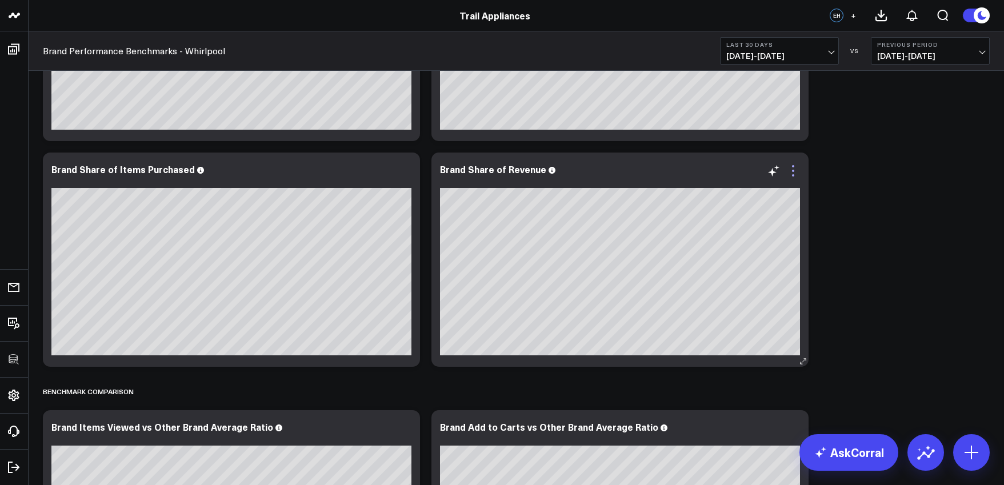
click at [795, 167] on icon at bounding box center [793, 171] width 14 height 14
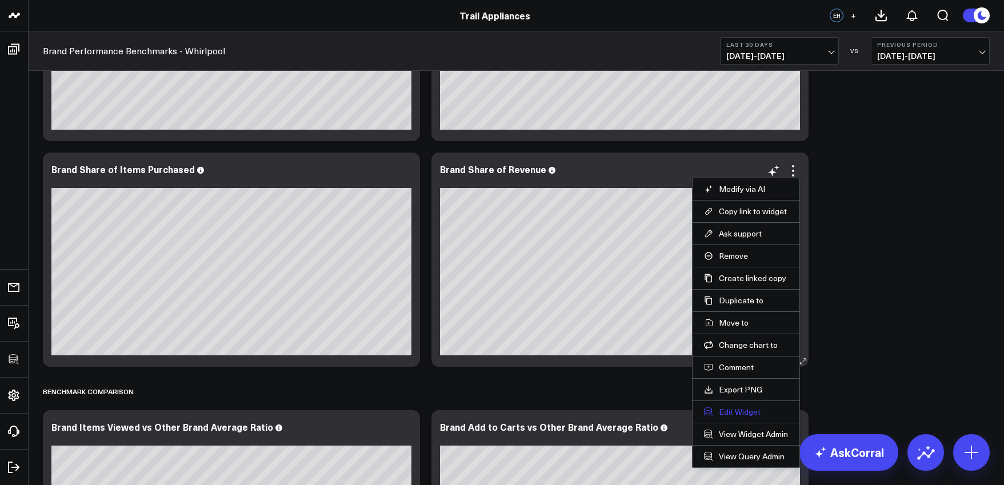
click at [746, 413] on button "Edit Widget" at bounding box center [746, 412] width 84 height 10
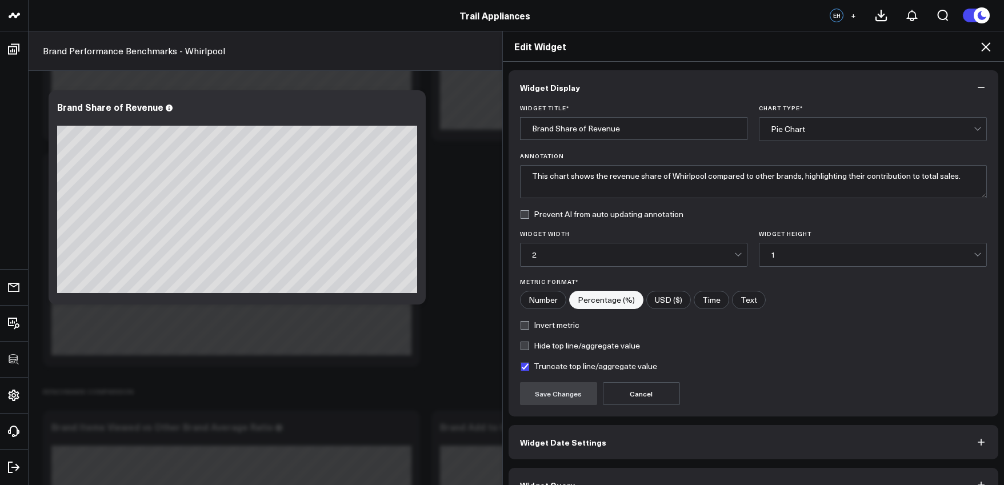
scroll to position [25, 0]
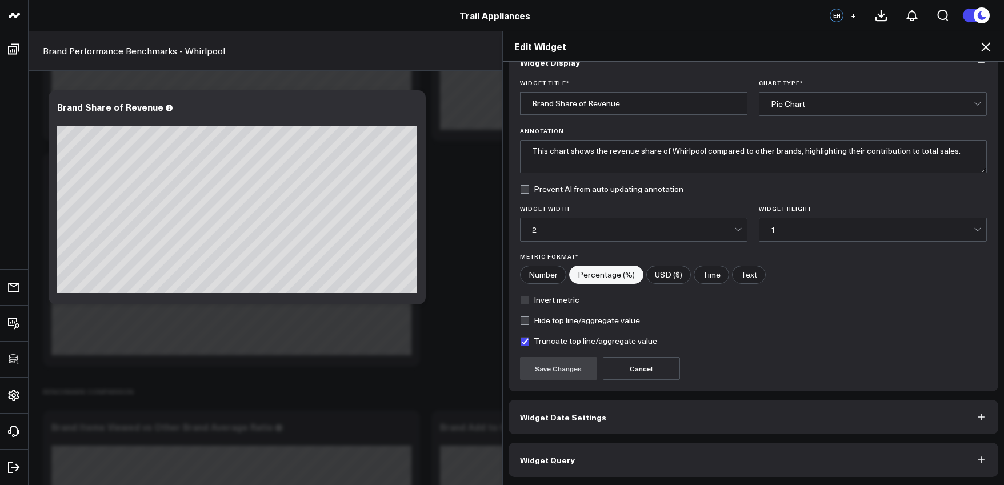
click at [723, 451] on button "Widget Query" at bounding box center [754, 460] width 490 height 34
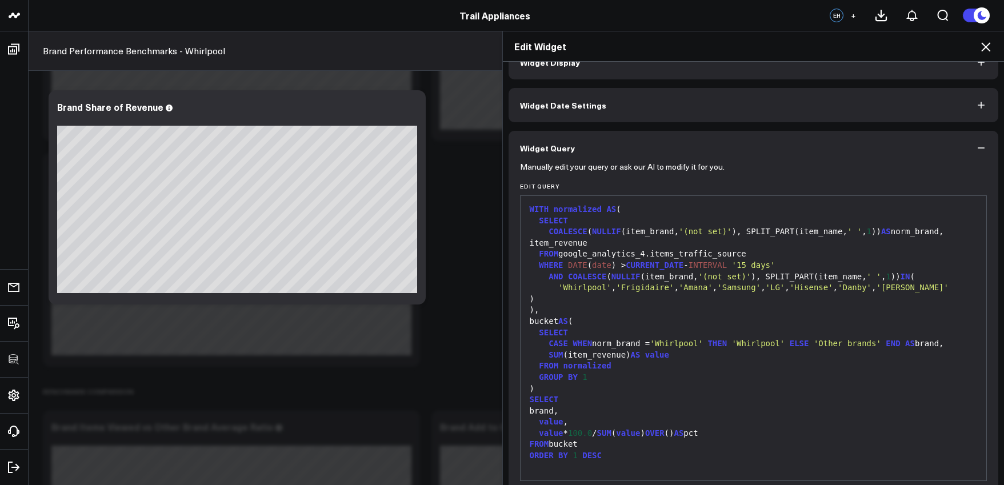
scroll to position [0, 0]
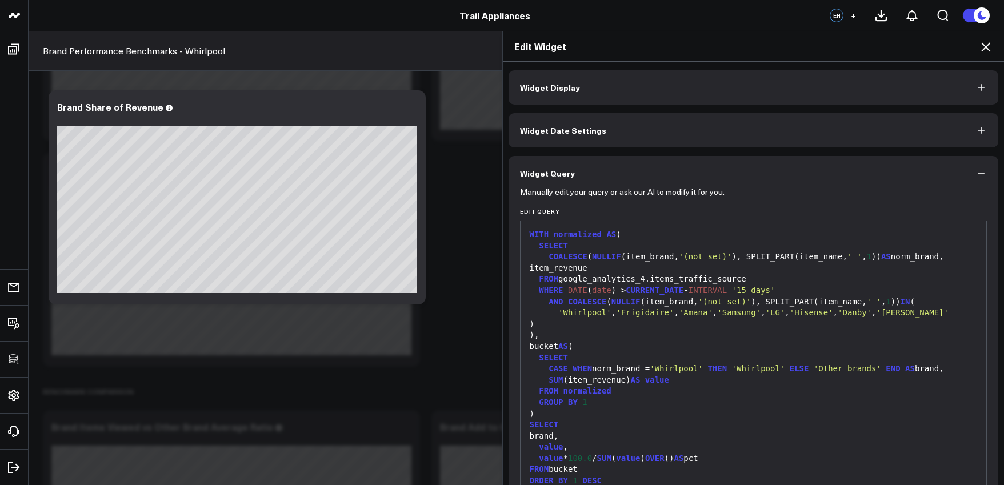
click at [705, 375] on div "SUM (item_revenue) AS value" at bounding box center [753, 380] width 455 height 11
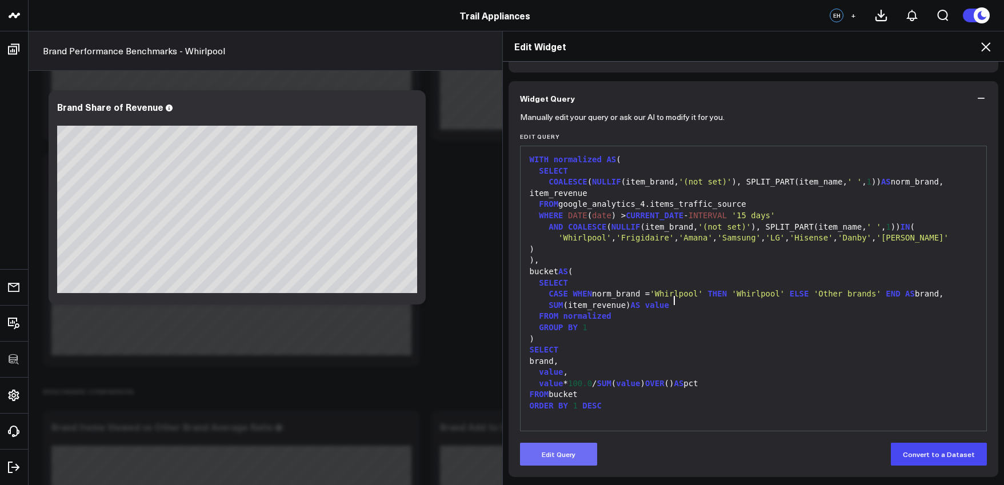
click at [575, 448] on button "Edit Query" at bounding box center [558, 454] width 77 height 23
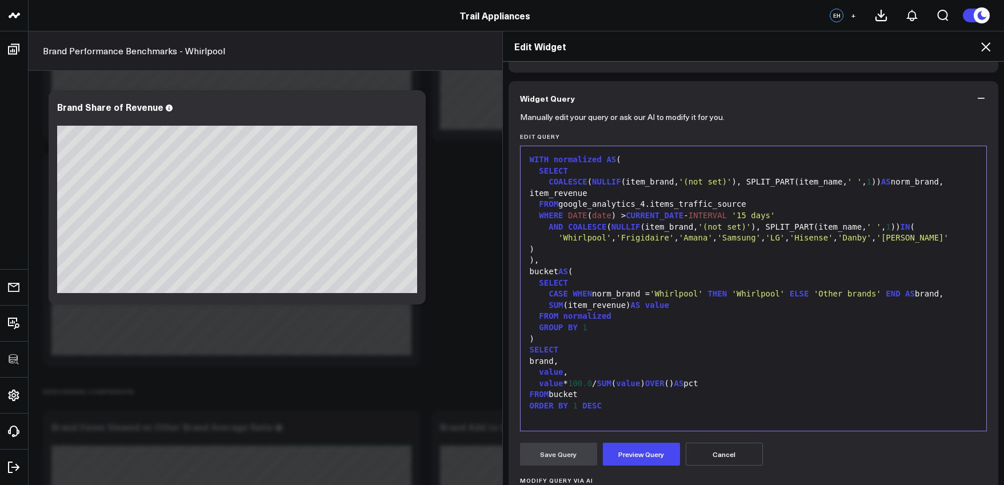
click at [677, 401] on div "ORDER BY 1 DESC" at bounding box center [753, 406] width 455 height 11
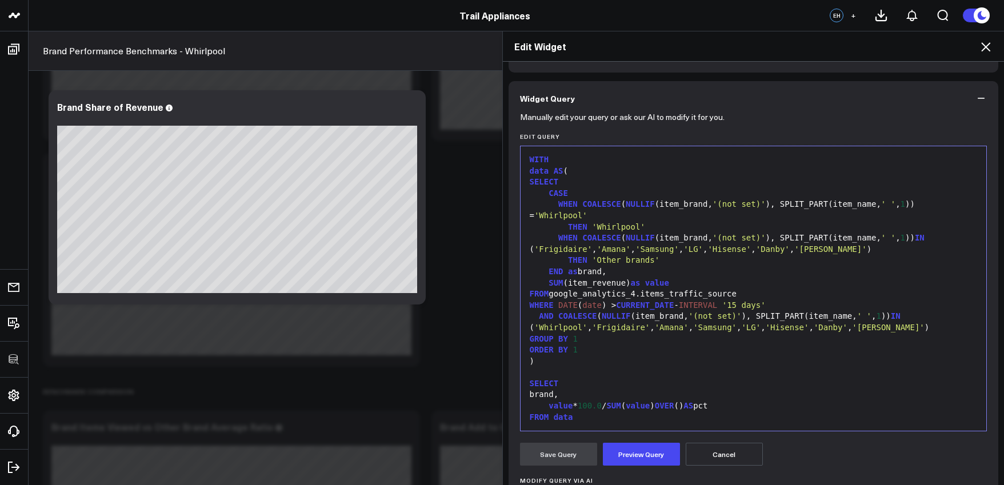
scroll to position [13, 0]
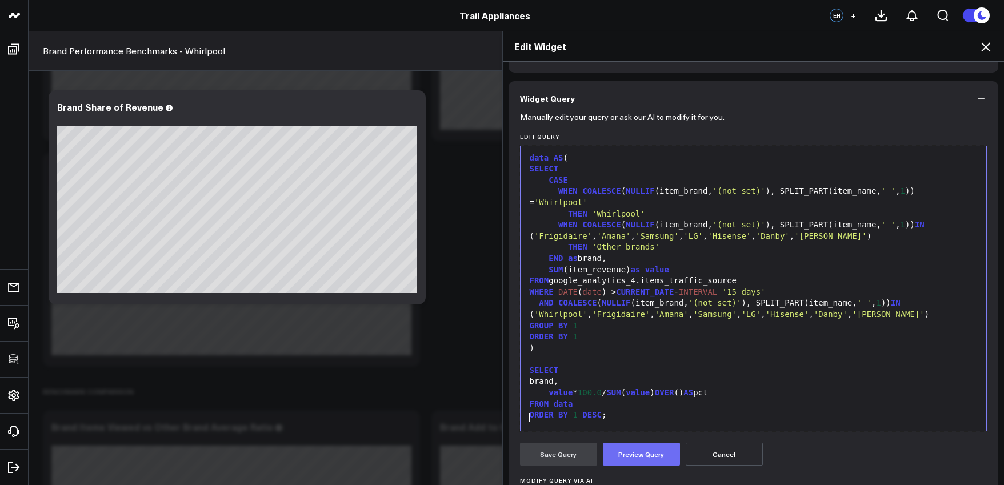
click at [633, 453] on button "Preview Query" at bounding box center [641, 454] width 77 height 23
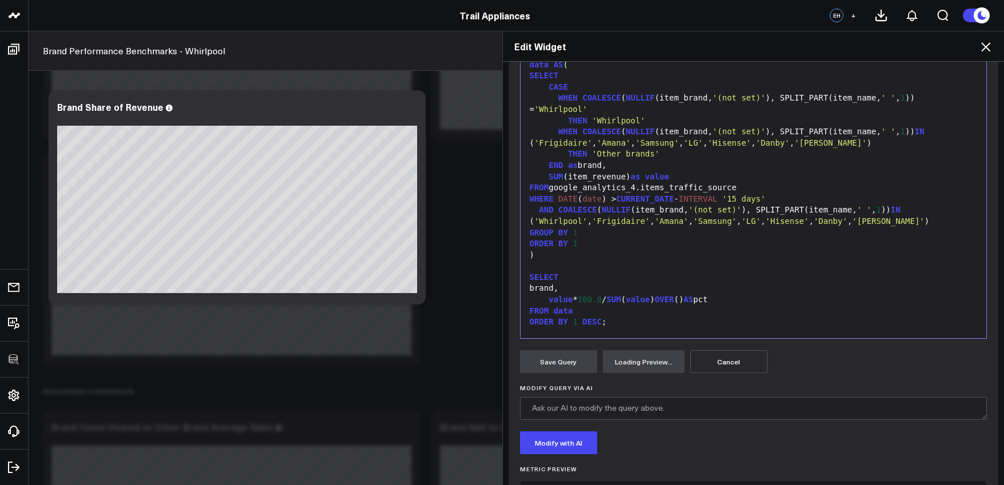
scroll to position [217, 0]
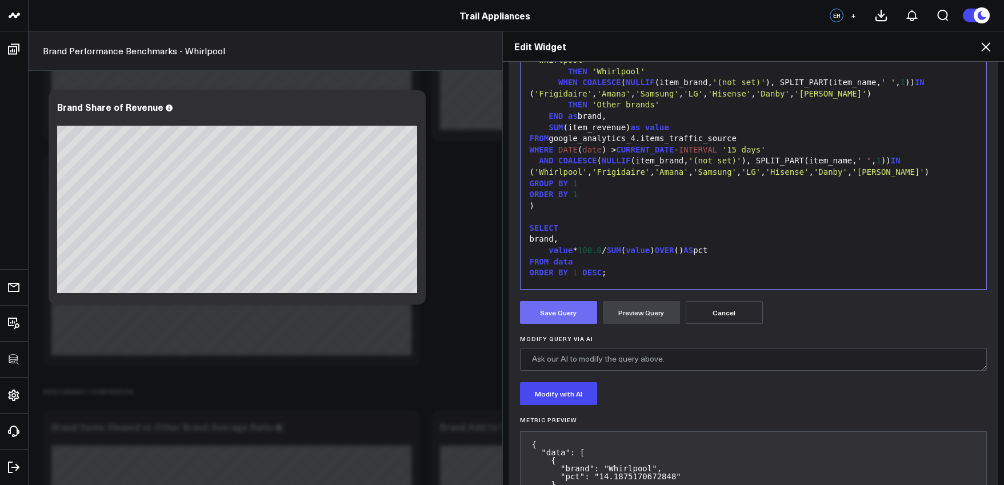
click at [550, 306] on button "Save Query" at bounding box center [558, 312] width 77 height 23
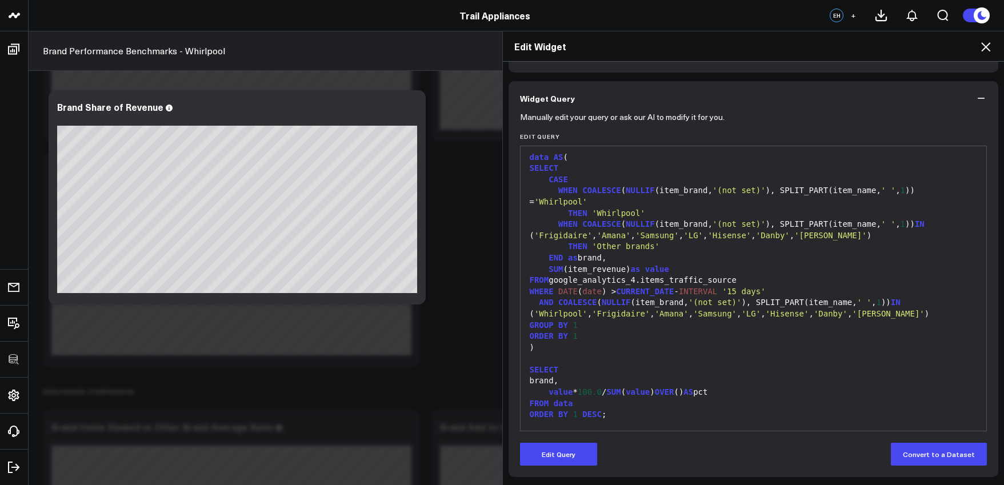
scroll to position [75, 0]
click at [990, 48] on icon at bounding box center [986, 47] width 14 height 14
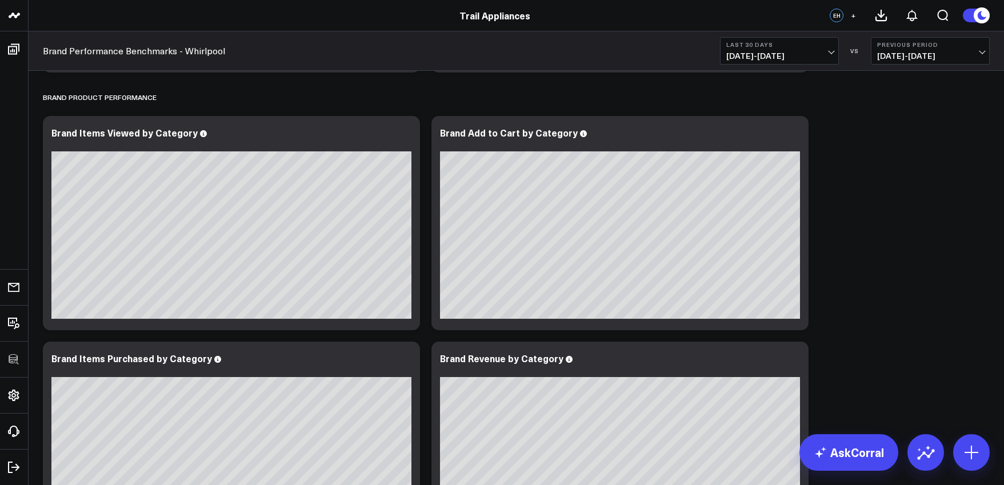
scroll to position [839, 0]
